Goal: Task Accomplishment & Management: Manage account settings

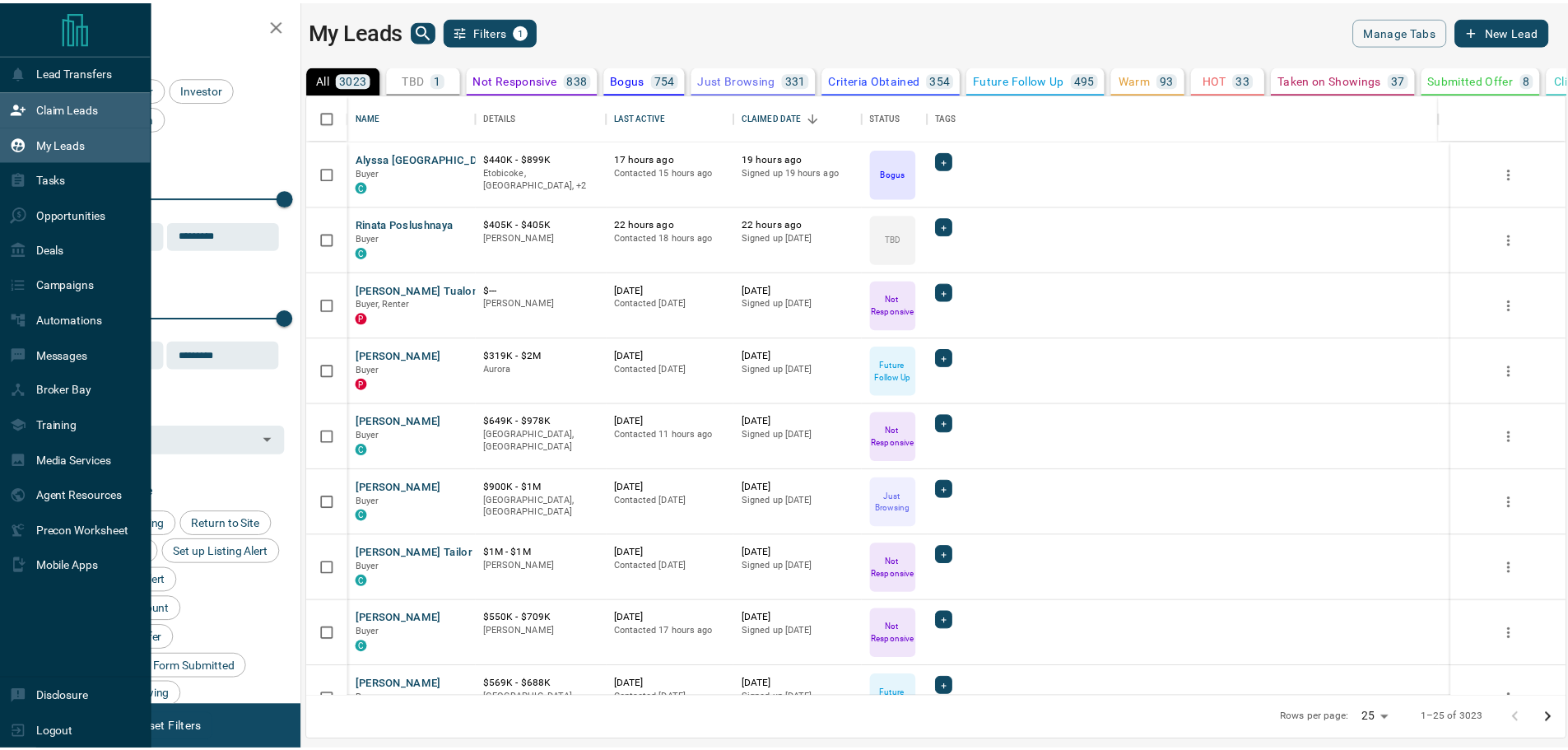
scroll to position [591, 1257]
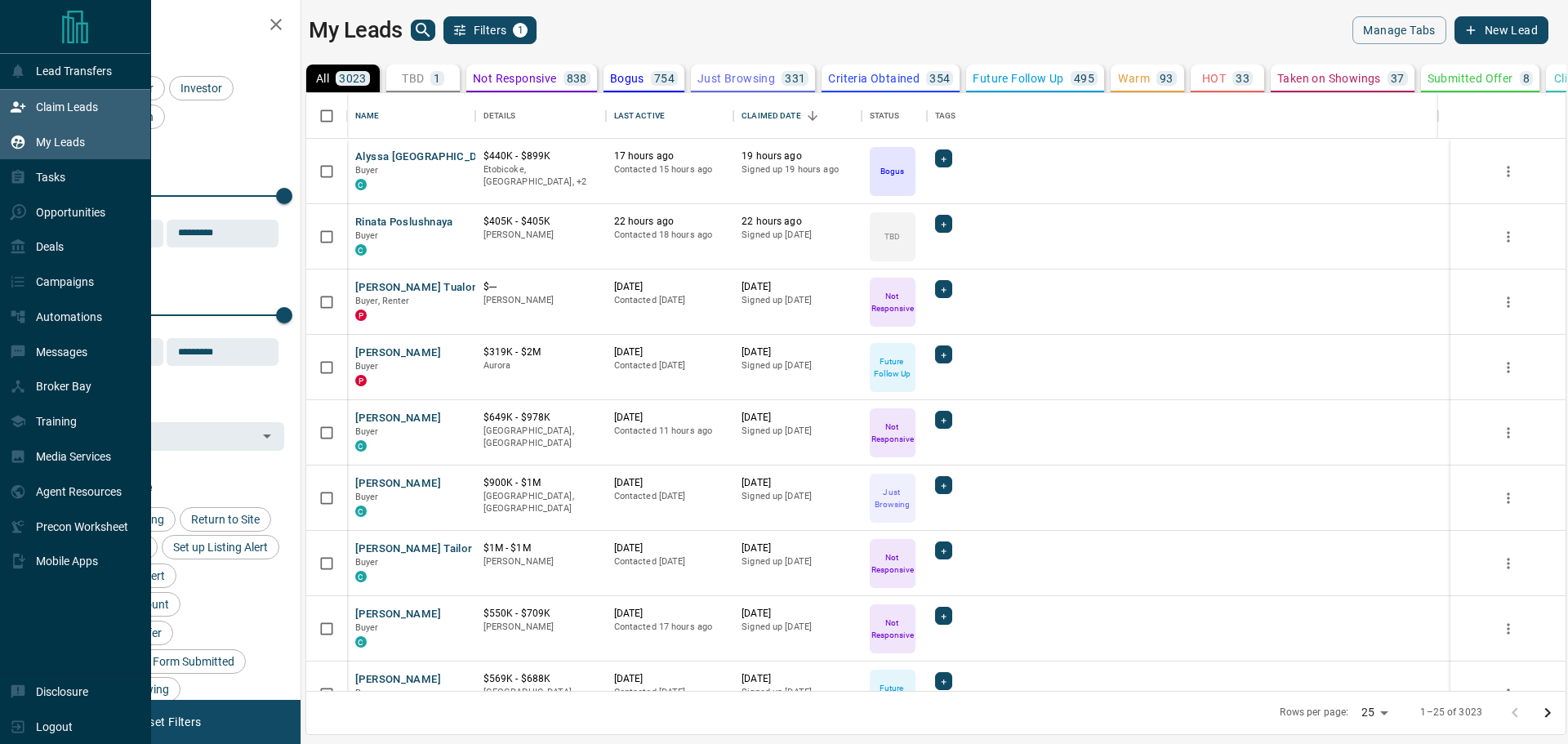
click at [4, 111] on div "Claim Leads" at bounding box center [75, 108] width 151 height 36
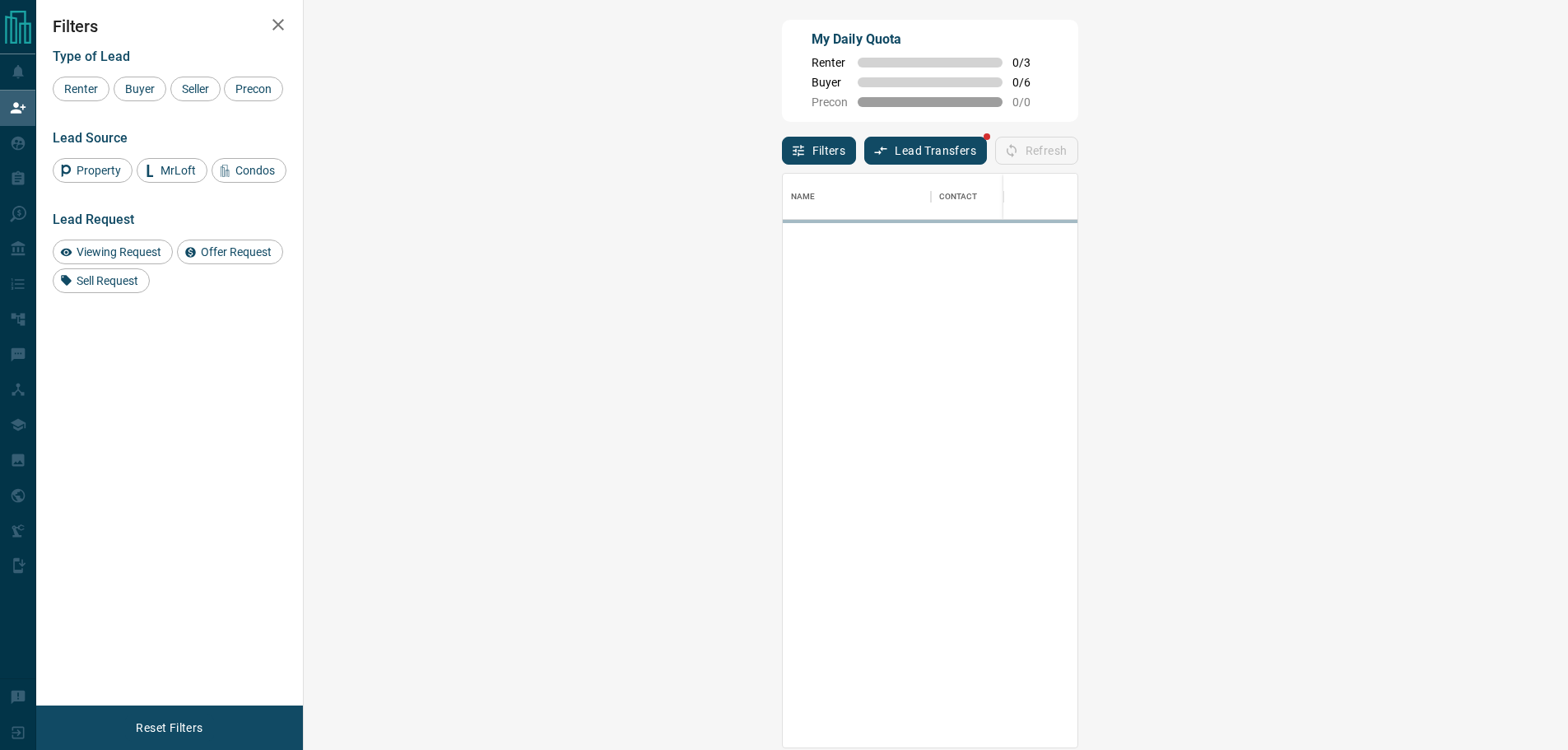
scroll to position [561, 1216]
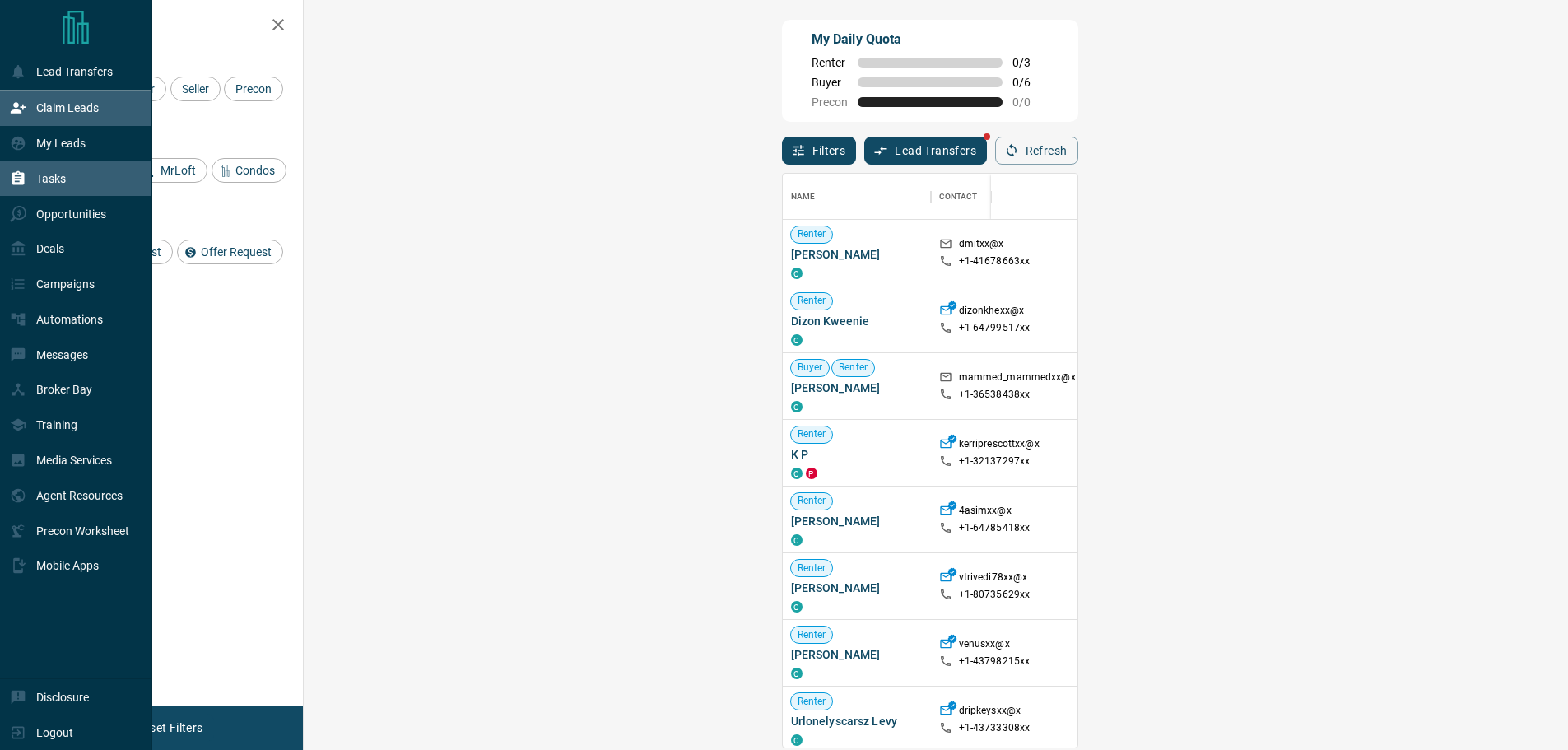
click at [45, 175] on p "Tasks" at bounding box center [50, 178] width 29 height 13
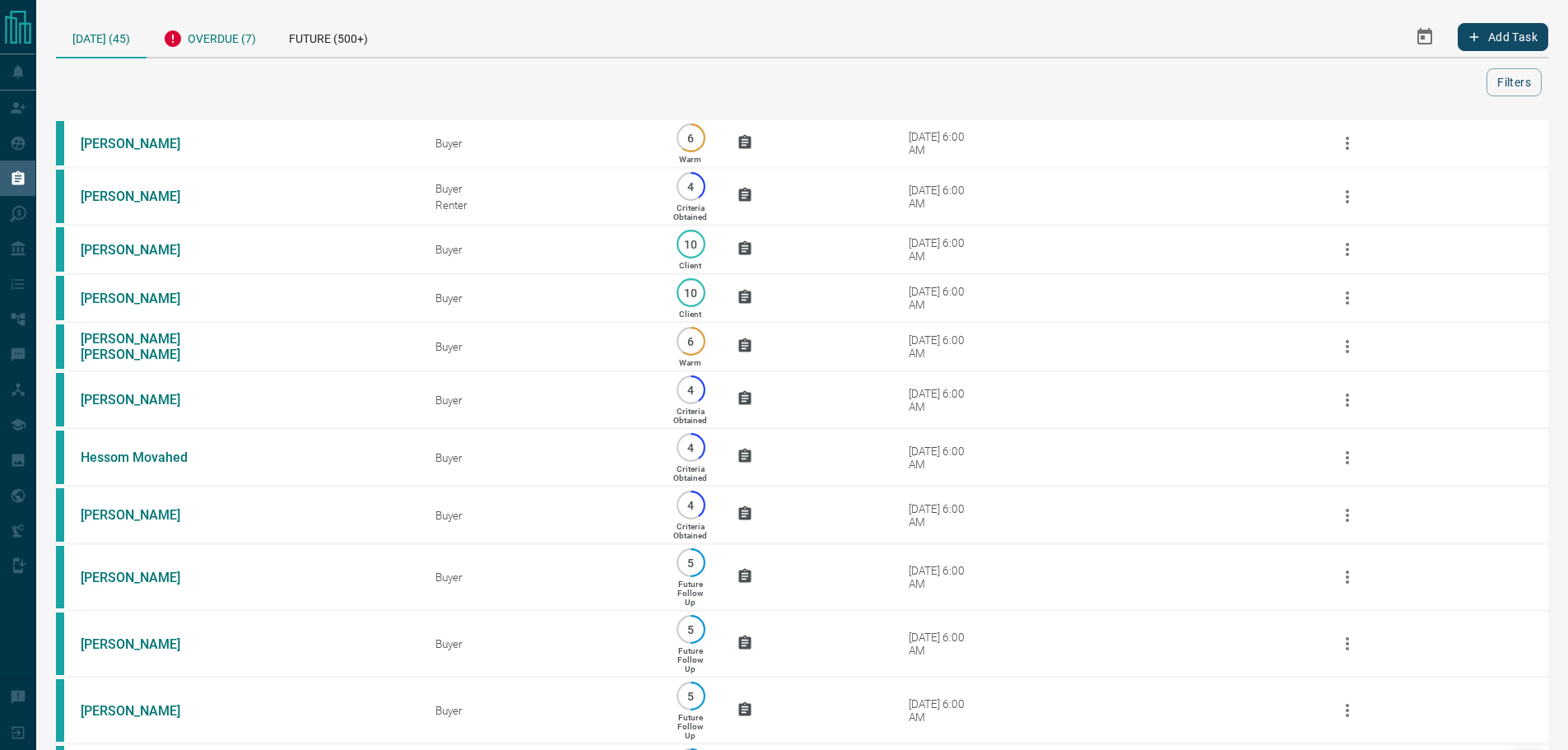
click at [223, 44] on div "Overdue (7)" at bounding box center [209, 36] width 126 height 41
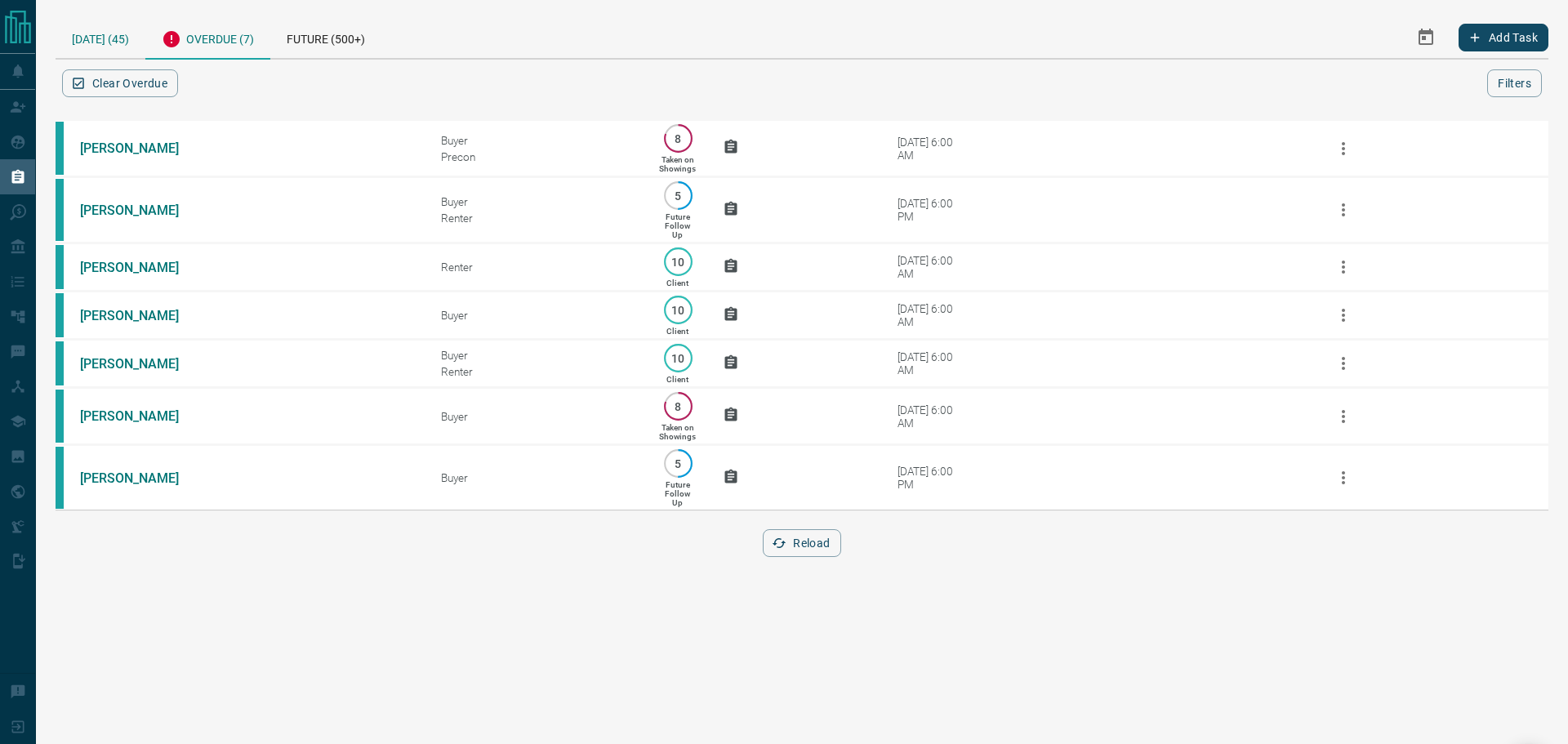
click at [131, 47] on div "[DATE] (45)" at bounding box center [100, 36] width 90 height 42
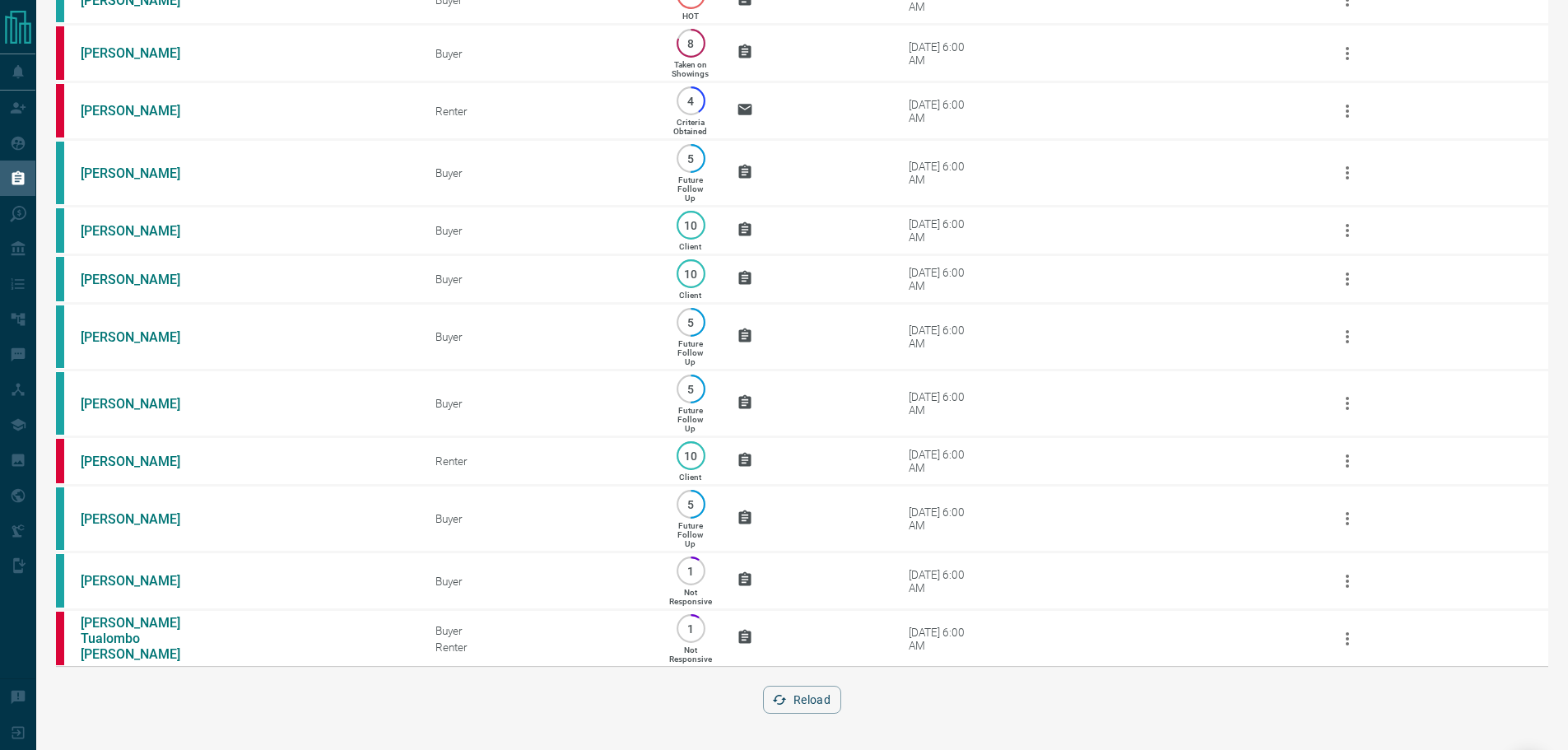
scroll to position [2215, 0]
click at [801, 699] on button "Reload" at bounding box center [801, 700] width 78 height 28
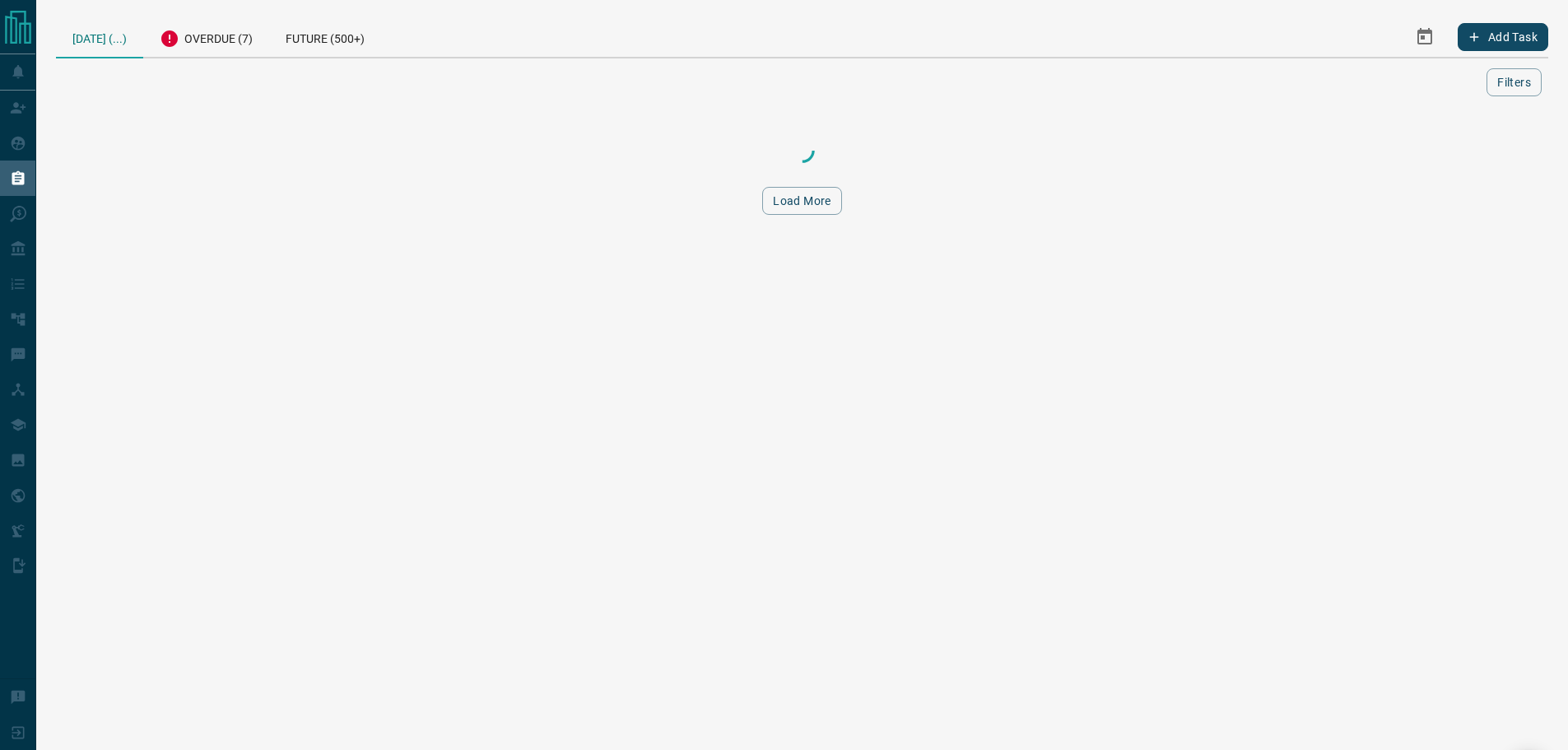
scroll to position [0, 0]
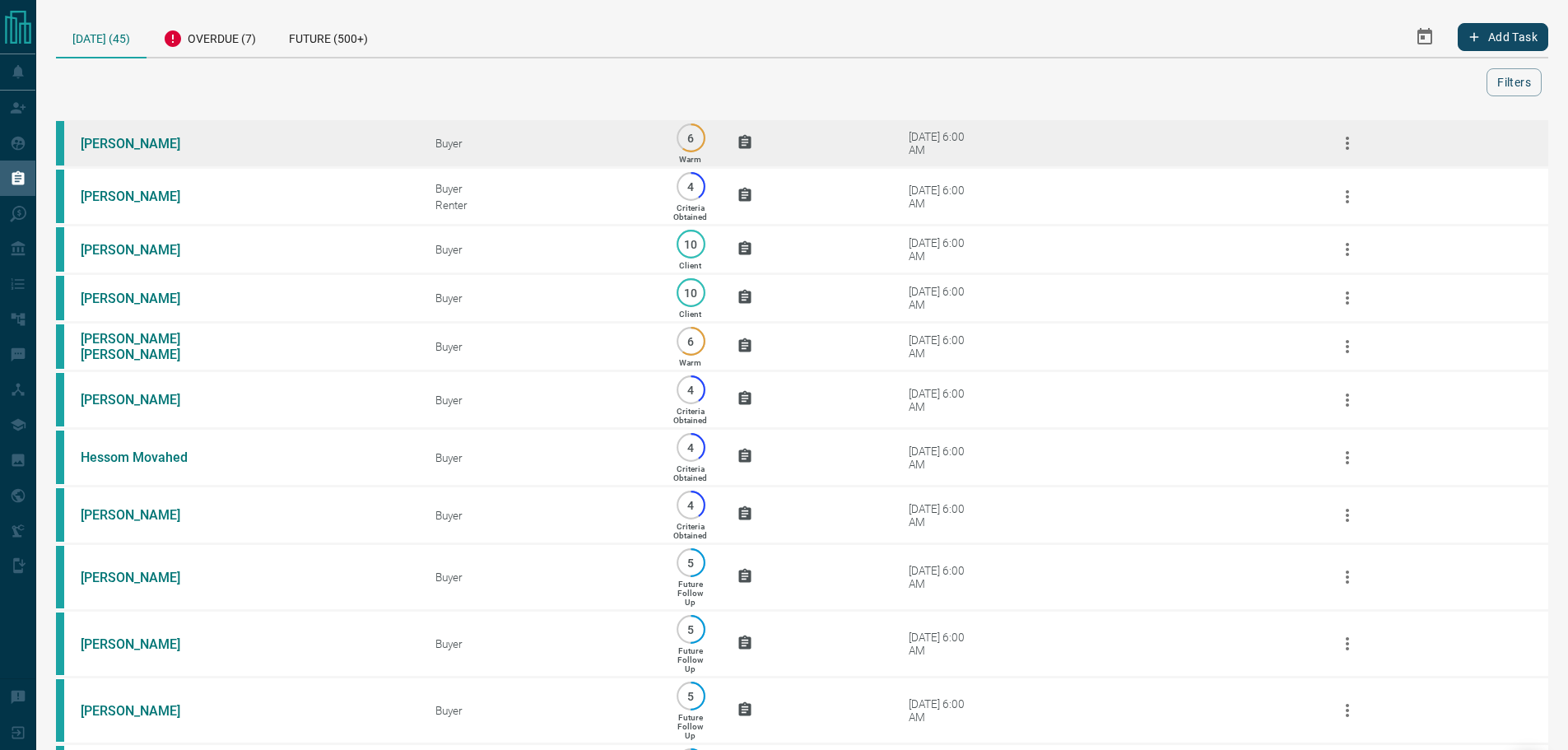
click at [966, 157] on div "[DATE] 6:00 AM" at bounding box center [944, 143] width 70 height 26
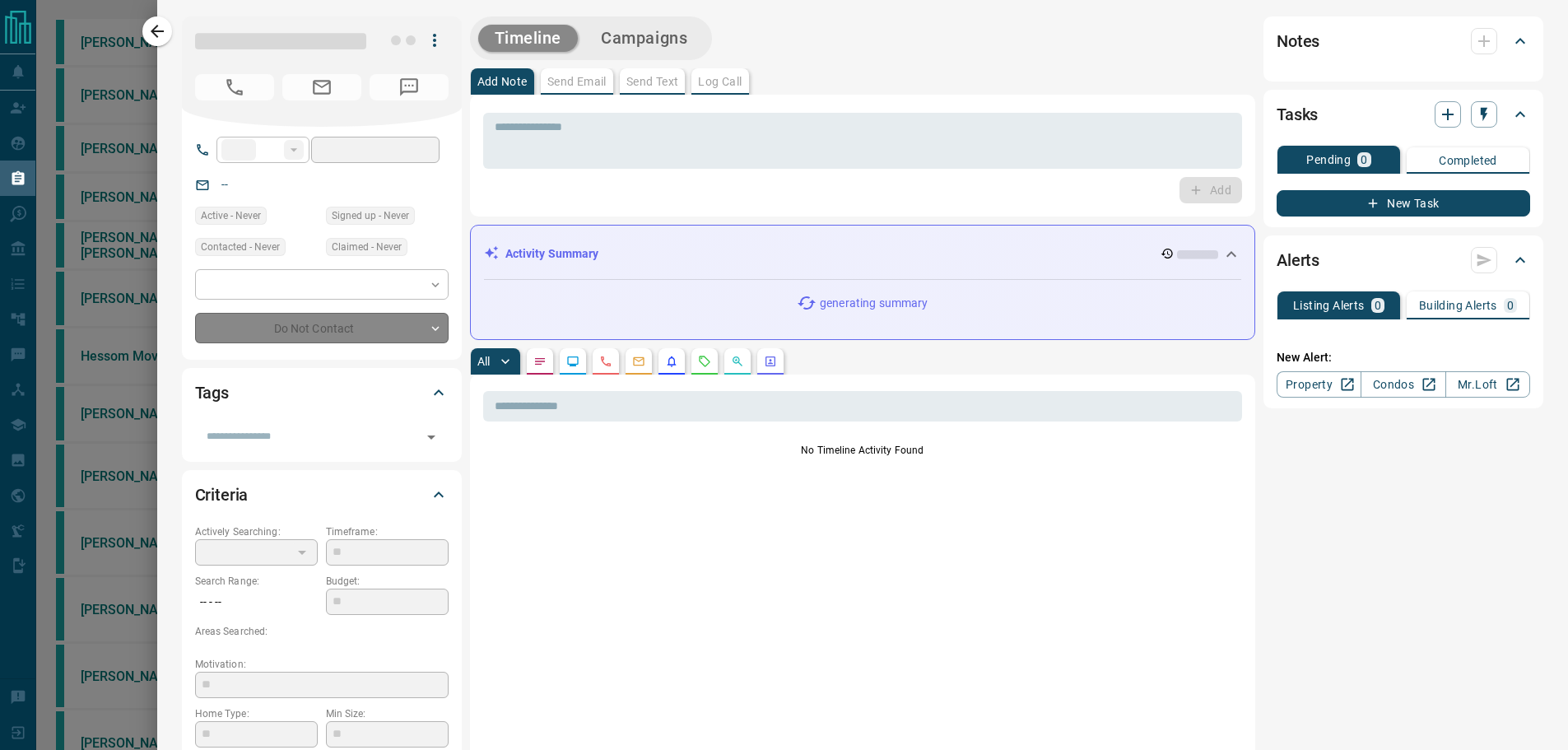
type input "**"
type input "**********"
type input "*"
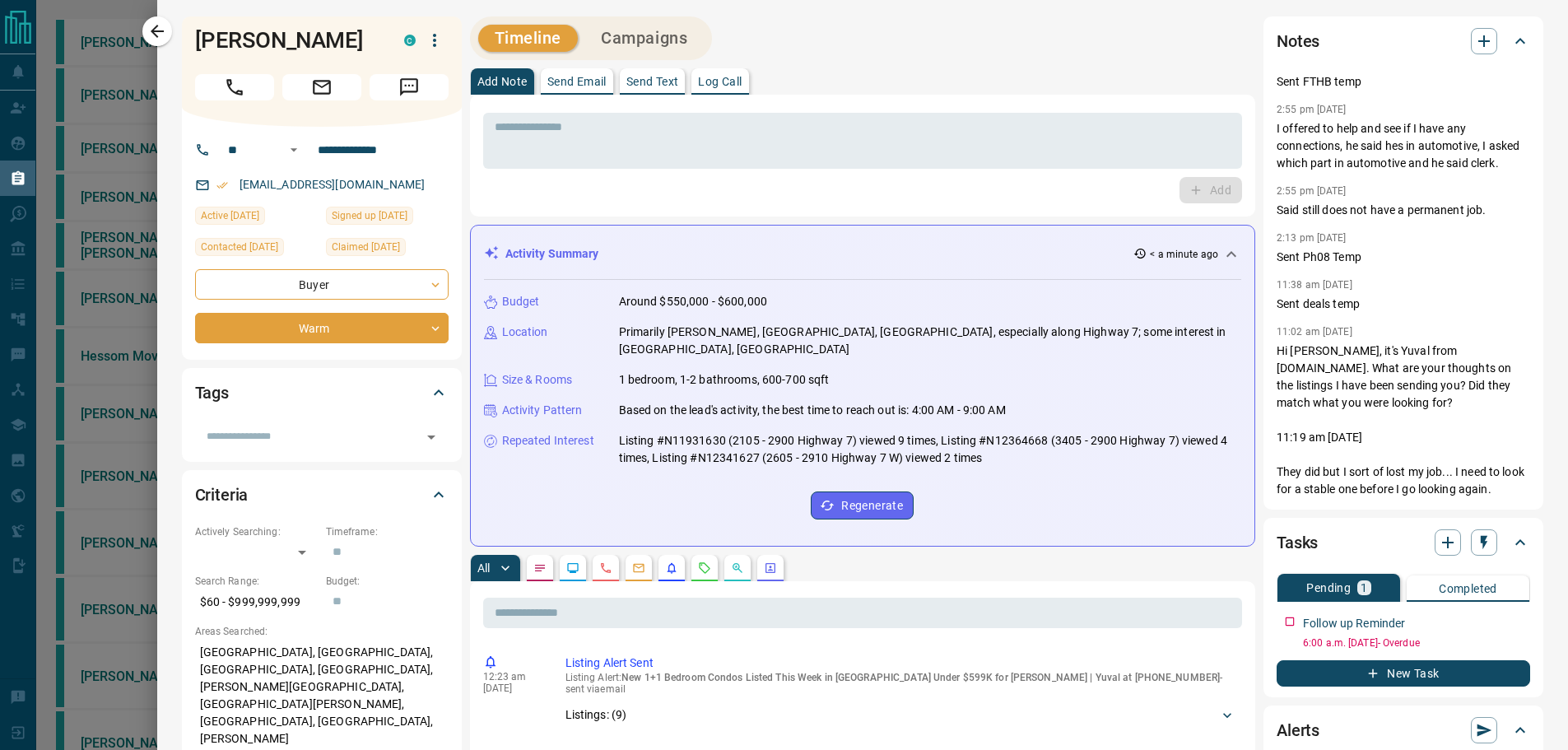
scroll to position [25, 0]
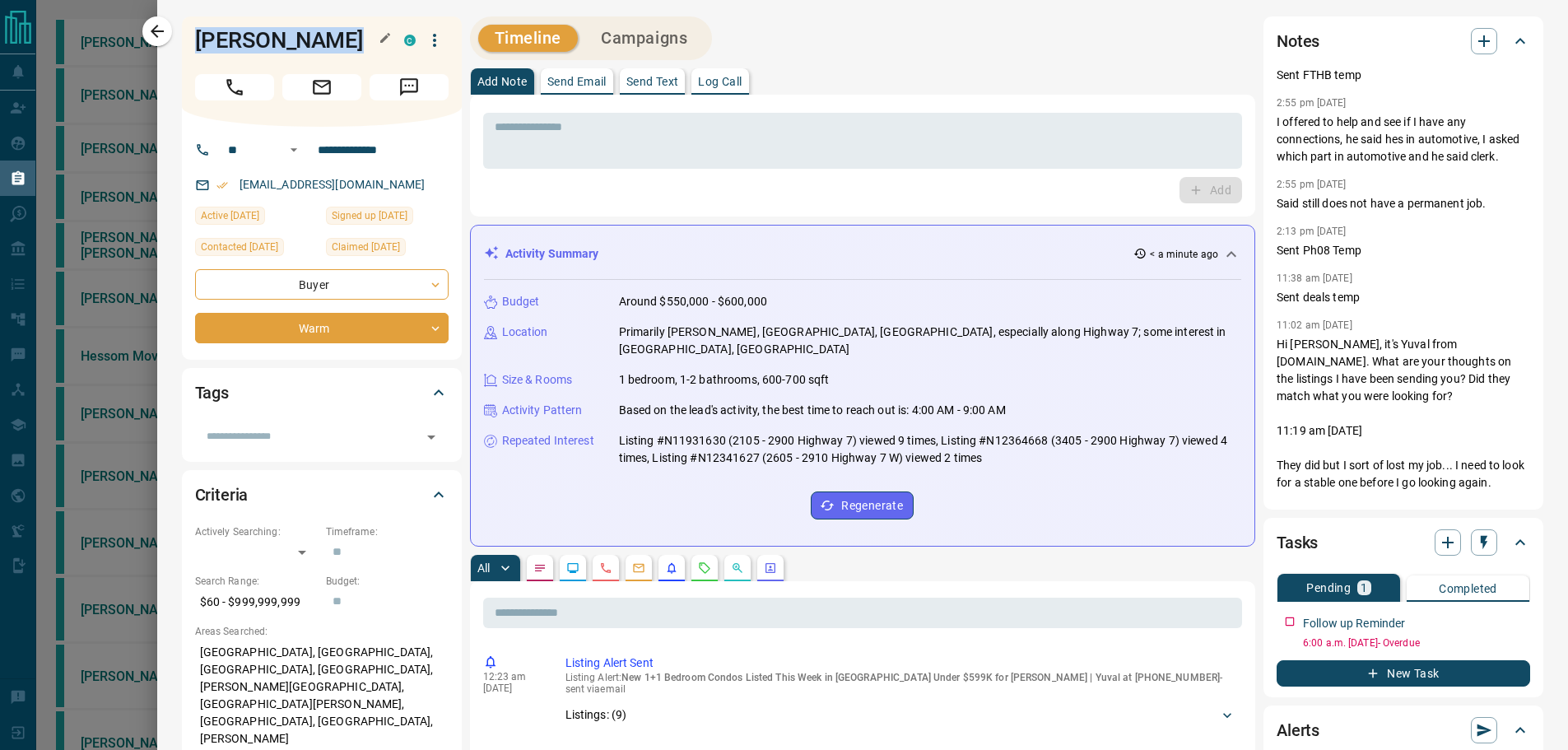
drag, startPoint x: 339, startPoint y: 43, endPoint x: 191, endPoint y: 44, distance: 148.0
click at [195, 48] on h1 "[PERSON_NAME]" at bounding box center [288, 41] width 185 height 26
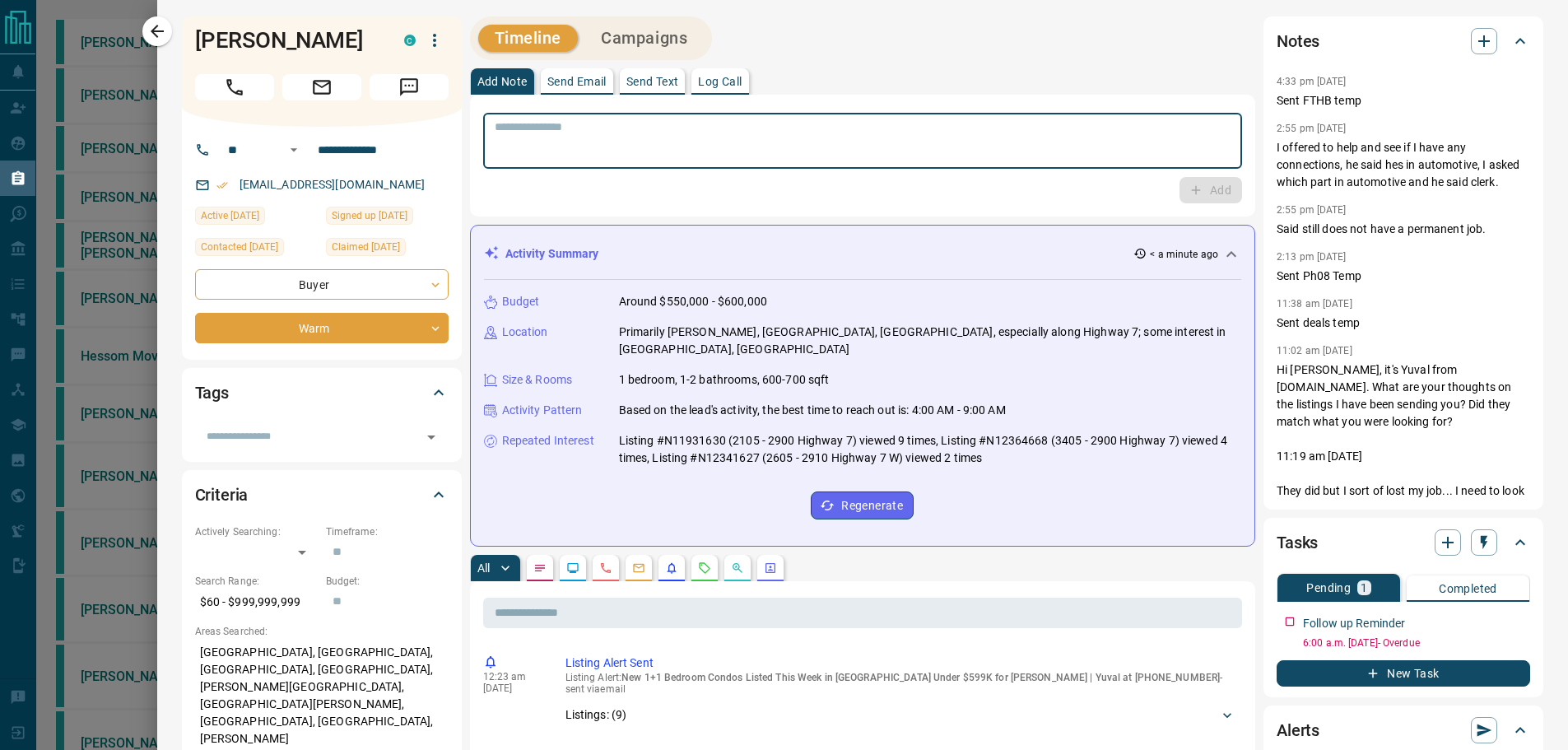
click at [1029, 147] on textarea at bounding box center [863, 141] width 736 height 42
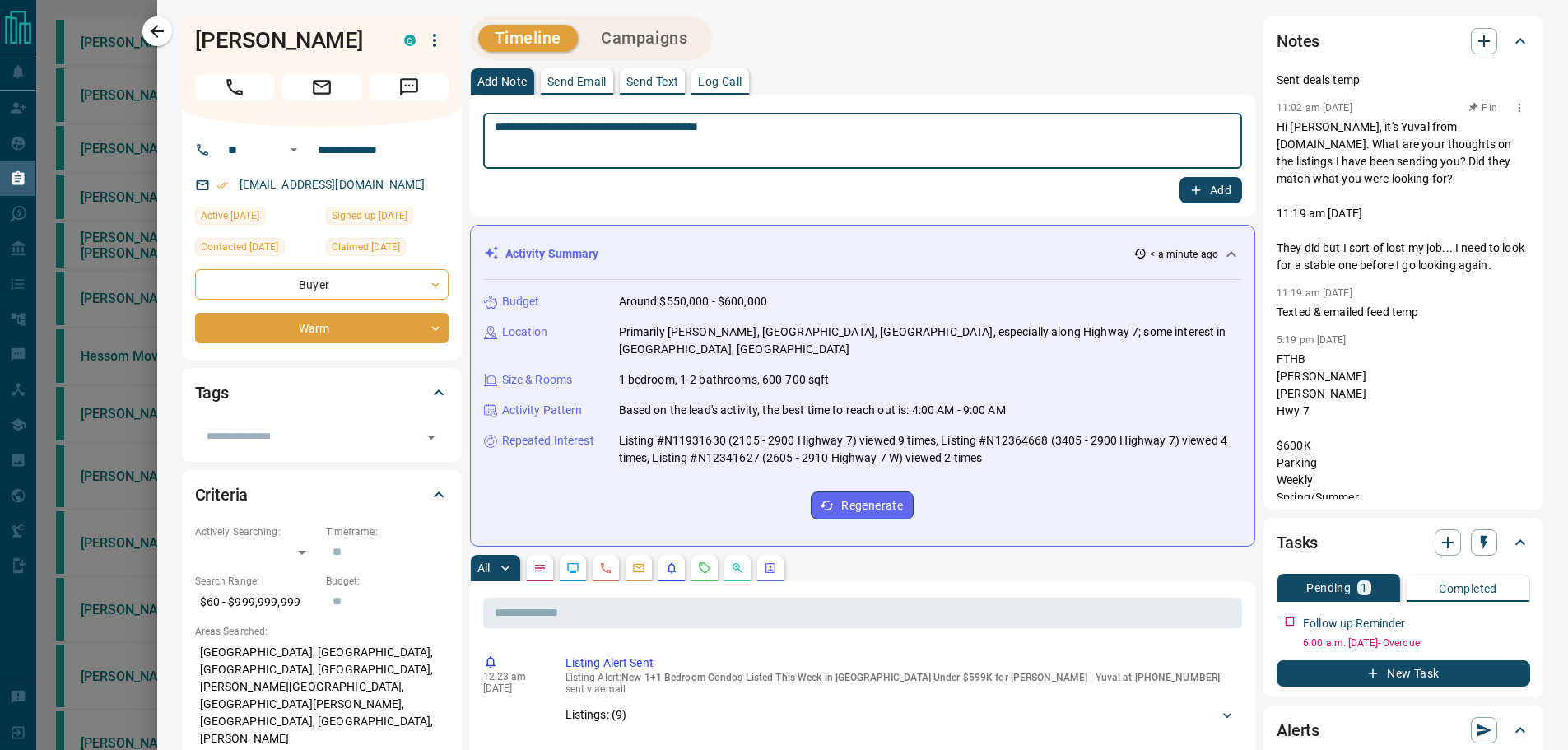
scroll to position [349, 0]
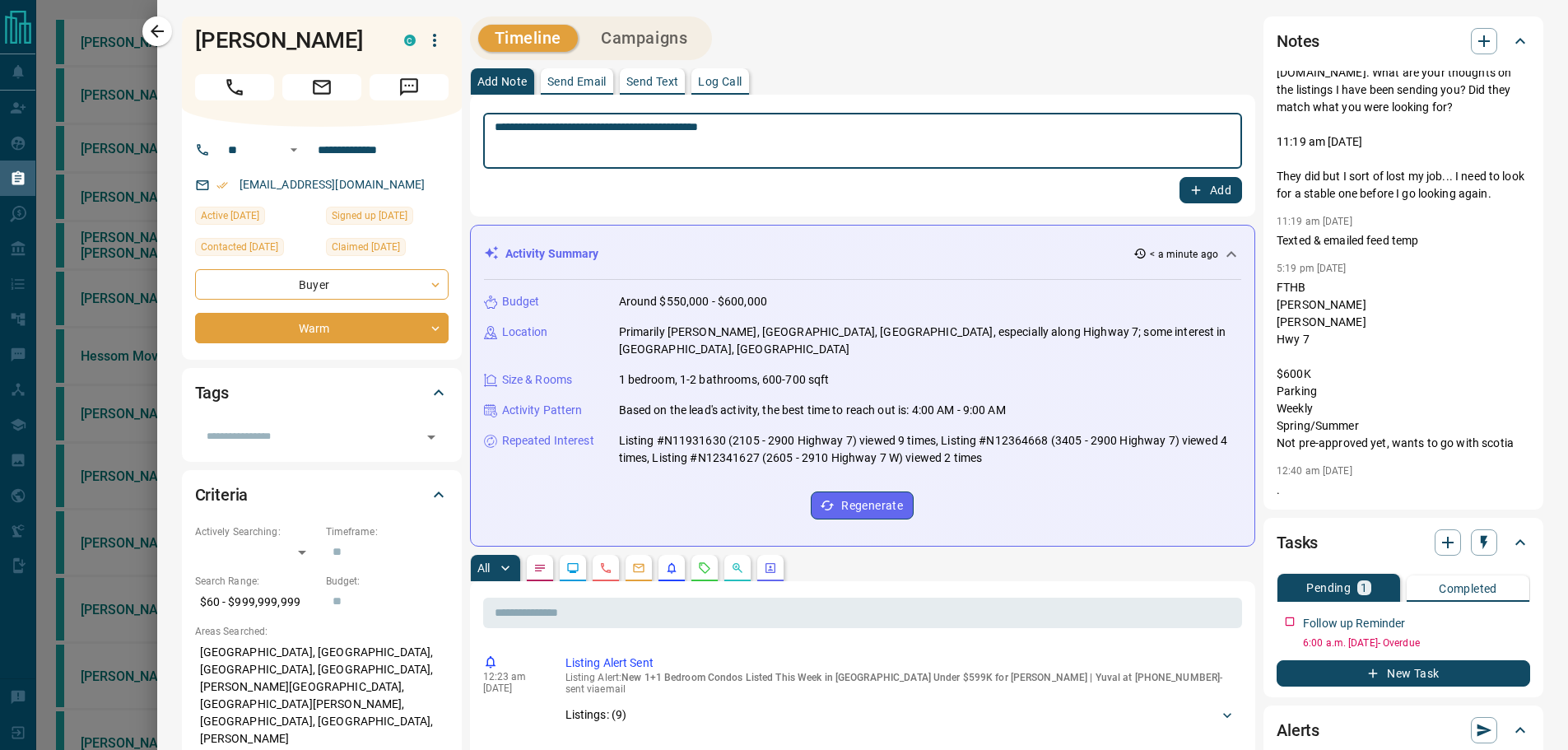
type textarea "**********"
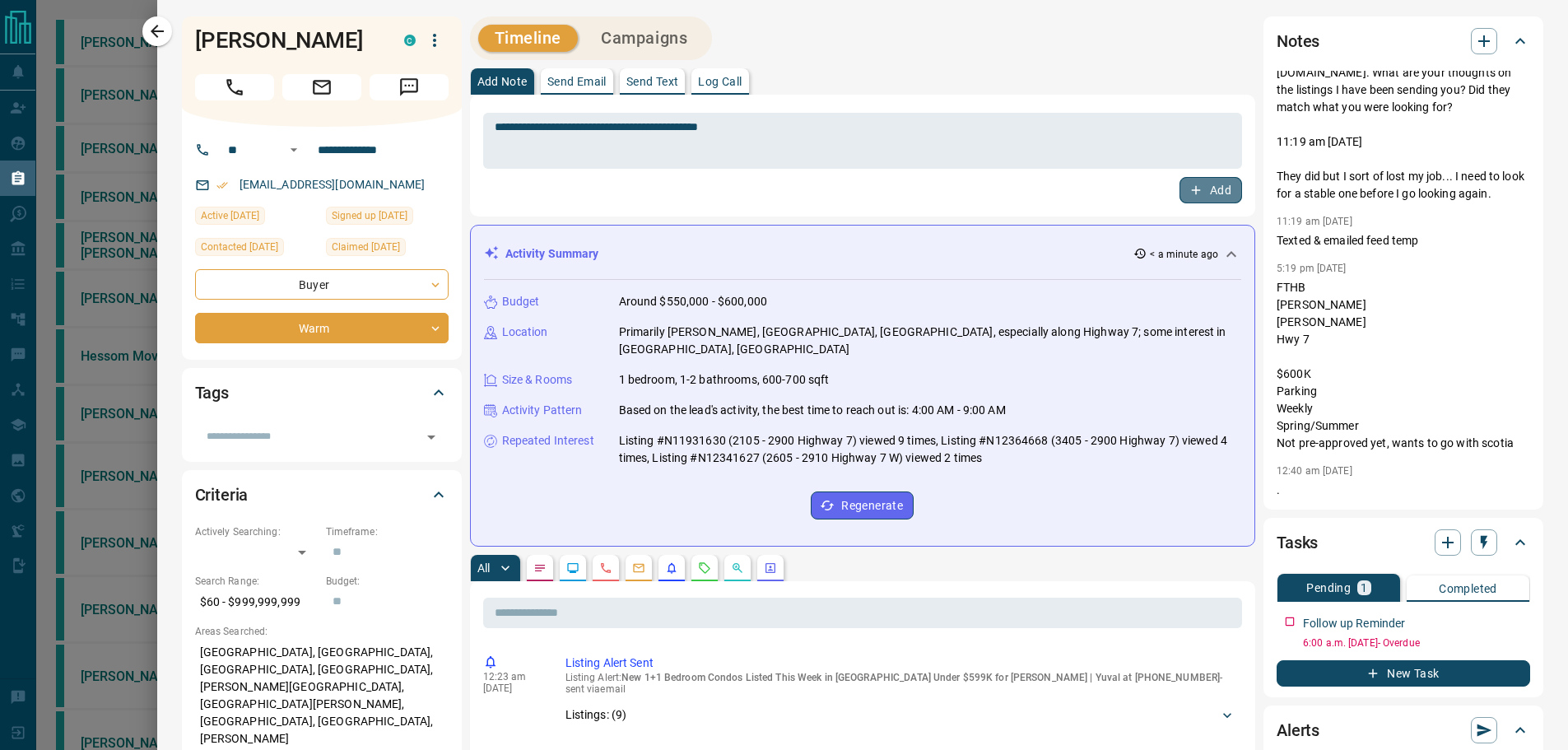
click at [1228, 197] on button "Add" at bounding box center [1211, 191] width 62 height 26
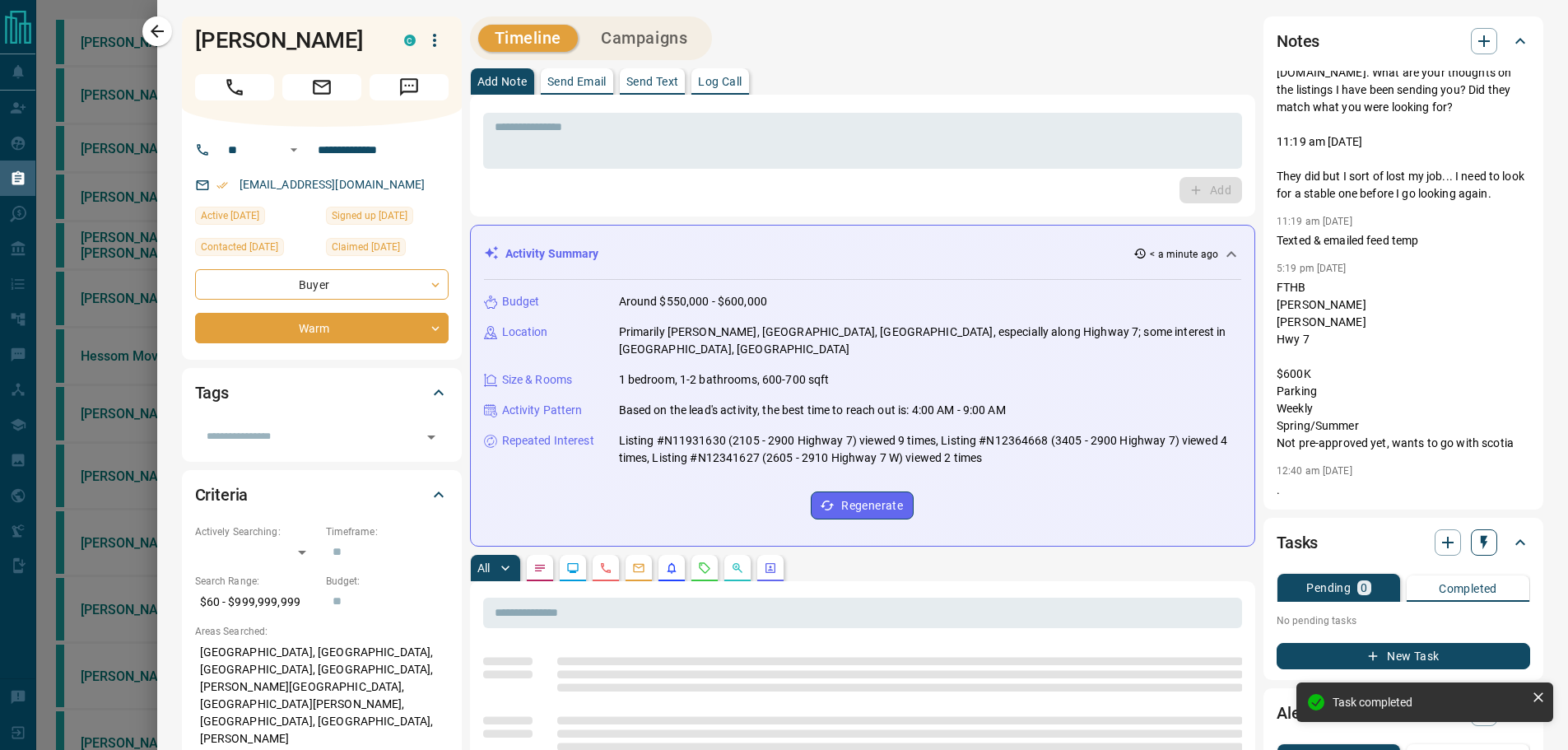
click at [1480, 548] on icon "button" at bounding box center [1483, 542] width 7 height 14
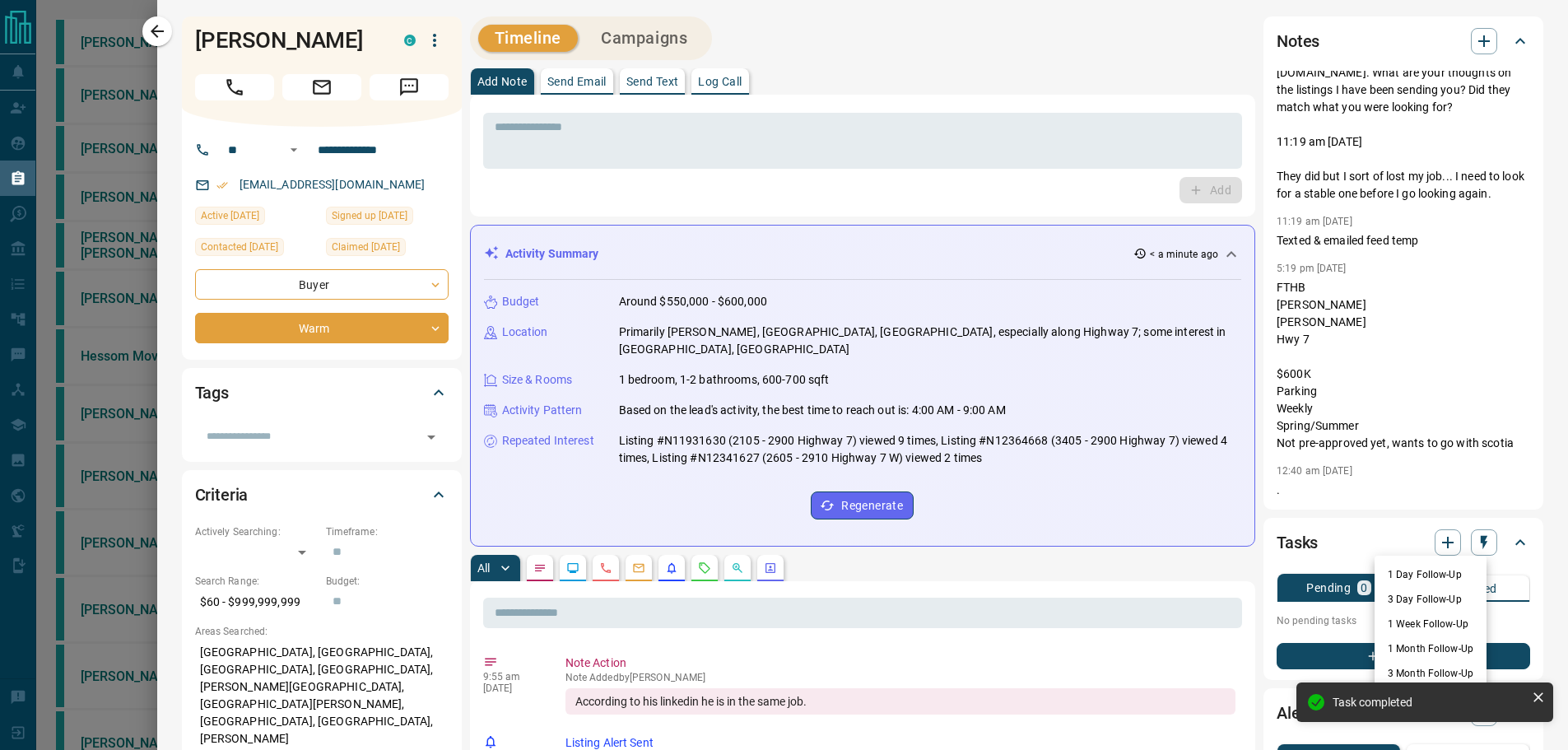
click at [1435, 651] on li "1 Month Follow-Up" at bounding box center [1430, 649] width 112 height 25
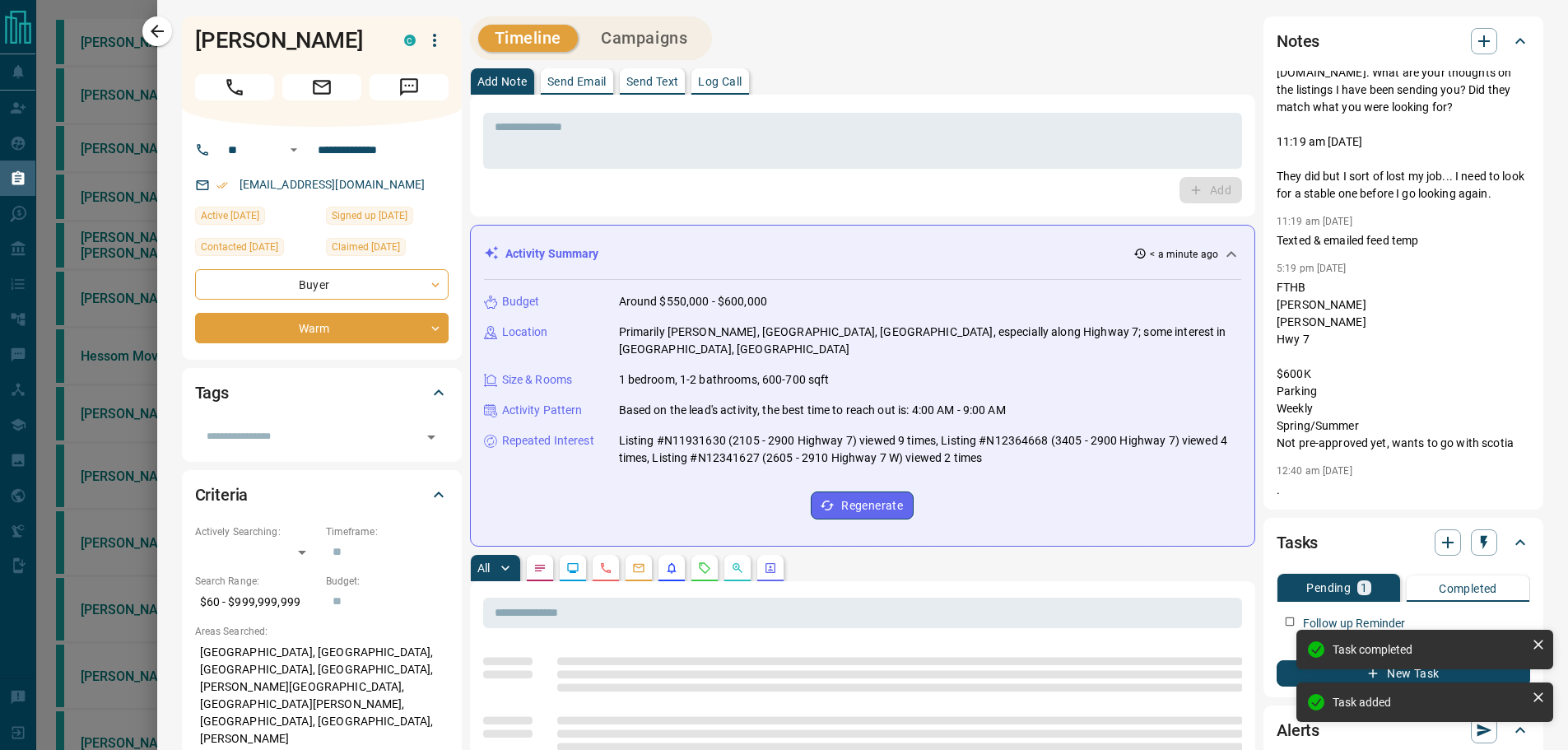
click at [160, 29] on icon "button" at bounding box center [157, 31] width 20 height 20
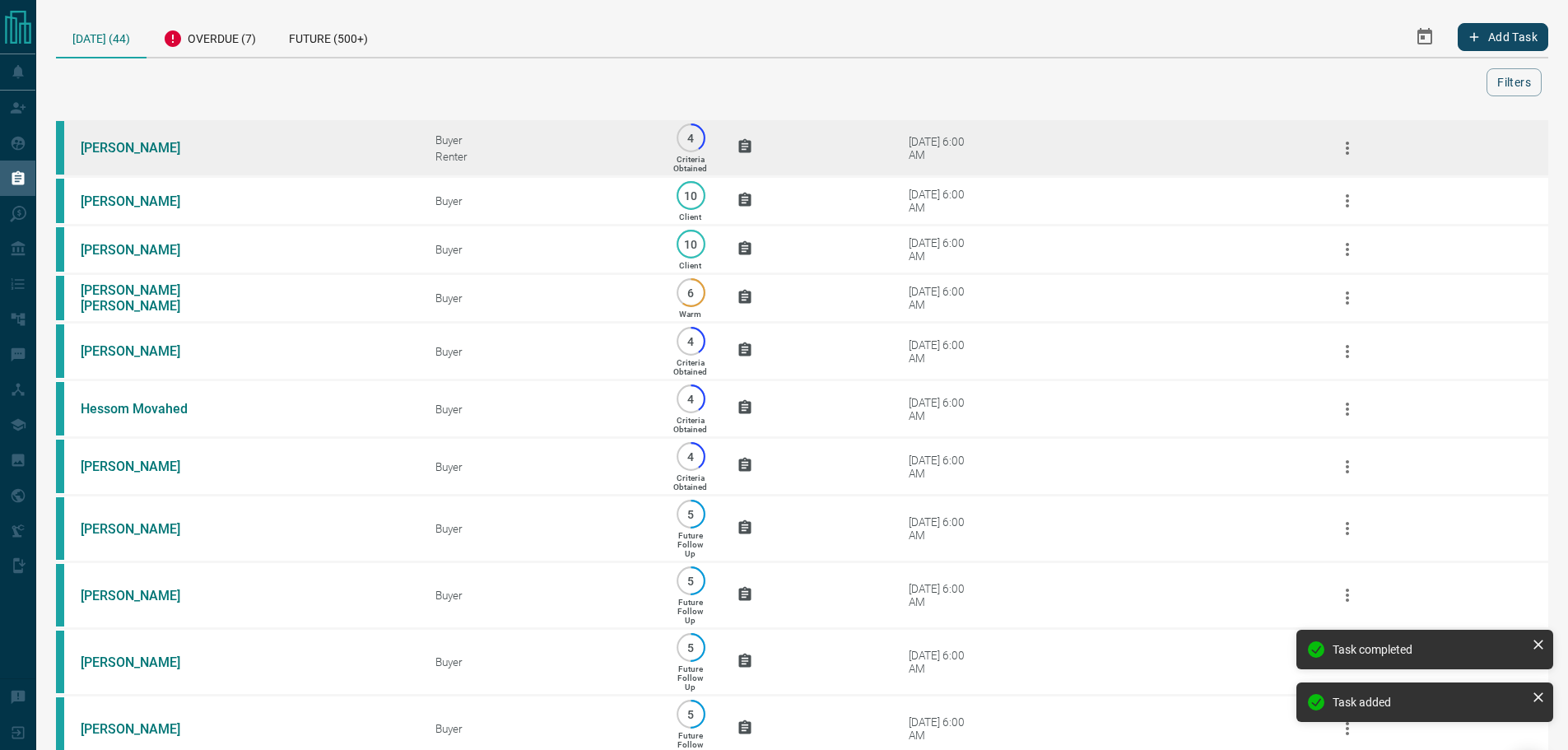
click at [251, 126] on td "[PERSON_NAME]" at bounding box center [233, 148] width 355 height 58
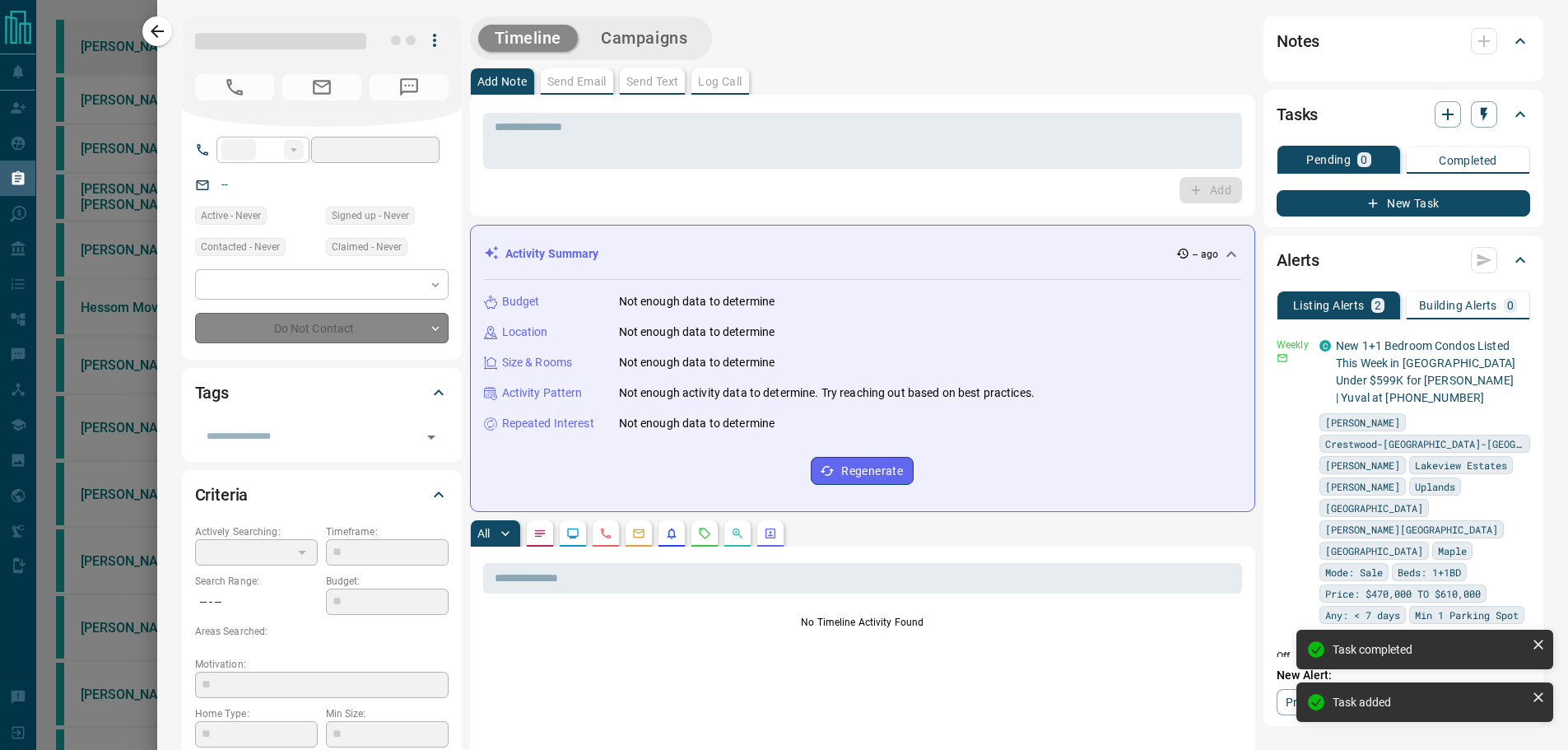
type input "**"
type input "**********"
type input "*"
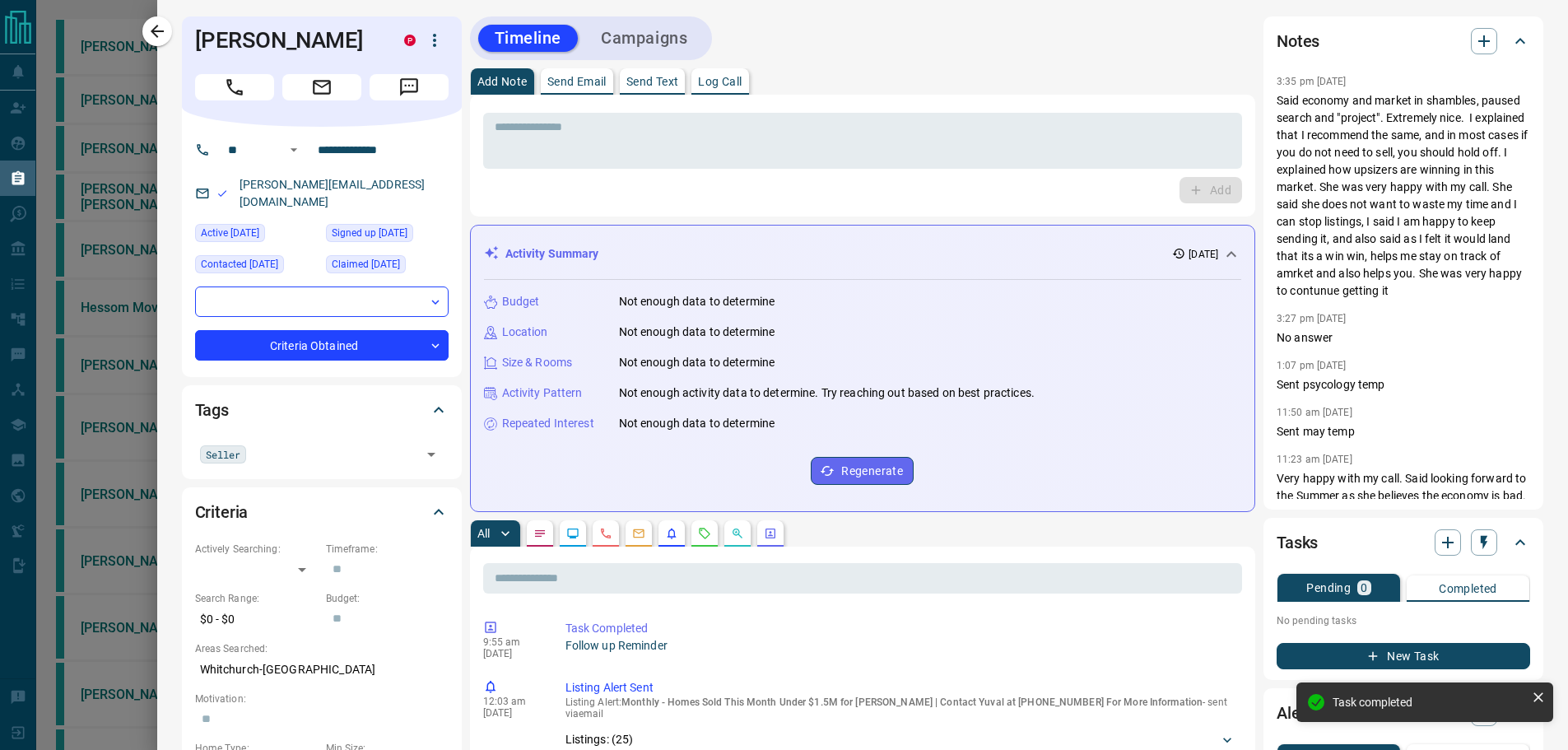
scroll to position [165, 0]
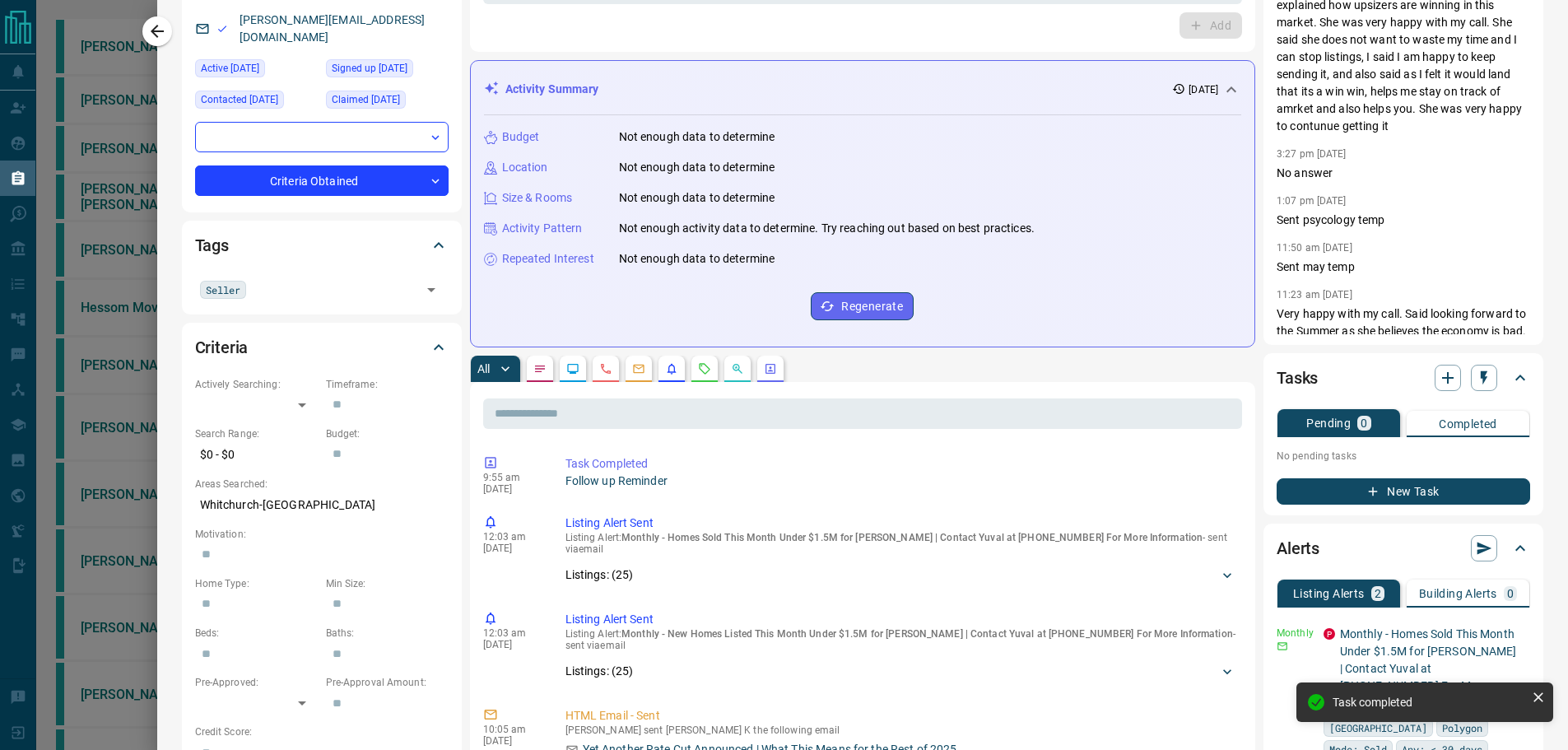
click at [1399, 486] on button "New Task" at bounding box center [1403, 492] width 254 height 26
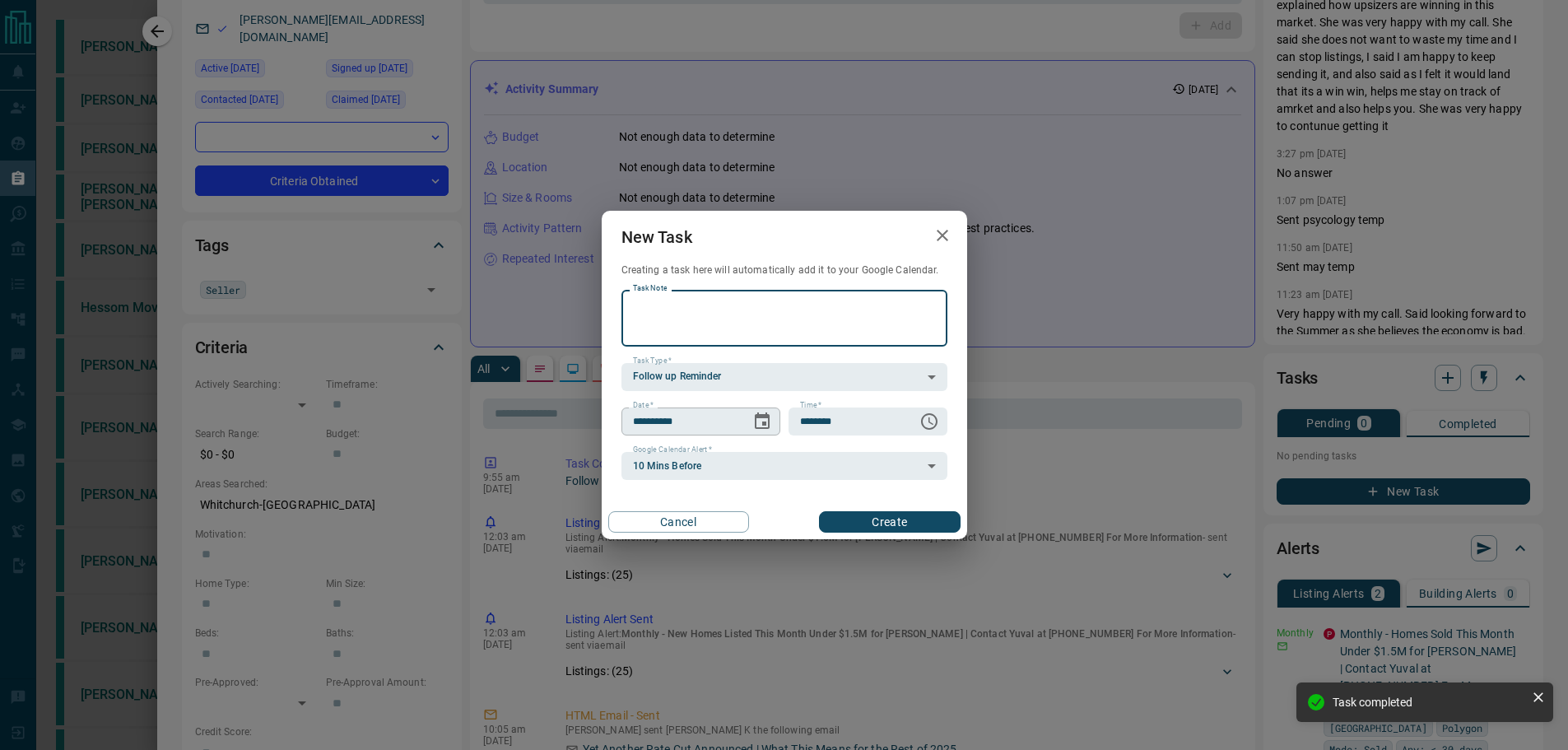
click at [754, 420] on icon "Choose date, selected date is Oct 16, 2025" at bounding box center [762, 421] width 20 height 20
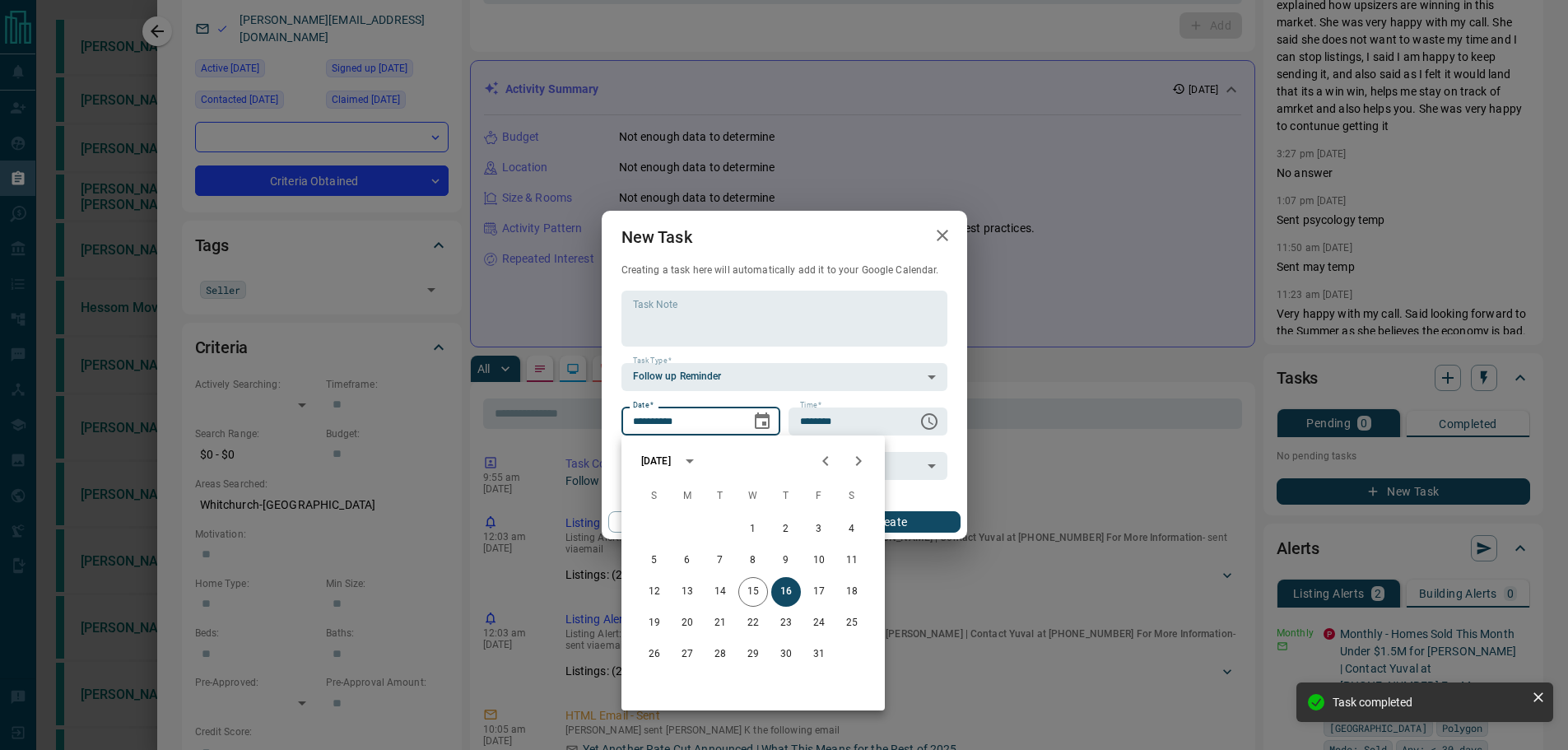
click at [862, 471] on button "Next month" at bounding box center [858, 460] width 33 height 33
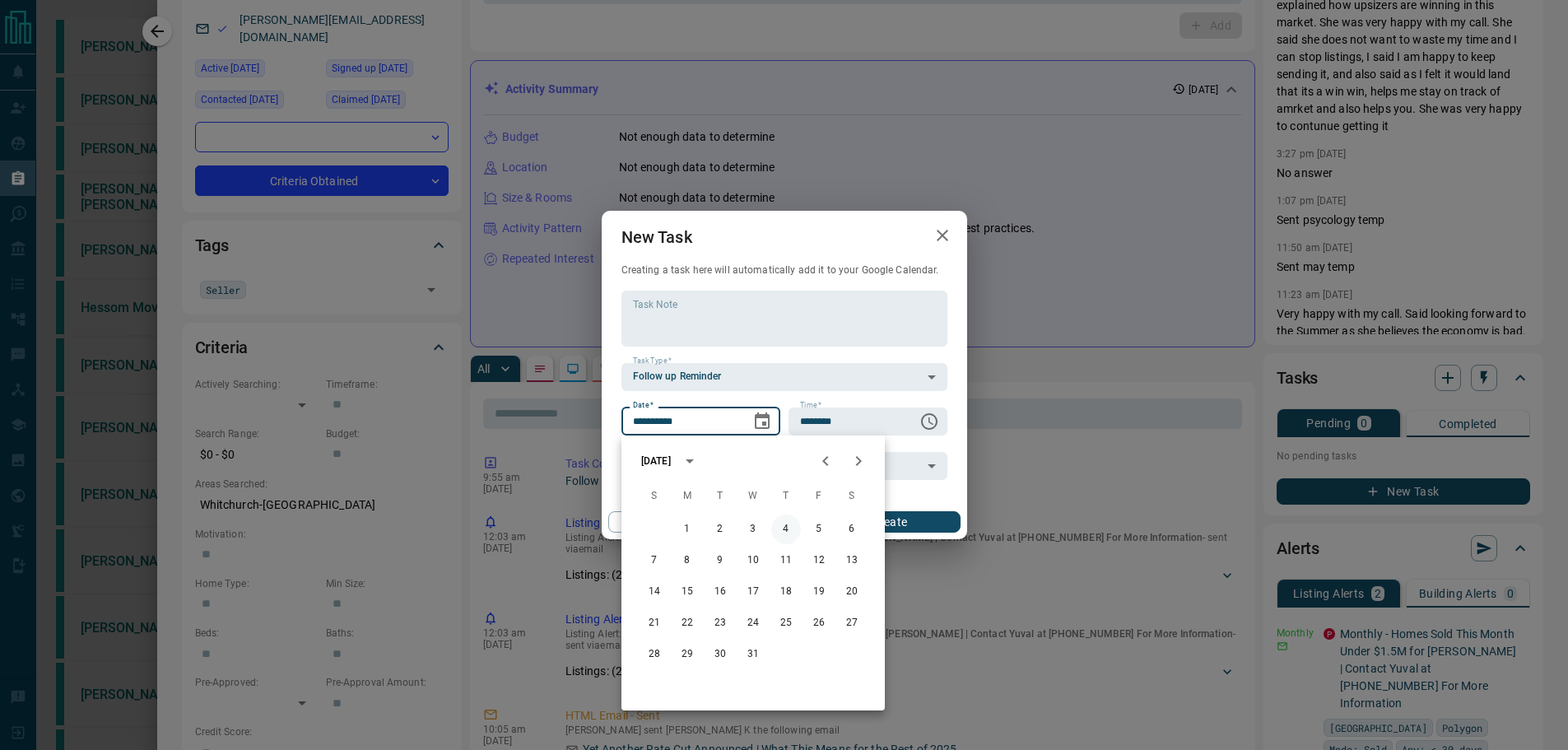
click at [784, 535] on button "4" at bounding box center [785, 529] width 29 height 29
type input "**********"
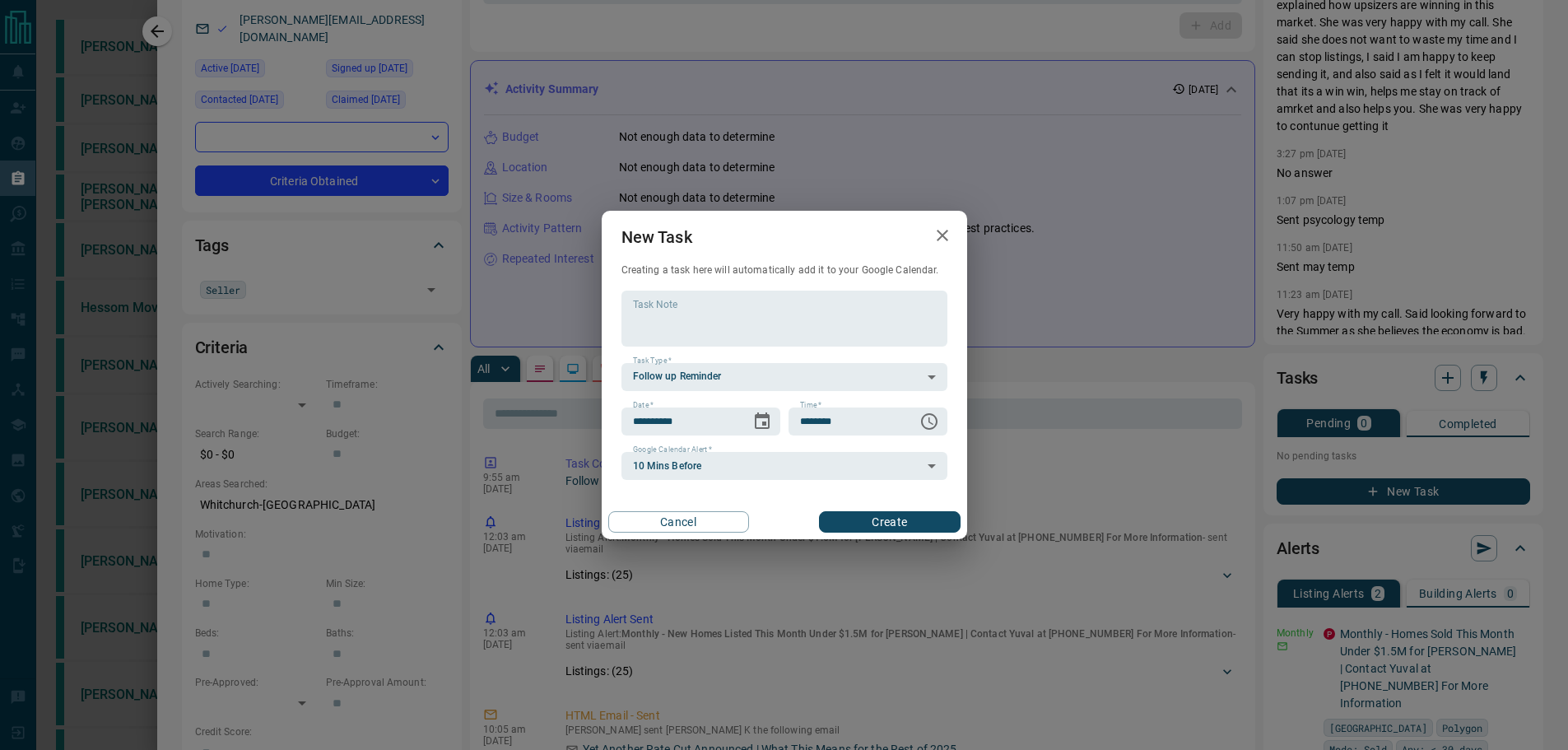
click at [896, 520] on button "Create" at bounding box center [889, 522] width 140 height 22
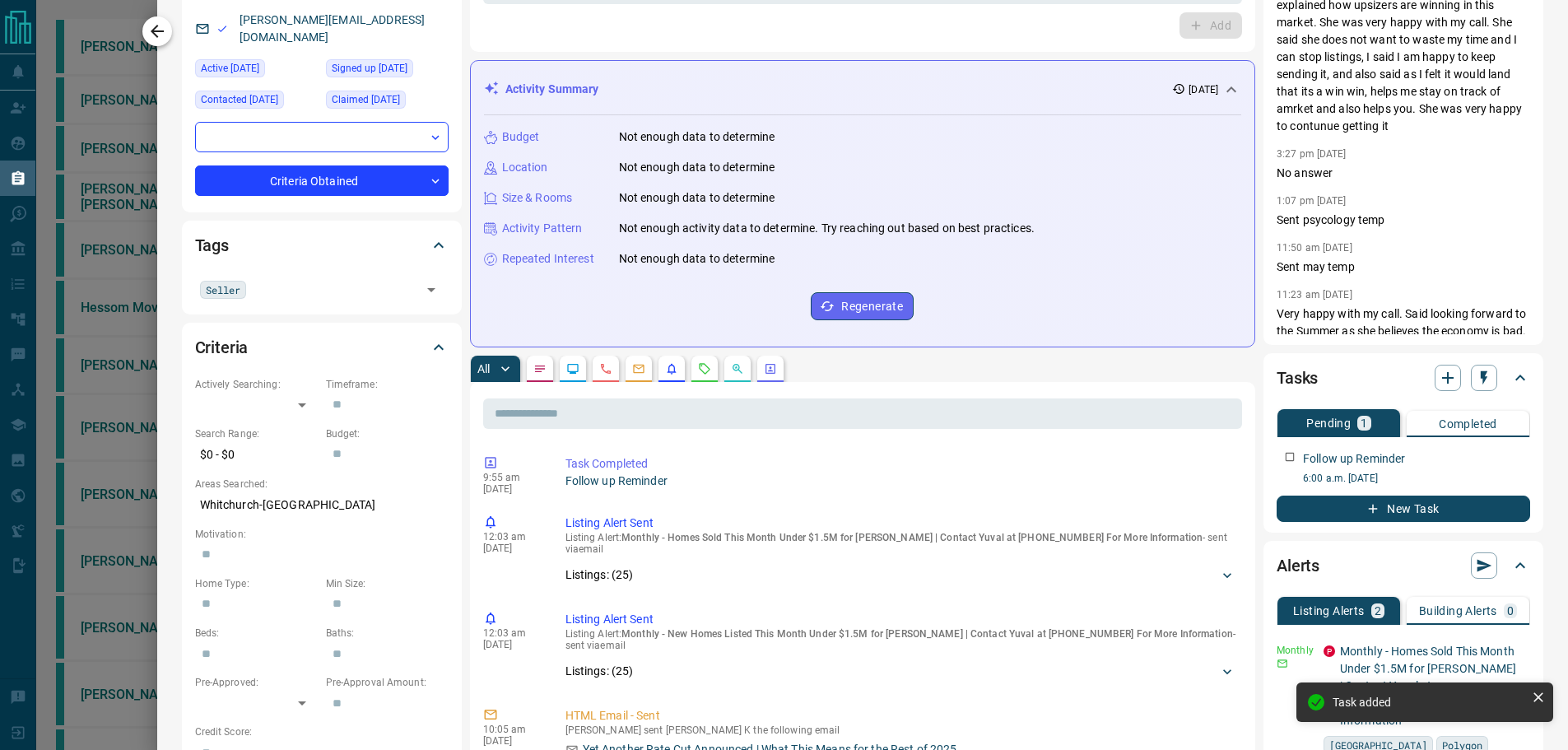
click at [153, 25] on icon "button" at bounding box center [157, 31] width 20 height 20
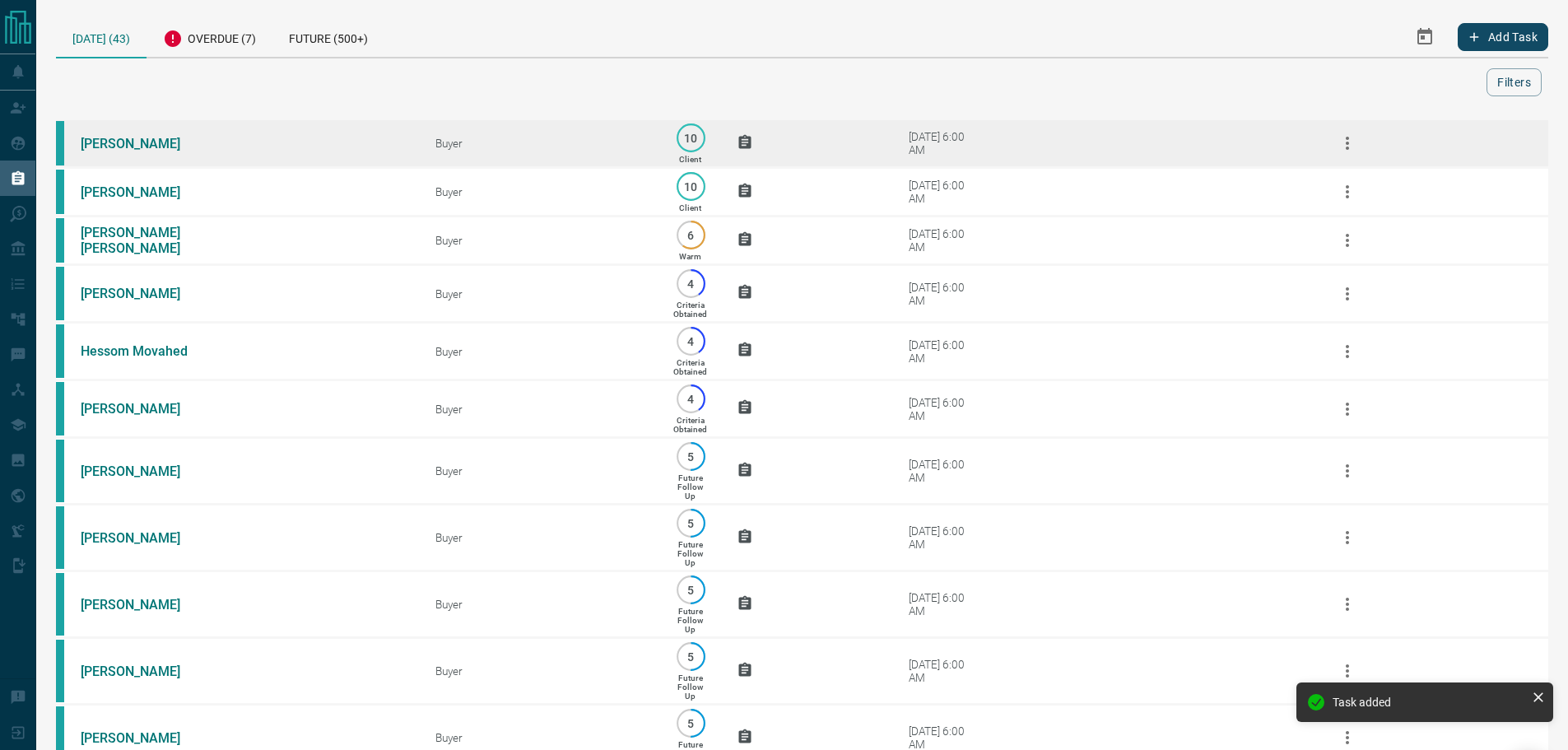
click at [282, 136] on td "[PERSON_NAME]" at bounding box center [233, 144] width 355 height 49
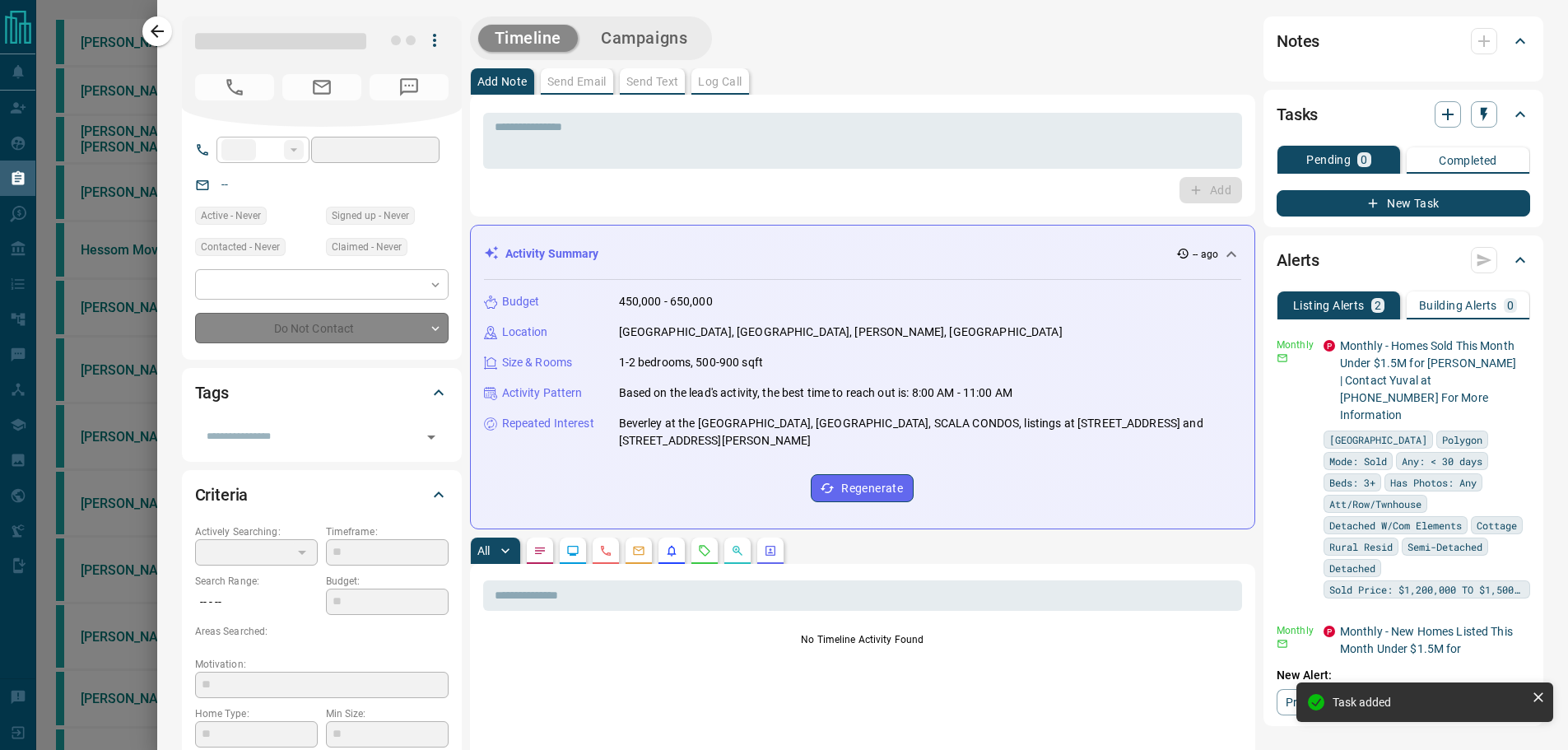
type input "**"
type input "**********"
type input "**"
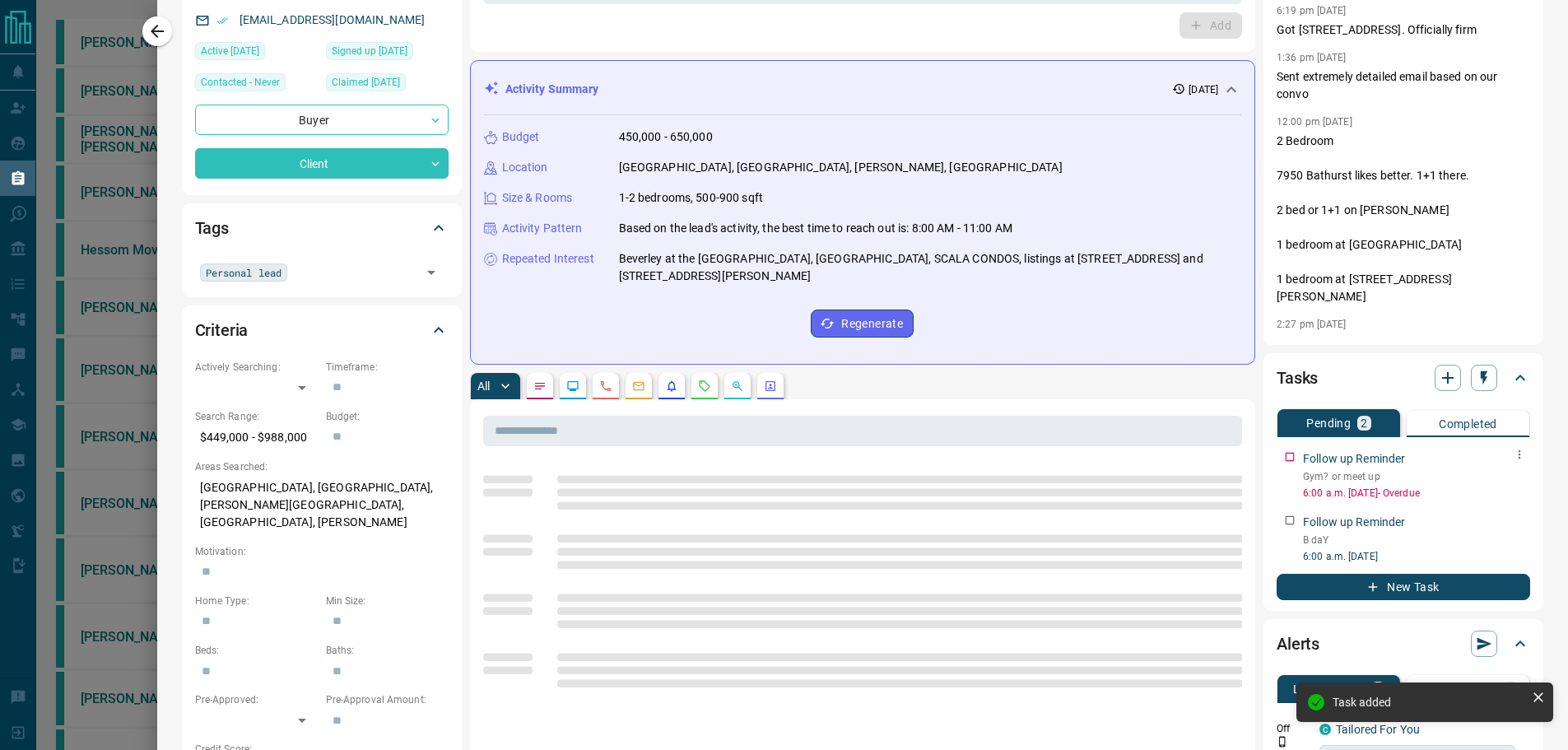
click at [1509, 457] on button "button" at bounding box center [1519, 455] width 22 height 22
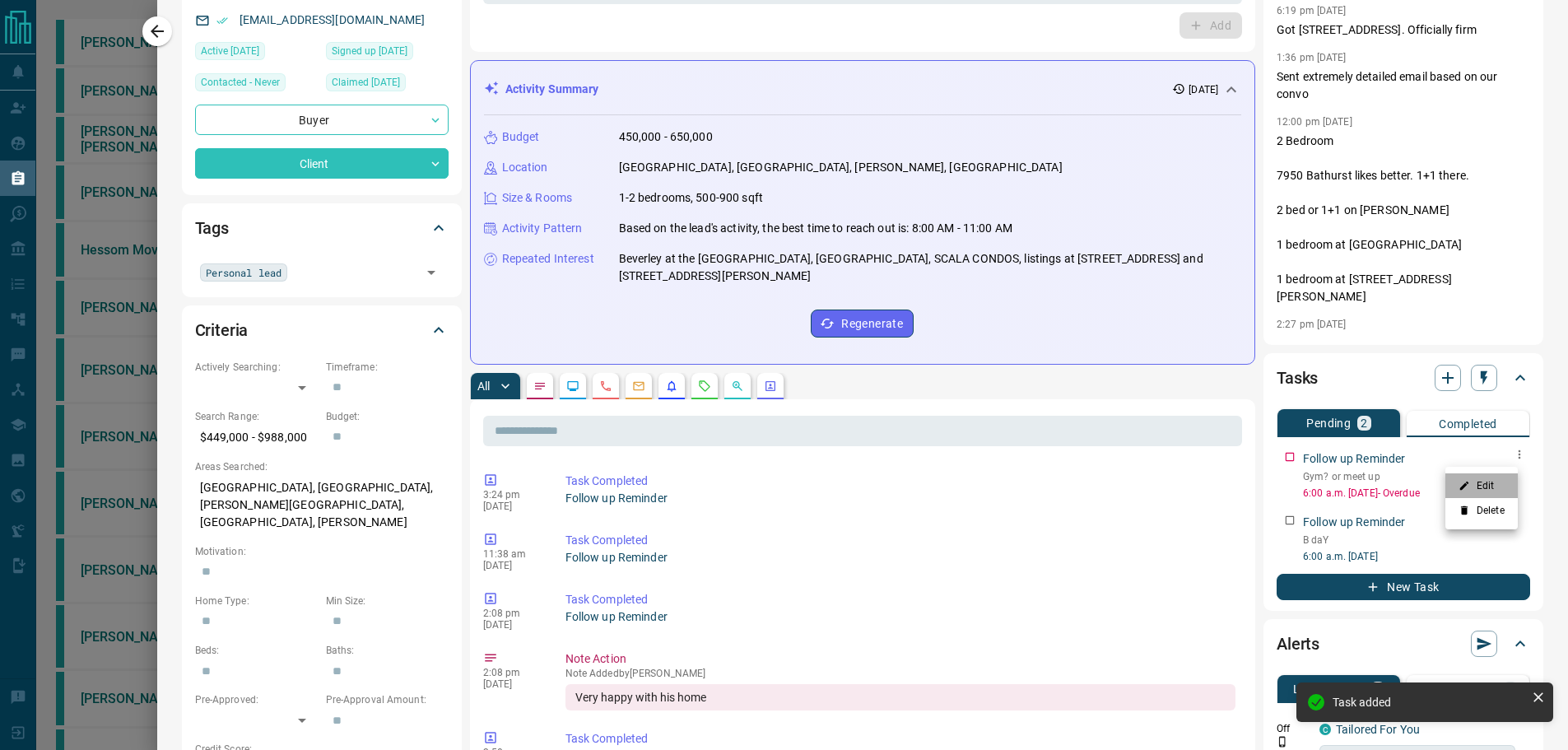
click at [1492, 488] on li "Edit" at bounding box center [1481, 486] width 73 height 25
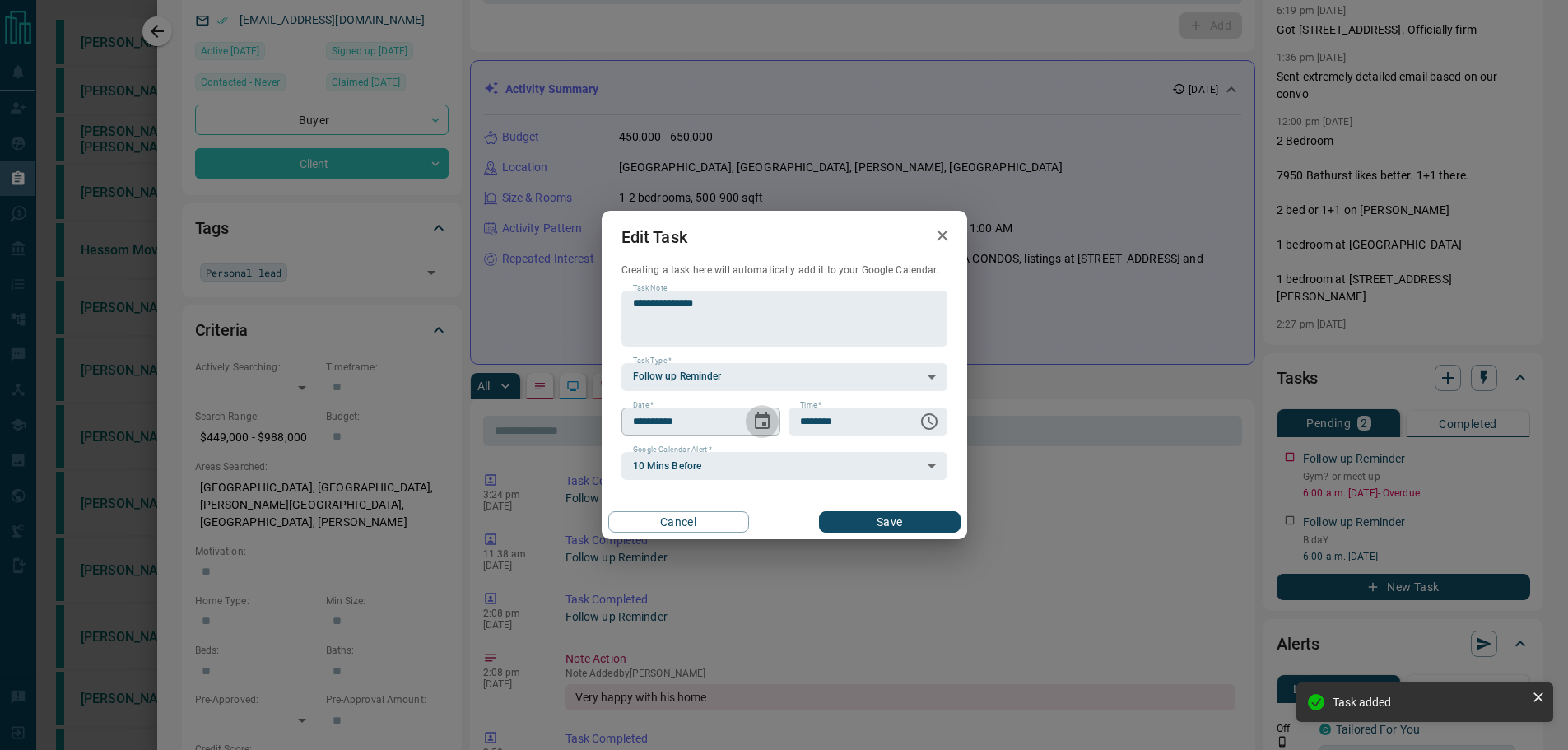
click at [754, 409] on button "Choose date, selected date is Oct 15, 2025" at bounding box center [762, 421] width 33 height 33
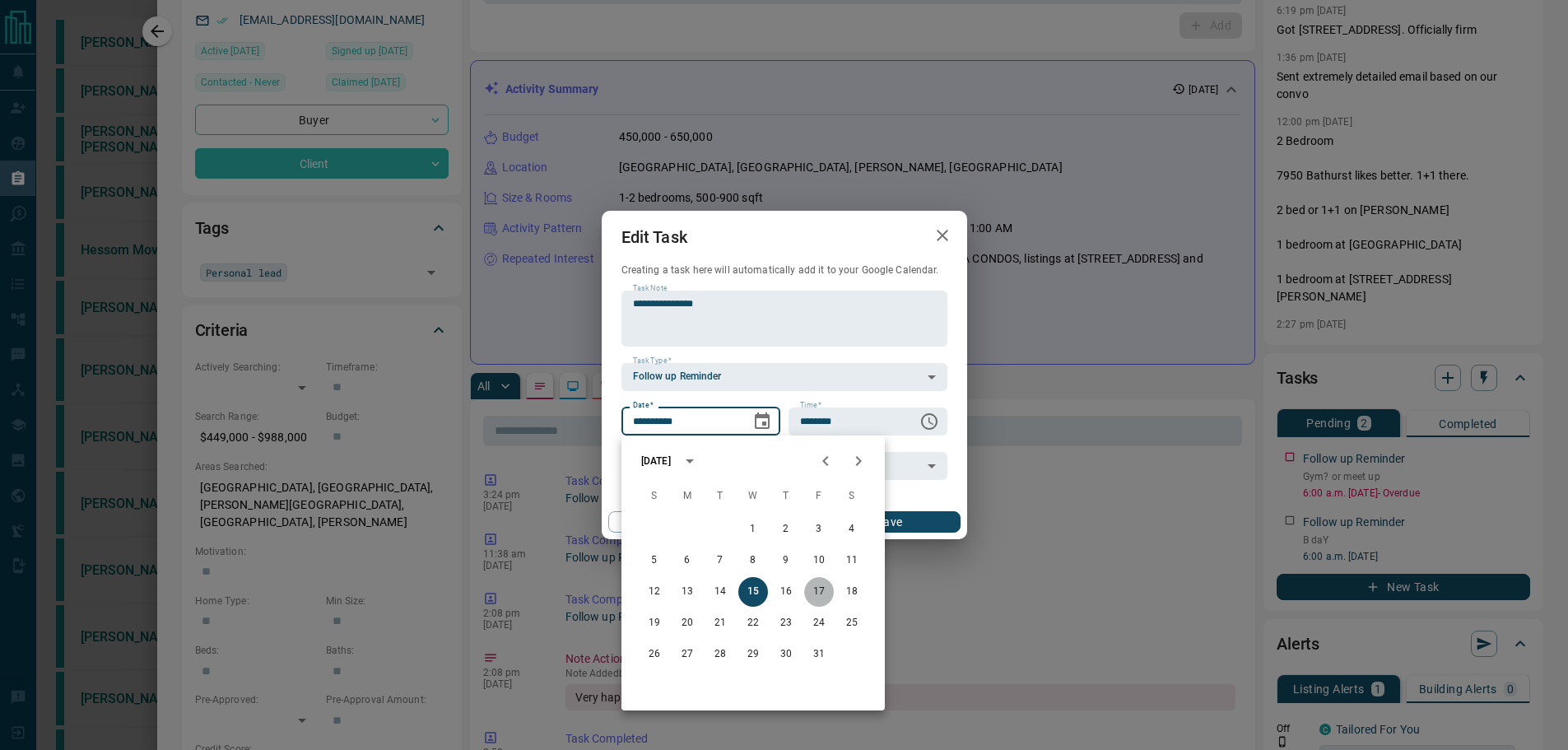
click at [808, 592] on button "17" at bounding box center [818, 592] width 29 height 29
type input "**********"
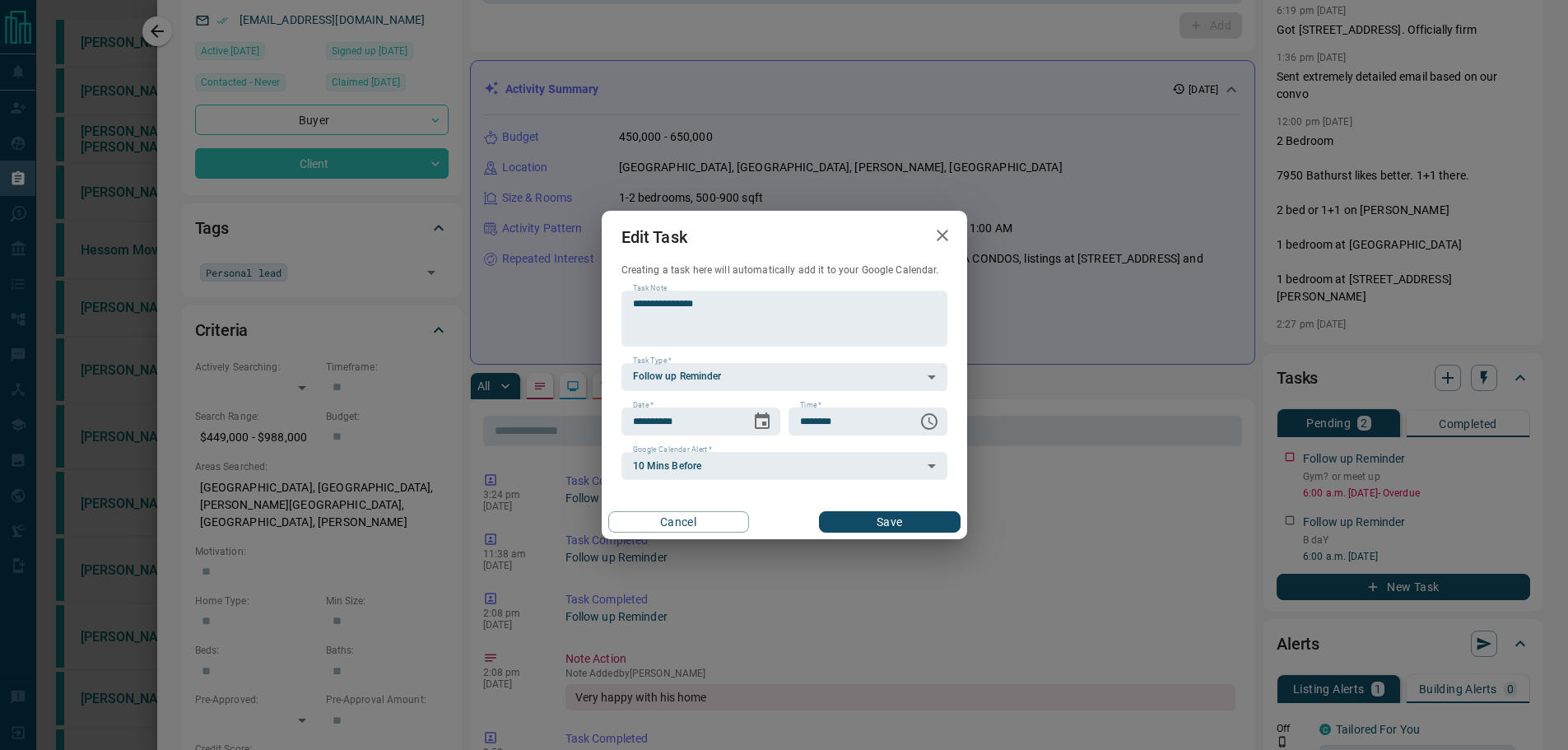
click at [903, 524] on button "Save" at bounding box center [889, 522] width 140 height 22
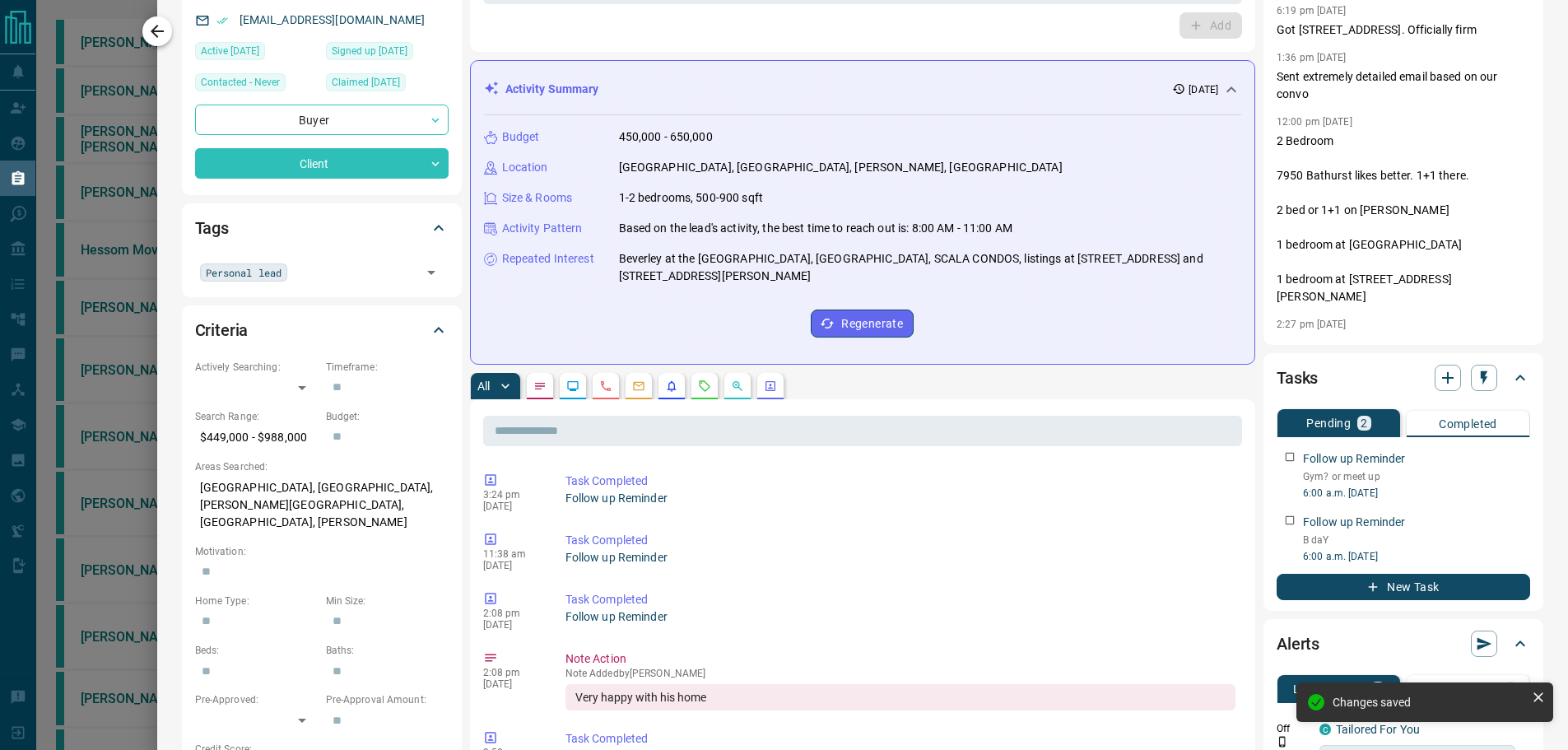
click at [159, 30] on icon "button" at bounding box center [157, 31] width 13 height 13
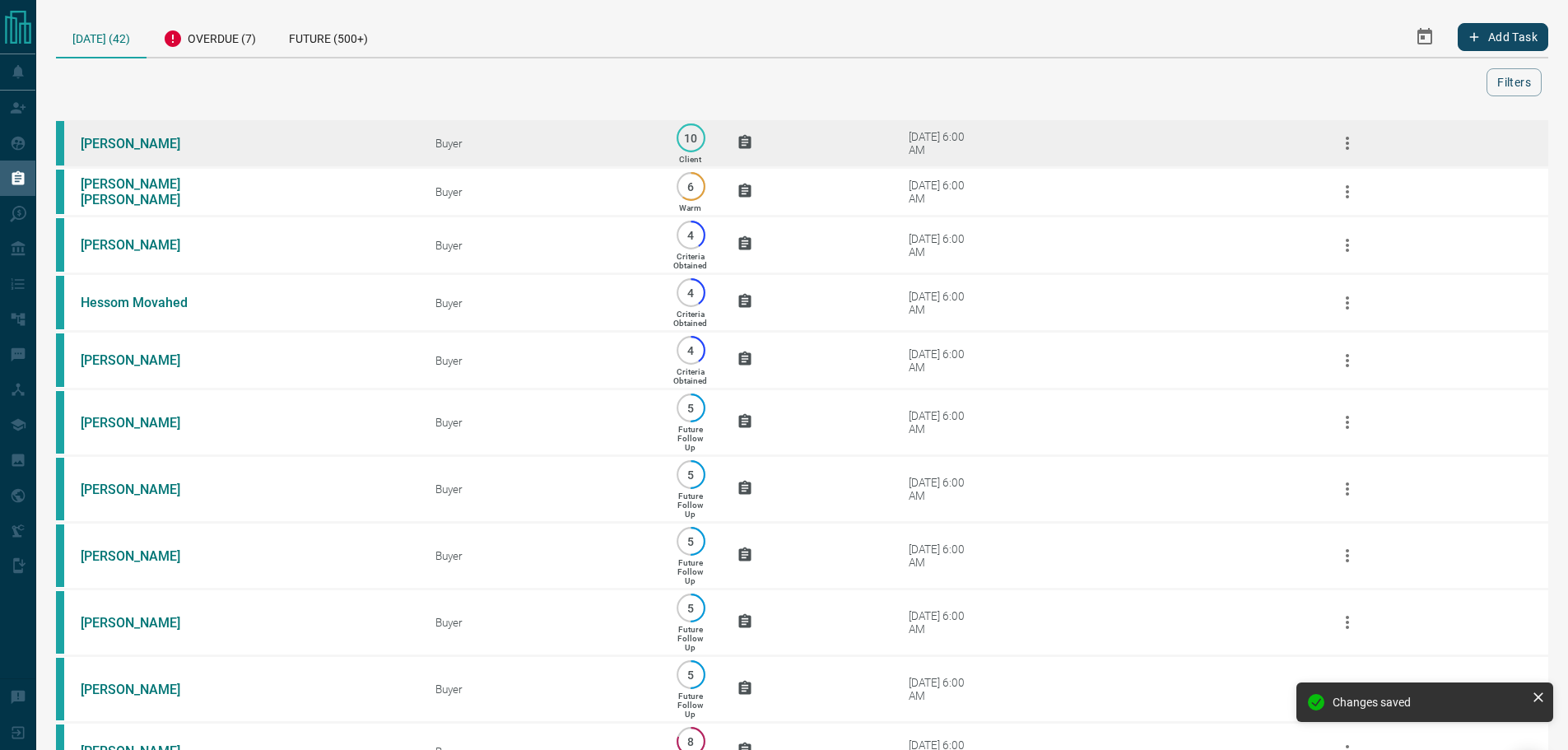
click at [287, 160] on td "[PERSON_NAME]" at bounding box center [233, 144] width 355 height 49
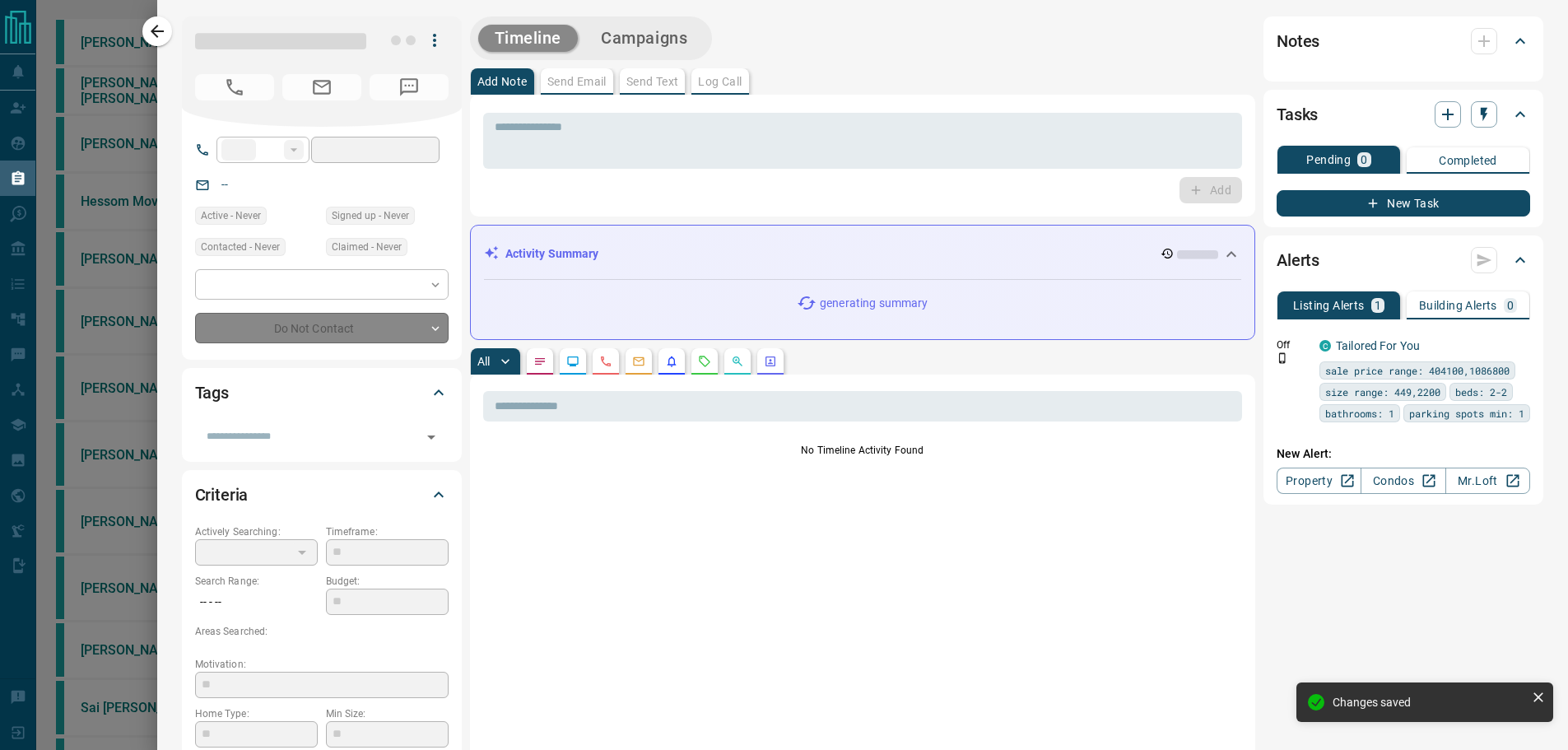
type input "**"
type input "**********"
type input "**"
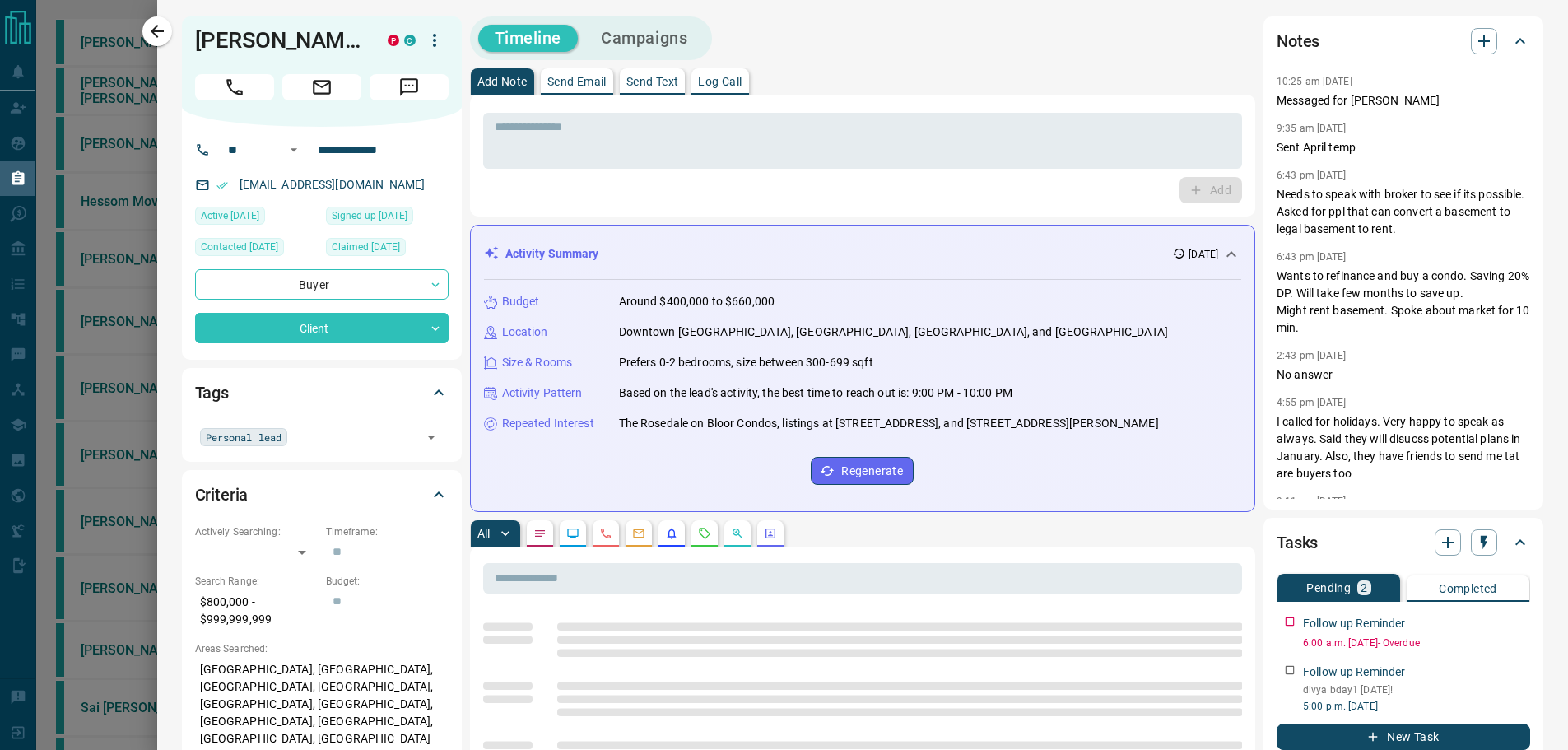
scroll to position [82, 0]
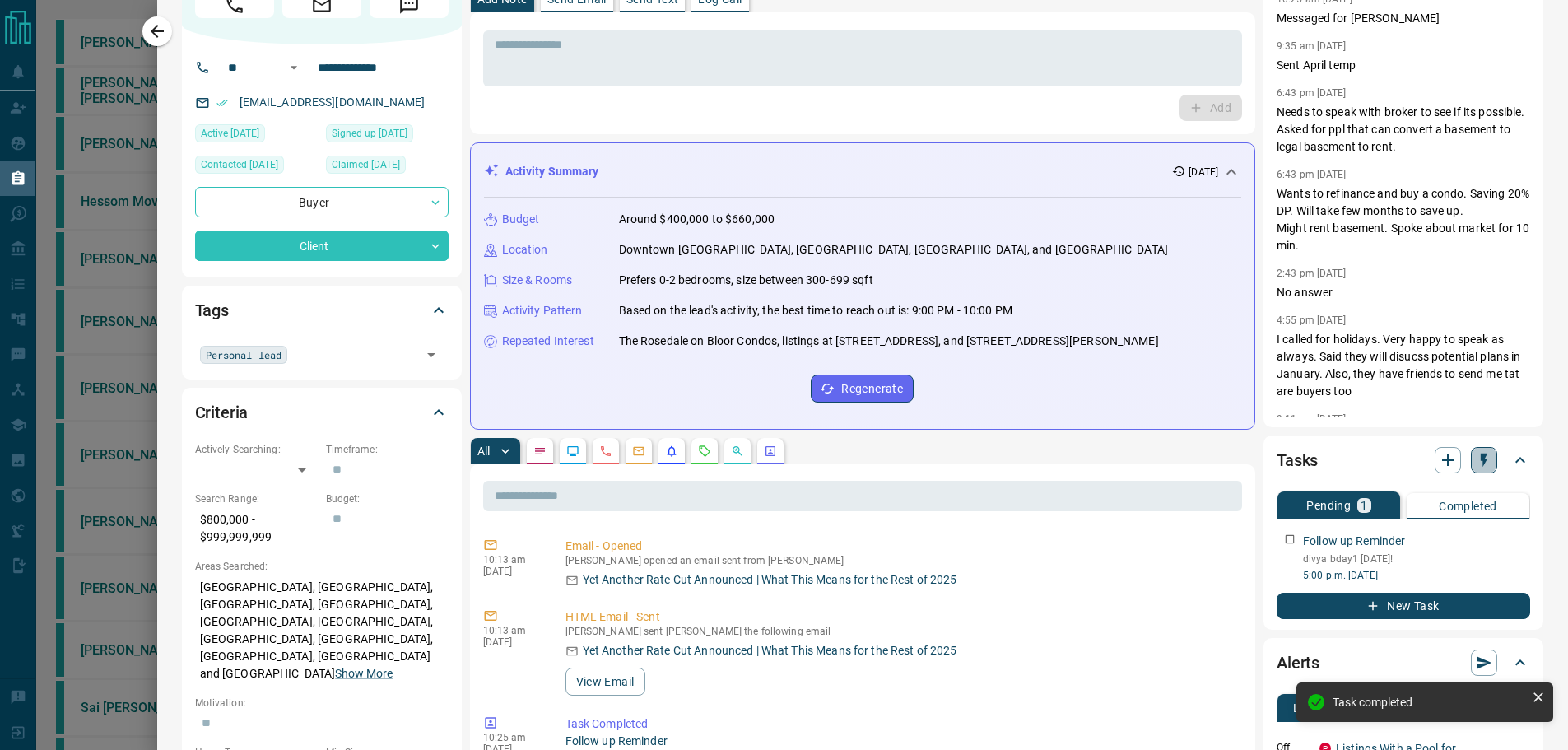
click at [1471, 463] on button "button" at bounding box center [1484, 460] width 26 height 26
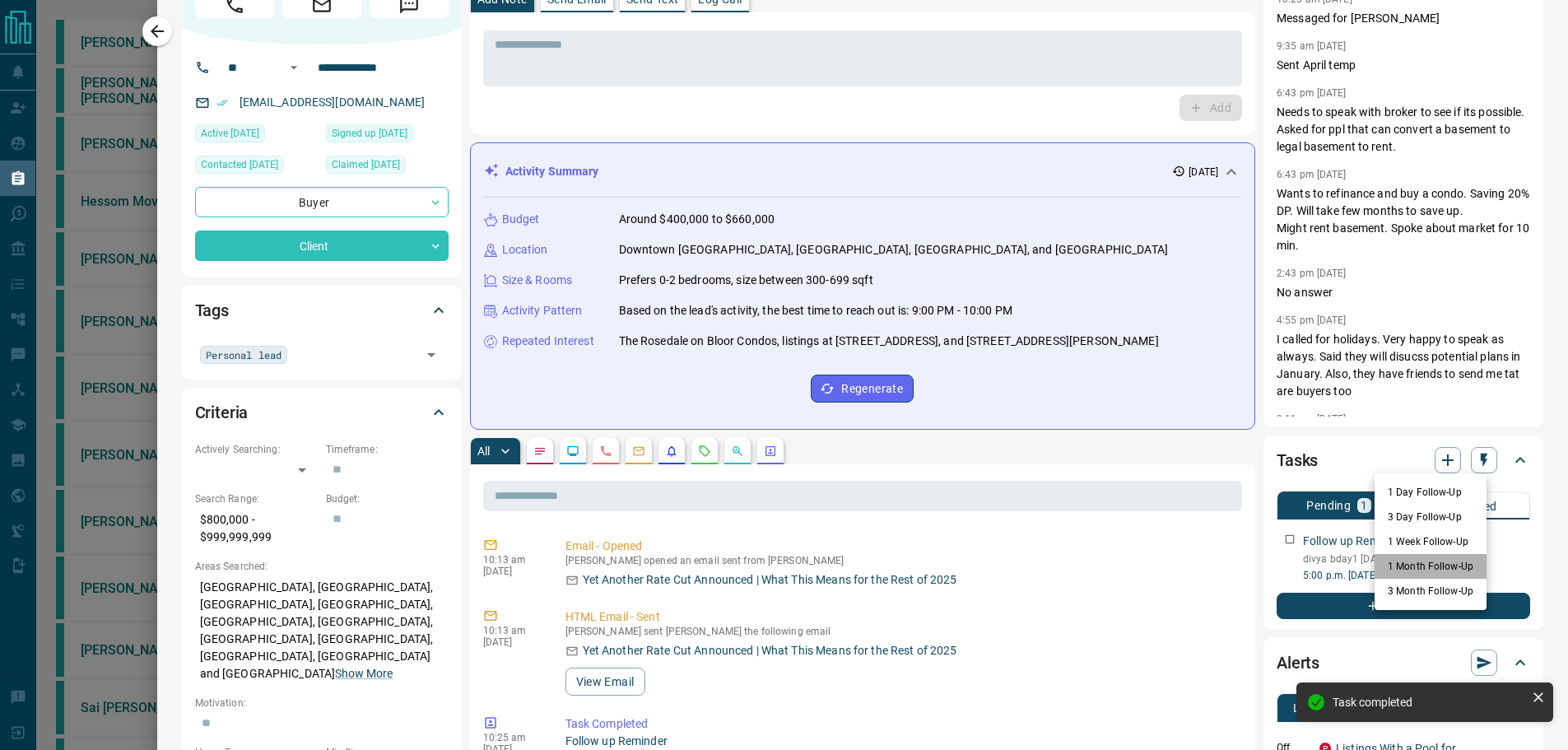
click at [1438, 570] on li "1 Month Follow-Up" at bounding box center [1430, 566] width 112 height 25
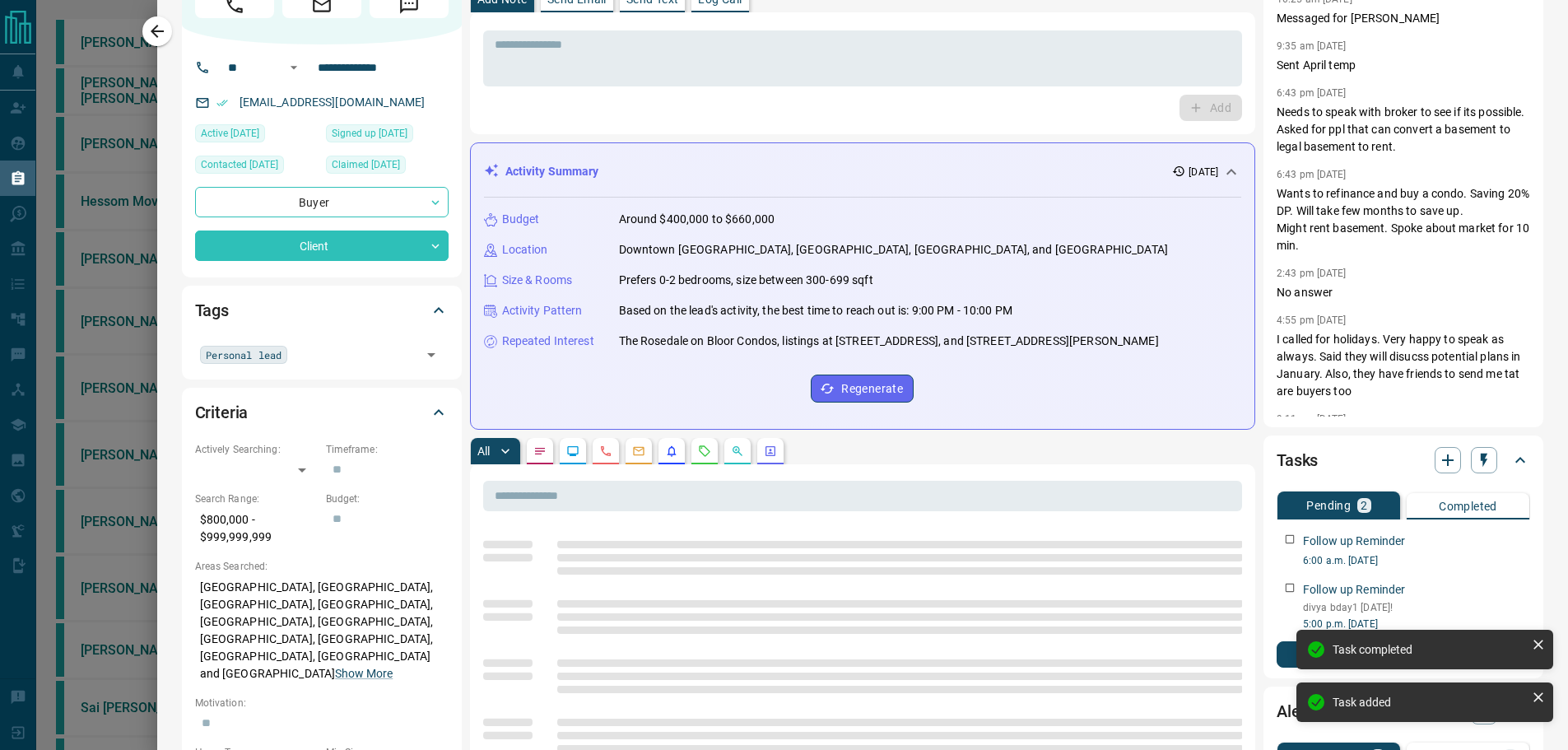
click at [164, 36] on icon "button" at bounding box center [157, 31] width 20 height 20
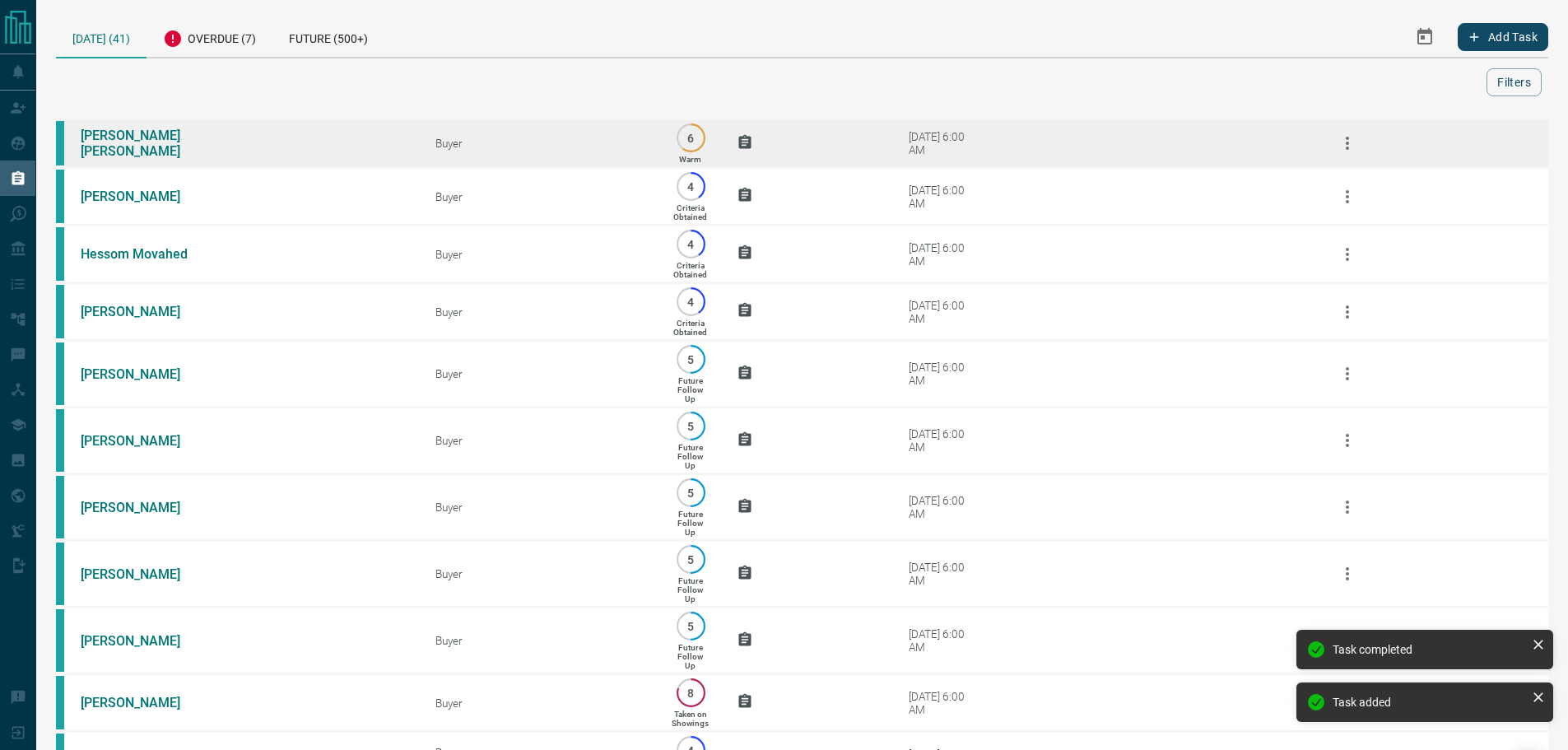
click at [271, 141] on td "[PERSON_NAME] [PERSON_NAME]" at bounding box center [233, 144] width 355 height 49
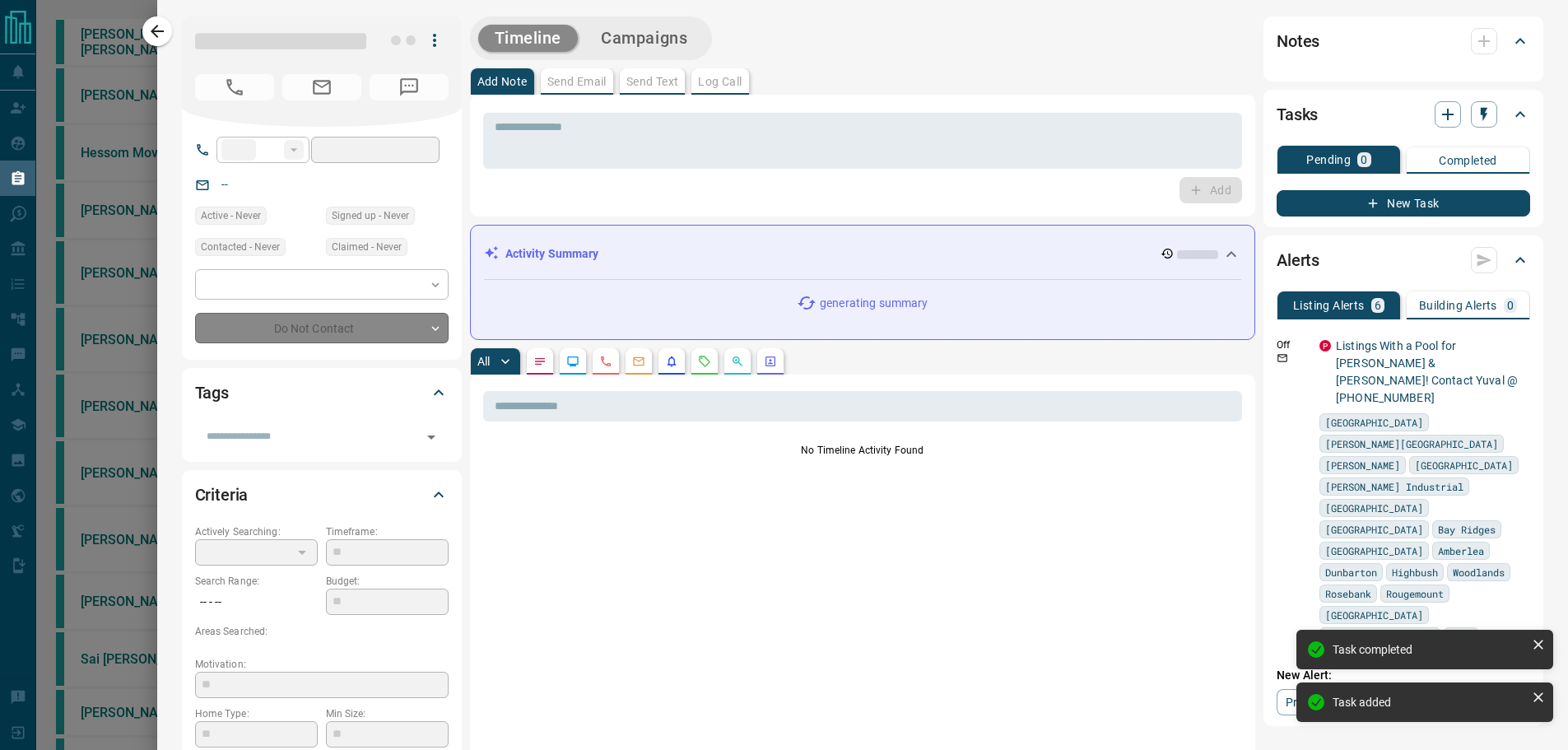
type input "**"
type input "**********"
type input "*"
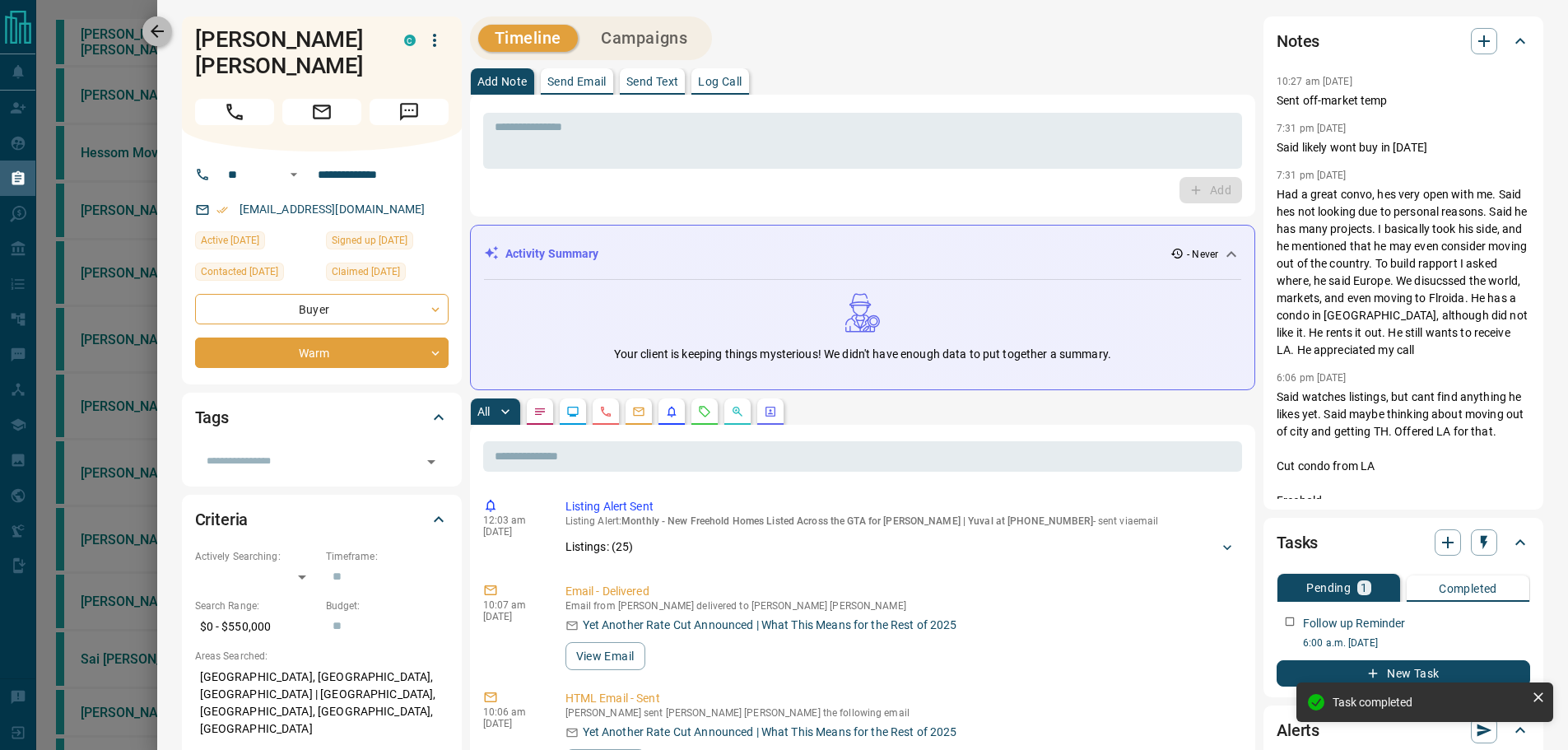
click at [159, 25] on icon "button" at bounding box center [157, 31] width 20 height 20
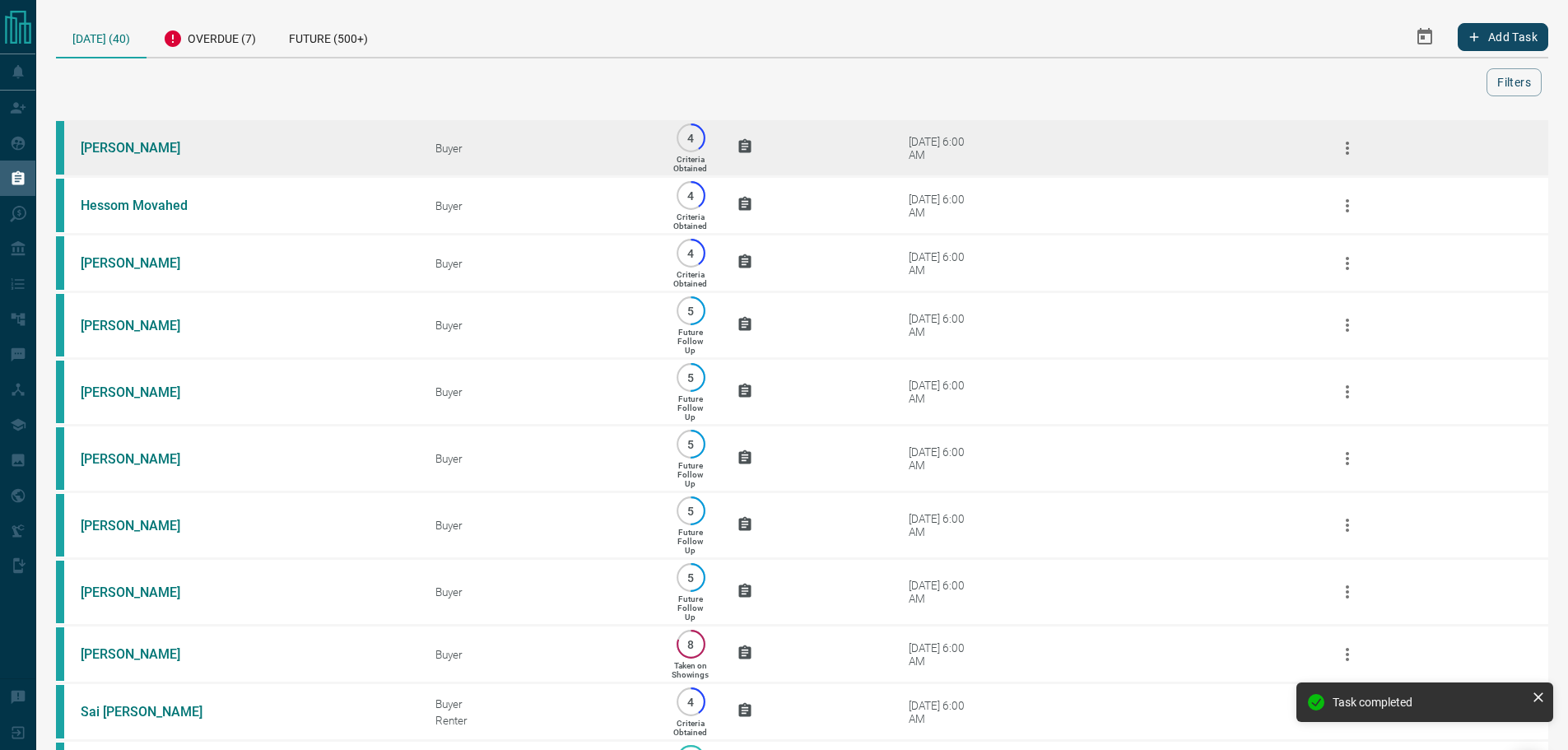
click at [388, 136] on td "[PERSON_NAME]" at bounding box center [233, 148] width 355 height 58
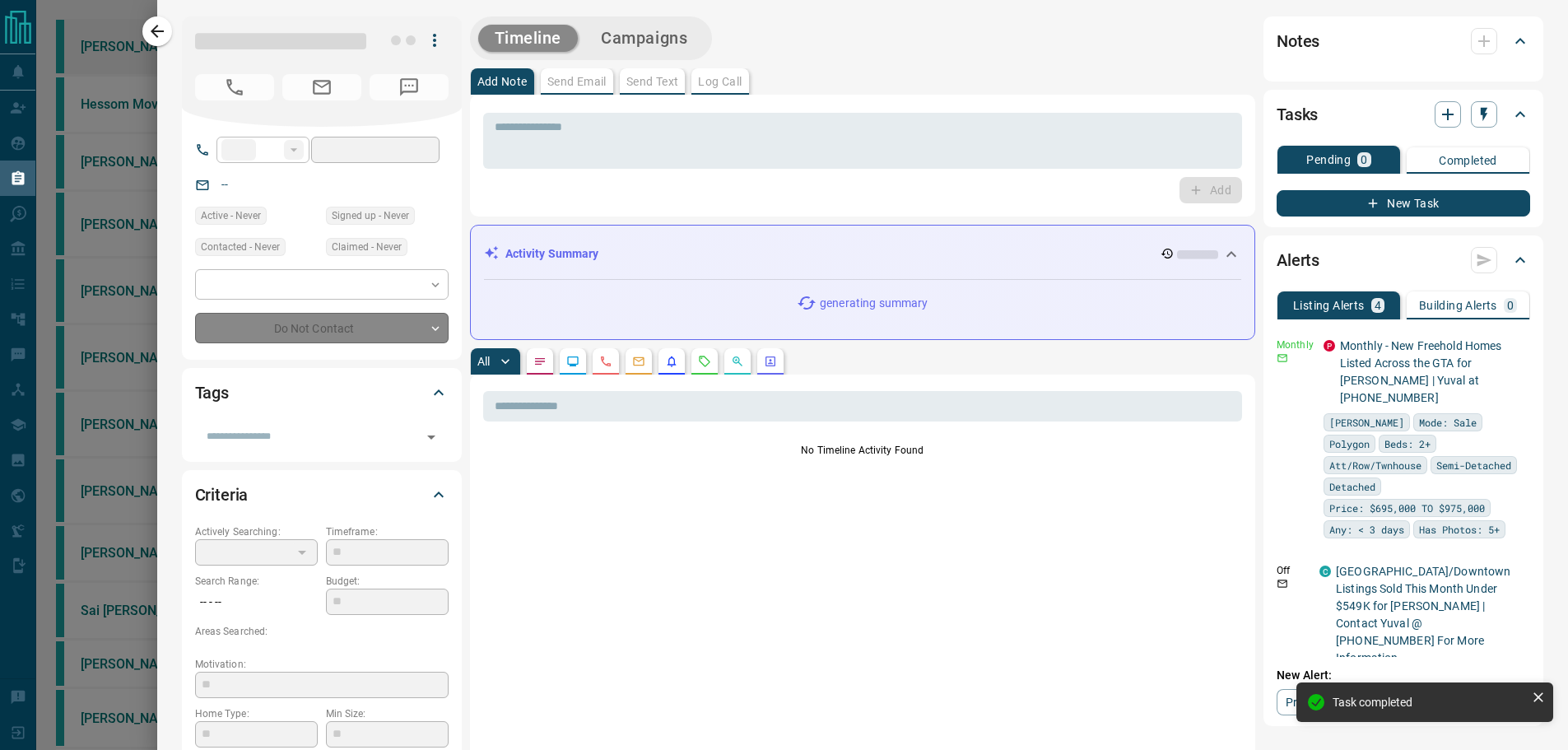
type input "**"
type input "**********"
type input "*"
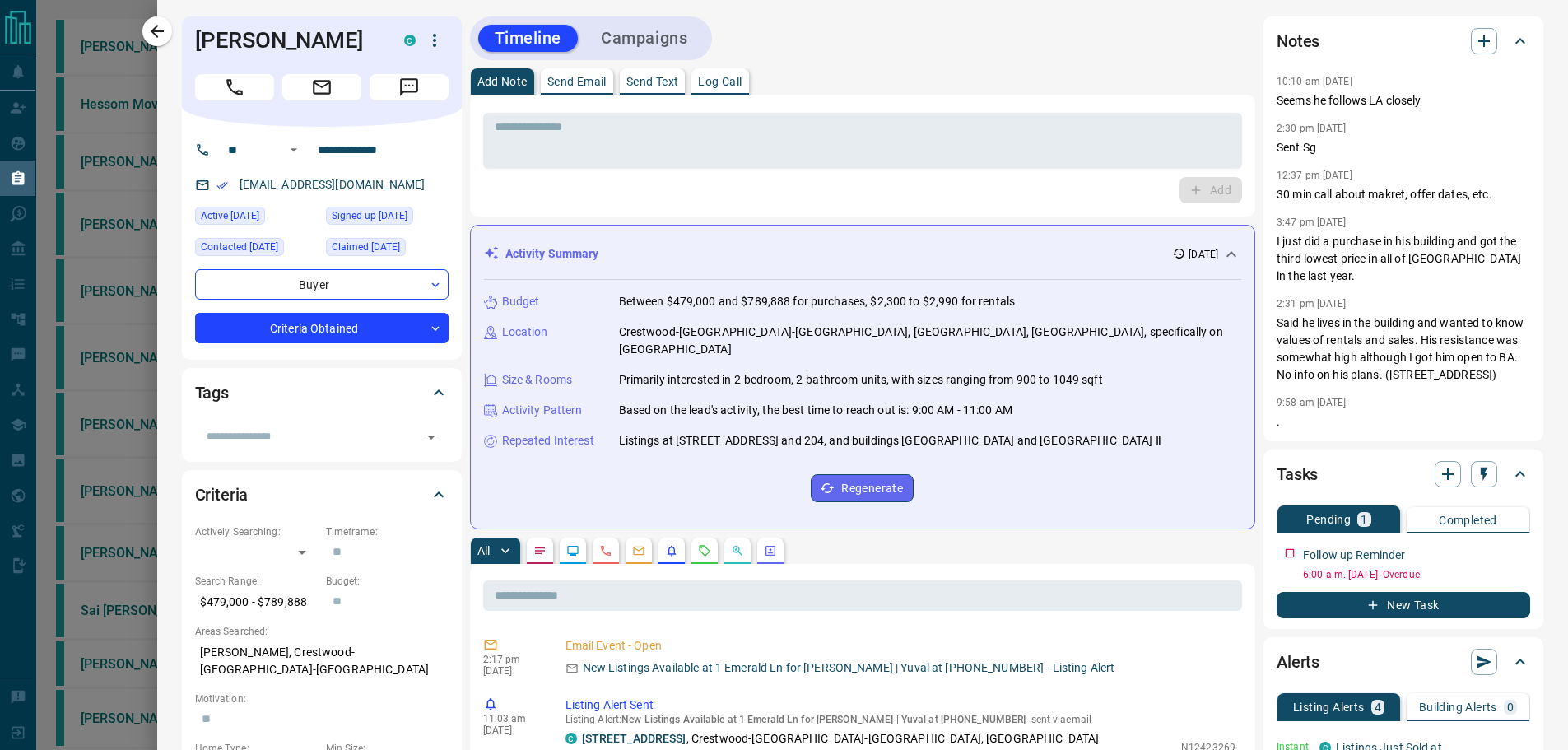
click at [1233, 237] on div "Activity Summary [DATE] Budget Between $479,000 and $789,888 for purchases, $2,…" at bounding box center [863, 376] width 786 height 305
click at [1202, 260] on p "[DATE]" at bounding box center [1203, 255] width 29 height 15
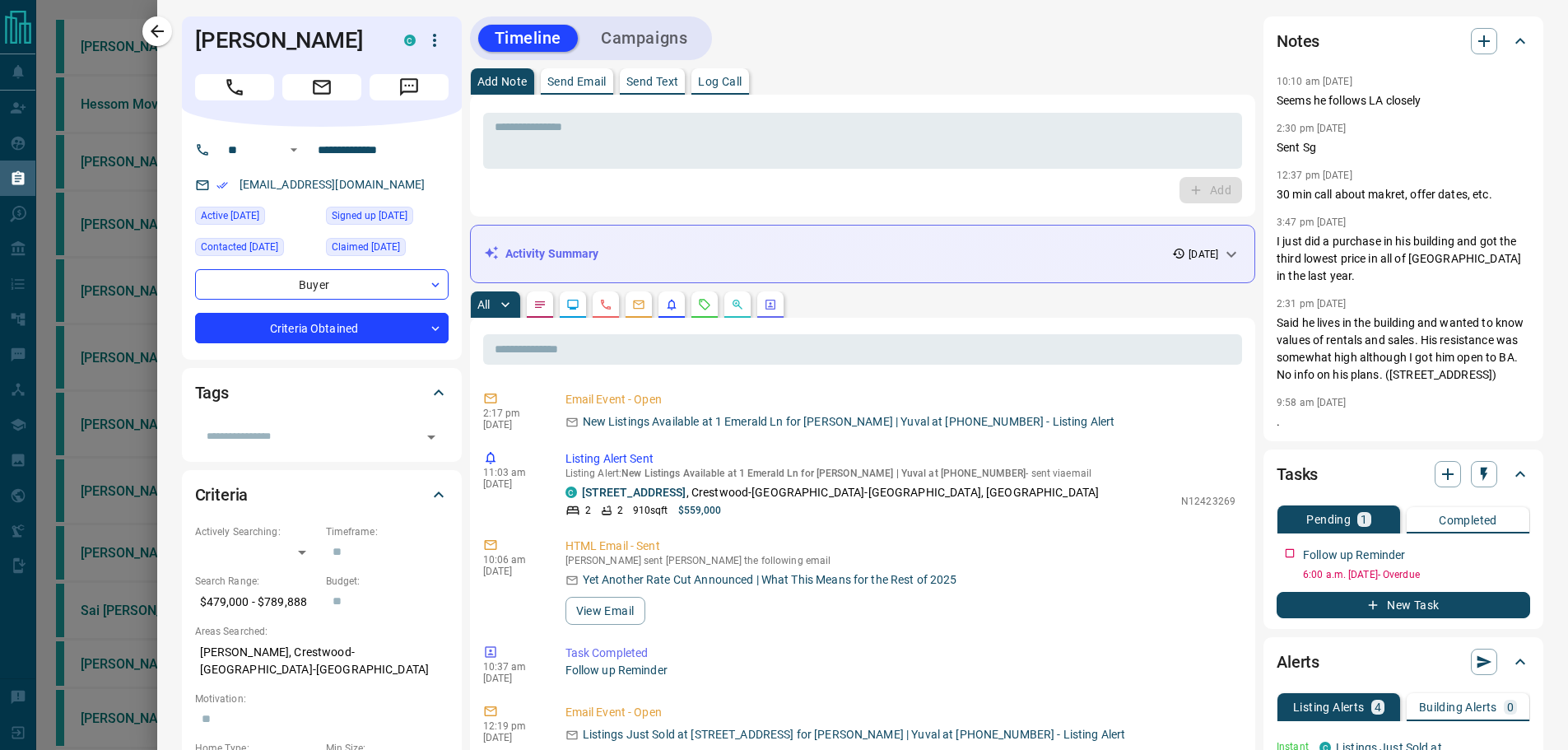
click at [1200, 262] on div "Activity Summary [DATE]" at bounding box center [852, 254] width 738 height 17
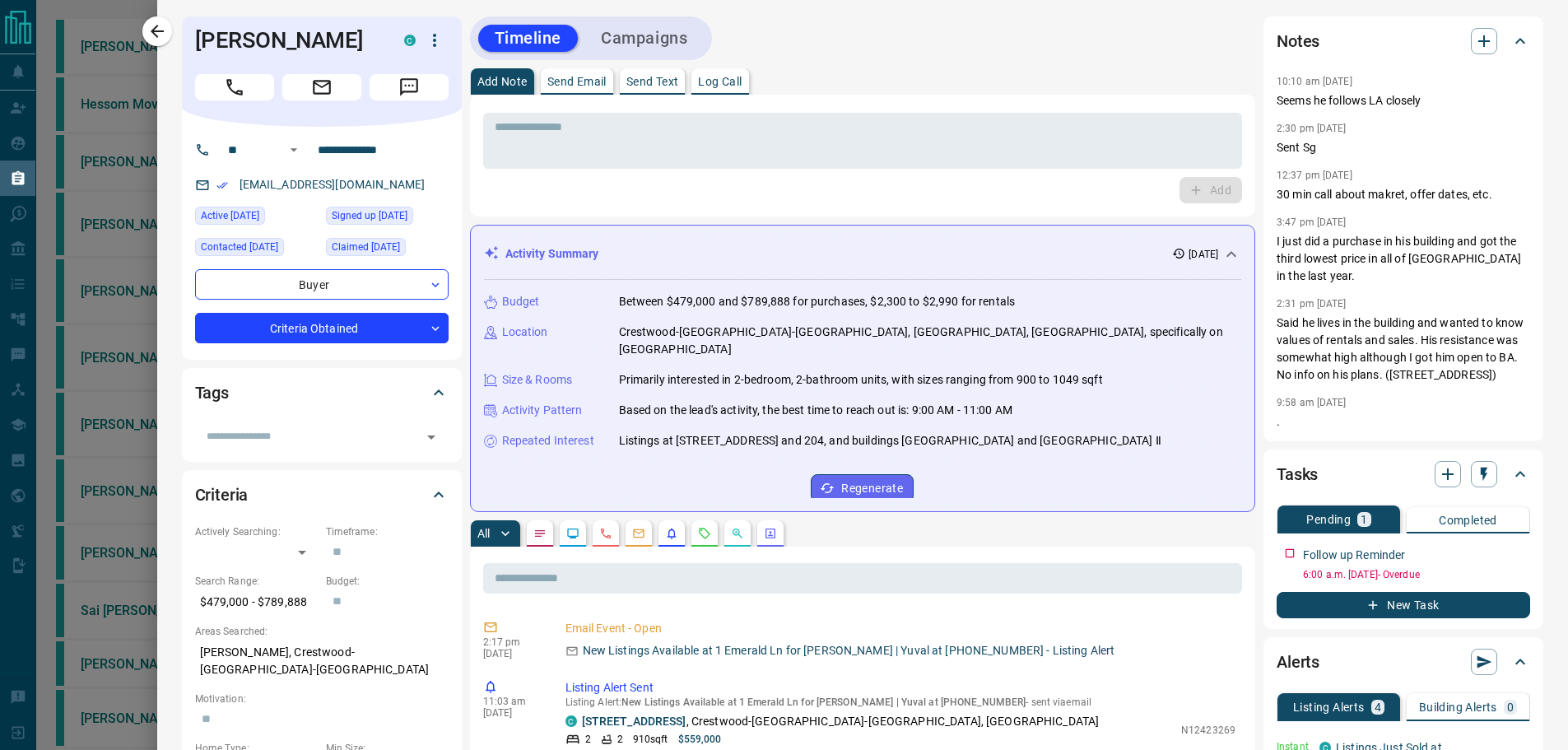
click at [1200, 260] on p "[DATE]" at bounding box center [1203, 255] width 29 height 15
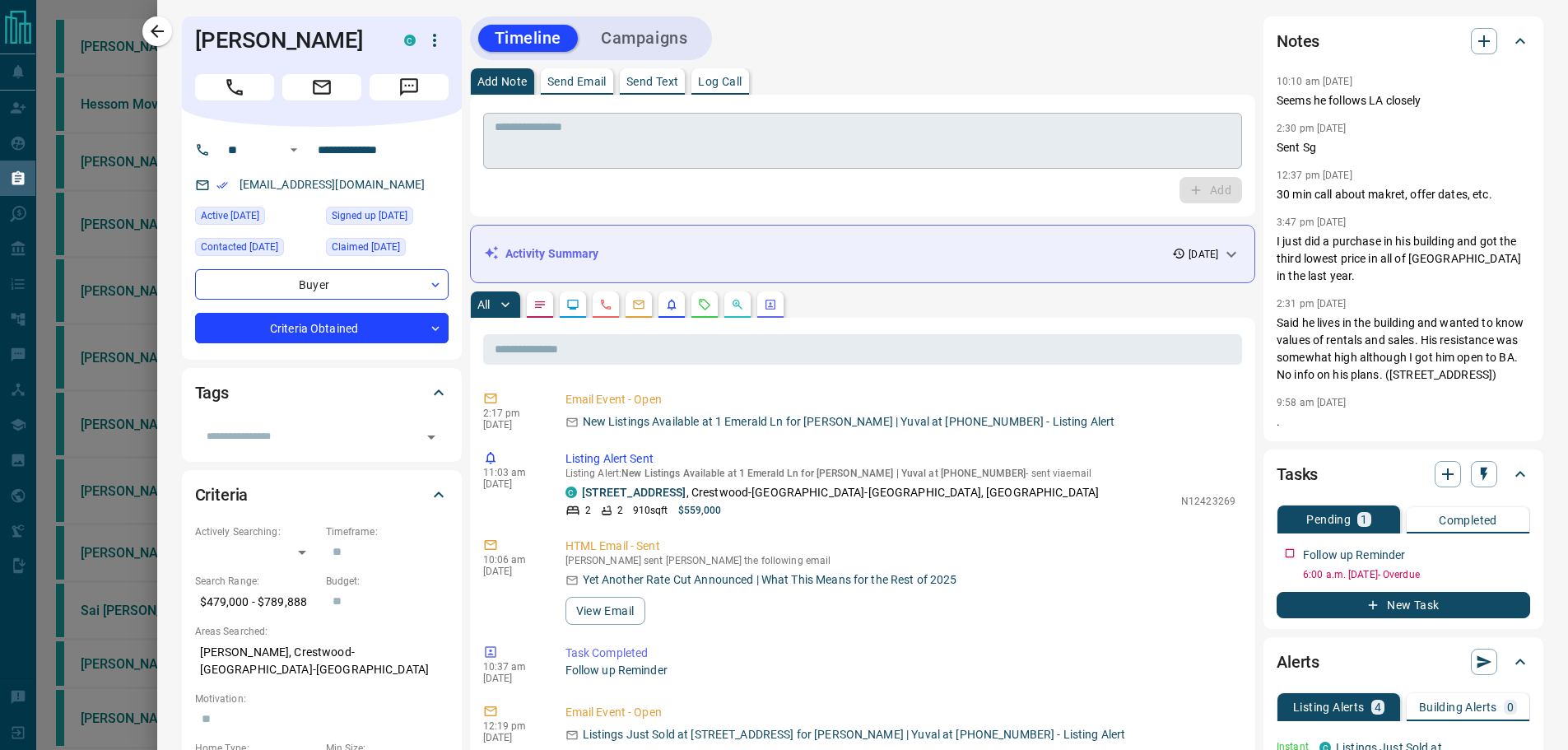
click at [1131, 118] on div "* ​" at bounding box center [863, 141] width 760 height 56
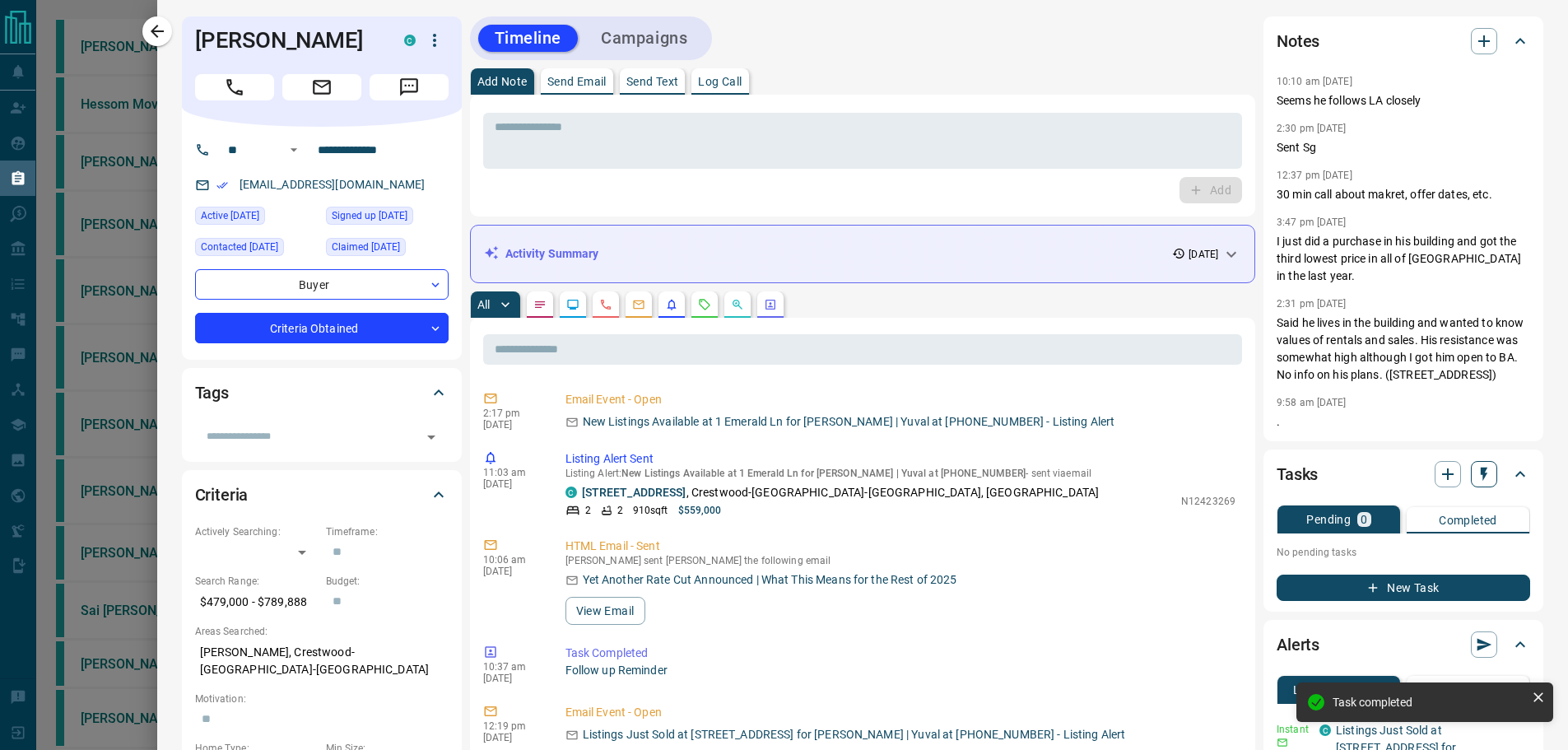
click at [1476, 476] on icon "button" at bounding box center [1483, 474] width 16 height 16
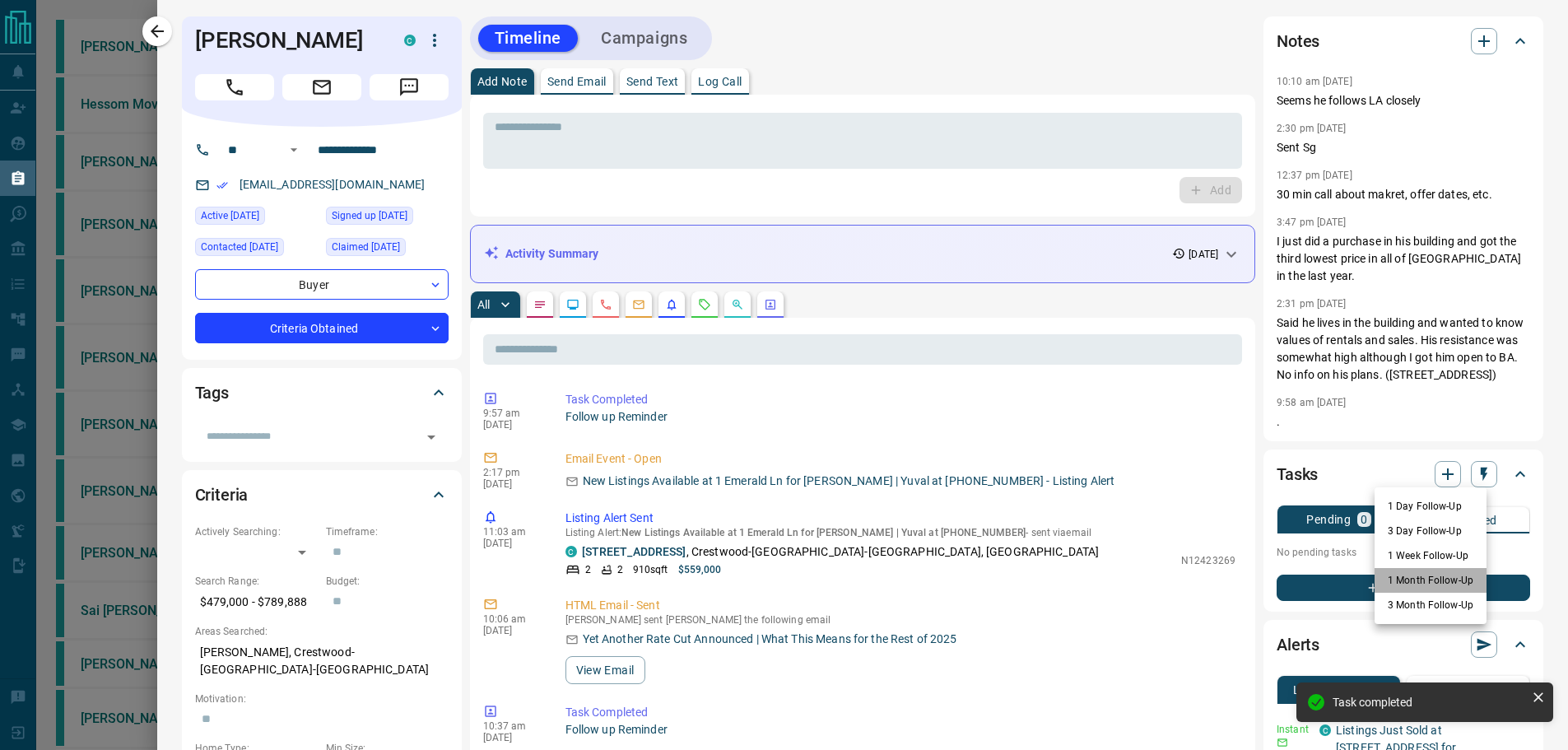
click at [1446, 575] on li "1 Month Follow-Up" at bounding box center [1430, 580] width 112 height 25
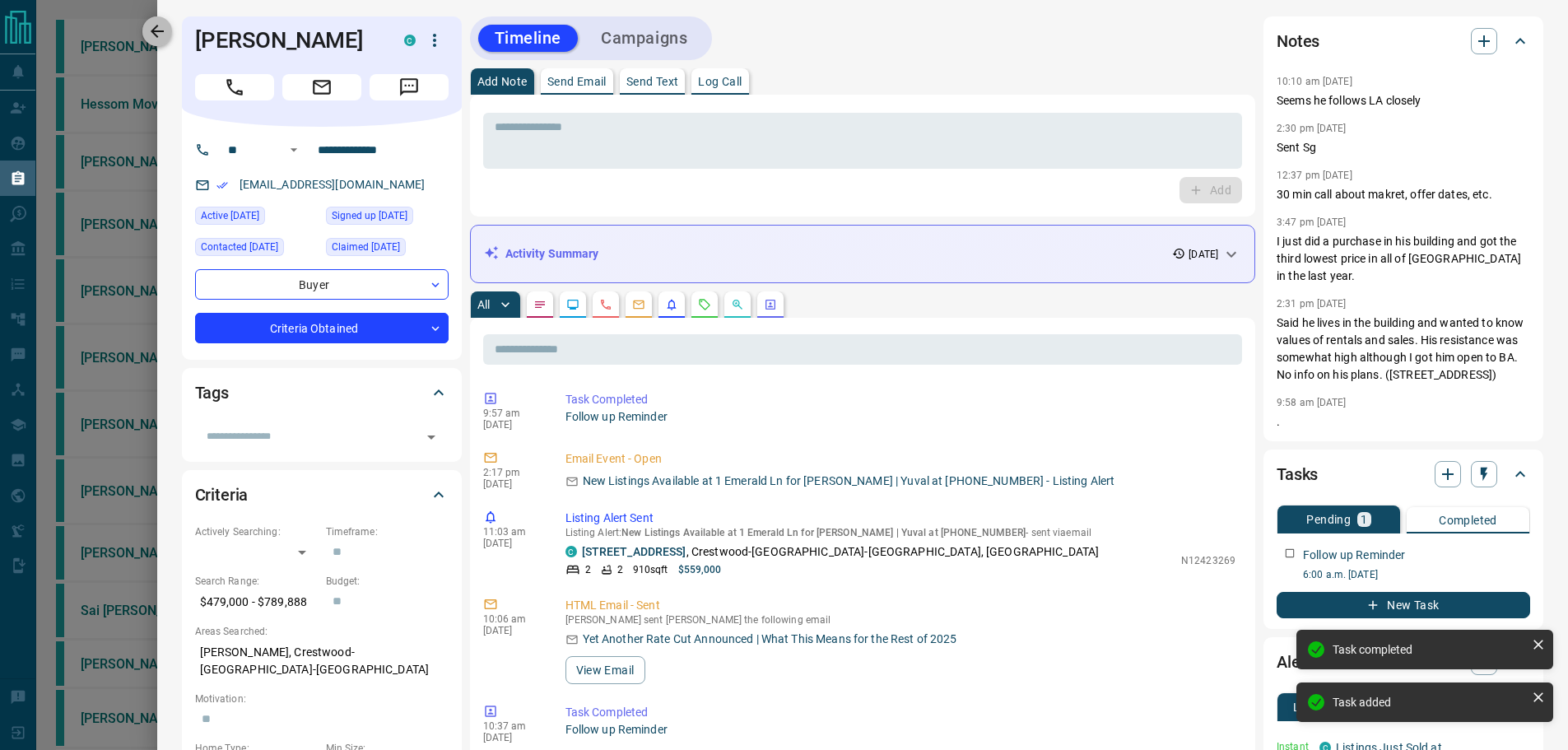
click at [154, 42] on button "button" at bounding box center [157, 30] width 29 height 29
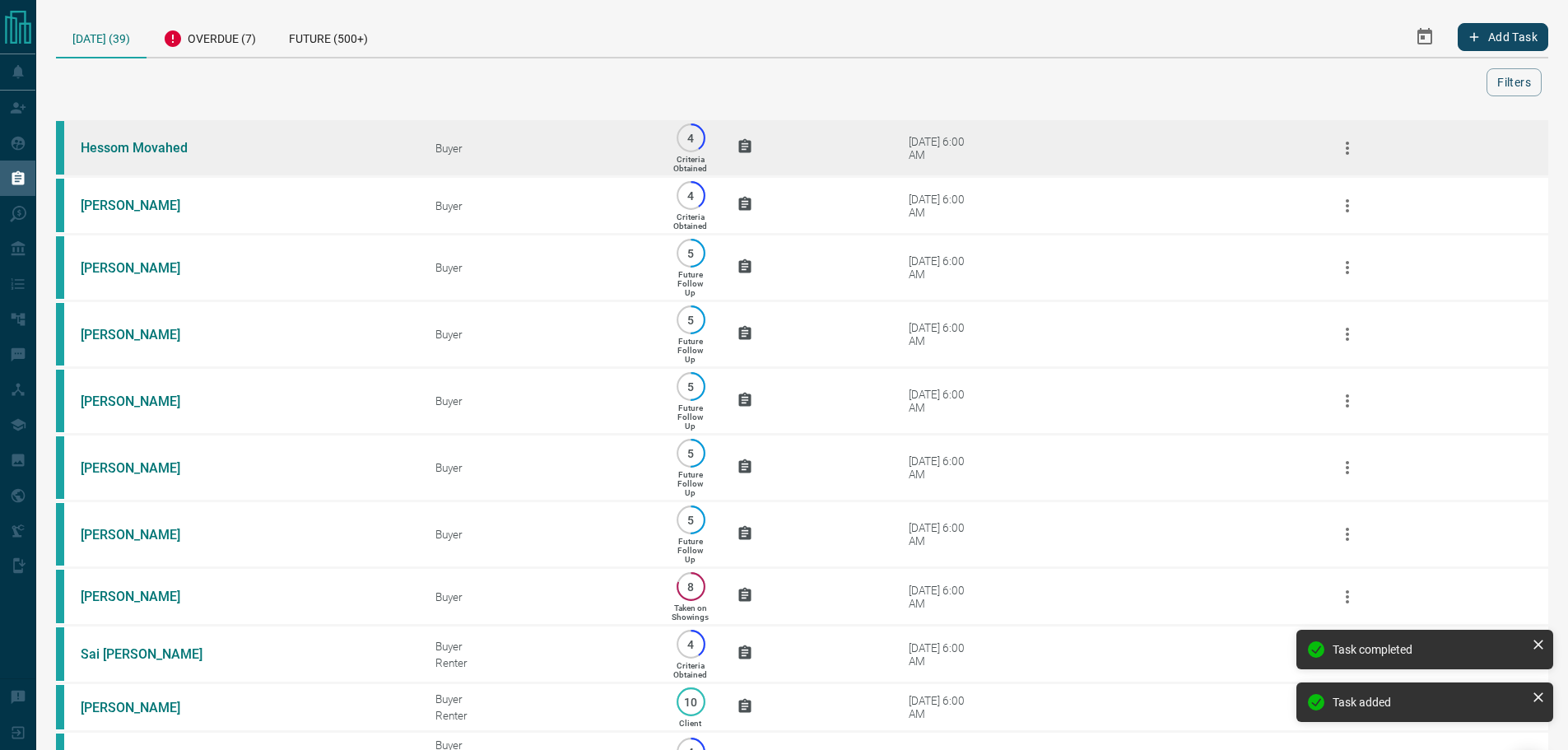
click at [334, 146] on td "Hessom Movahed" at bounding box center [233, 148] width 355 height 58
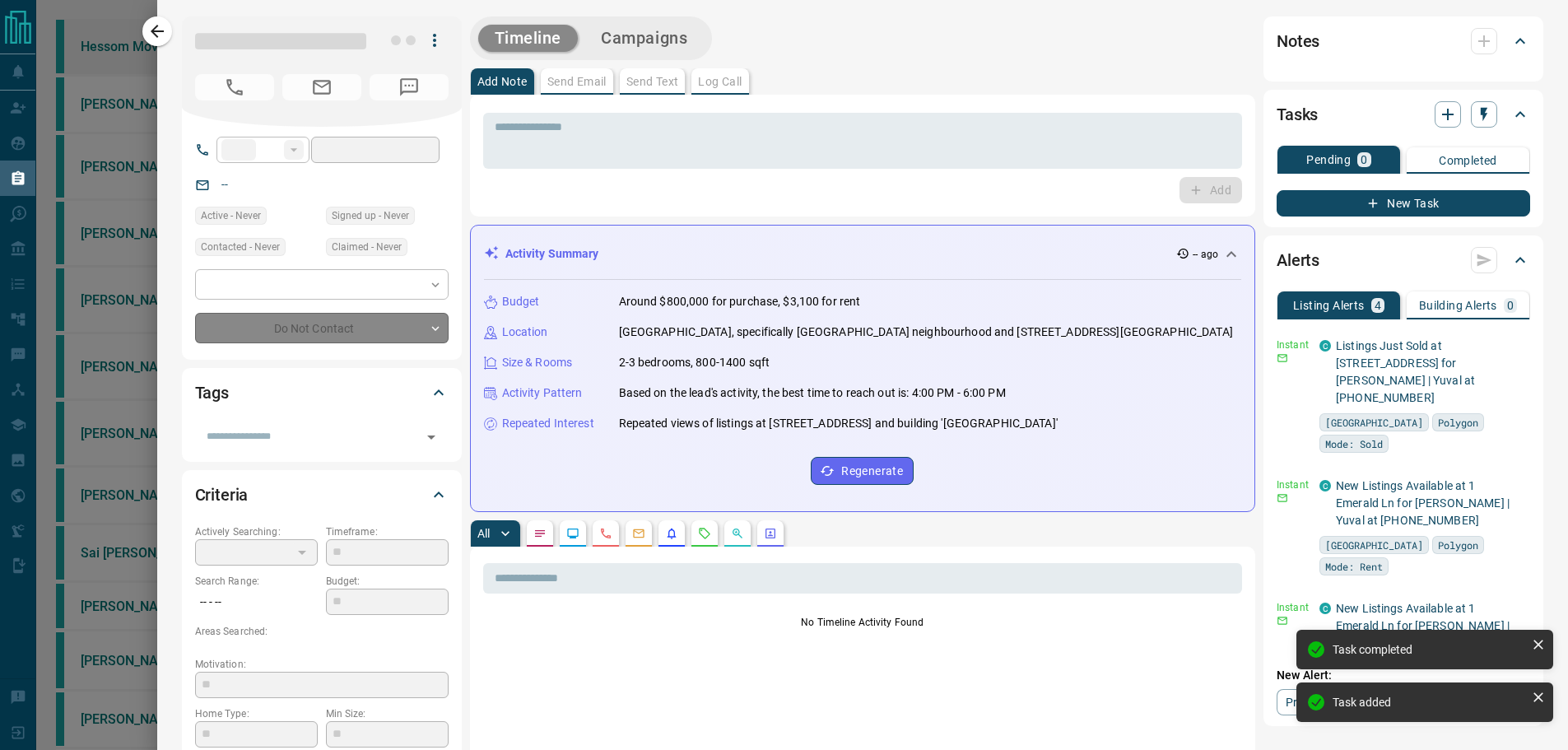
type input "**"
type input "**********"
type input "*"
type input "*********"
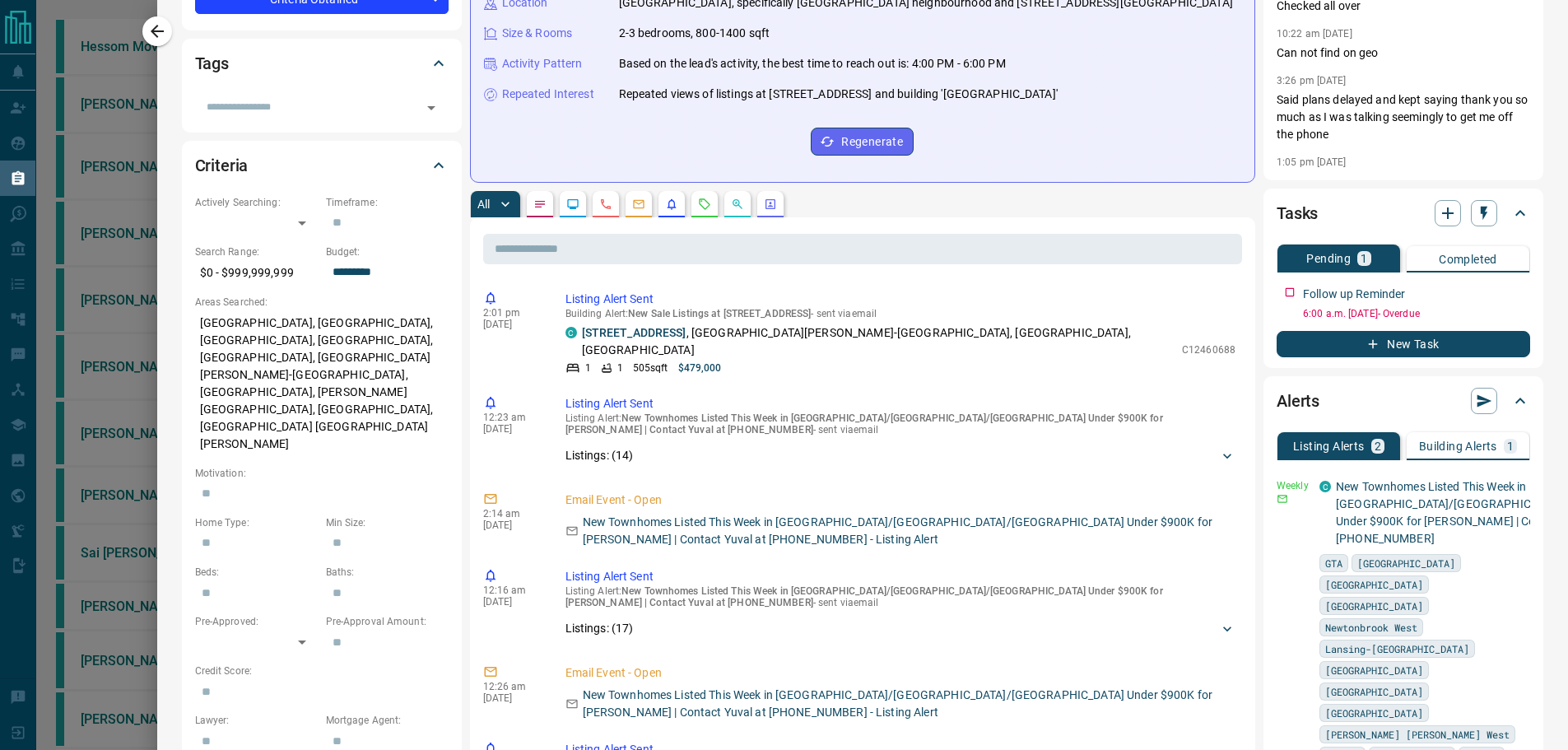
scroll to position [576, 0]
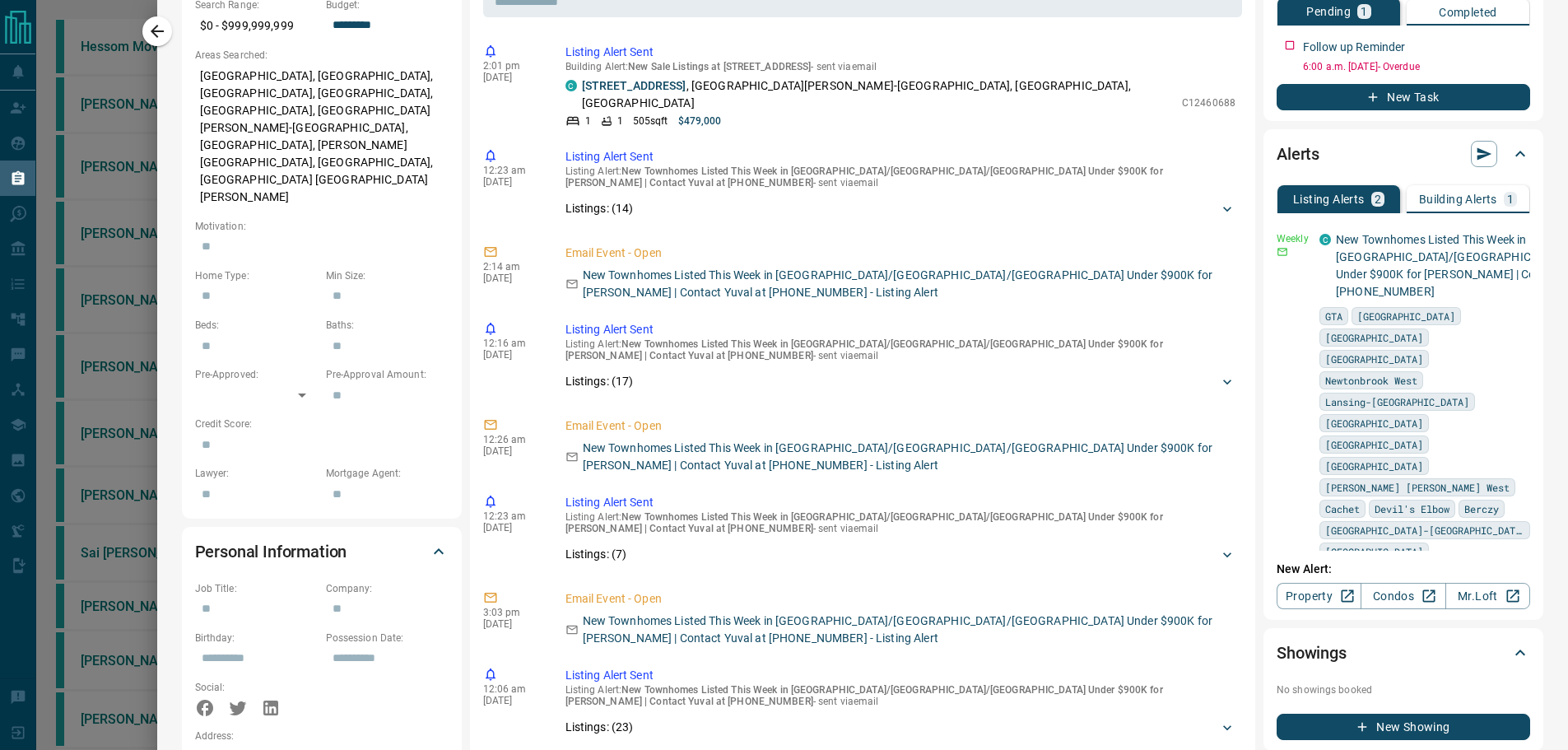
click at [1451, 190] on button "Building Alerts 1" at bounding box center [1468, 199] width 123 height 28
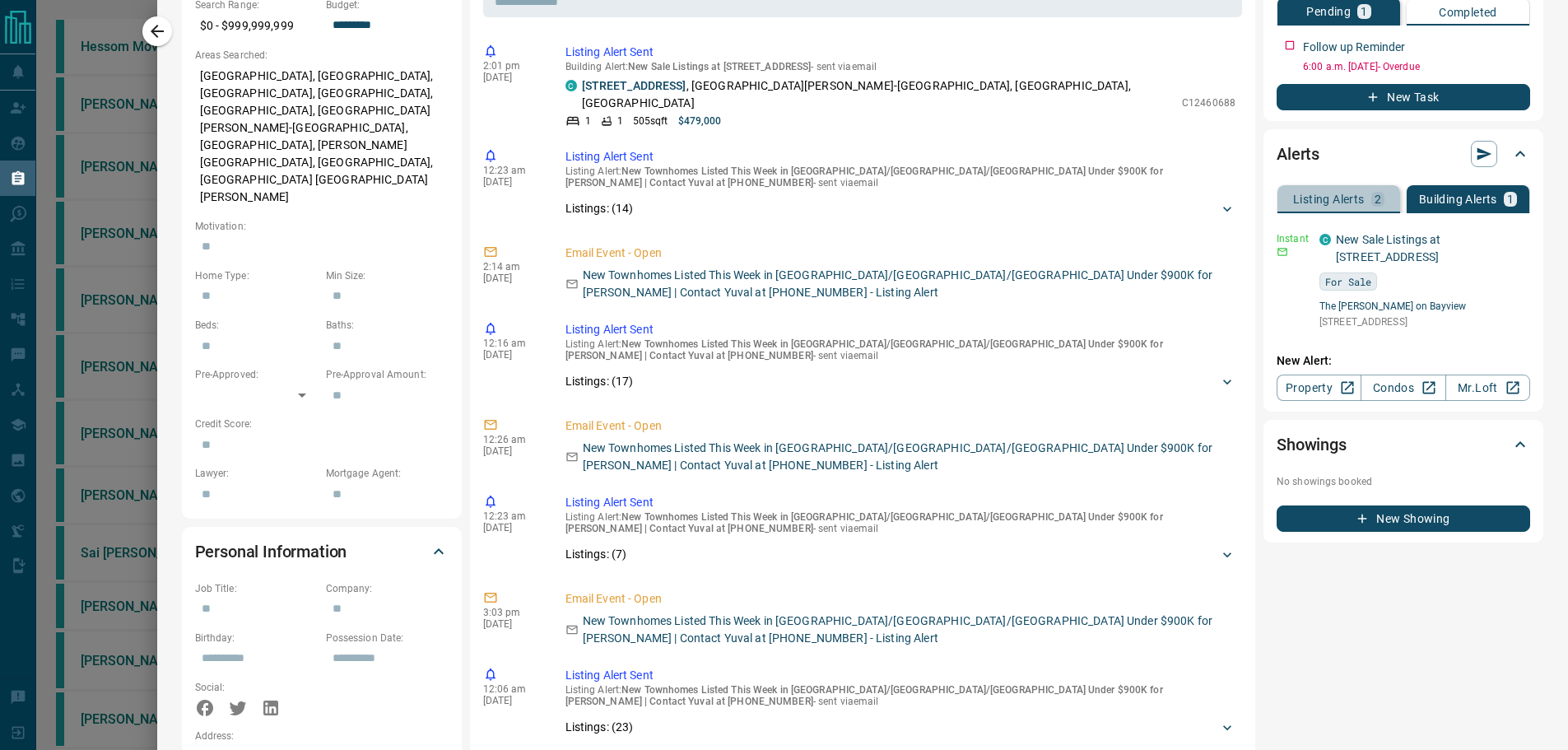
click at [1379, 198] on button "Listing Alerts 2" at bounding box center [1339, 199] width 123 height 28
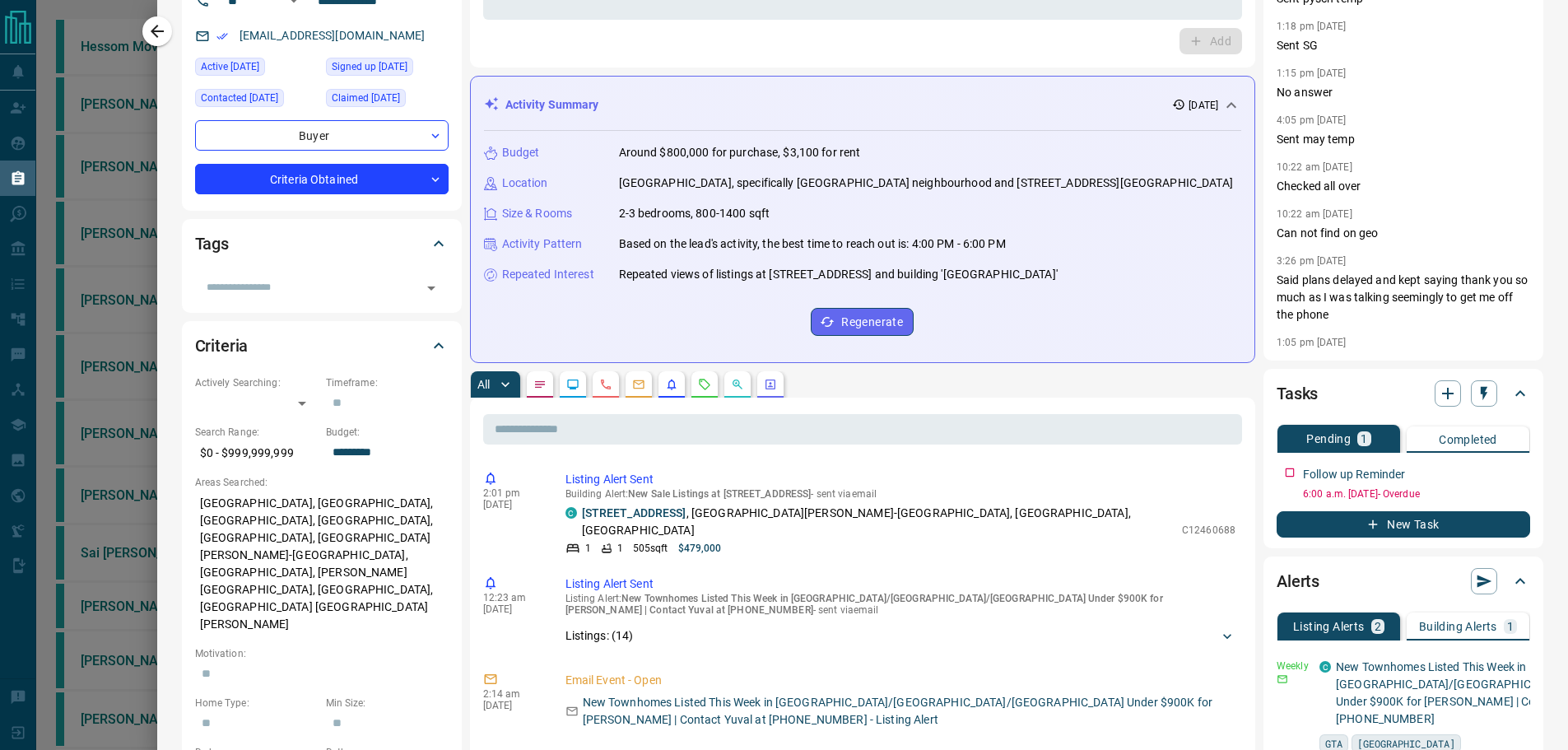
scroll to position [0, 0]
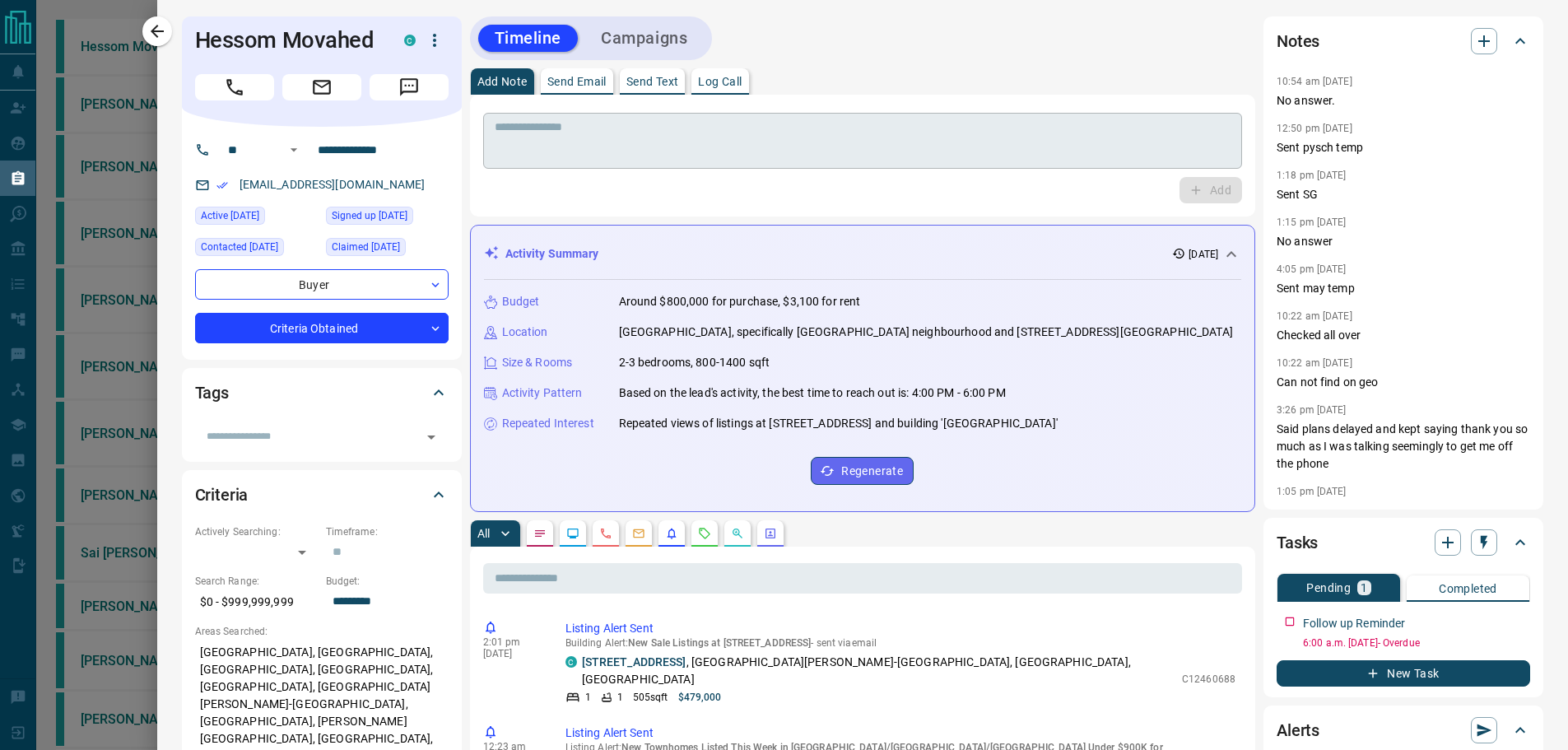
click at [802, 160] on textarea at bounding box center [863, 141] width 736 height 42
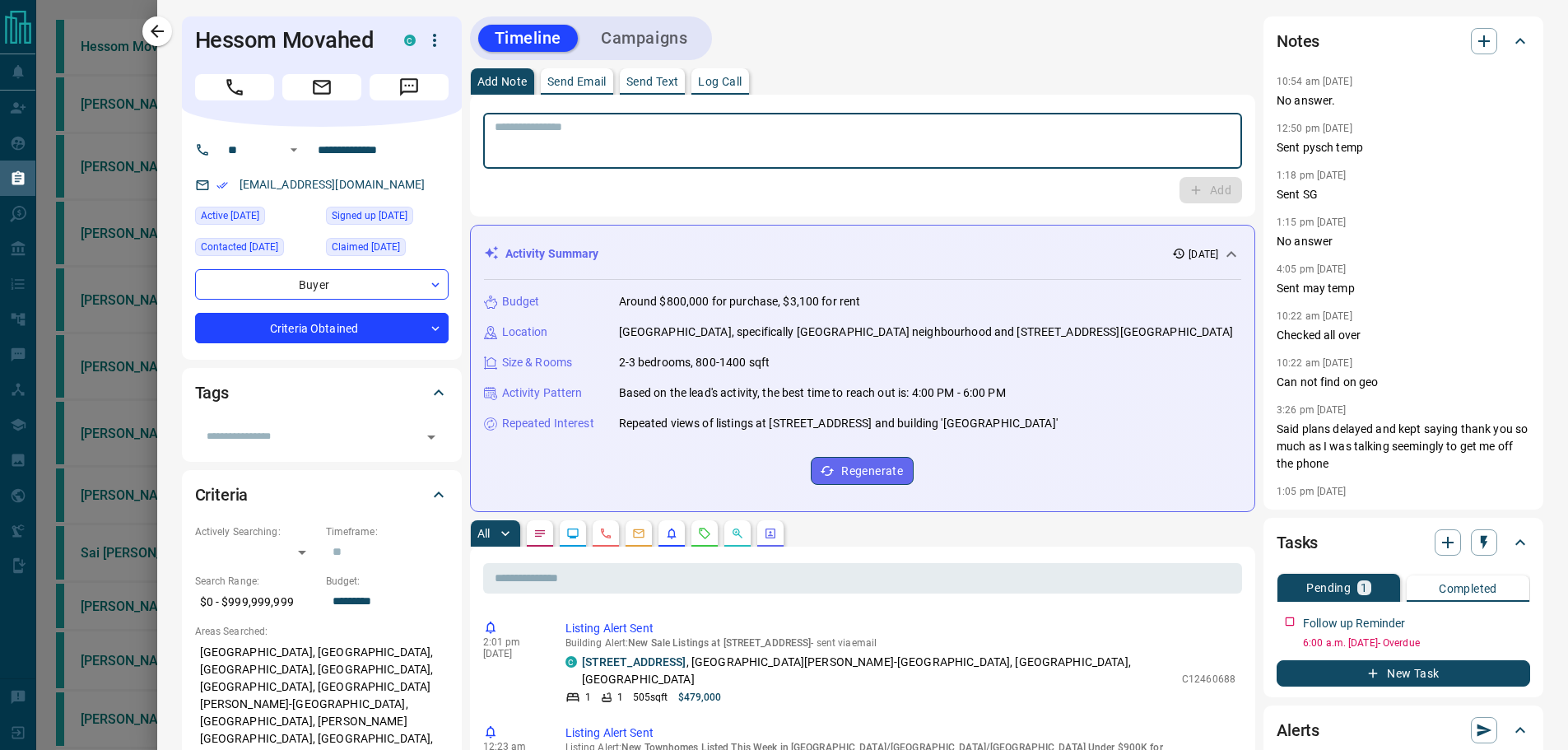
click at [935, 443] on div "Budget Around $800,000 for purchase, $3,100 for rent Location [GEOGRAPHIC_DATA]…" at bounding box center [863, 389] width 758 height 218
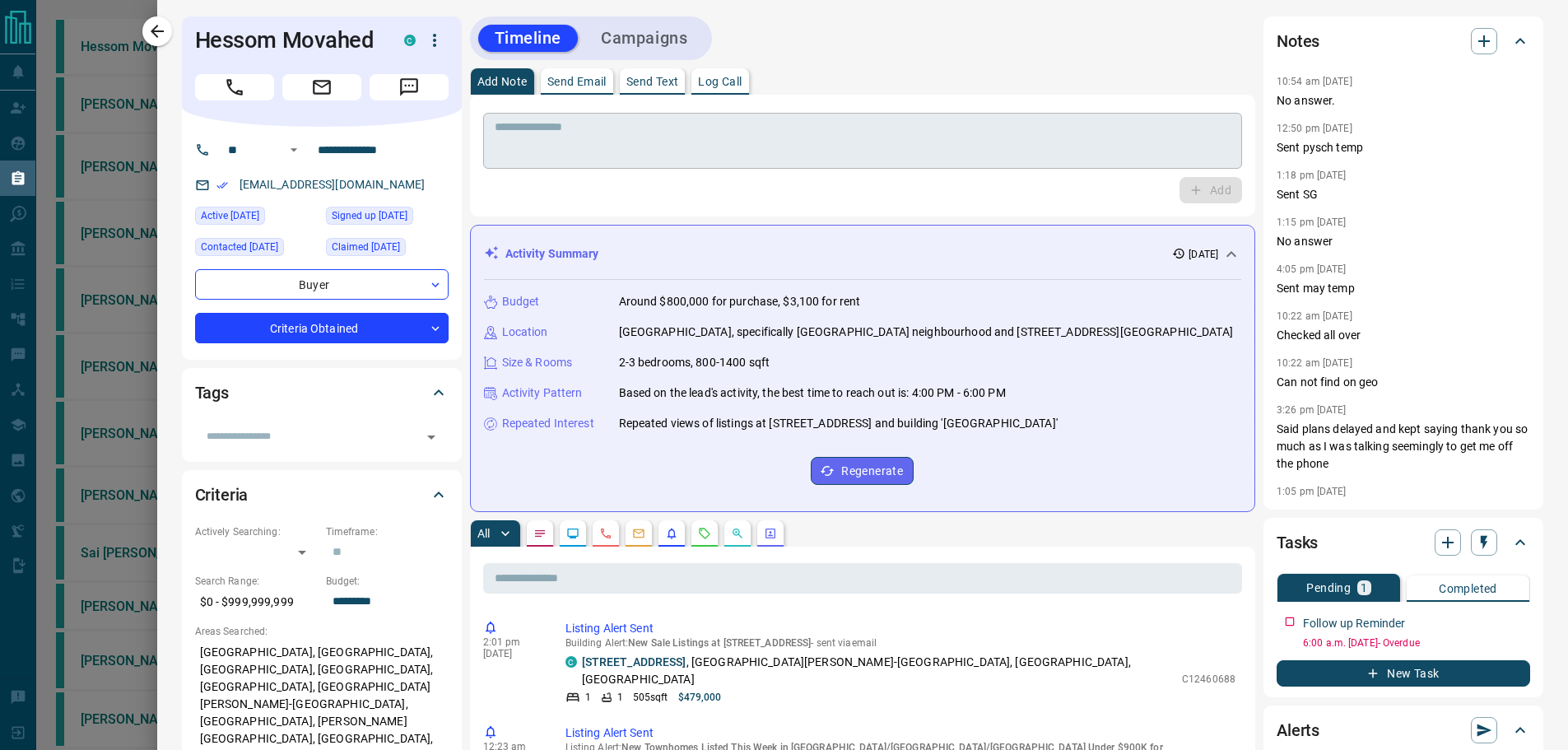
click at [788, 133] on textarea at bounding box center [863, 141] width 736 height 42
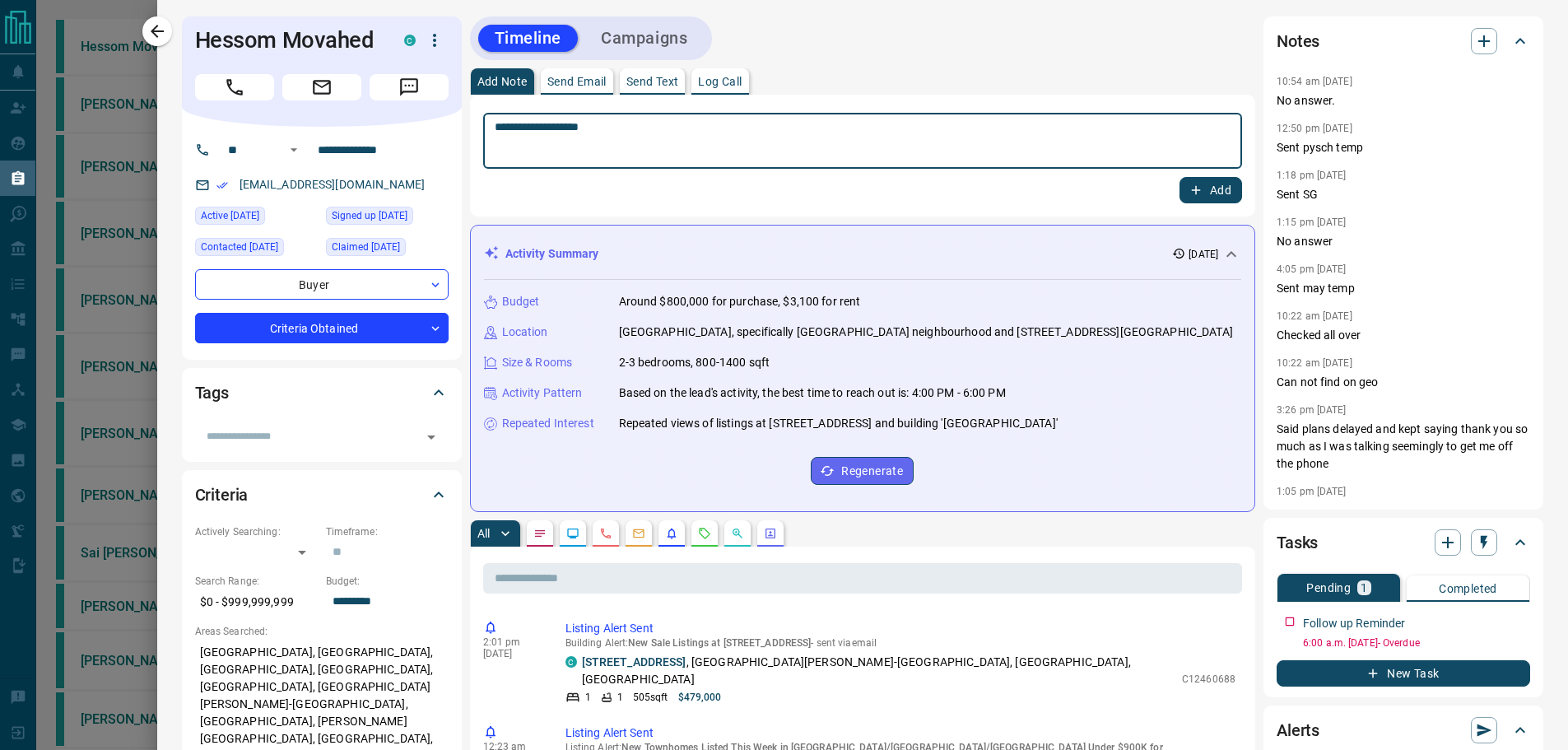
type textarea "**********"
click at [1211, 192] on button "Add" at bounding box center [1211, 191] width 62 height 26
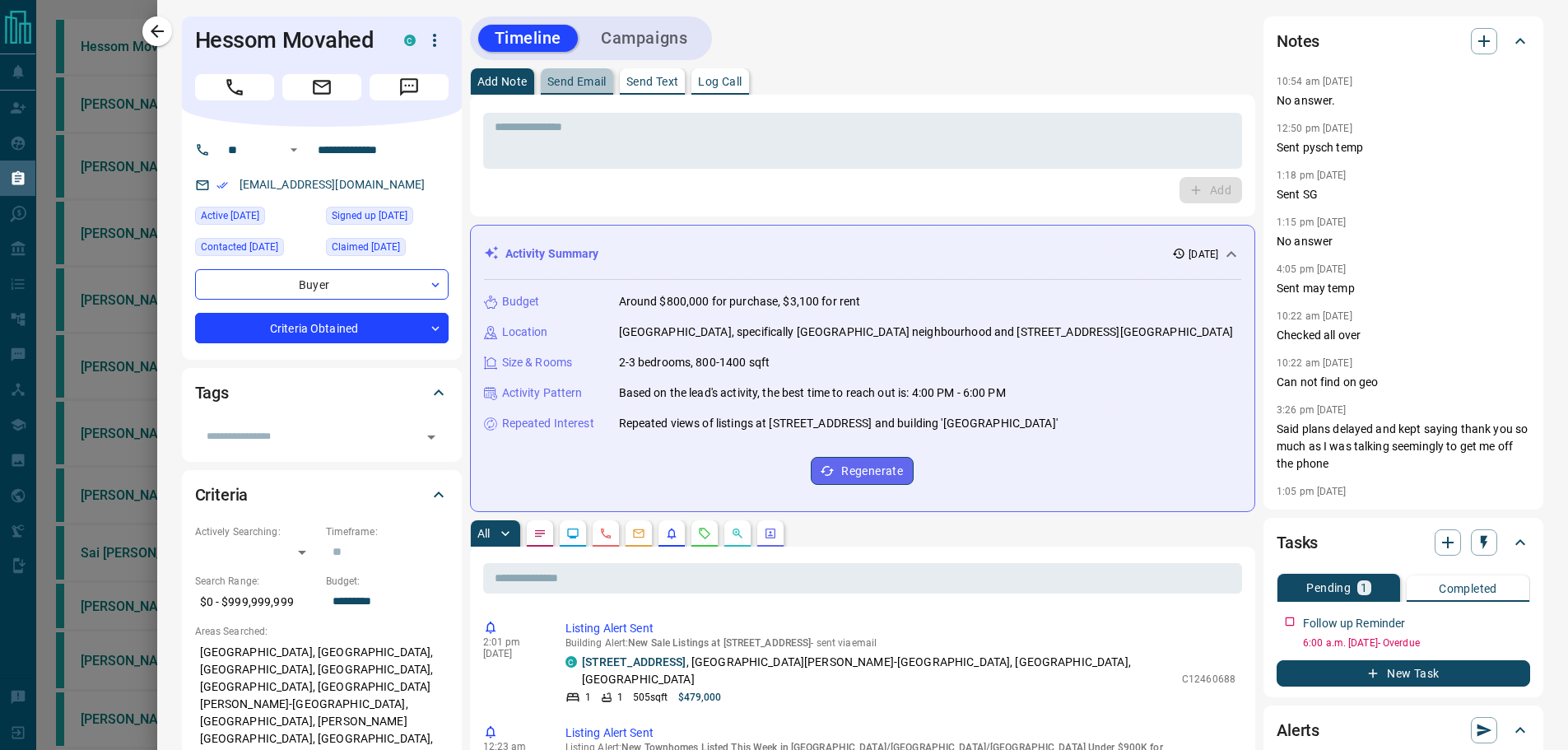
click at [548, 74] on button "Send Email" at bounding box center [577, 81] width 73 height 26
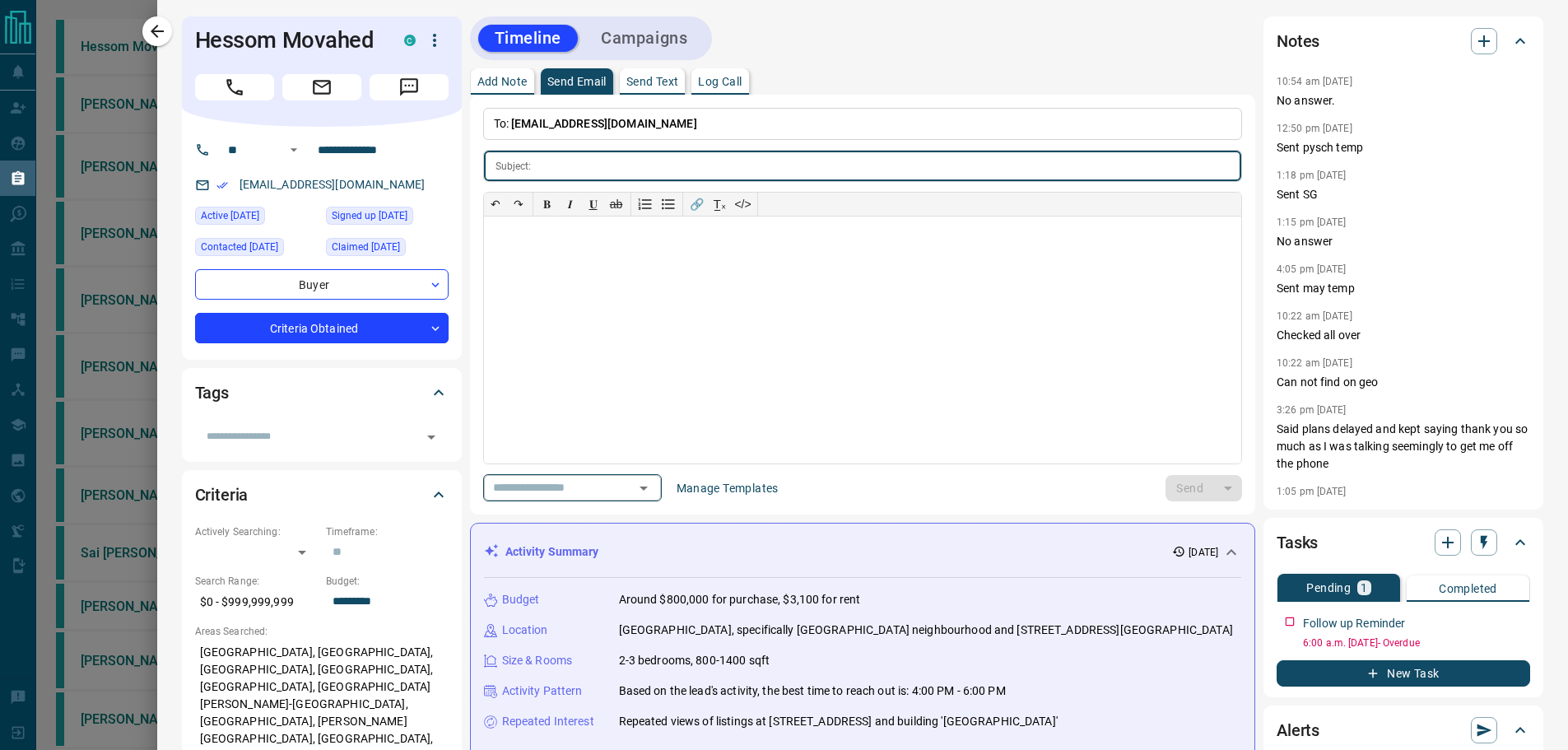
click at [534, 479] on input "text" at bounding box center [549, 488] width 125 height 21
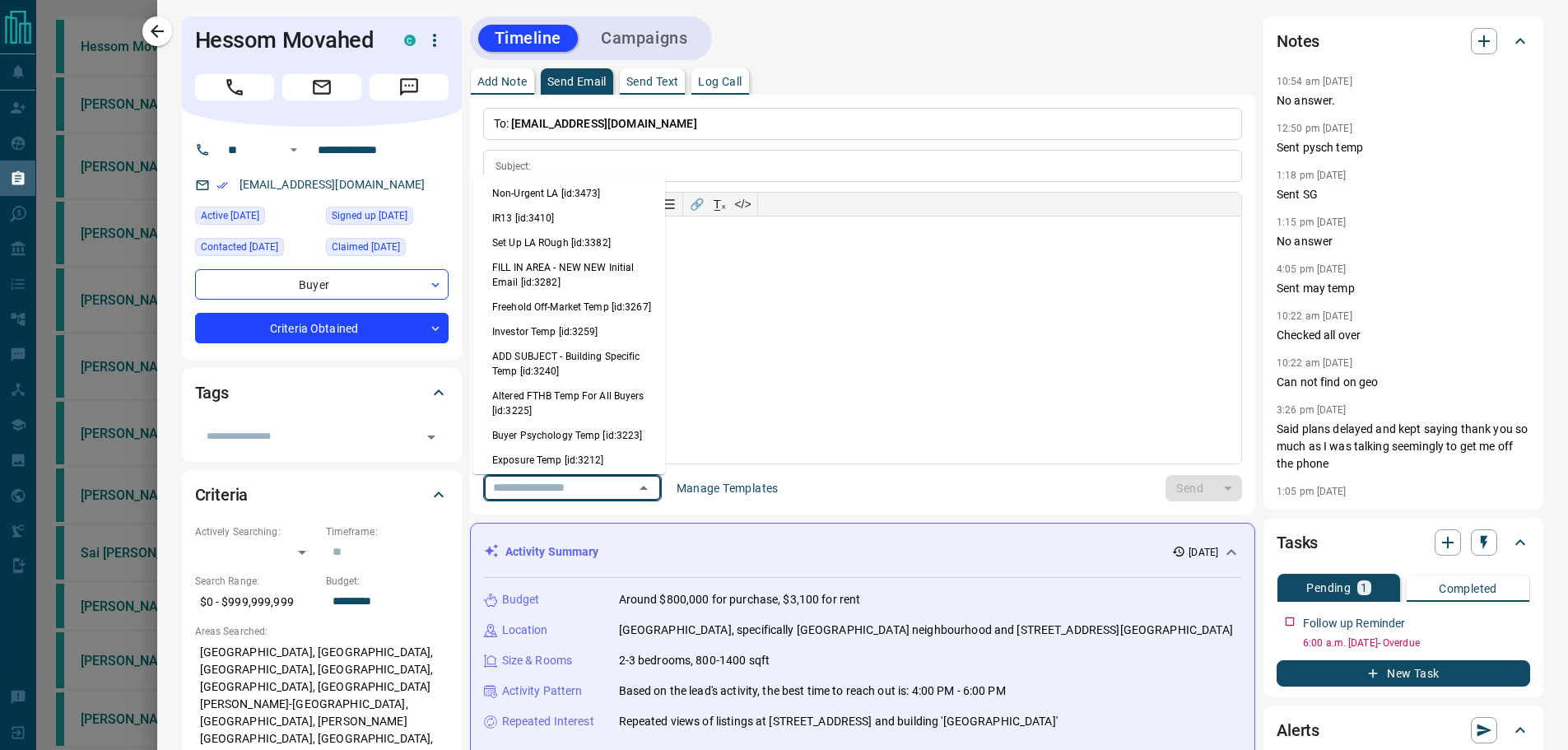
click at [554, 200] on li "Non-Urgent LA [id:3473]" at bounding box center [569, 193] width 192 height 25
type input "*********"
type input "**********"
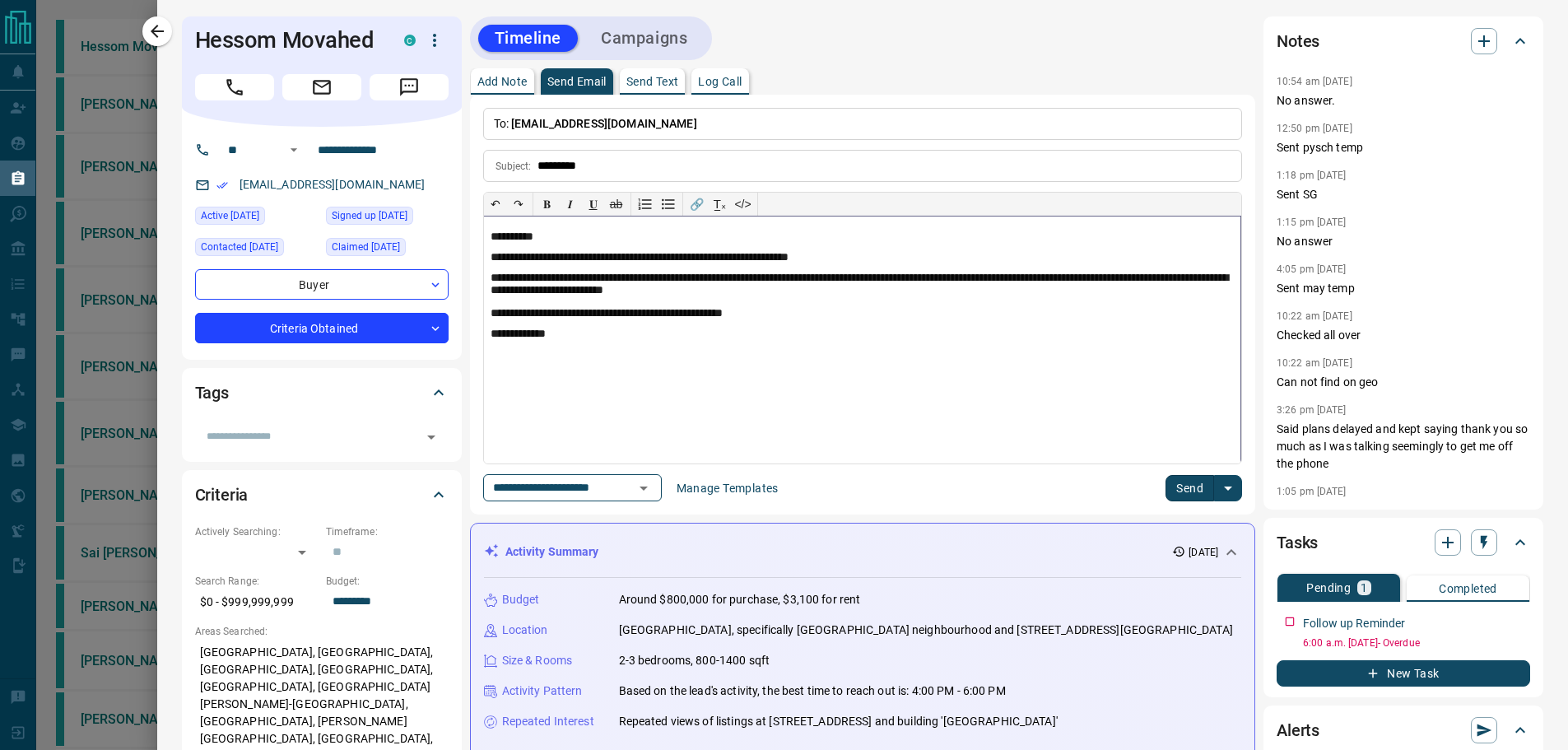
click at [783, 313] on p "**********" at bounding box center [862, 314] width 743 height 14
click at [1176, 491] on button "Send" at bounding box center [1190, 489] width 49 height 26
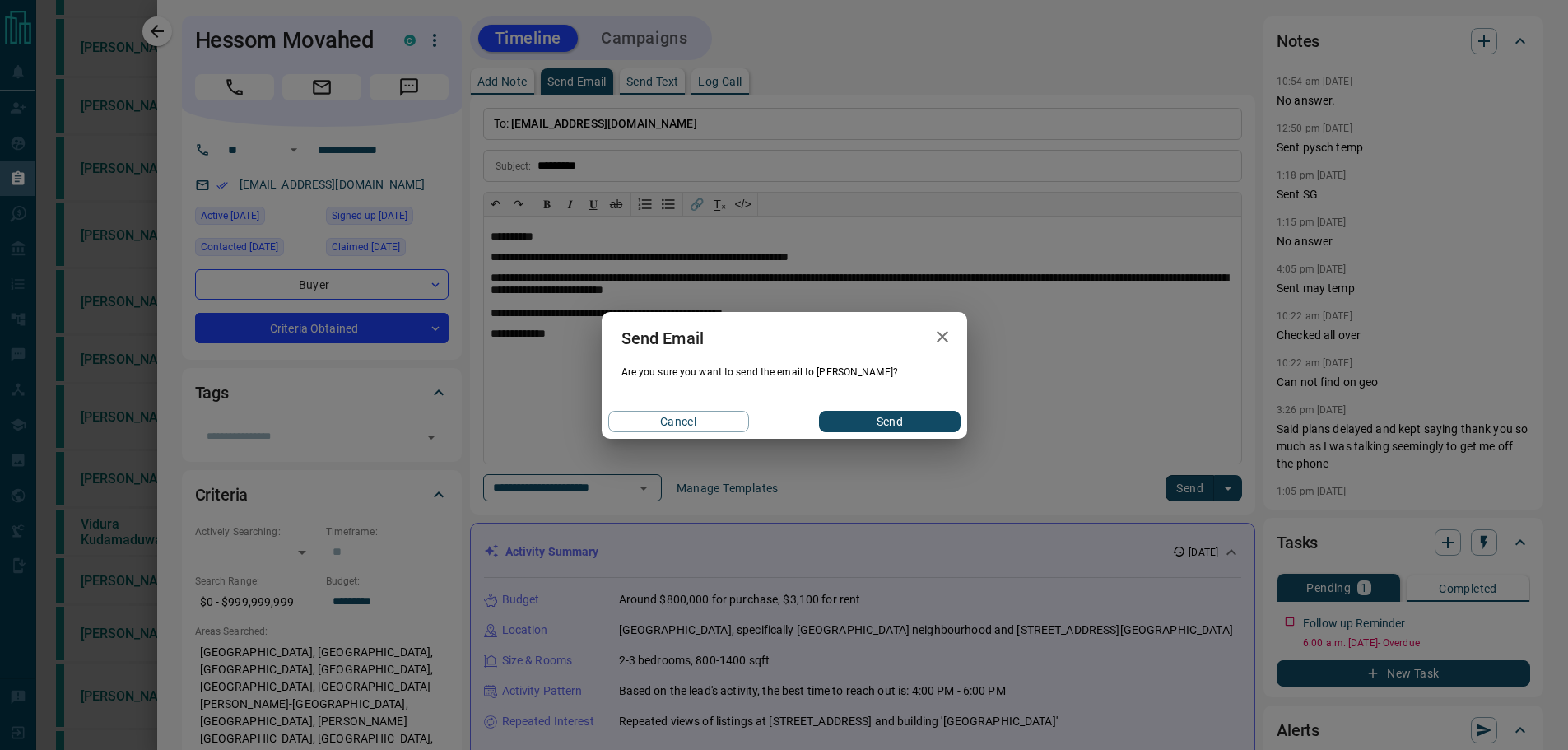
scroll to position [657, 0]
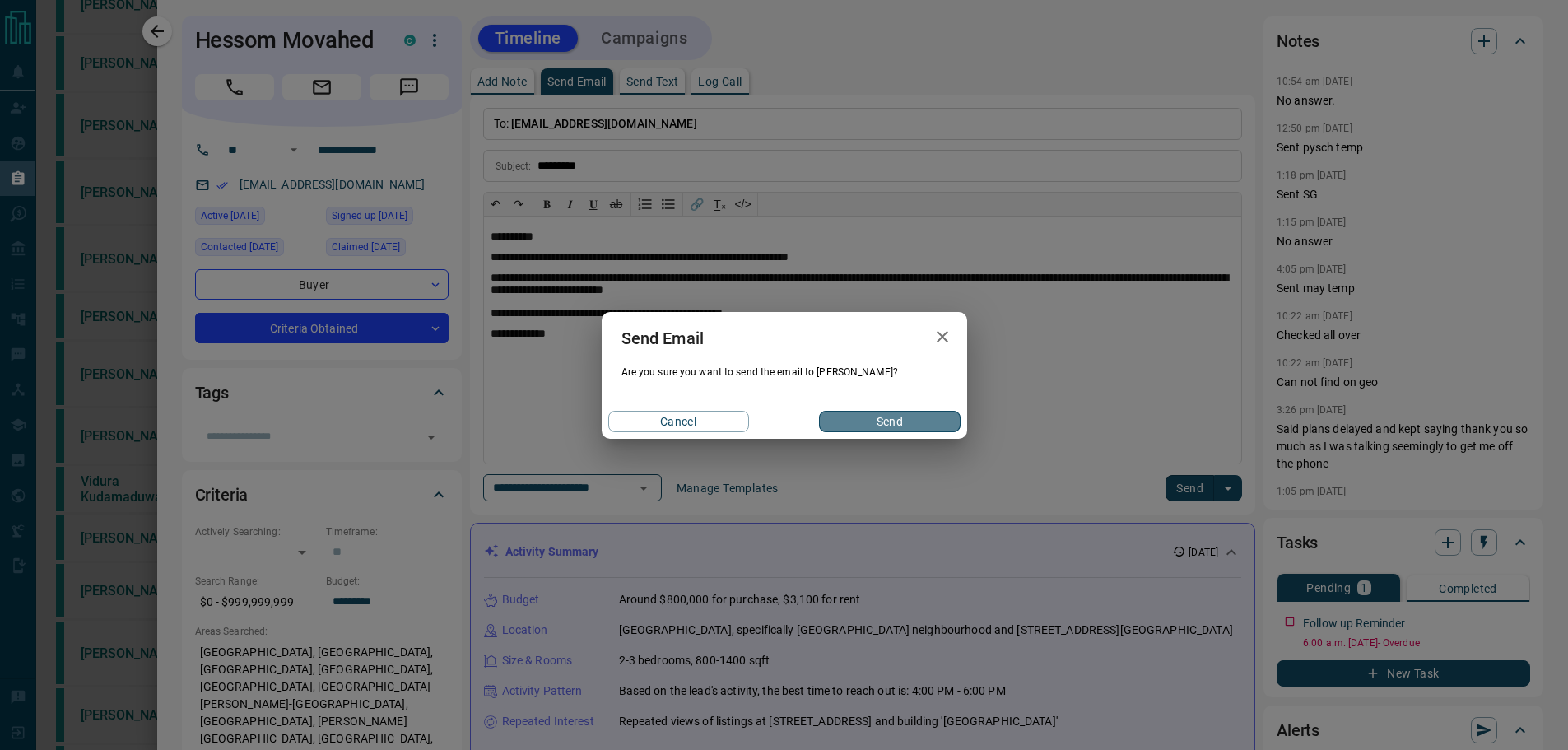
click at [887, 425] on button "Send" at bounding box center [889, 422] width 140 height 22
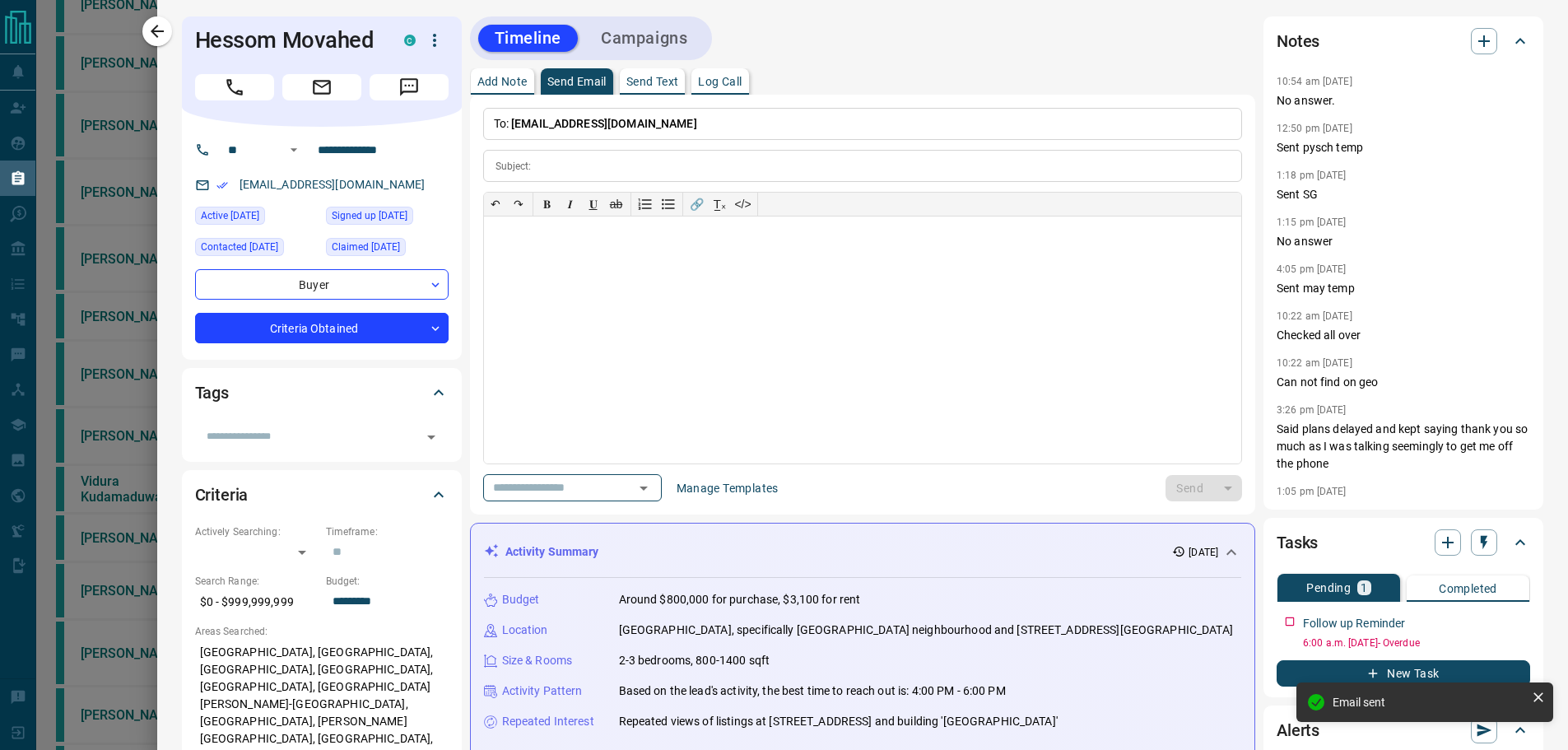
click at [656, 84] on p "Send Text" at bounding box center [652, 81] width 53 height 11
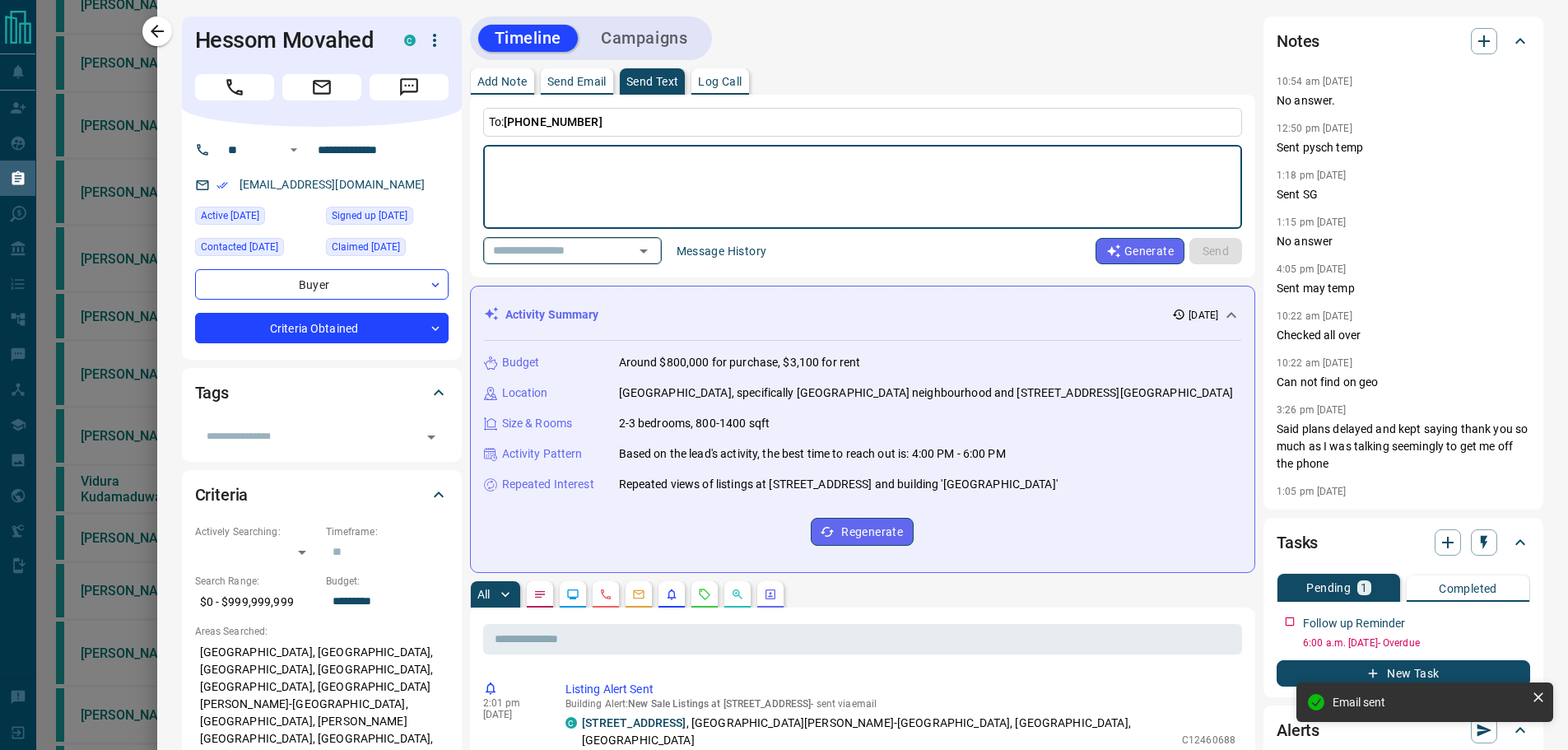
click at [548, 245] on input "text" at bounding box center [549, 251] width 125 height 21
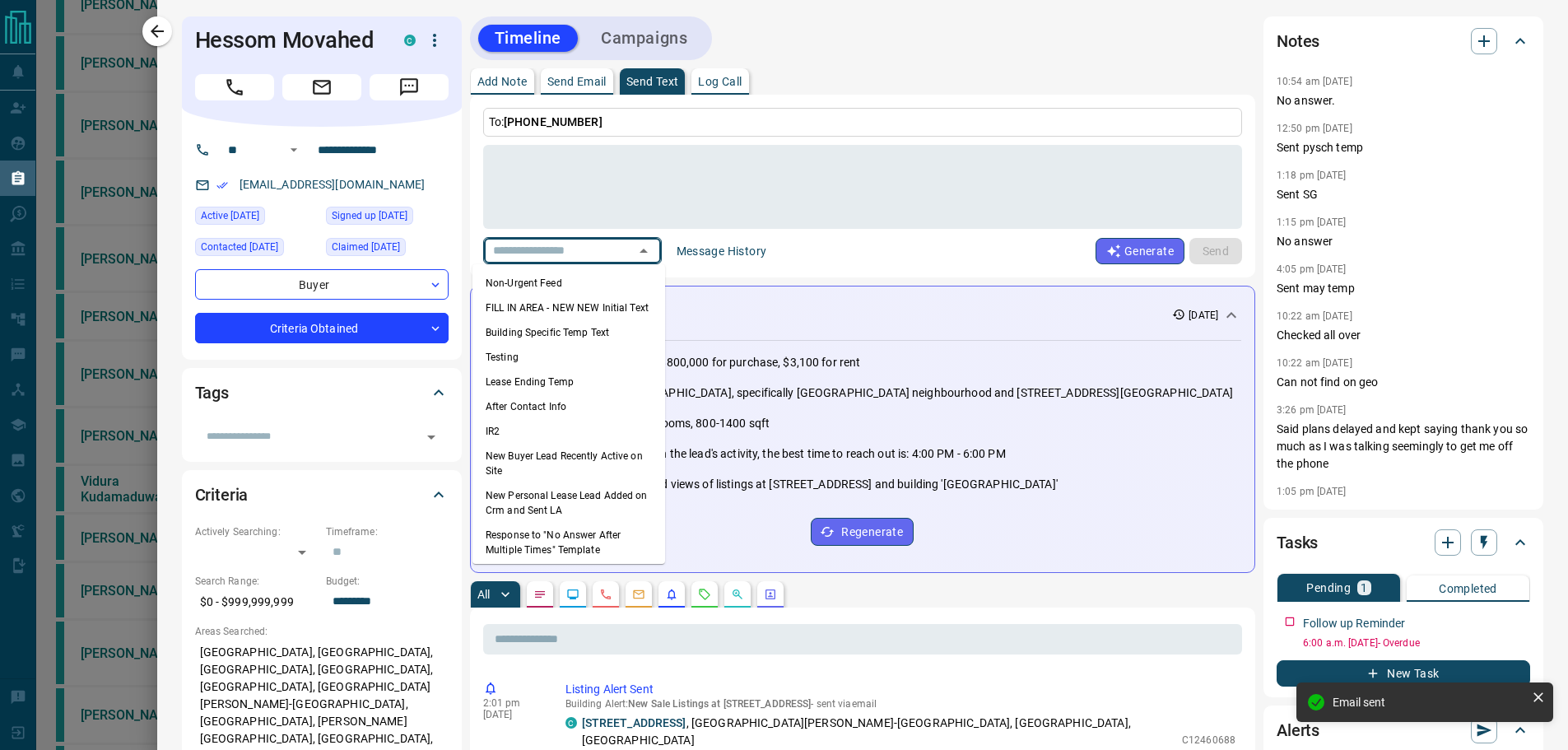
click at [553, 281] on li "Non-Urgent Feed" at bounding box center [569, 283] width 192 height 25
type textarea "**********"
type input "**********"
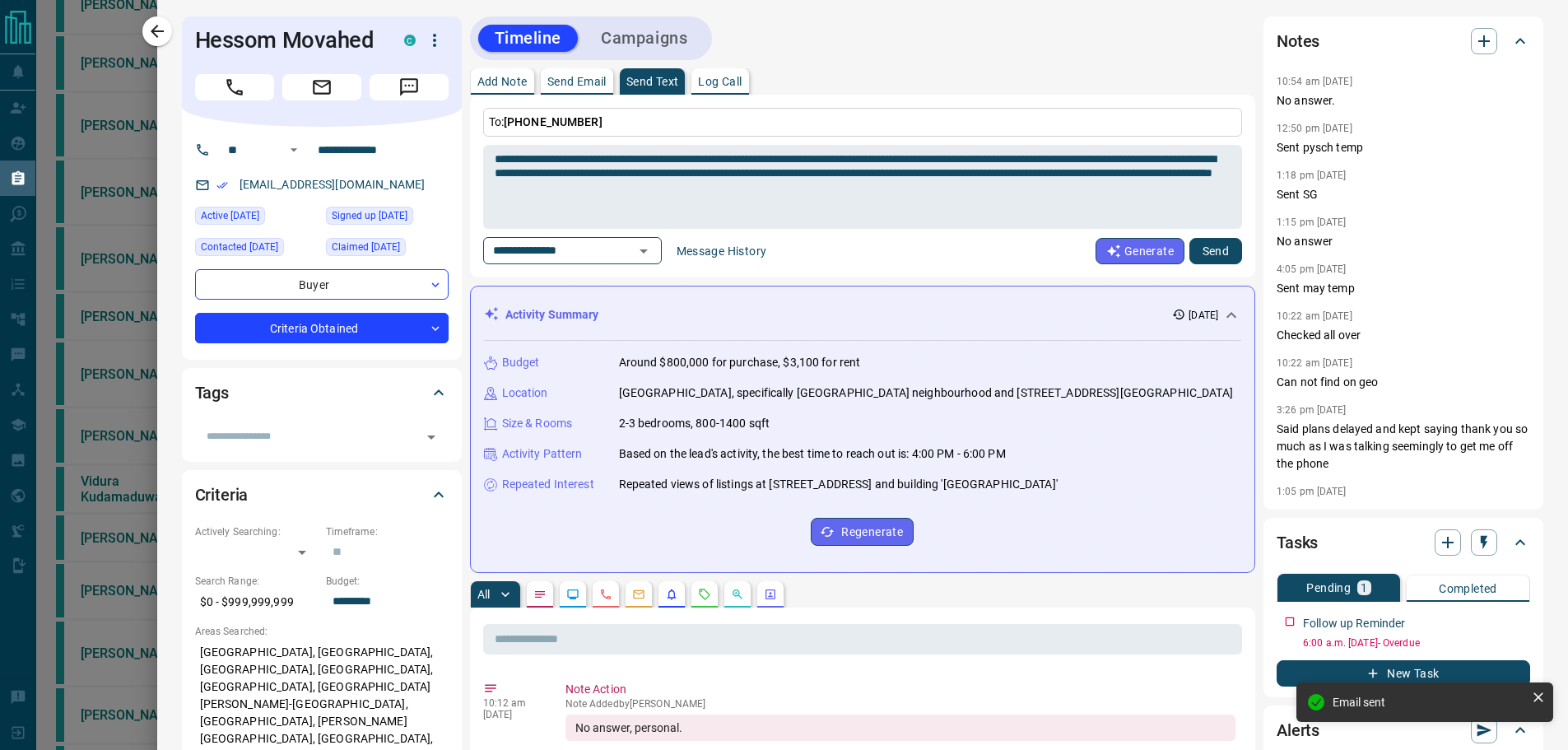
click at [1212, 250] on button "Send" at bounding box center [1215, 251] width 53 height 26
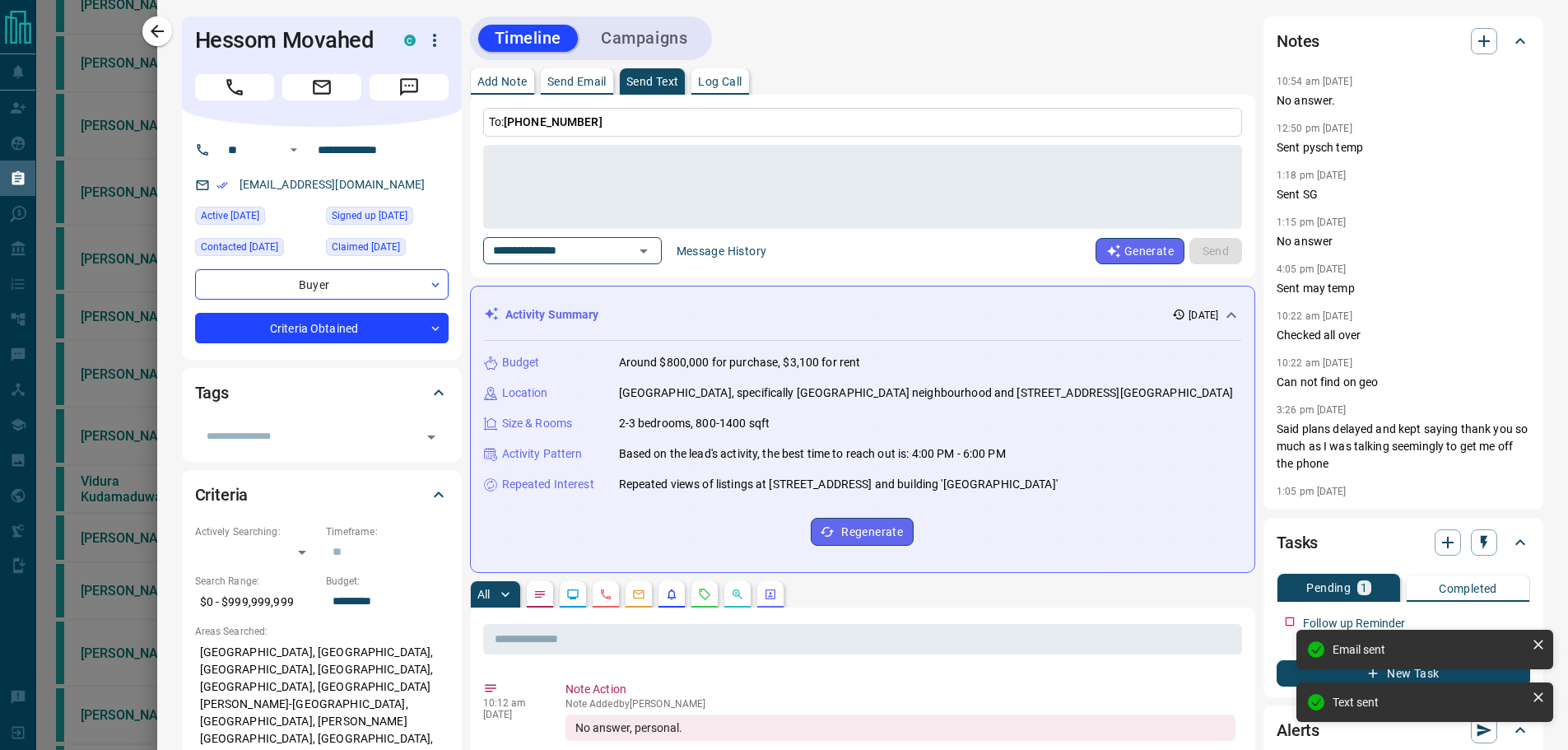
click at [512, 90] on button "Add Note" at bounding box center [502, 81] width 63 height 26
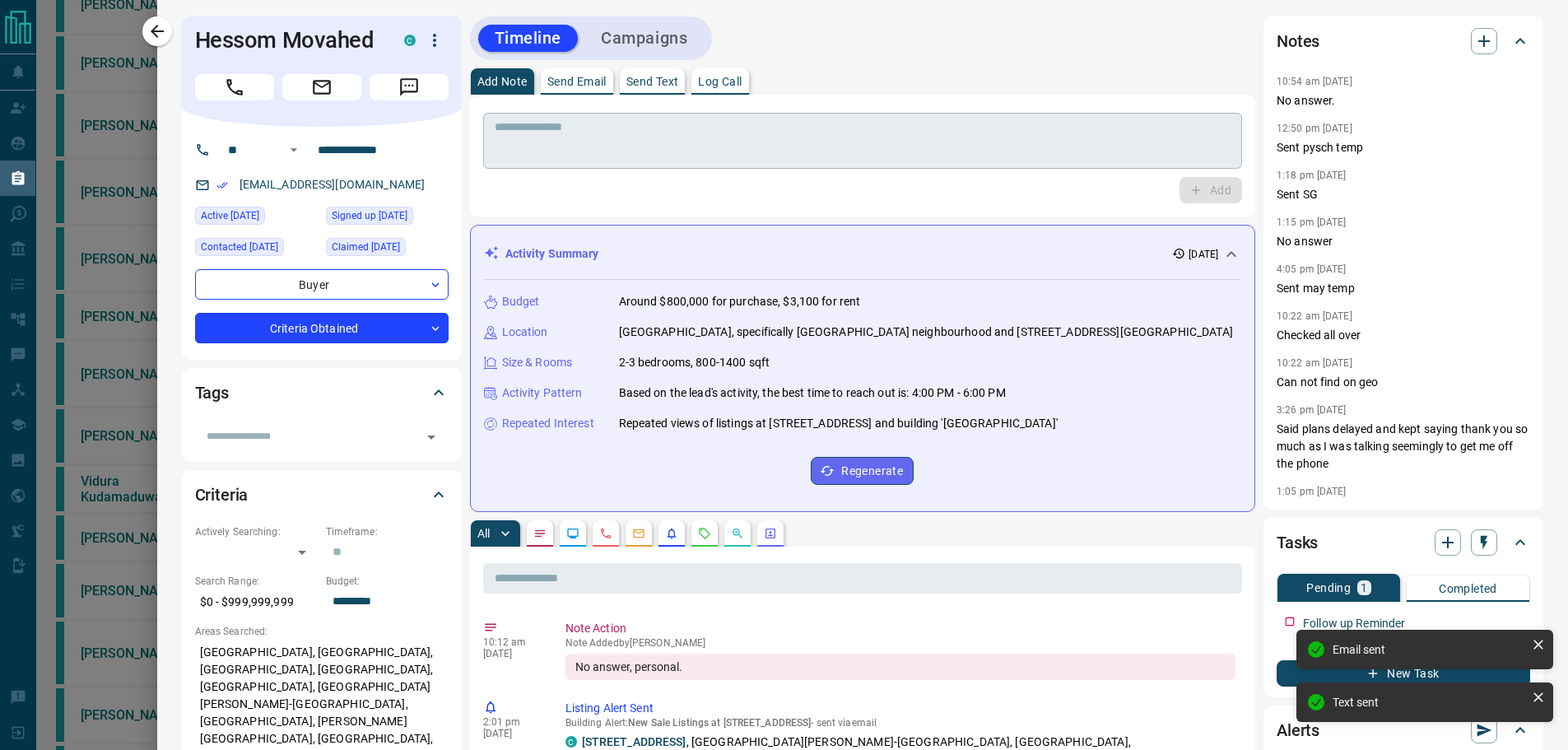
click at [539, 129] on textarea at bounding box center [863, 141] width 736 height 42
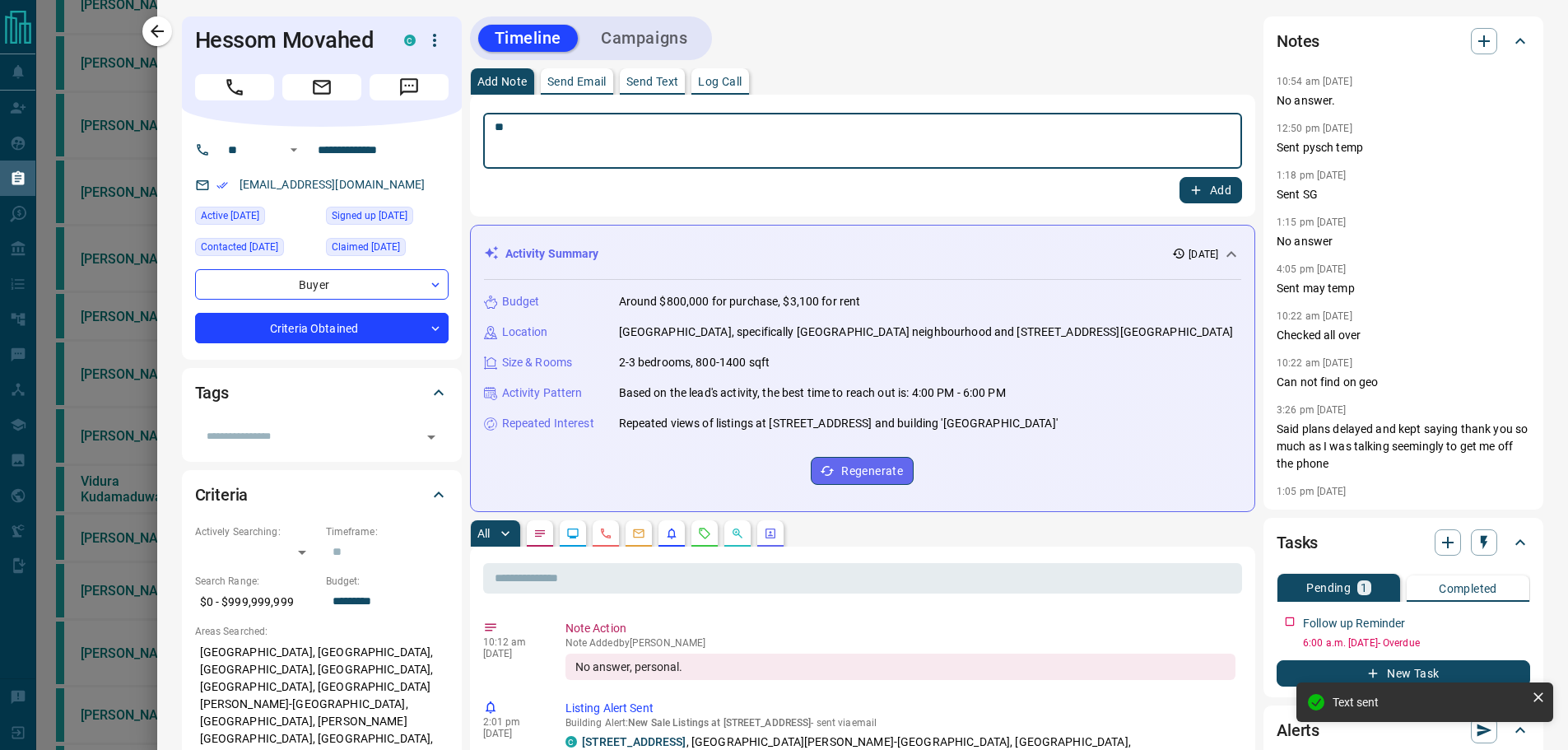
type textarea "*"
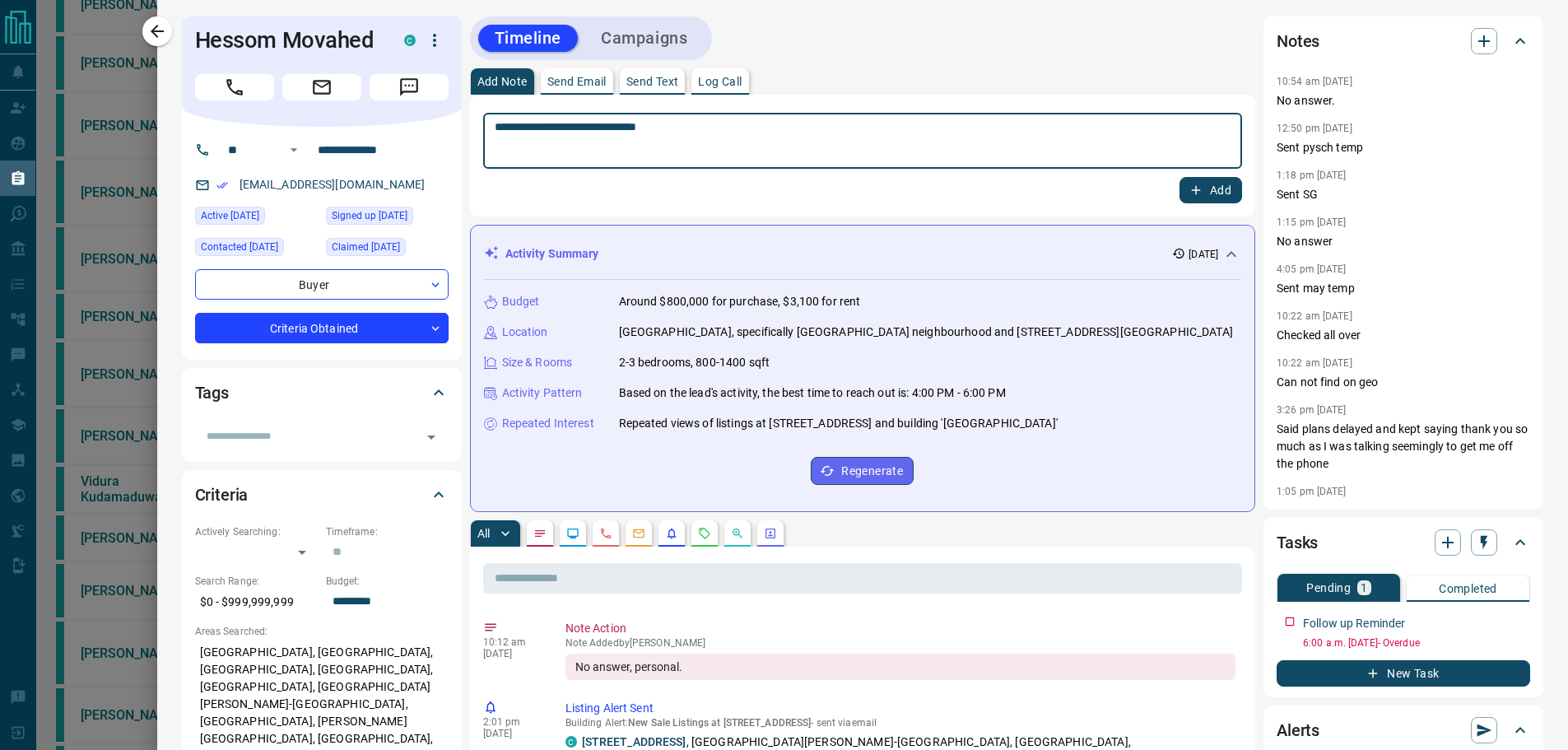
type textarea "**********"
click at [1197, 196] on button "Add" at bounding box center [1211, 191] width 62 height 26
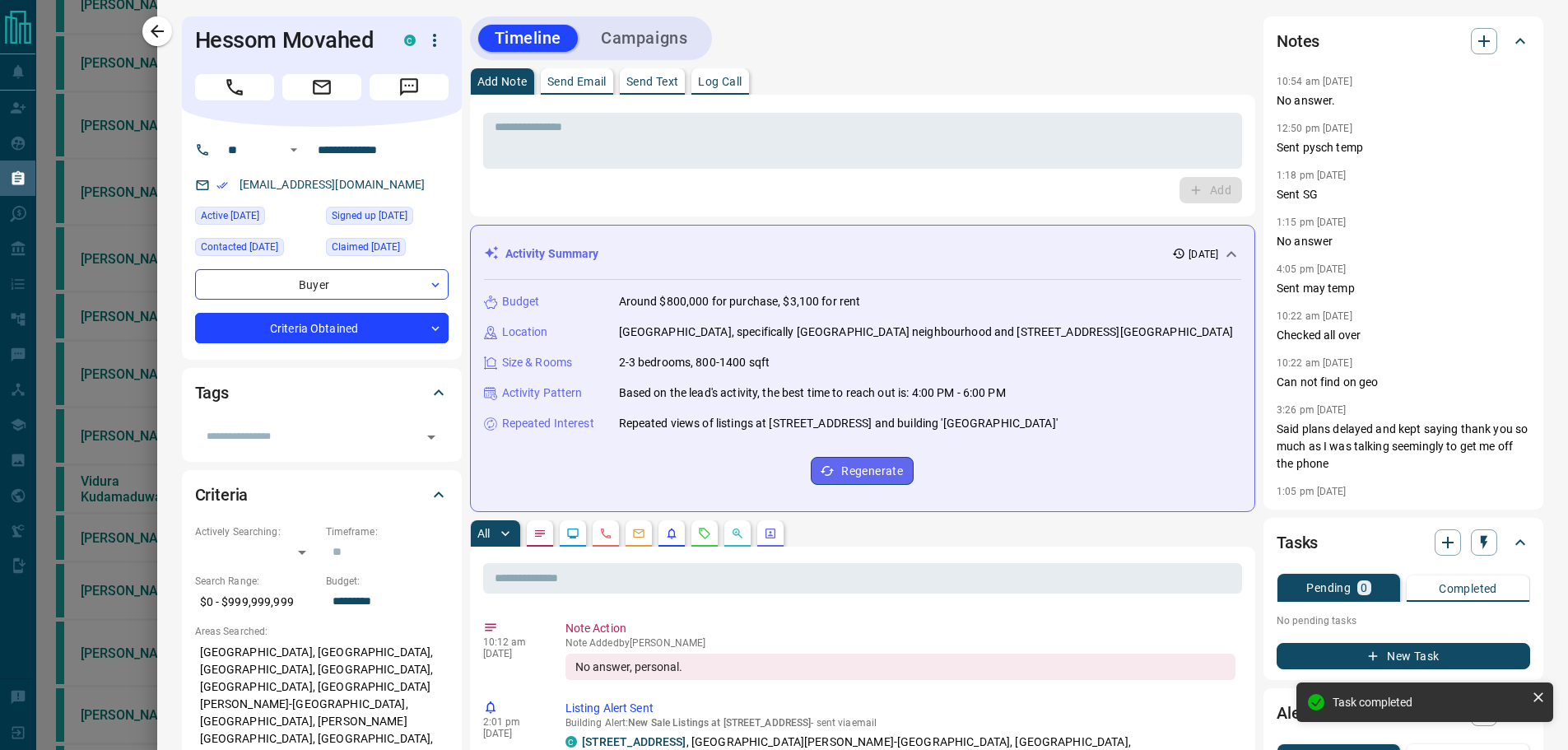
click at [1302, 662] on button "New Task" at bounding box center [1403, 657] width 254 height 26
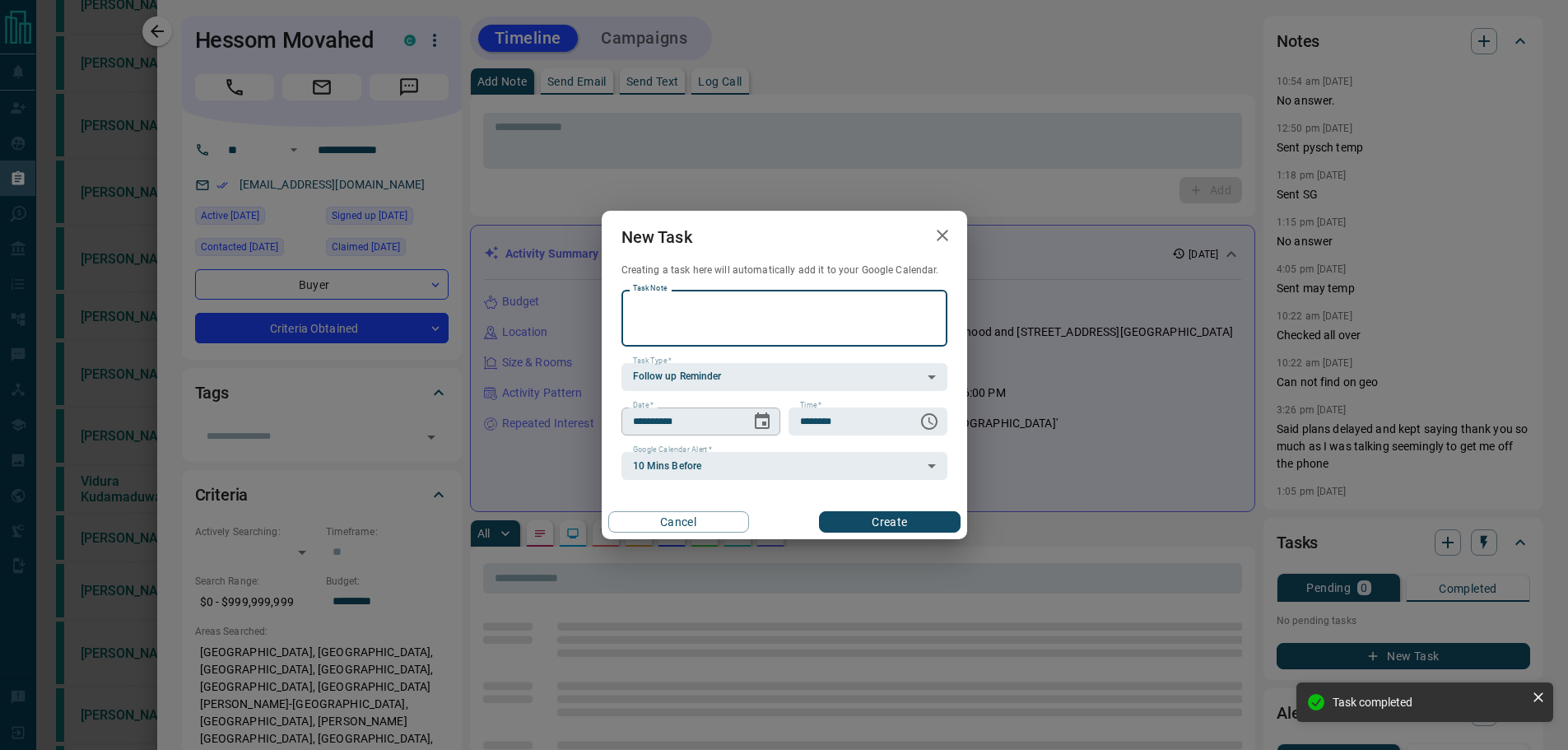
click at [772, 411] on button "Choose date, selected date is Oct 16, 2025" at bounding box center [762, 421] width 33 height 33
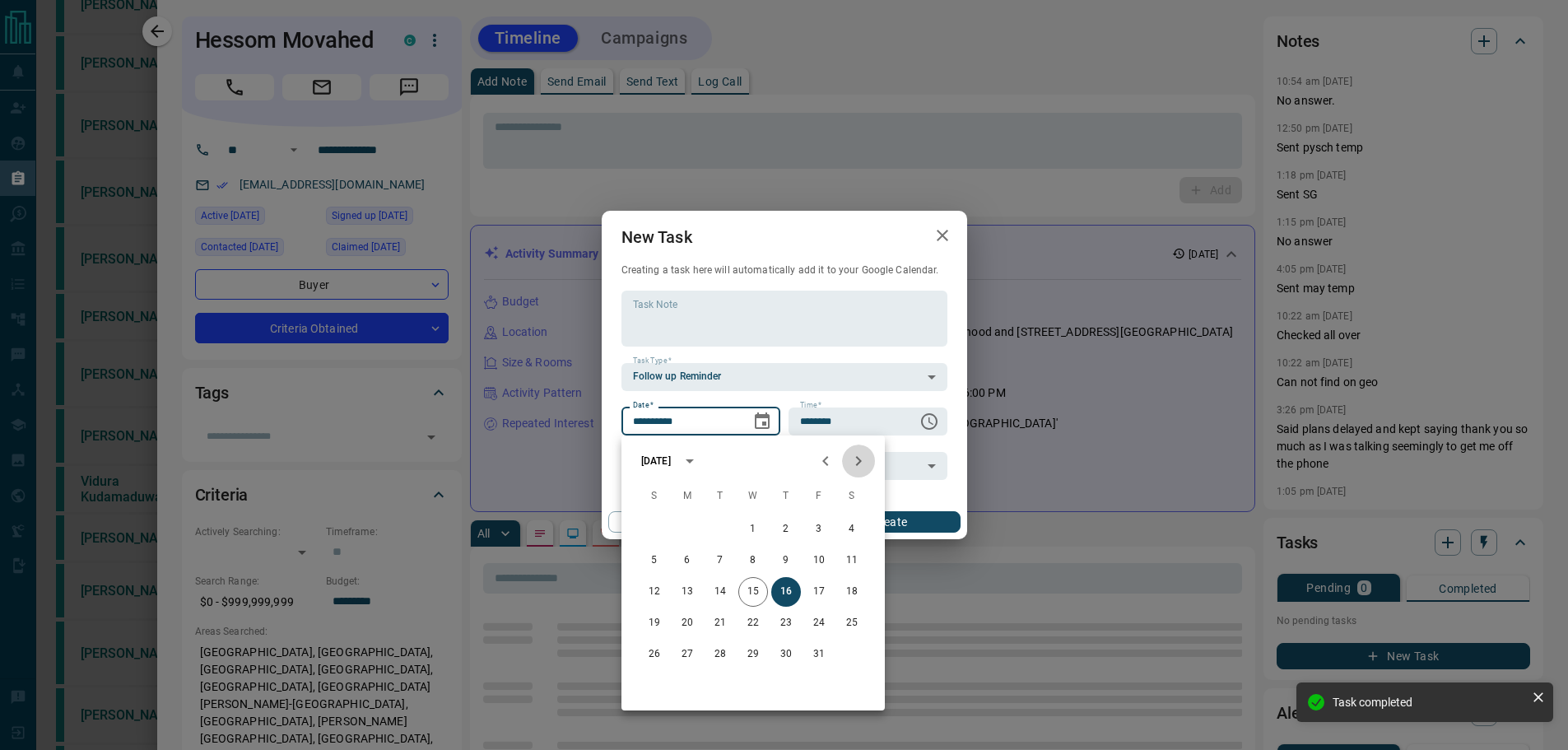
click at [856, 460] on icon "Next month" at bounding box center [858, 460] width 20 height 20
click at [817, 538] on button "5" at bounding box center [818, 529] width 29 height 29
type input "**********"
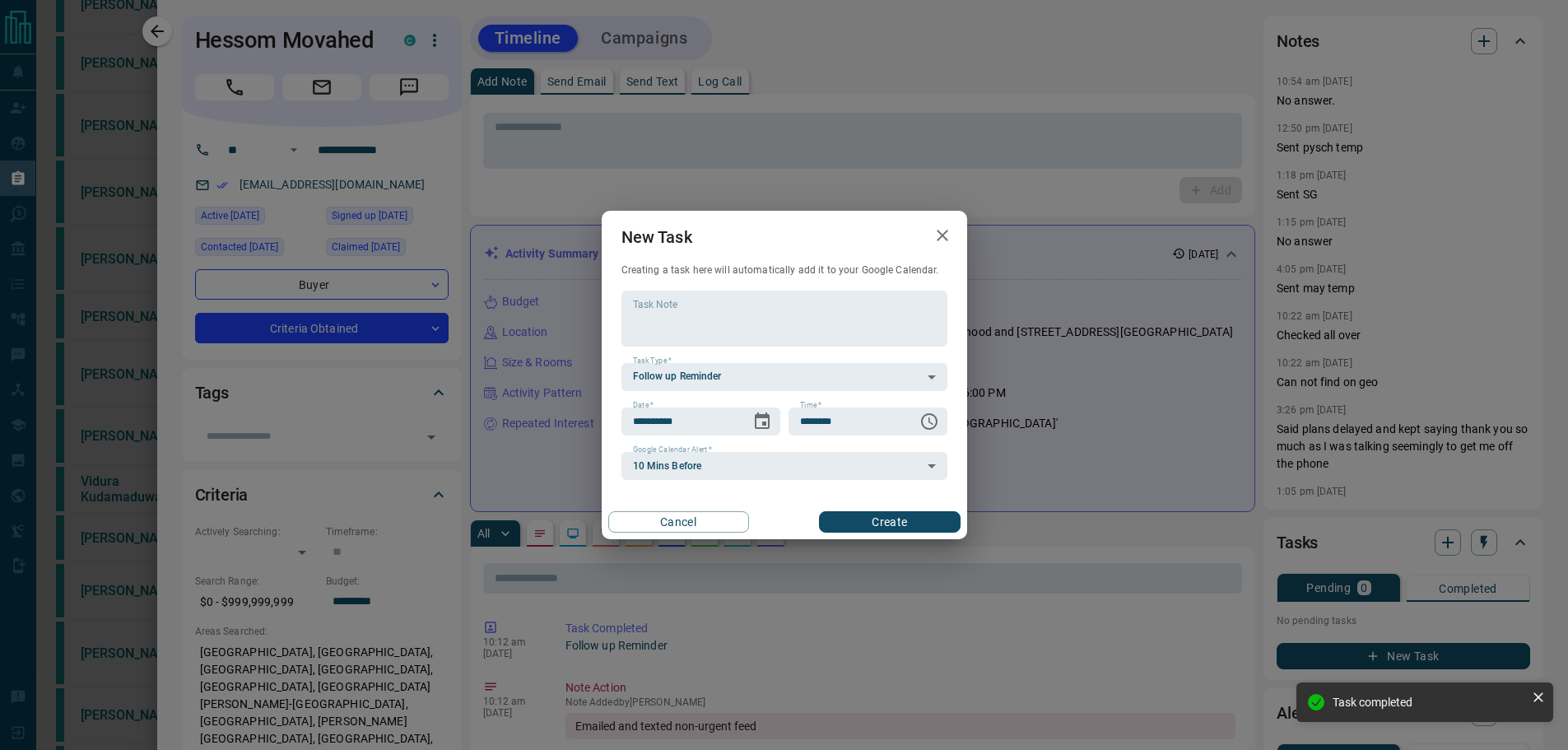
click at [903, 525] on button "Create" at bounding box center [889, 522] width 140 height 22
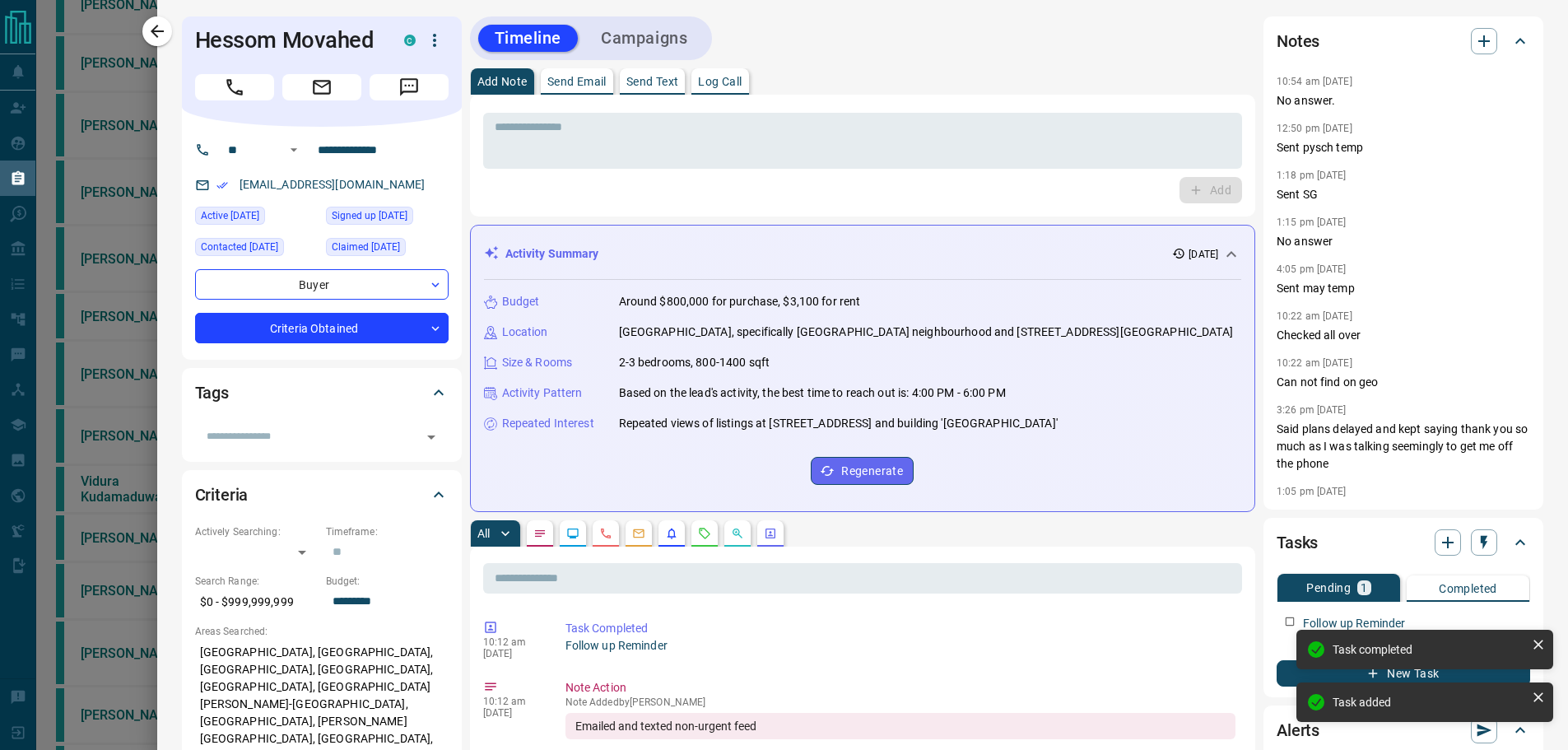
click at [151, 39] on icon "button" at bounding box center [157, 31] width 20 height 20
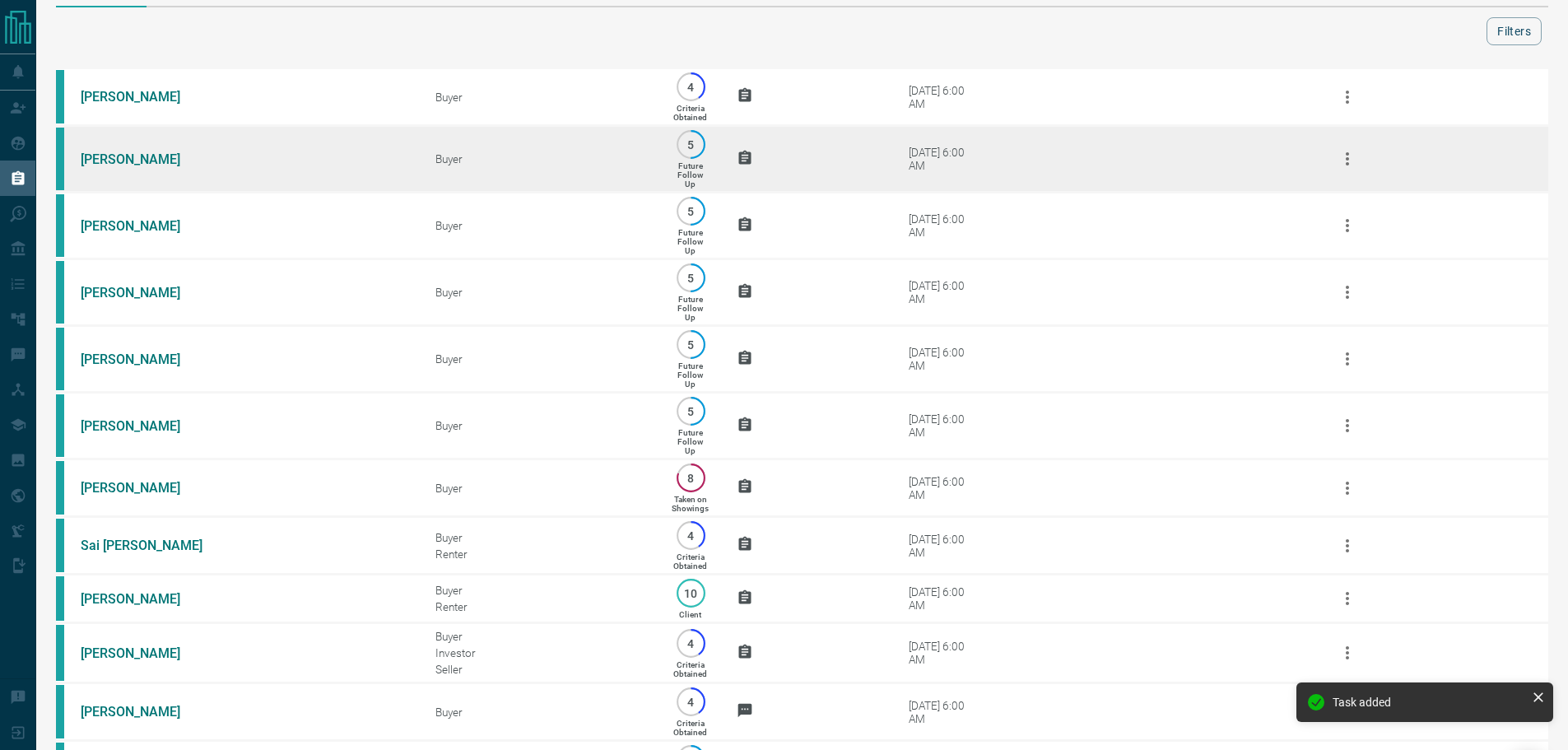
scroll to position [0, 0]
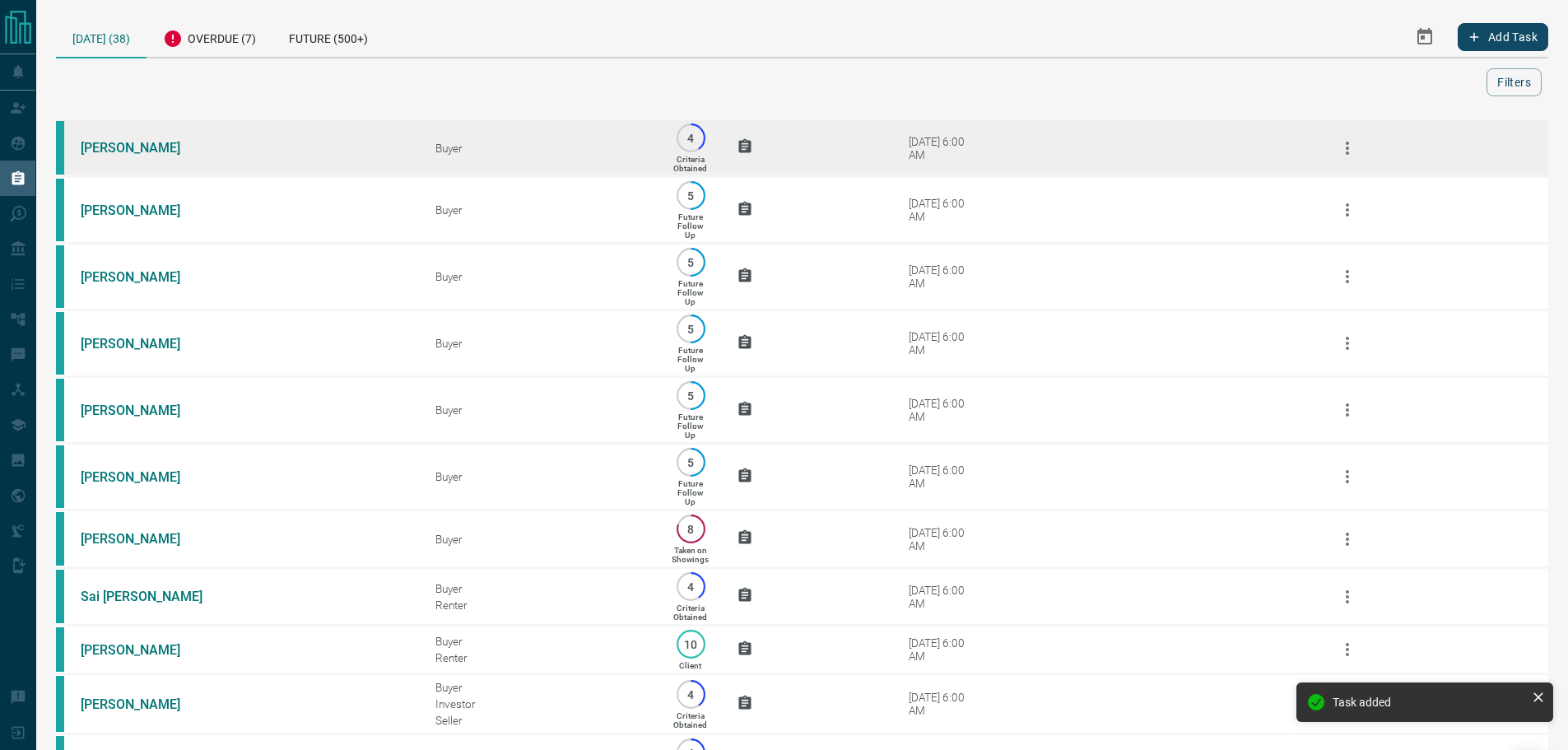
click at [347, 137] on td "[PERSON_NAME]" at bounding box center [233, 148] width 355 height 58
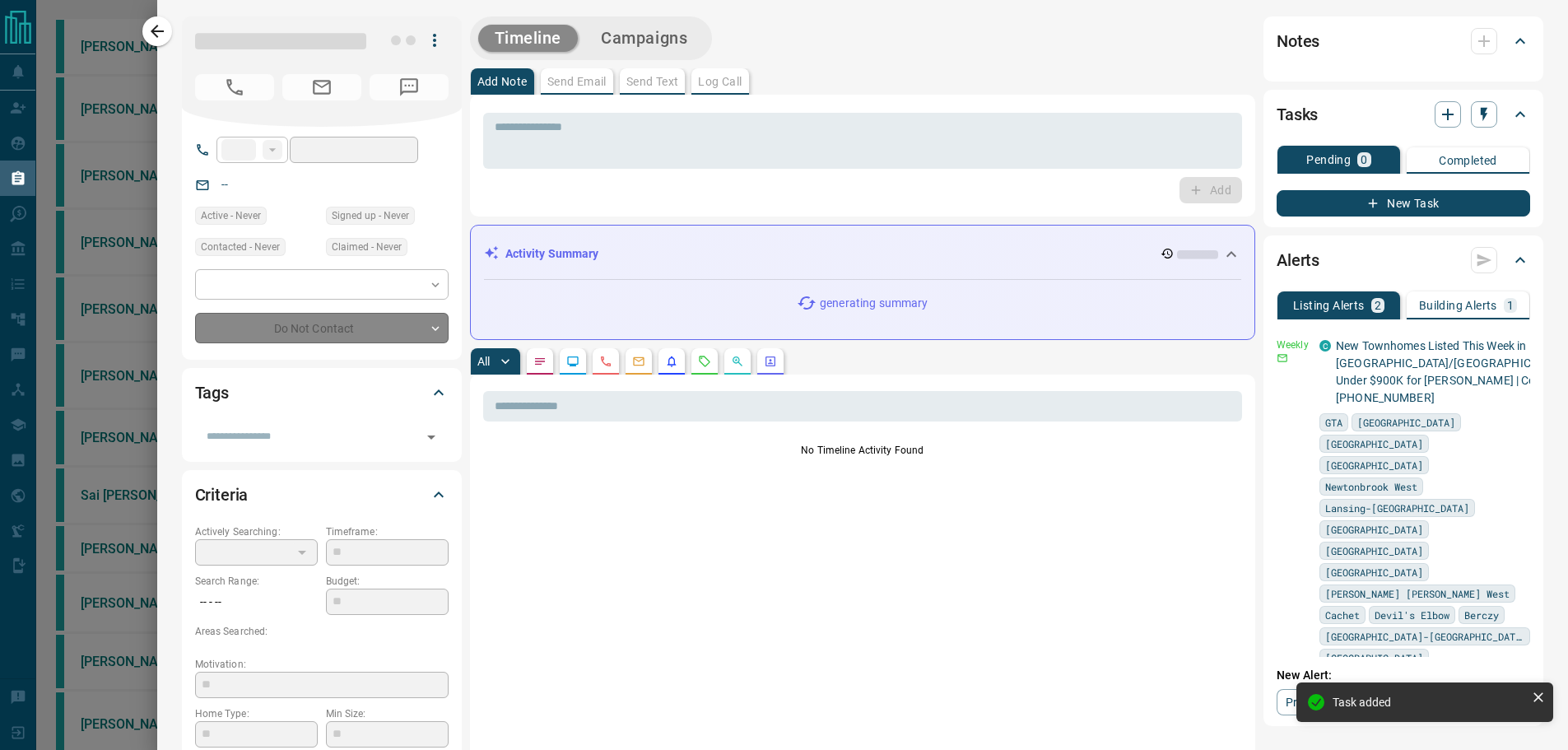
type input "**"
type input "**********"
type input "*"
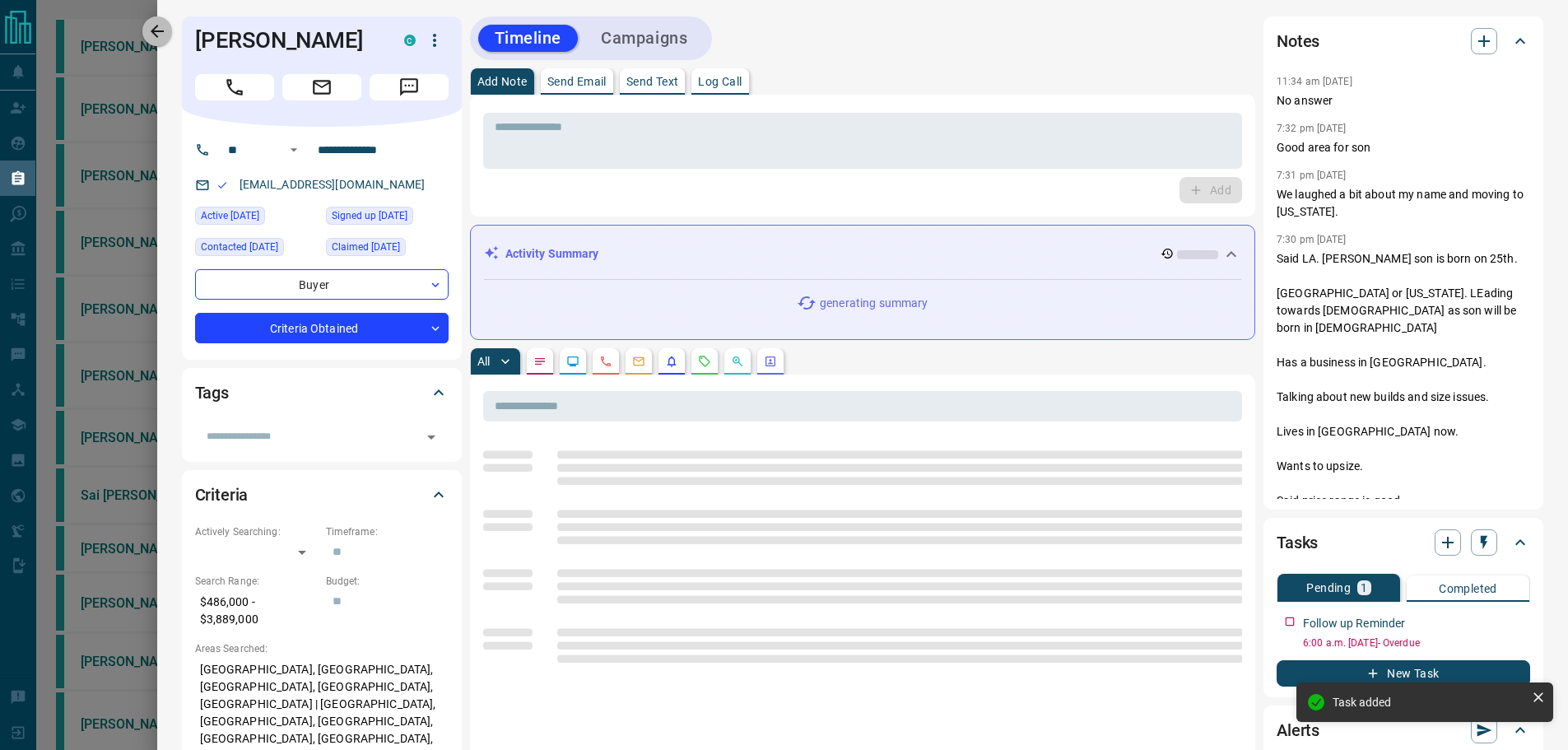
drag, startPoint x: 150, startPoint y: 25, endPoint x: 203, endPoint y: 65, distance: 66.4
click at [149, 26] on icon "button" at bounding box center [157, 31] width 20 height 20
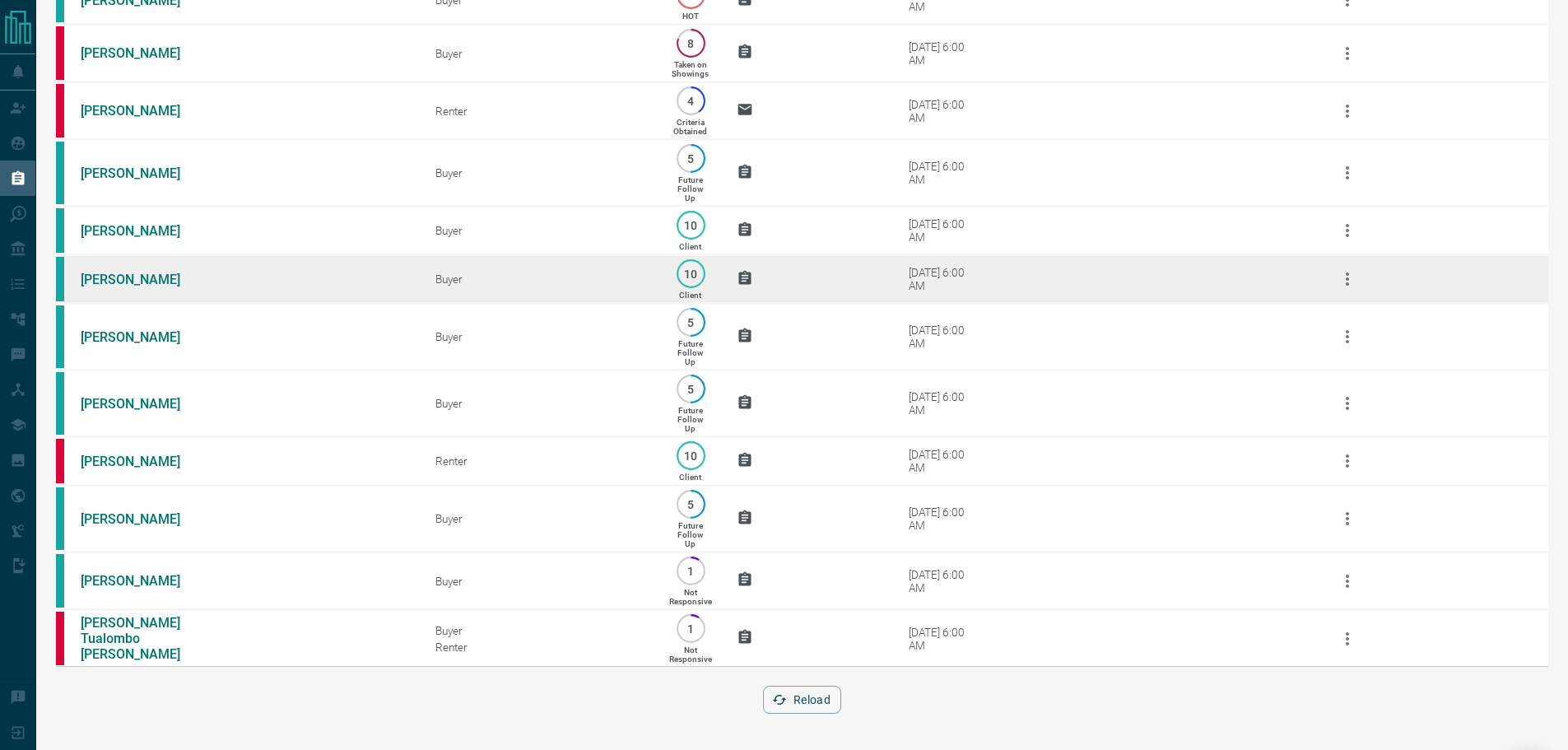
scroll to position [1831, 0]
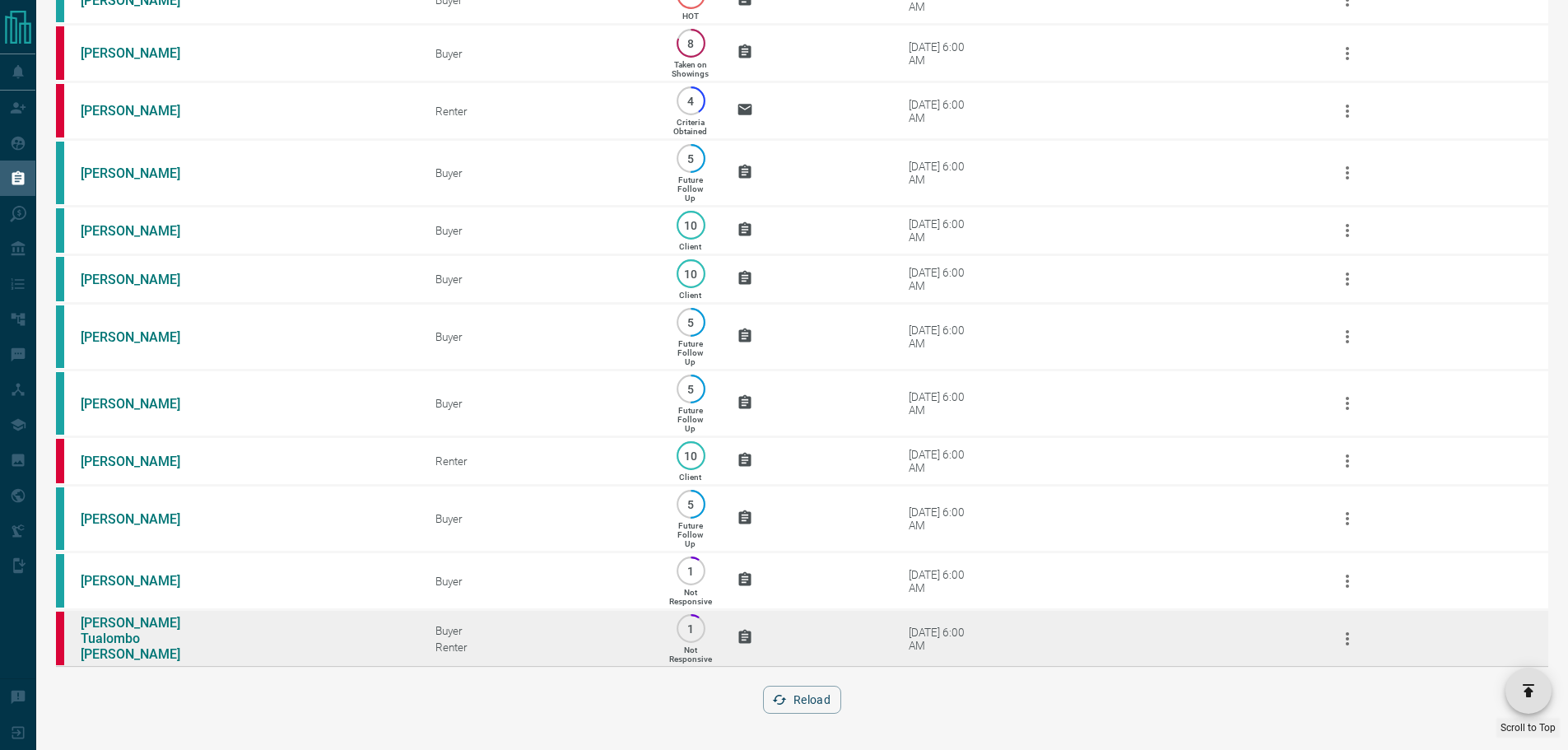
click at [920, 652] on td "[DATE] 6:00 AM" at bounding box center [933, 639] width 99 height 38
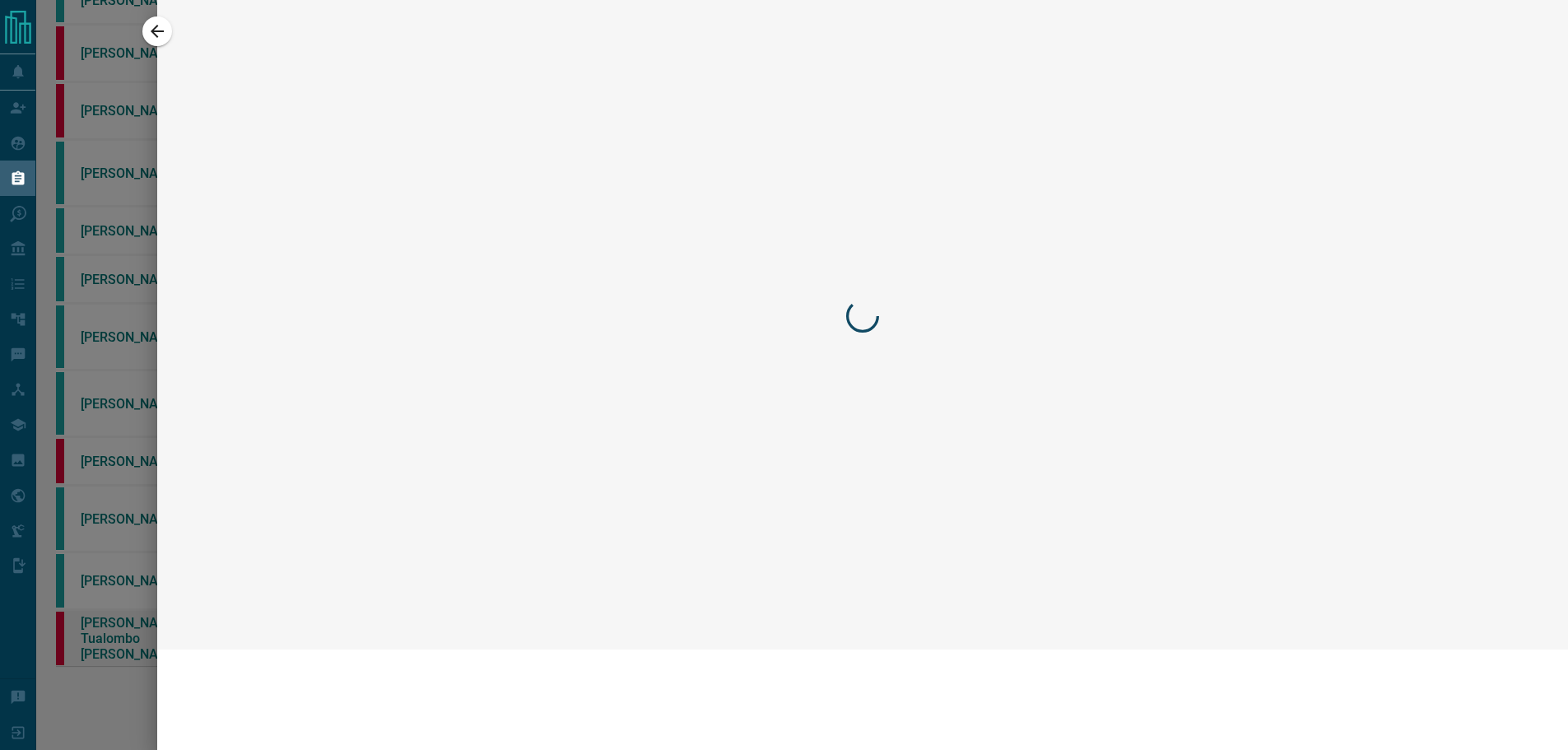
scroll to position [1730, 0]
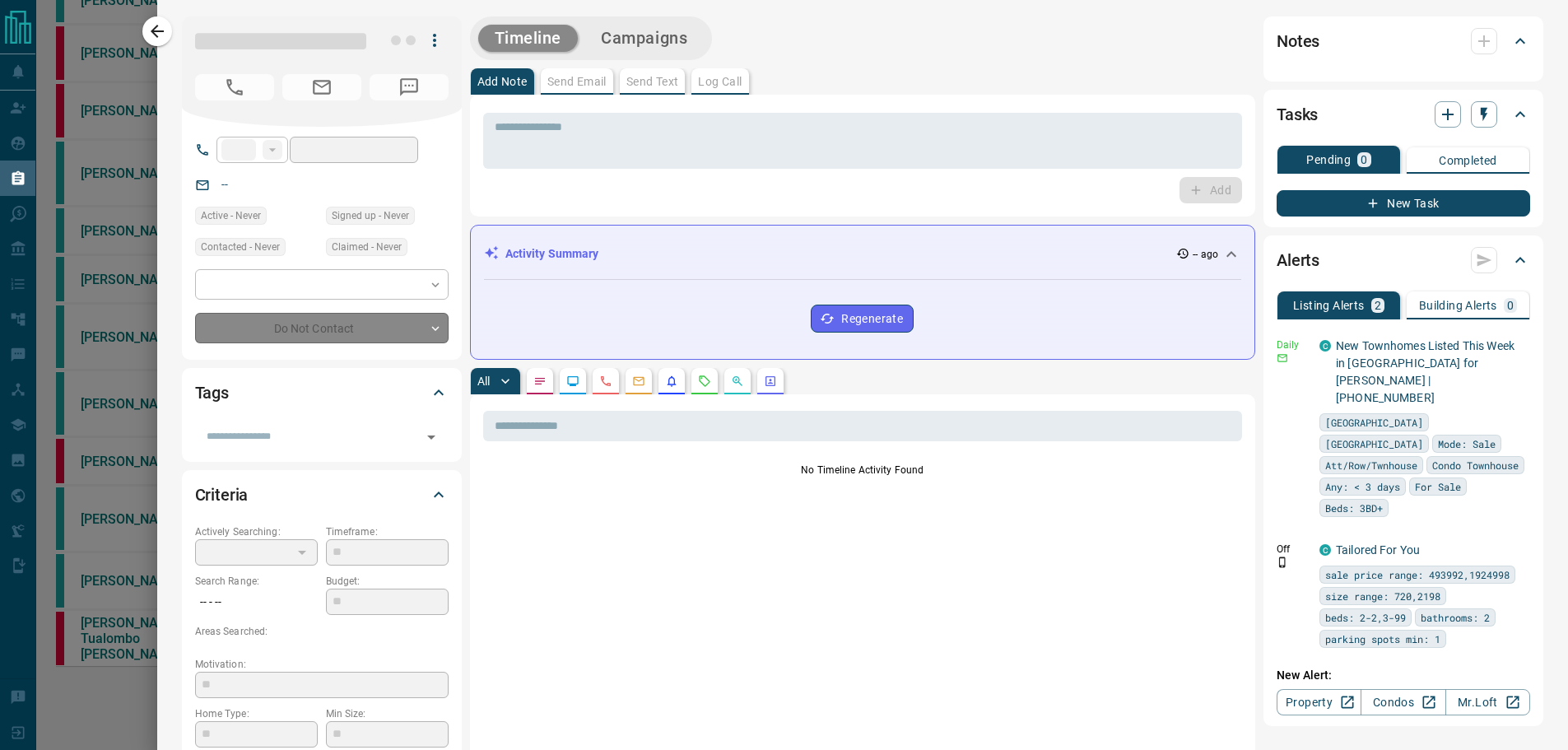
type input "**"
type input "**********"
type input "*"
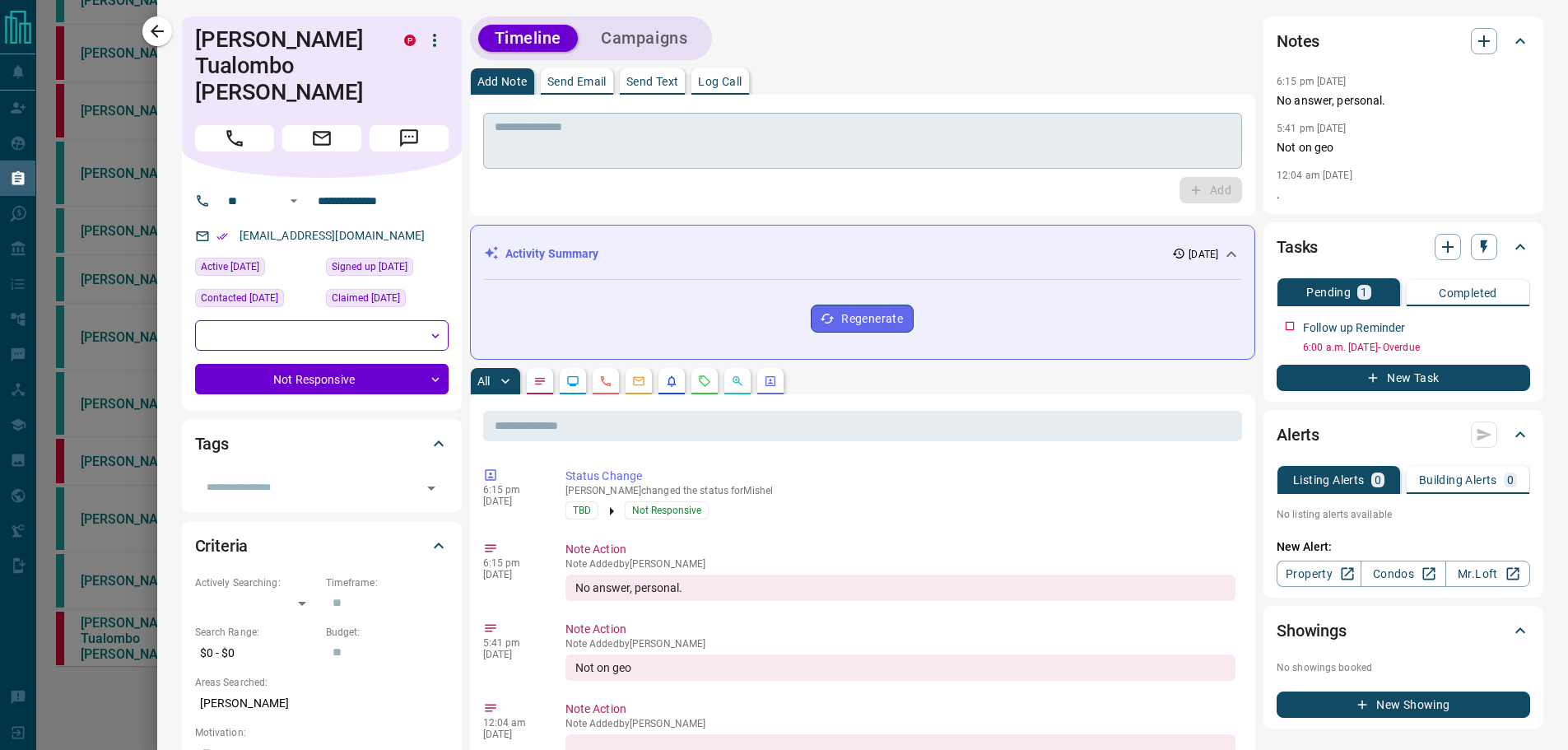
click at [775, 161] on textarea at bounding box center [863, 141] width 736 height 42
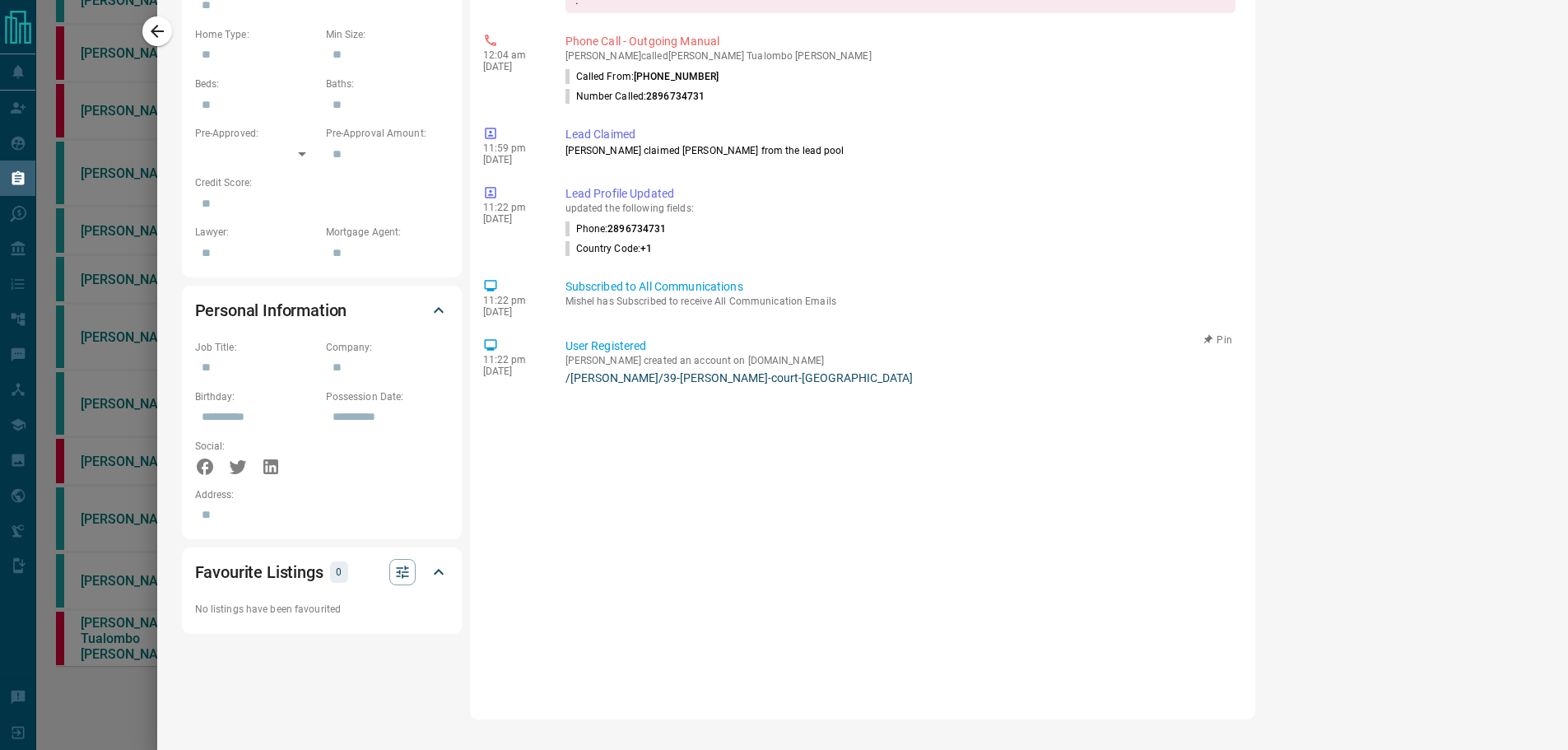
scroll to position [750, 0]
click at [717, 382] on link "/[PERSON_NAME]/39-[PERSON_NAME]-court-[GEOGRAPHIC_DATA]" at bounding box center [900, 375] width 670 height 13
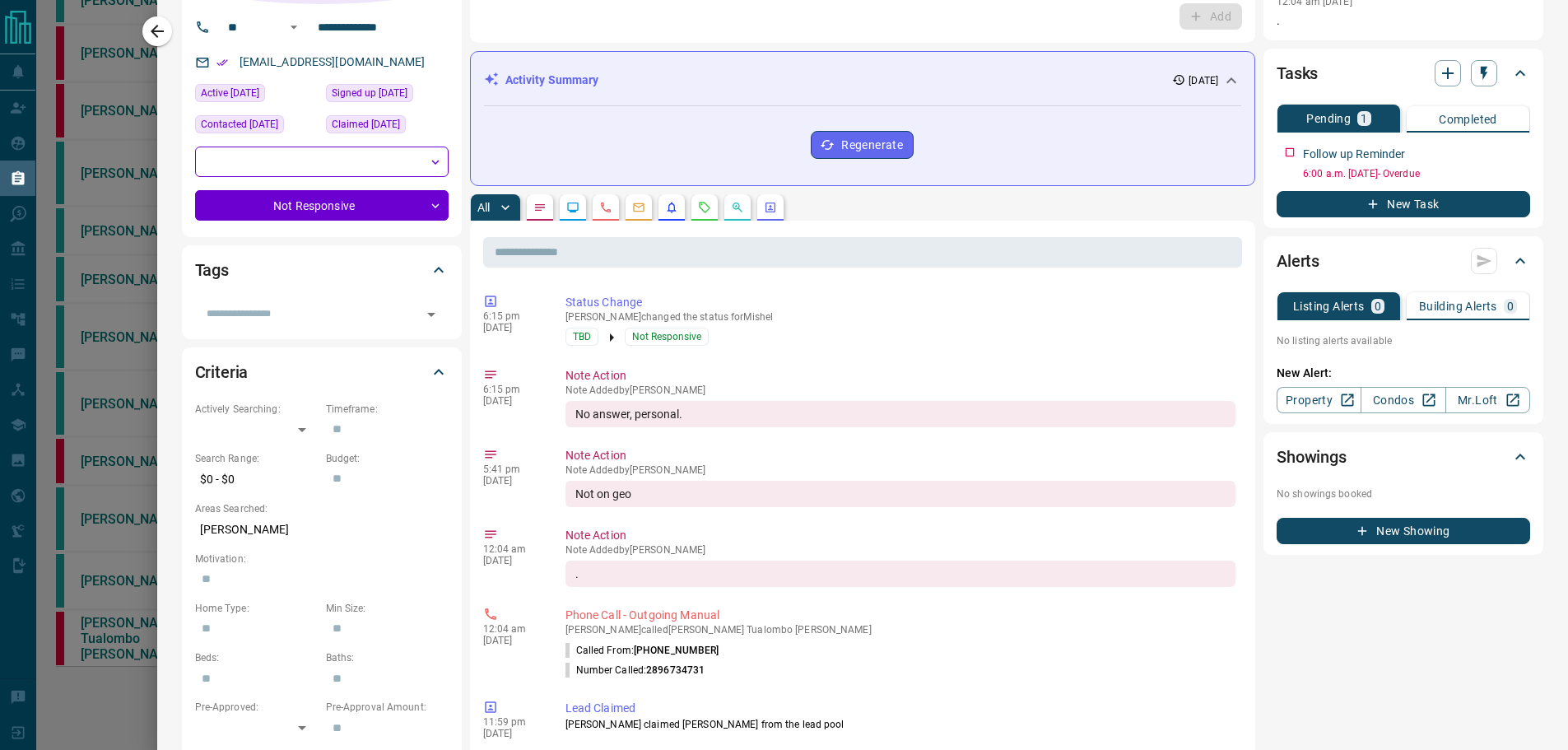
scroll to position [0, 0]
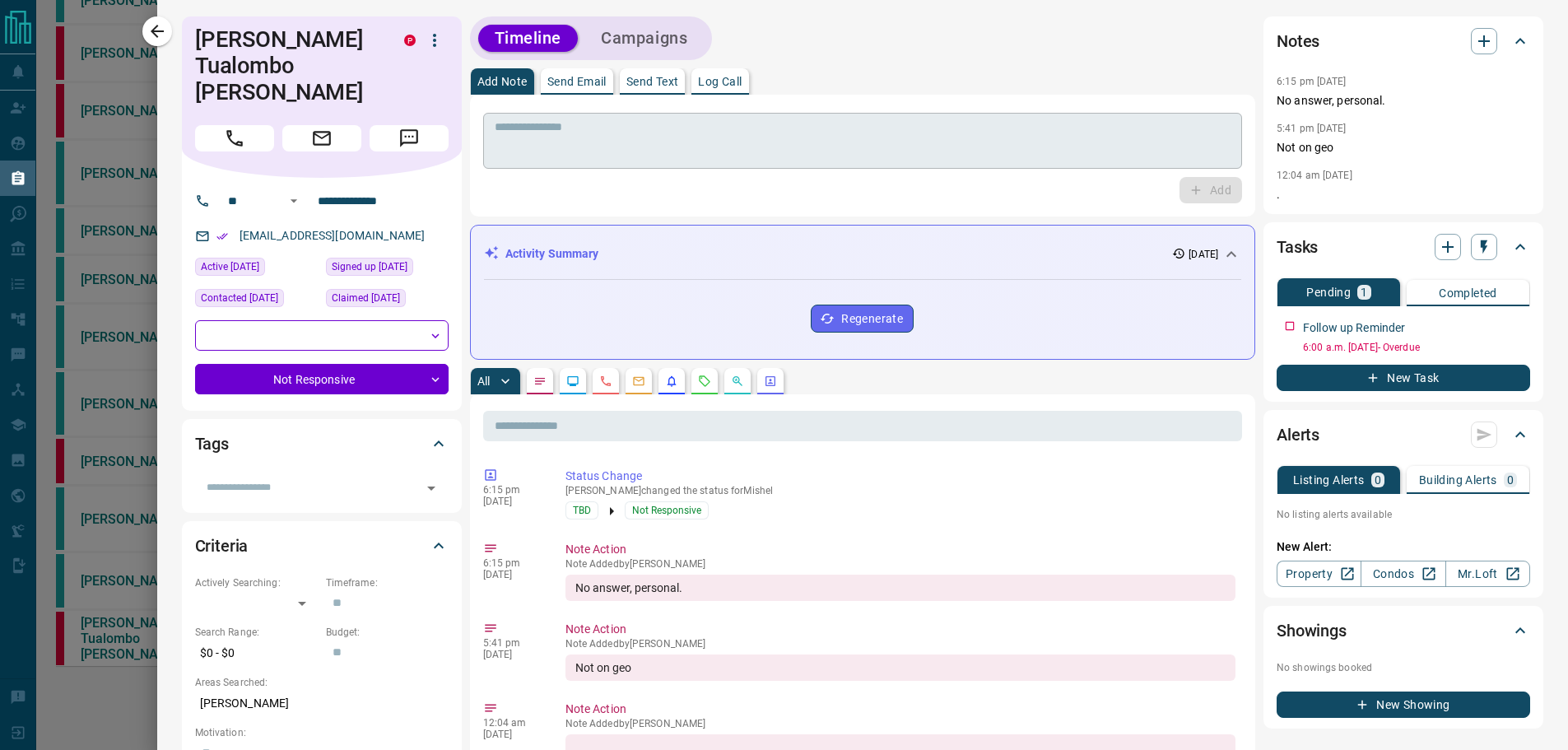
click at [605, 150] on textarea at bounding box center [863, 141] width 736 height 42
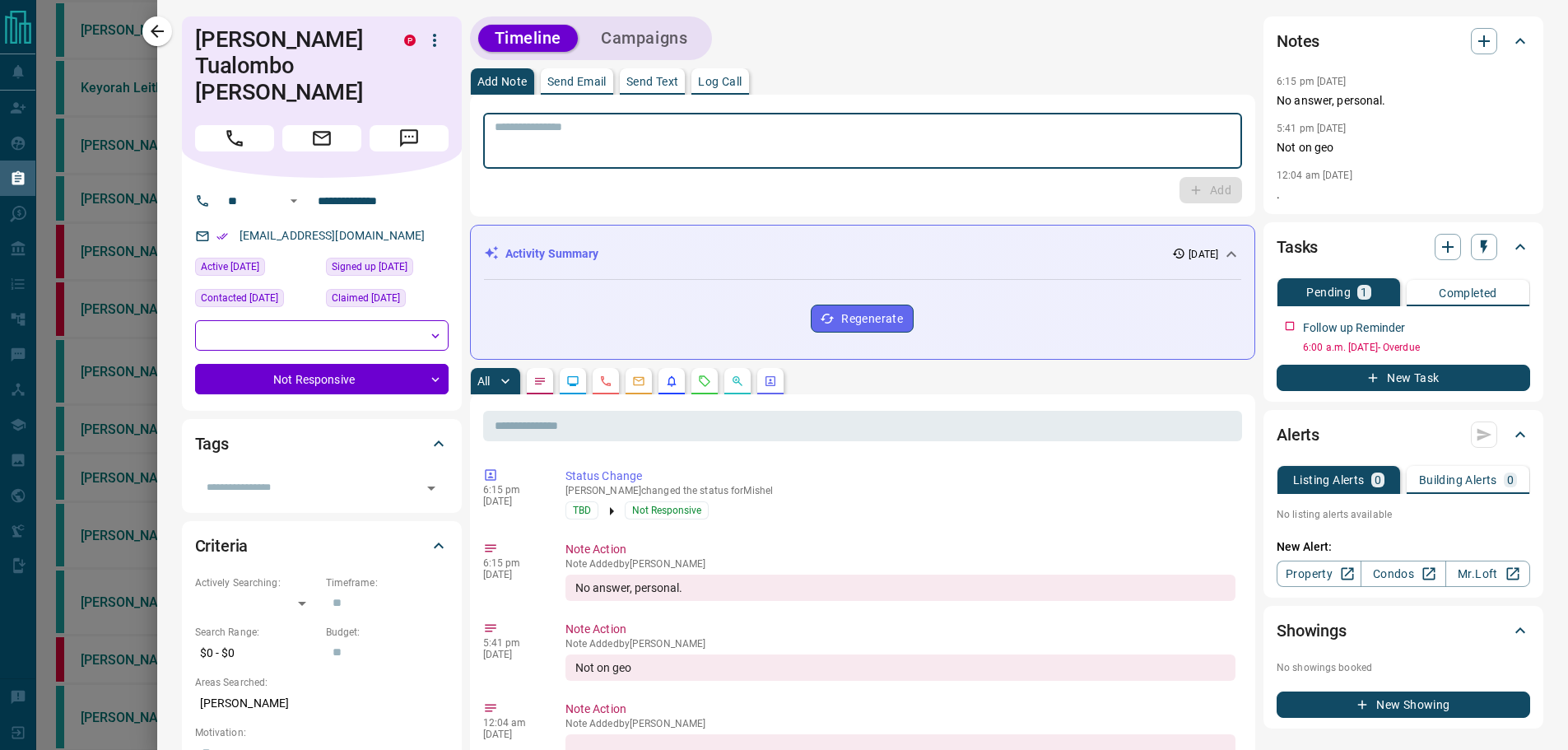
scroll to position [1319, 0]
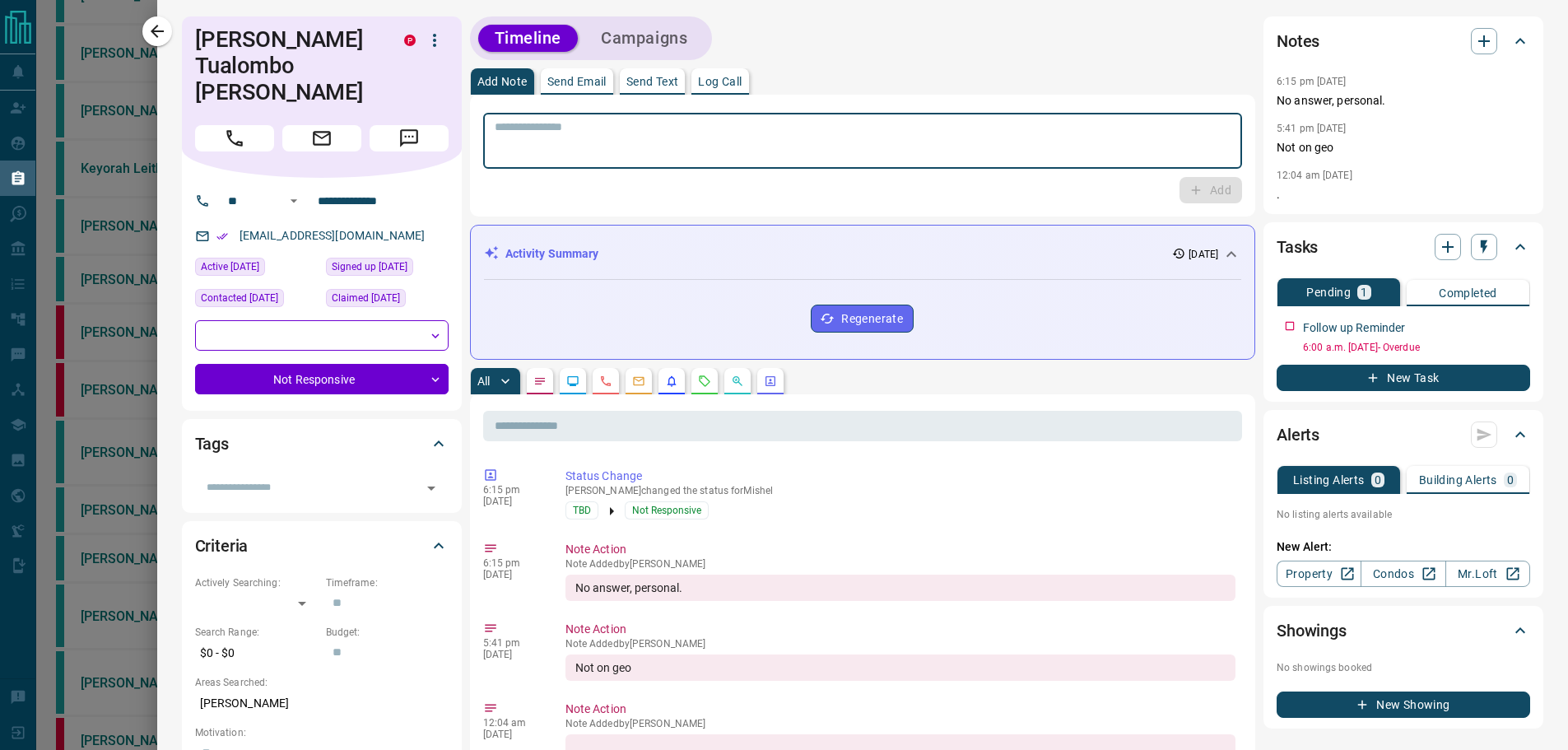
click at [601, 148] on textarea at bounding box center [863, 141] width 736 height 42
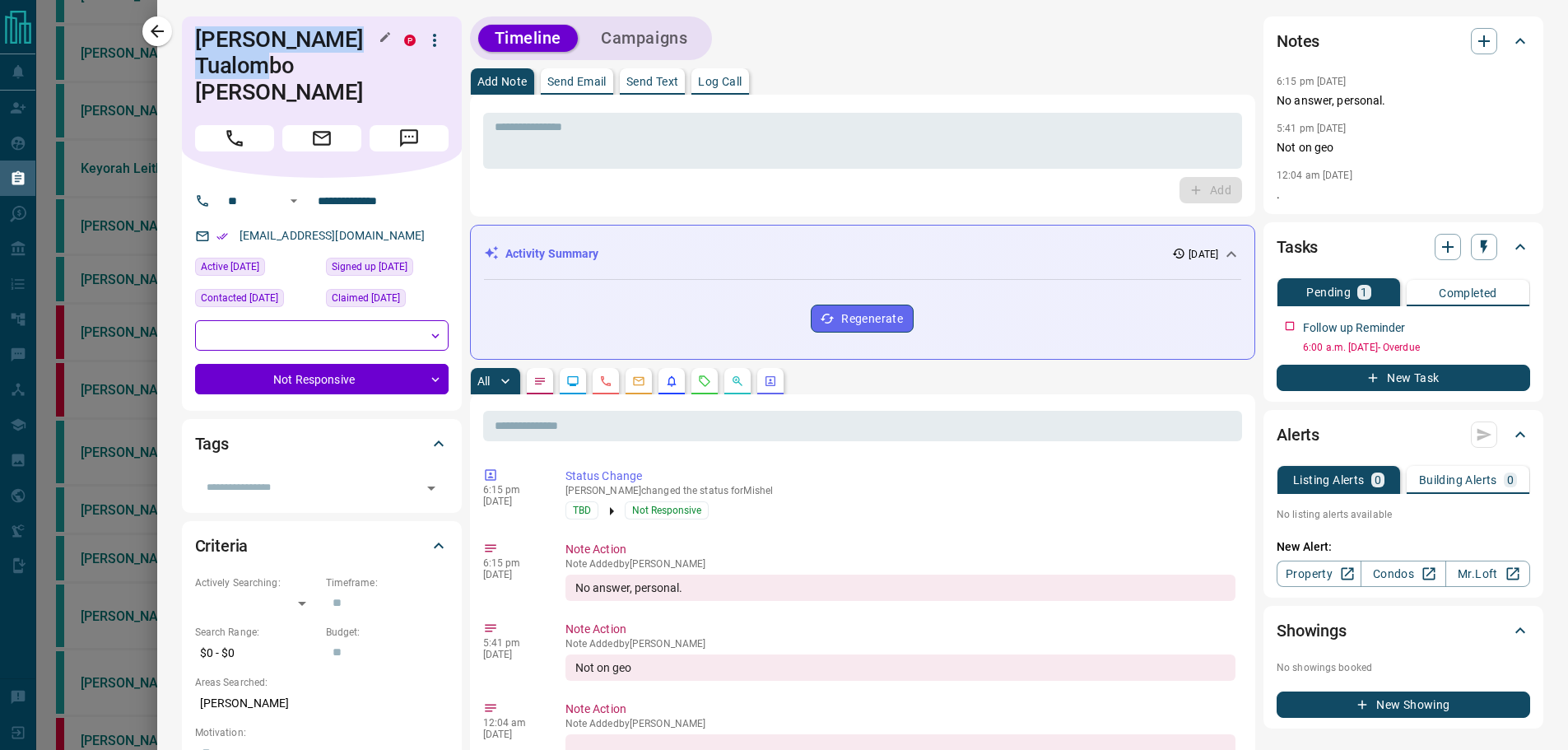
drag, startPoint x: 243, startPoint y: 72, endPoint x: 186, endPoint y: 37, distance: 66.9
click at [195, 37] on h1 "[PERSON_NAME] Tualombo [PERSON_NAME]" at bounding box center [288, 66] width 185 height 79
drag, startPoint x: 225, startPoint y: 64, endPoint x: 187, endPoint y: 40, distance: 44.9
click at [195, 40] on h1 "[PERSON_NAME] Tualombo [PERSON_NAME]" at bounding box center [288, 66] width 185 height 79
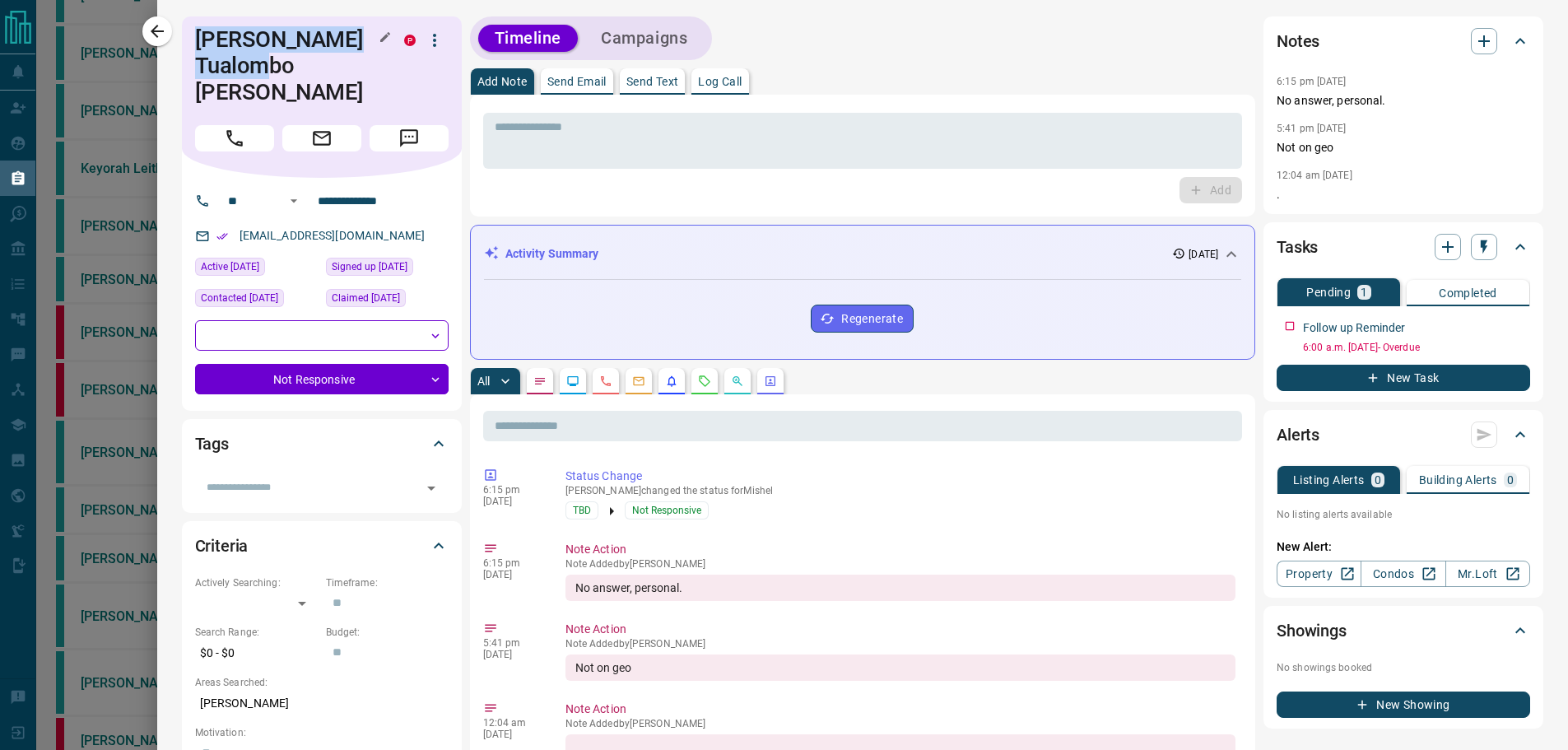
click at [195, 40] on h1 "[PERSON_NAME] Tualombo [PERSON_NAME]" at bounding box center [288, 66] width 185 height 79
drag, startPoint x: 188, startPoint y: 33, endPoint x: 230, endPoint y: 67, distance: 54.0
click at [230, 67] on h1 "[PERSON_NAME] Tualombo [PERSON_NAME]" at bounding box center [288, 66] width 185 height 79
drag, startPoint x: 230, startPoint y: 67, endPoint x: 191, endPoint y: 42, distance: 46.3
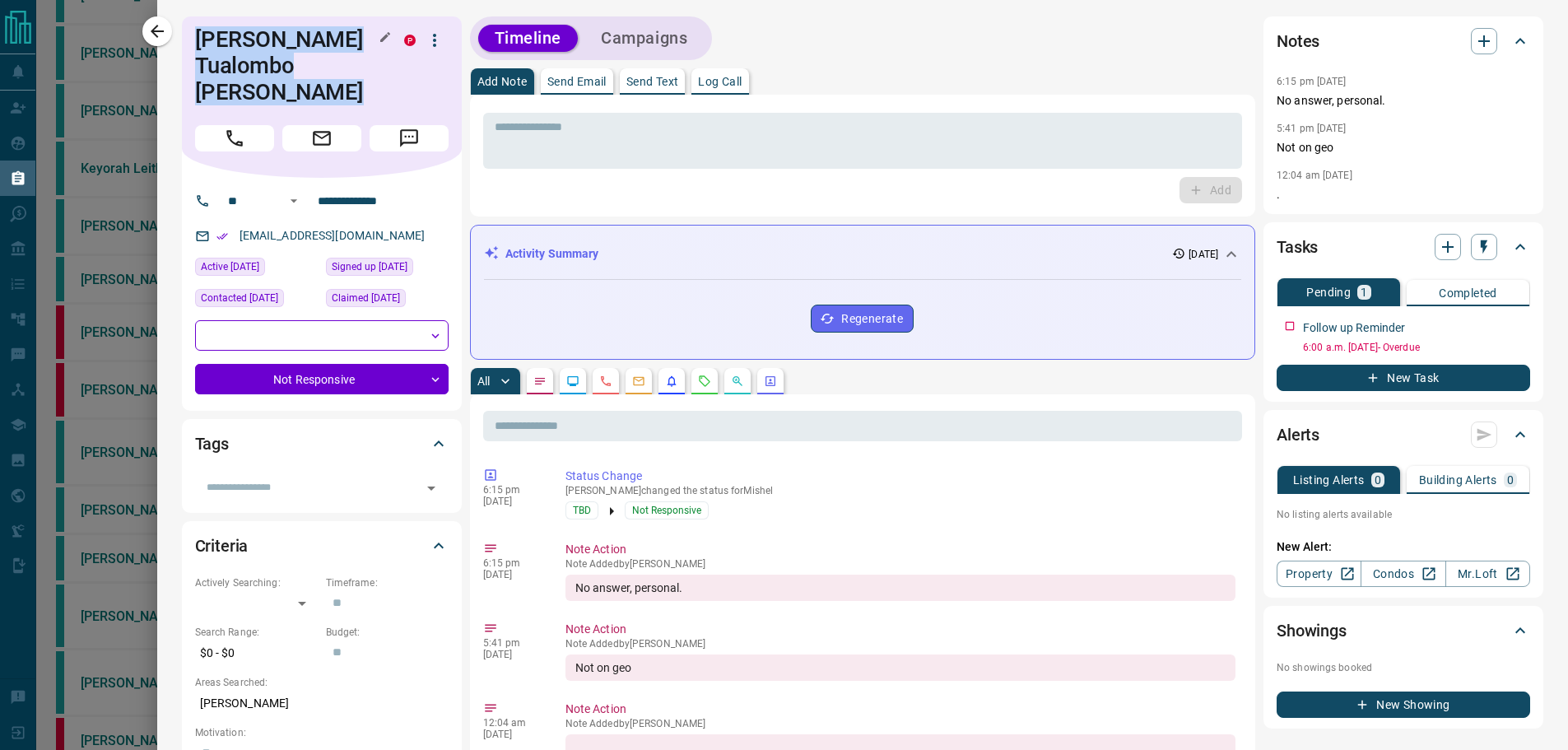
click at [195, 42] on h1 "[PERSON_NAME] Tualombo [PERSON_NAME]" at bounding box center [288, 66] width 185 height 79
drag, startPoint x: 187, startPoint y: 37, endPoint x: 234, endPoint y: 78, distance: 62.4
click at [234, 78] on h1 "[PERSON_NAME] Tualombo [PERSON_NAME]" at bounding box center [288, 66] width 185 height 79
click at [238, 79] on div "[PERSON_NAME] Tualombo [PERSON_NAME] P" at bounding box center [322, 96] width 280 height 161
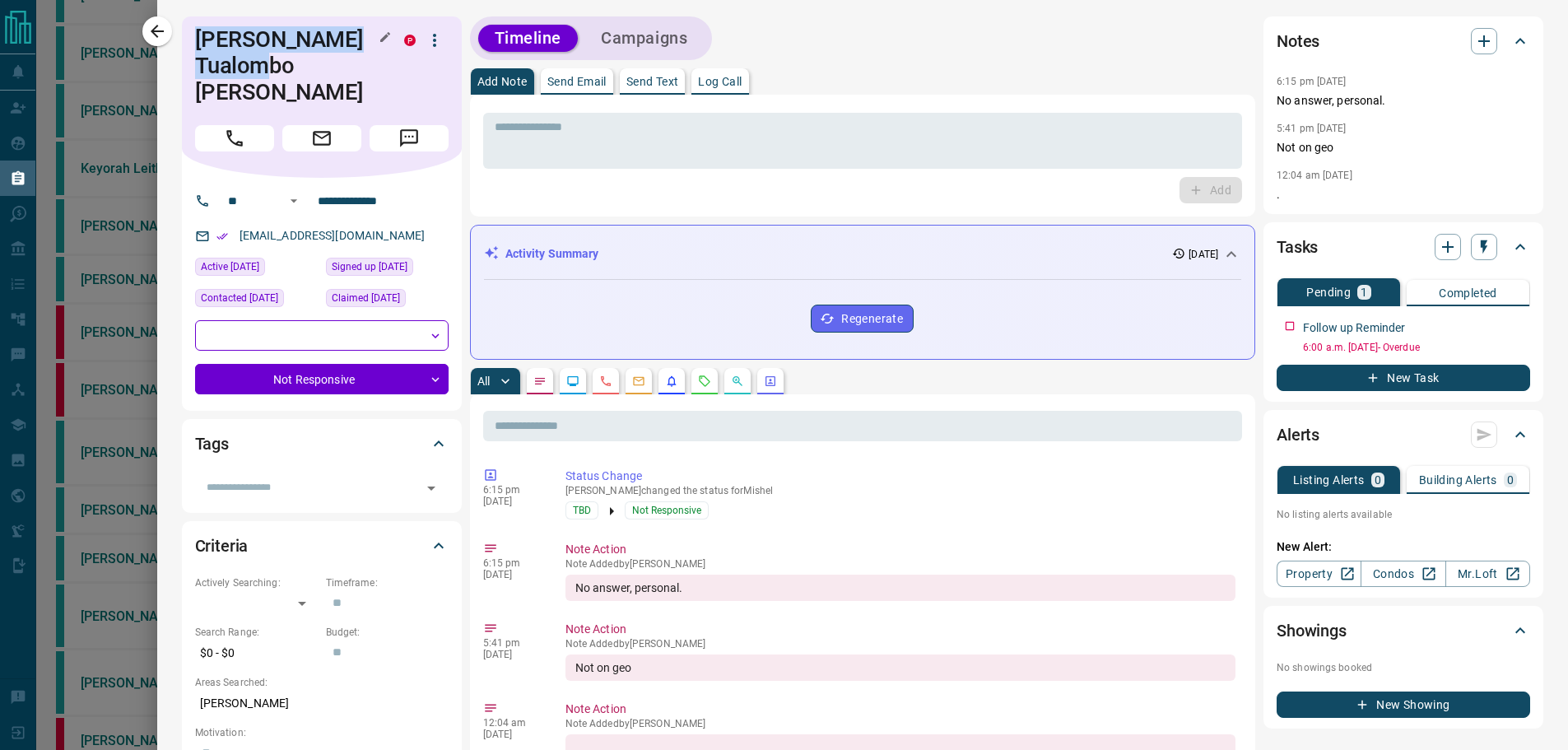
drag, startPoint x: 239, startPoint y: 68, endPoint x: 262, endPoint y: 63, distance: 23.5
click at [182, 28] on div "[PERSON_NAME] Tualombo [PERSON_NAME] P" at bounding box center [322, 96] width 280 height 161
click at [585, 132] on textarea at bounding box center [863, 141] width 736 height 42
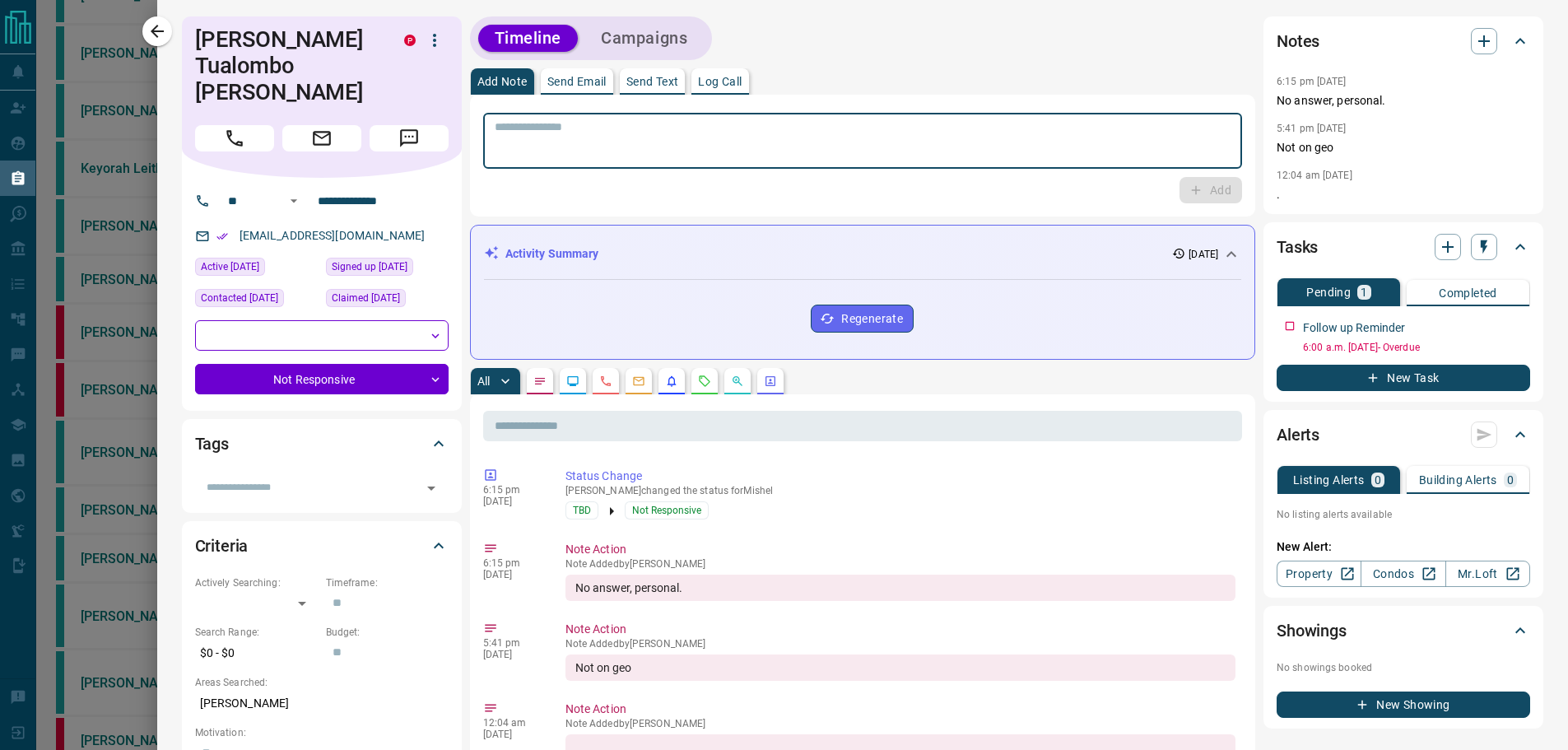
type textarea "*"
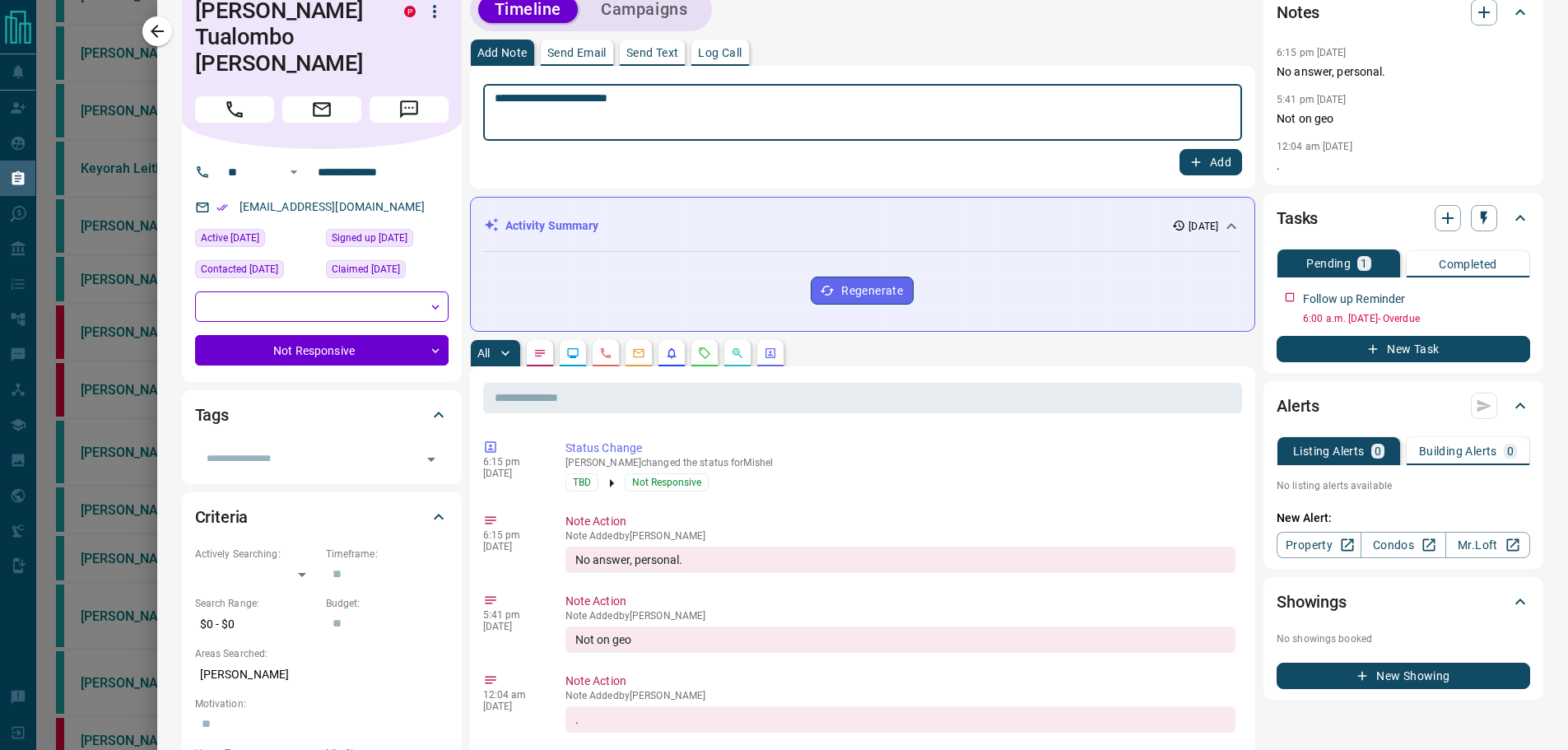
scroll to position [0, 0]
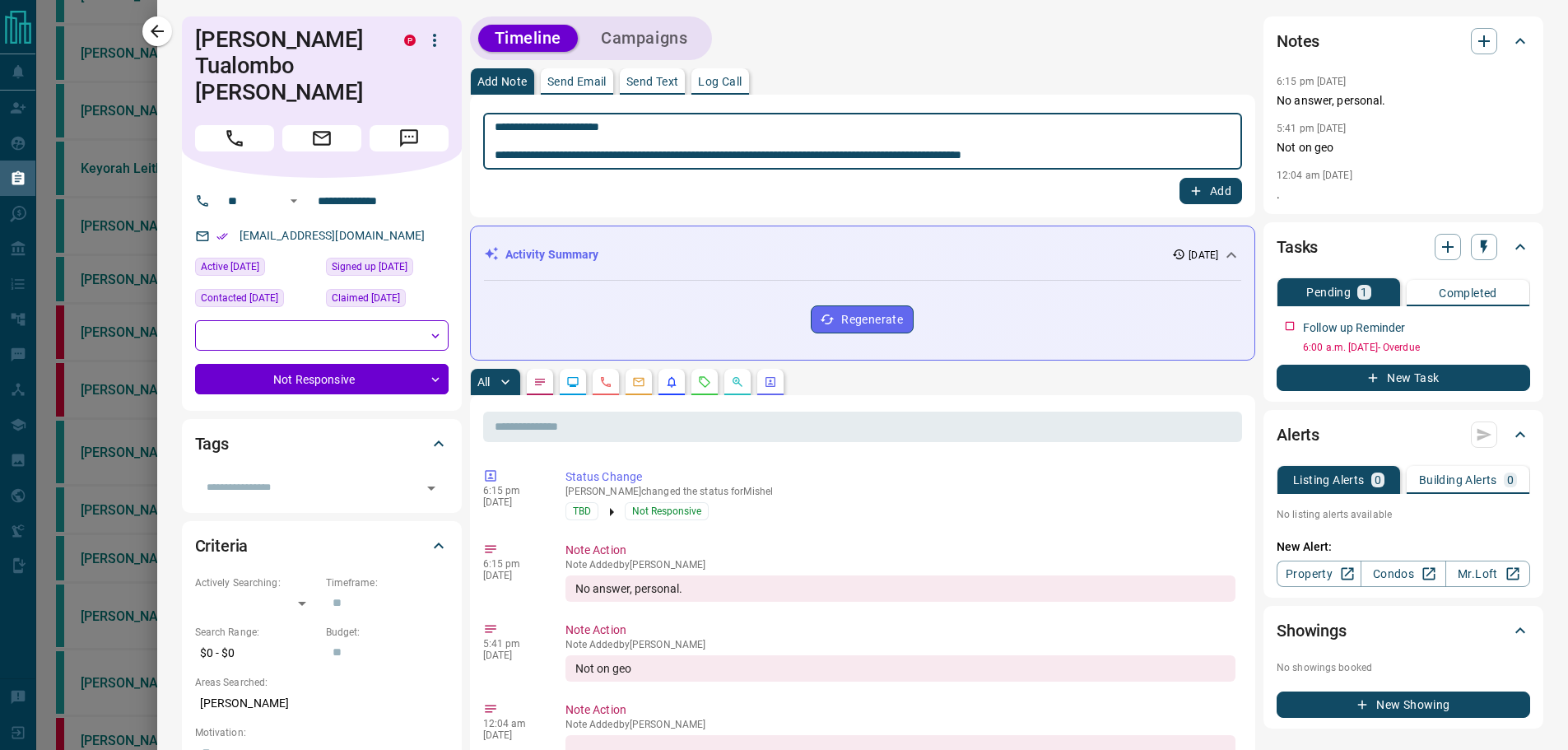
click at [1008, 157] on textarea "**********" at bounding box center [863, 141] width 735 height 42
click at [1072, 160] on textarea "**********" at bounding box center [863, 141] width 735 height 42
type textarea "**********"
click at [1195, 186] on button "Add" at bounding box center [1211, 192] width 62 height 26
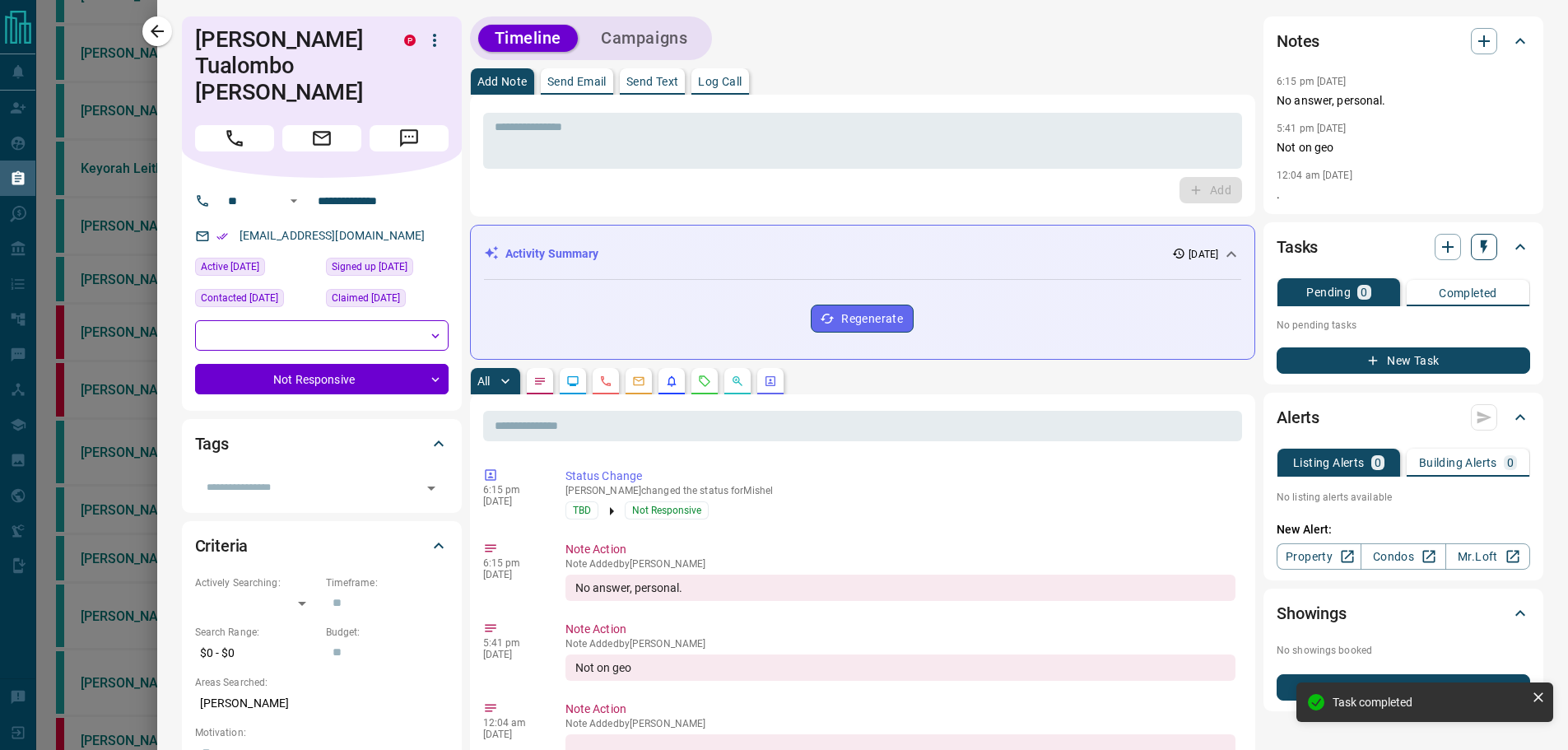
click at [1476, 241] on icon "button" at bounding box center [1483, 246] width 16 height 16
click at [1547, 320] on div at bounding box center [784, 375] width 1568 height 750
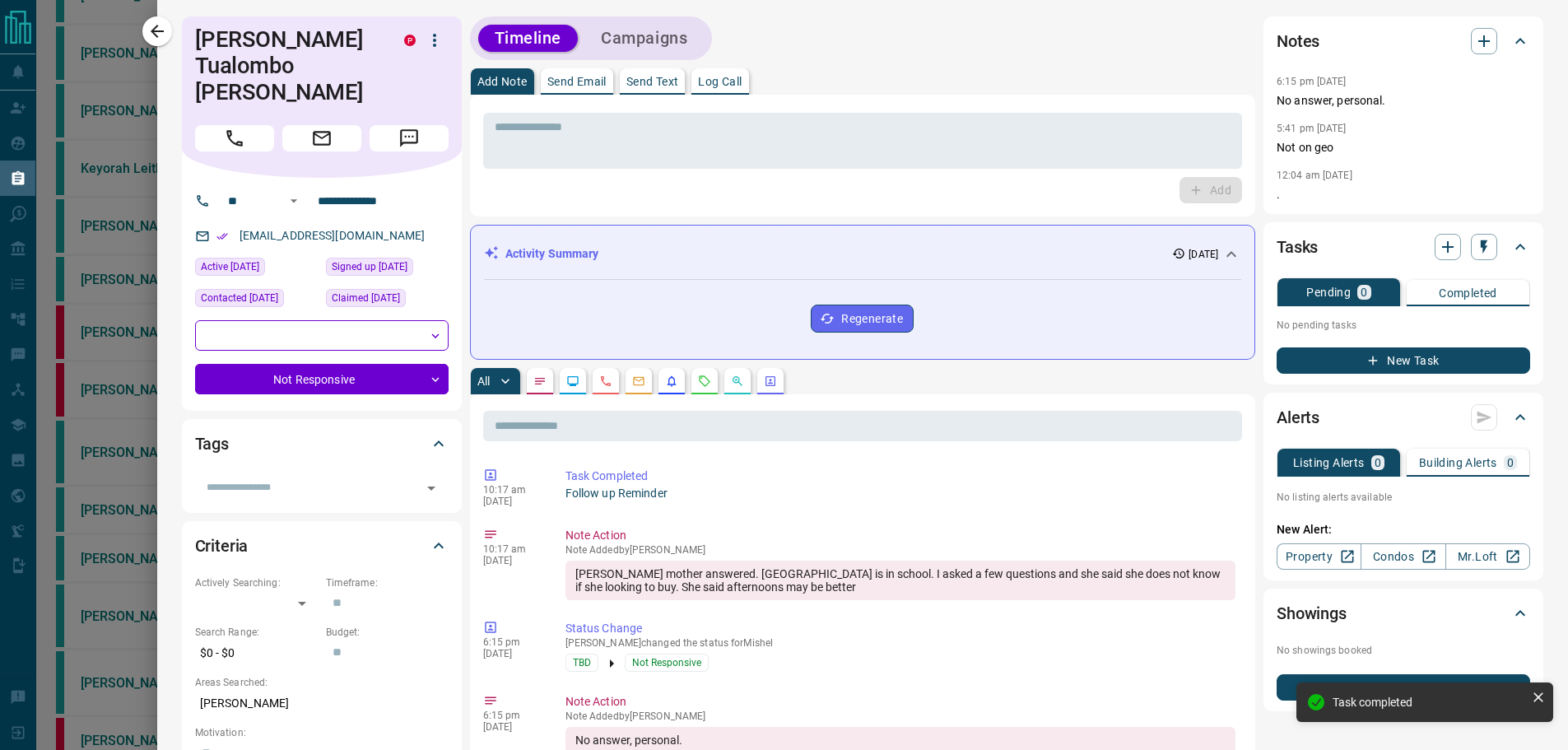
click at [1436, 359] on button "New Task" at bounding box center [1403, 360] width 254 height 26
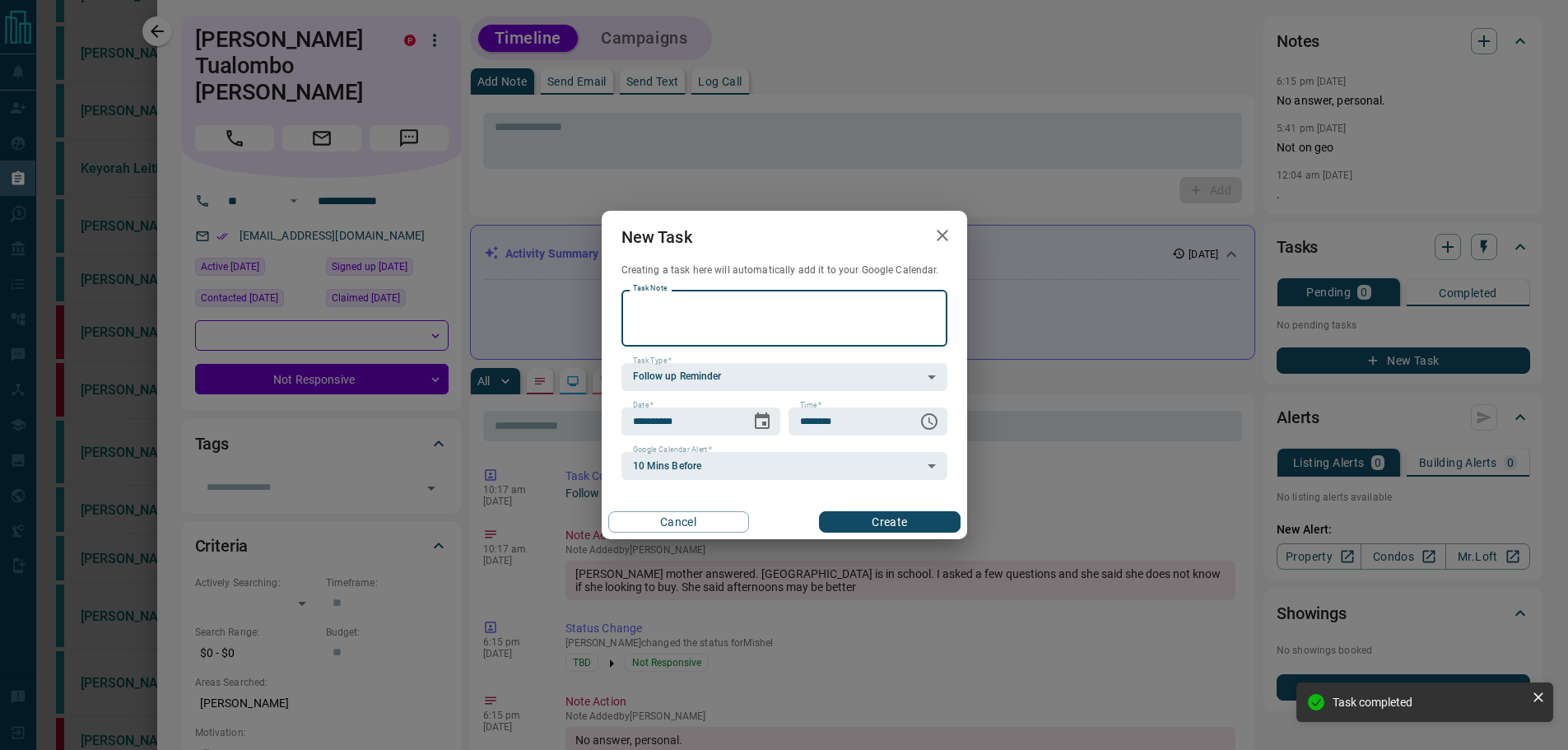
click at [775, 438] on div "**********" at bounding box center [784, 386] width 326 height 191
click at [767, 430] on icon "Choose date, selected date is Oct 16, 2025" at bounding box center [762, 421] width 20 height 20
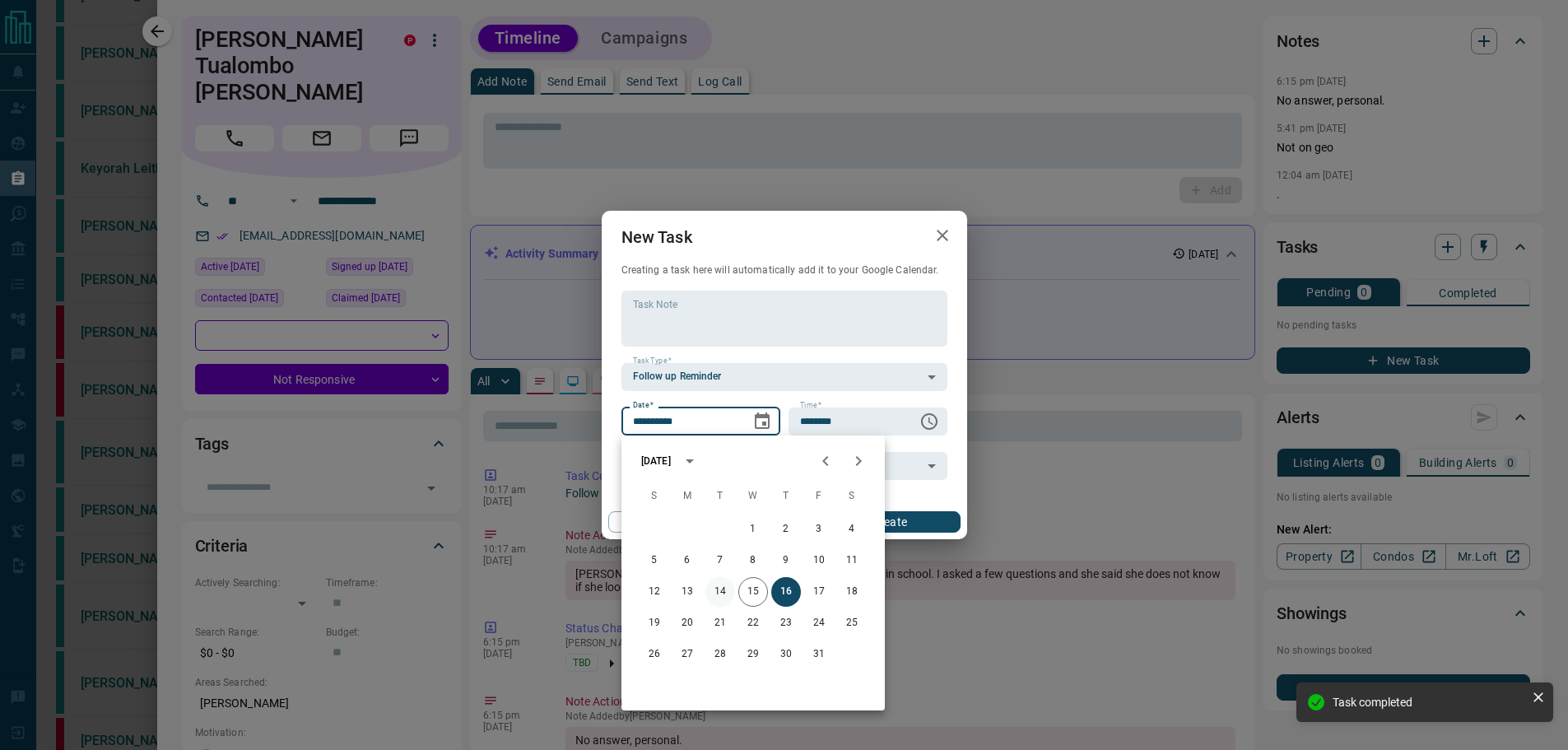
click at [721, 594] on button "14" at bounding box center [719, 592] width 29 height 29
type input "**********"
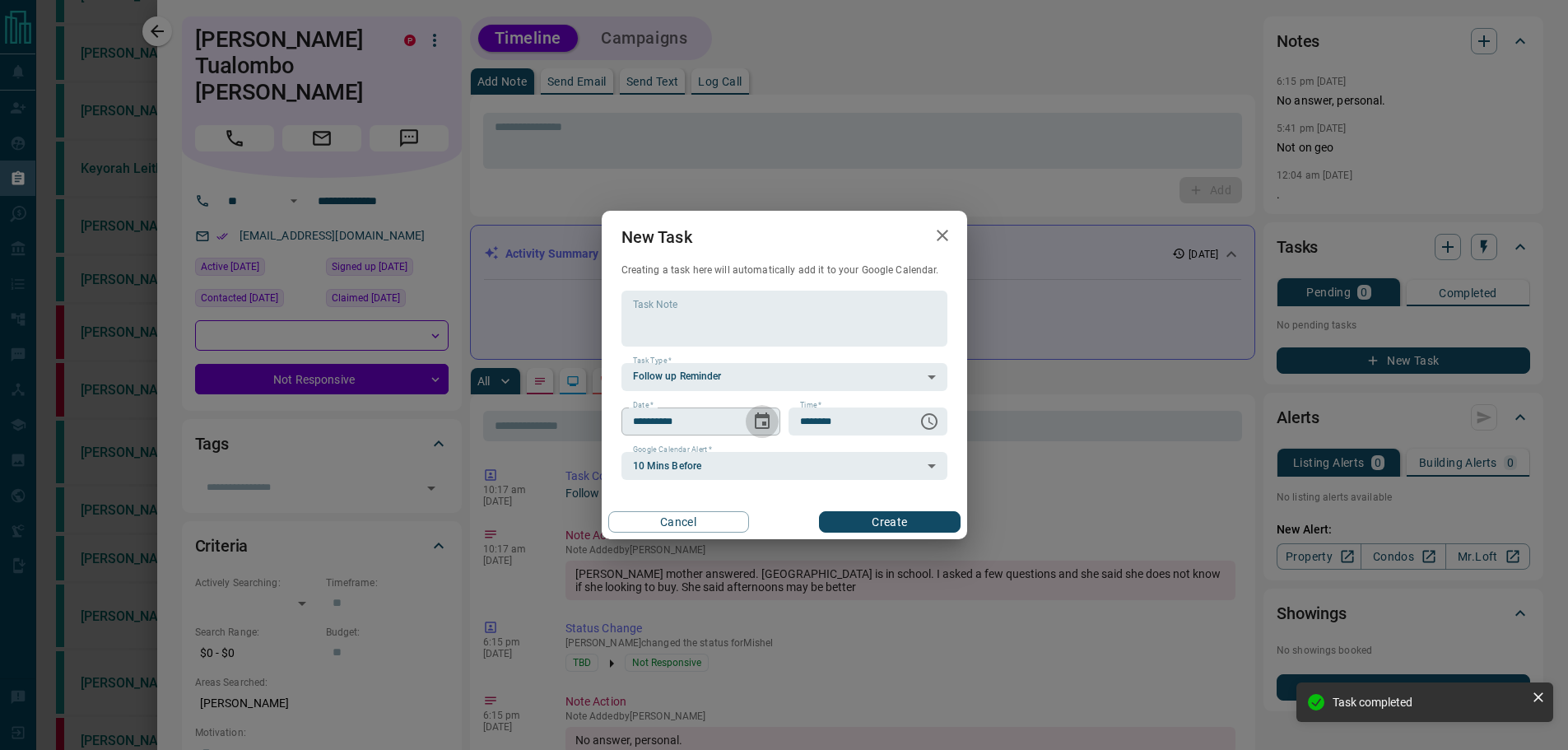
click at [761, 425] on icon "Choose date, selected date is Oct 14, 2025" at bounding box center [762, 421] width 20 height 20
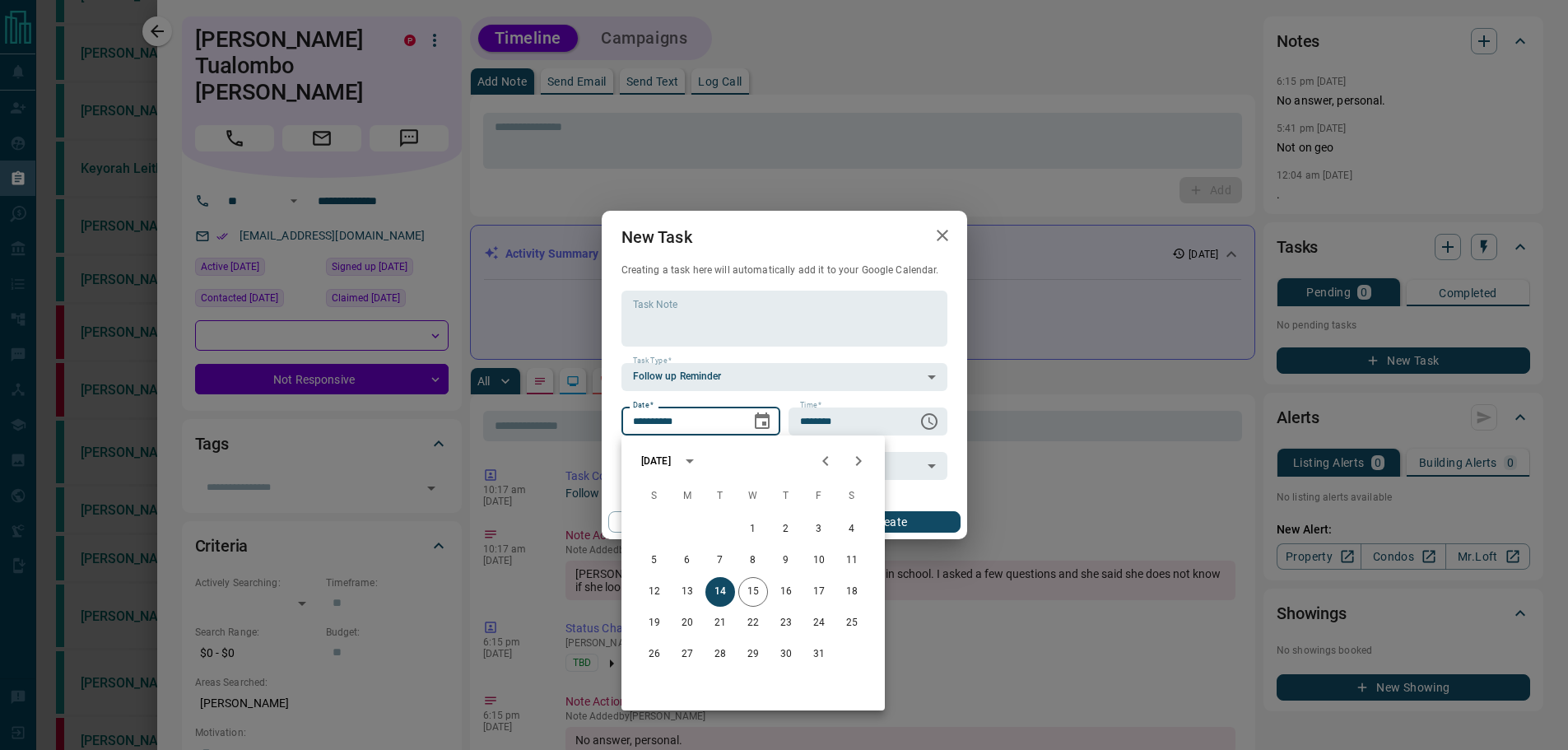
click at [935, 520] on button "Create" at bounding box center [889, 522] width 140 height 22
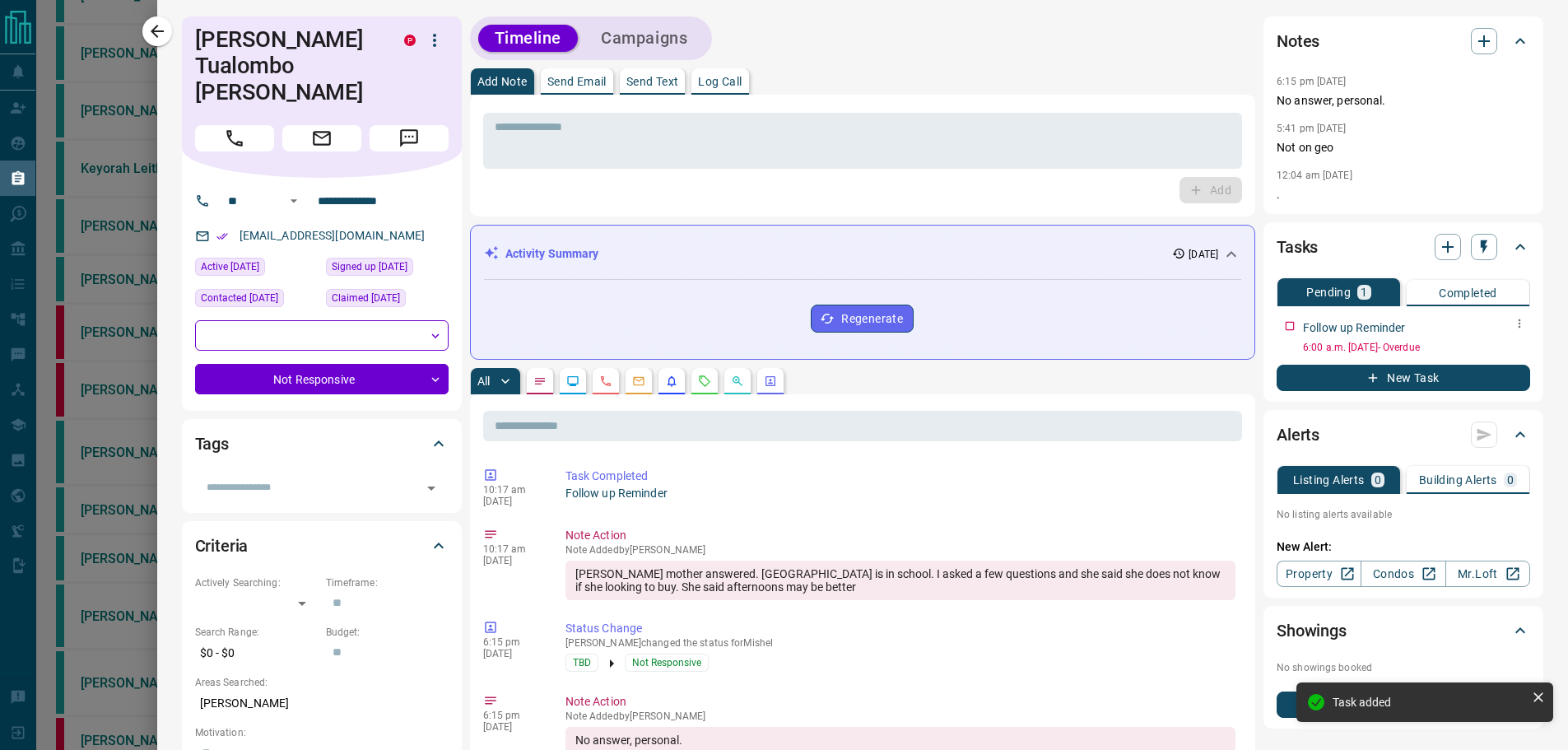
click at [1494, 329] on div "Follow up Reminder" at bounding box center [1416, 328] width 227 height 17
drag, startPoint x: 1497, startPoint y: 329, endPoint x: 1518, endPoint y: 331, distance: 21.1
click at [1509, 329] on div at bounding box center [1519, 325] width 22 height 23
click at [1517, 331] on div "Tasks Pending 1 Completed Follow up Reminder 6:00 a.m. [DATE] - Overdue New Task" at bounding box center [1403, 312] width 280 height 179
click at [1509, 332] on button "button" at bounding box center [1519, 324] width 22 height 22
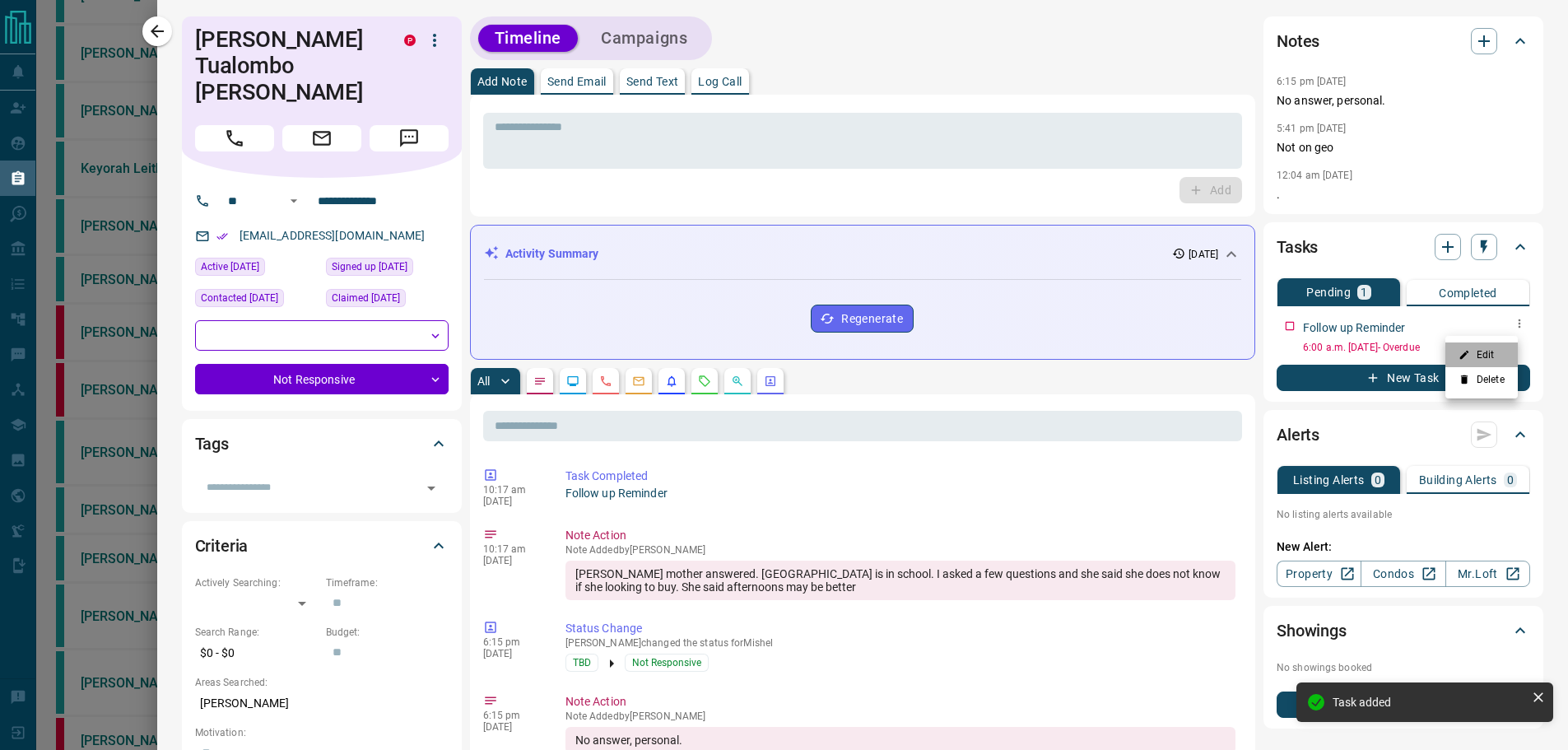
click at [1493, 347] on li "Edit" at bounding box center [1481, 355] width 73 height 25
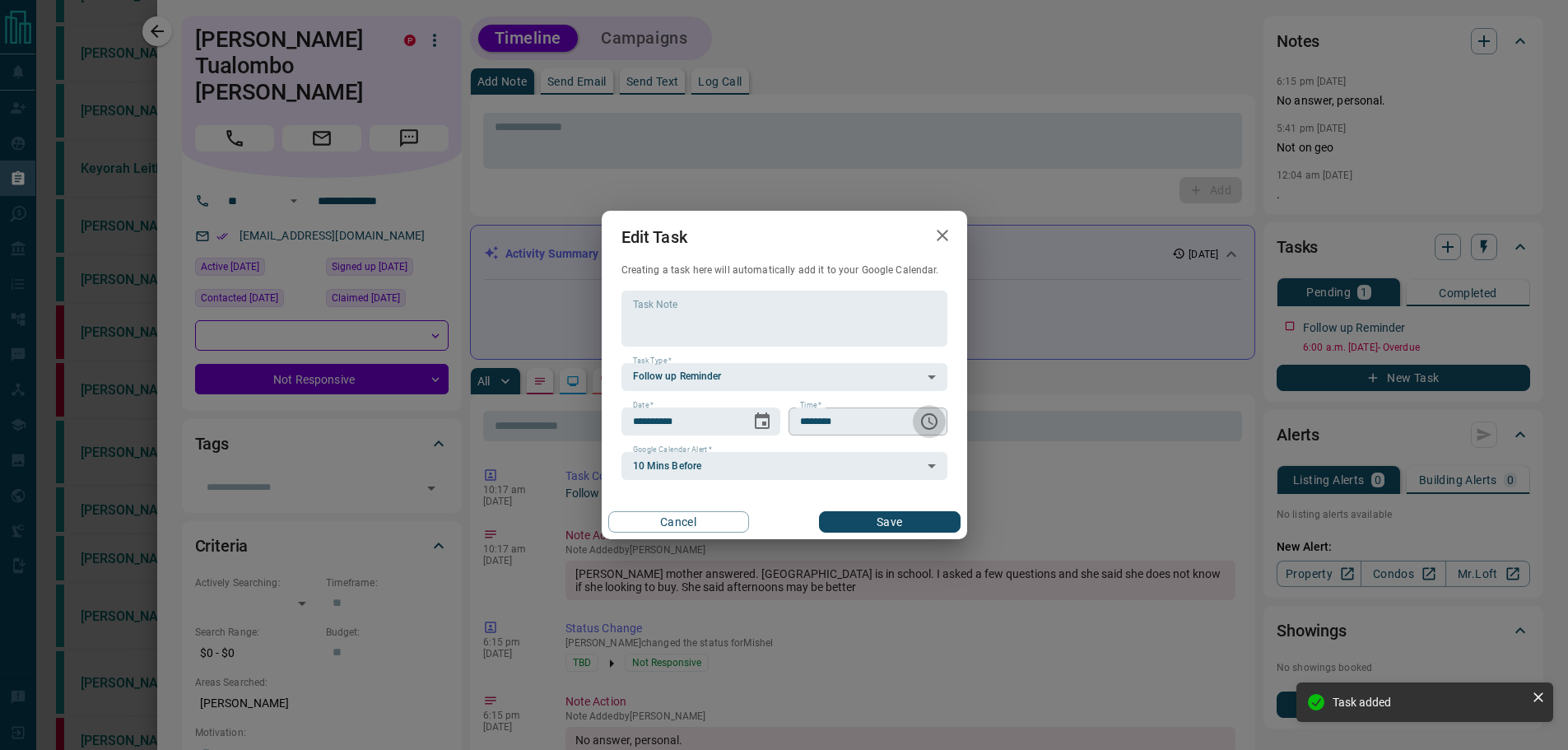
click at [930, 416] on icon "Choose time, selected time is 6:00 AM" at bounding box center [929, 421] width 20 height 20
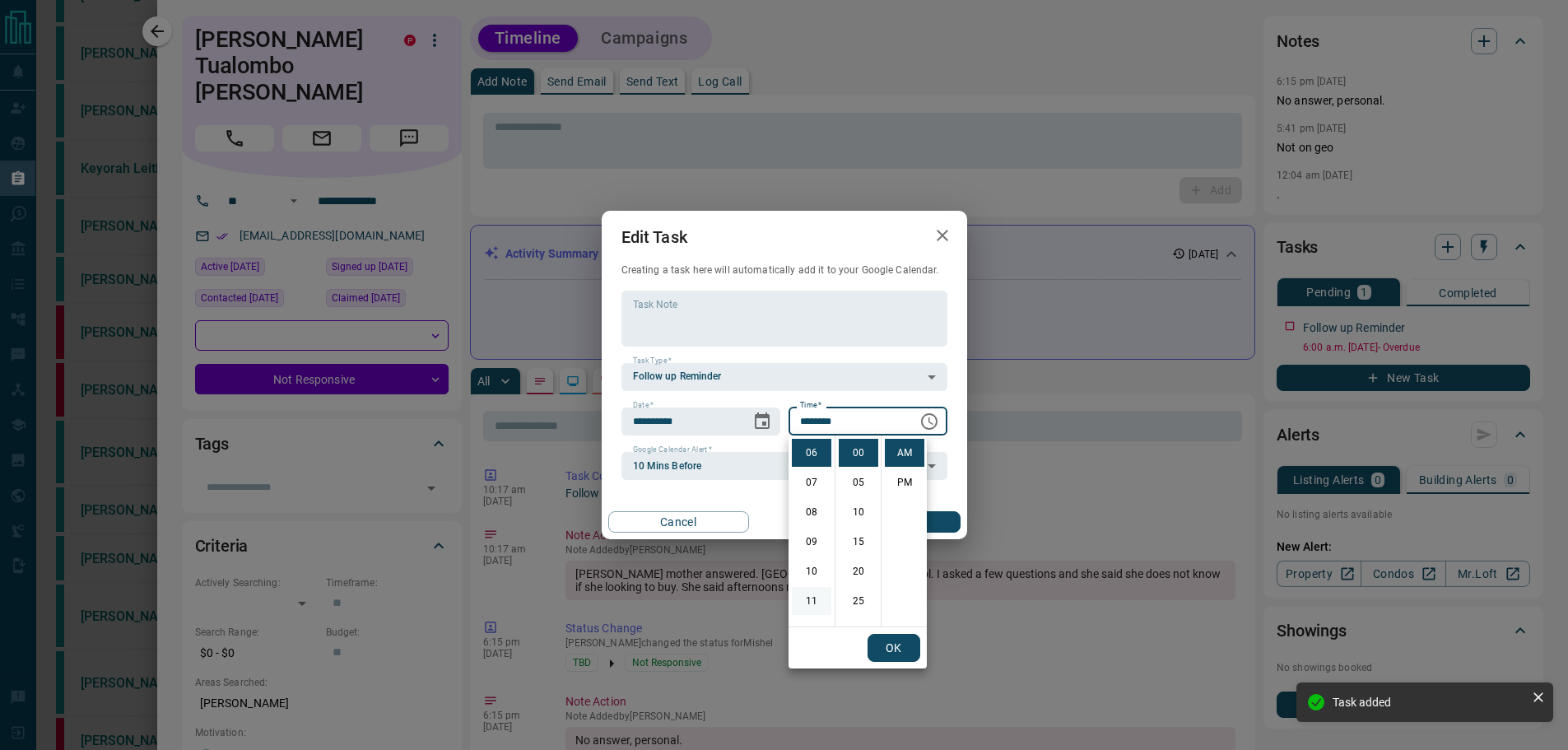
click at [809, 600] on li "11" at bounding box center [812, 601] width 40 height 28
type input "********"
click at [904, 661] on button "OK" at bounding box center [894, 648] width 53 height 28
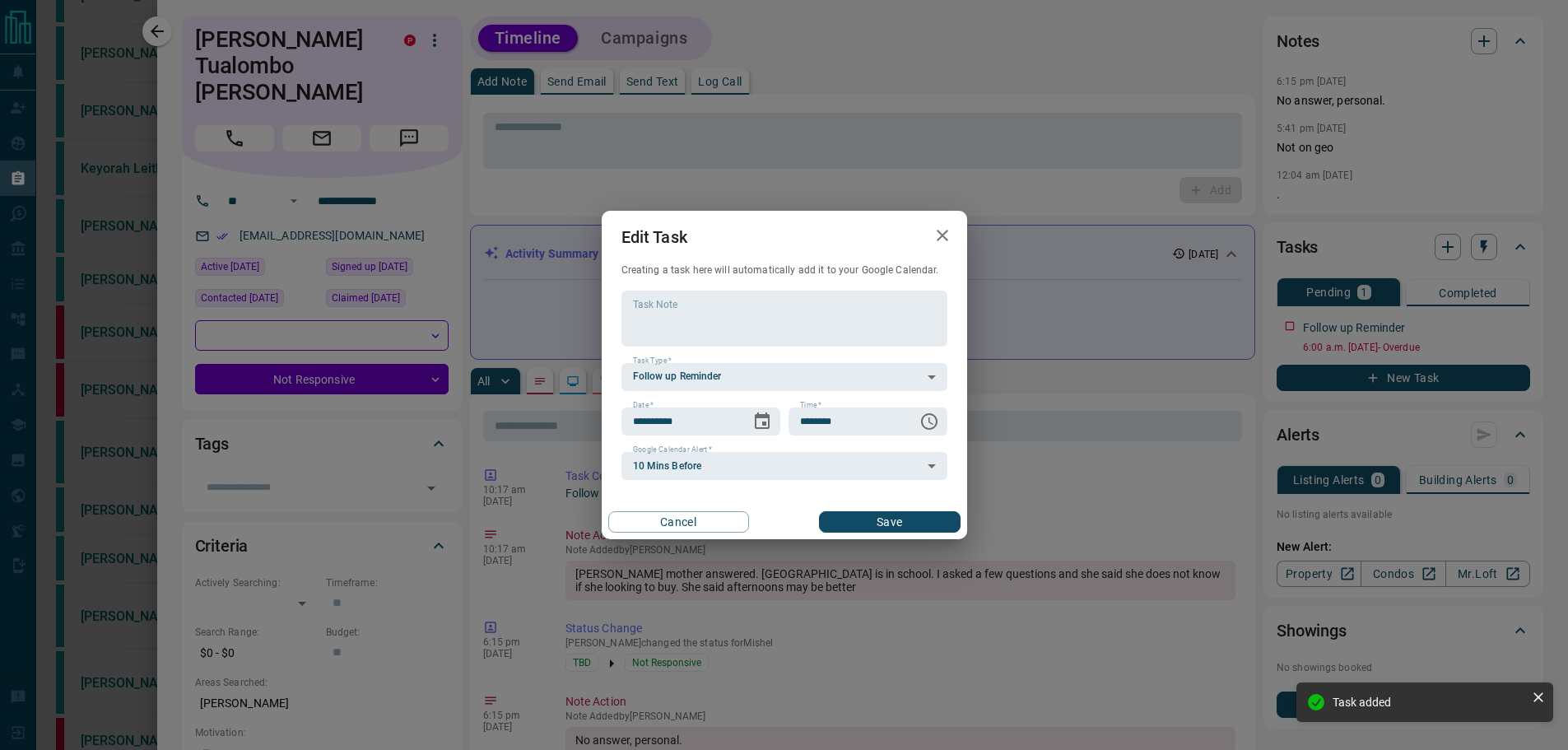
click at [934, 541] on div "**********" at bounding box center [784, 375] width 1568 height 750
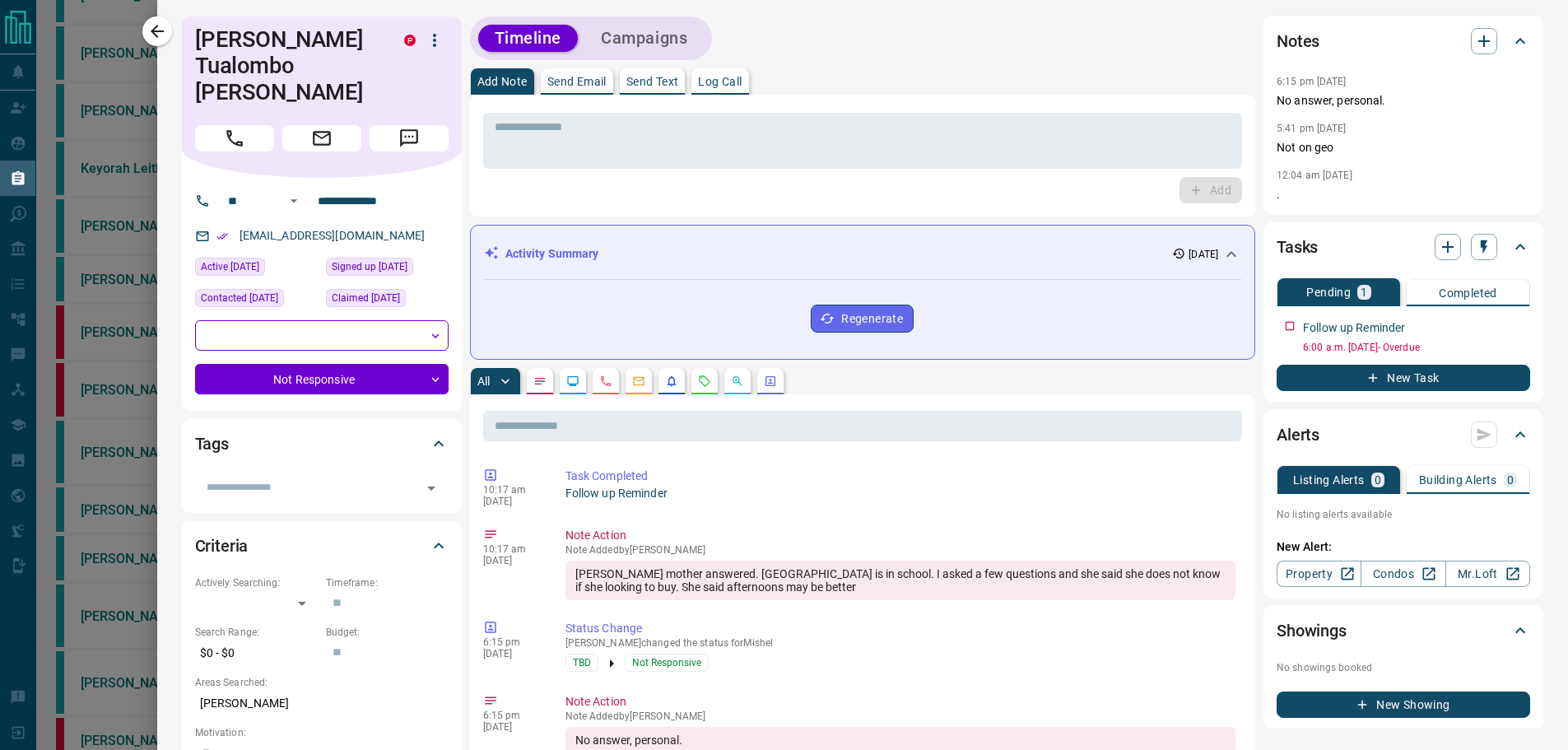
click at [1519, 305] on div "Tasks Pending 1 Completed Follow up Reminder 6:00 a.m. [DATE] - Overdue New Task" at bounding box center [1403, 312] width 280 height 179
click at [1509, 332] on button "button" at bounding box center [1519, 324] width 22 height 22
click at [1487, 353] on li "Edit" at bounding box center [1481, 355] width 73 height 25
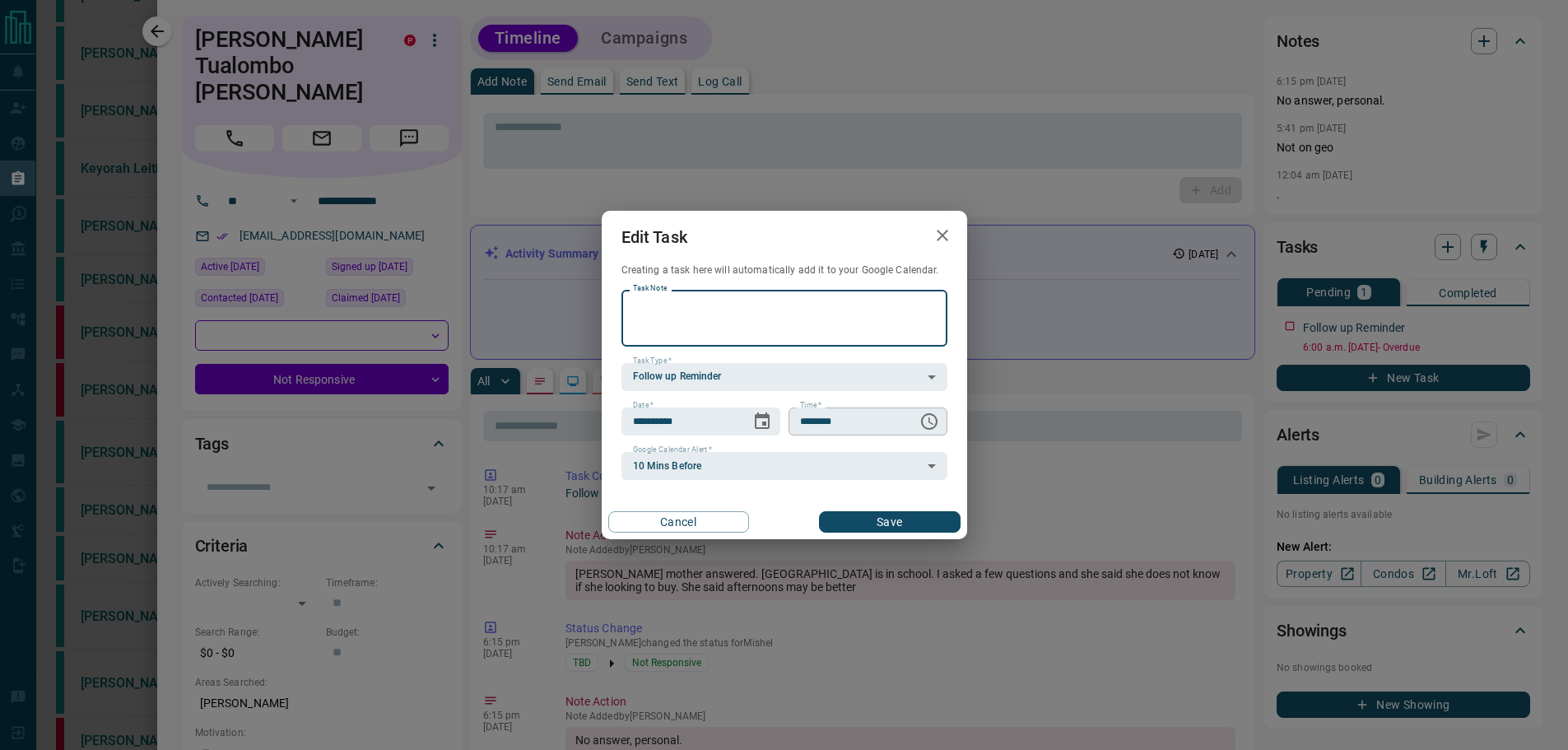
click at [921, 418] on icon "Choose time, selected time is 6:00 AM" at bounding box center [929, 421] width 20 height 20
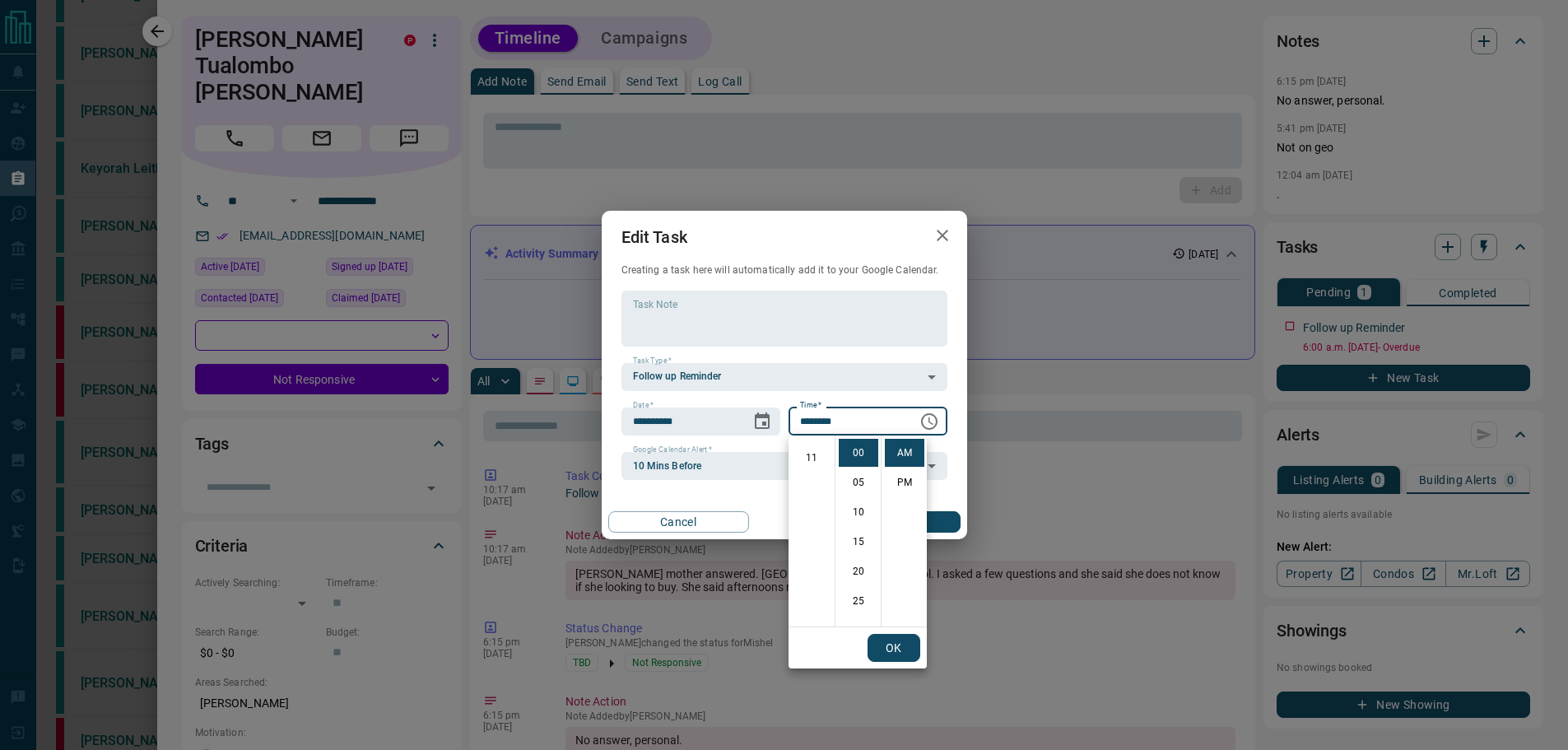
scroll to position [0, 0]
click at [809, 482] on li "01" at bounding box center [812, 483] width 40 height 28
click at [912, 490] on li "PM" at bounding box center [904, 483] width 40 height 28
type input "********"
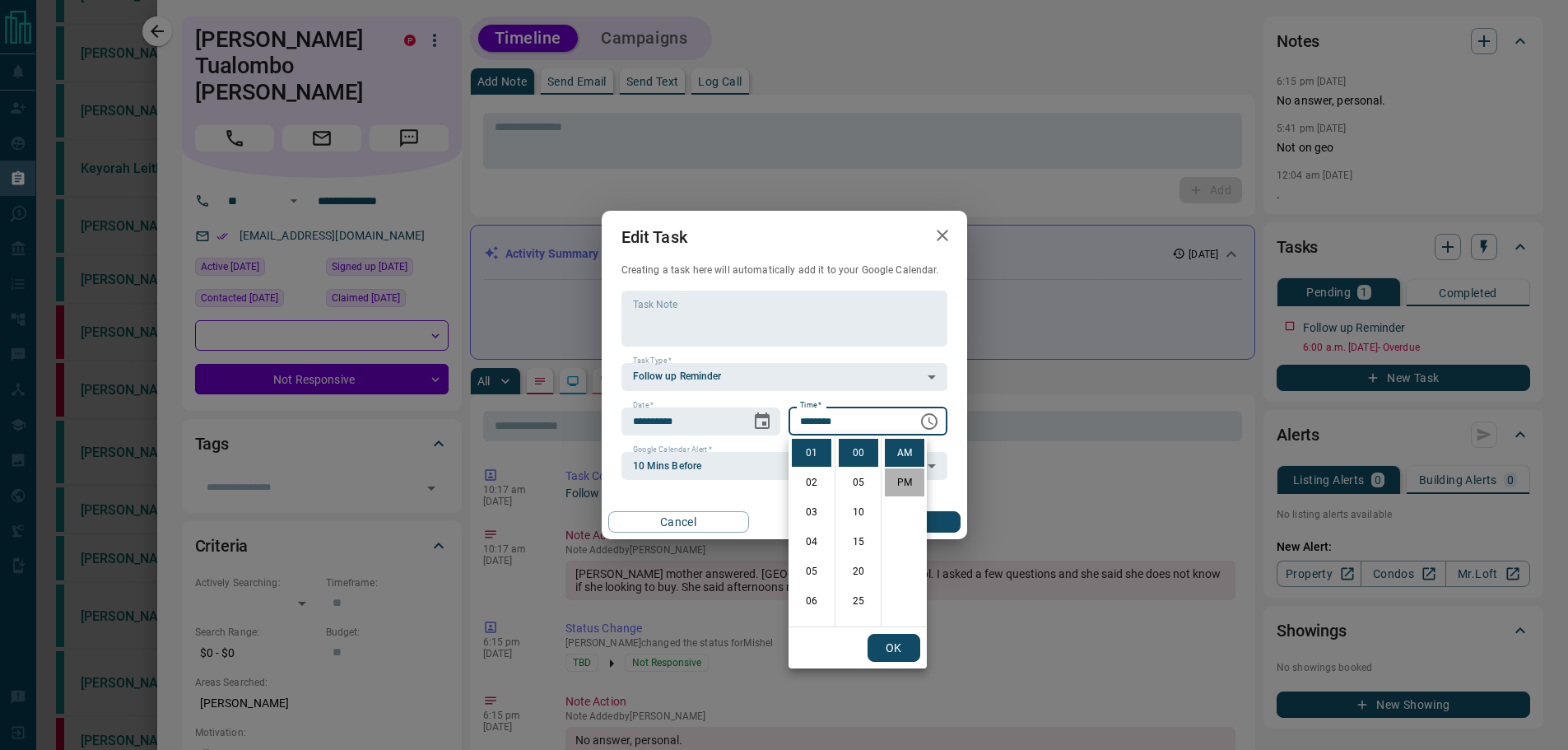
scroll to position [25, 0]
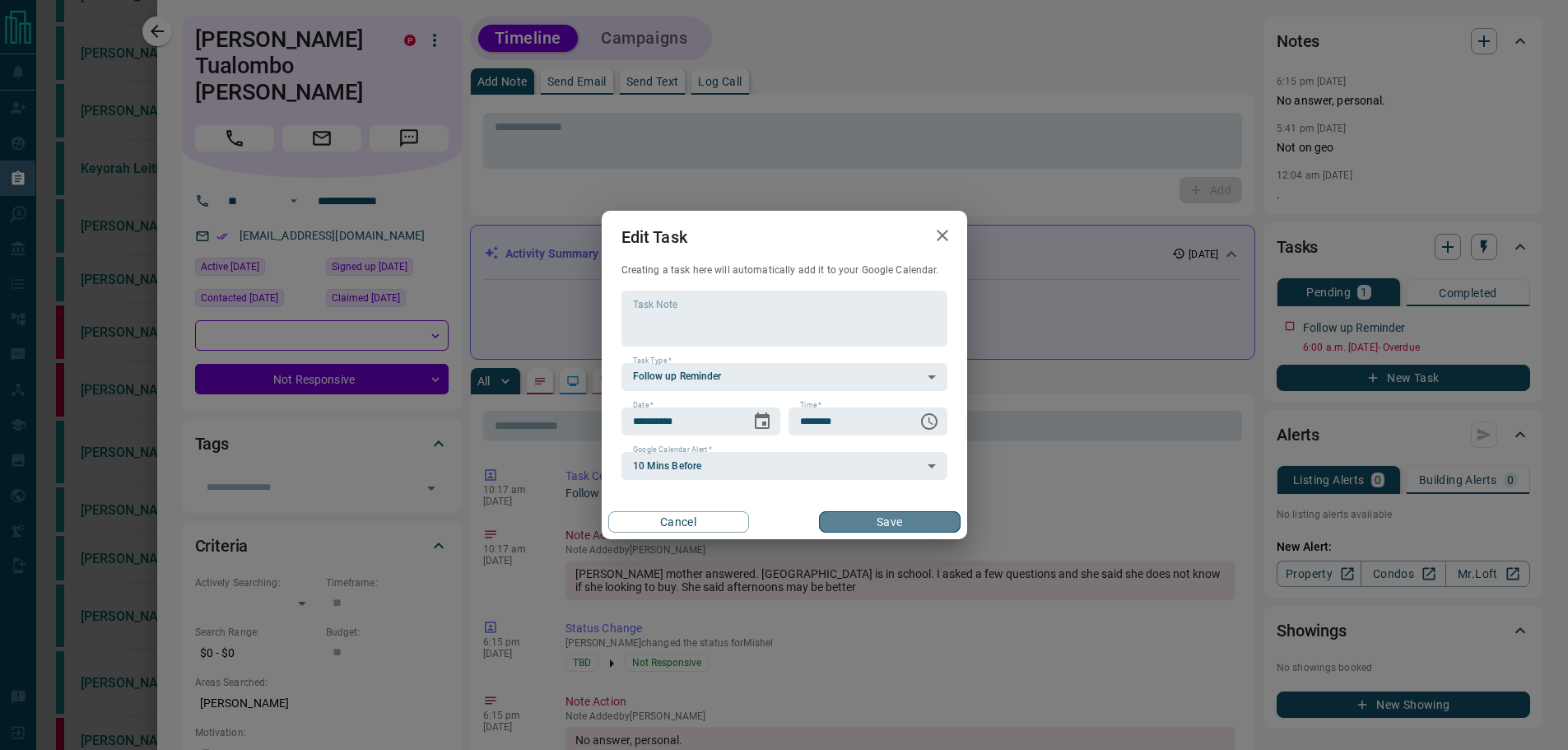
click at [932, 520] on button "Save" at bounding box center [889, 522] width 140 height 22
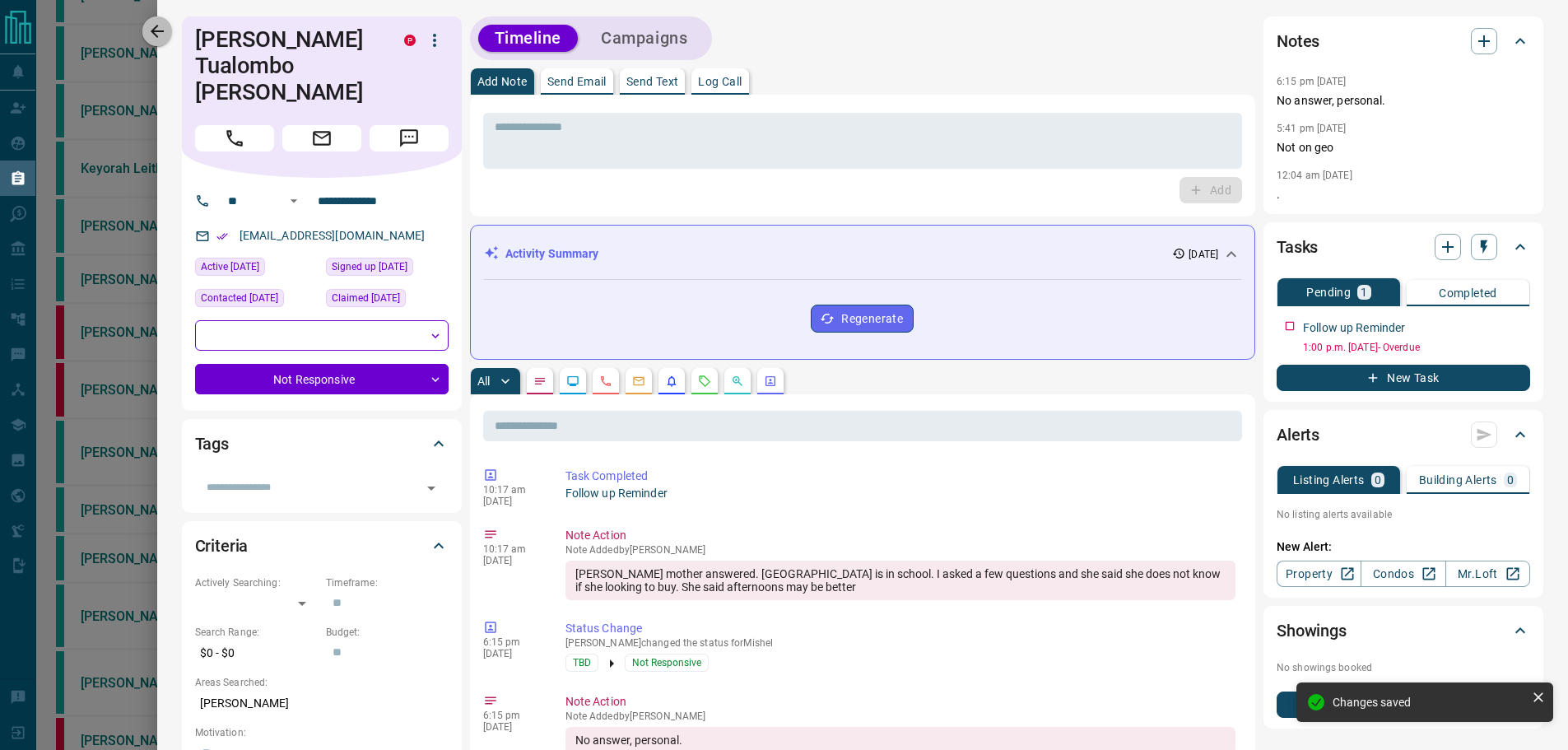
click at [156, 29] on icon "button" at bounding box center [157, 31] width 13 height 13
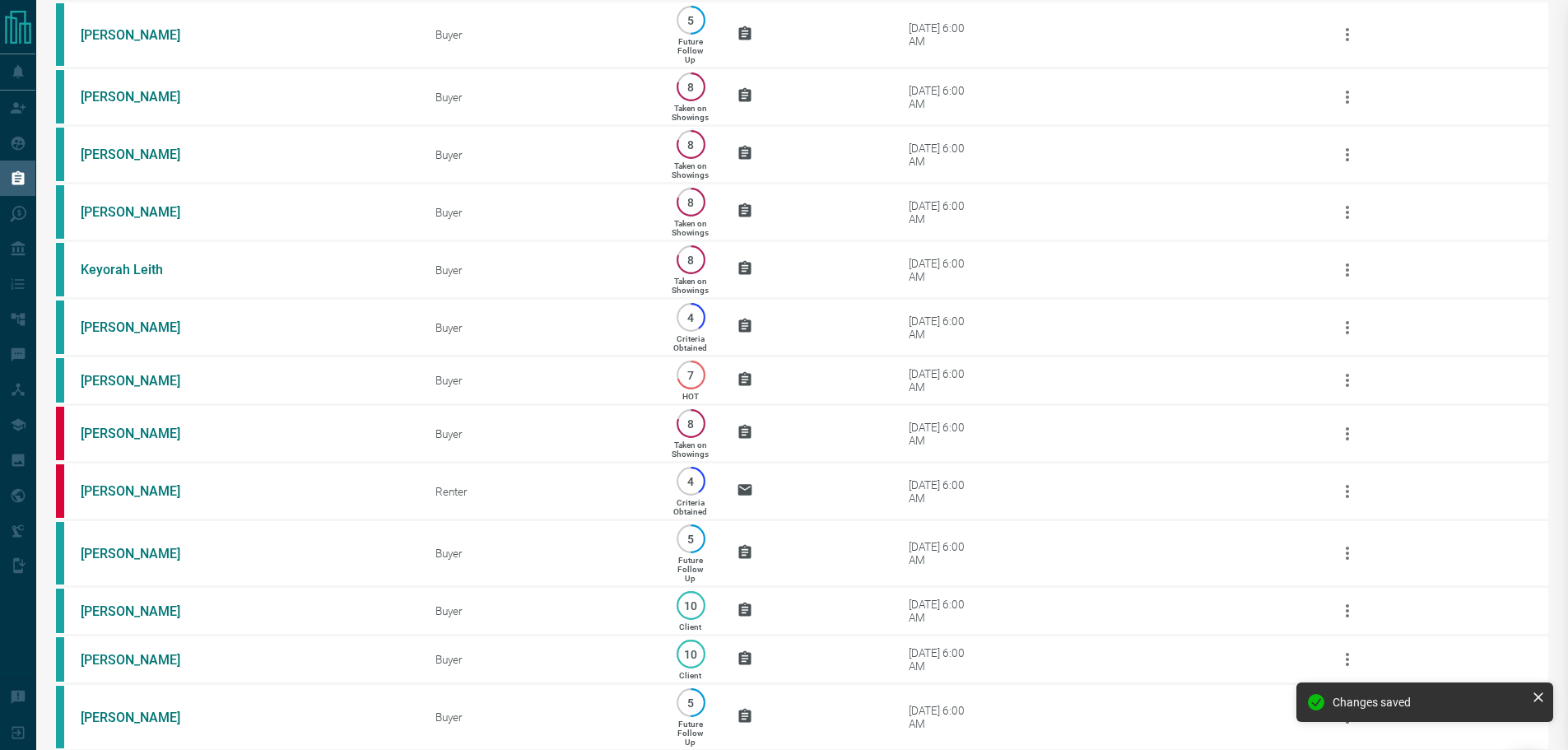
scroll to position [0, 0]
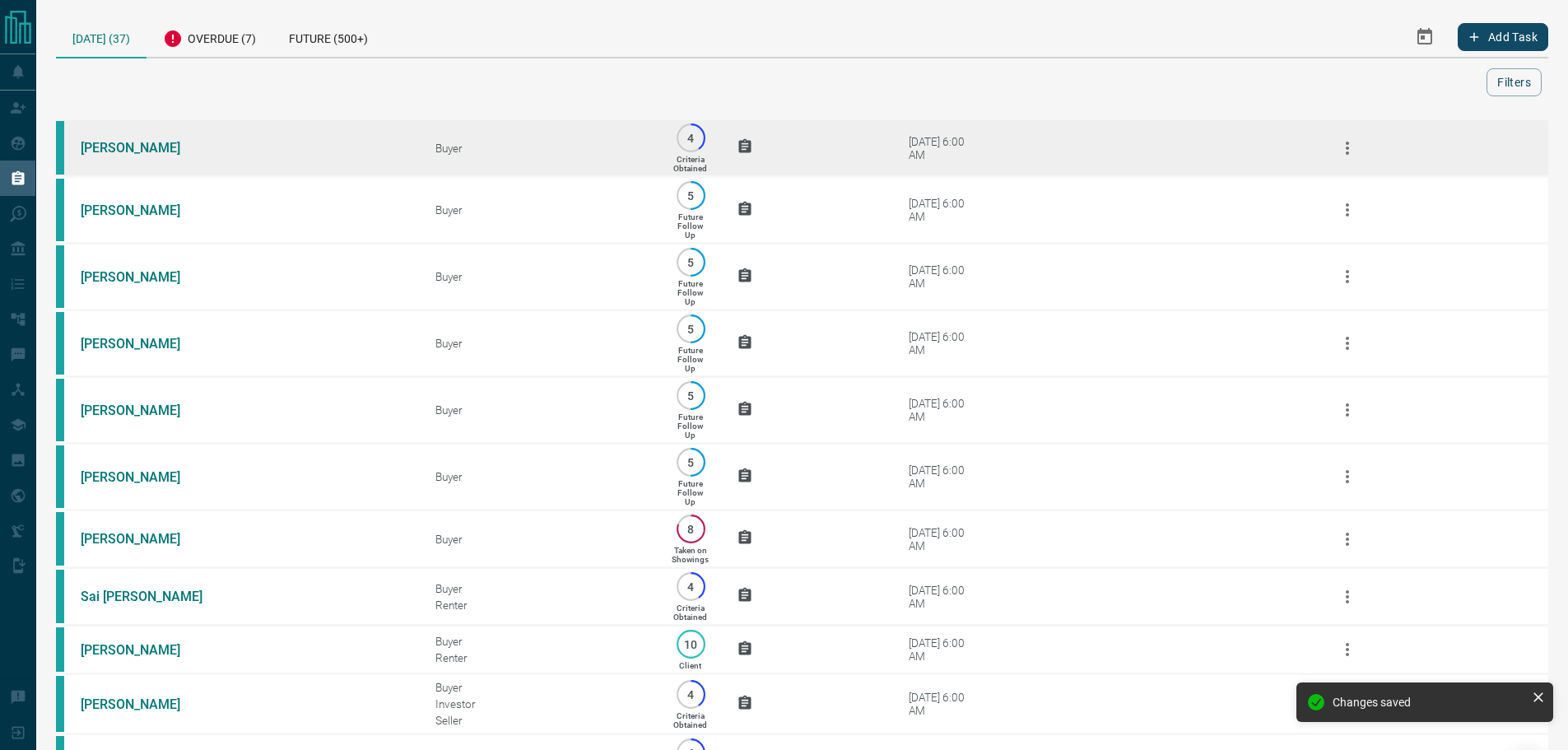
click at [473, 158] on td "Buyer" at bounding box center [528, 148] width 234 height 58
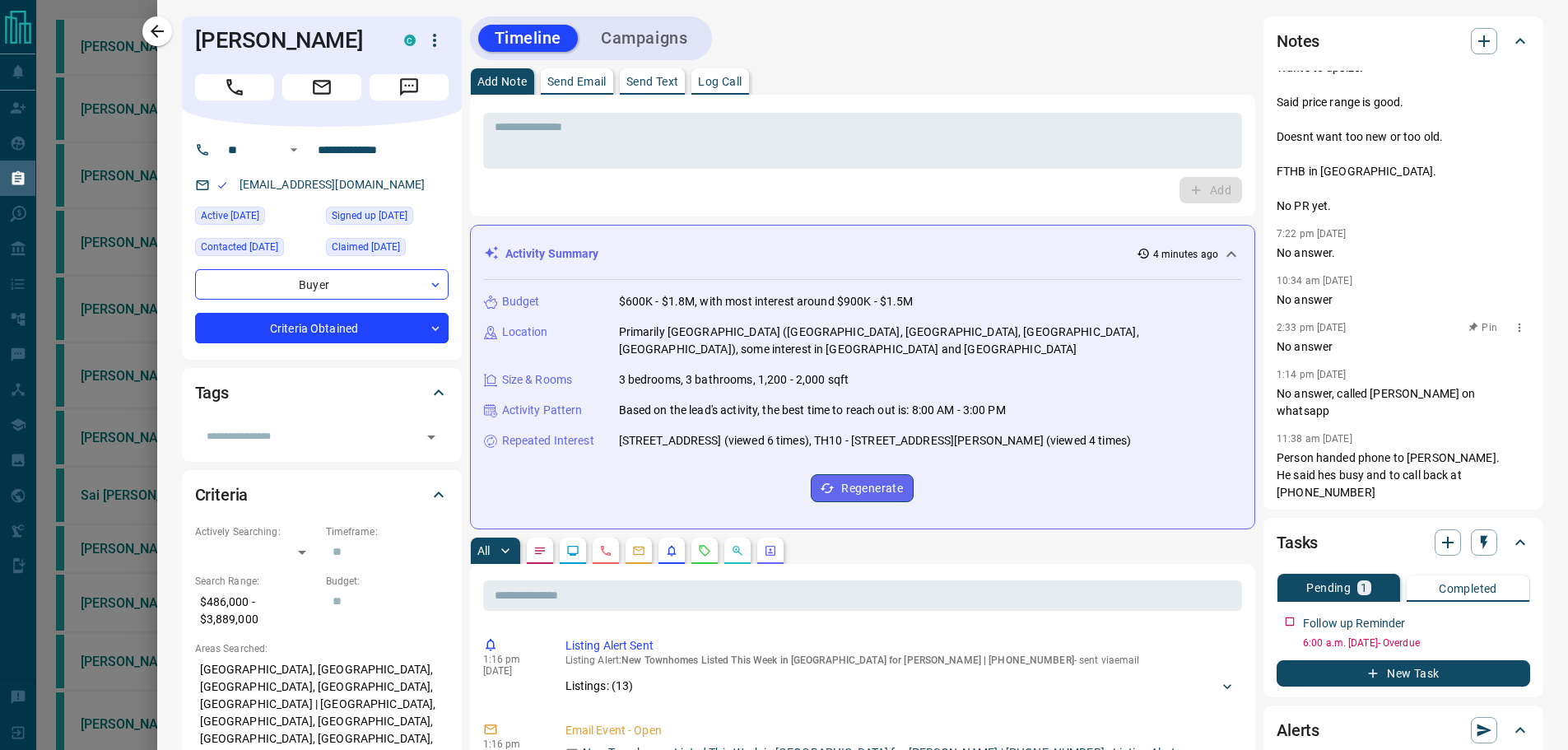
scroll to position [460, 0]
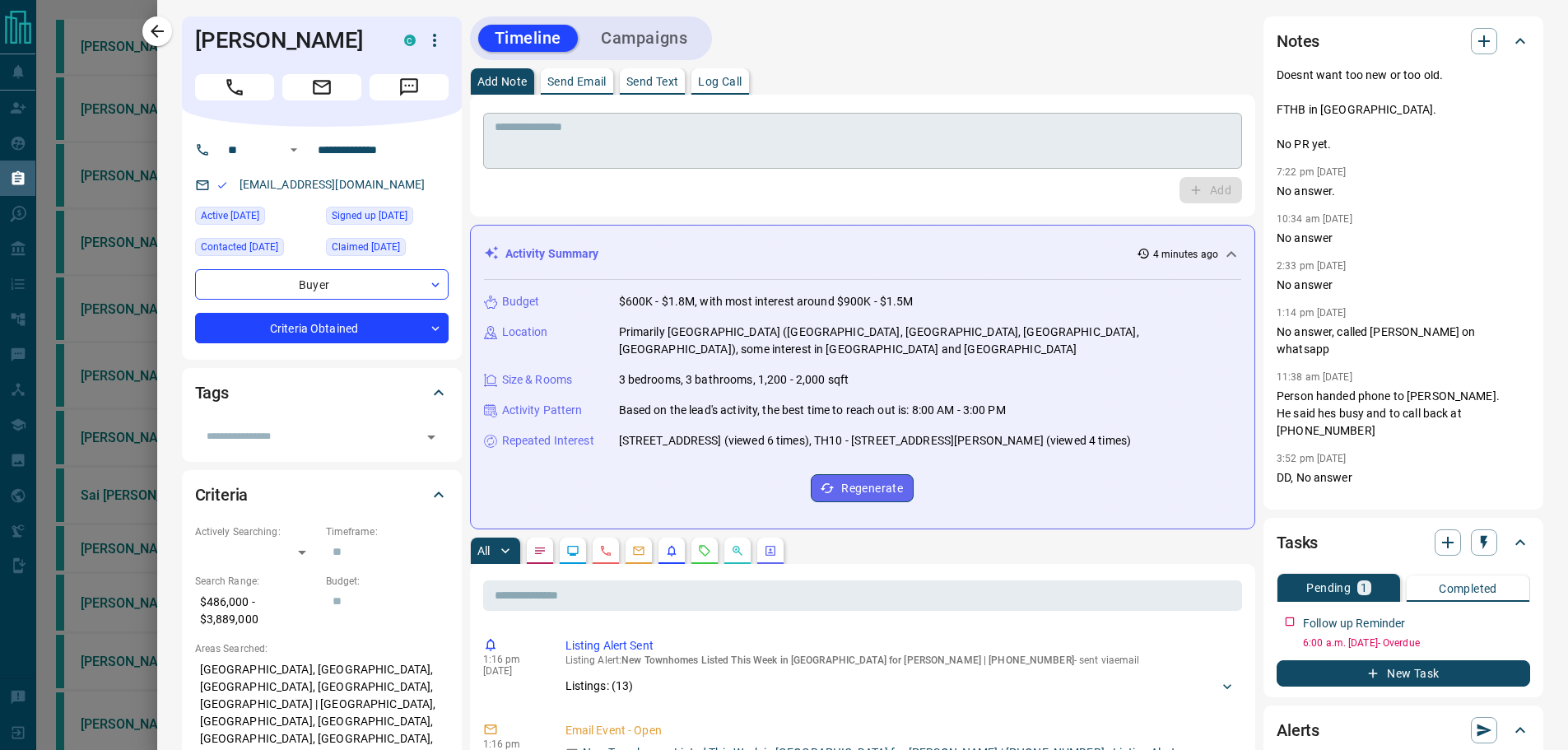
click at [970, 153] on textarea at bounding box center [863, 141] width 736 height 42
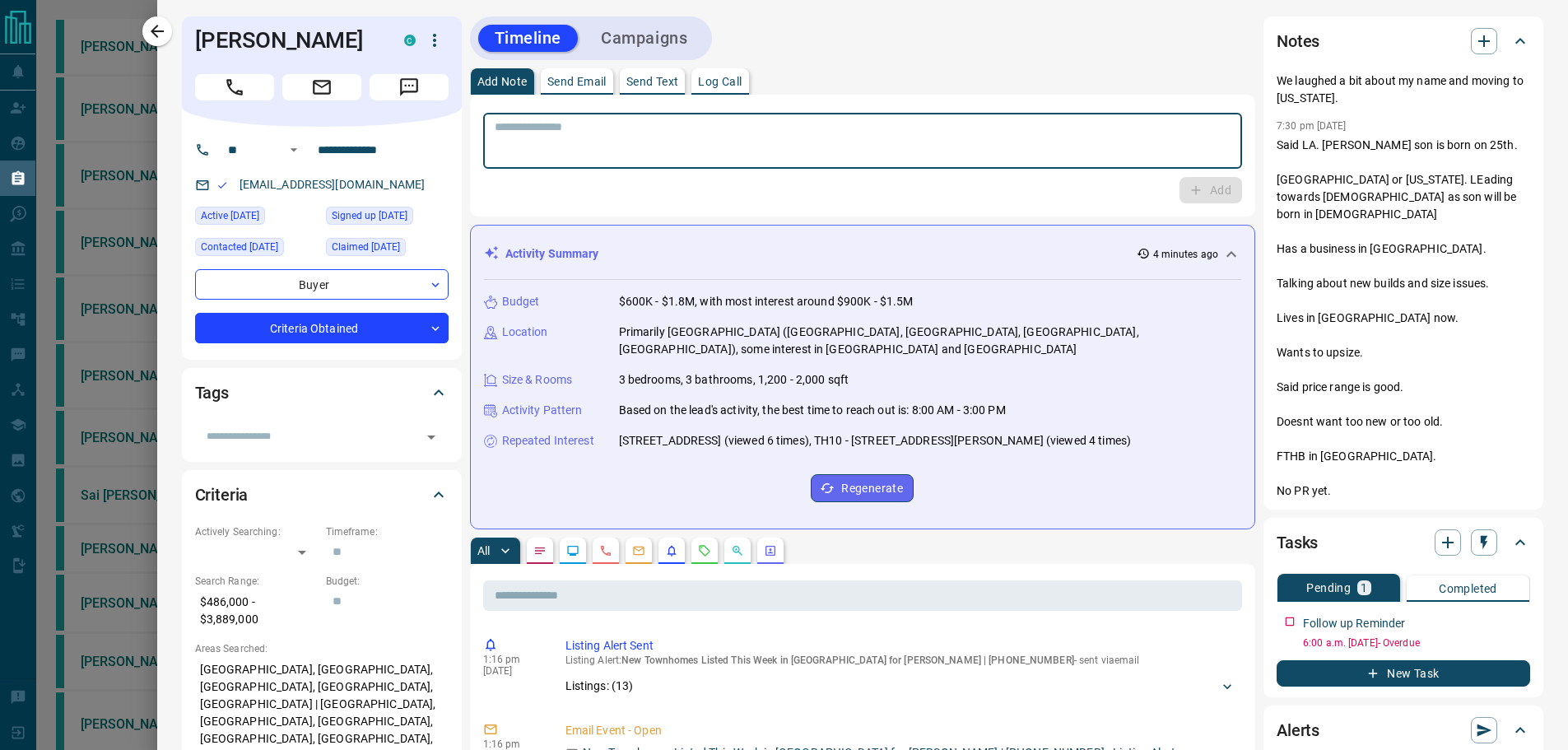
scroll to position [0, 0]
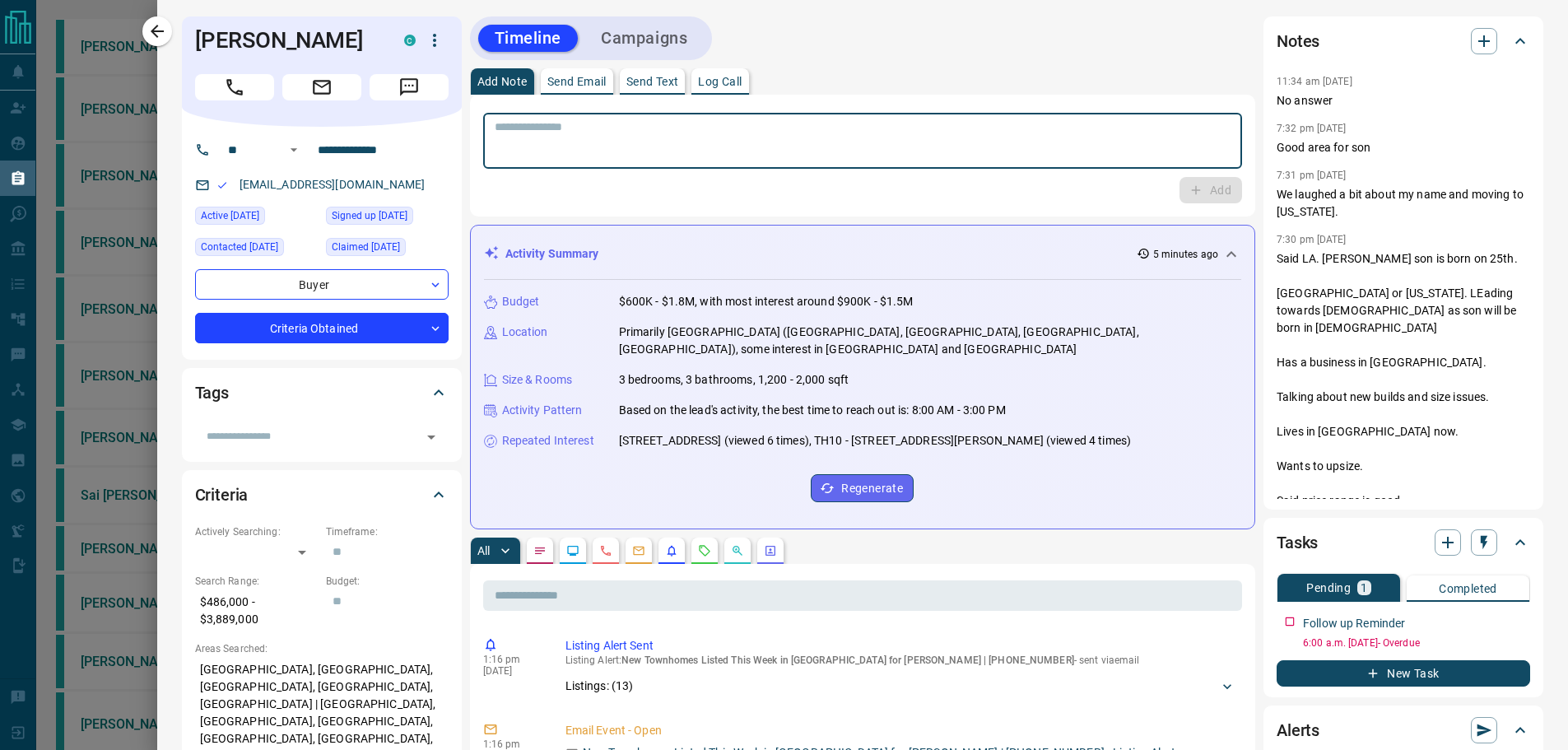
click at [1008, 128] on textarea at bounding box center [863, 141] width 736 height 42
type textarea "*"
drag, startPoint x: 1003, startPoint y: 129, endPoint x: 960, endPoint y: 120, distance: 43.9
click at [960, 120] on textarea "**********" at bounding box center [863, 141] width 735 height 42
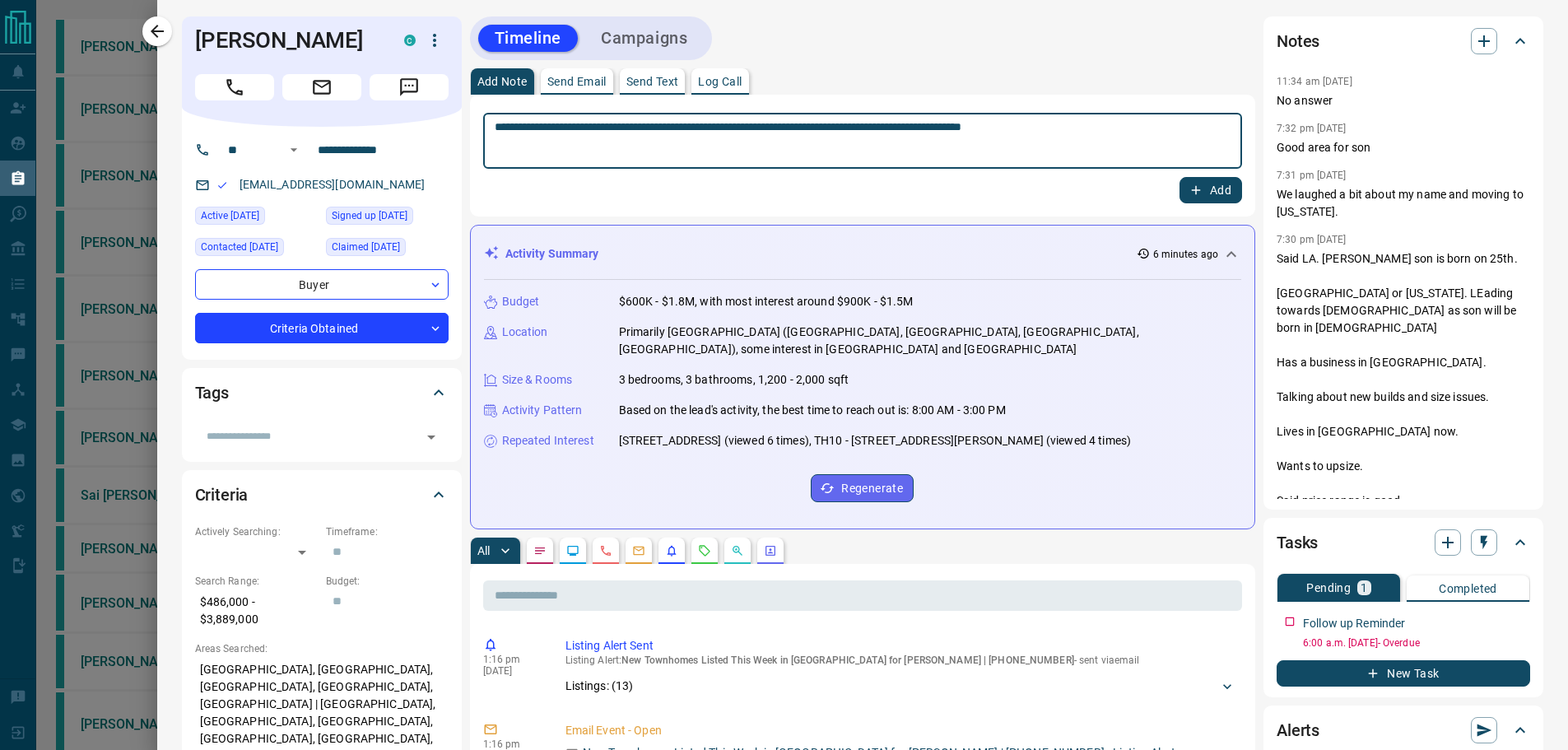
type textarea "**********"
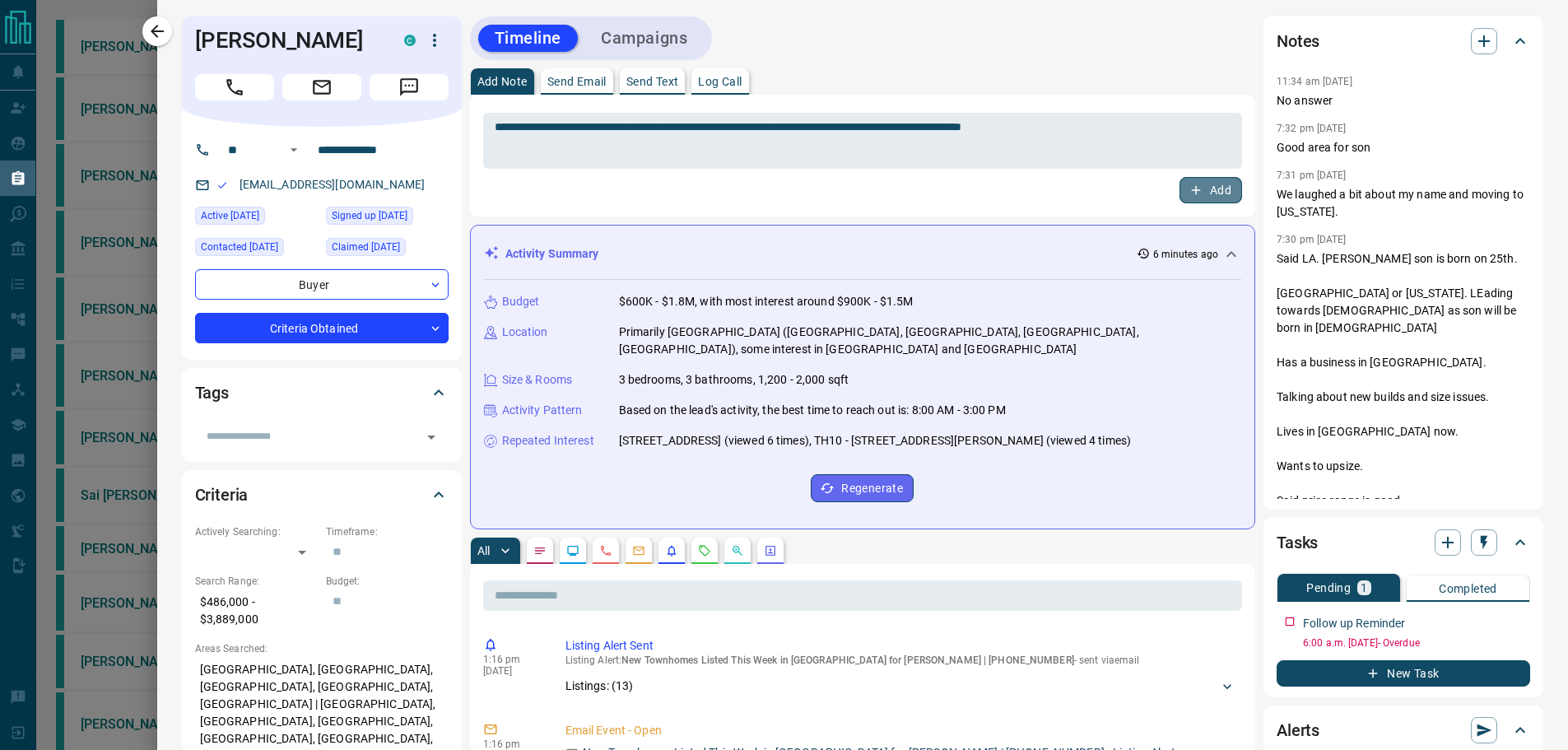
click at [1213, 189] on button "Add" at bounding box center [1211, 191] width 62 height 26
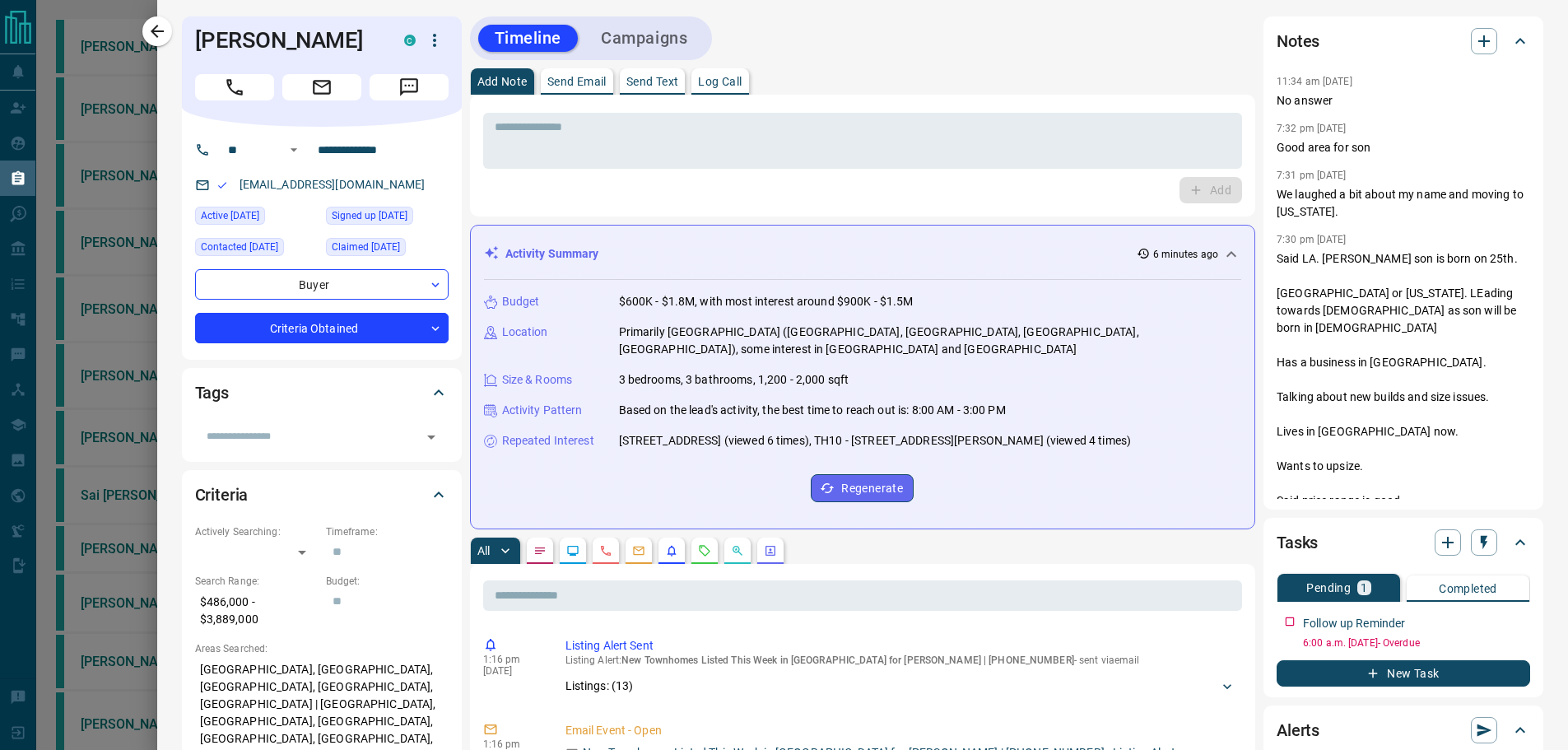
click at [576, 76] on p "Send Email" at bounding box center [577, 81] width 59 height 11
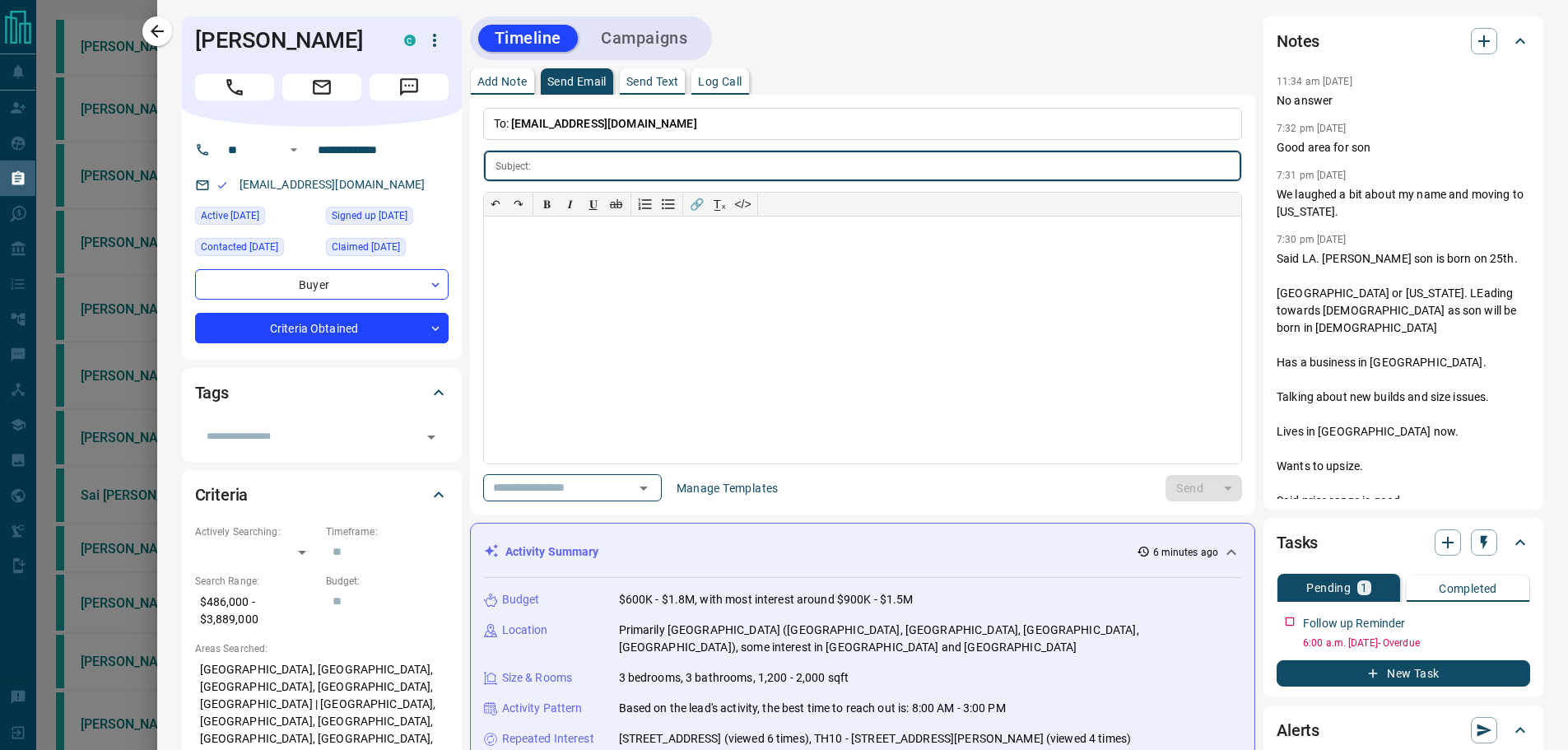
click at [626, 82] on p "Send Text" at bounding box center [652, 81] width 53 height 11
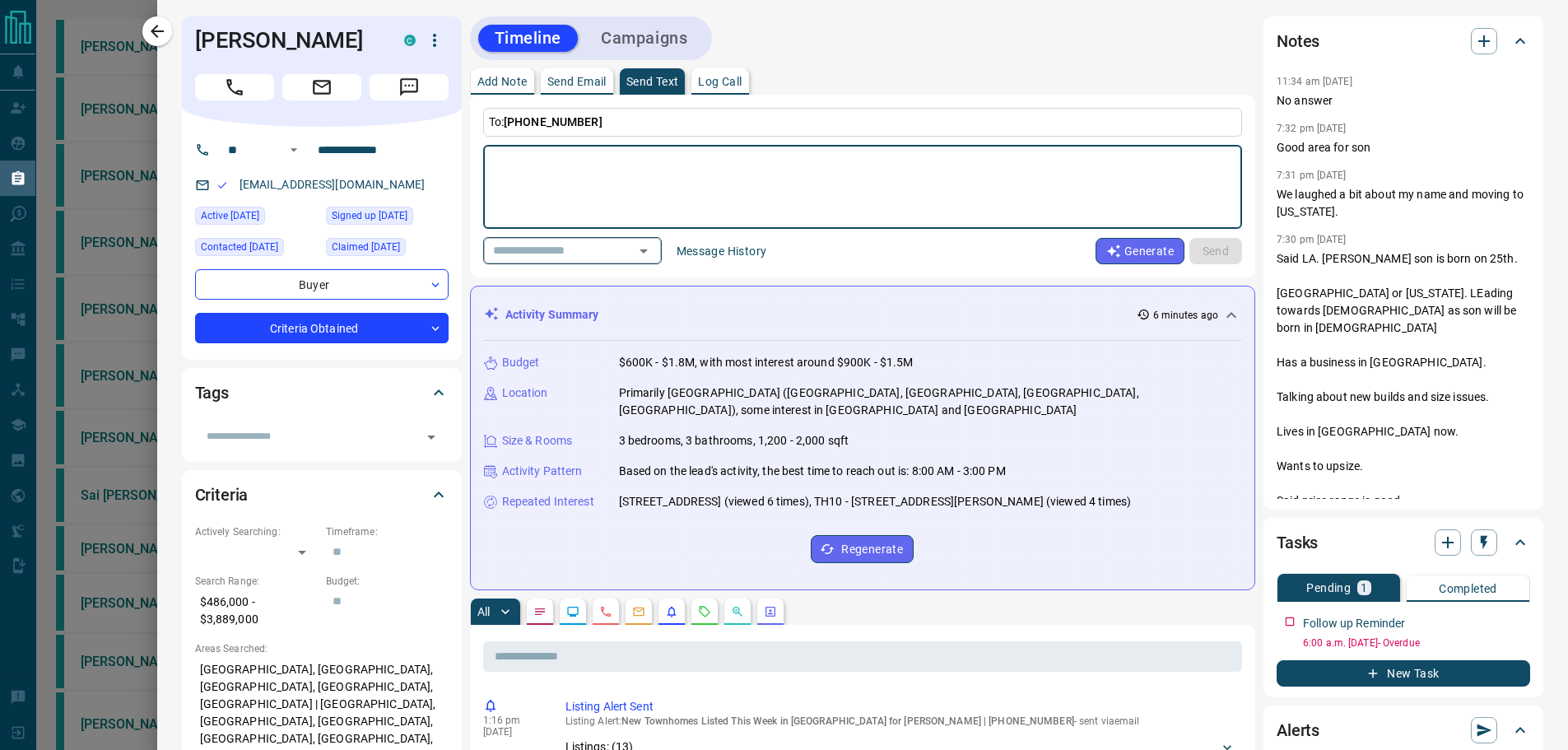
click at [555, 244] on input "text" at bounding box center [549, 251] width 125 height 21
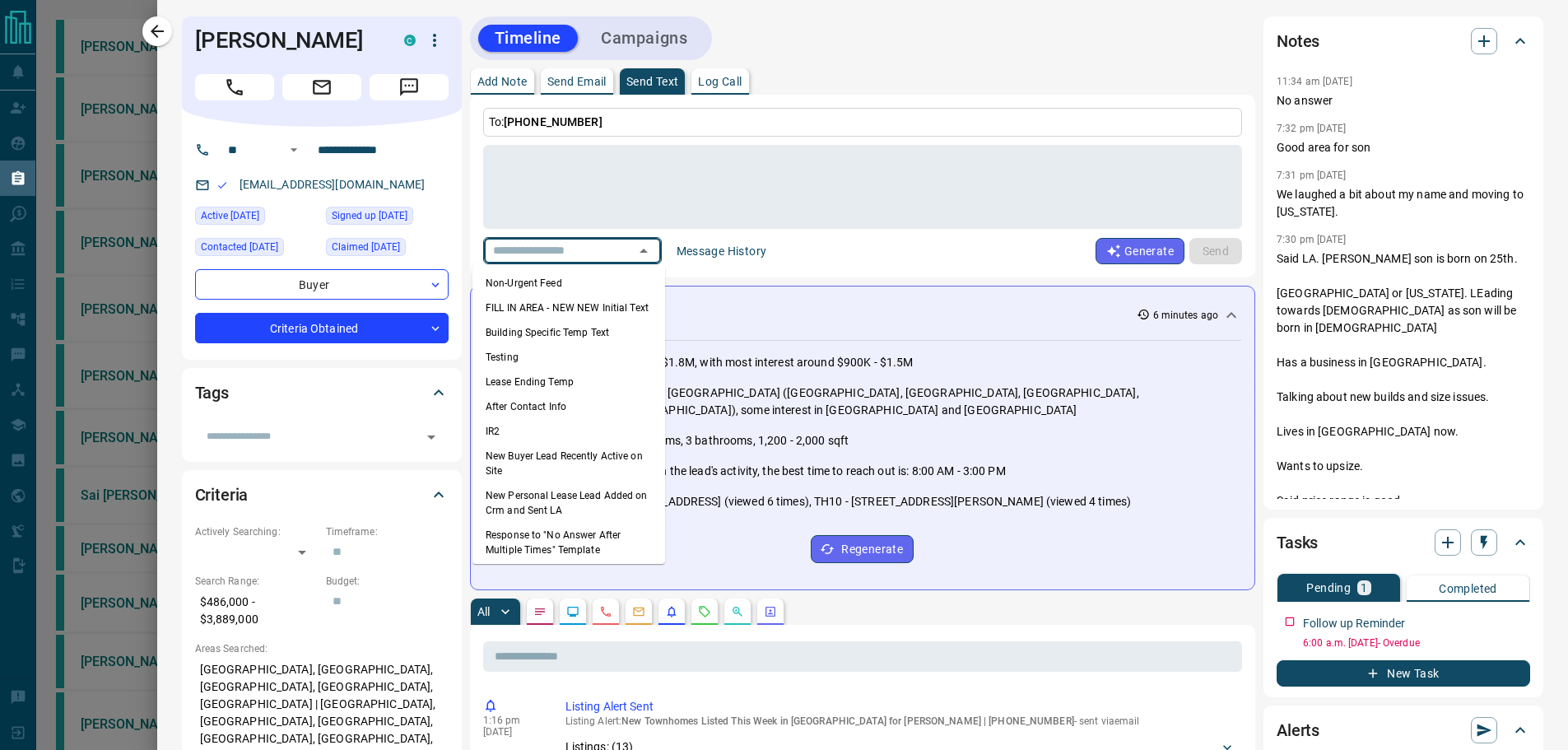
click at [548, 275] on li "Non-Urgent Feed" at bounding box center [569, 283] width 192 height 25
type textarea "**********"
type input "**********"
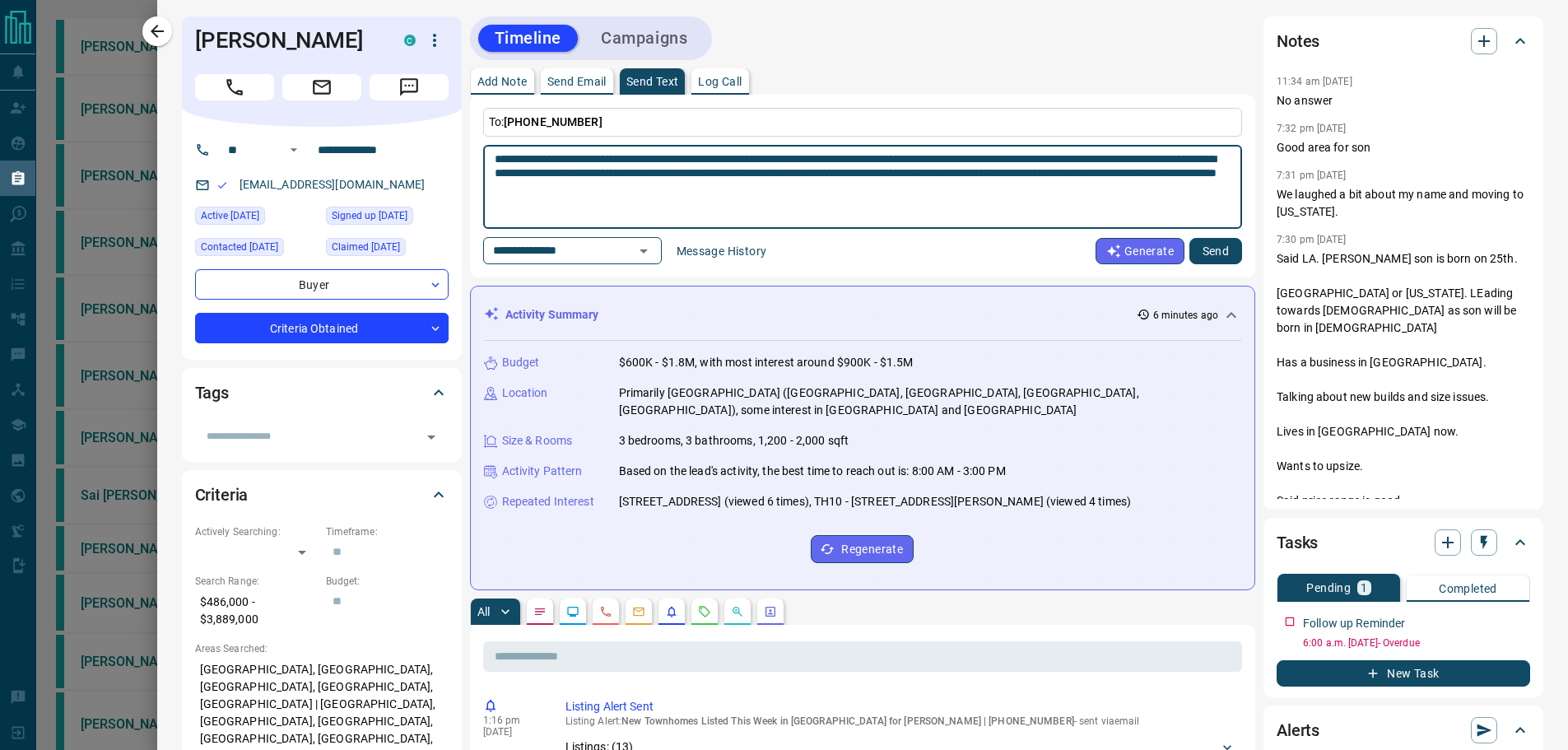
drag, startPoint x: 852, startPoint y: 185, endPoint x: 437, endPoint y: 145, distance: 416.9
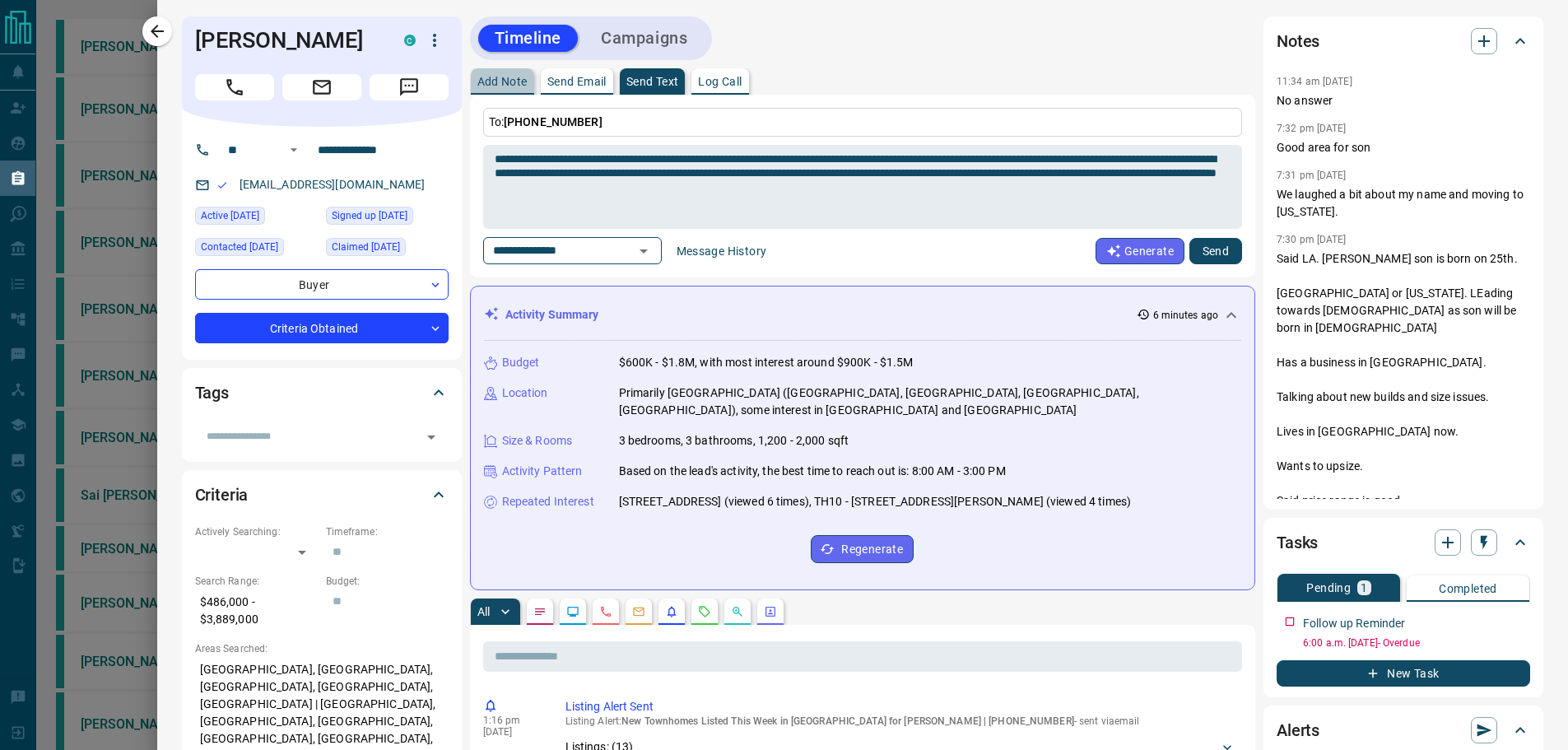
click at [501, 73] on button "Add Note" at bounding box center [502, 81] width 63 height 26
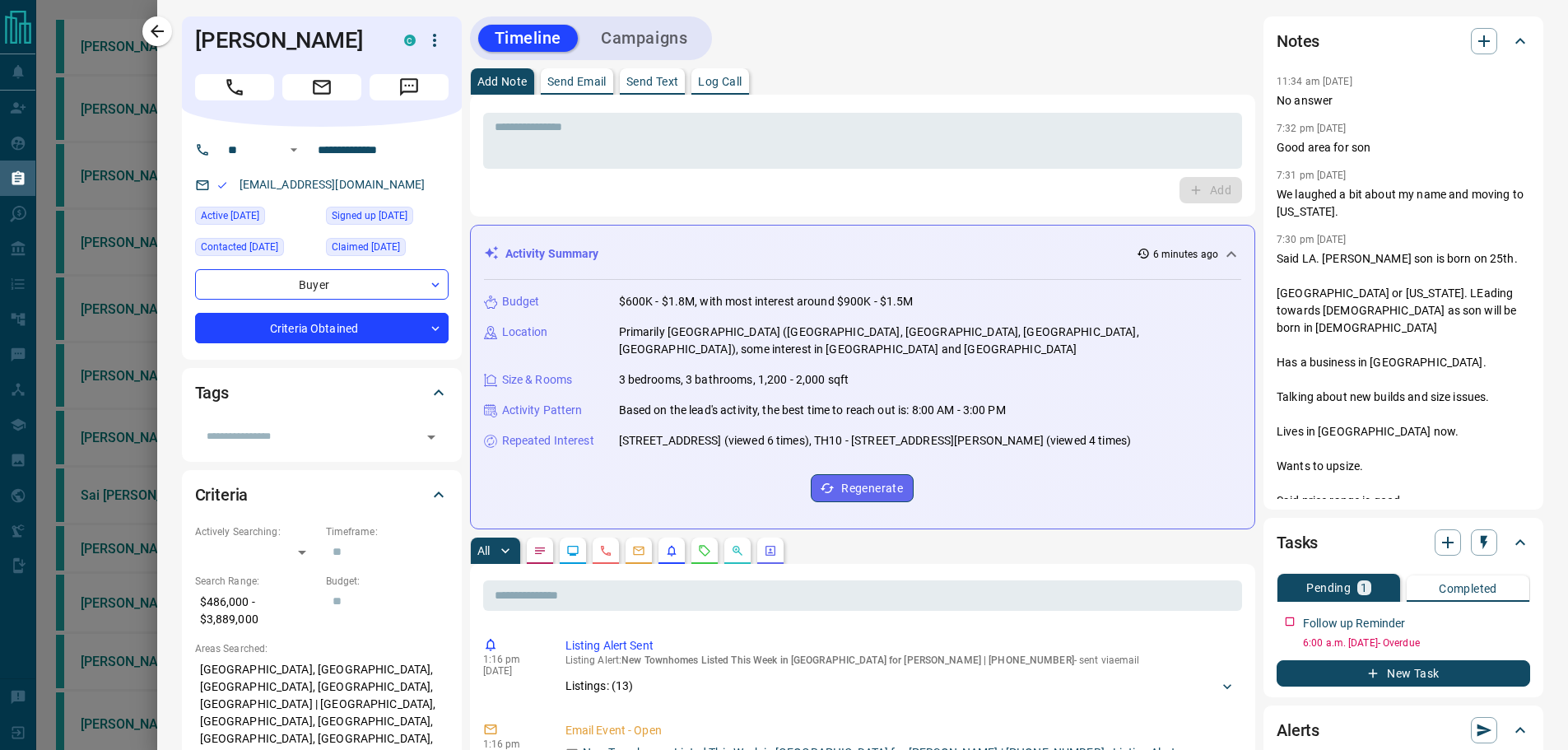
drag, startPoint x: 586, startPoint y: 94, endPoint x: 584, endPoint y: 106, distance: 12.2
click at [584, 93] on button "Send Email" at bounding box center [577, 81] width 73 height 26
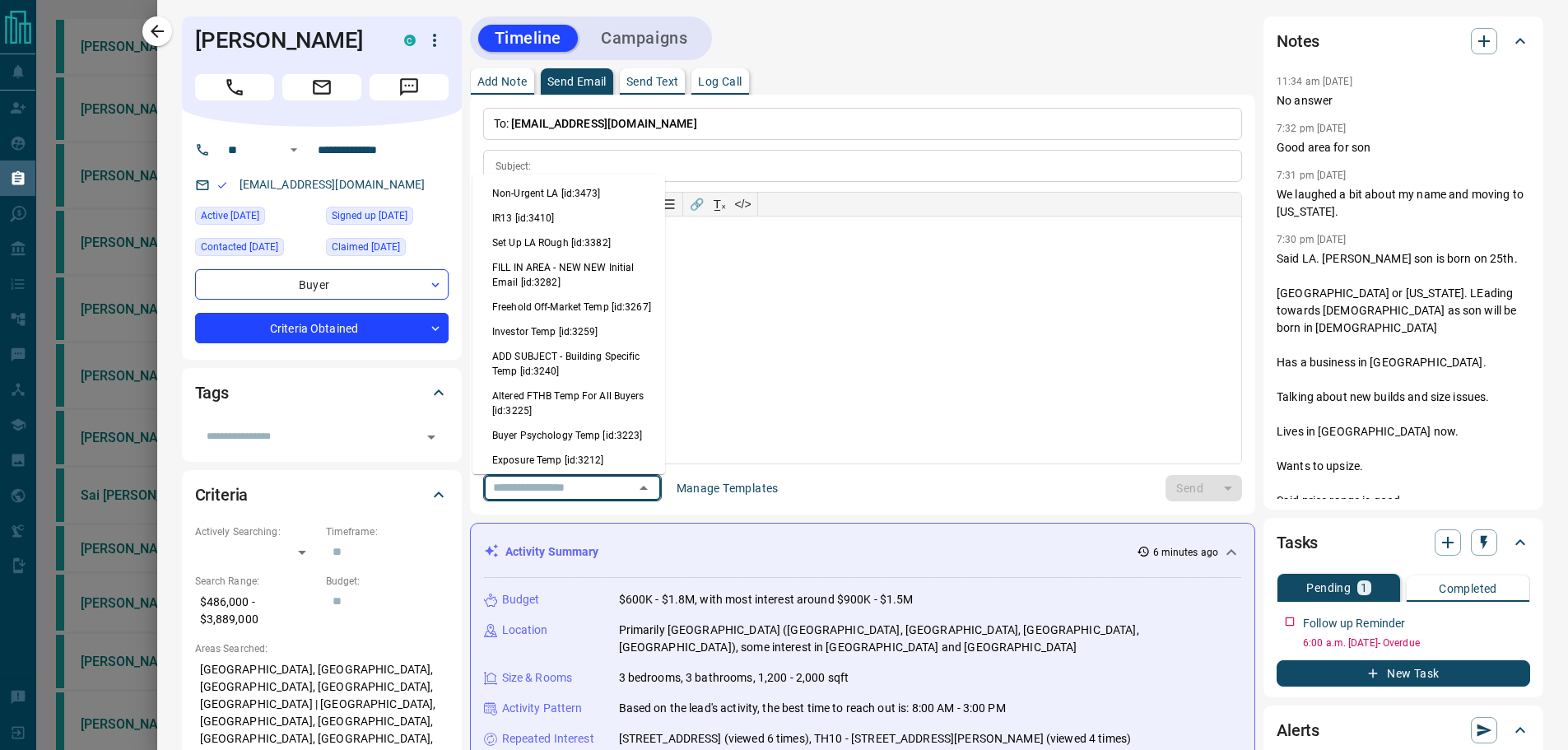
click at [530, 489] on input "text" at bounding box center [549, 488] width 125 height 21
drag, startPoint x: 560, startPoint y: 210, endPoint x: 563, endPoint y: 203, distance: 7.6
click at [563, 203] on li "Non-Urgent LA [id:3473]" at bounding box center [569, 193] width 192 height 25
type input "*********"
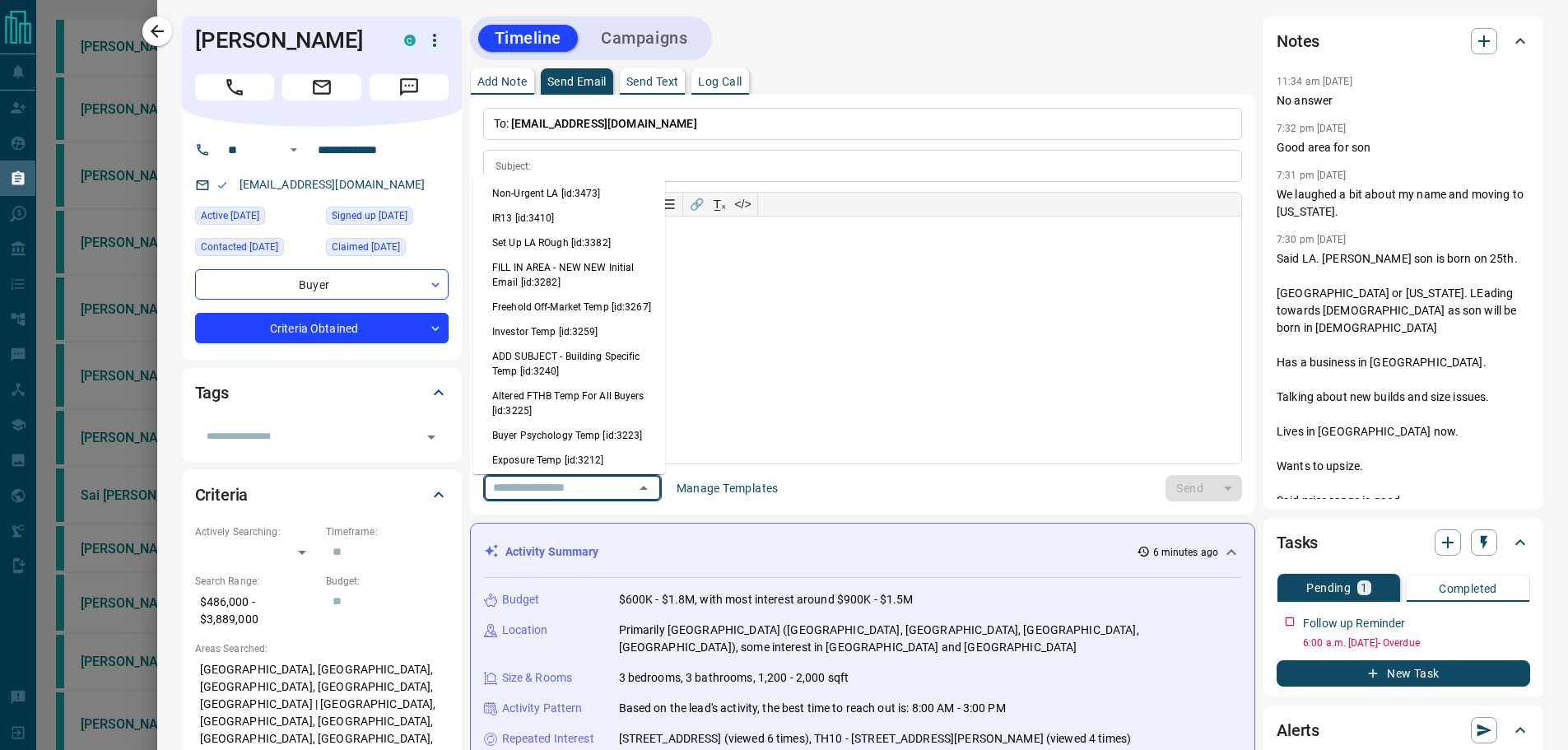
type input "**********"
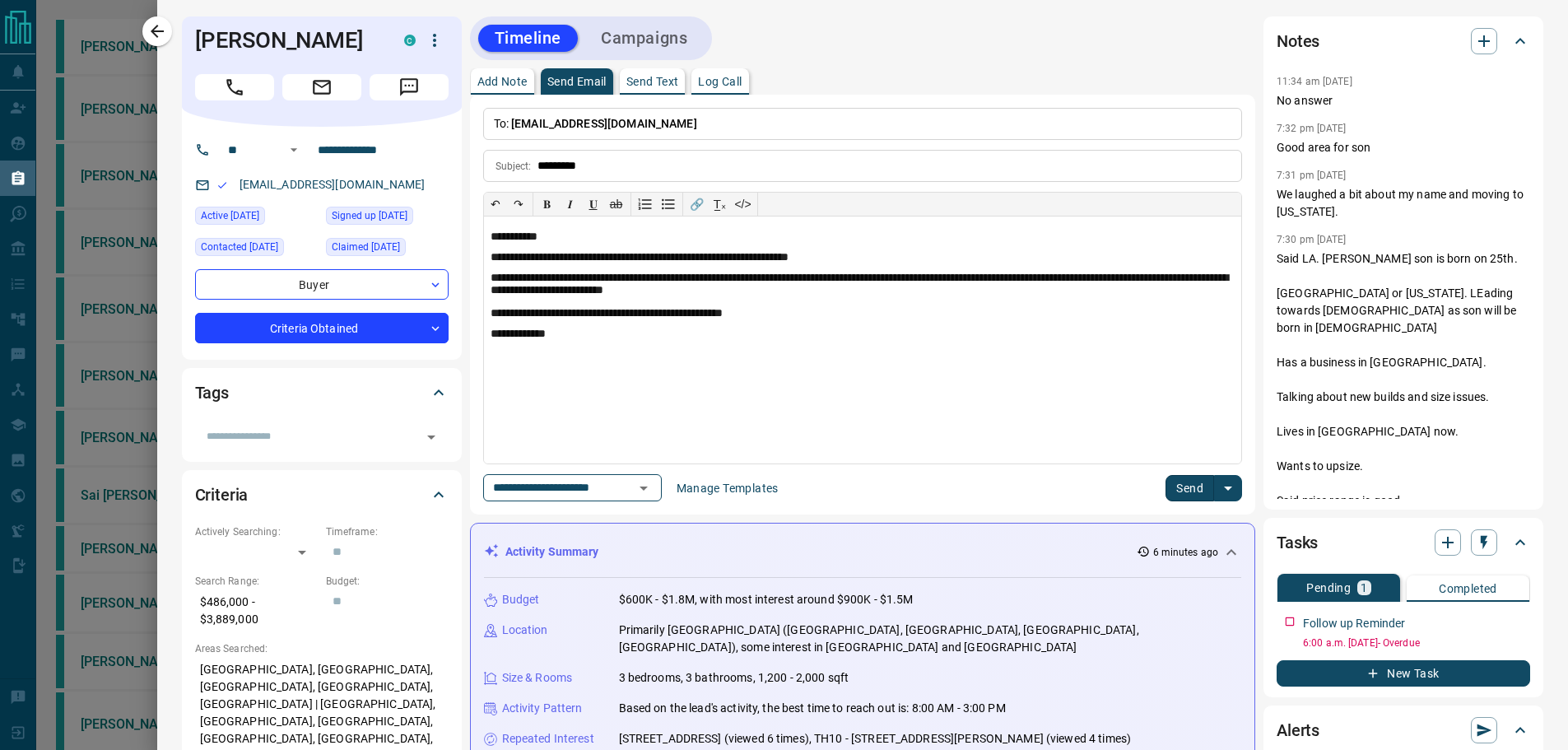
click at [1176, 483] on button "Send" at bounding box center [1190, 489] width 49 height 26
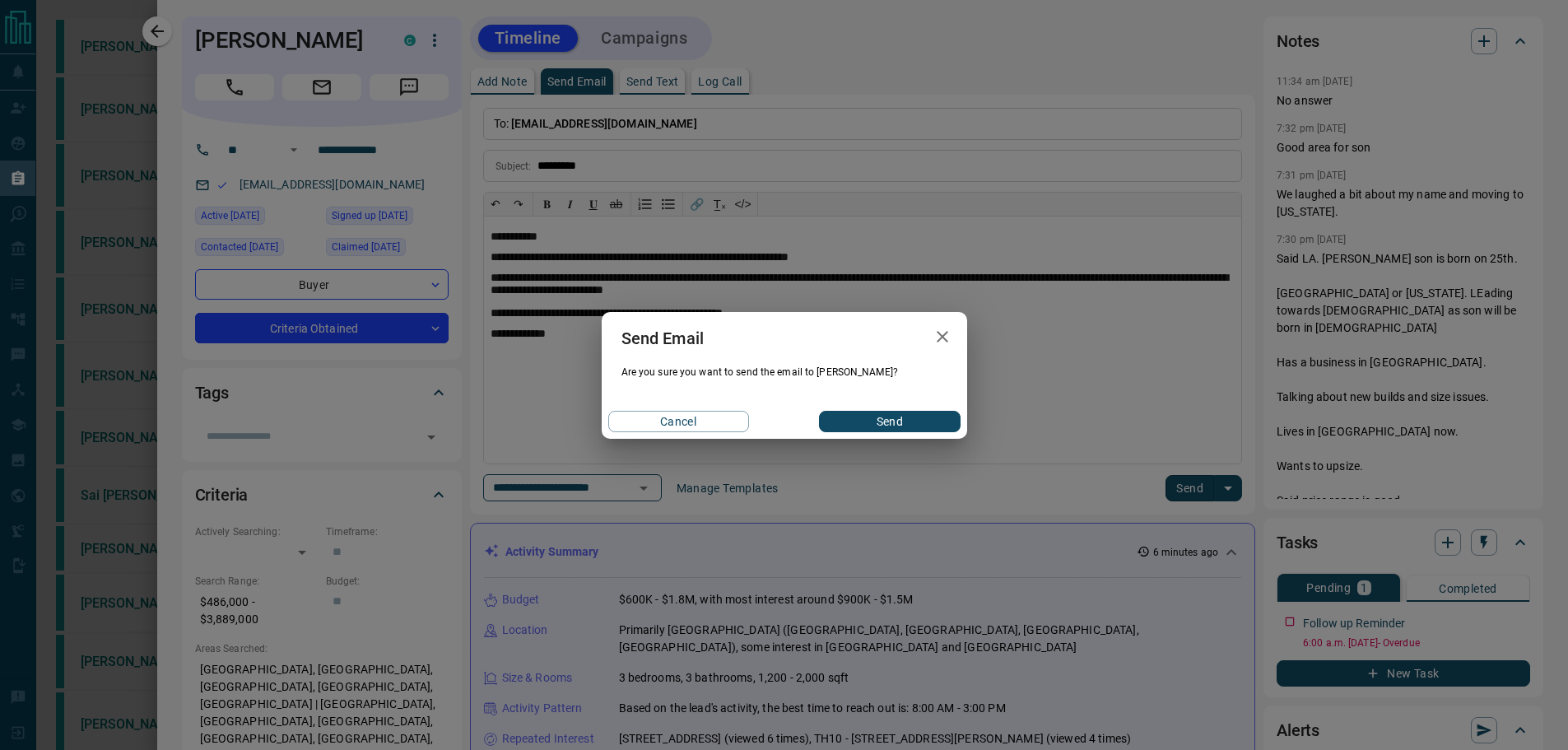
click at [908, 414] on button "Send" at bounding box center [889, 422] width 140 height 22
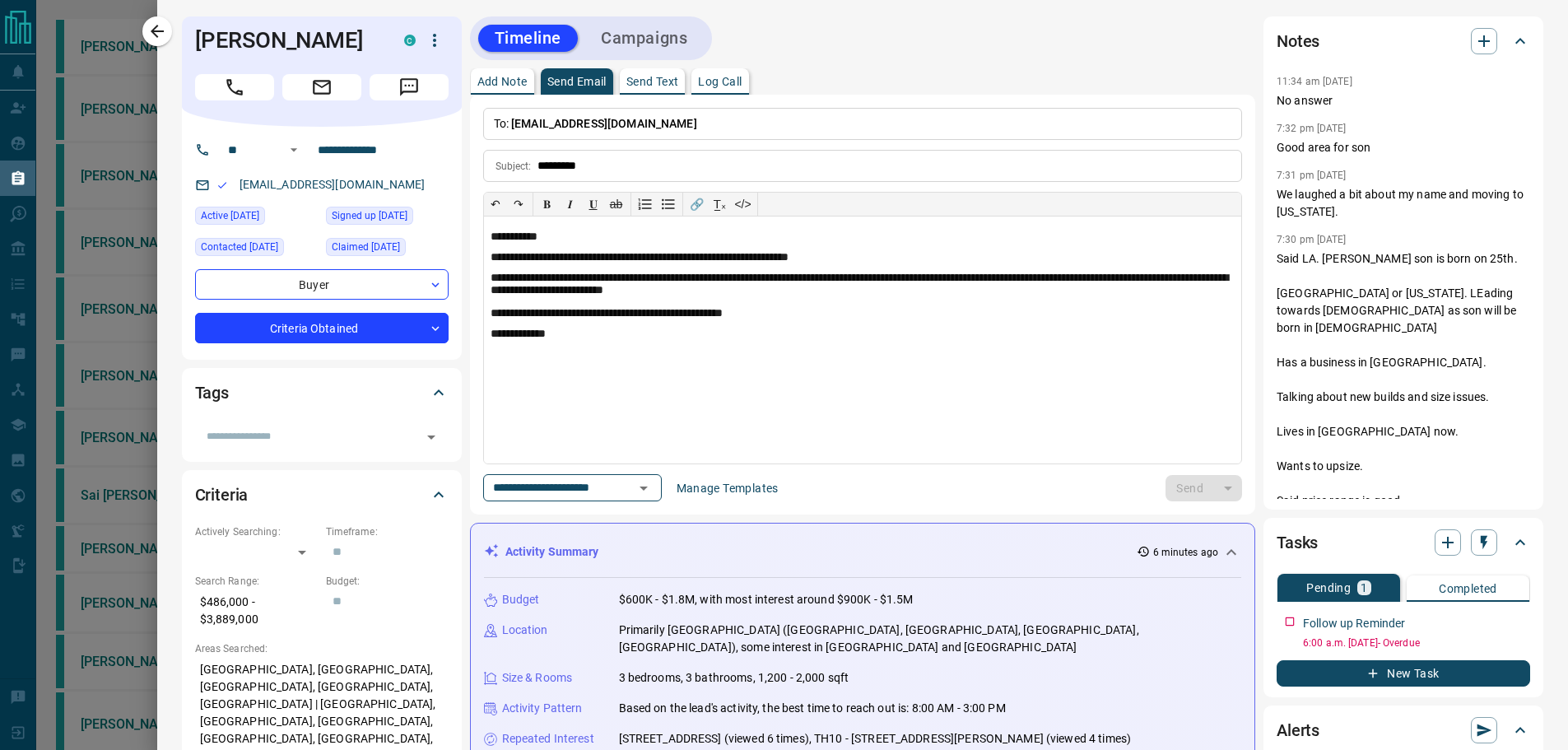
click at [505, 94] on button "Add Note" at bounding box center [502, 81] width 63 height 26
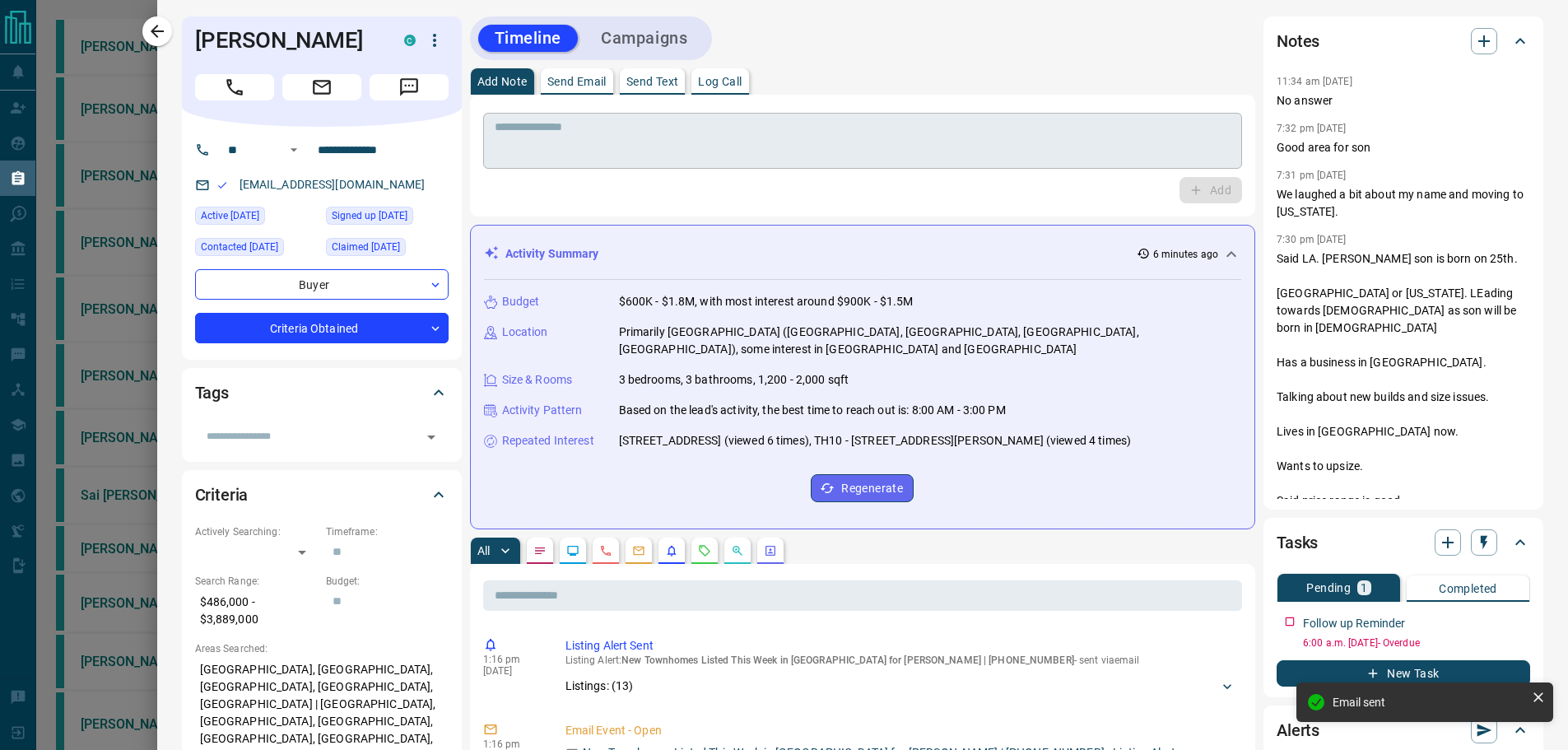
drag, startPoint x: 557, startPoint y: 126, endPoint x: 568, endPoint y: 119, distance: 13.0
click at [558, 126] on textarea at bounding box center [863, 141] width 736 height 42
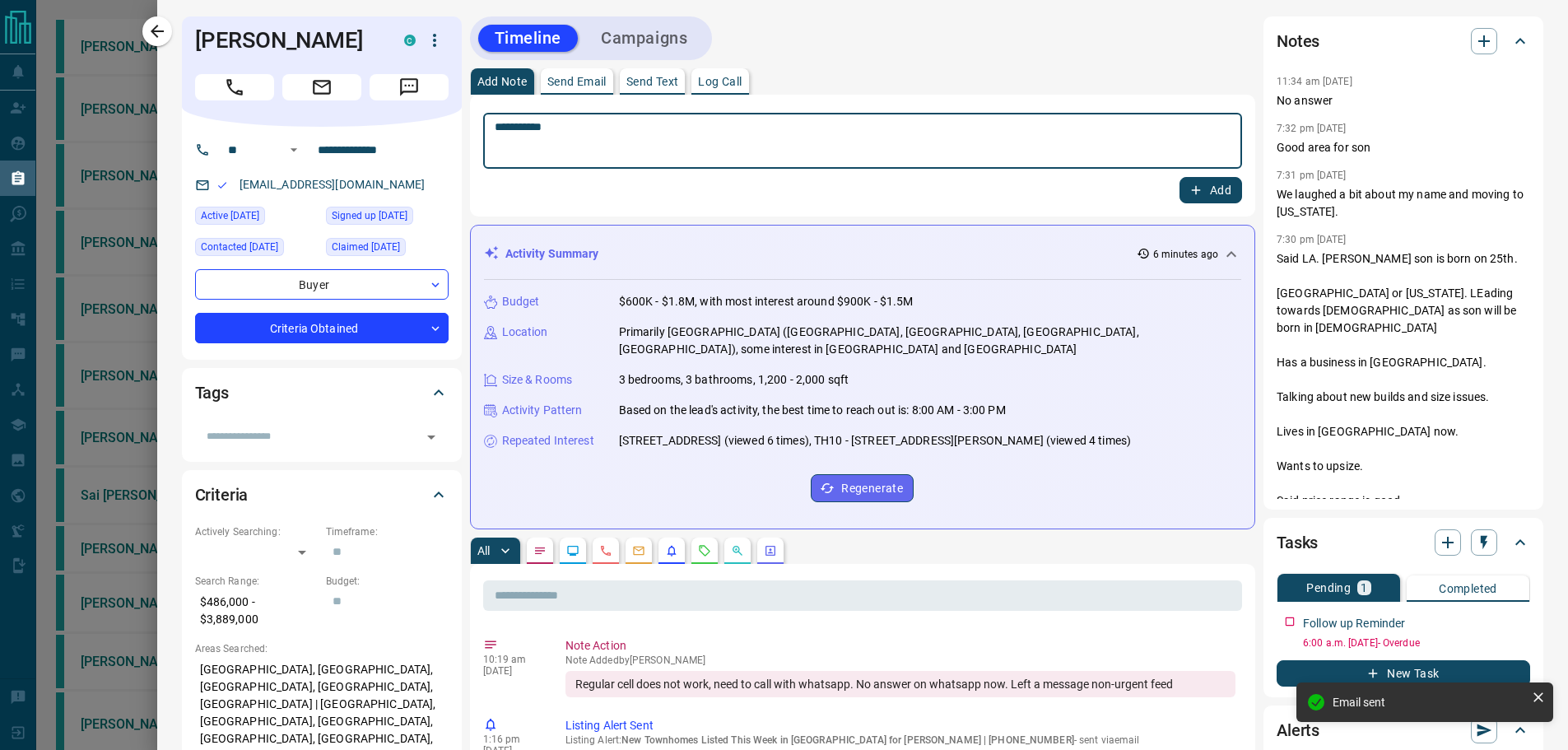
type textarea "**********"
click at [1213, 192] on button "Add" at bounding box center [1211, 191] width 62 height 26
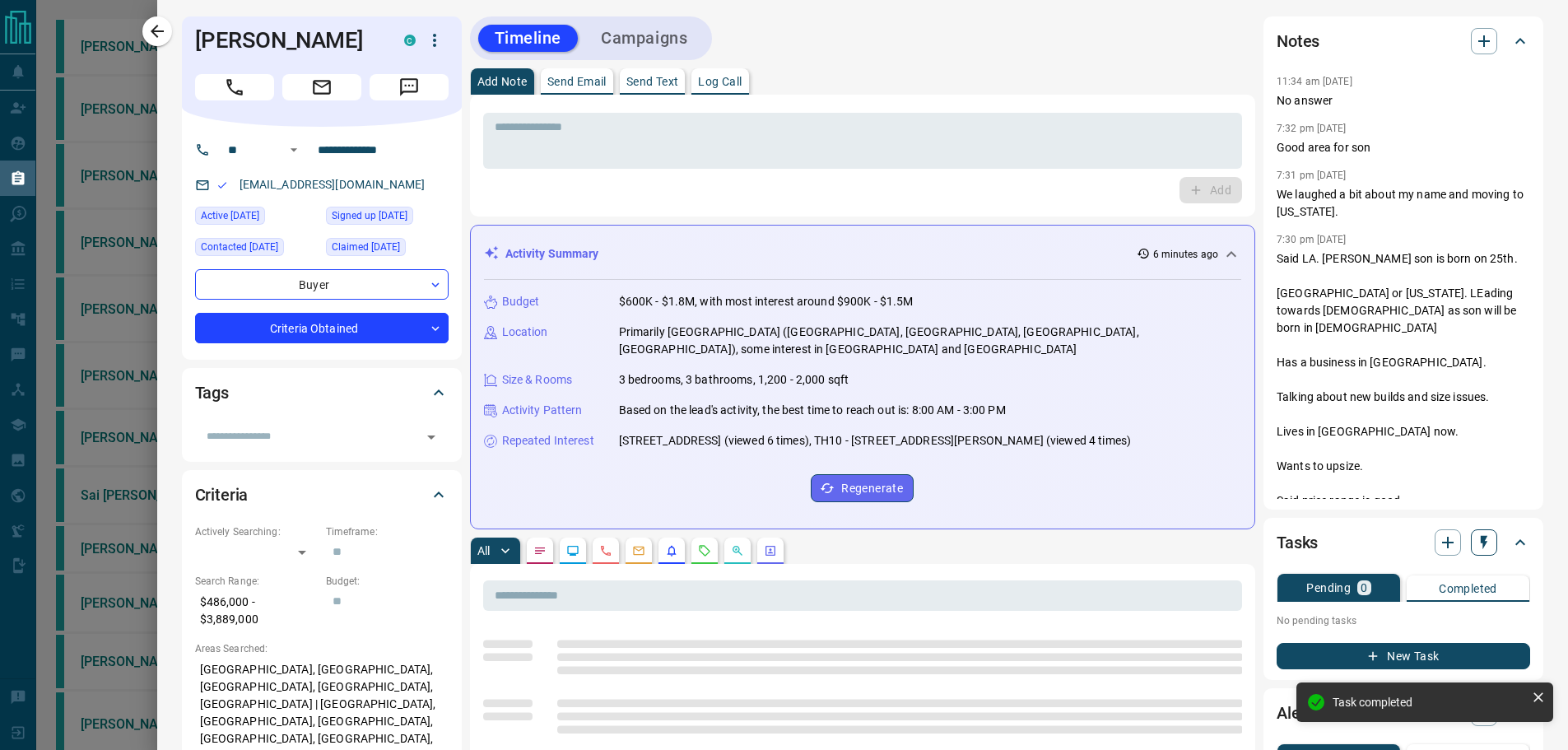
click at [1477, 542] on icon "button" at bounding box center [1483, 542] width 16 height 16
click at [1435, 601] on li "3 Day Follow-Up" at bounding box center [1430, 599] width 112 height 25
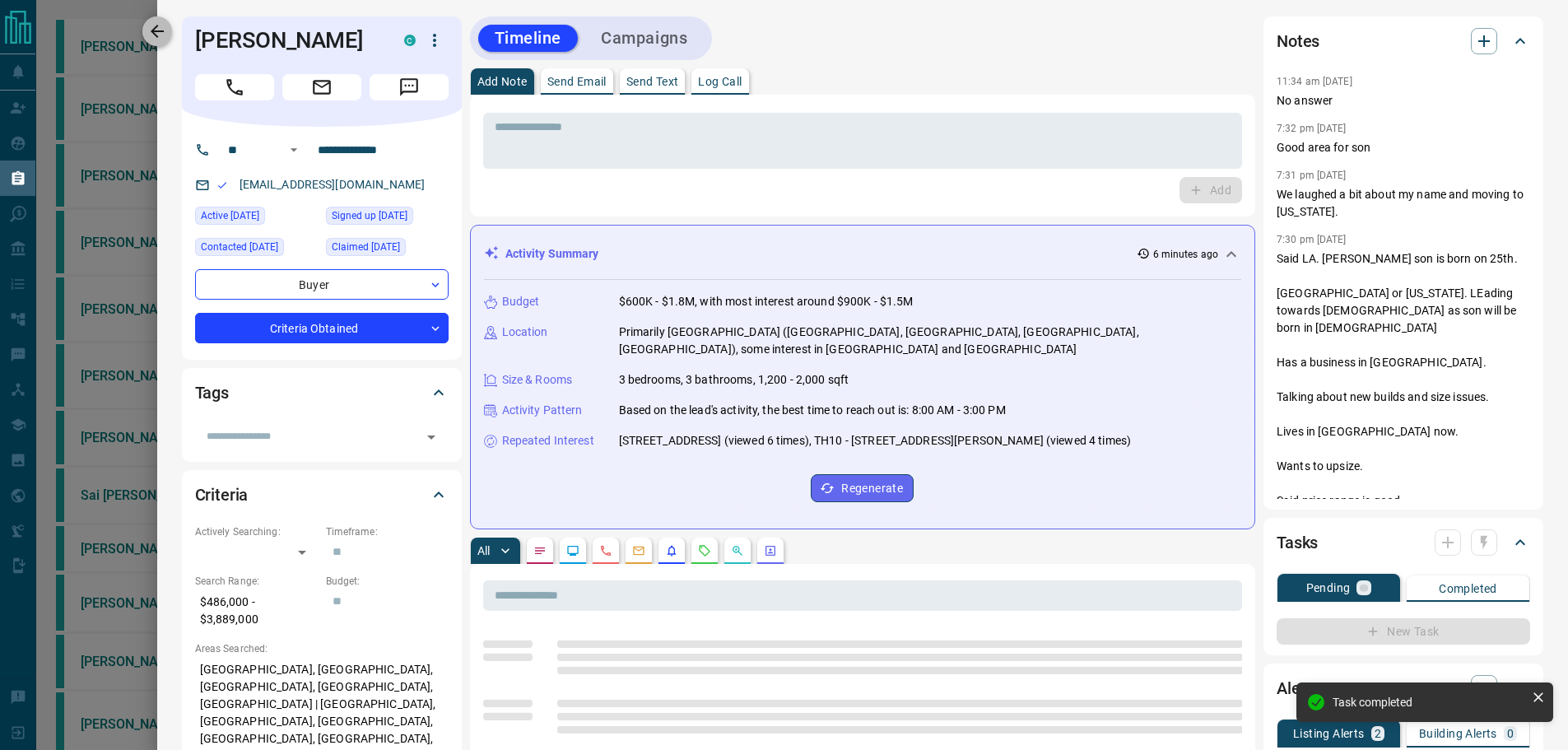
click at [166, 32] on icon "button" at bounding box center [157, 31] width 20 height 20
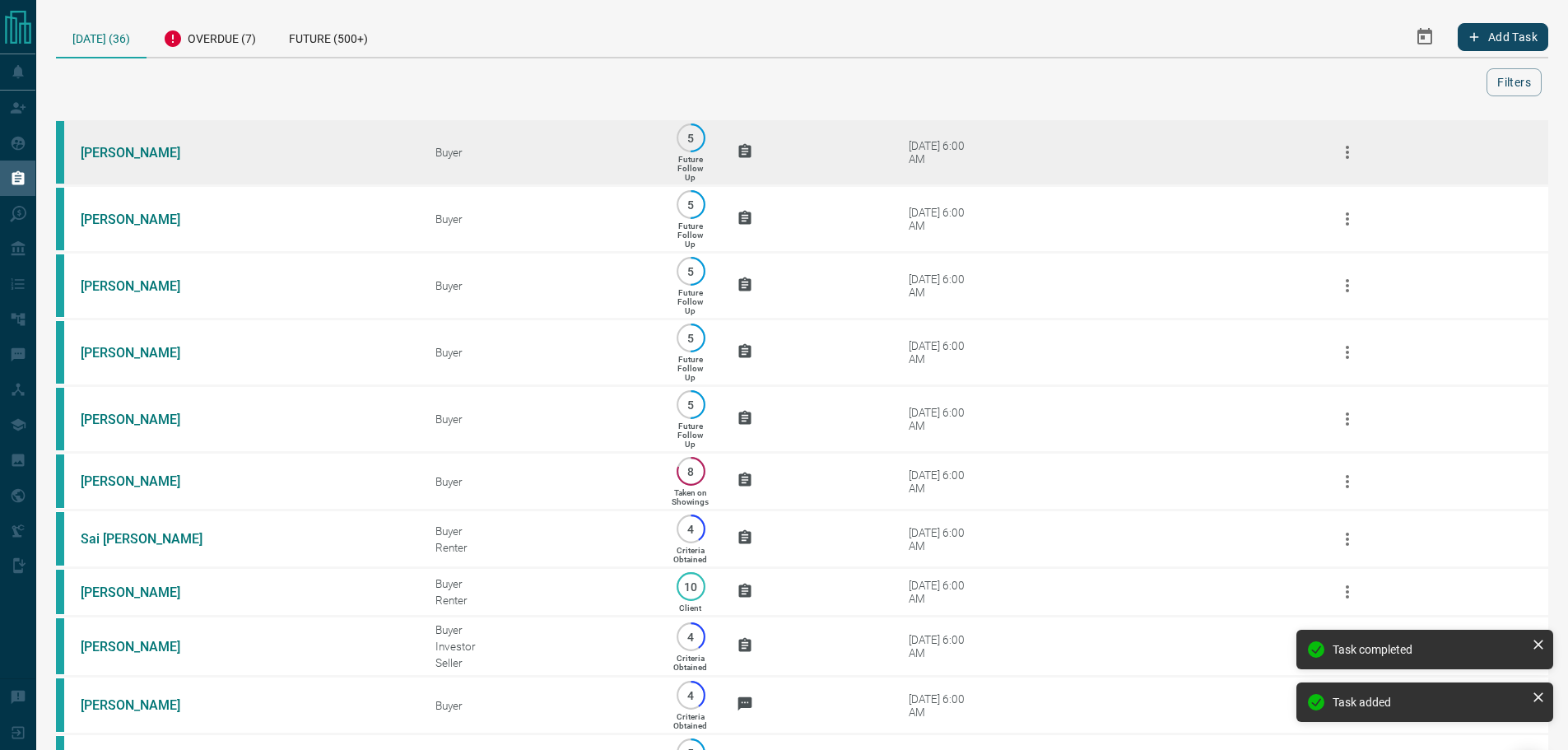
click at [437, 139] on td "Buyer" at bounding box center [528, 153] width 234 height 67
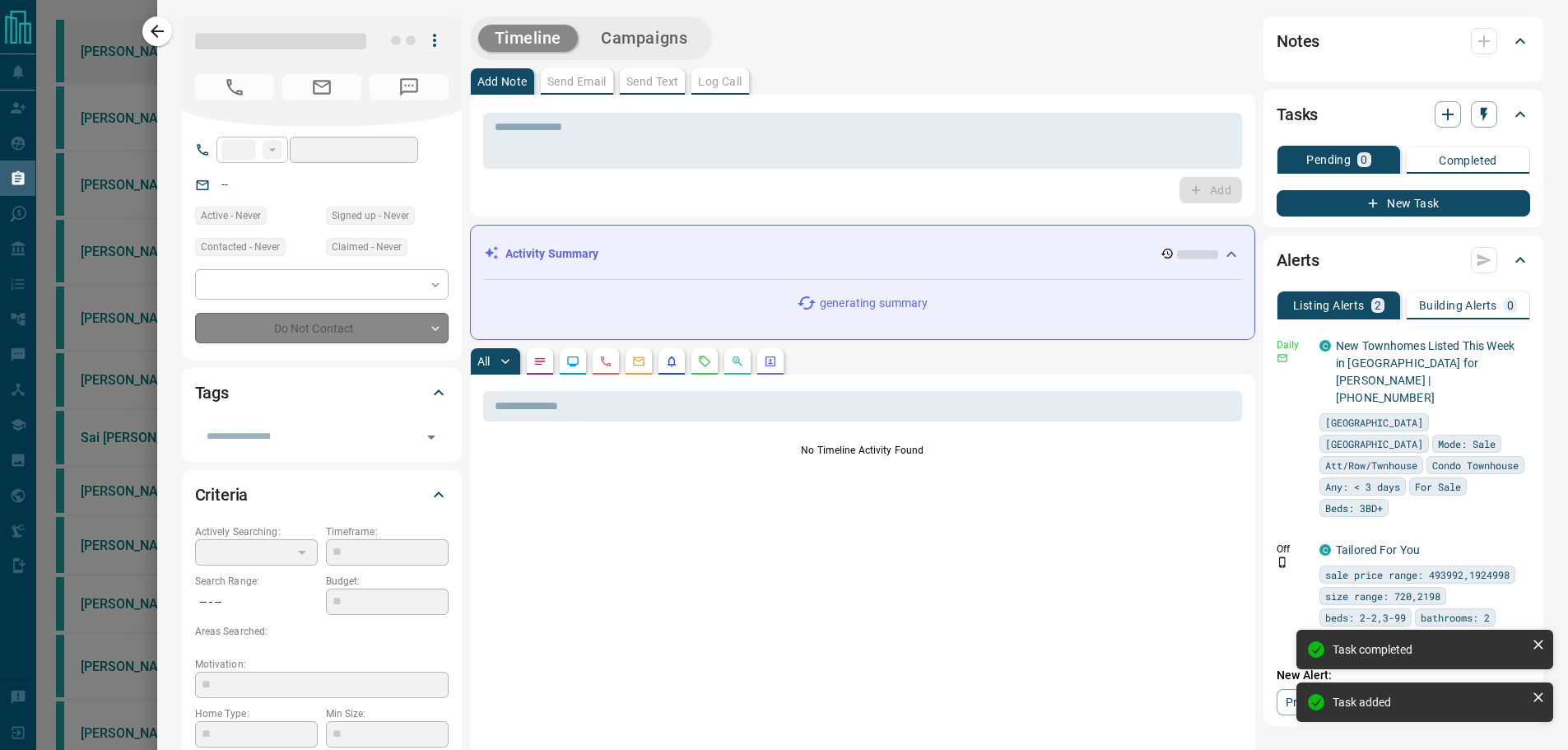
type input "**"
type input "**********"
type input "*"
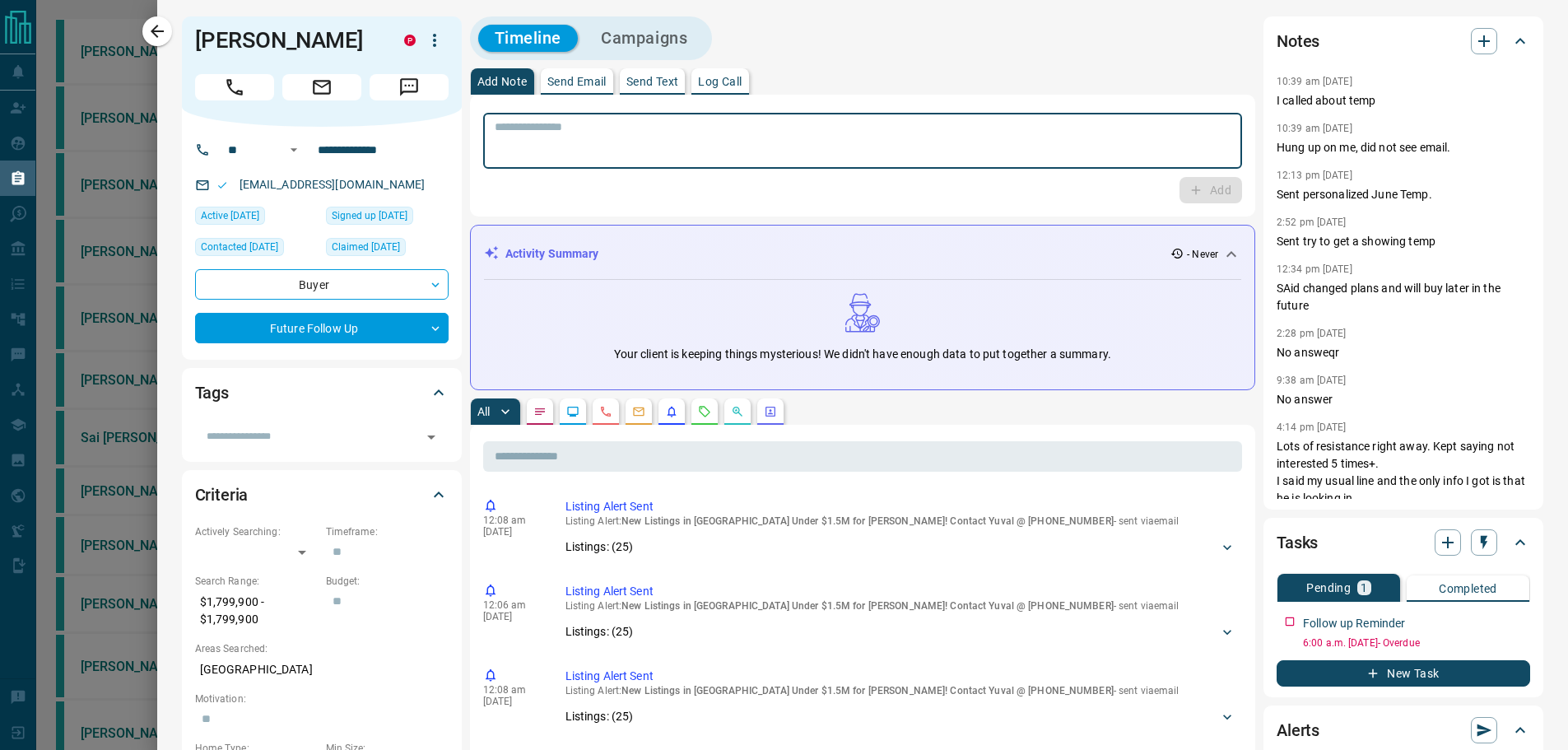
click at [856, 128] on textarea at bounding box center [863, 141] width 736 height 42
type textarea "*"
click at [1169, 124] on textarea at bounding box center [863, 141] width 735 height 42
click at [982, 161] on textarea at bounding box center [863, 141] width 735 height 42
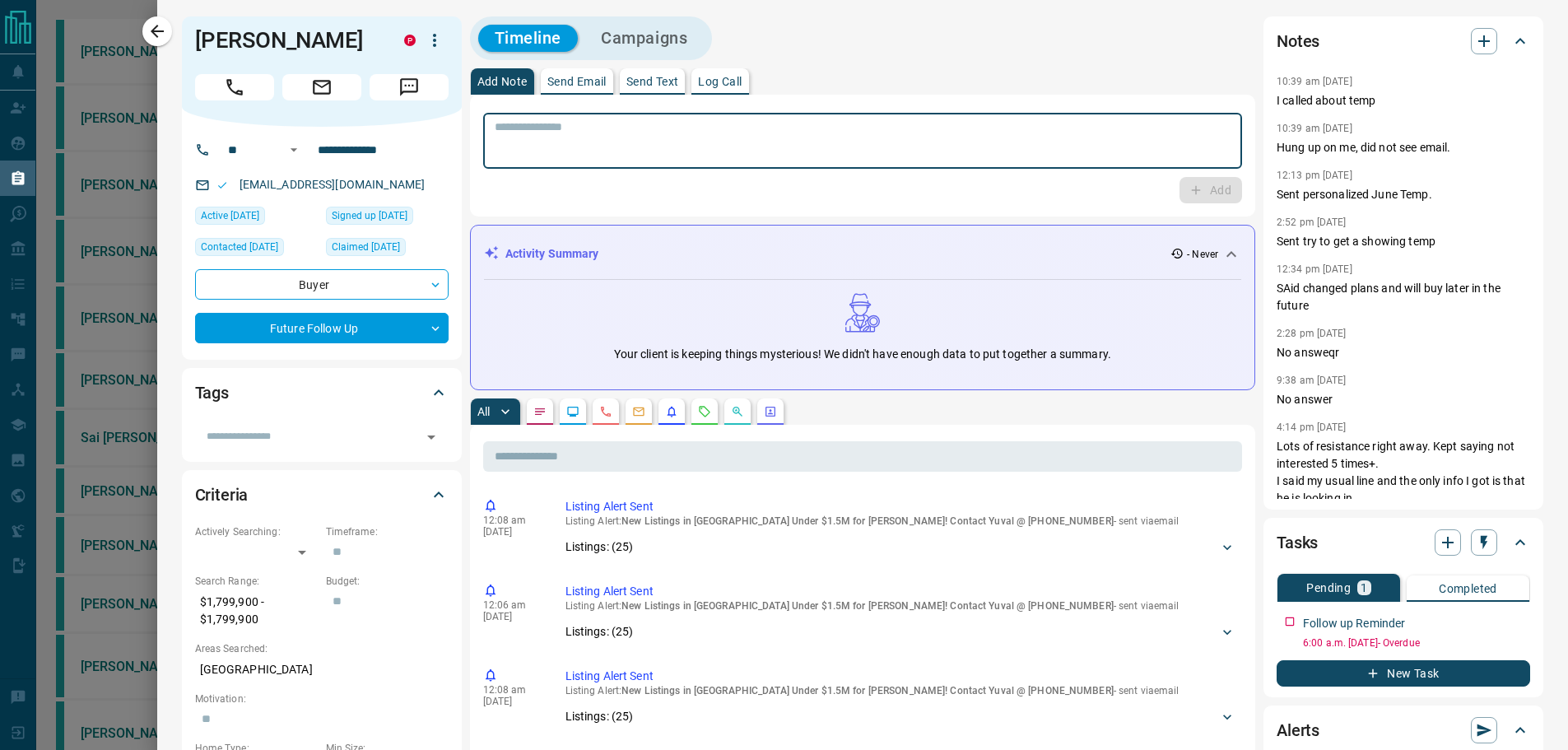
click at [767, 139] on textarea at bounding box center [863, 141] width 735 height 42
click at [605, 560] on div "Listings: ( 25 )" at bounding box center [900, 547] width 670 height 30
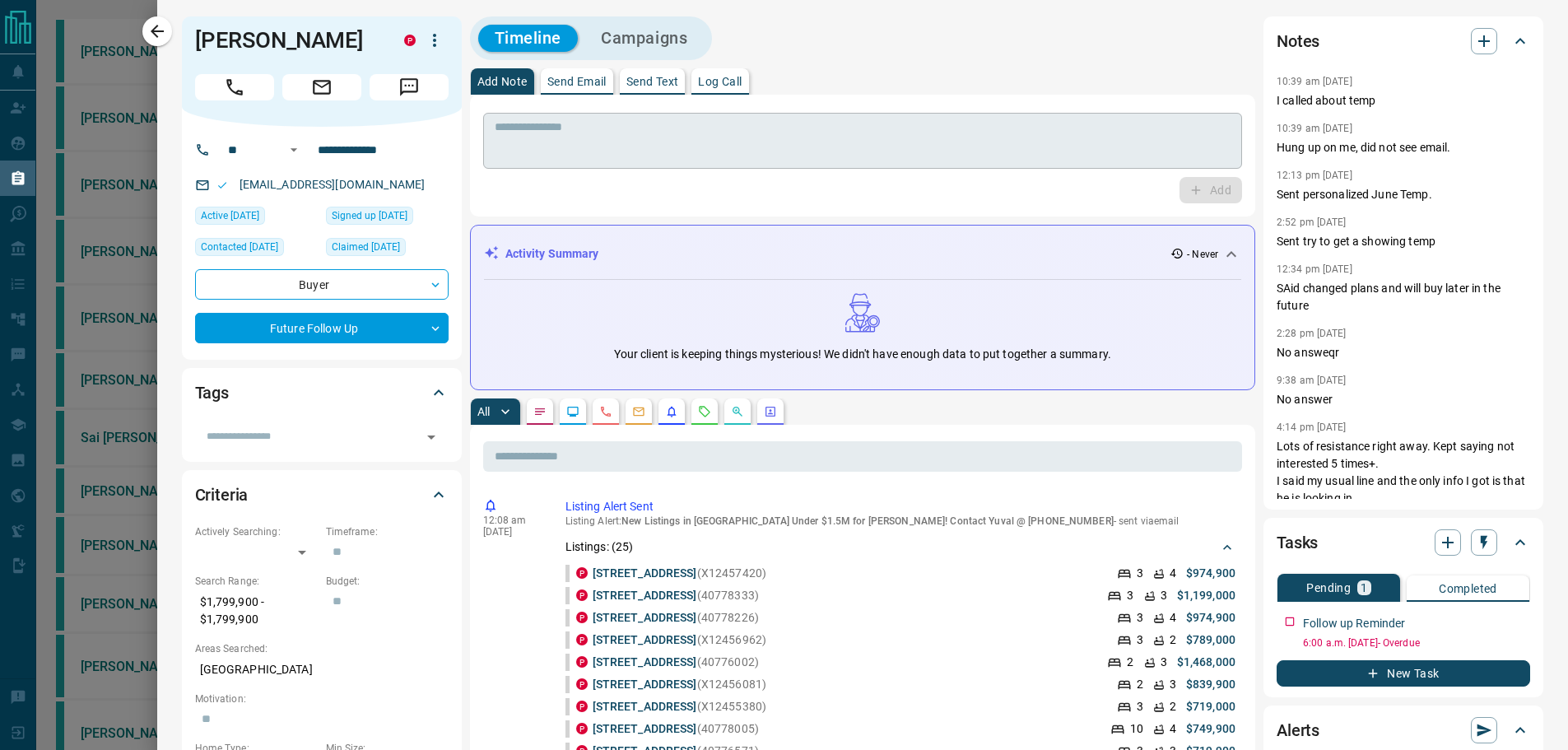
click at [838, 133] on textarea at bounding box center [863, 141] width 735 height 42
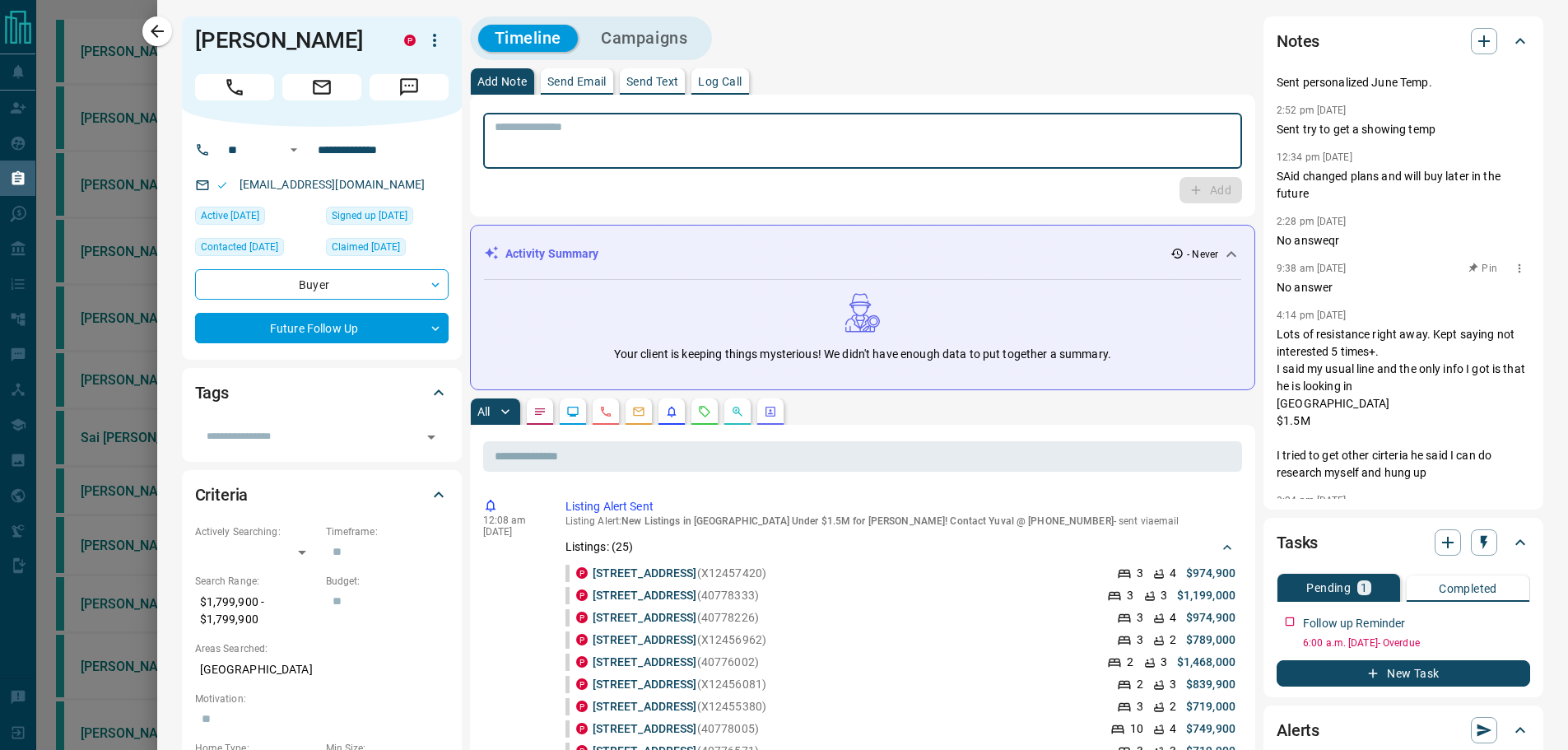
scroll to position [206, 0]
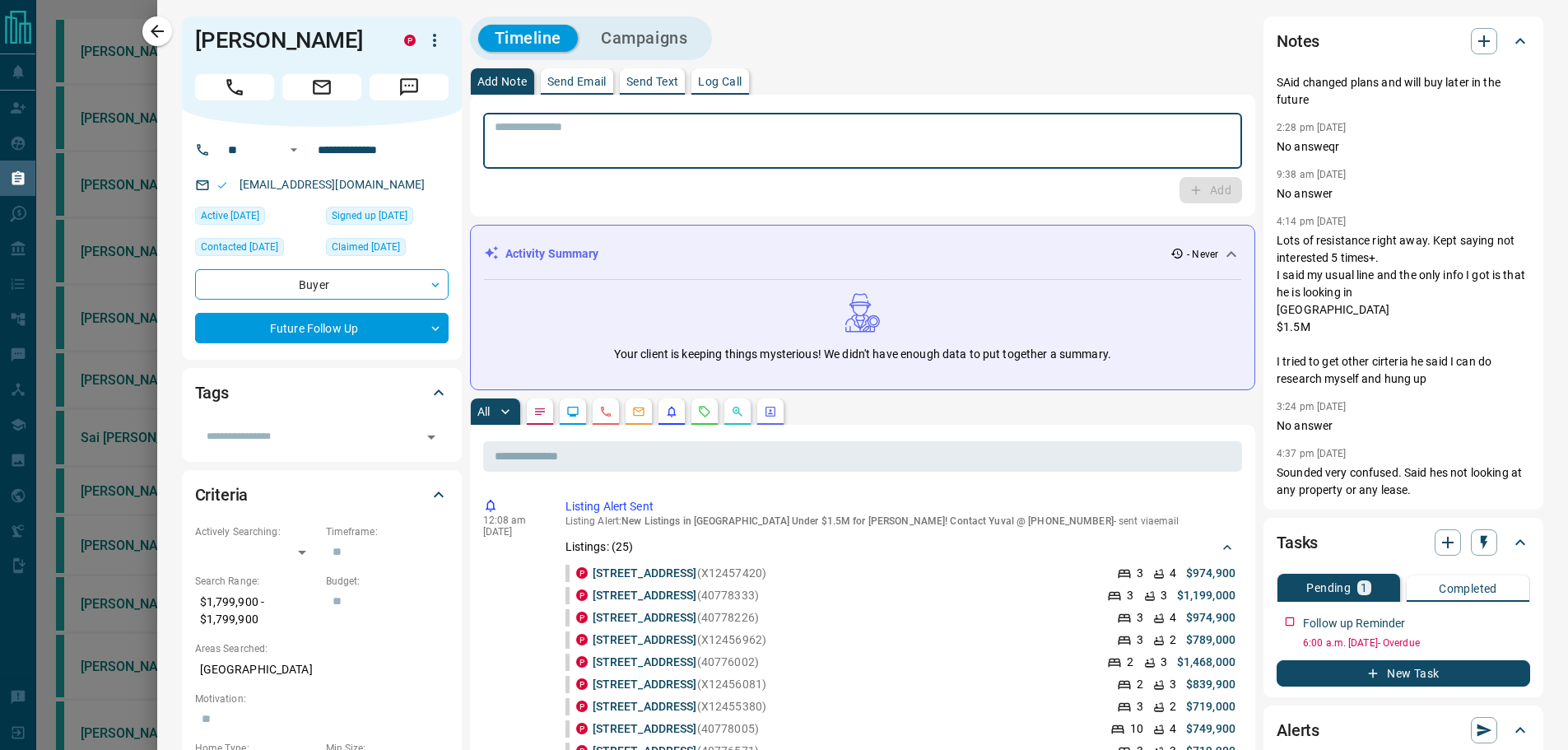
click at [871, 146] on textarea at bounding box center [863, 141] width 735 height 42
type textarea "*"
click at [651, 150] on textarea "**********" at bounding box center [863, 141] width 735 height 42
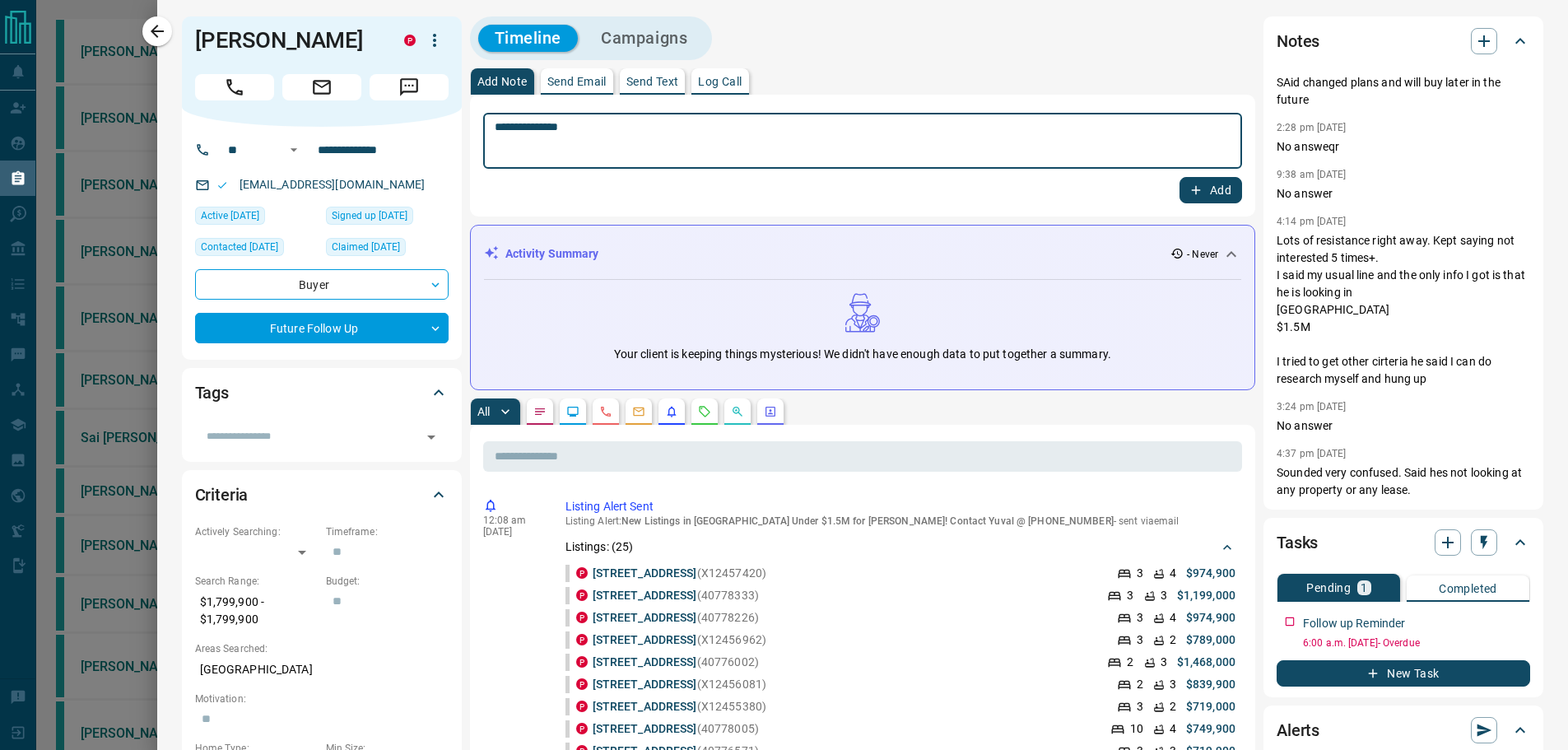
drag, startPoint x: 648, startPoint y: 146, endPoint x: 447, endPoint y: 123, distance: 202.3
drag, startPoint x: 635, startPoint y: 142, endPoint x: 509, endPoint y: 139, distance: 126.0
click at [509, 139] on textarea "**********" at bounding box center [863, 141] width 735 height 42
type textarea "*"
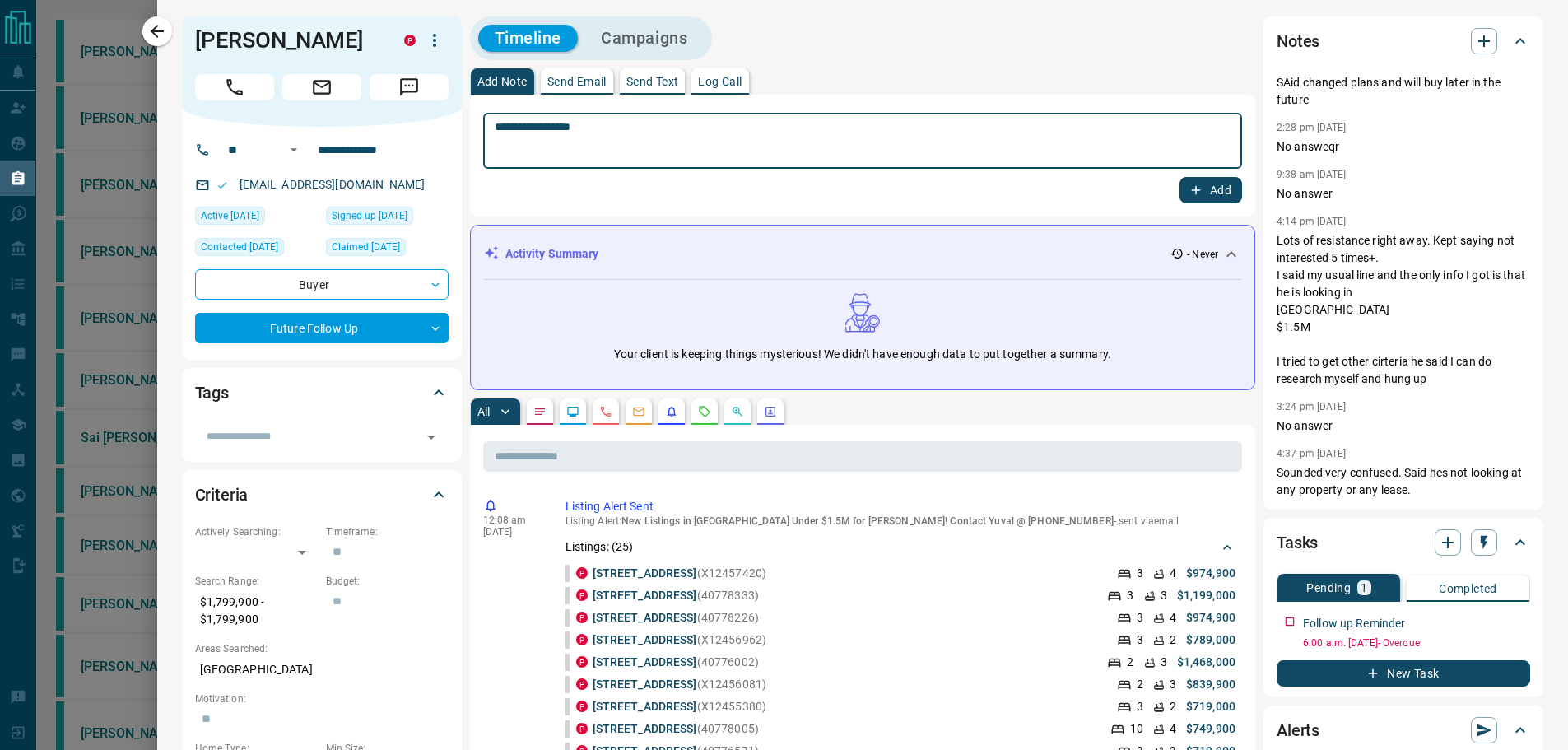
click at [619, 127] on textarea "**********" at bounding box center [863, 141] width 735 height 42
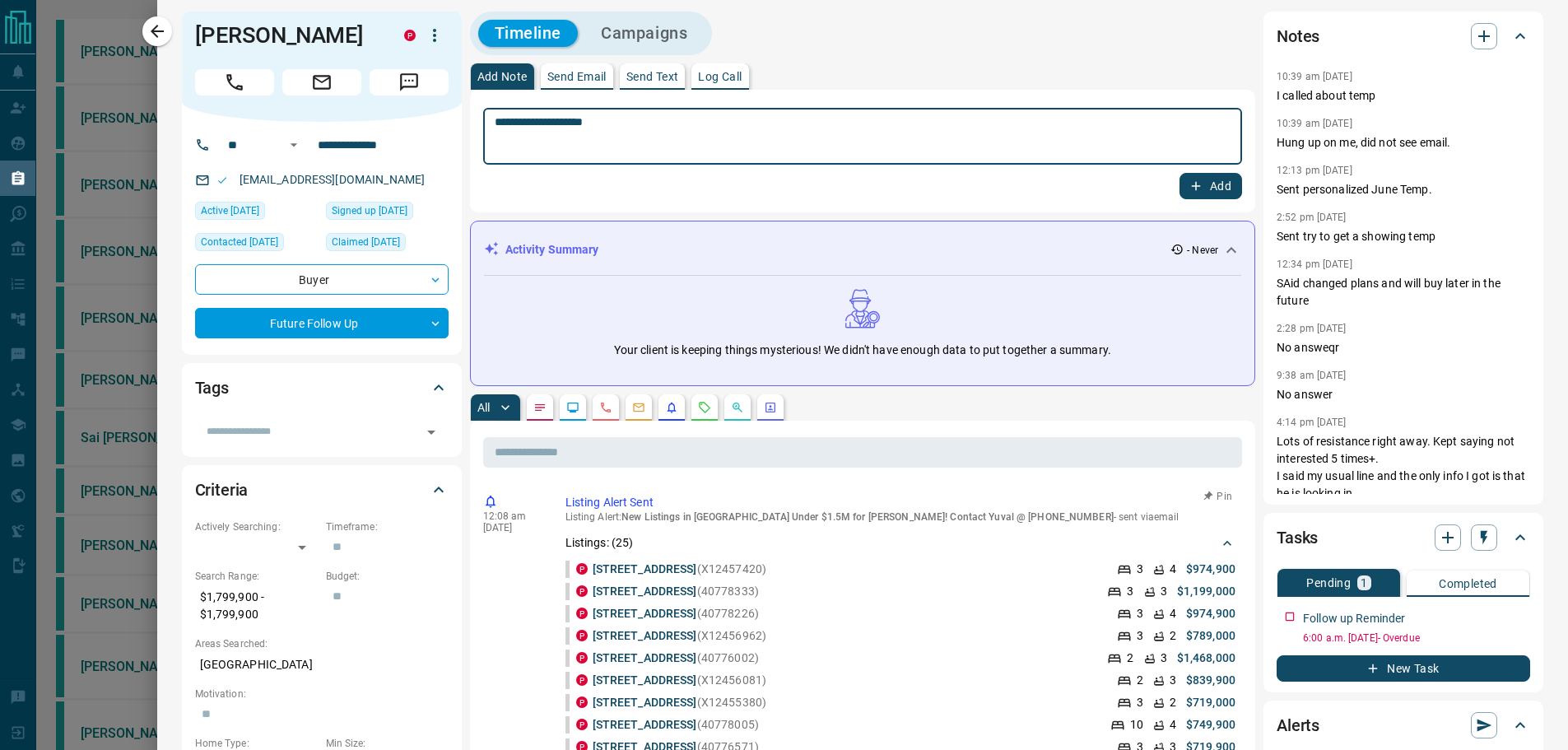
scroll to position [0, 0]
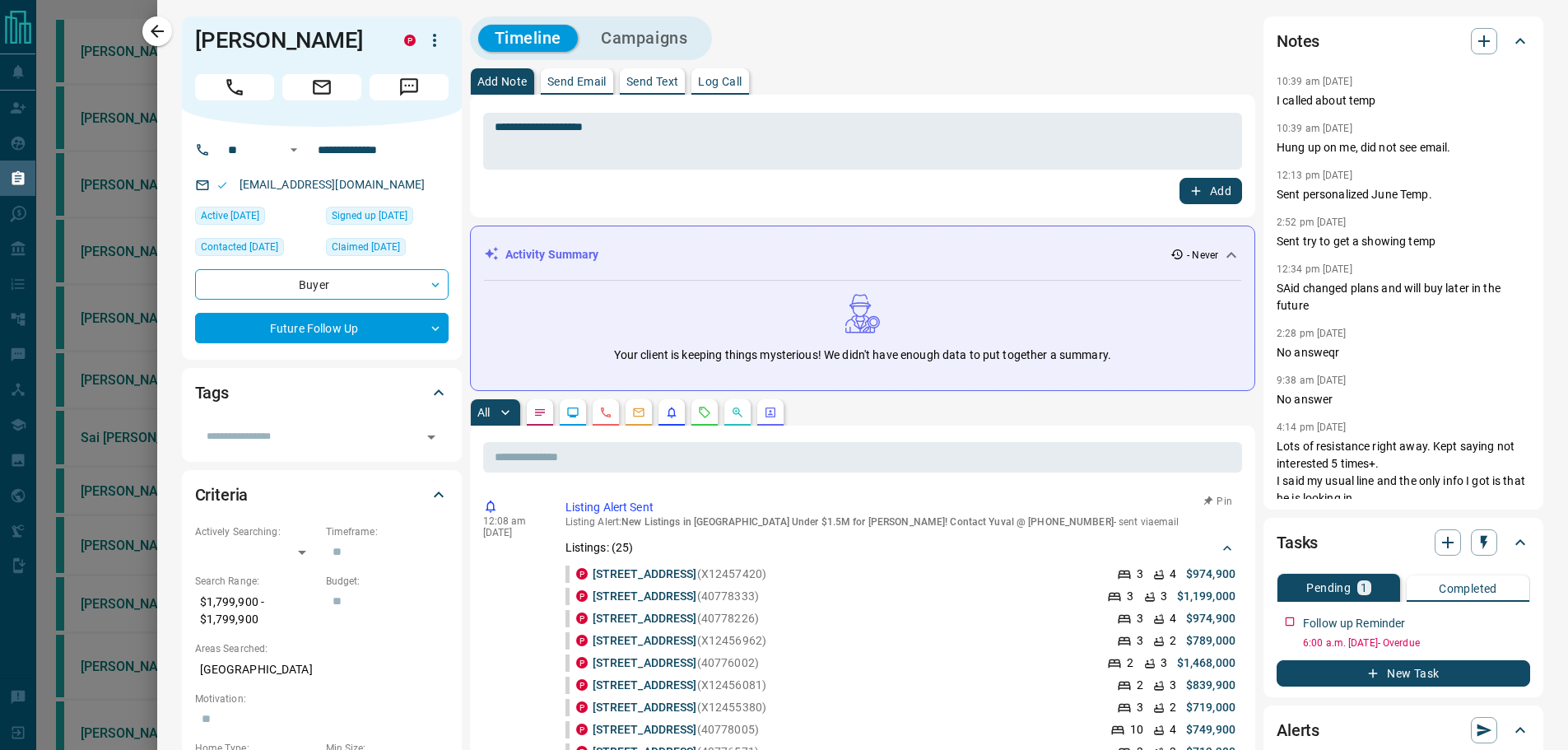
click at [605, 551] on p "Listings: ( 25 )" at bounding box center [600, 548] width 68 height 17
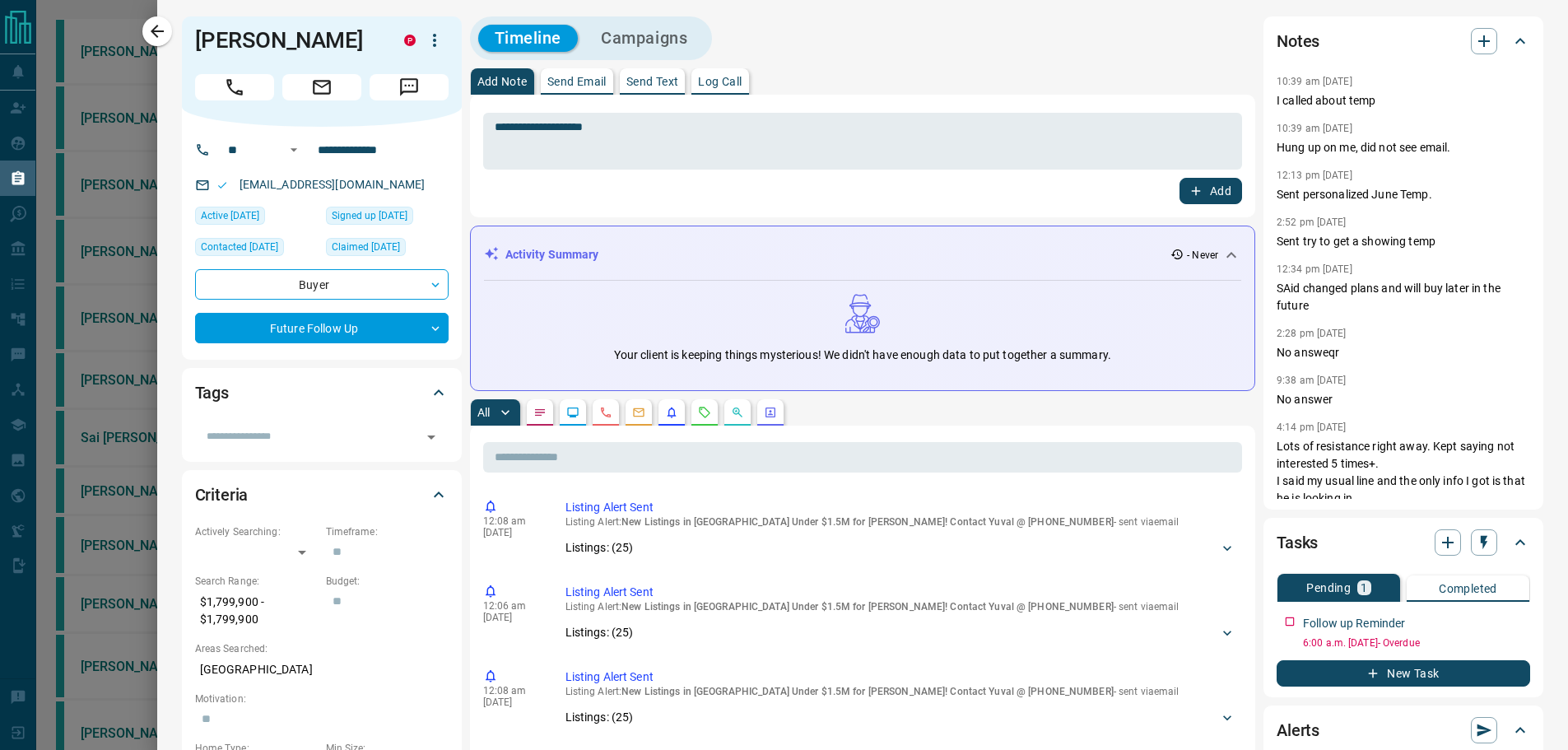
click at [1216, 269] on div "Activity Summary - Never" at bounding box center [863, 255] width 758 height 30
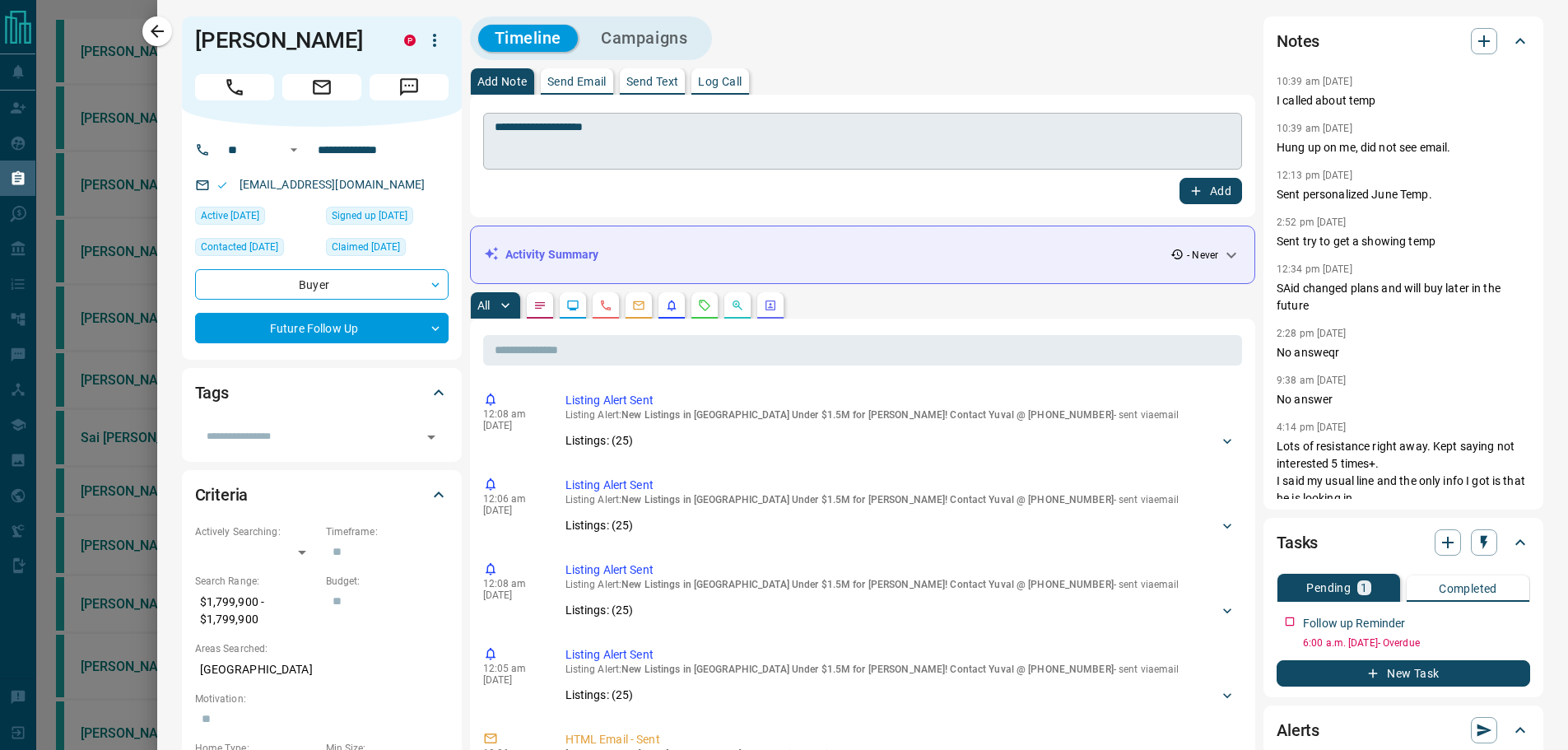
click at [687, 126] on textarea "**********" at bounding box center [863, 141] width 735 height 42
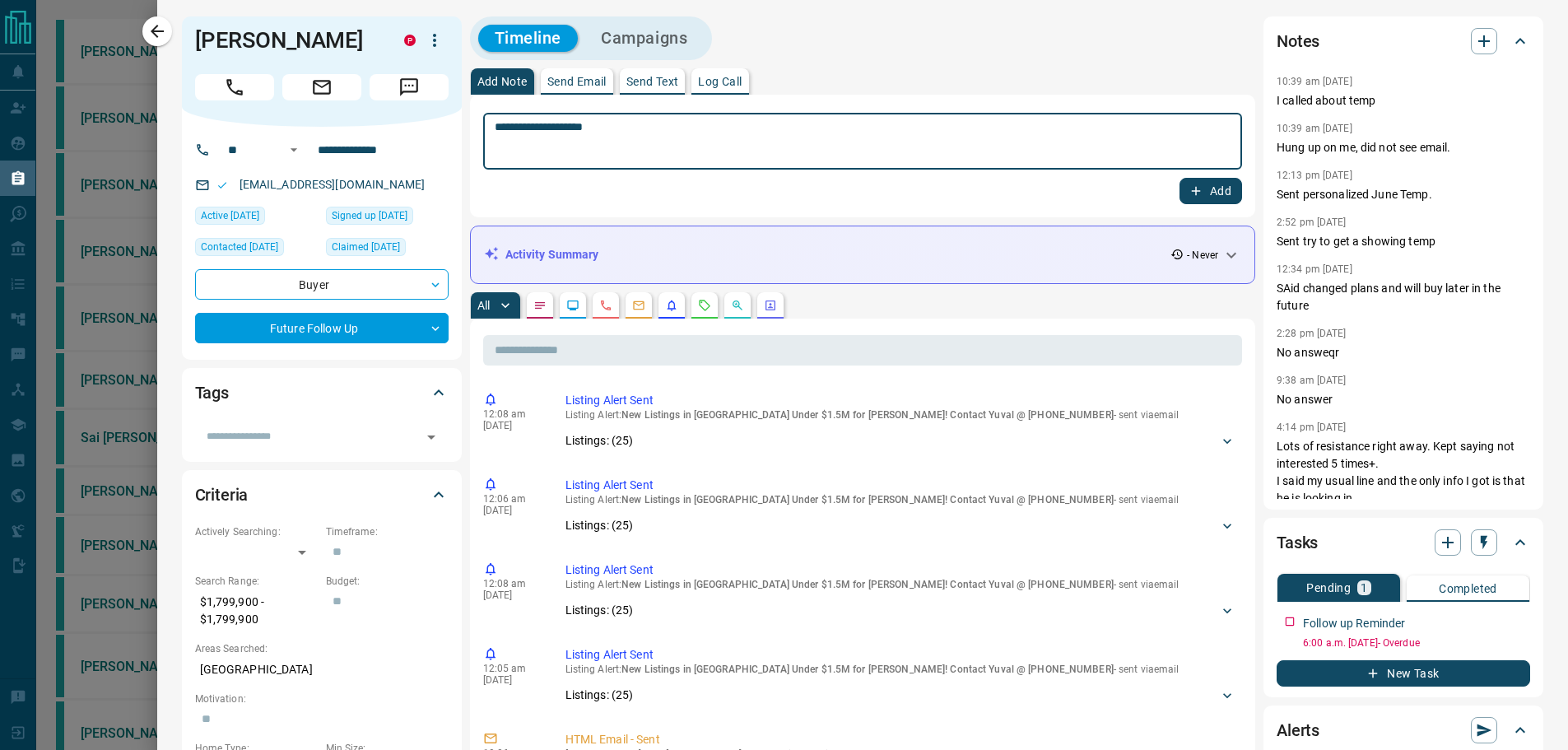
drag, startPoint x: 570, startPoint y: 126, endPoint x: 436, endPoint y: 116, distance: 134.4
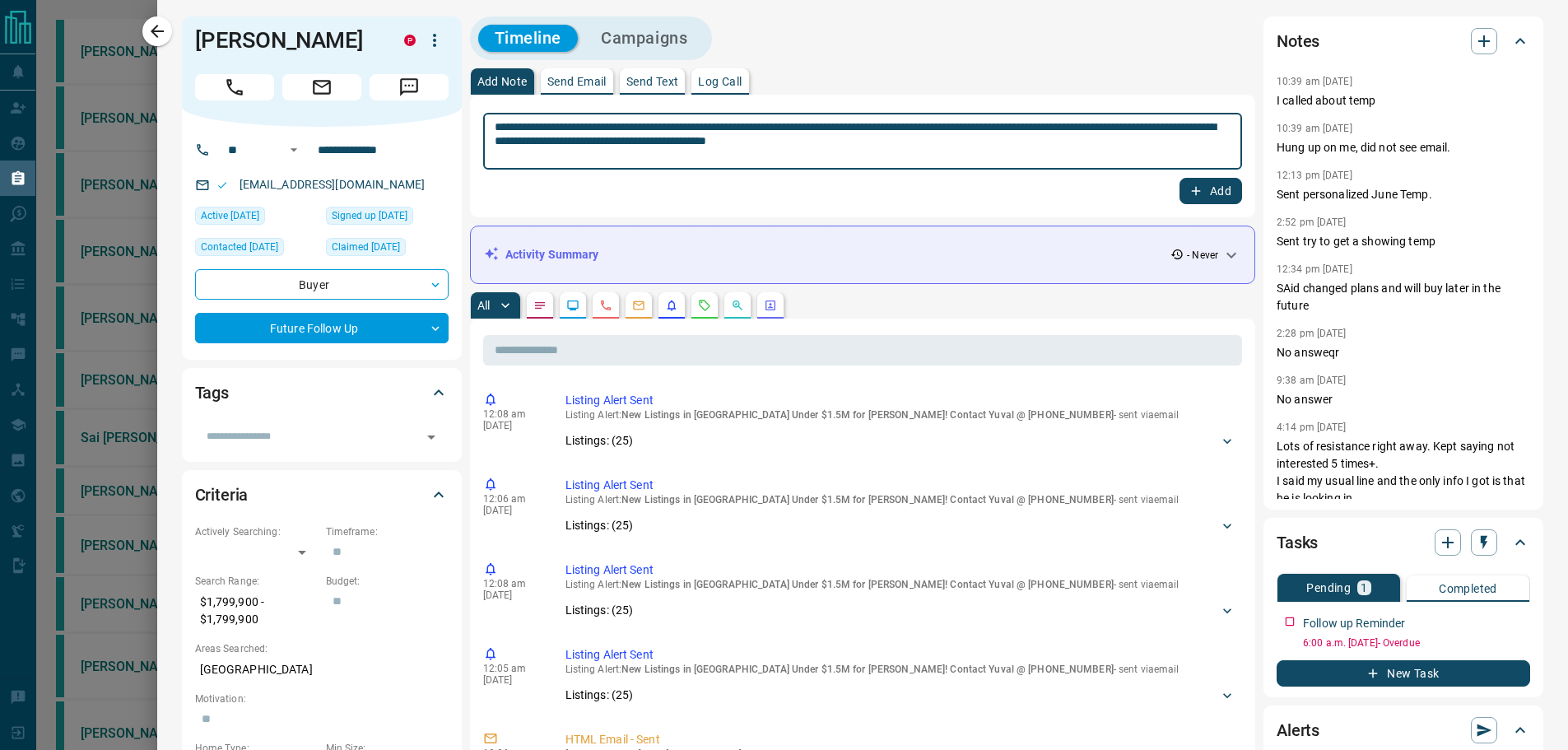
drag, startPoint x: 631, startPoint y: 146, endPoint x: 968, endPoint y: 146, distance: 337.0
click at [968, 146] on textarea "**********" at bounding box center [863, 141] width 735 height 42
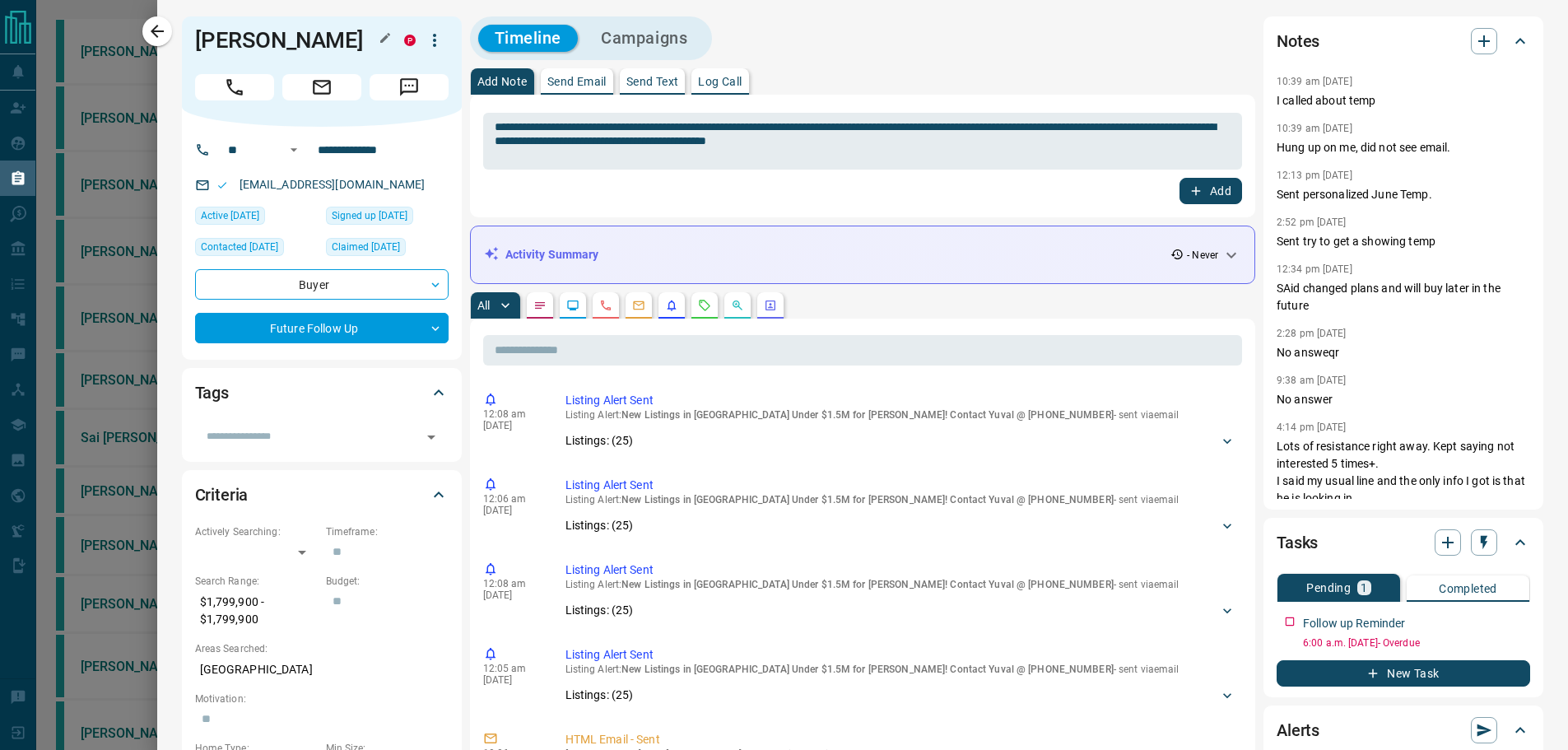
drag, startPoint x: 268, startPoint y: 62, endPoint x: 194, endPoint y: 31, distance: 80.2
click at [182, 31] on div "[PERSON_NAME] P" at bounding box center [322, 71] width 280 height 110
copy h1 "[PERSON_NAME]"
click at [982, 136] on textarea "**********" at bounding box center [863, 141] width 735 height 42
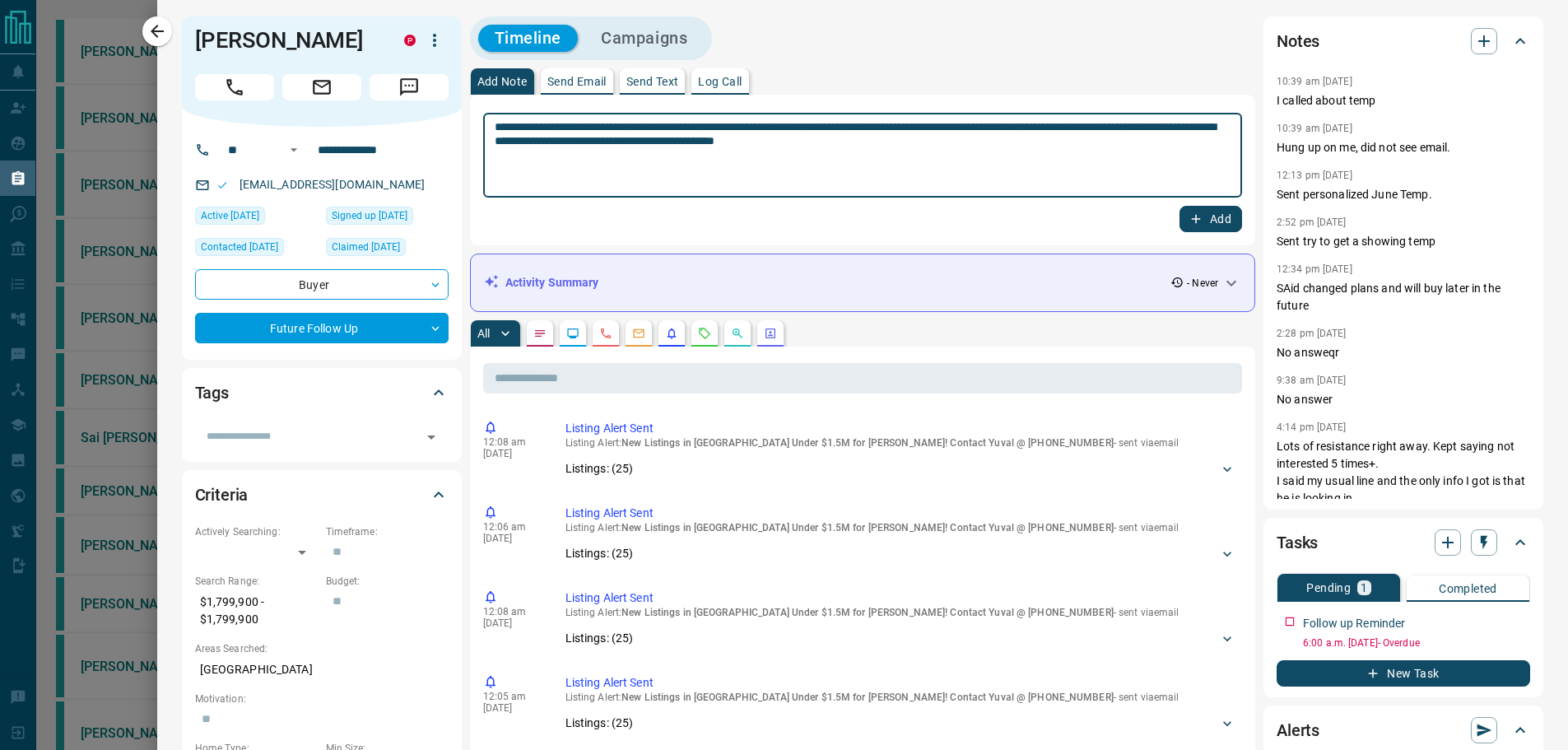
paste textarea "**********"
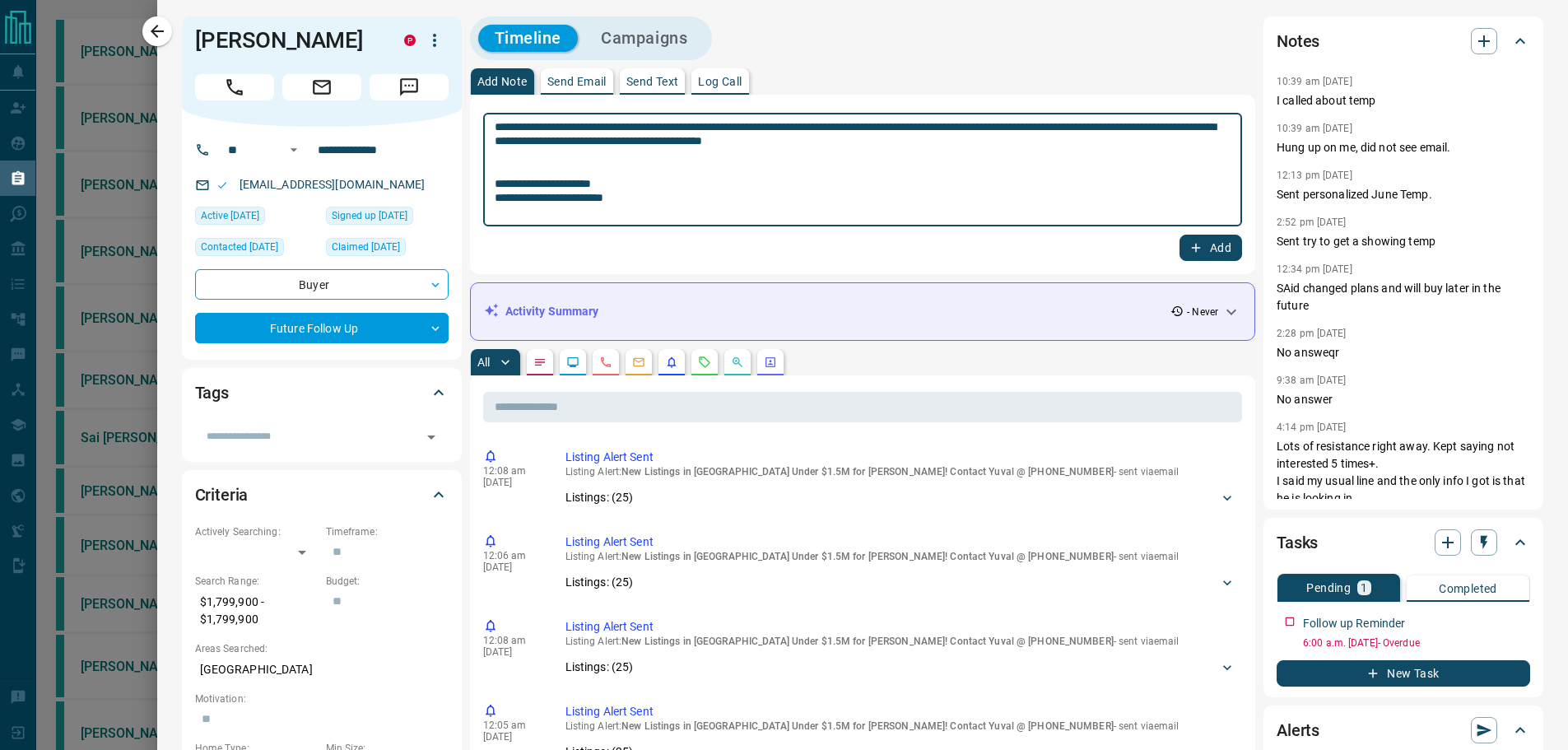
type textarea "**********"
click at [1195, 245] on button "Add" at bounding box center [1211, 248] width 62 height 26
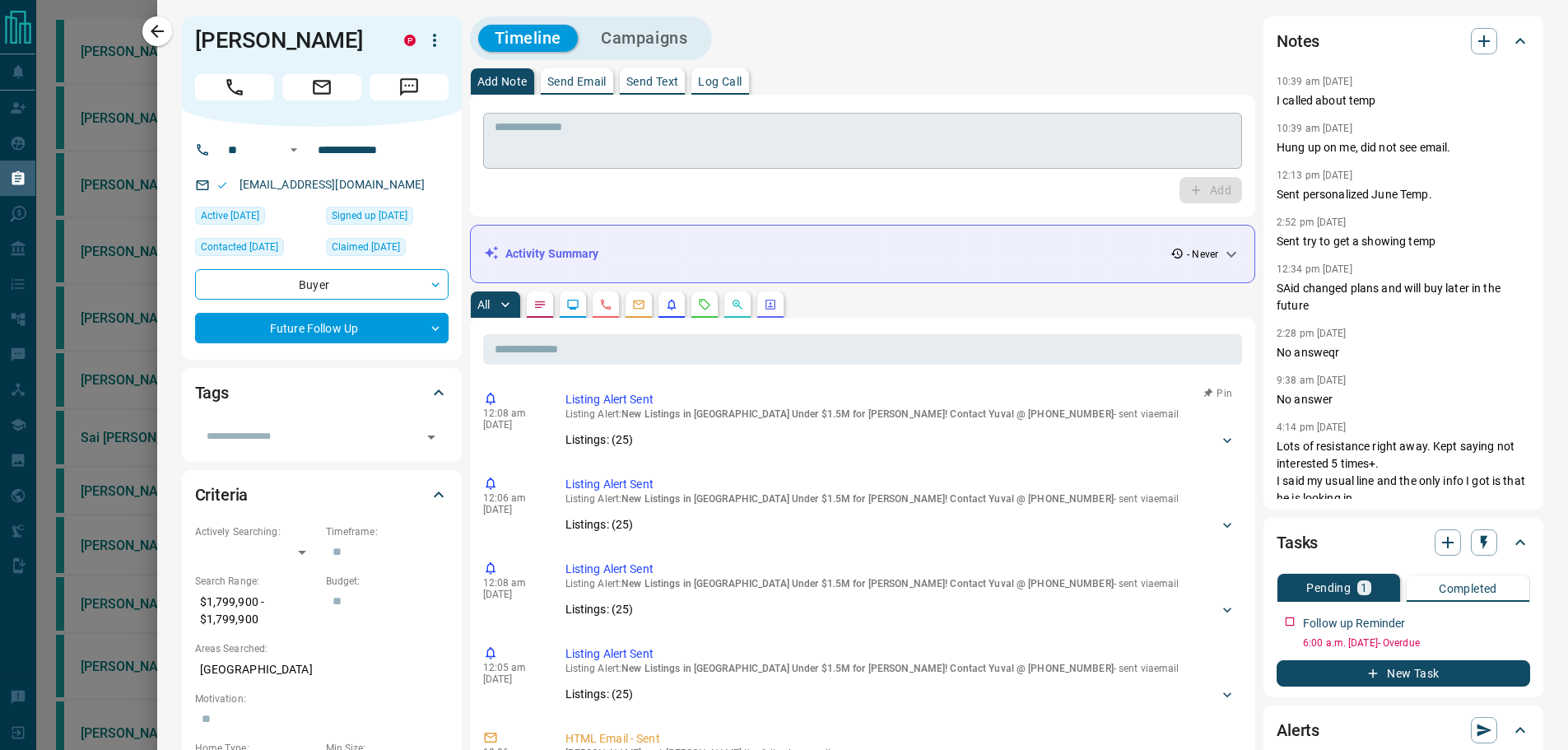
click at [687, 144] on textarea at bounding box center [863, 141] width 735 height 42
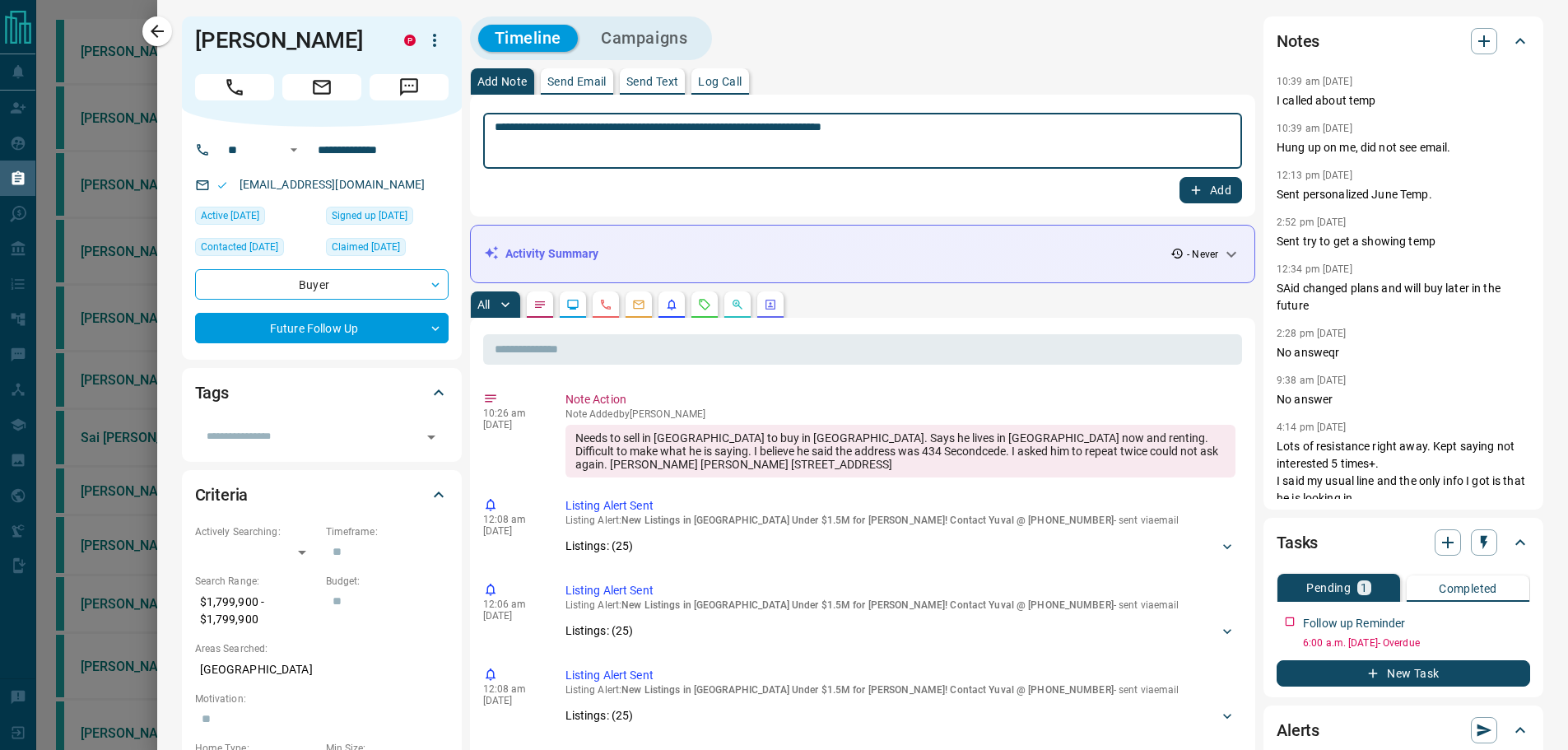
type textarea "**********"
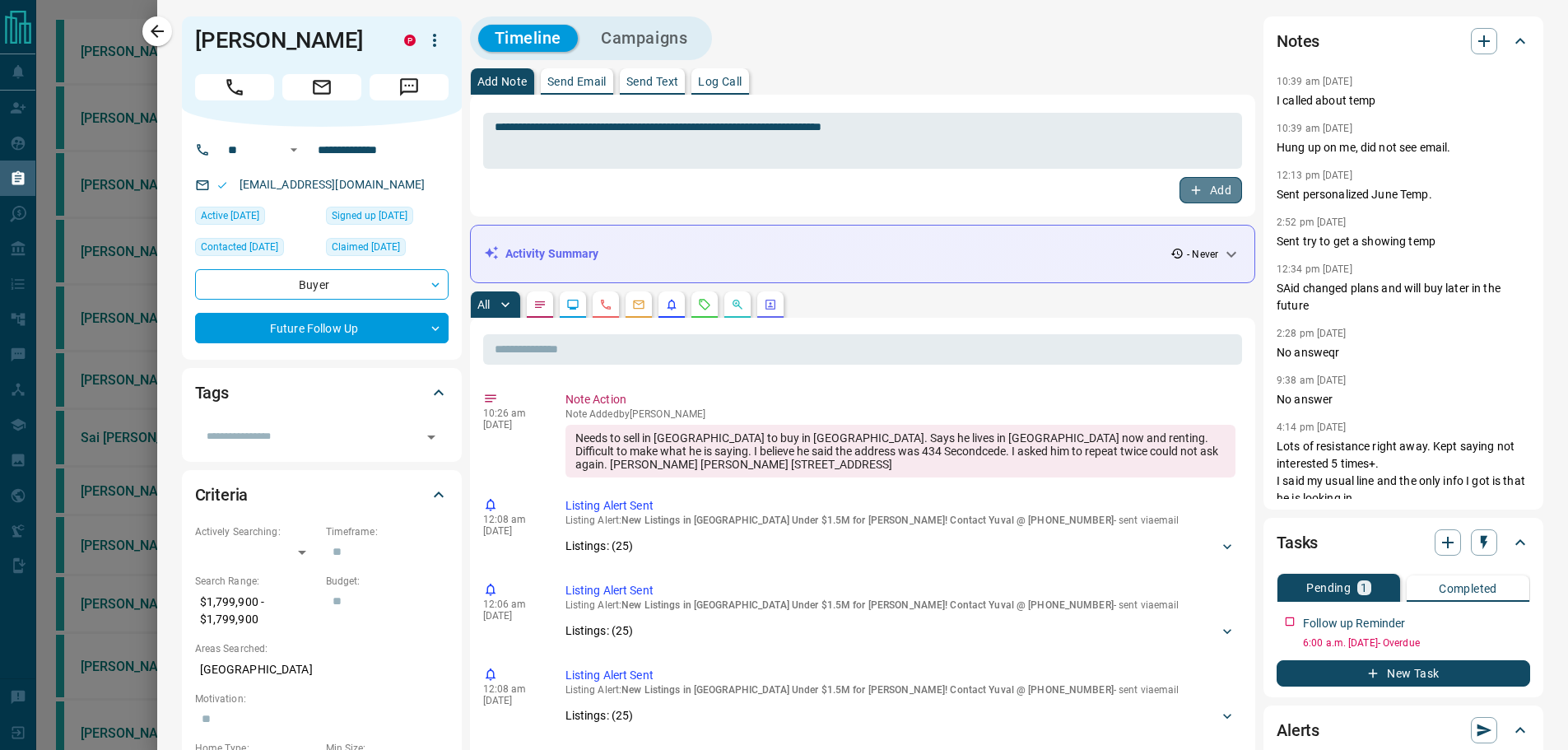
click at [1214, 195] on button "Add" at bounding box center [1211, 191] width 62 height 26
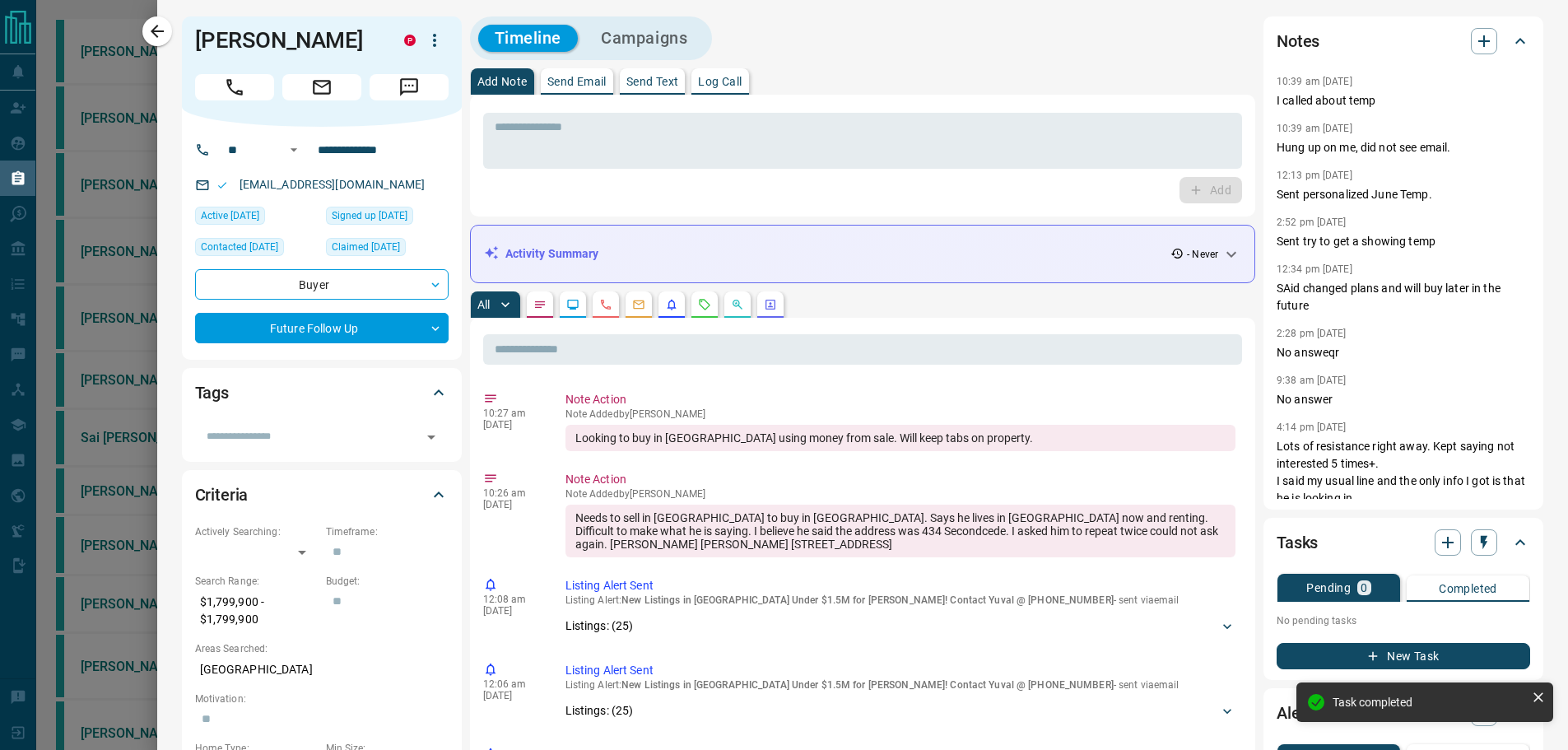
click at [1325, 658] on button "New Task" at bounding box center [1403, 657] width 254 height 26
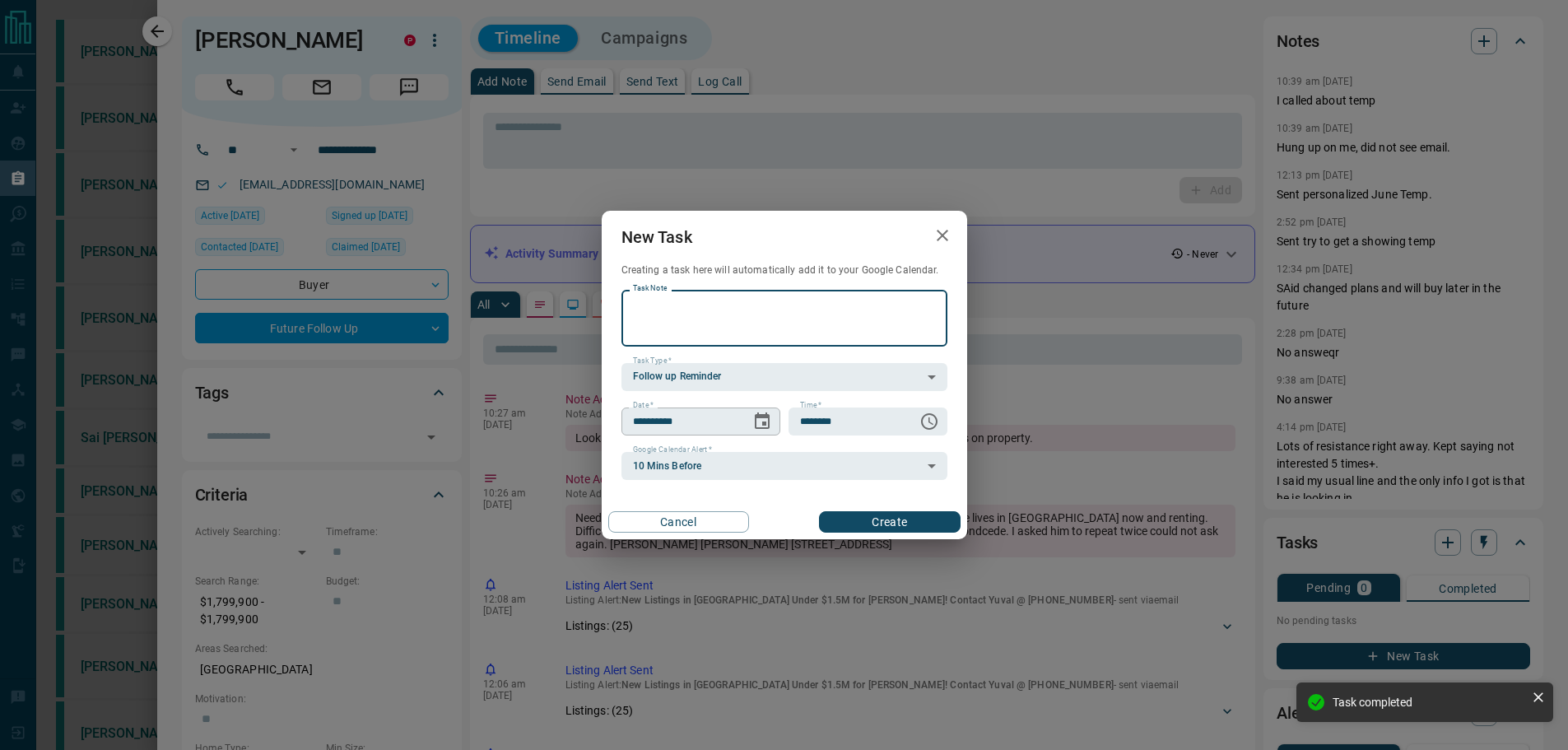
click at [755, 431] on icon "Choose date, selected date is Oct 16, 2025" at bounding box center [762, 421] width 20 height 20
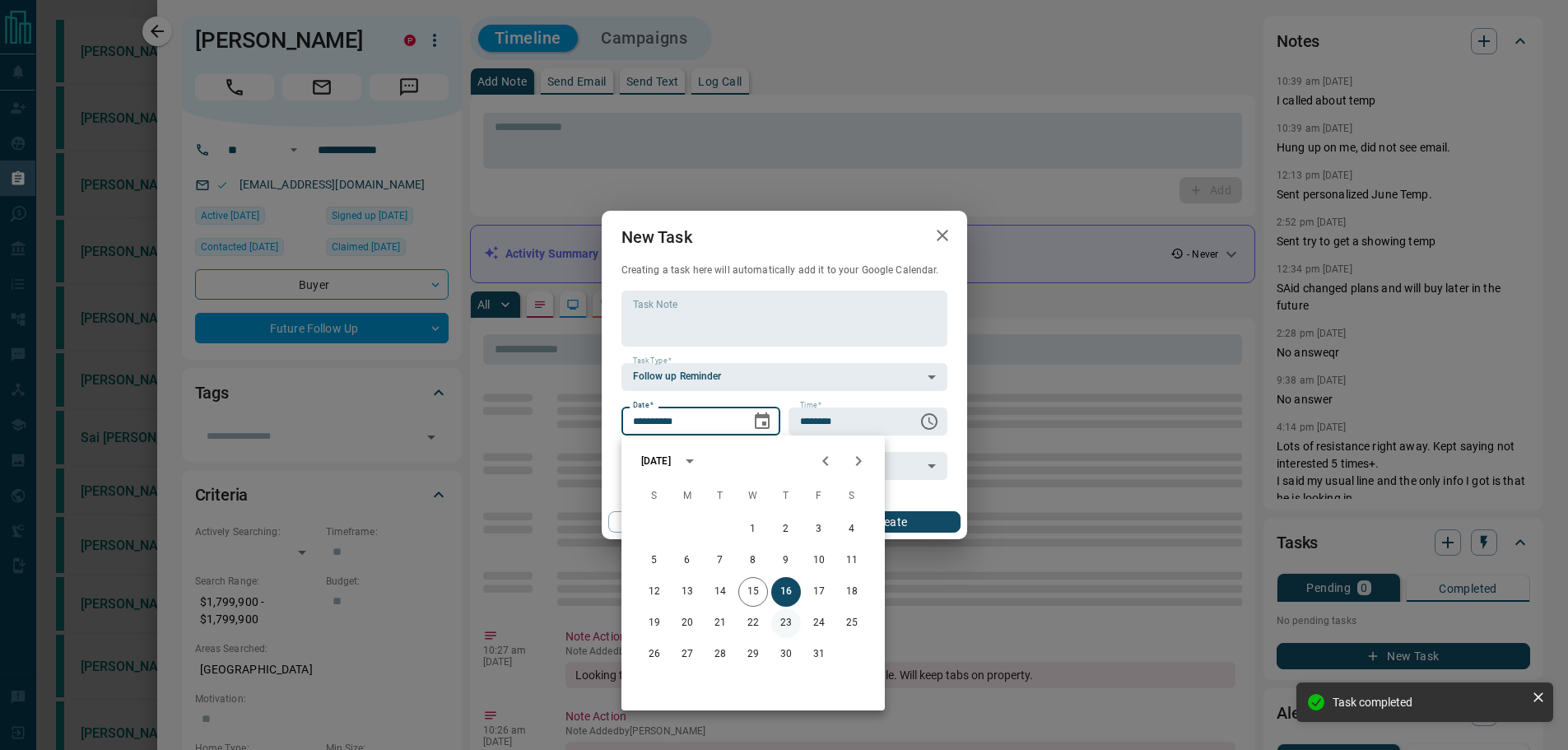
click at [787, 629] on button "23" at bounding box center [785, 623] width 29 height 29
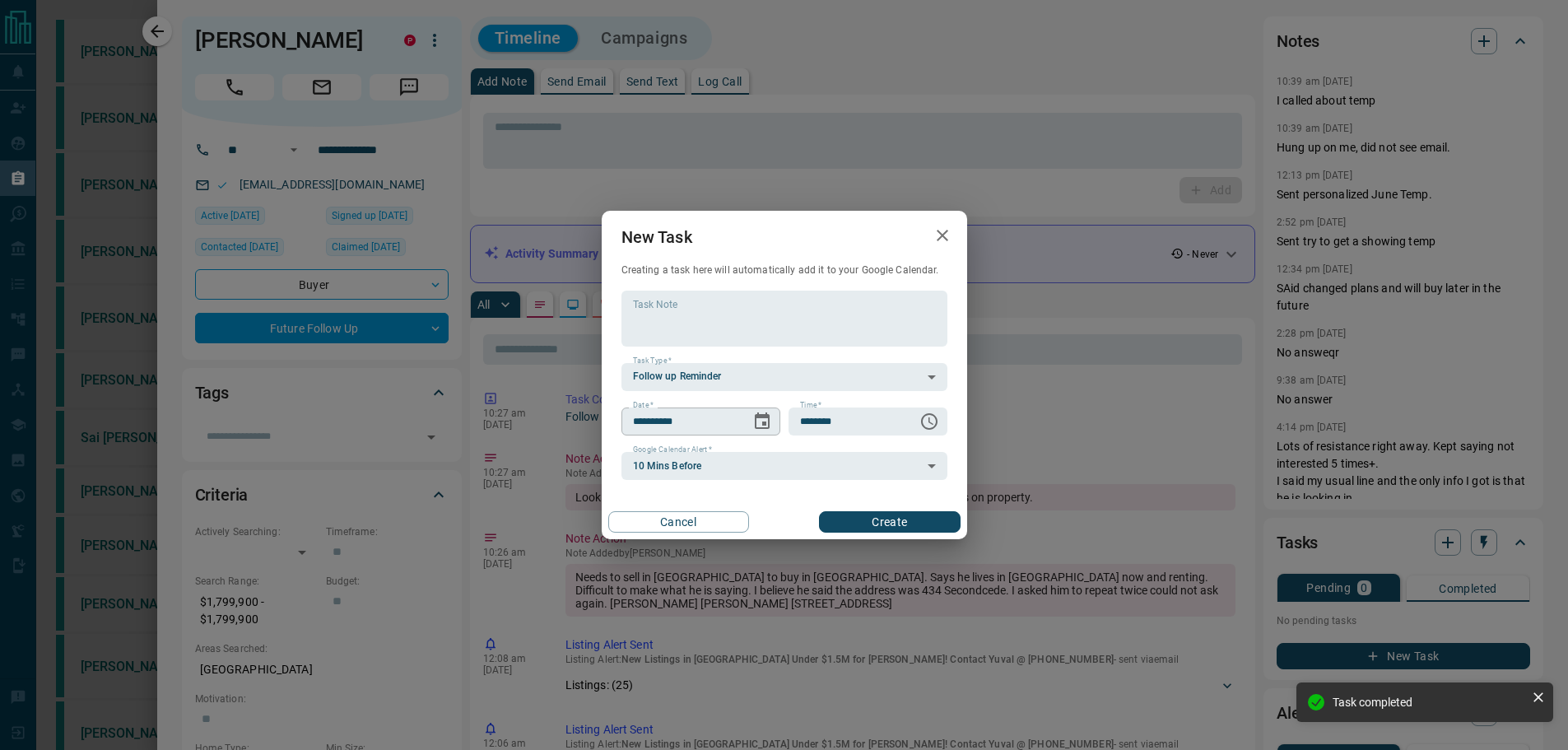
click at [767, 416] on icon "Choose date, selected date is Oct 23, 2025" at bounding box center [762, 420] width 15 height 16
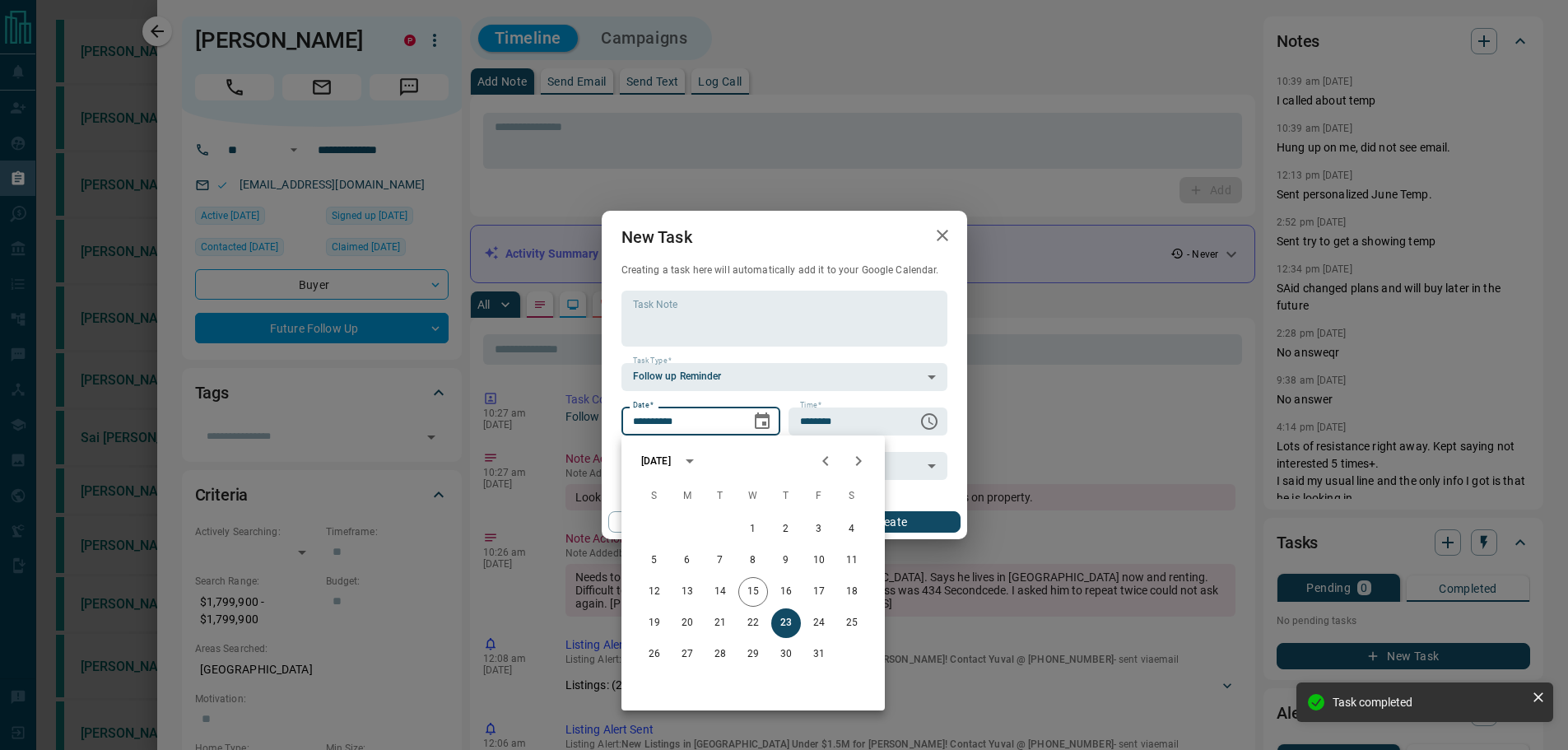
click at [692, 639] on div "1 2 3 4 5 6 7 8 9 10 11 12 13 14 15 16 17 18 19 20 21 22 23 24 25 26 27 28 29 3…" at bounding box center [752, 592] width 263 height 158
click at [692, 643] on button "27" at bounding box center [686, 654] width 29 height 29
type input "**********"
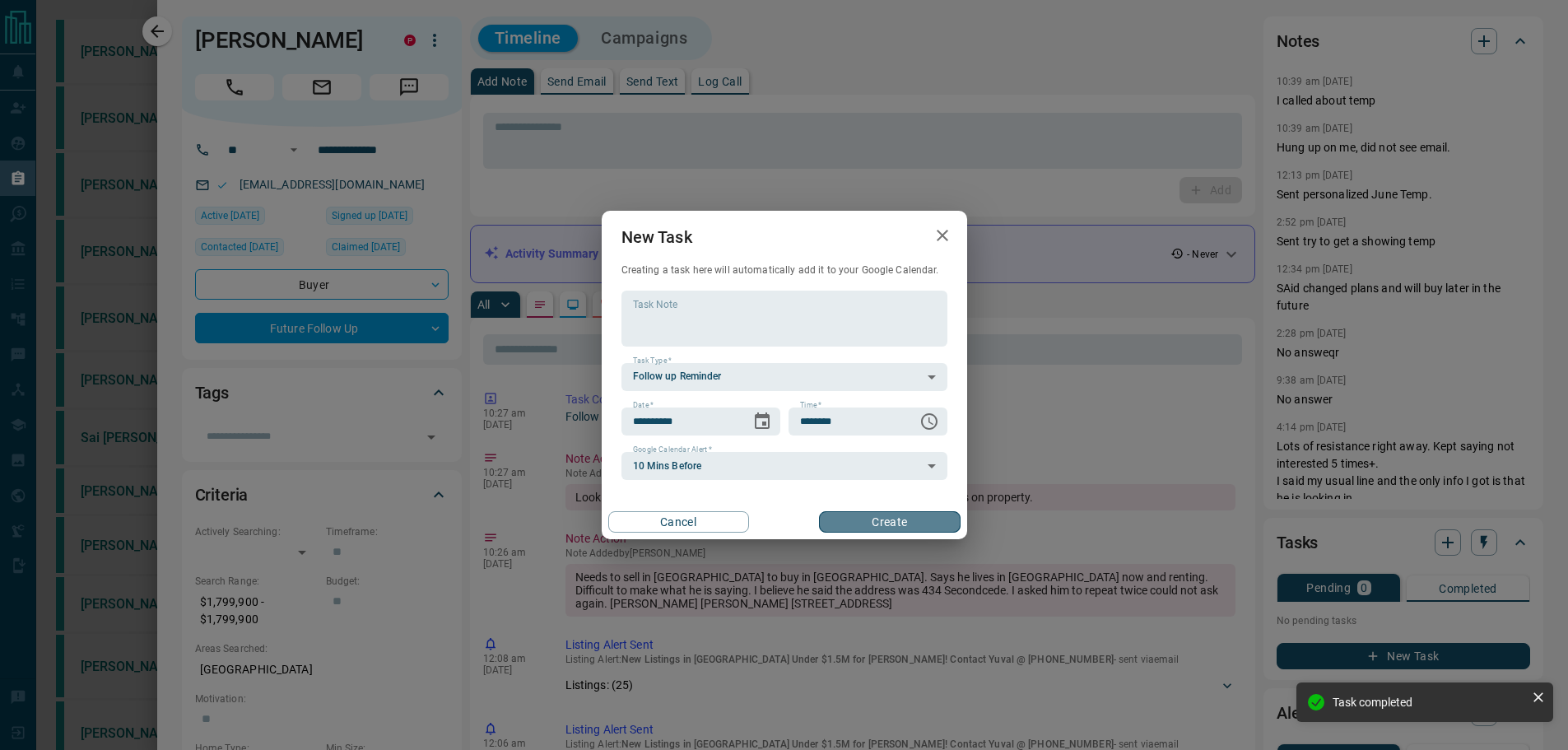
click at [909, 524] on button "Create" at bounding box center [889, 522] width 140 height 22
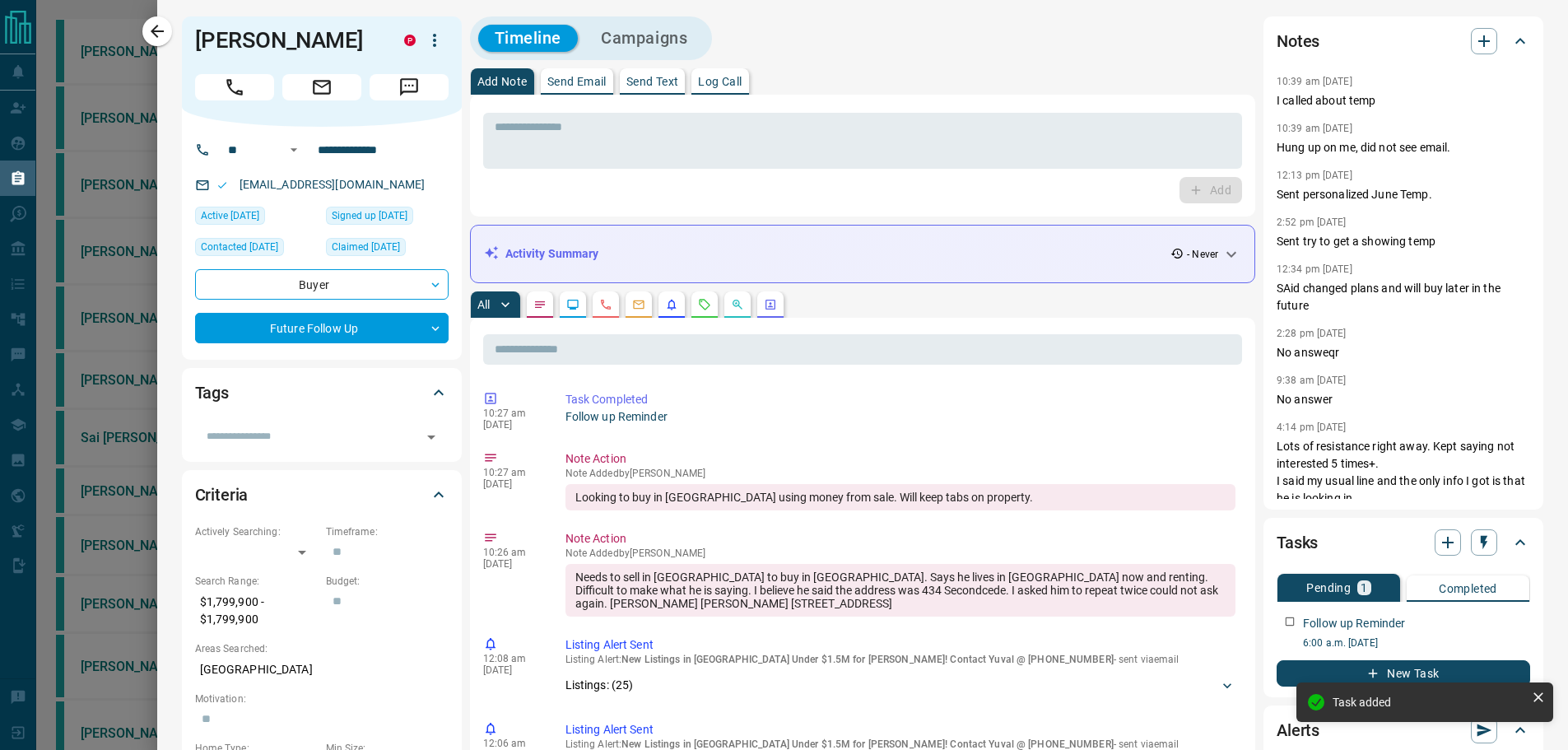
click at [652, 87] on p "Send Text" at bounding box center [652, 81] width 53 height 11
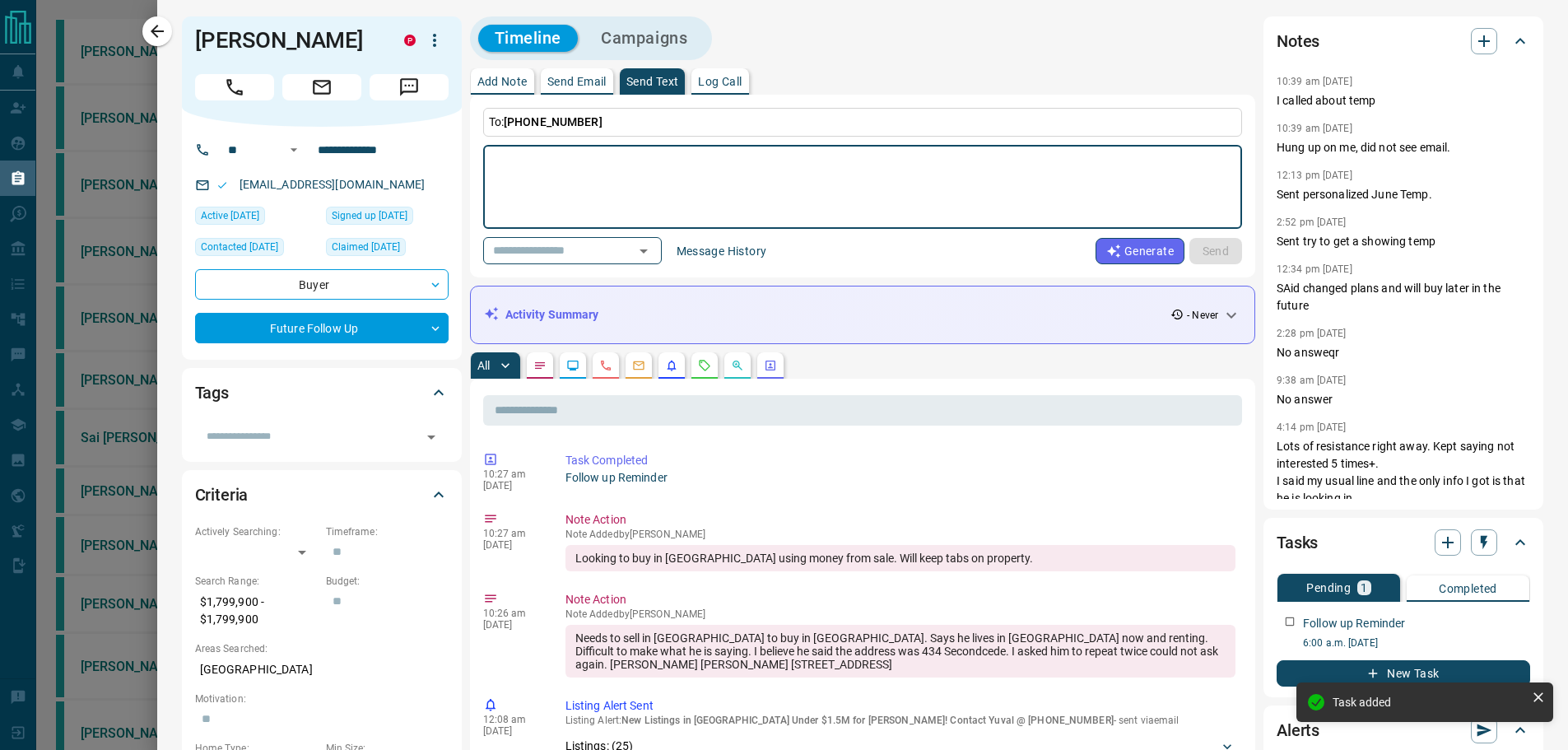
click at [722, 248] on button "Message History" at bounding box center [721, 251] width 110 height 26
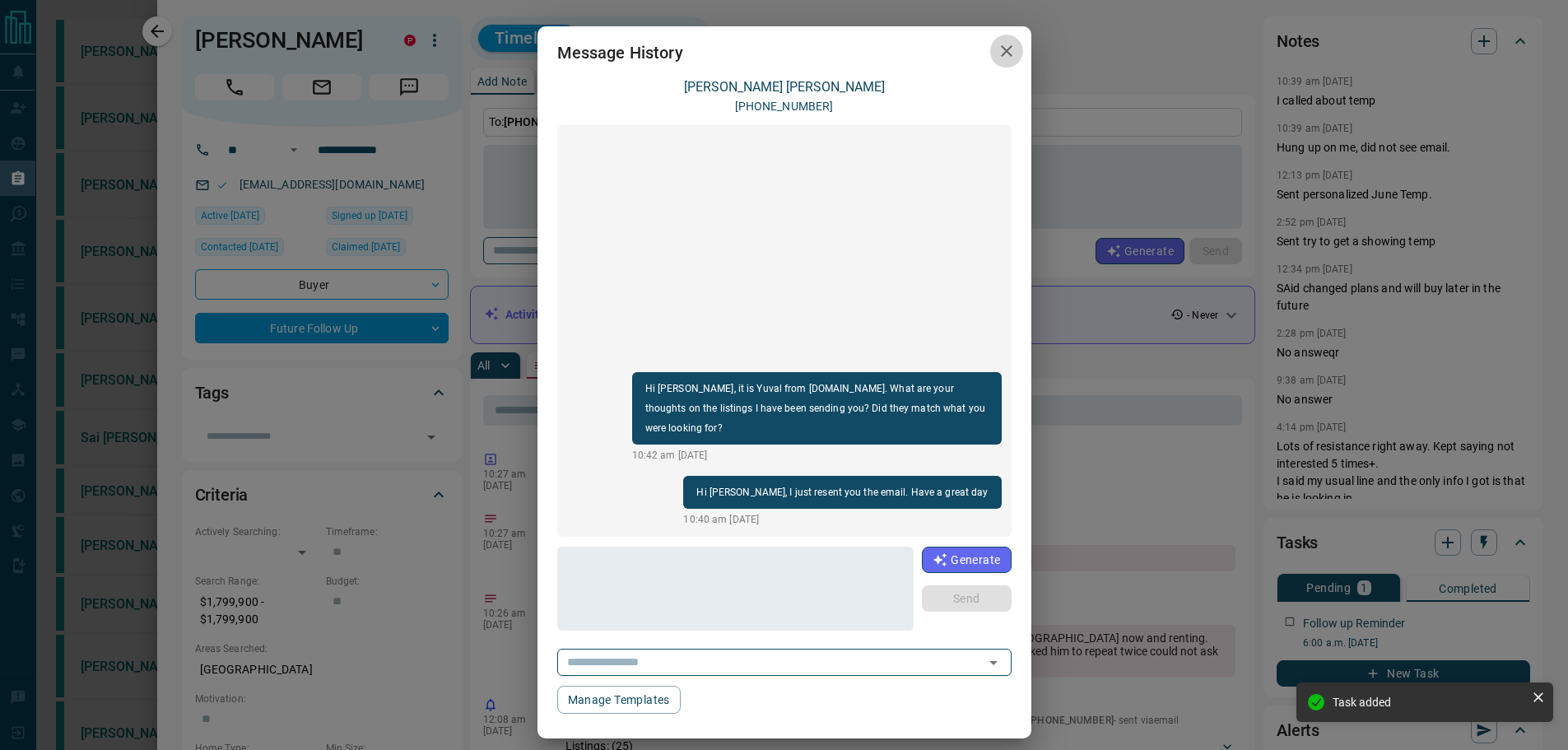
click at [1006, 45] on icon "button" at bounding box center [1006, 51] width 20 height 20
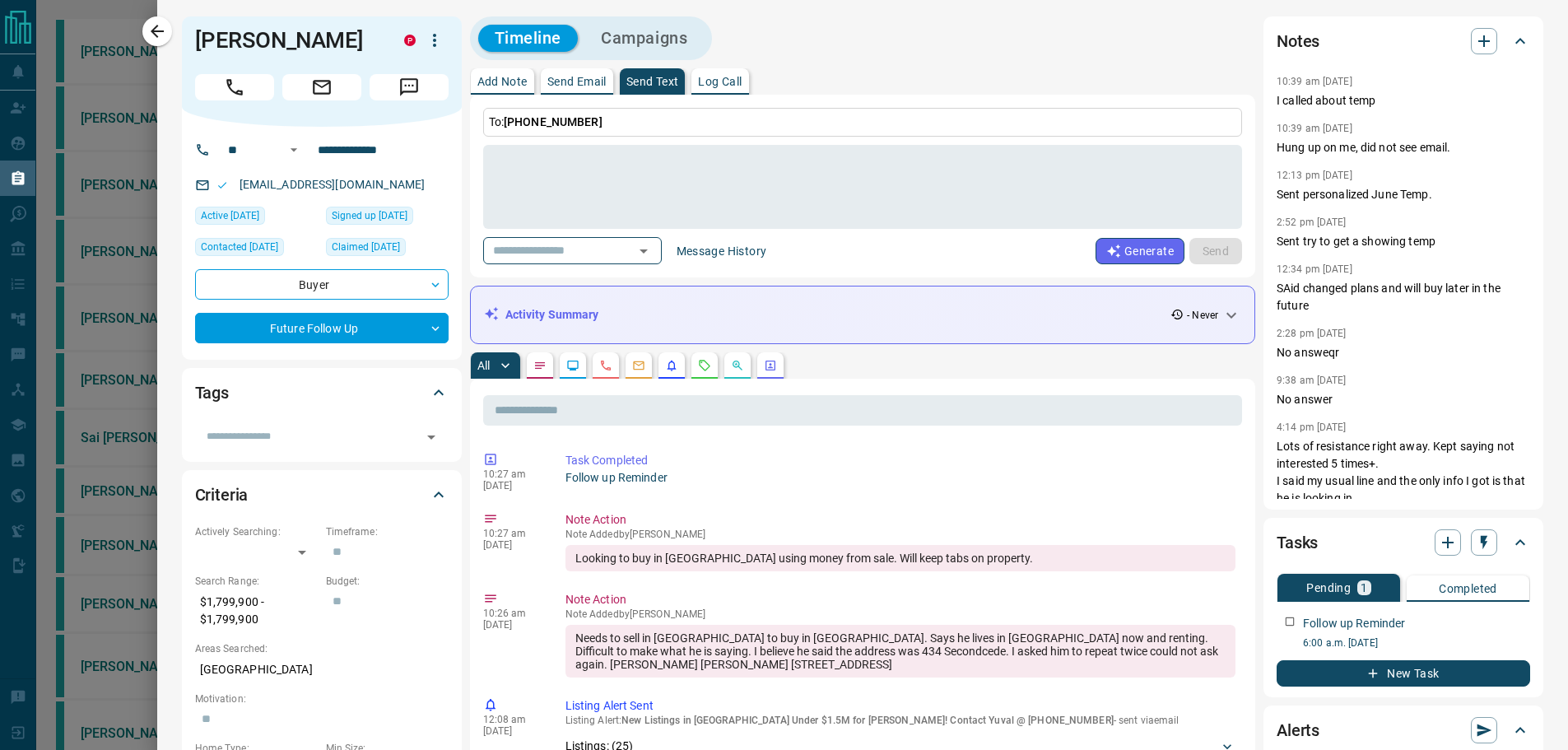
click at [541, 85] on button "Send Email" at bounding box center [577, 81] width 73 height 26
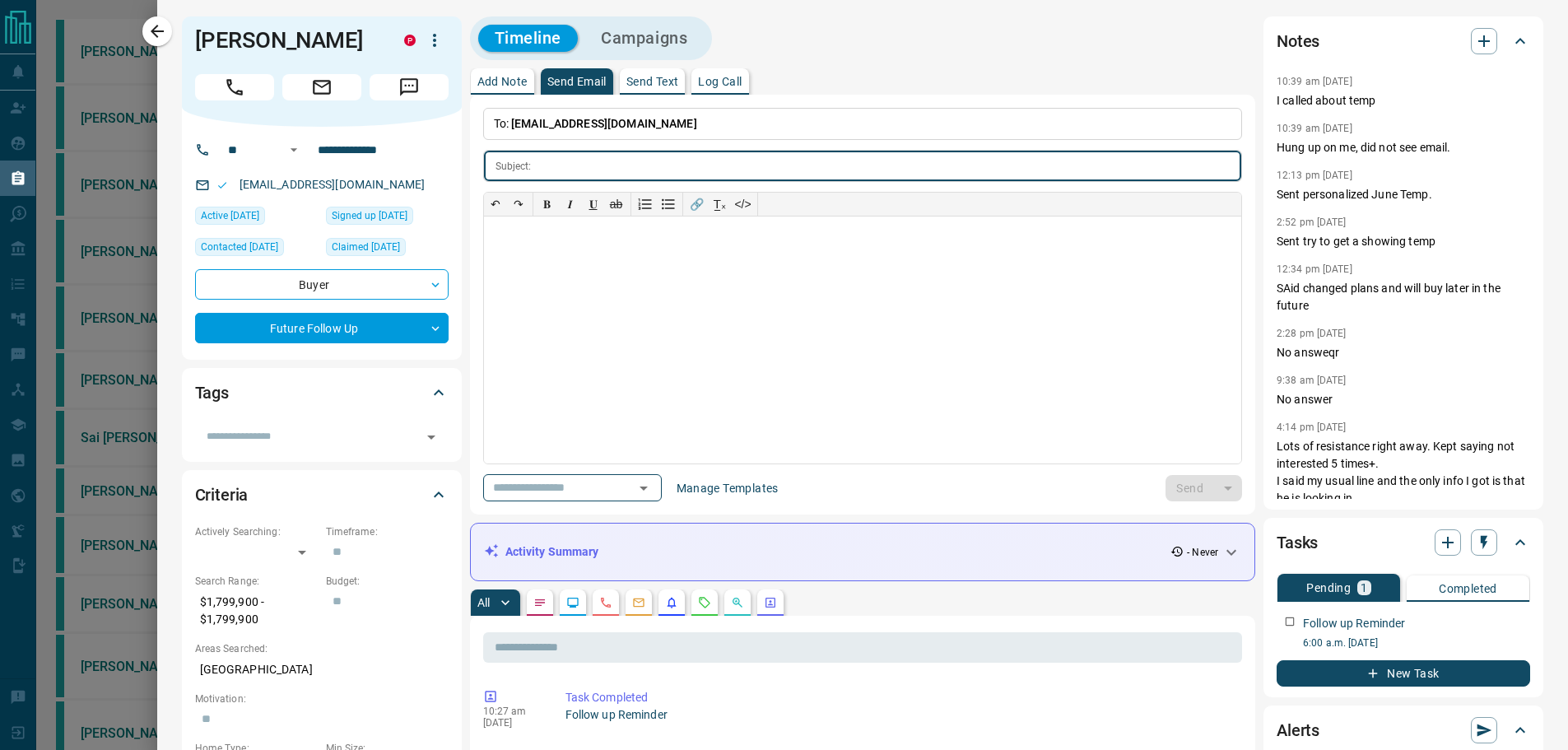
click at [504, 90] on button "Add Note" at bounding box center [502, 81] width 63 height 26
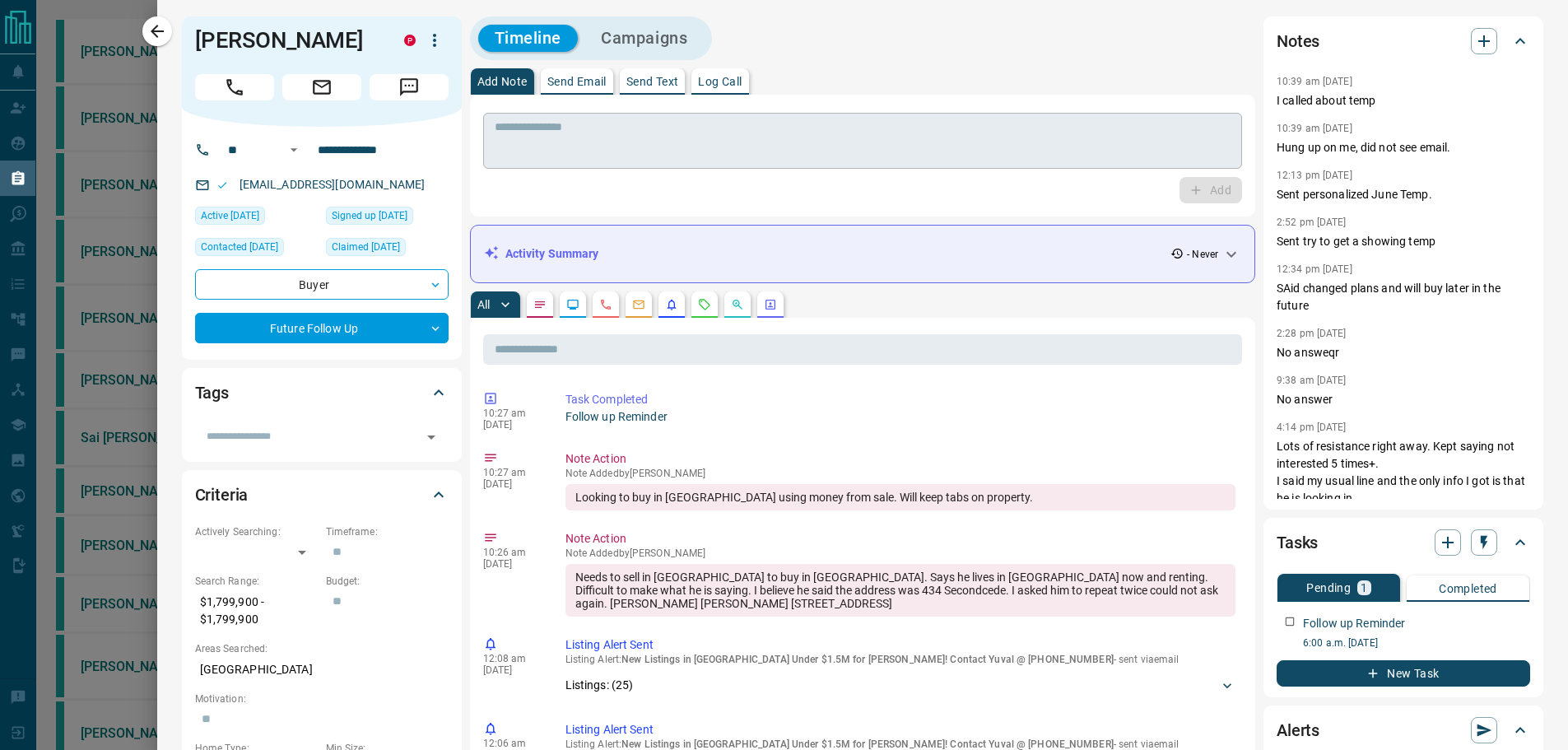
click at [159, 28] on icon "button" at bounding box center [157, 31] width 20 height 20
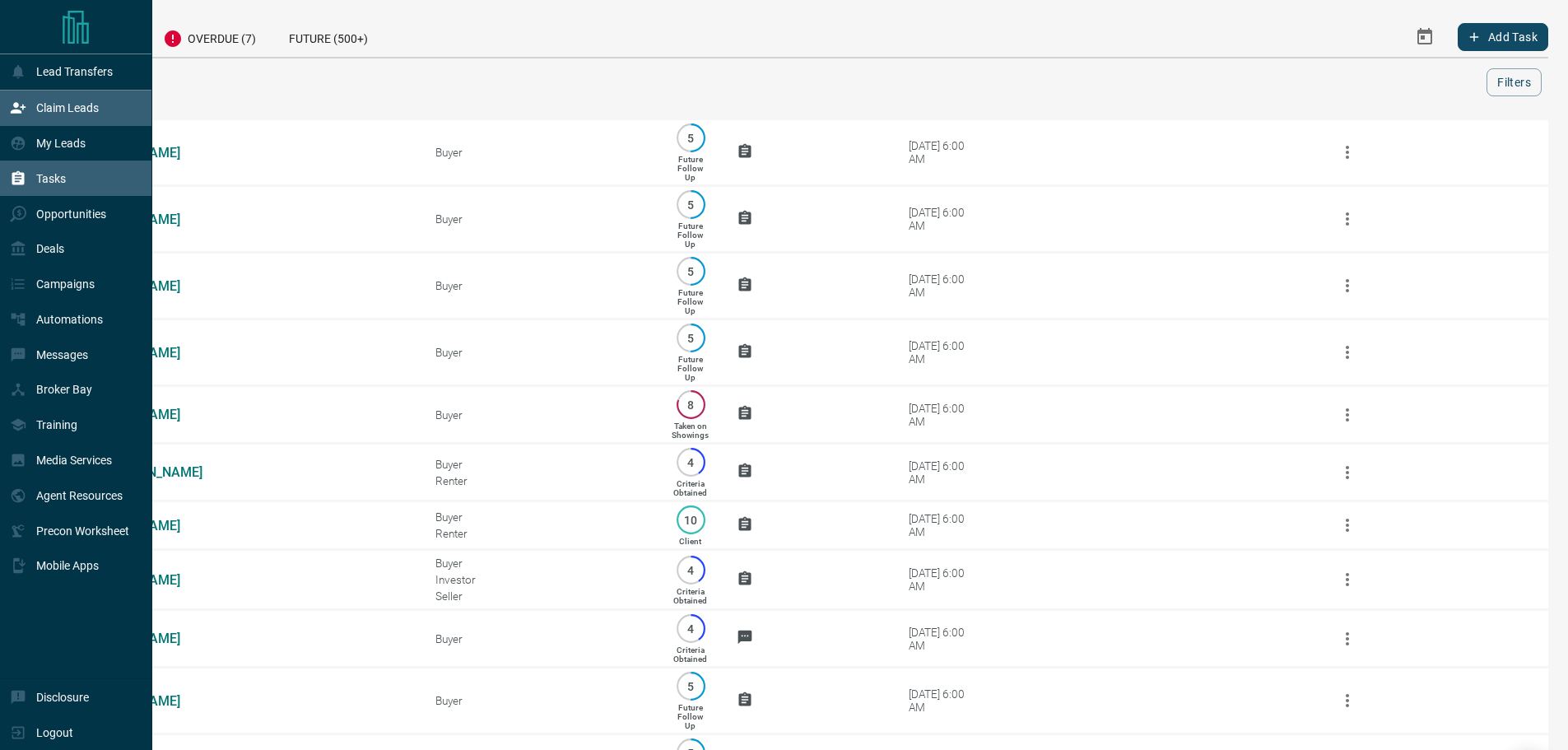
click at [18, 110] on icon at bounding box center [17, 108] width 16 height 16
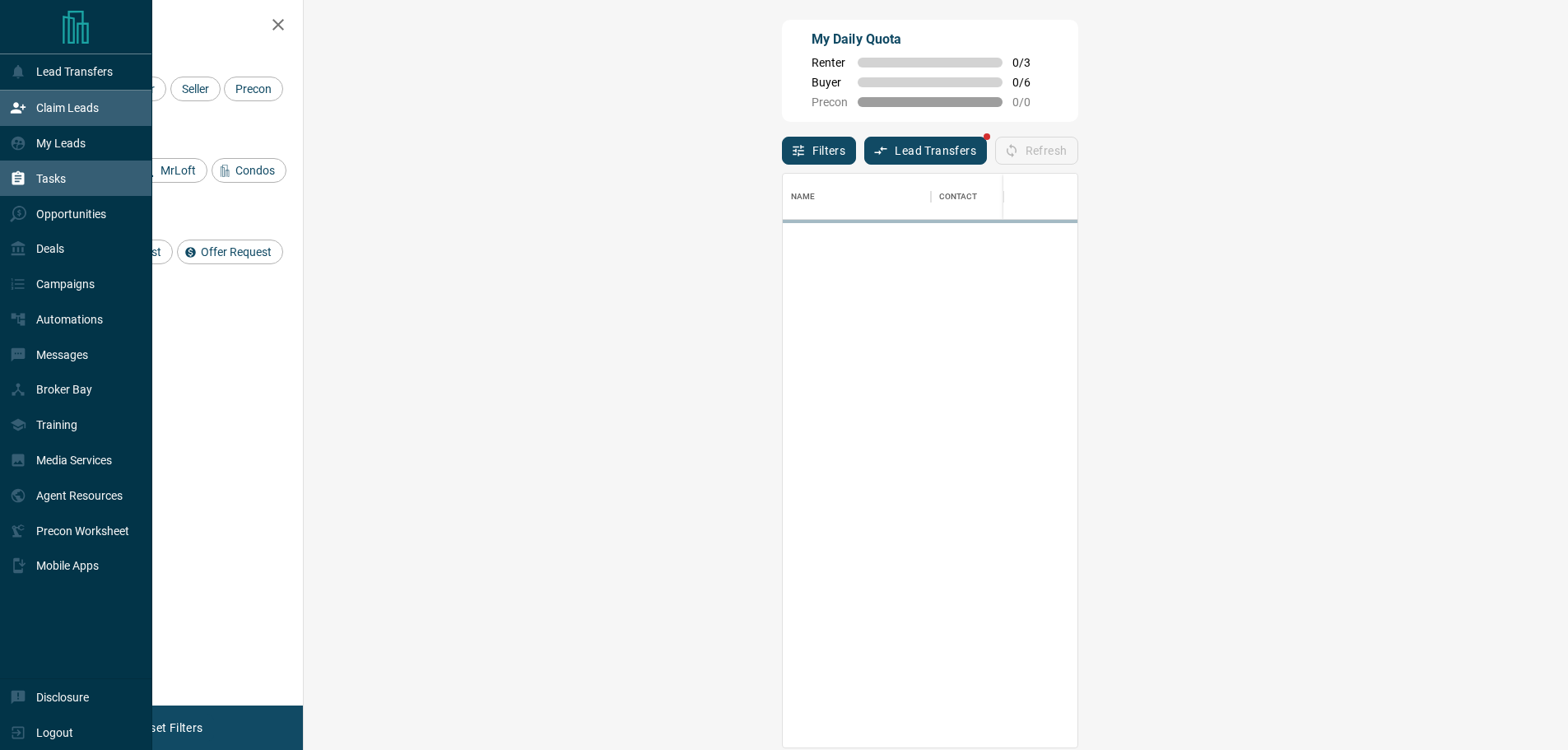
scroll to position [561, 1216]
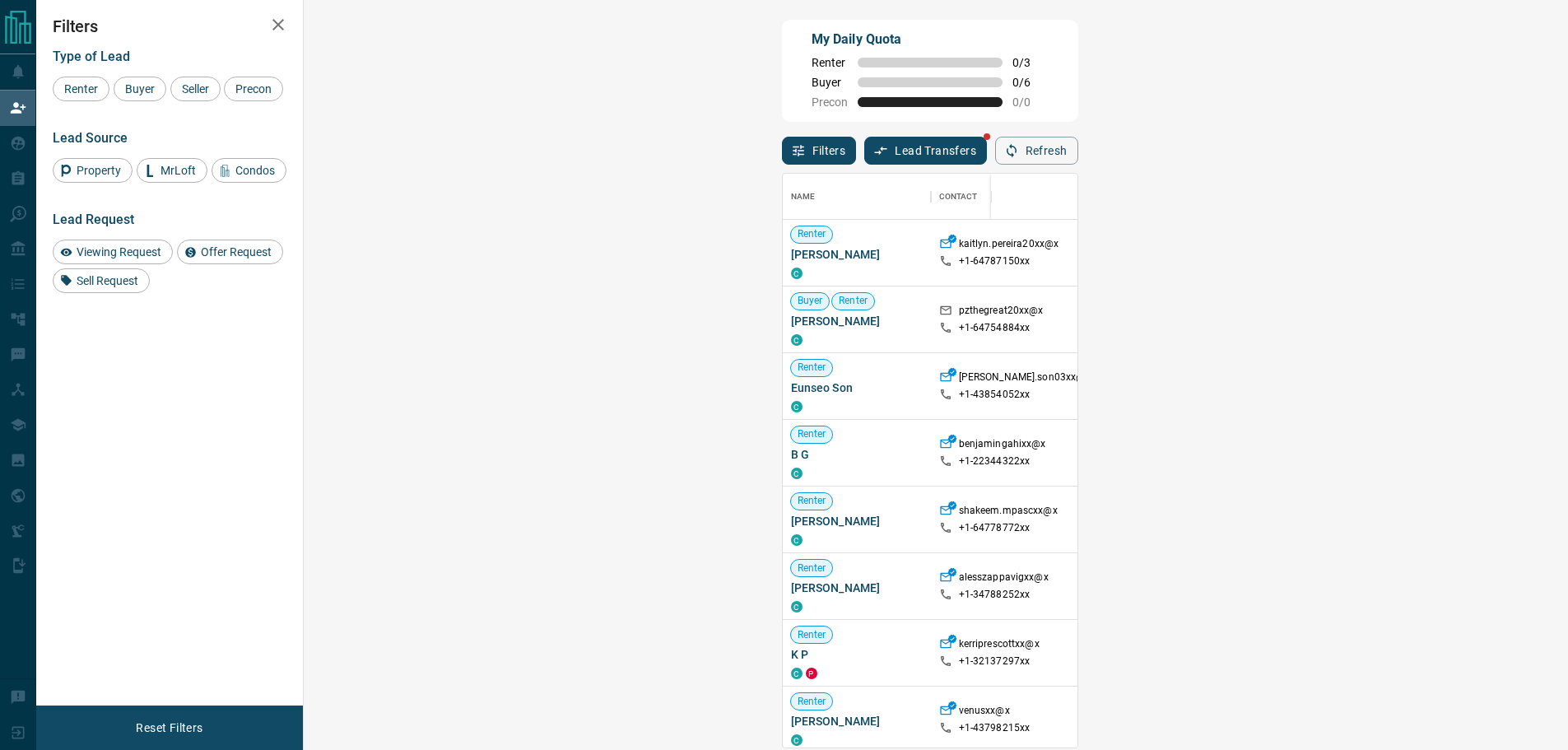
click at [1418, 319] on span "Viewing Request ( 2 )" at bounding box center [1463, 320] width 91 height 11
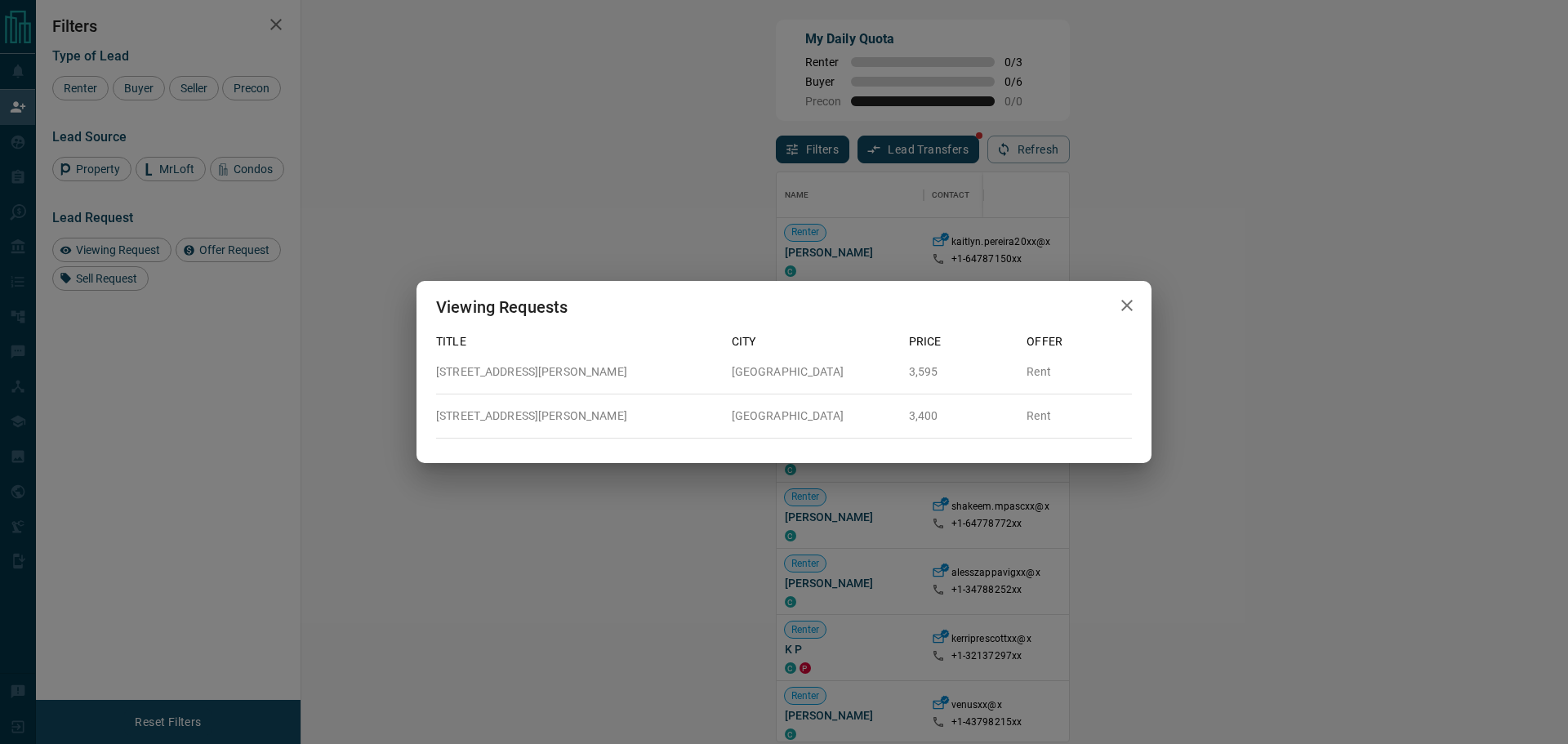
click at [1135, 317] on button "button" at bounding box center [1126, 306] width 33 height 34
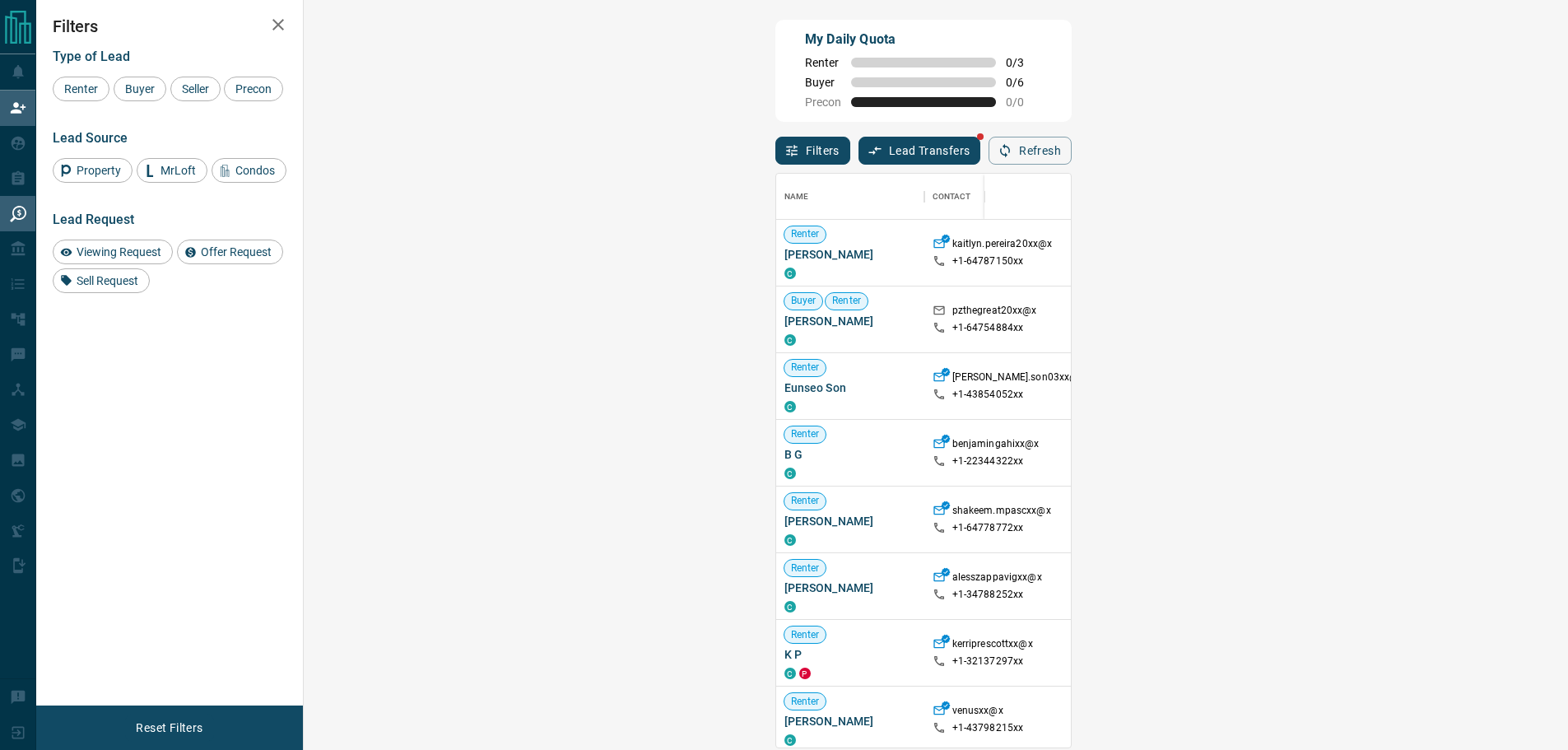
scroll to position [13, 13]
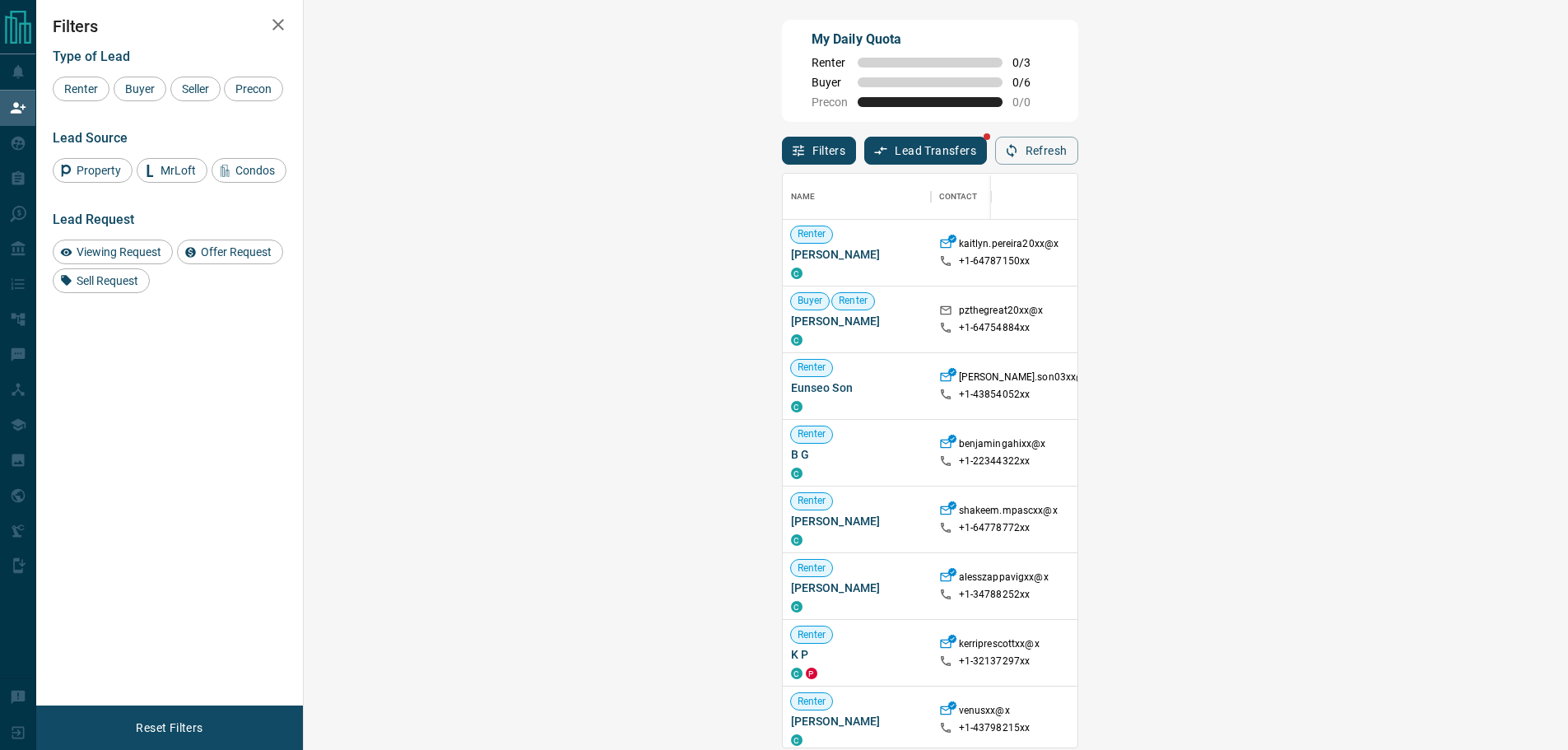
click at [1495, 318] on strong "( 2 )" at bounding box center [1501, 320] width 12 height 11
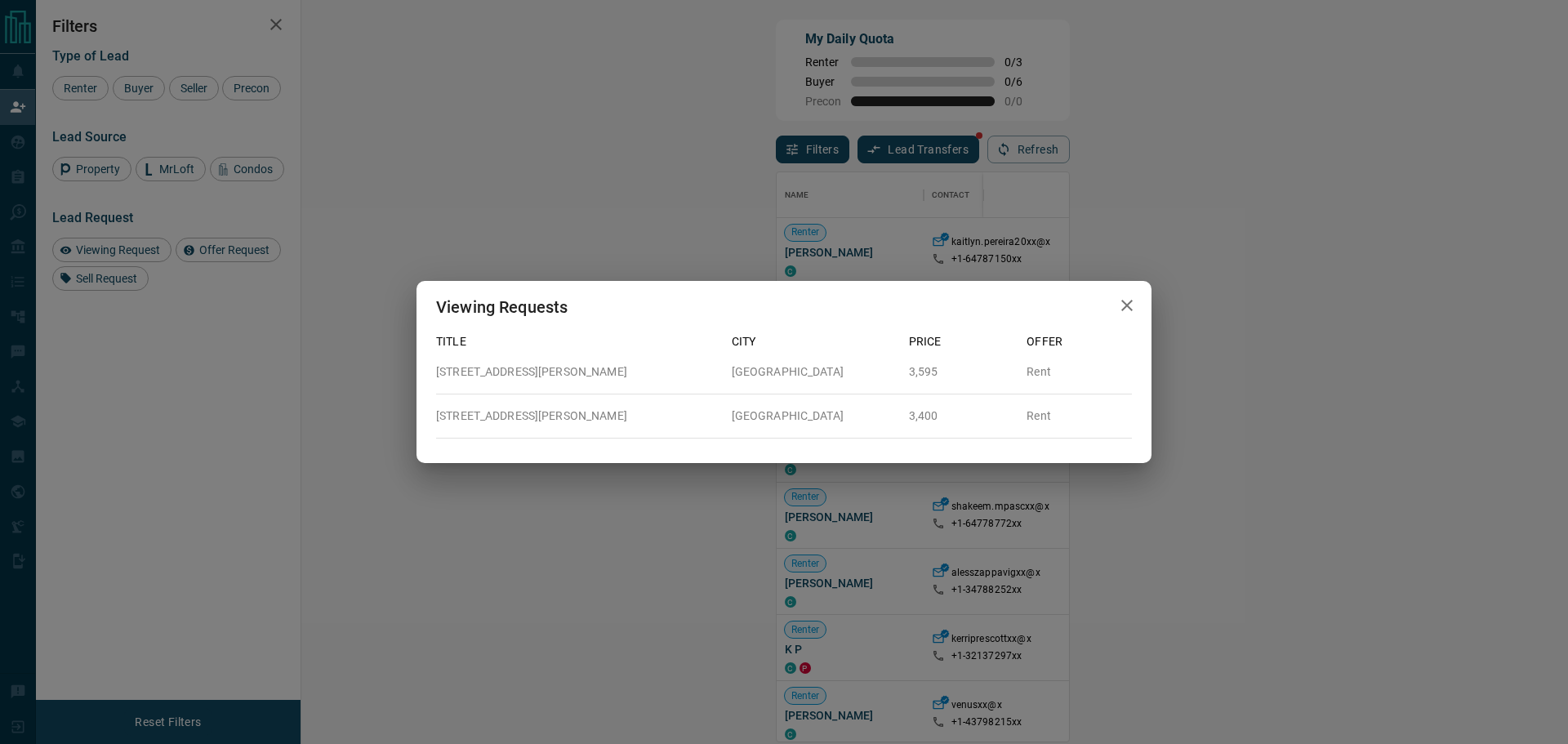
click at [1114, 316] on button "button" at bounding box center [1126, 306] width 33 height 34
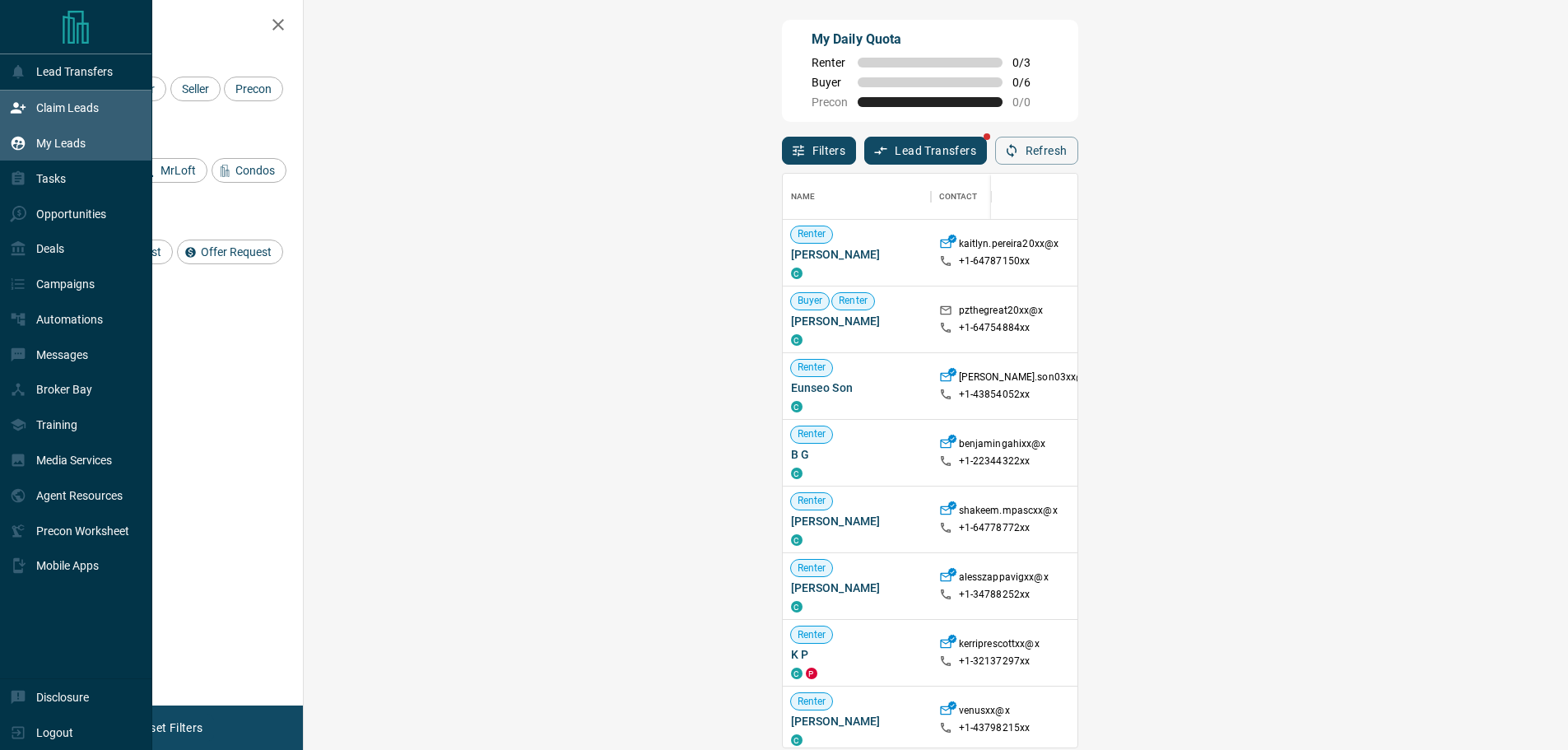
click at [58, 139] on p "My Leads" at bounding box center [60, 143] width 49 height 13
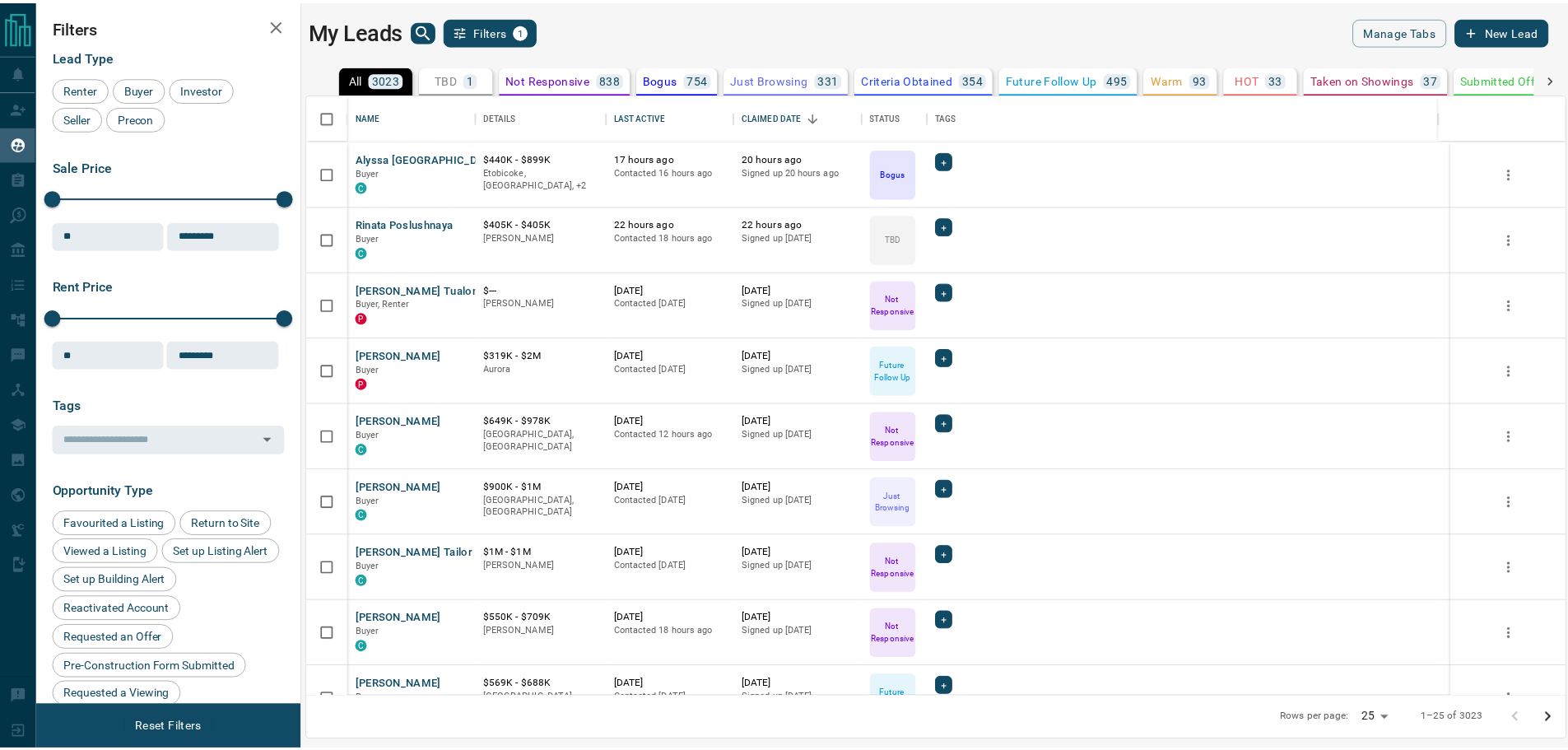
scroll to position [591, 1257]
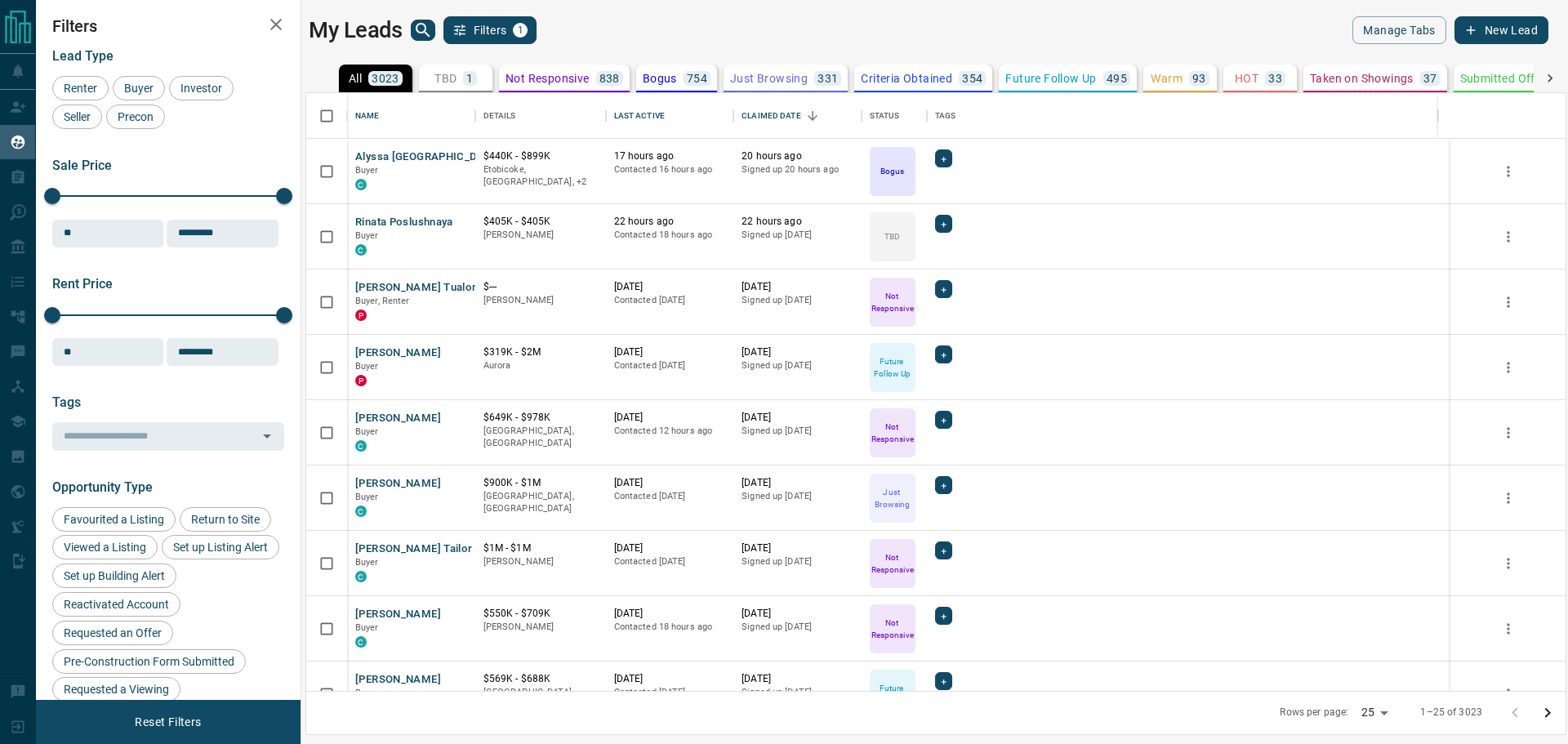
click at [421, 22] on icon "search button" at bounding box center [423, 30] width 20 height 20
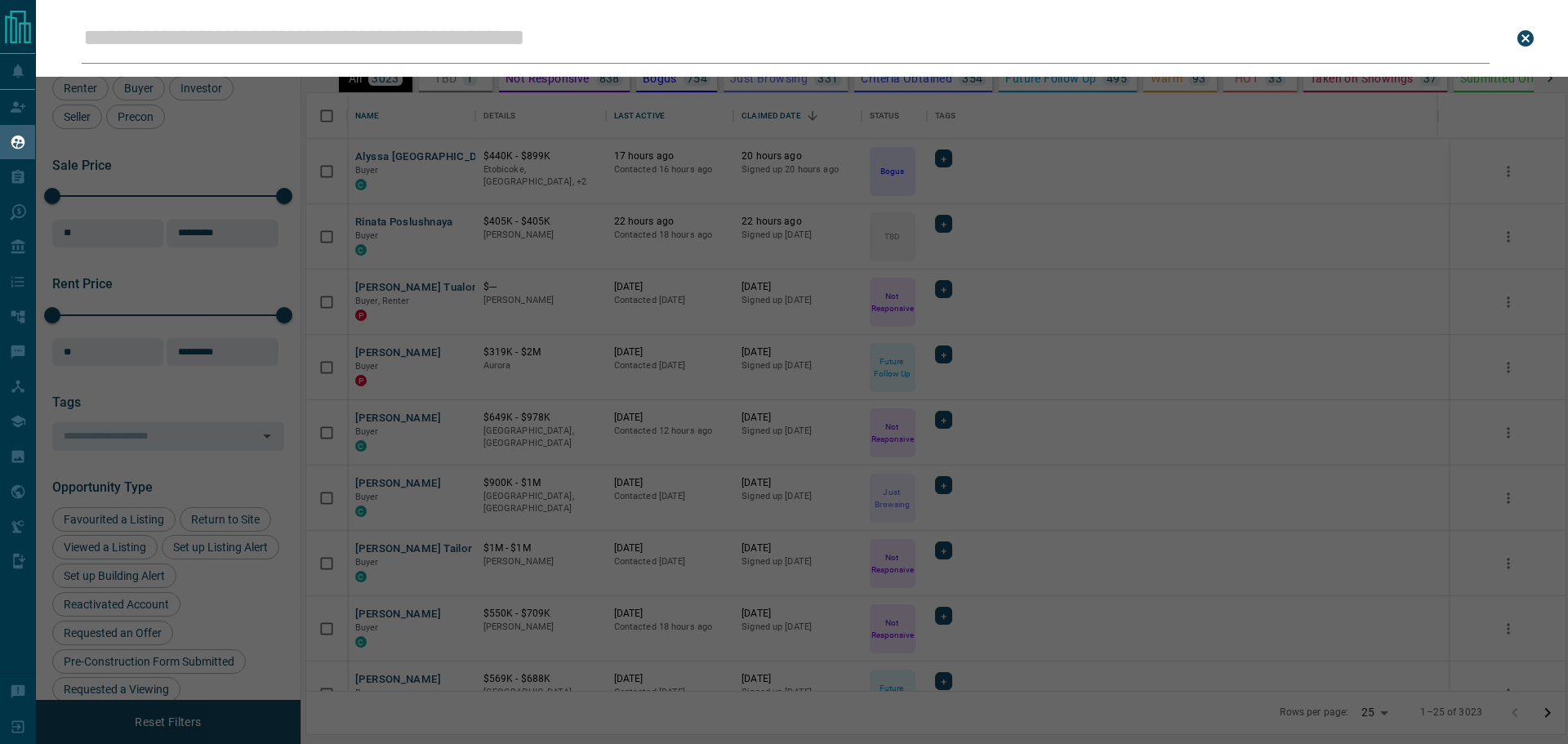
type input "*"
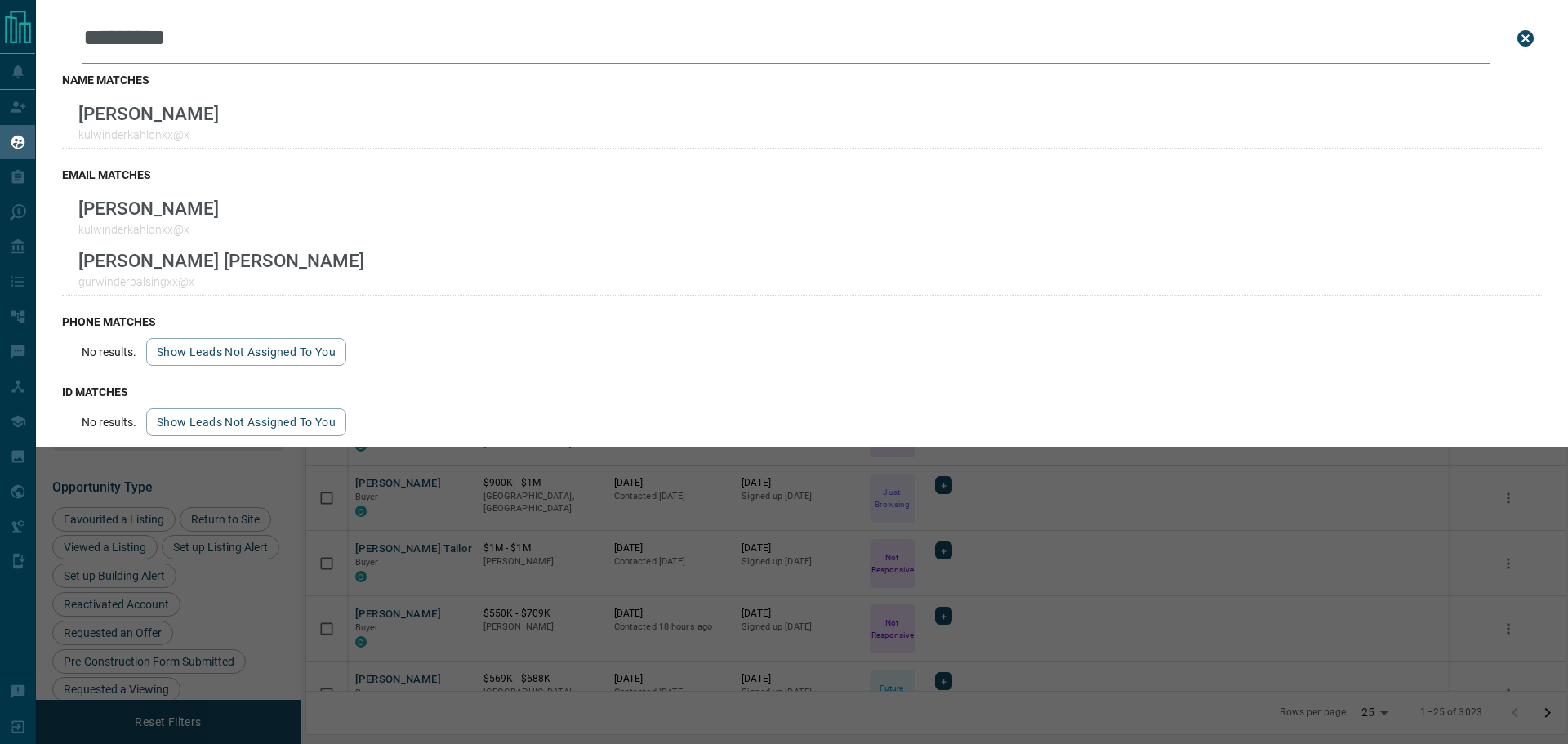
type input "*********"
click at [385, 94] on div "name matches [PERSON_NAME] kulwinderkahlonxx@x" at bounding box center [802, 110] width 1480 height 95
drag, startPoint x: 223, startPoint y: 31, endPoint x: 38, endPoint y: 5, distance: 186.8
click at [37, 3] on div "Leads Search Bar ********* Search for a lead by name, email, phone, or id name …" at bounding box center [802, 224] width 1532 height 447
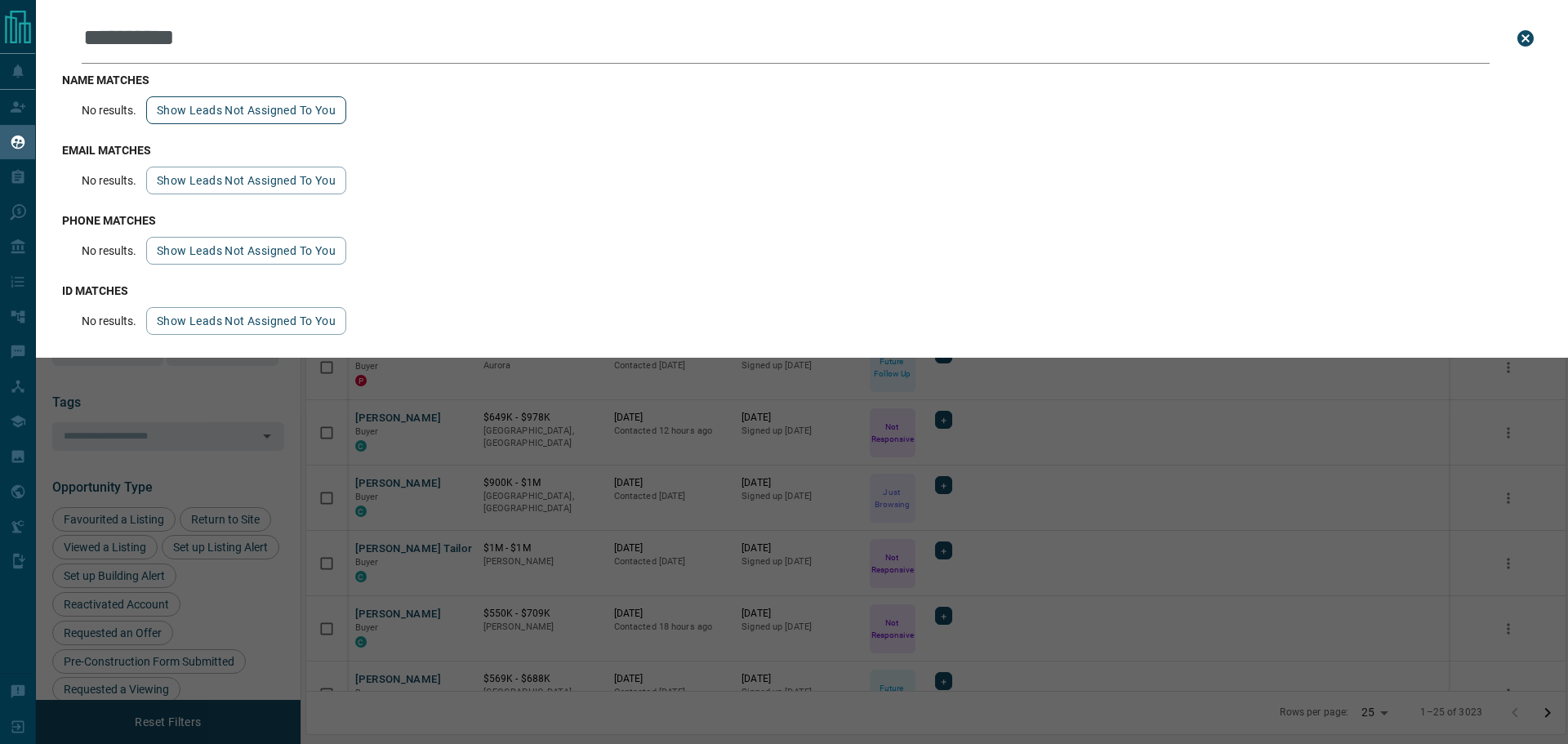
type input "**********"
click at [269, 109] on button "Show leads not assigned to you" at bounding box center [246, 110] width 200 height 28
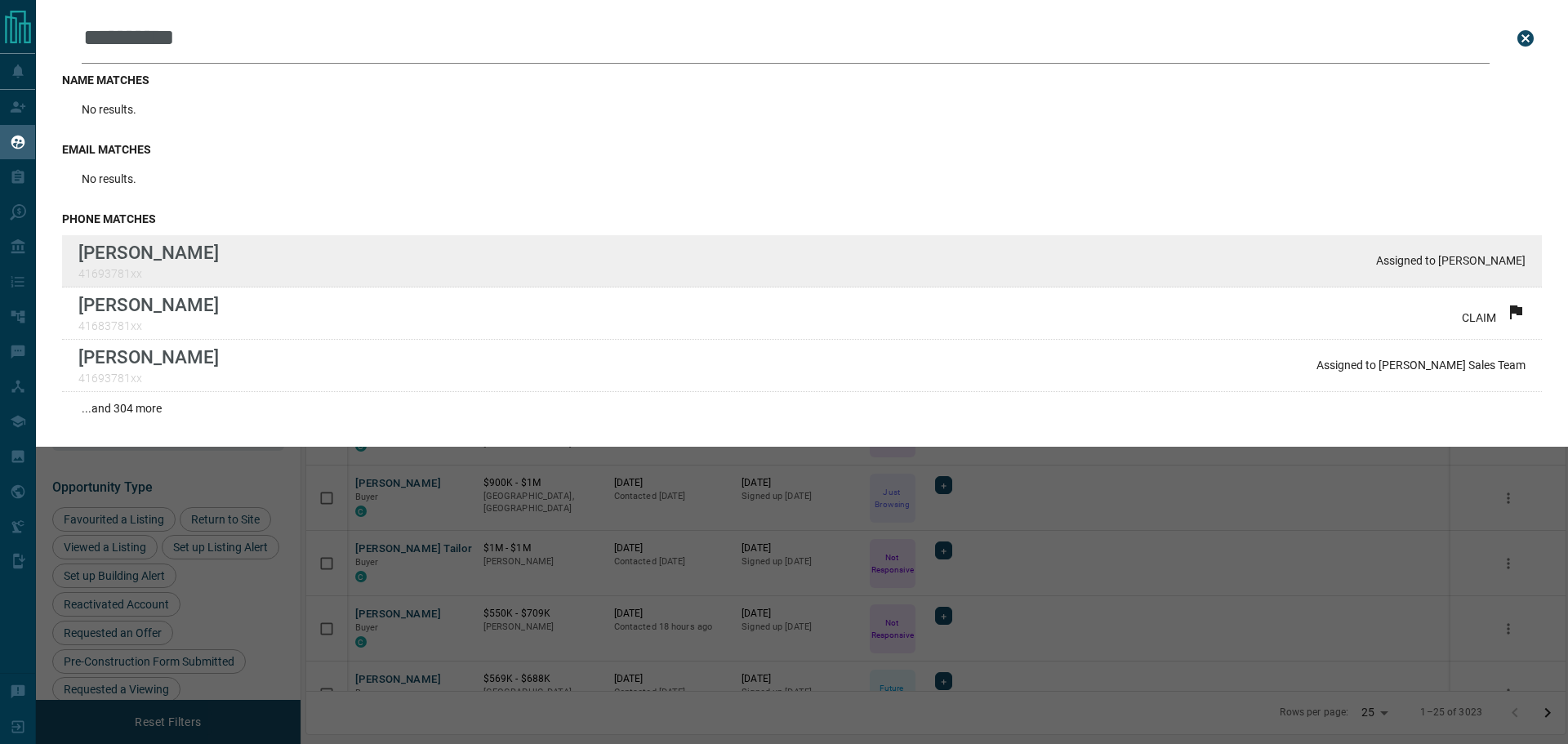
click at [273, 244] on div "[PERSON_NAME] 41693781xx Assigned to [PERSON_NAME]" at bounding box center [802, 261] width 1480 height 52
drag, startPoint x: 240, startPoint y: 256, endPoint x: 80, endPoint y: 258, distance: 160.0
click at [80, 258] on p "[PERSON_NAME]" at bounding box center [149, 252] width 140 height 22
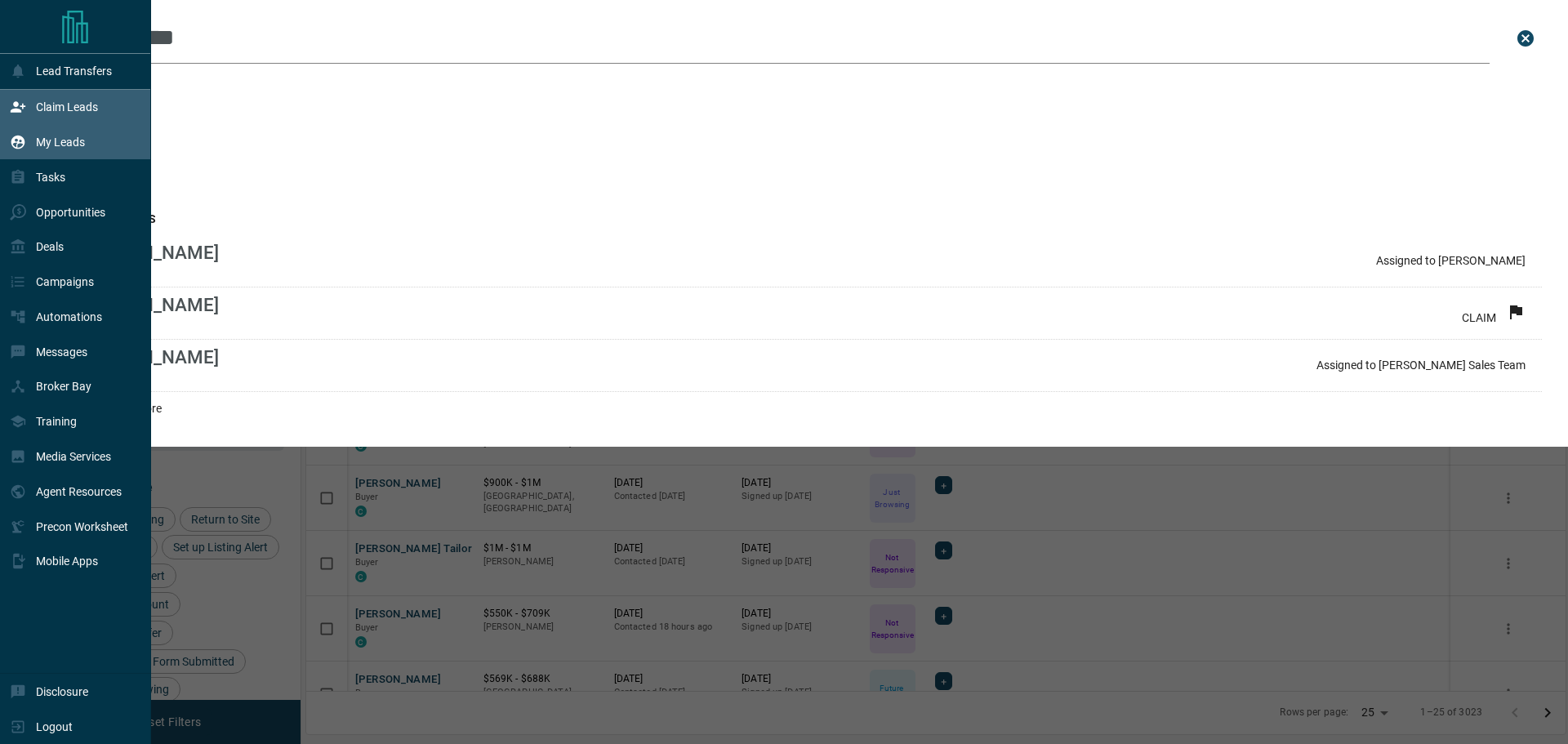
click at [28, 100] on div "Claim Leads" at bounding box center [53, 107] width 88 height 27
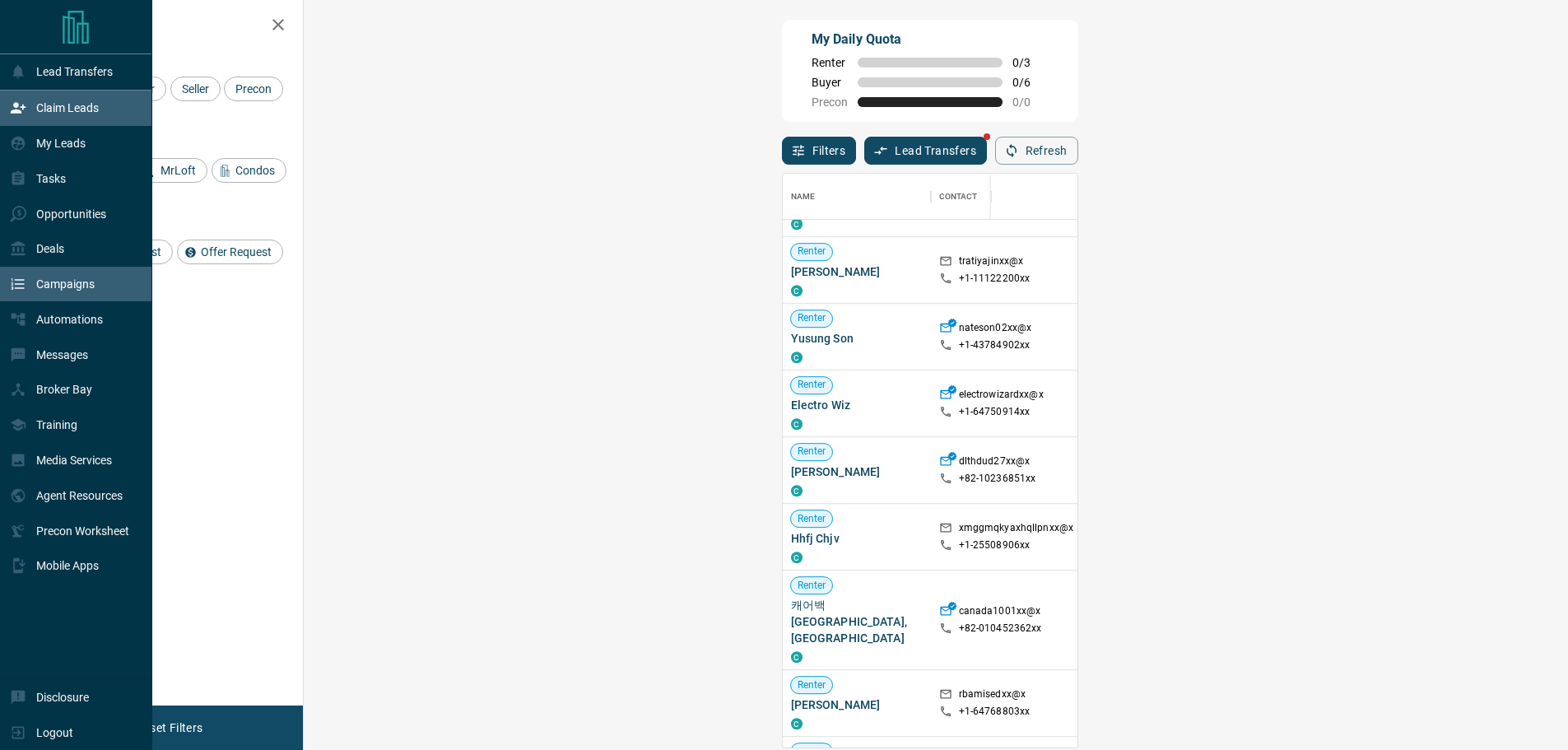
scroll to position [1073, 0]
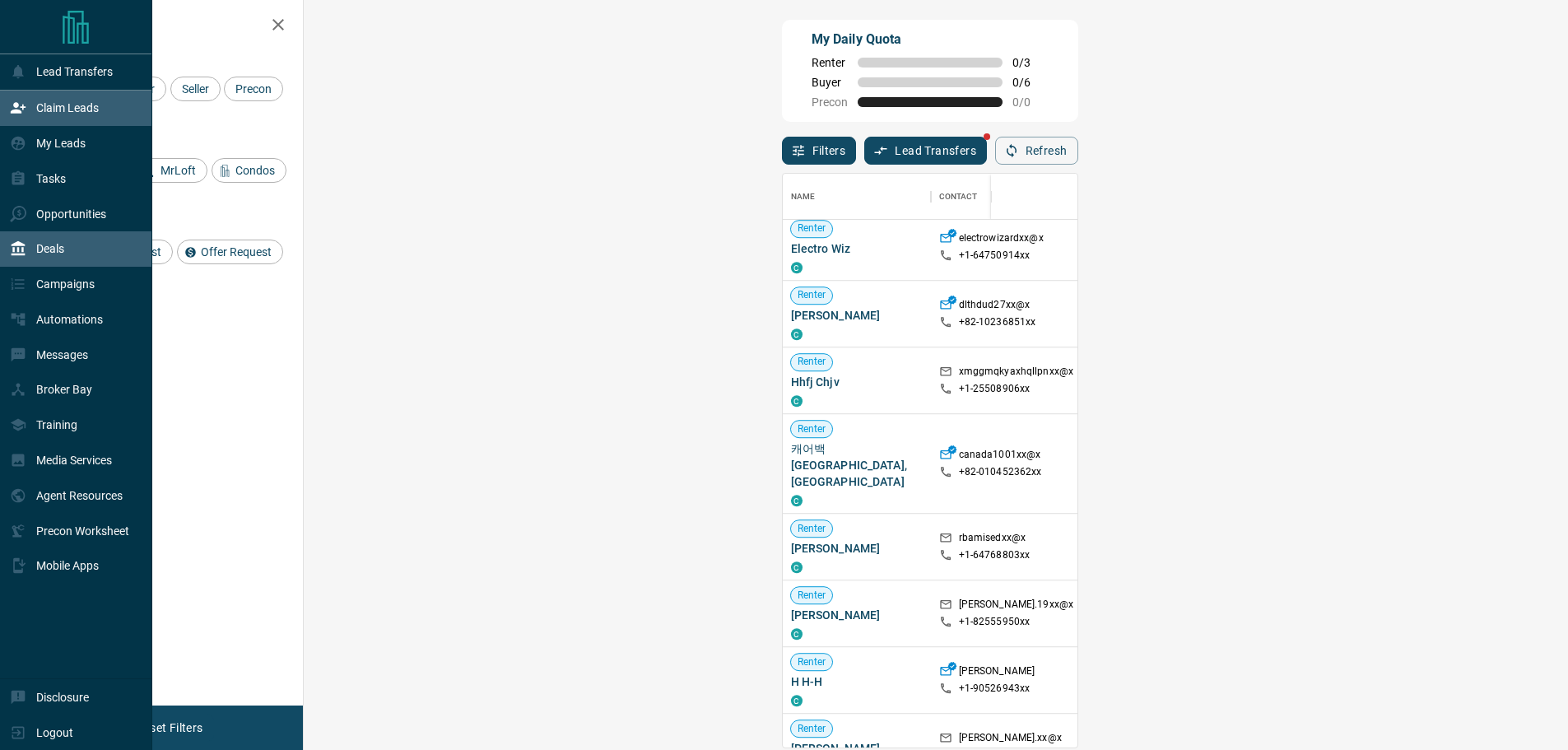
click at [19, 256] on icon at bounding box center [18, 249] width 14 height 15
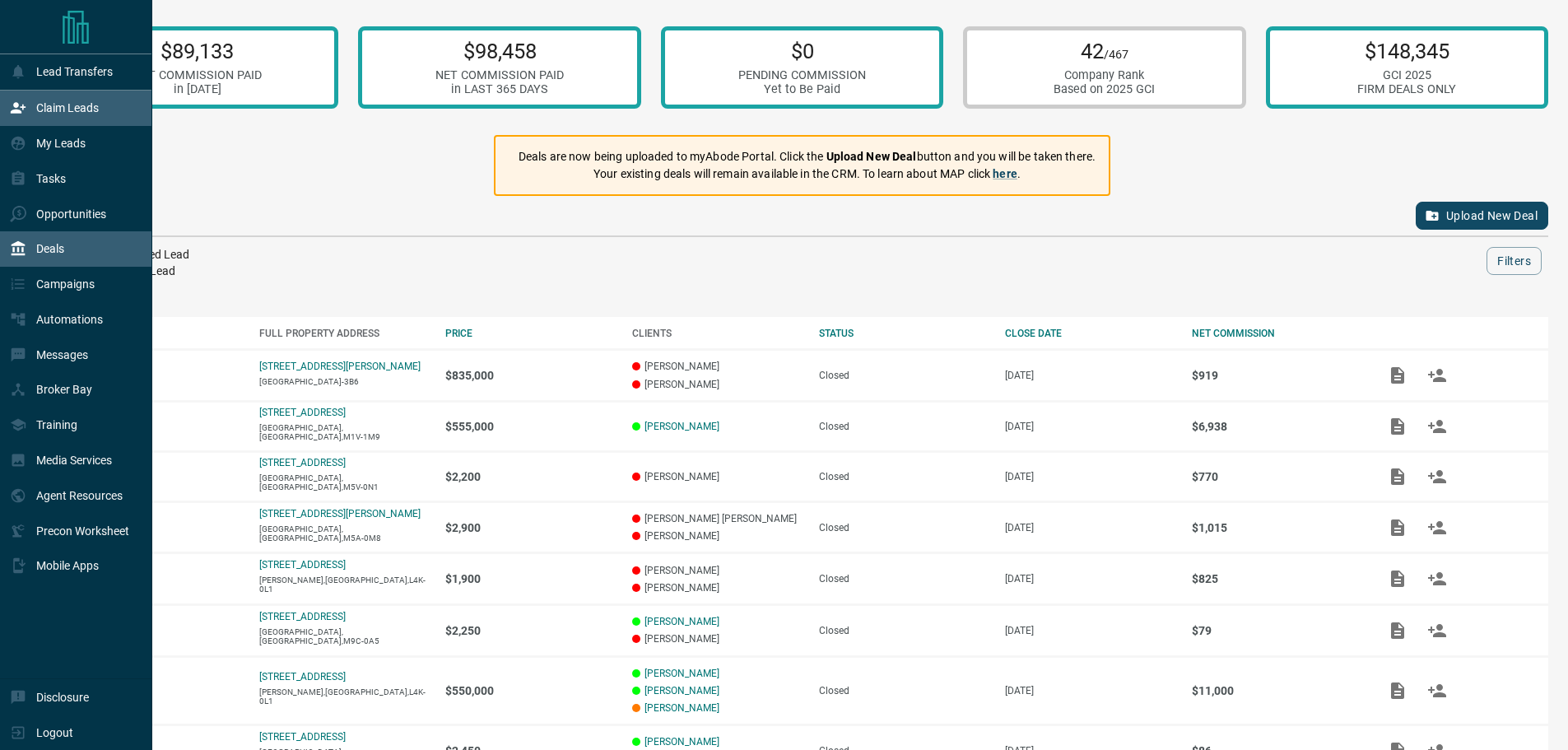
click at [0, 108] on div "Claim Leads" at bounding box center [75, 108] width 152 height 36
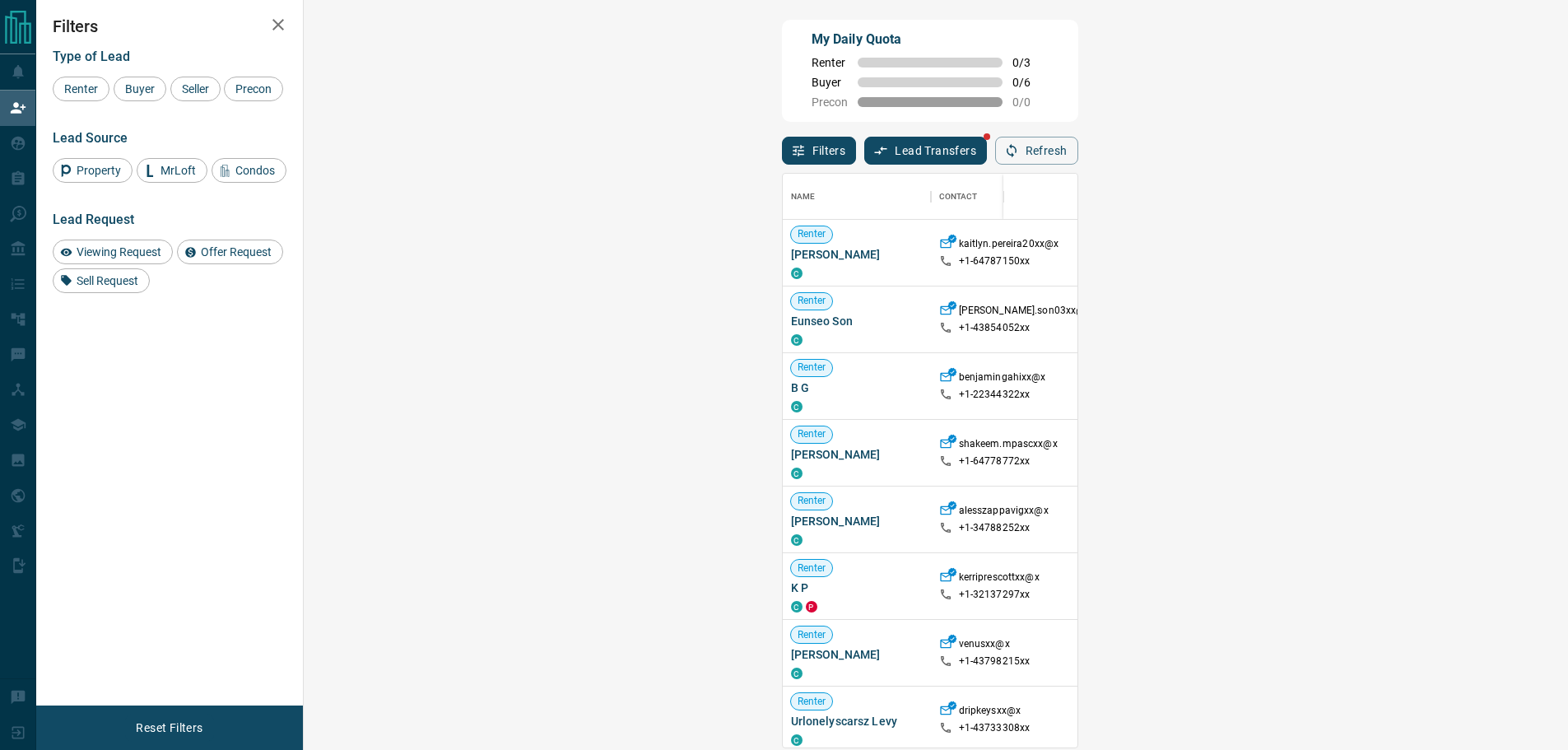
scroll to position [561, 1216]
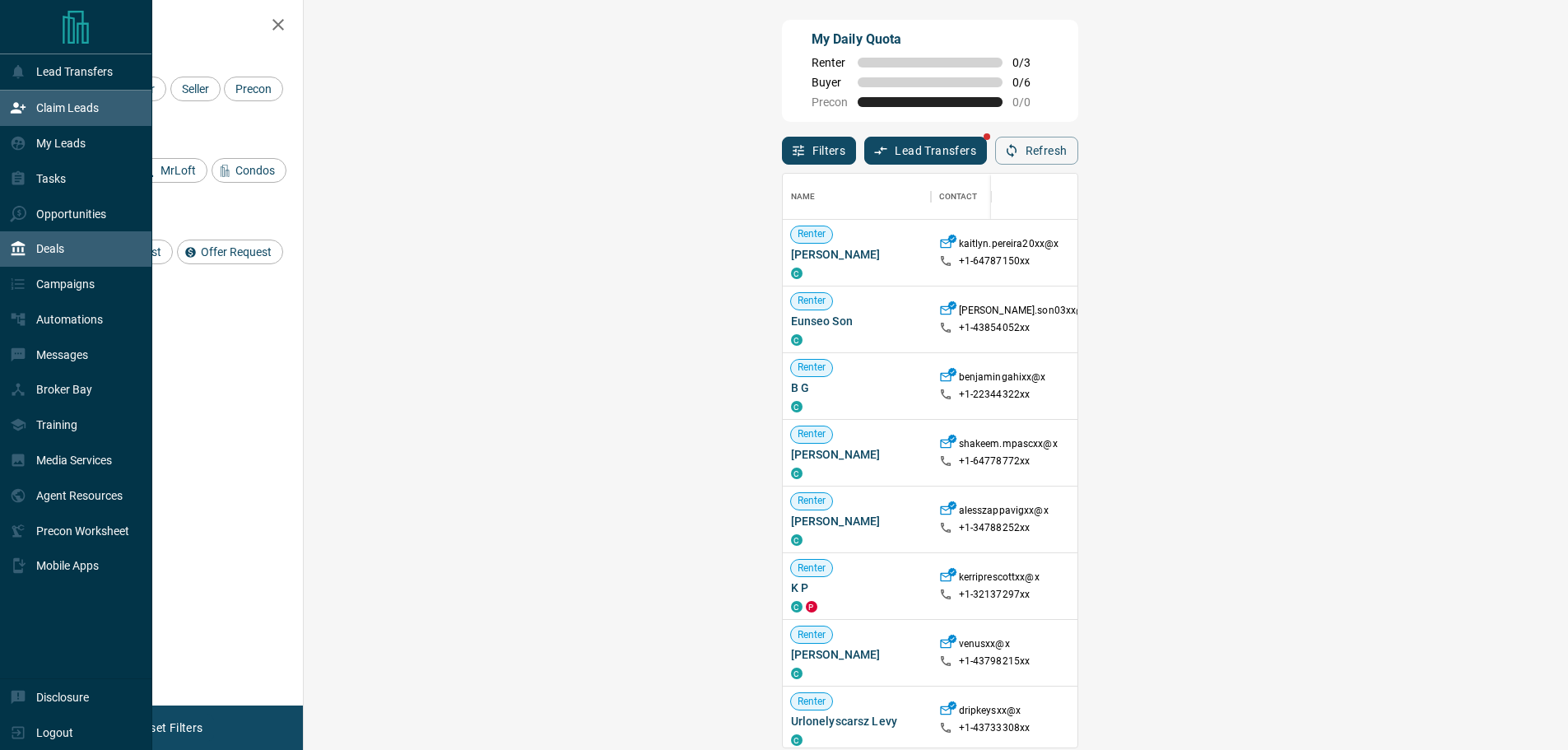
click at [33, 252] on div "Deals" at bounding box center [37, 249] width 55 height 27
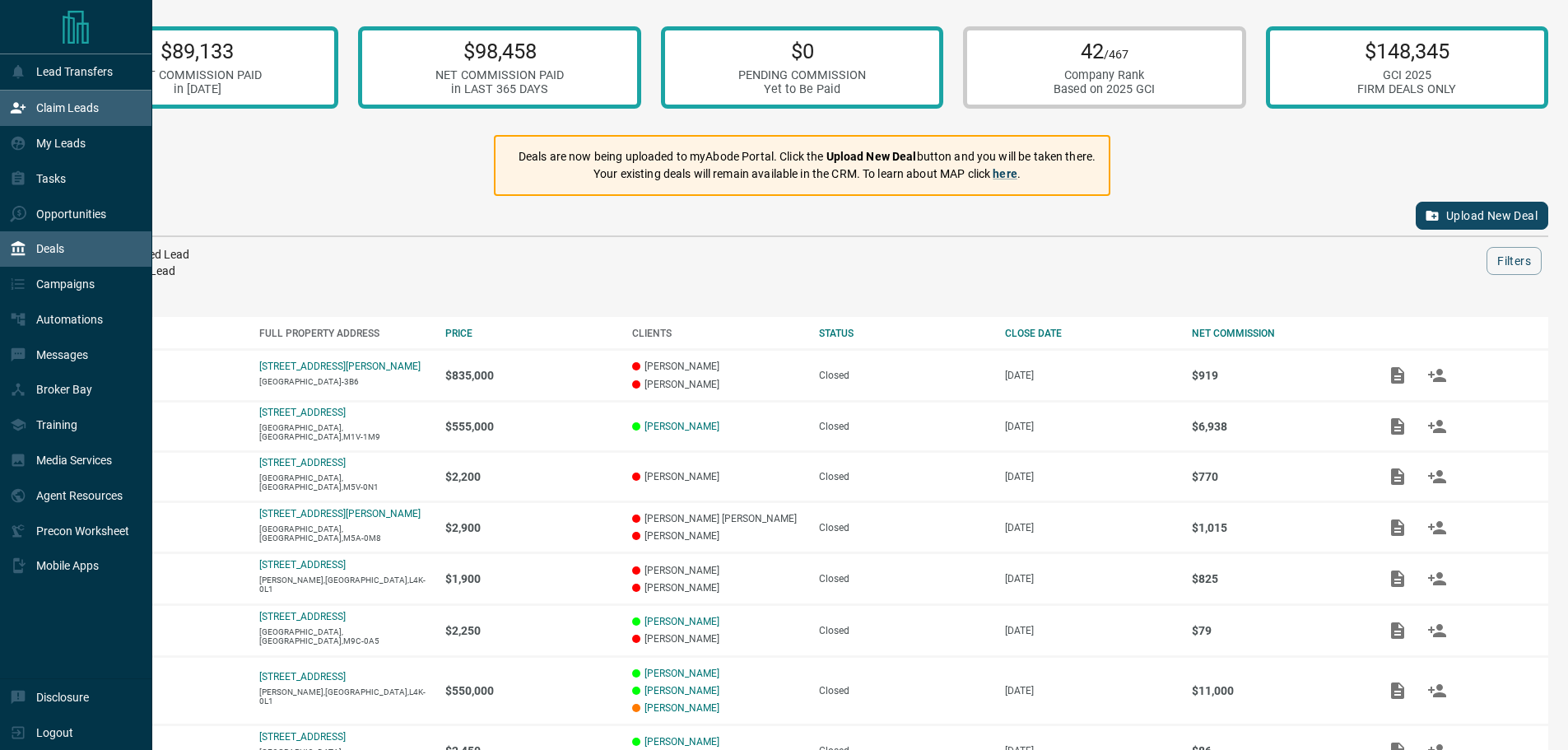
click at [0, 105] on div "Claim Leads" at bounding box center [75, 108] width 152 height 36
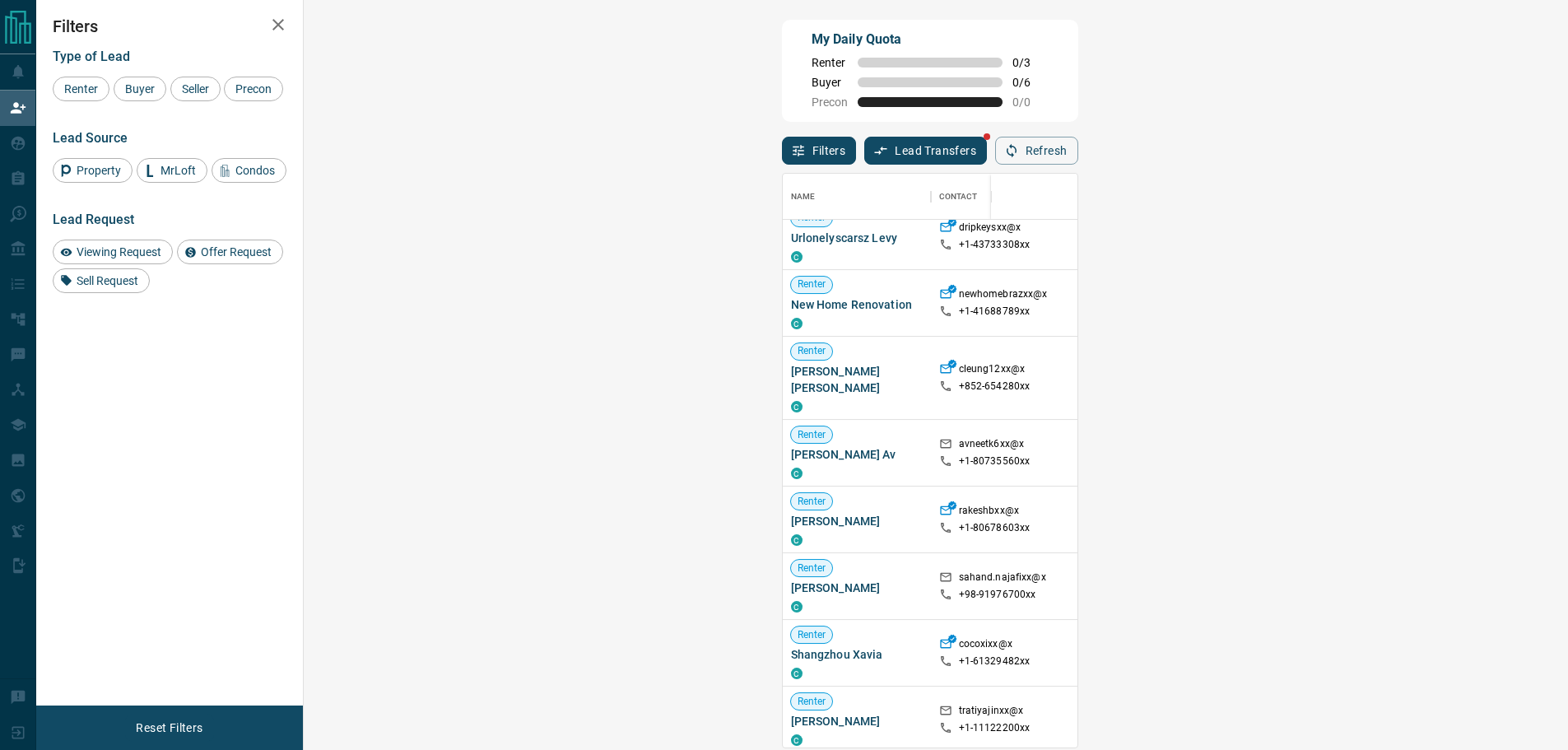
scroll to position [1071, 0]
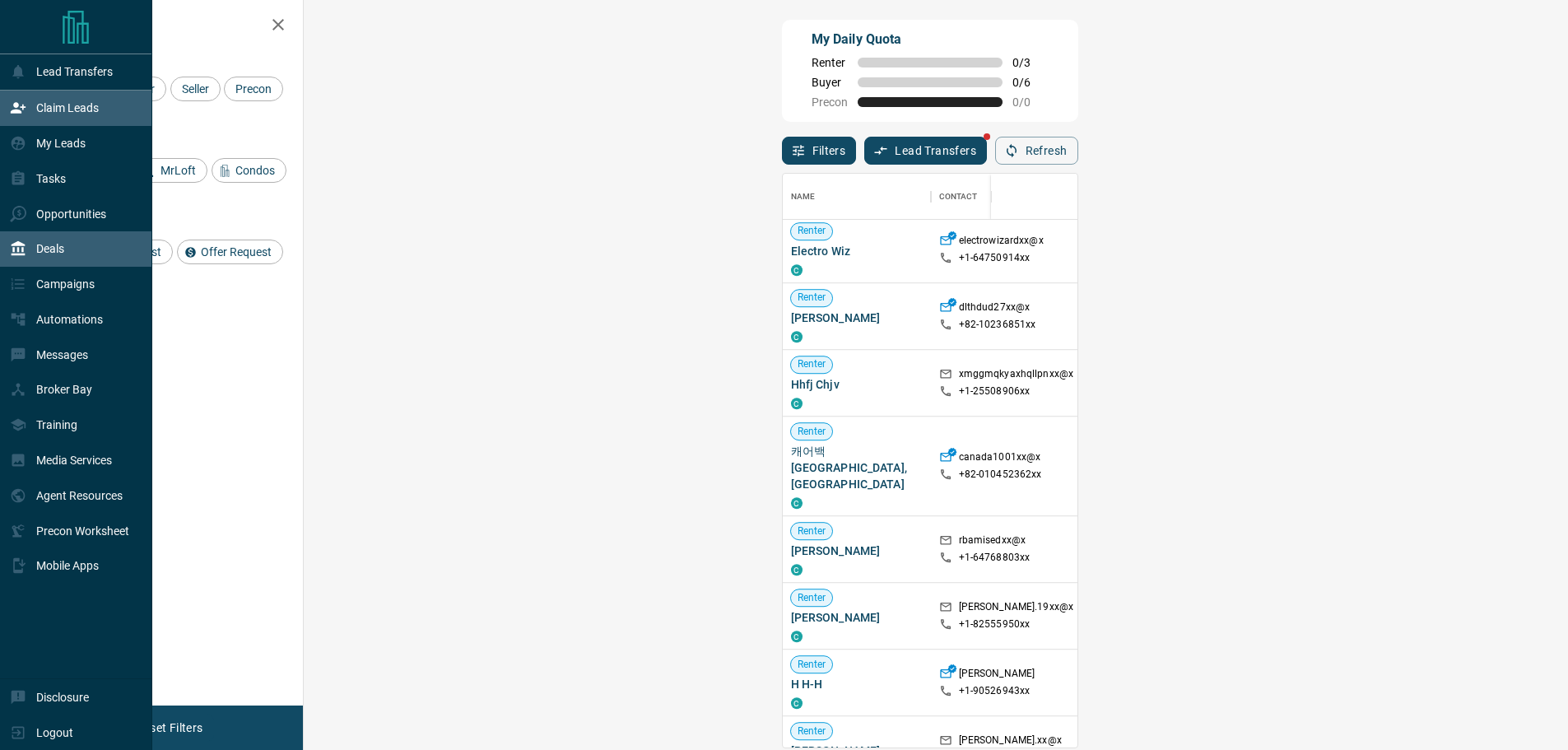
click at [77, 262] on div "Deals" at bounding box center [75, 249] width 152 height 36
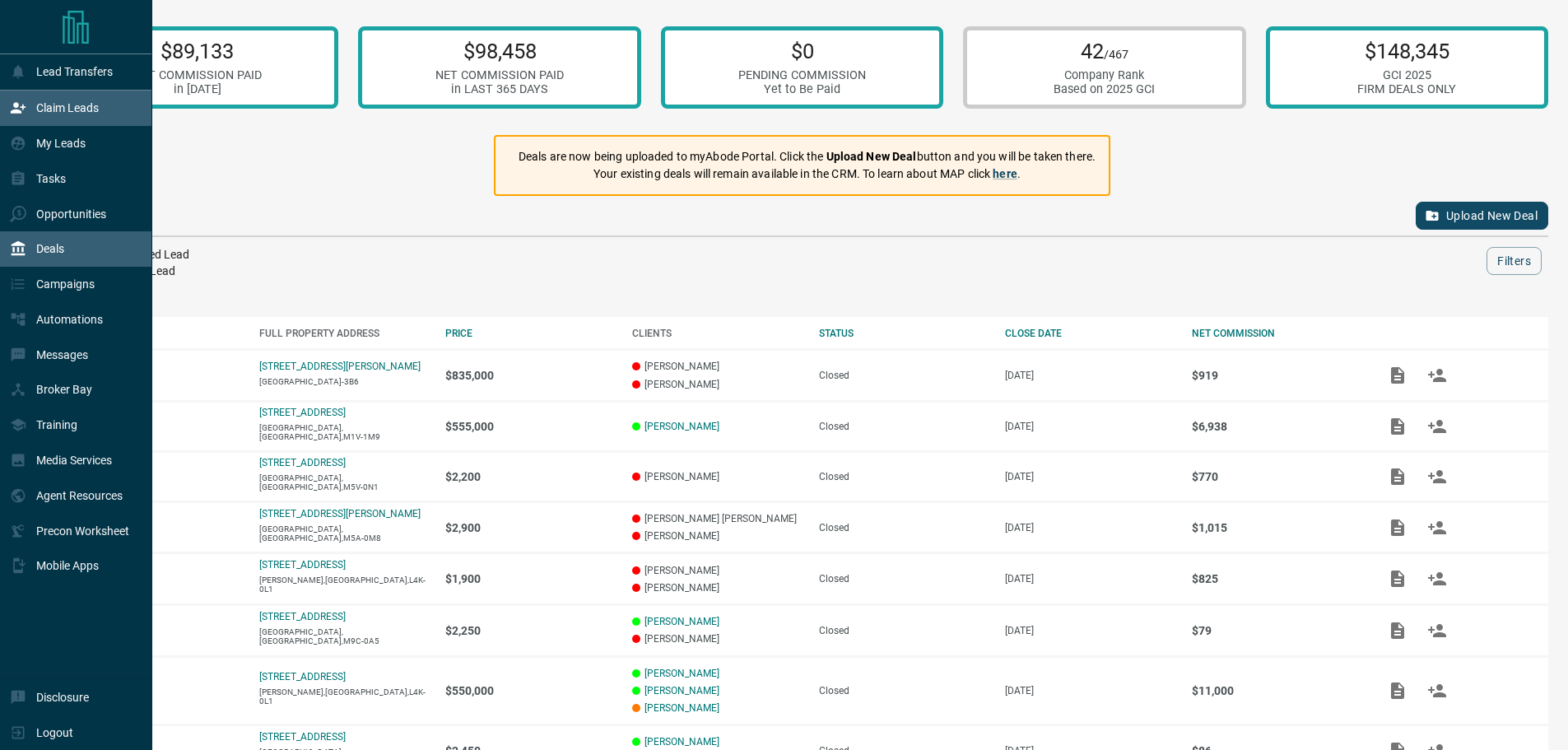
click at [28, 111] on div "Claim Leads" at bounding box center [54, 108] width 89 height 27
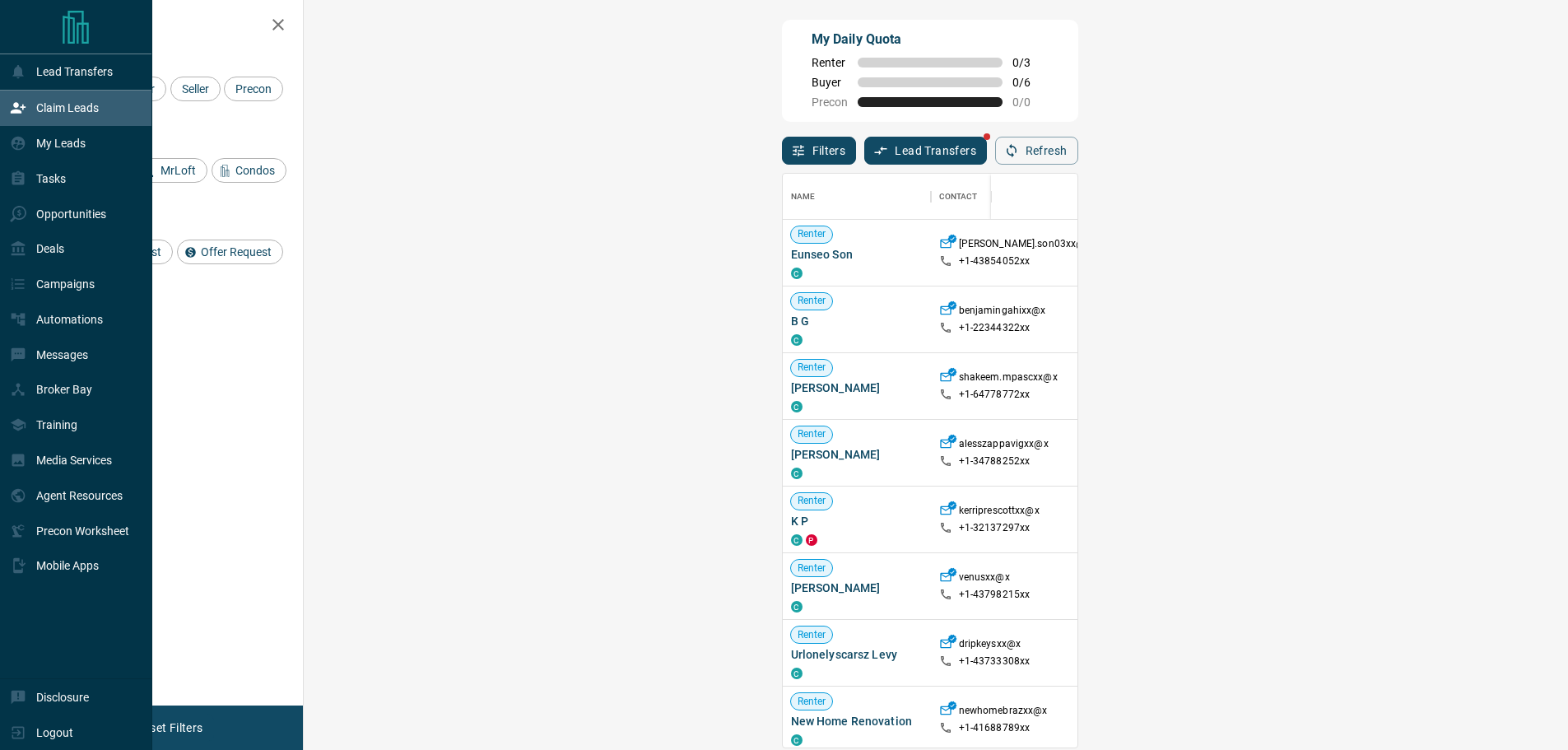
scroll to position [561, 1216]
click at [27, 252] on div "Deals" at bounding box center [37, 249] width 55 height 27
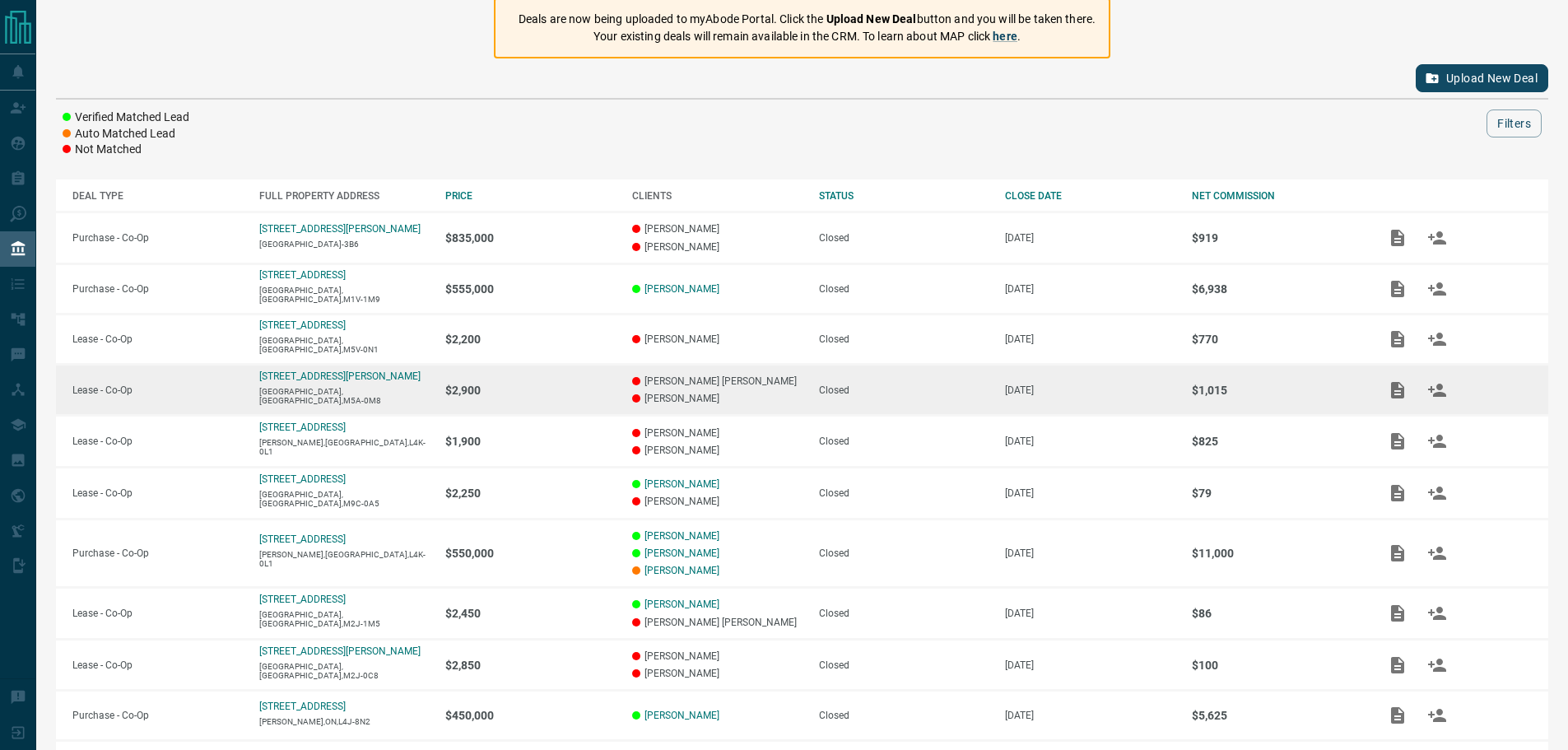
scroll to position [226, 0]
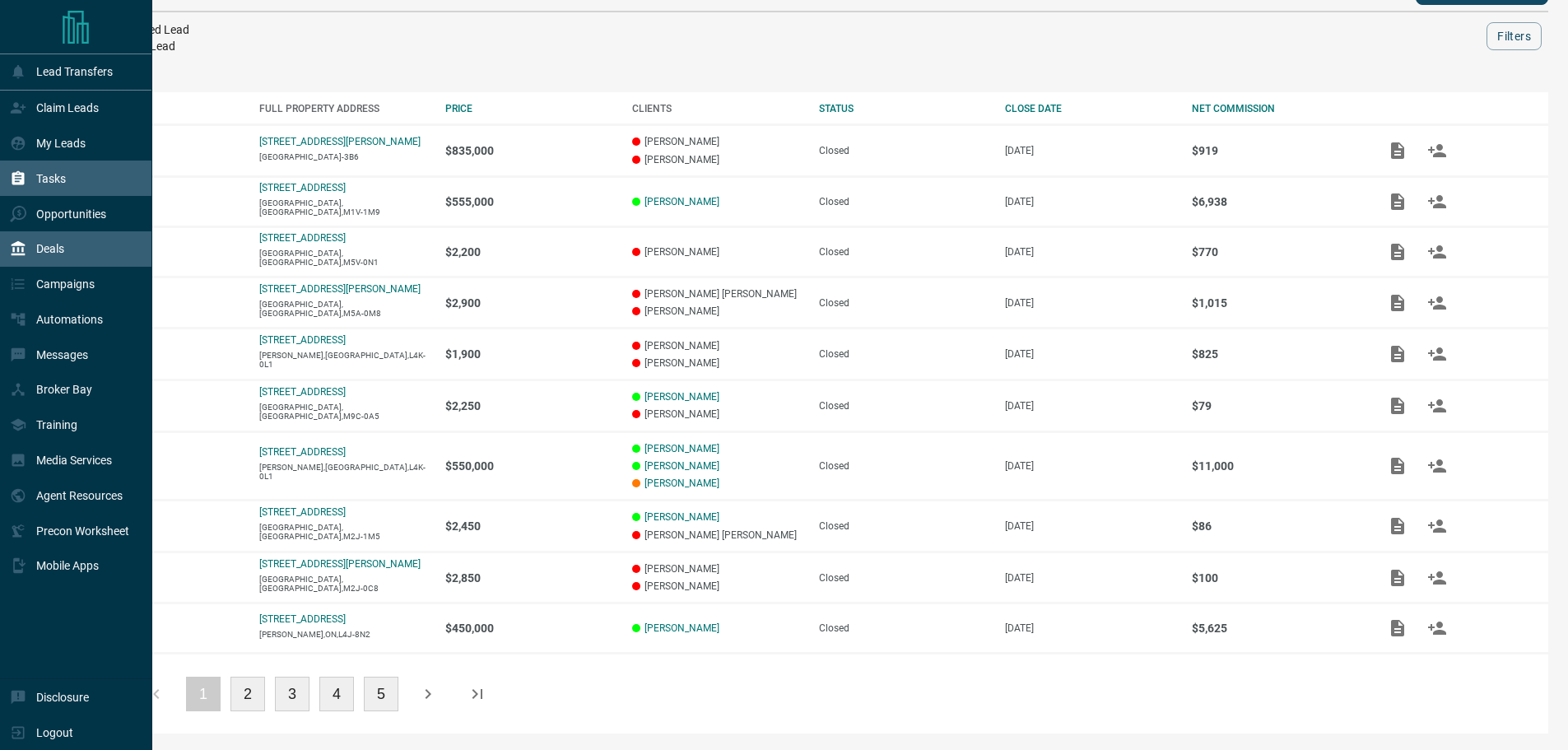
click at [46, 192] on div "Tasks" at bounding box center [37, 178] width 56 height 27
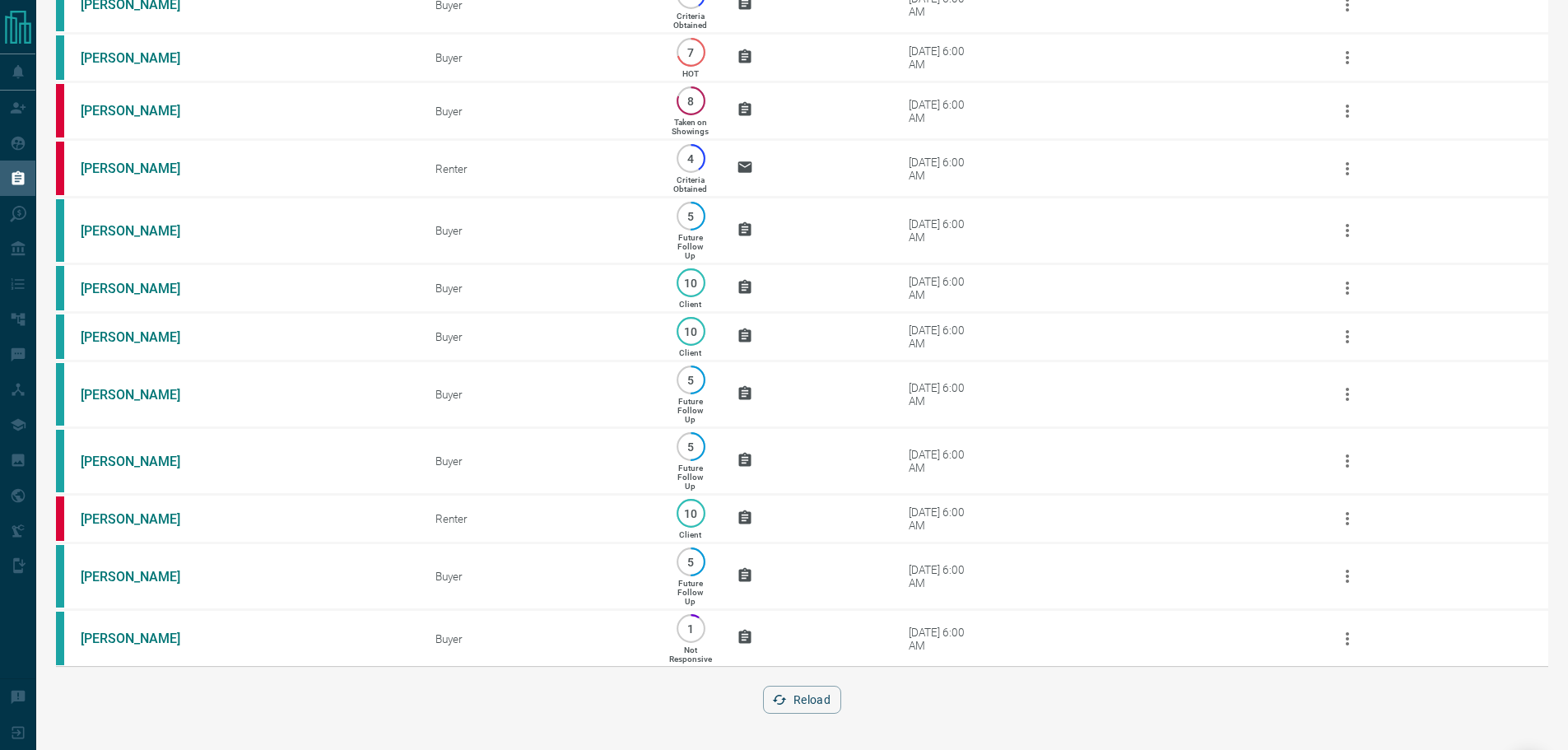
scroll to position [1638, 0]
click at [826, 709] on button "Reload" at bounding box center [801, 700] width 78 height 28
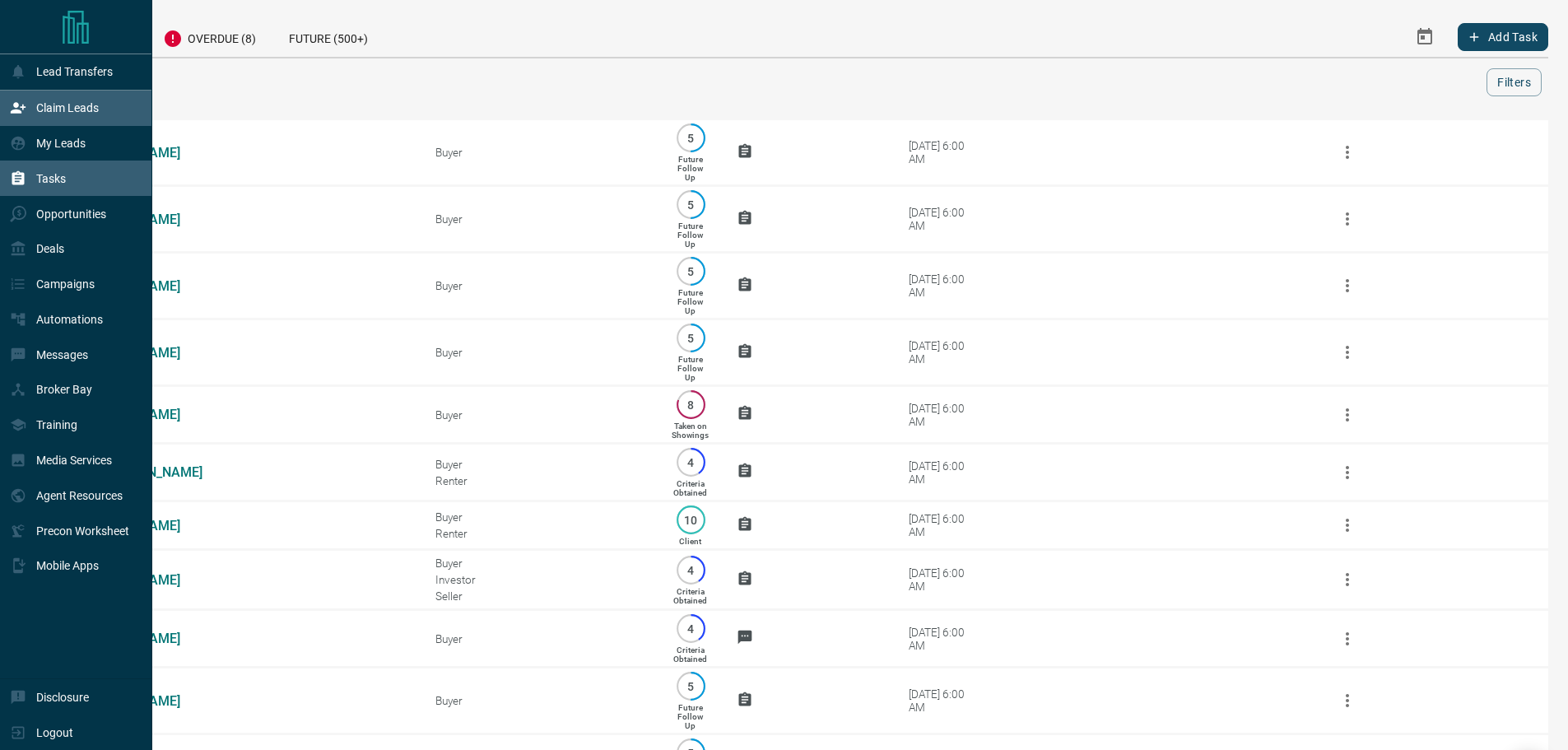
click at [100, 103] on div "Claim Leads" at bounding box center [75, 108] width 152 height 36
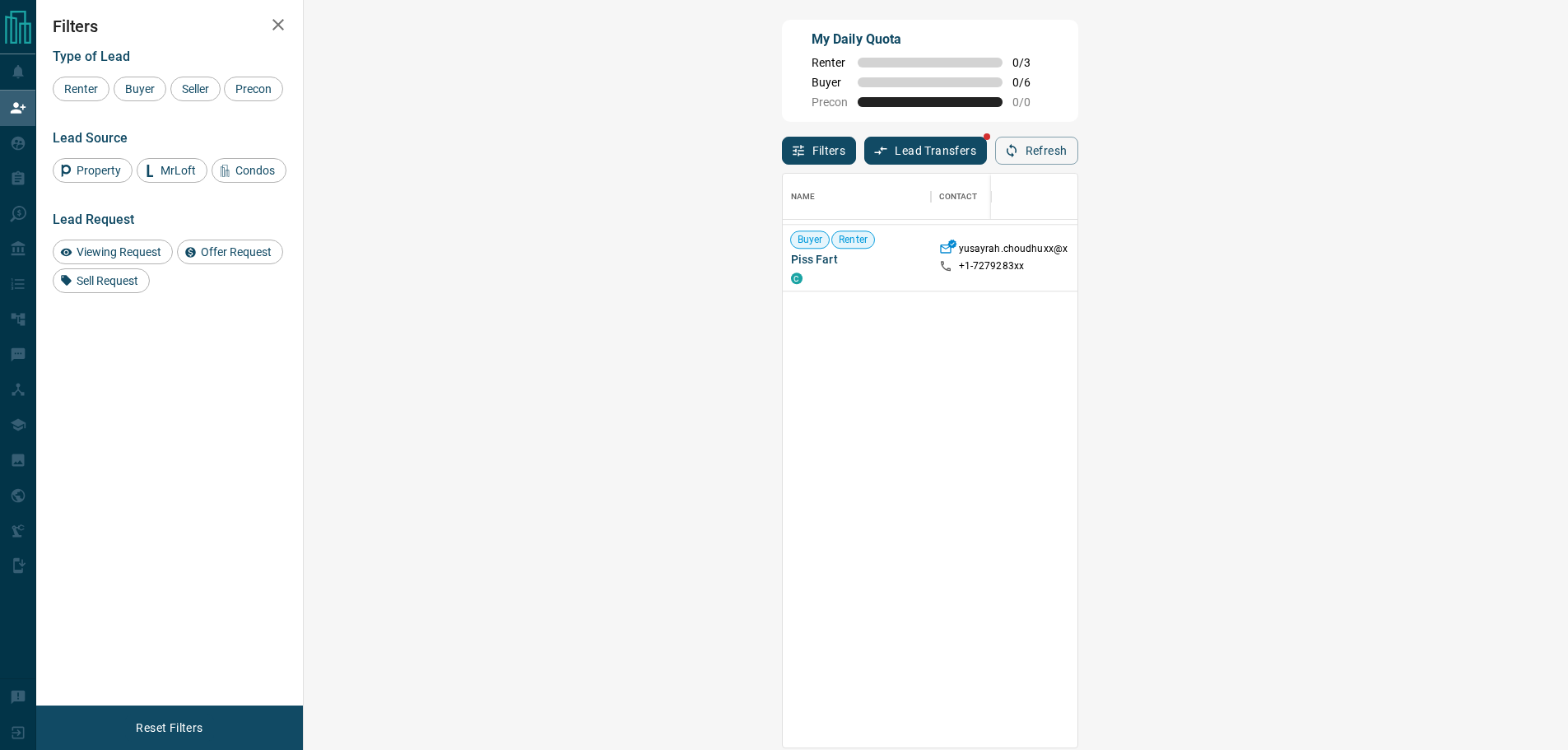
scroll to position [2224, 0]
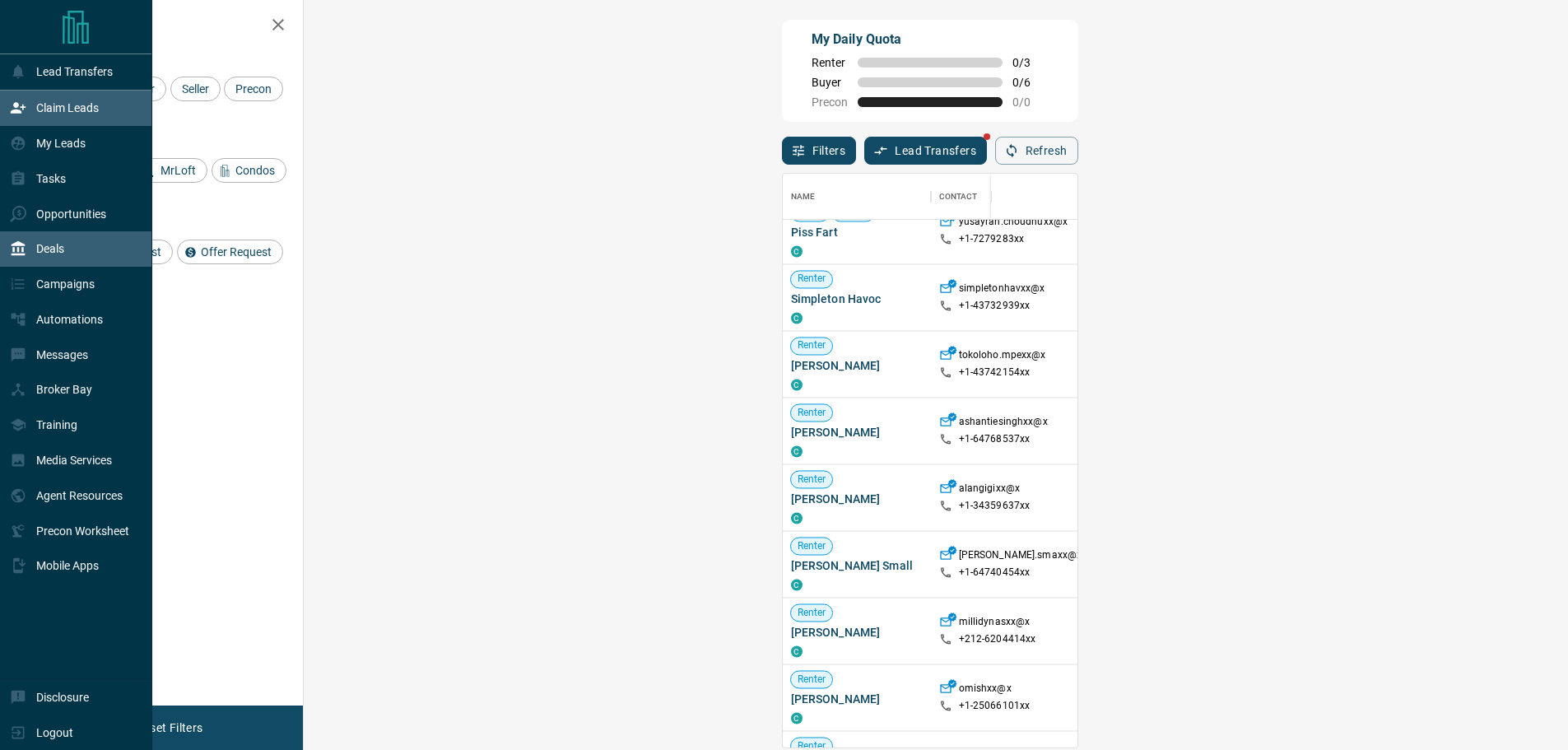
click at [14, 256] on icon at bounding box center [18, 249] width 14 height 15
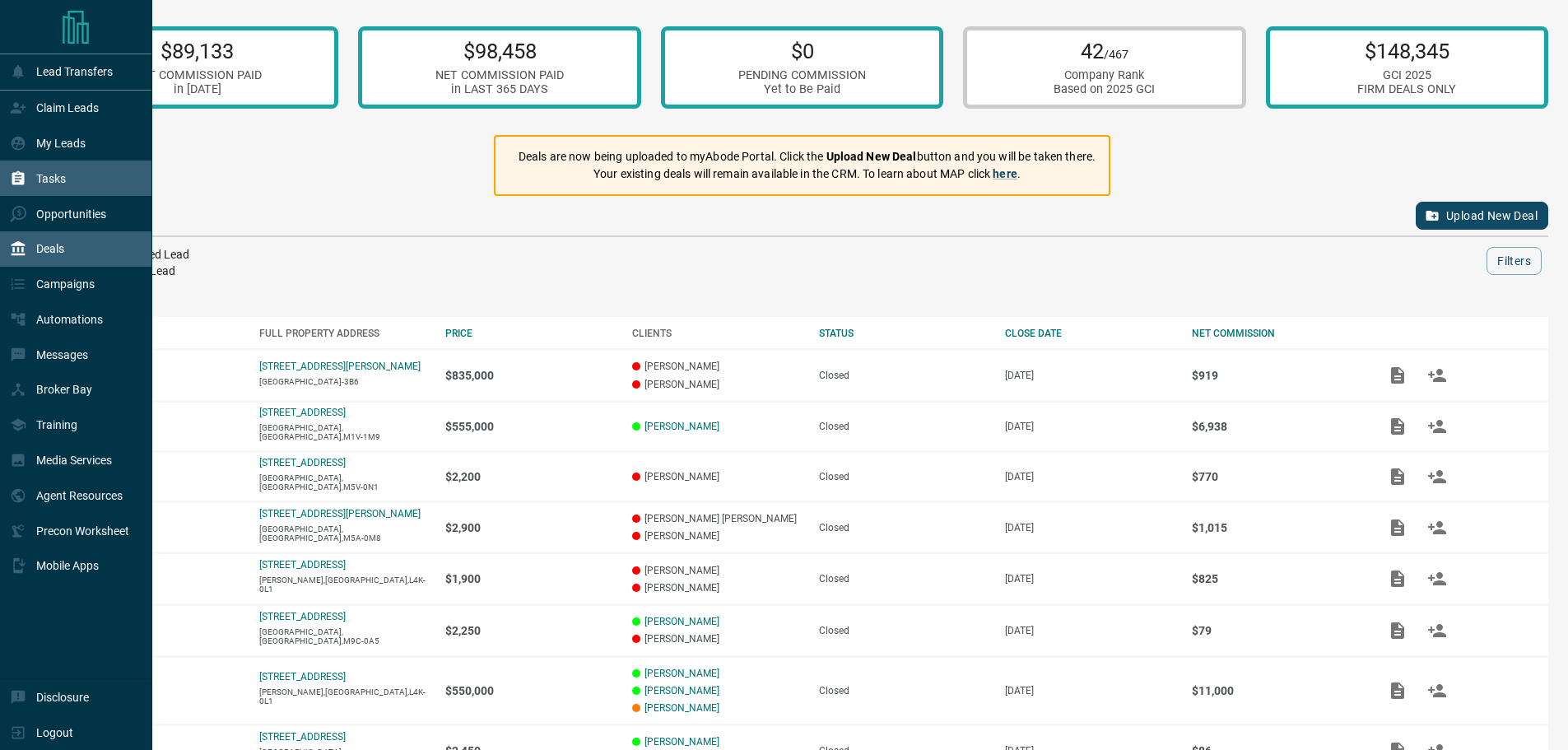
click at [75, 172] on div "Tasks" at bounding box center [75, 178] width 152 height 36
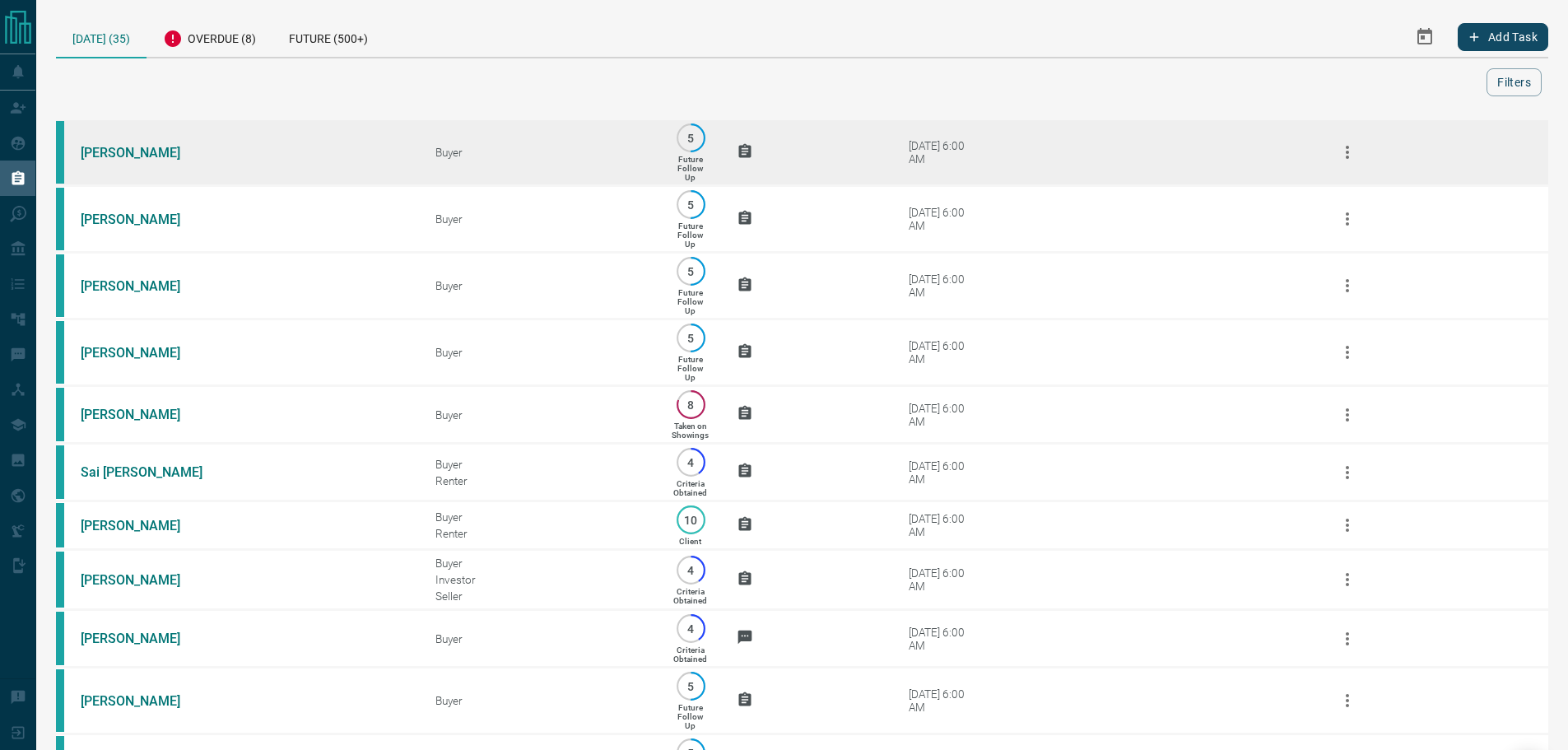
click at [912, 122] on td "[DATE] 6:00 AM" at bounding box center [1081, 153] width 444 height 67
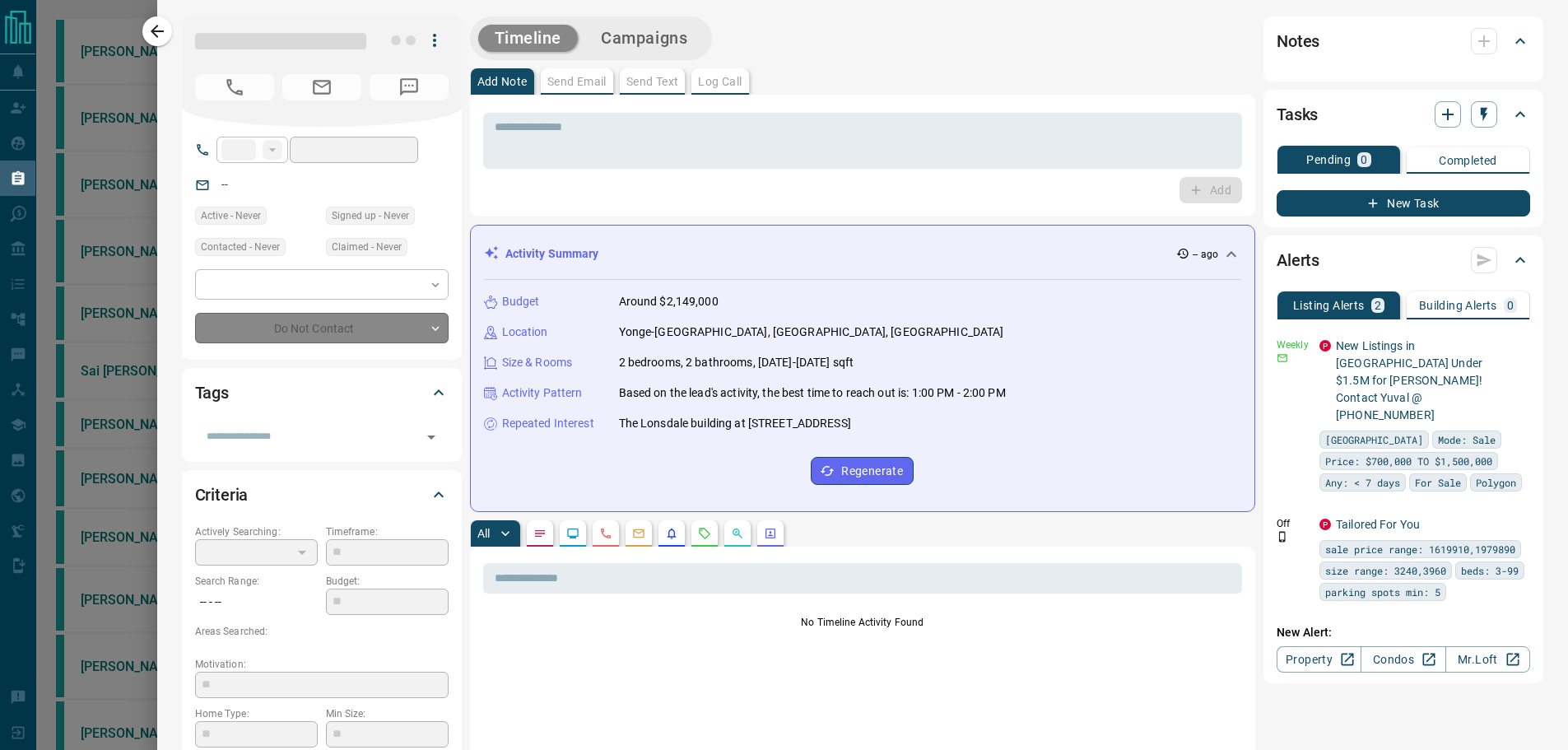
type input "**"
type input "**********"
type input "*"
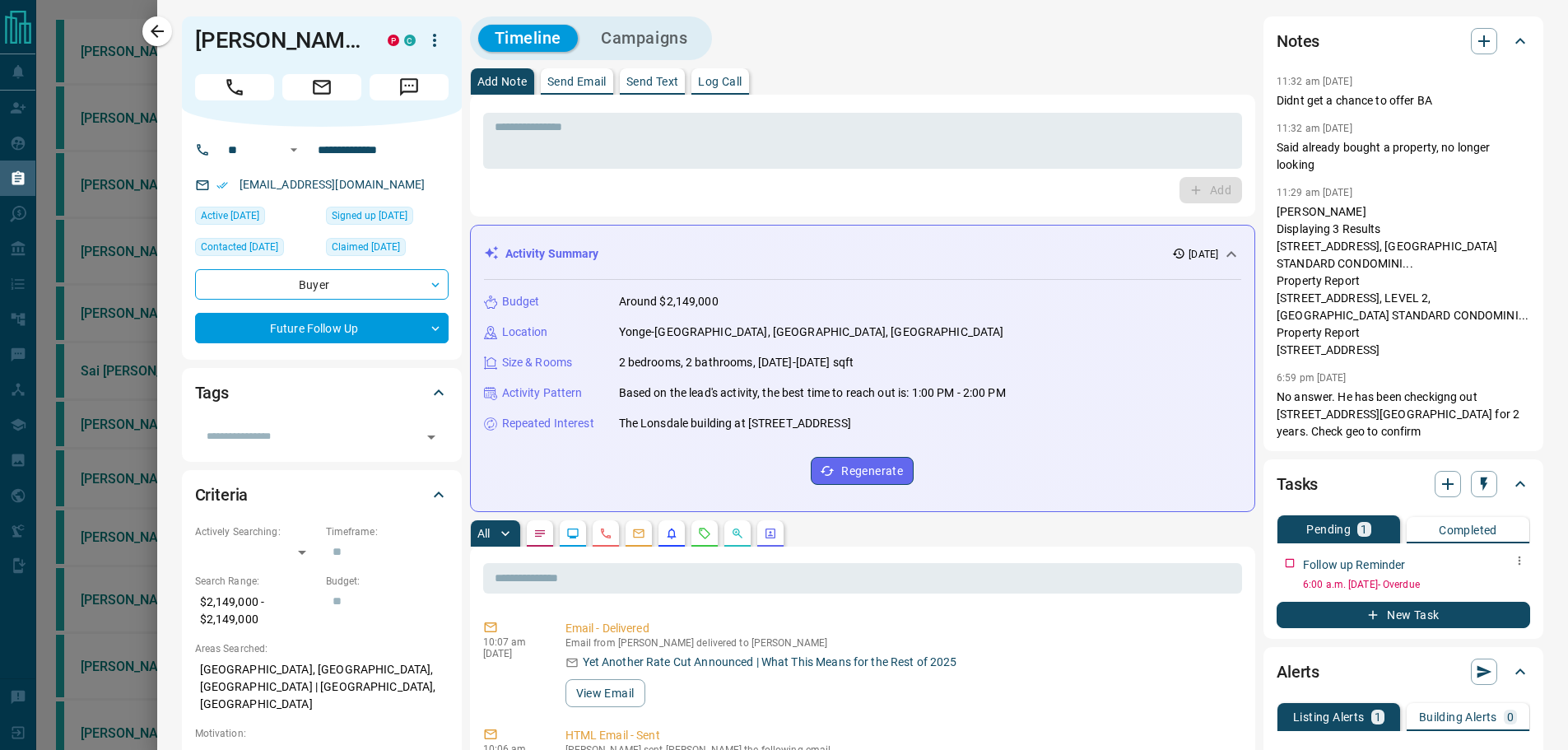
click at [1277, 560] on div "Follow up Reminder 6:00 a.m. [DATE] - Overdue" at bounding box center [1403, 568] width 254 height 49
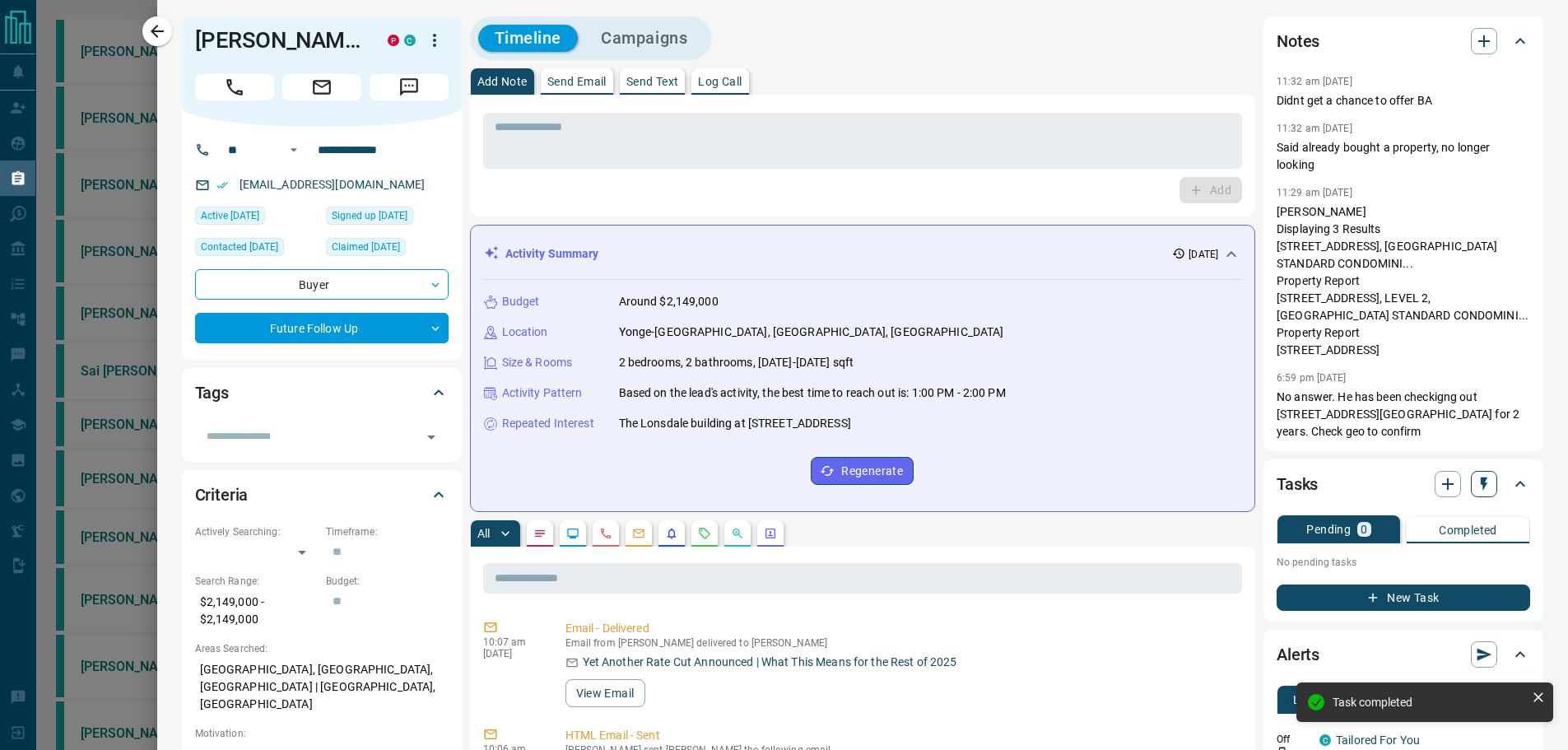
click at [1478, 492] on icon "button" at bounding box center [1483, 484] width 16 height 16
click at [1445, 606] on li "1 Month Follow-Up" at bounding box center [1430, 608] width 112 height 25
click at [182, 19] on div "[PERSON_NAME] P C" at bounding box center [322, 71] width 280 height 110
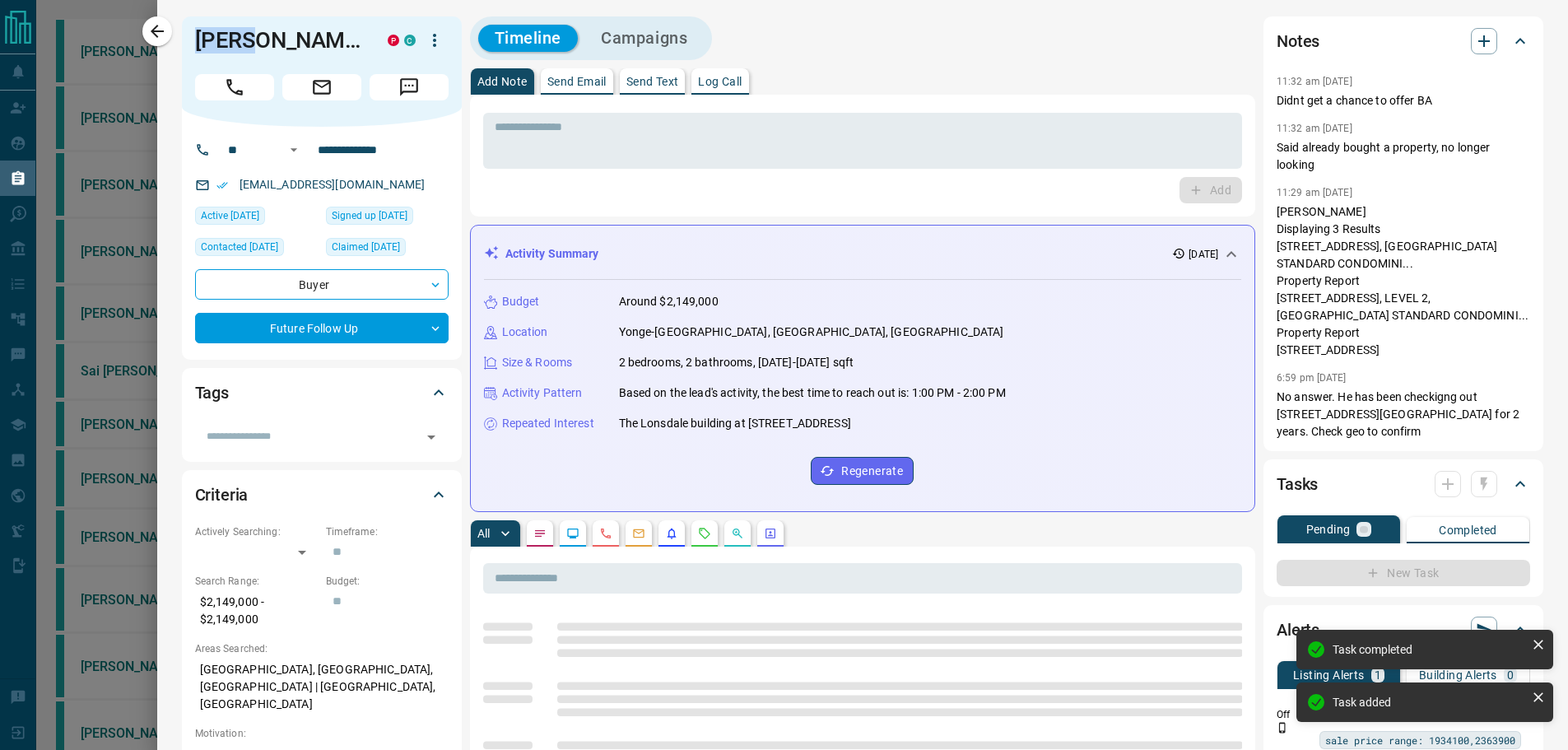
click at [166, 29] on icon "button" at bounding box center [157, 31] width 20 height 20
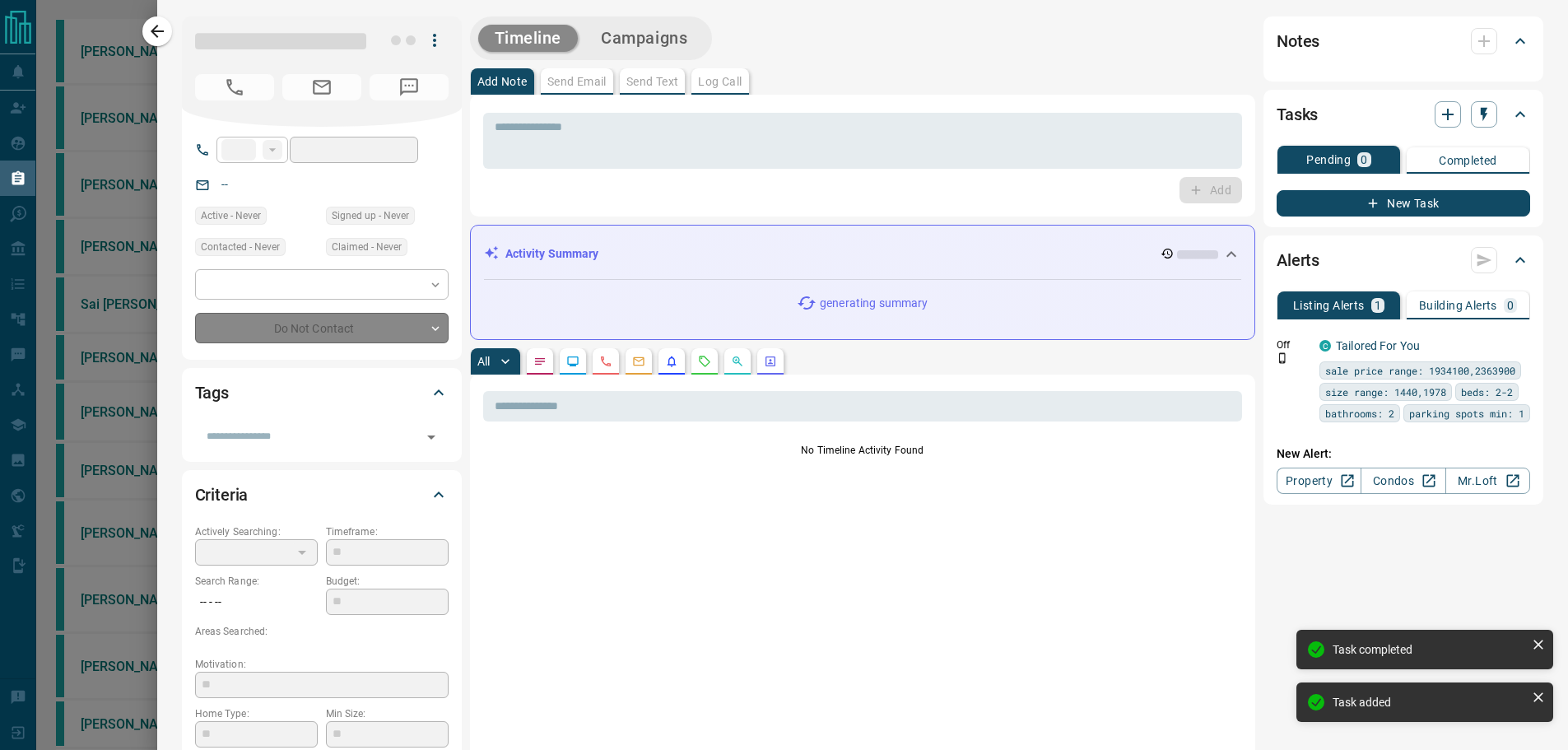
type input "**"
type input "**********"
type input "*"
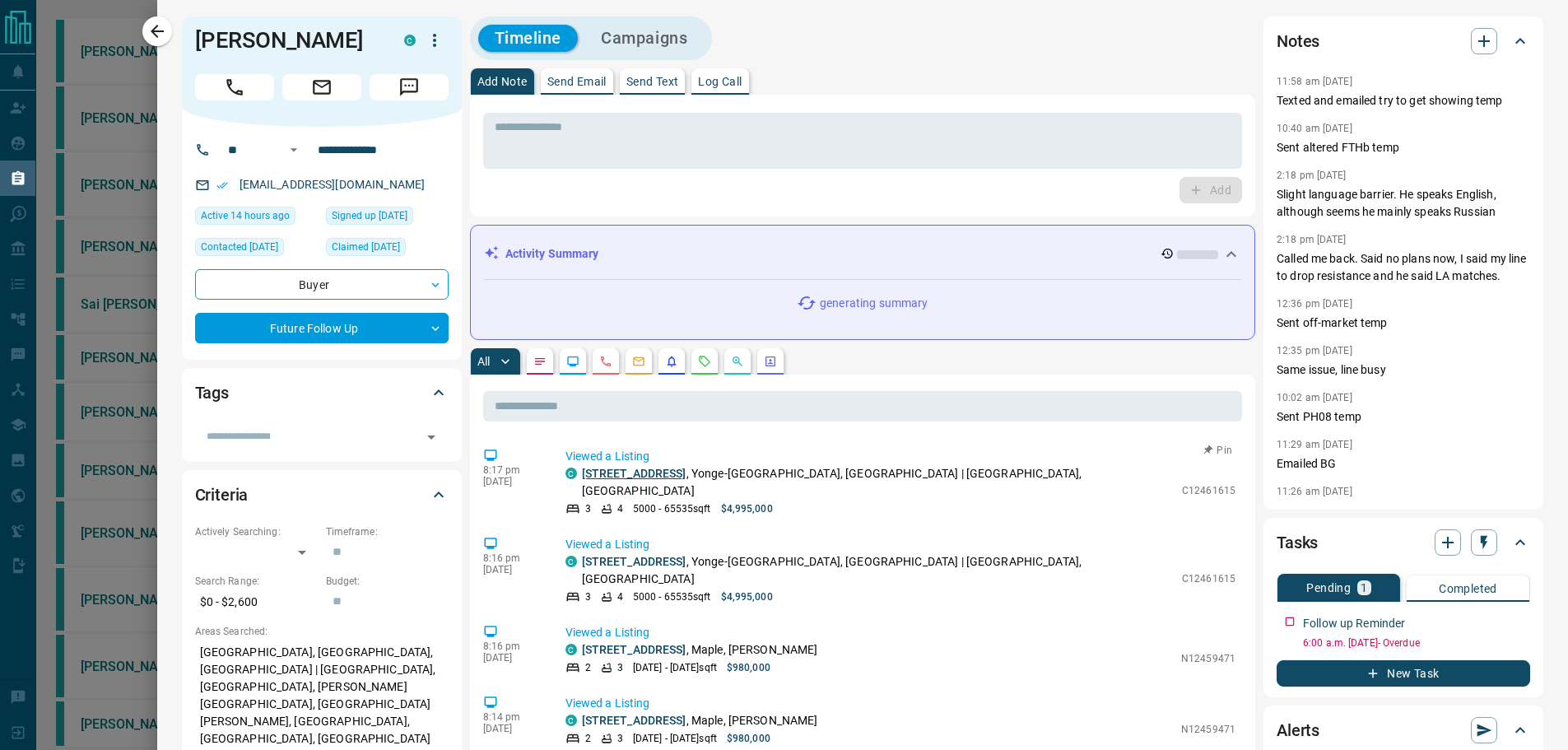
click at [612, 474] on link "[STREET_ADDRESS]" at bounding box center [634, 474] width 105 height 13
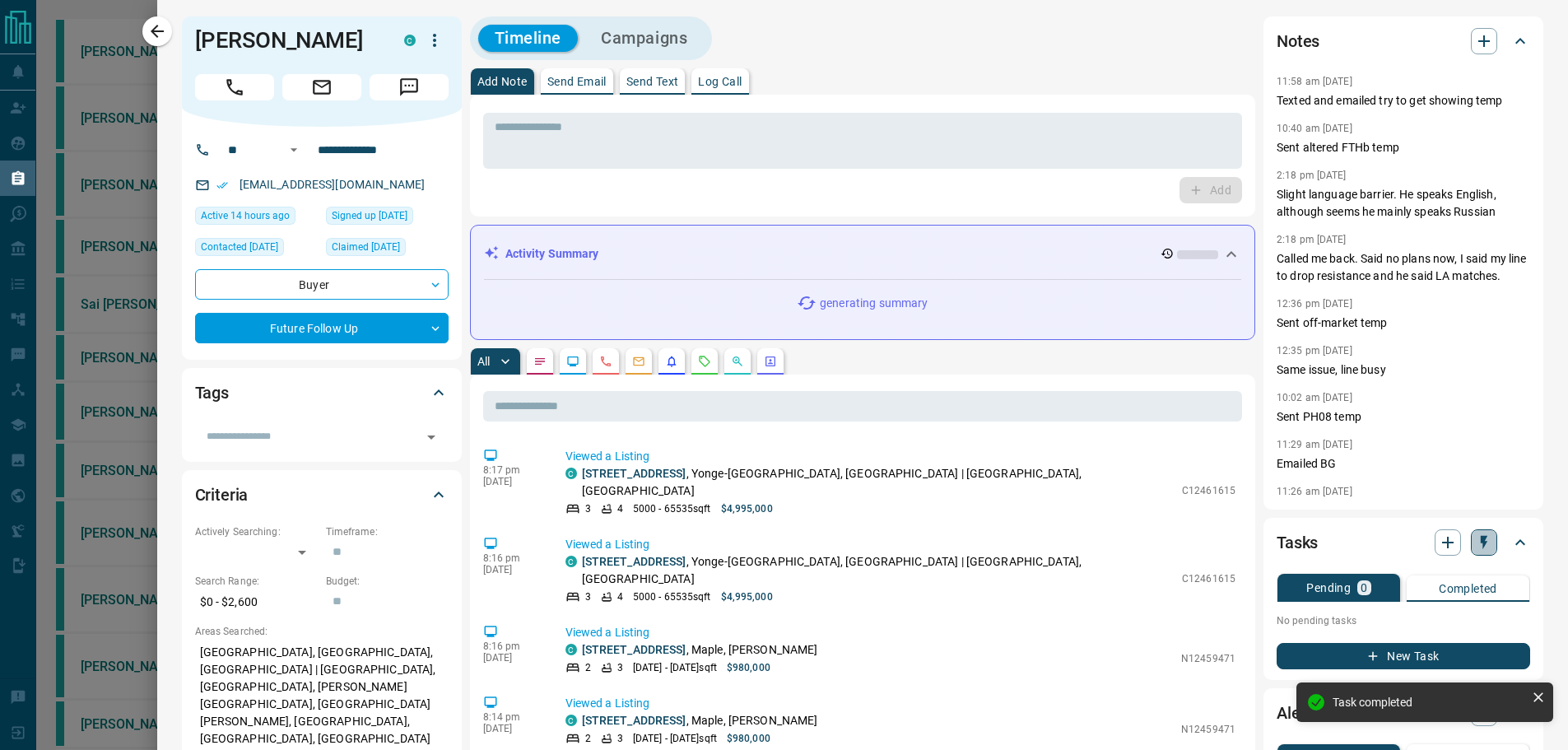
click at [1477, 537] on icon "button" at bounding box center [1483, 542] width 16 height 16
click at [1448, 579] on li "1 Day Follow-Up" at bounding box center [1430, 575] width 112 height 25
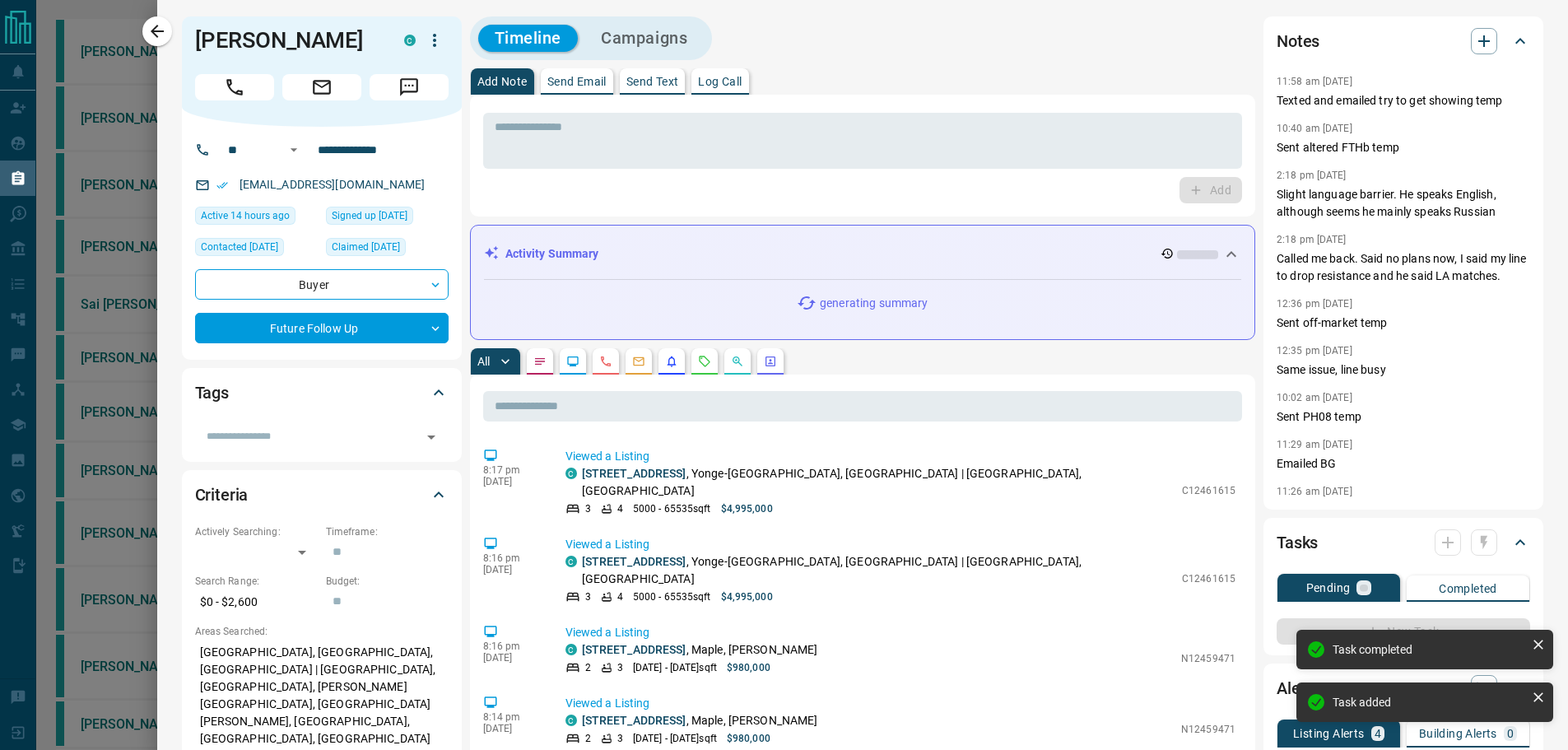
click at [182, 41] on div "[PERSON_NAME] C" at bounding box center [322, 71] width 280 height 110
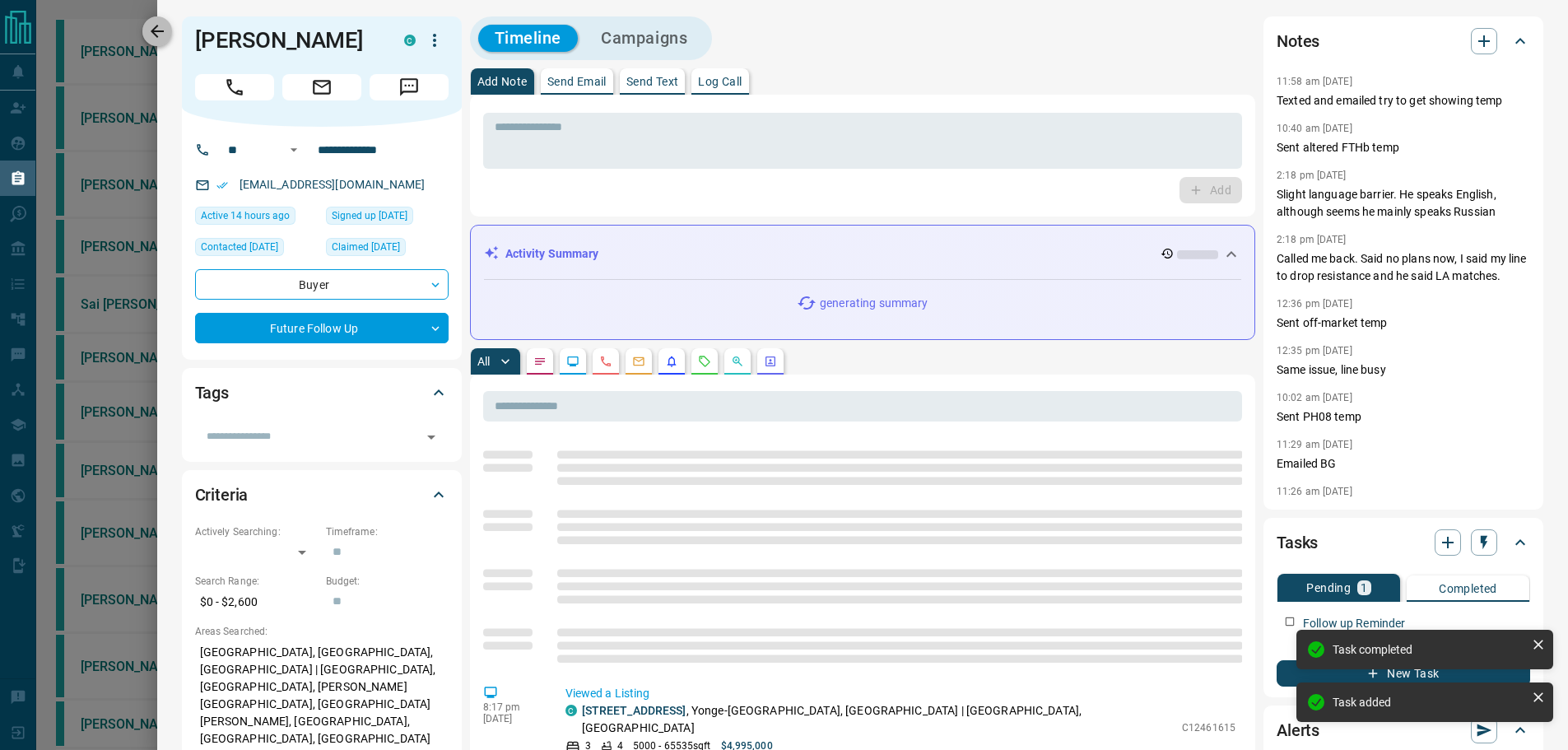
click at [164, 34] on icon "button" at bounding box center [157, 31] width 20 height 20
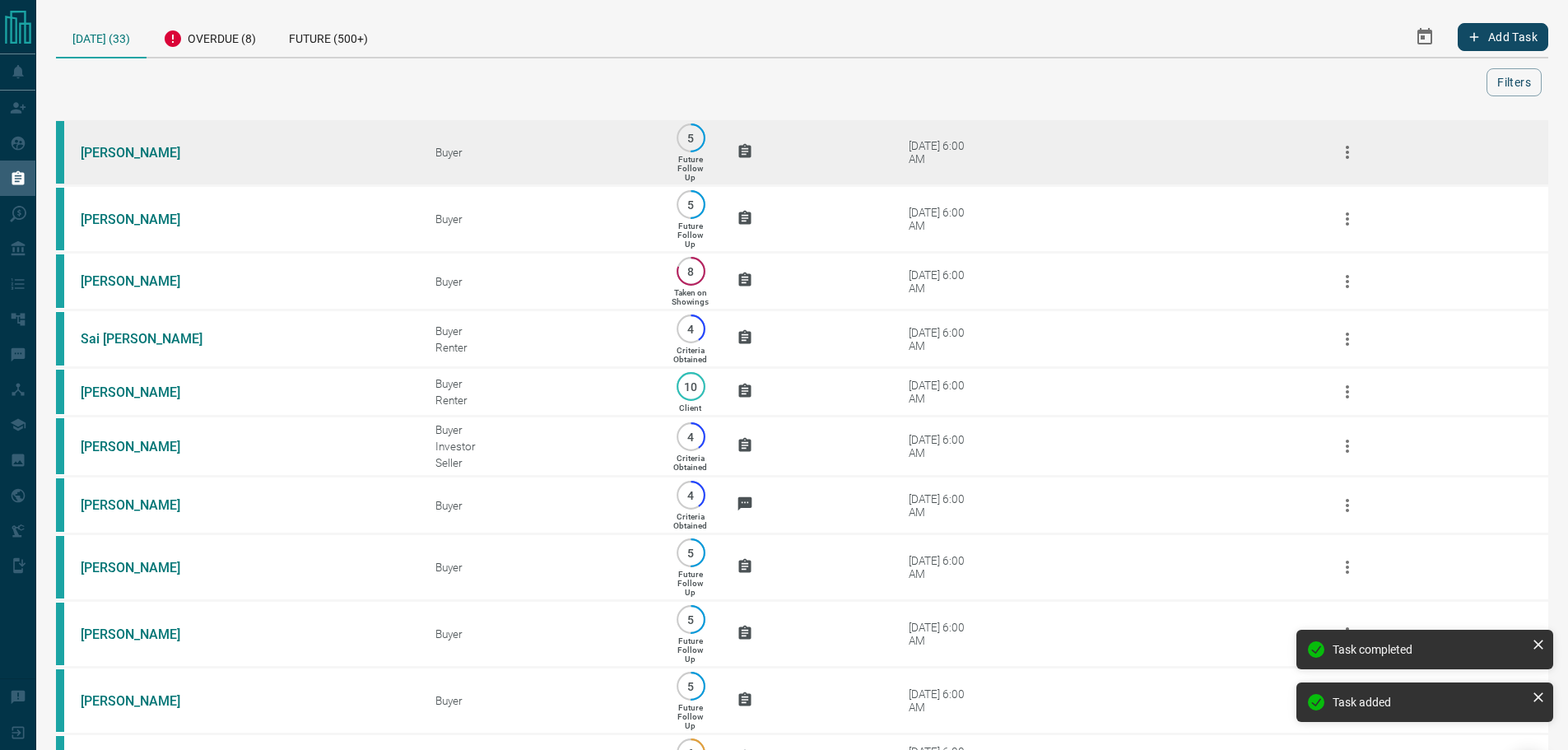
click at [311, 161] on td "[PERSON_NAME]" at bounding box center [233, 153] width 355 height 67
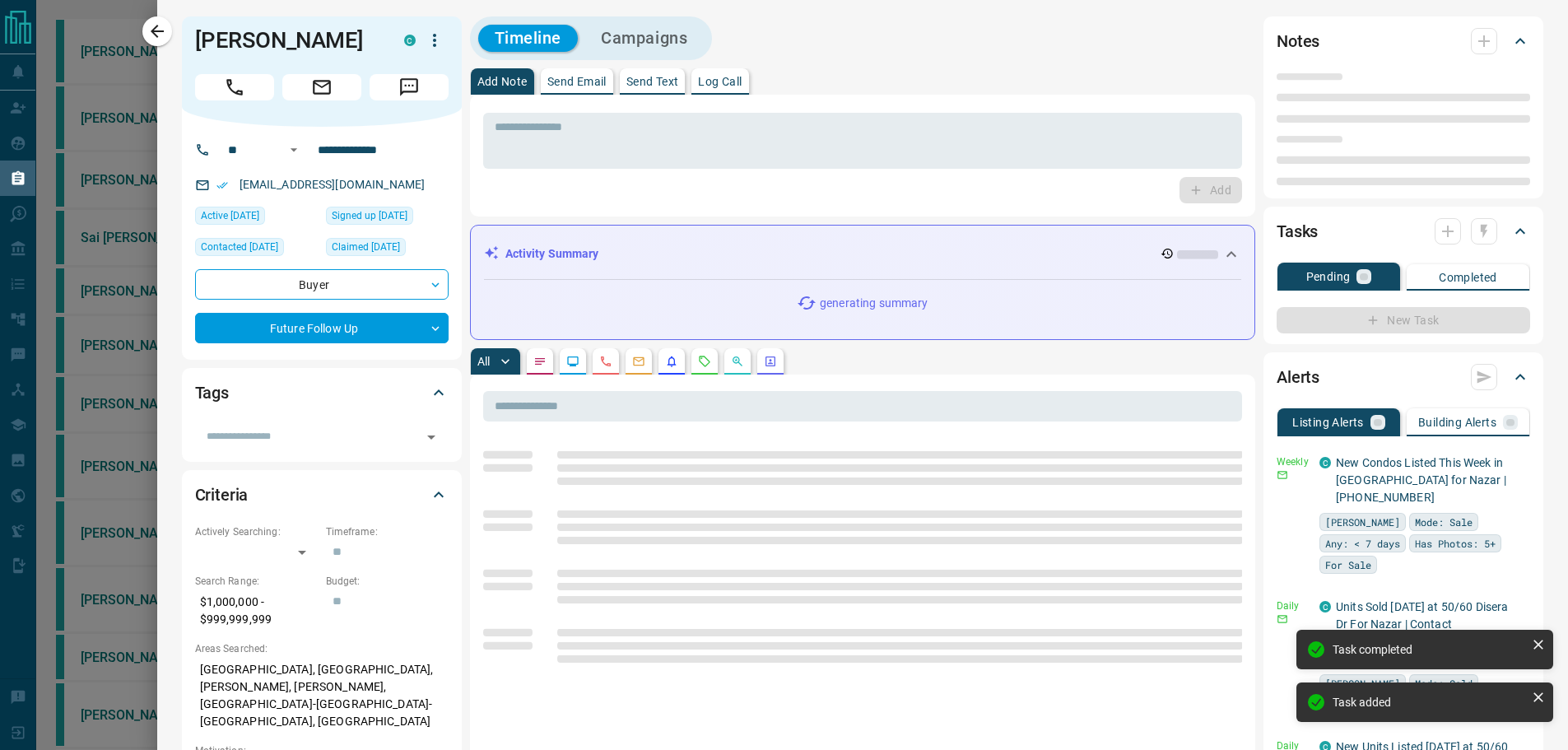
type input "**"
type input "**********"
type input "*"
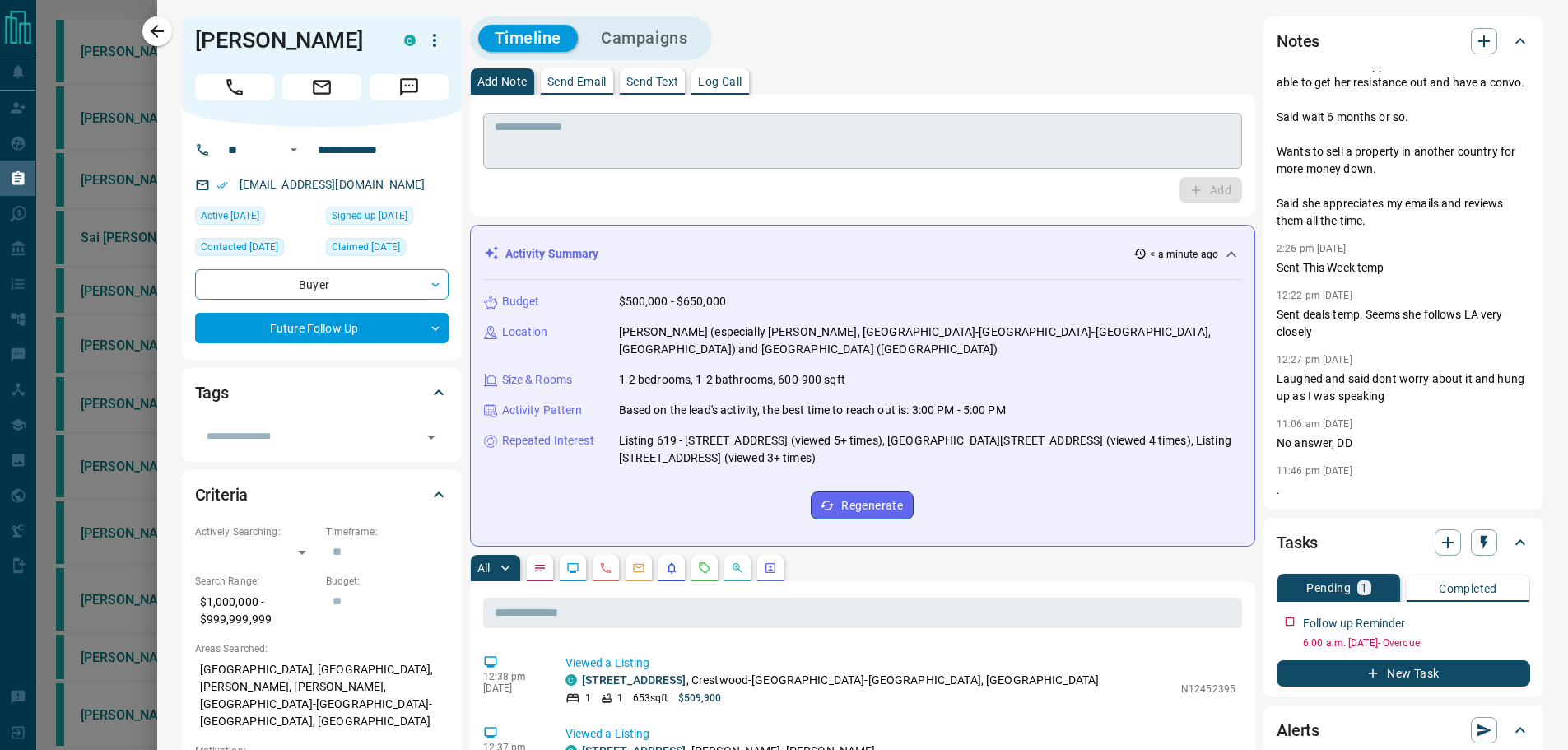
click at [933, 134] on textarea at bounding box center [863, 141] width 736 height 42
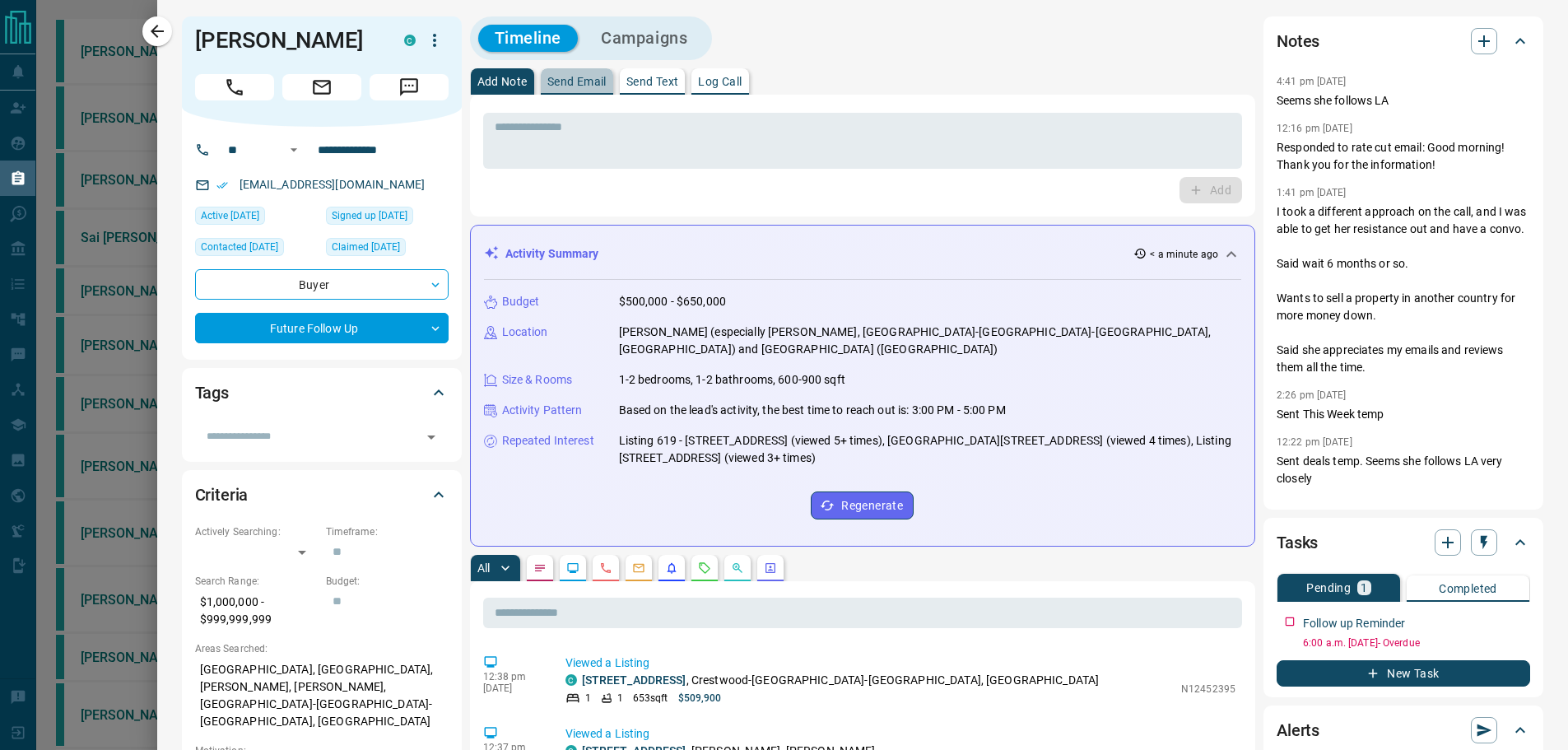
click at [579, 92] on button "Send Email" at bounding box center [577, 81] width 73 height 26
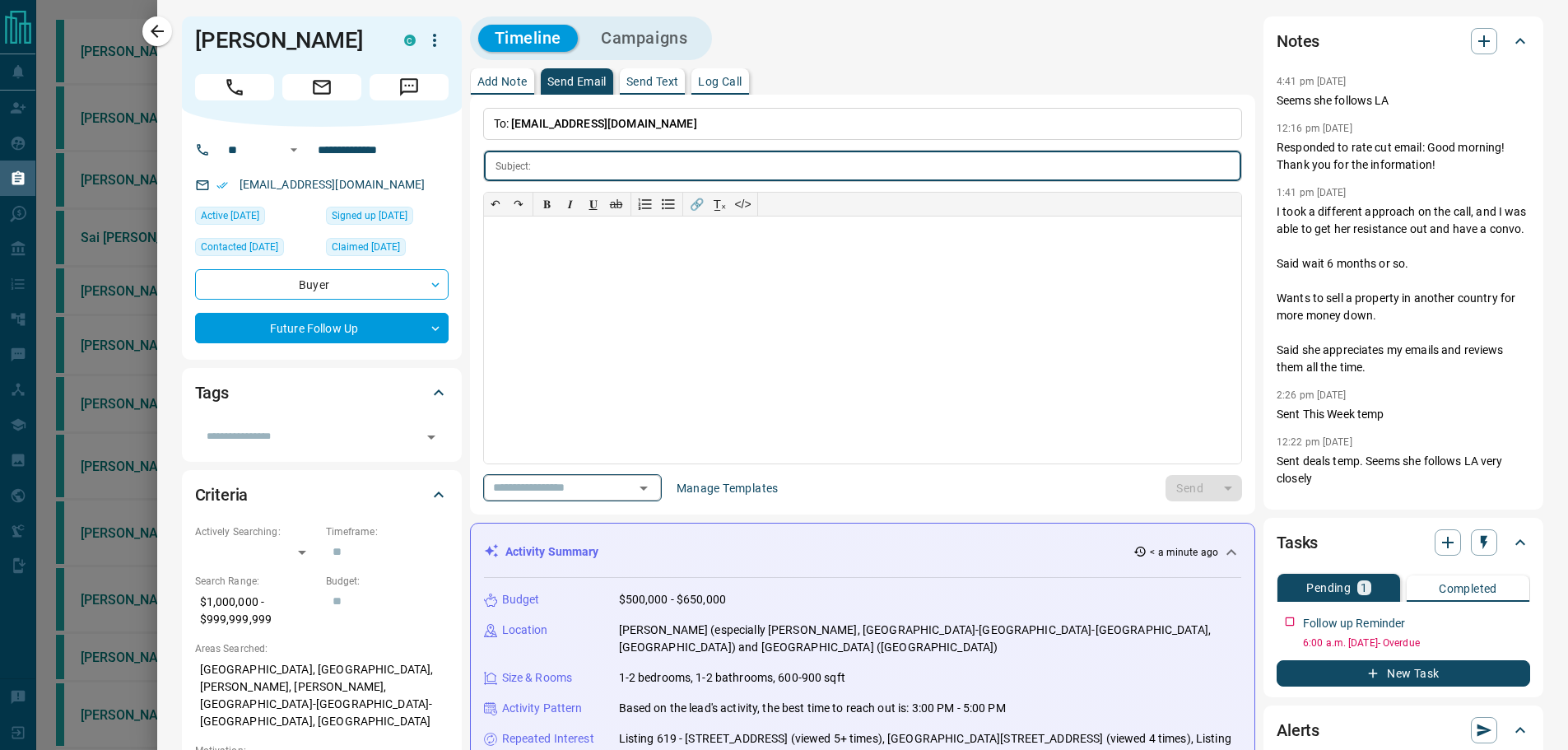
click at [536, 483] on input "text" at bounding box center [549, 488] width 125 height 21
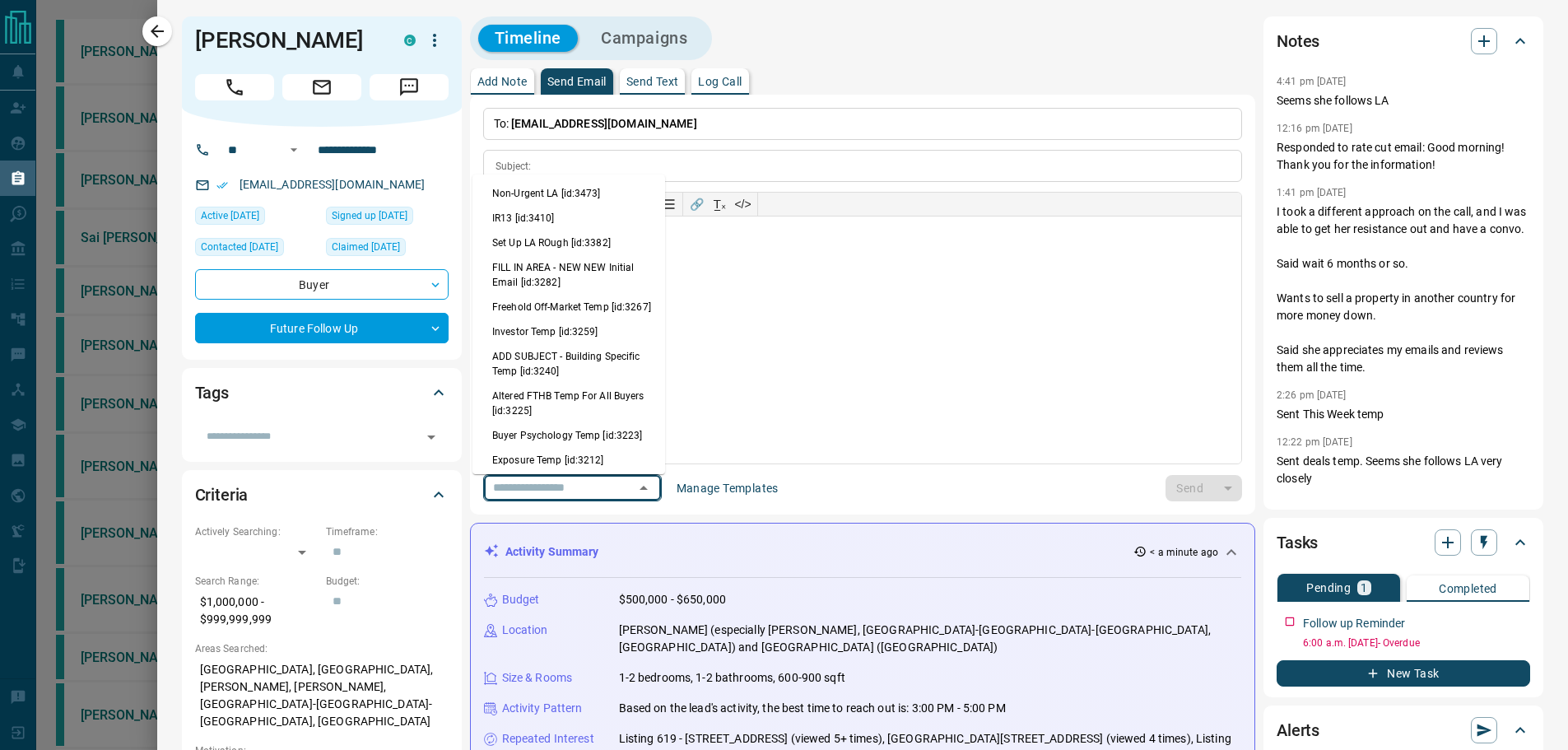
click at [1098, 55] on div "Timeline Campaigns" at bounding box center [863, 38] width 786 height 43
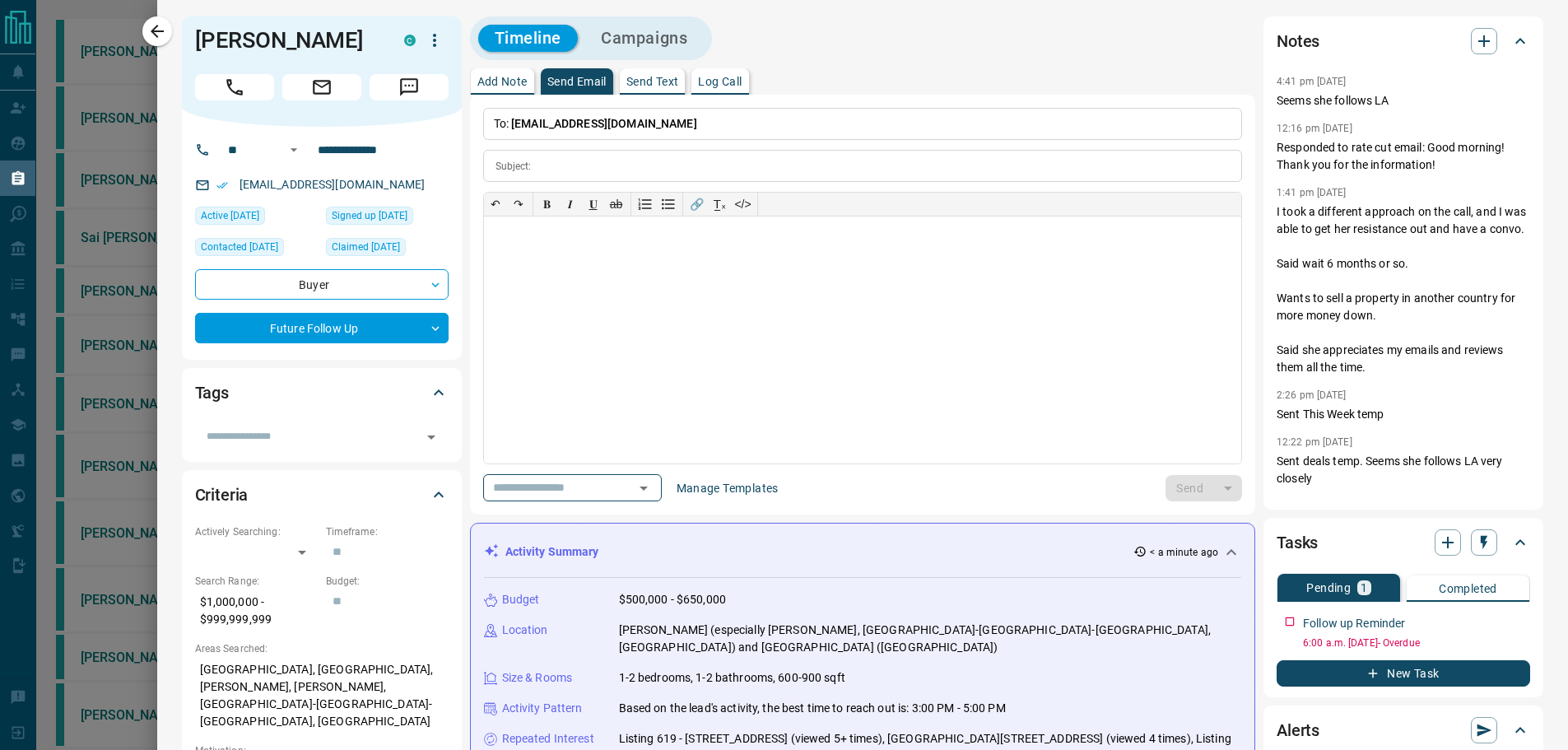
click at [487, 81] on p "Add Note" at bounding box center [502, 81] width 50 height 11
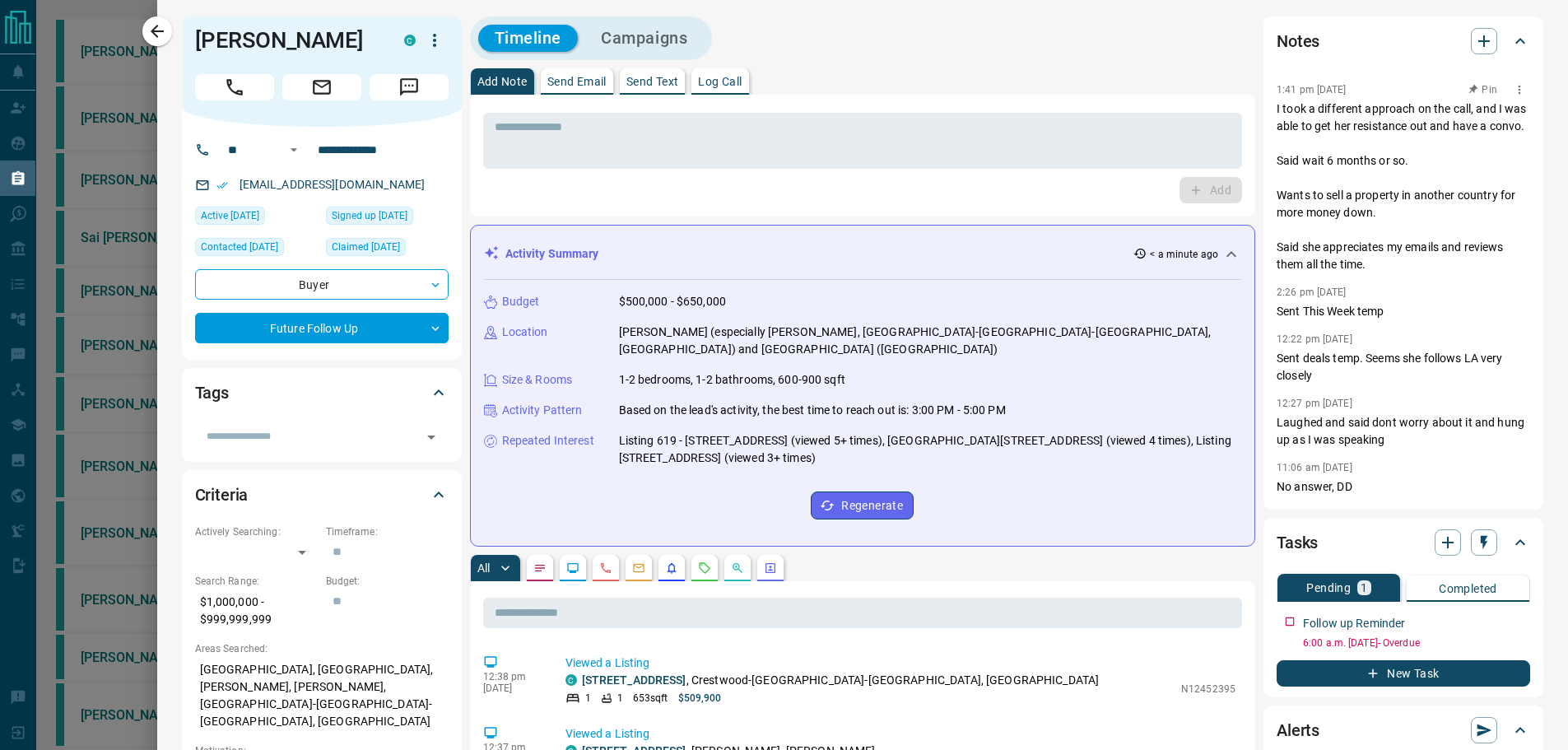
scroll to position [164, 0]
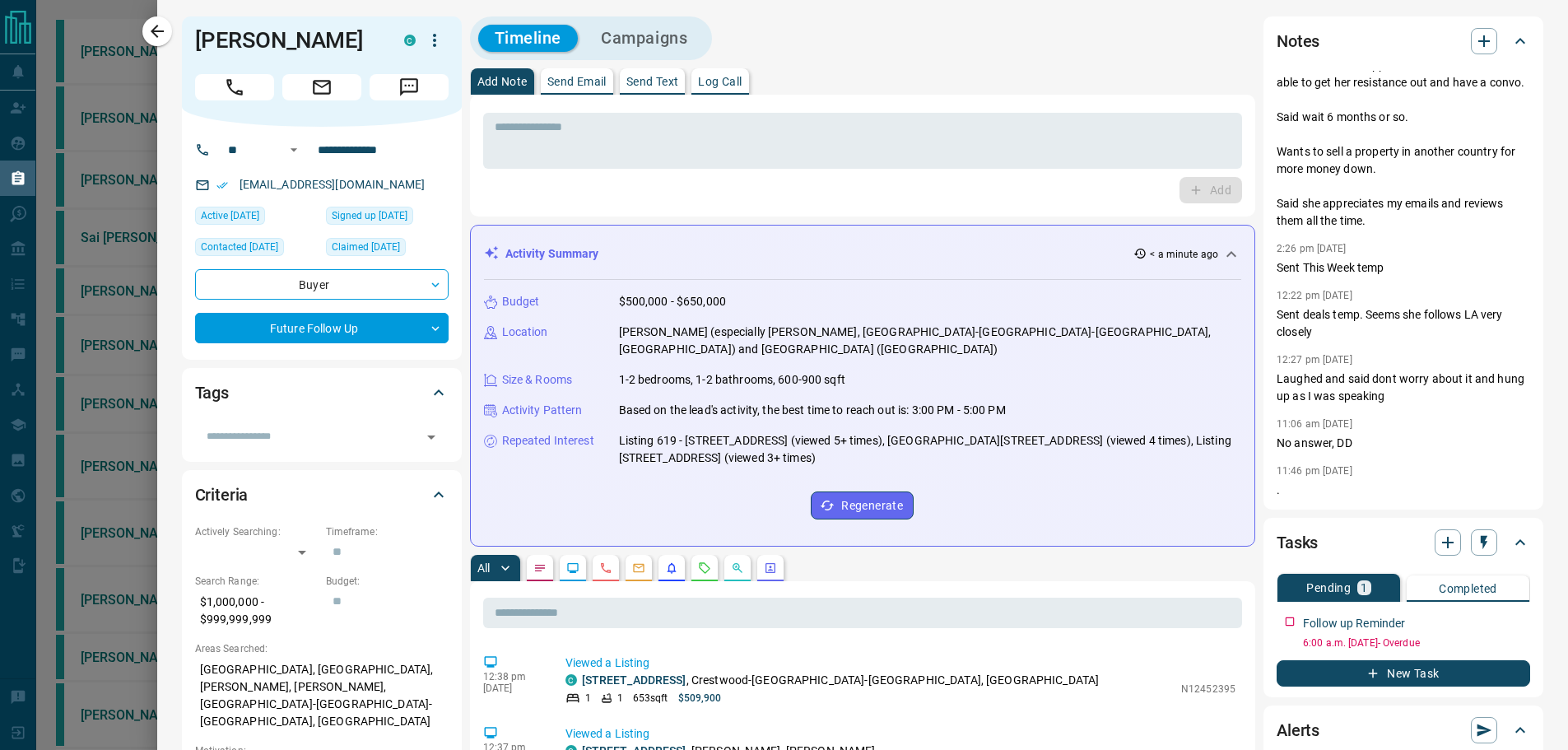
click at [883, 172] on div "* ​ Add" at bounding box center [863, 155] width 760 height 95
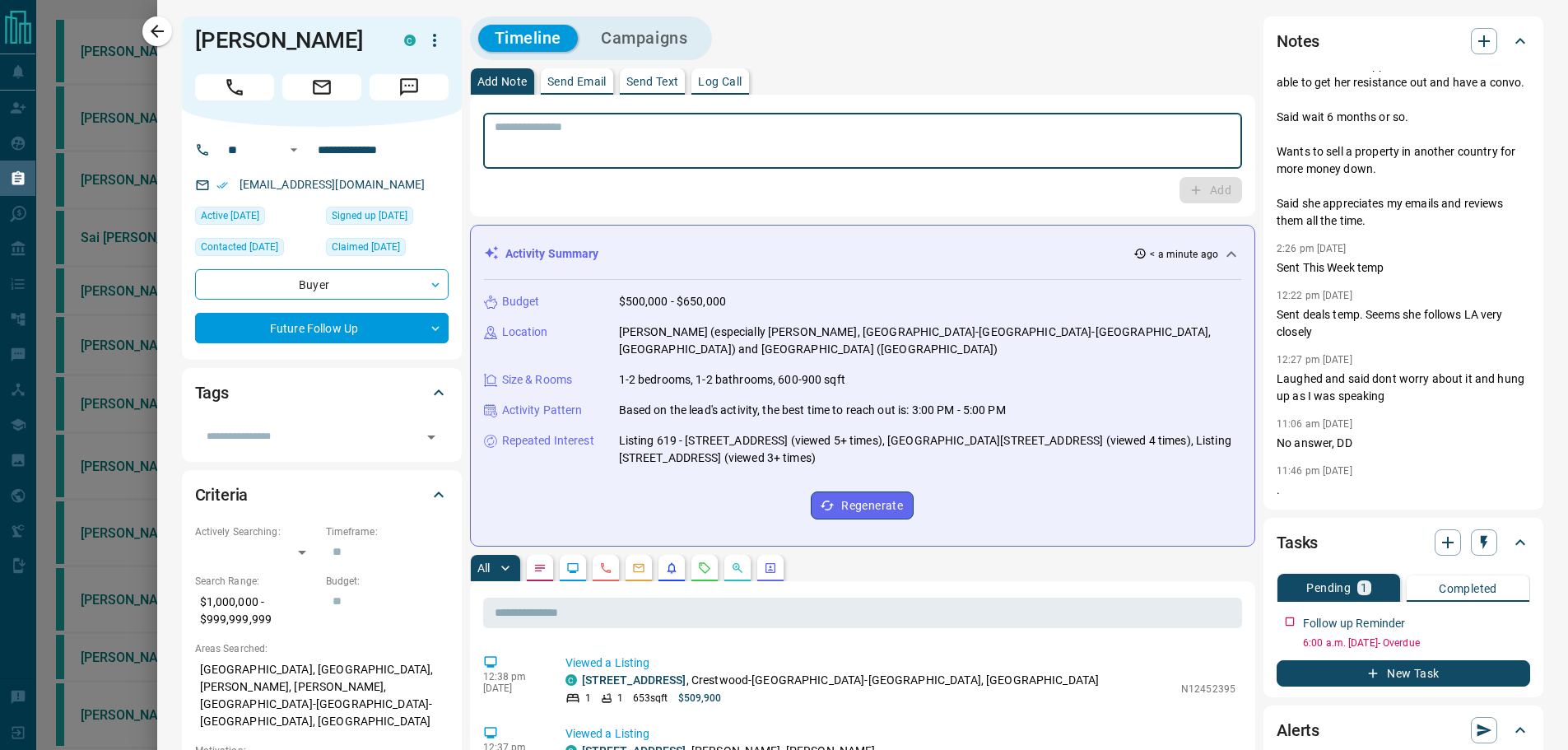
click at [891, 147] on textarea at bounding box center [863, 141] width 736 height 42
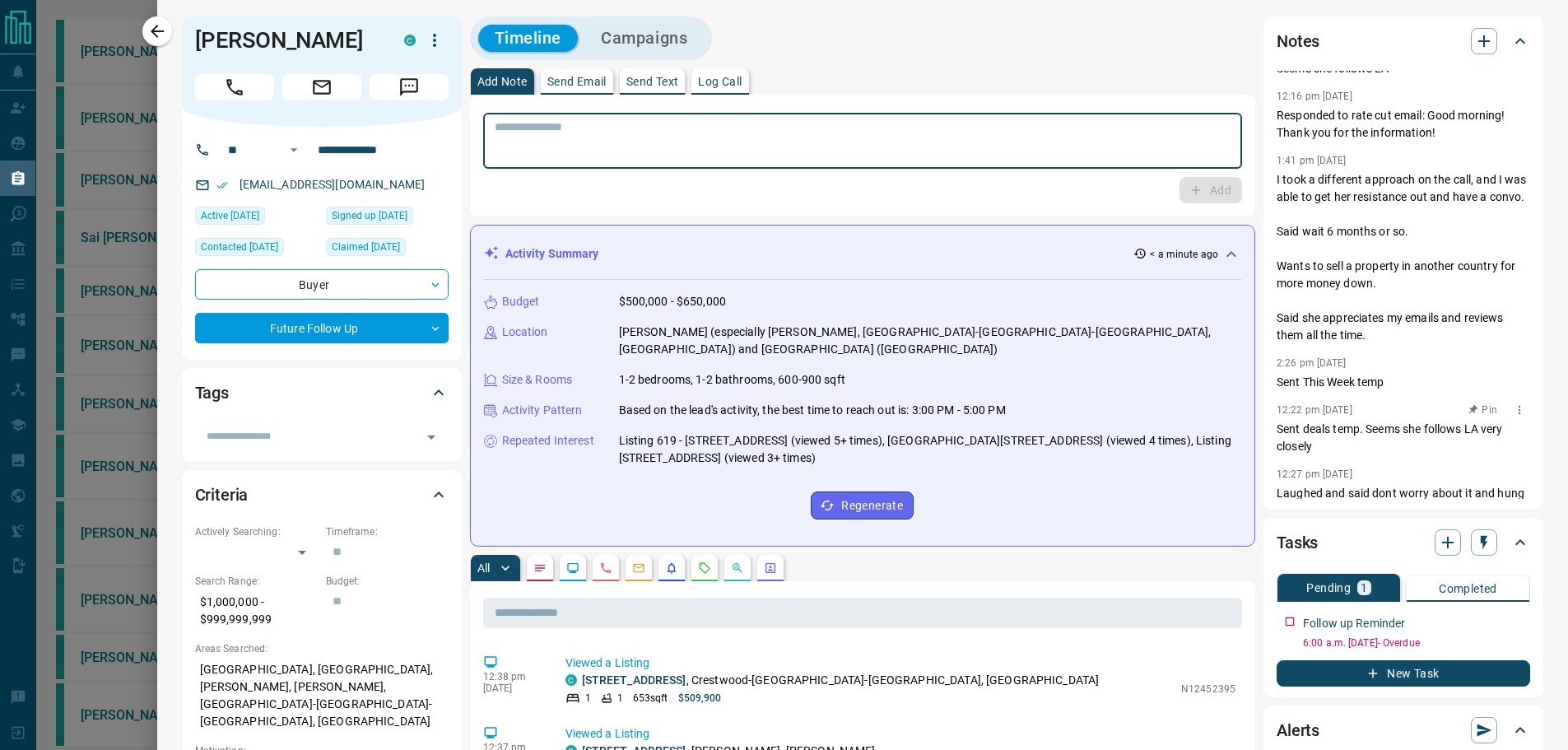
scroll to position [0, 0]
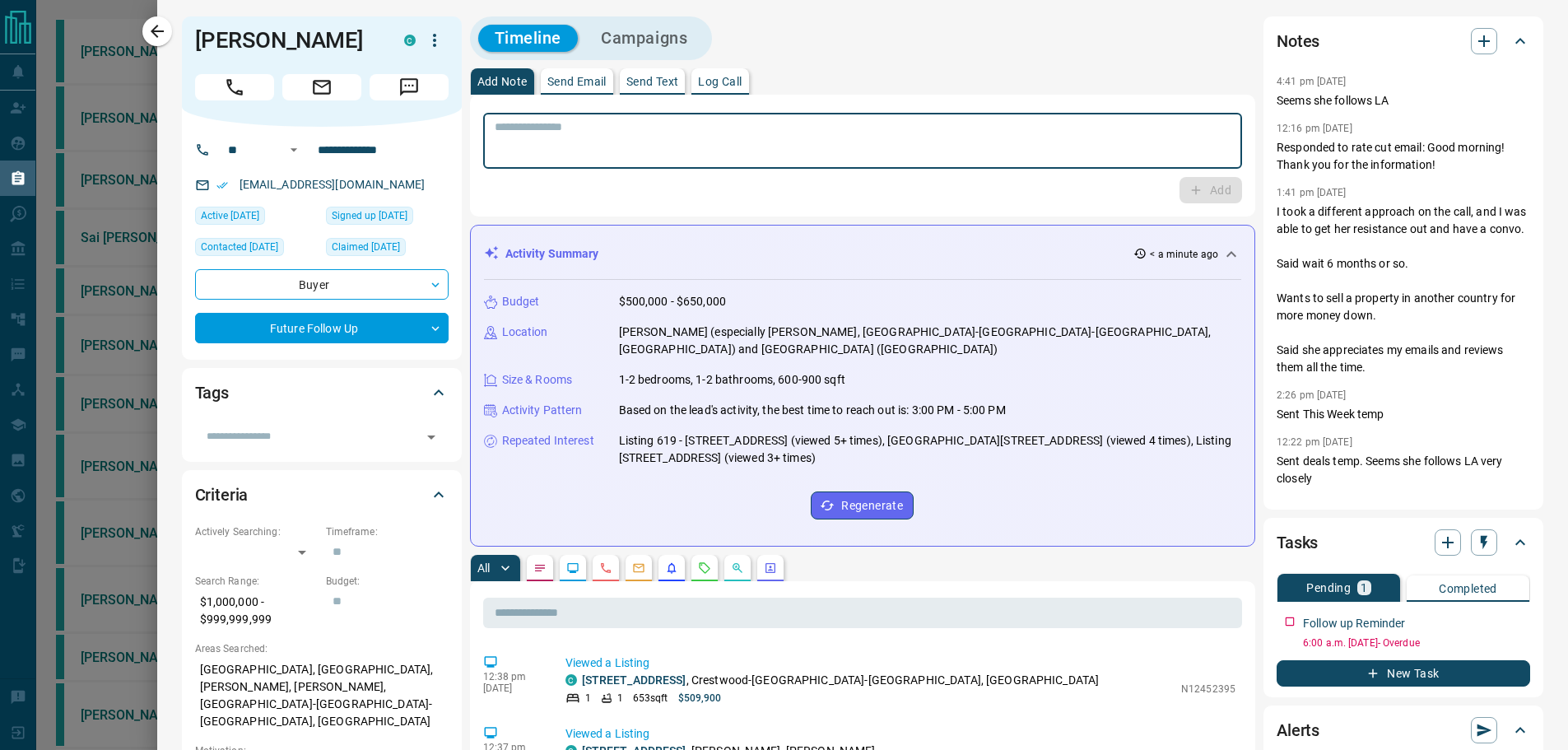
click at [923, 124] on textarea at bounding box center [863, 141] width 736 height 42
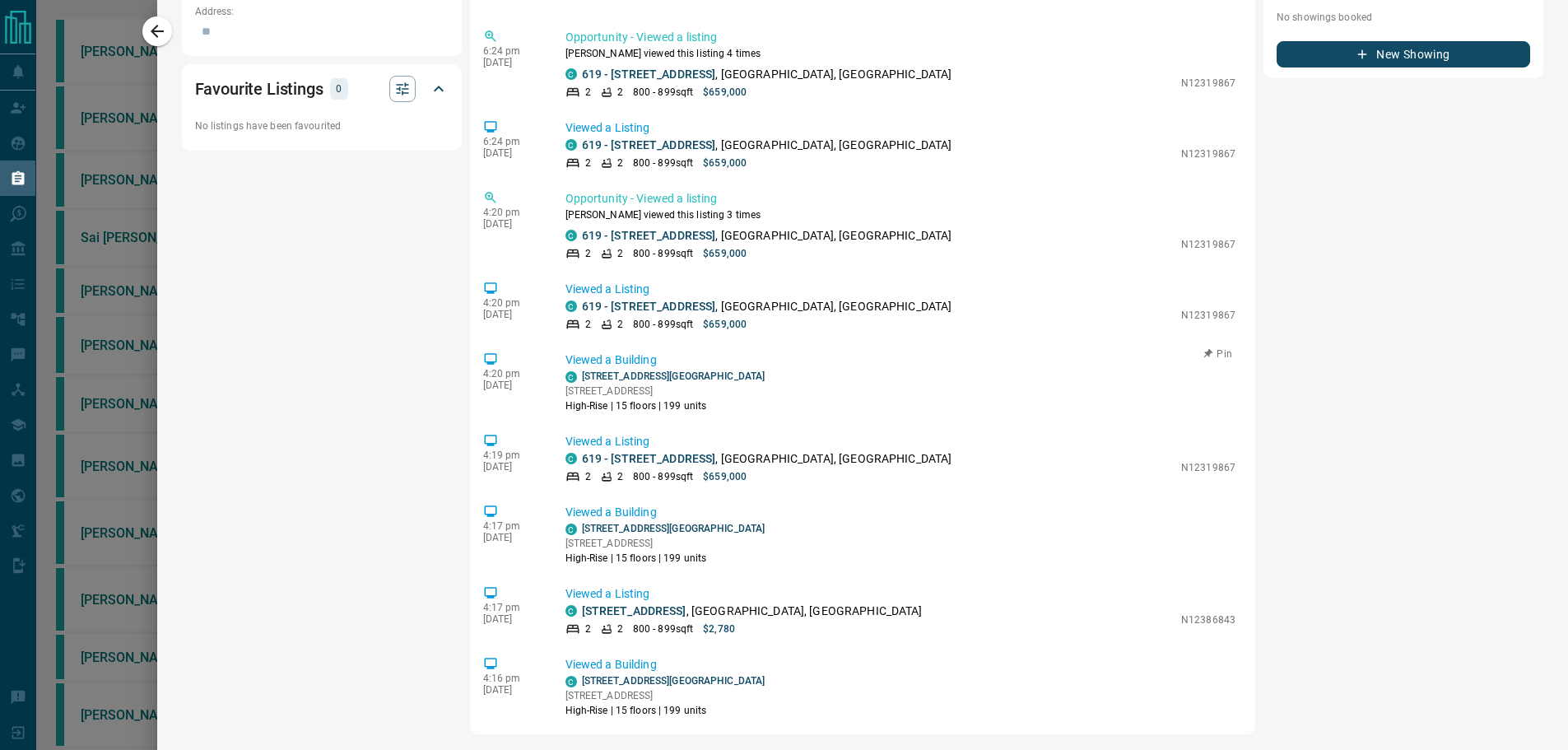
scroll to position [1561, 0]
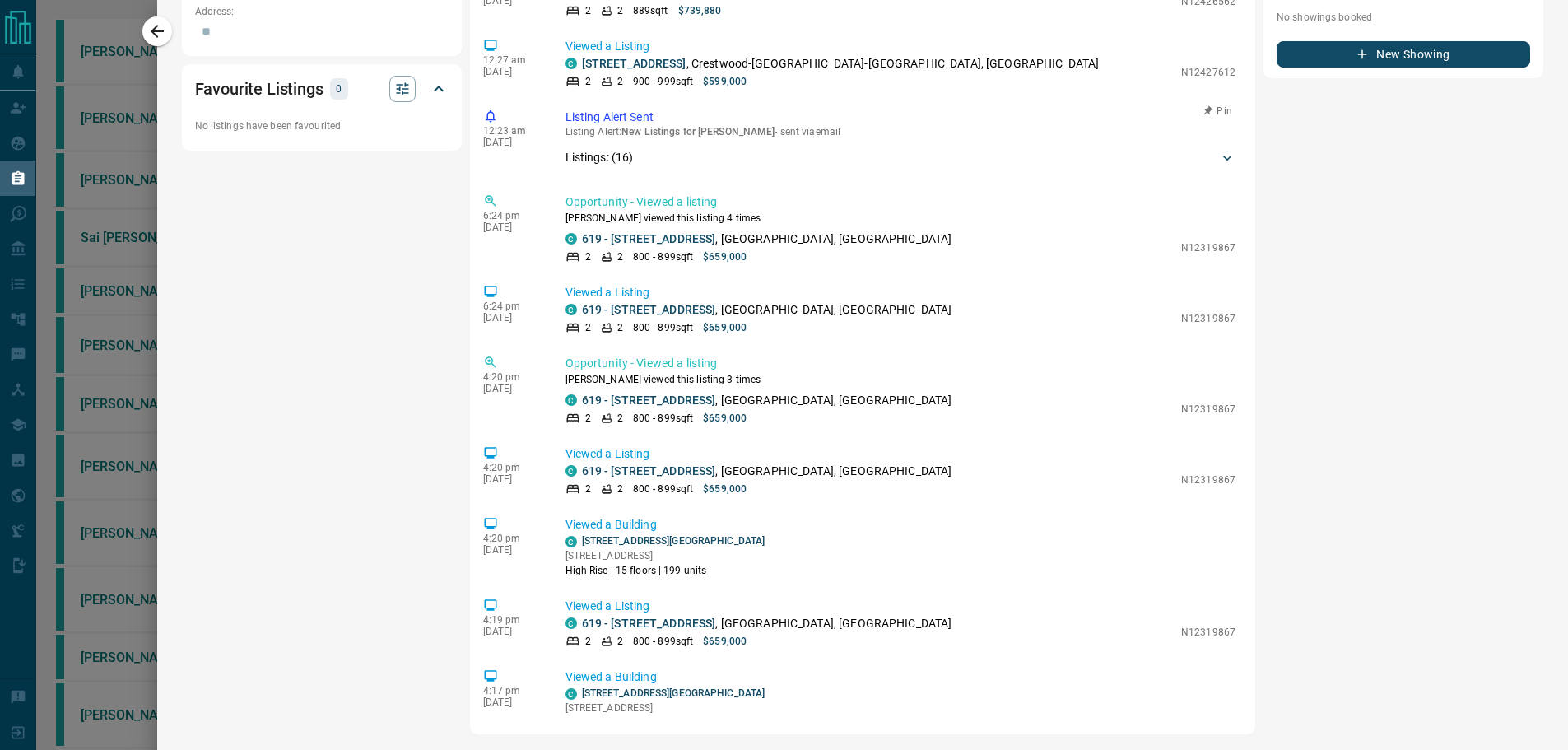
click at [600, 149] on p "Listings: ( 16 )" at bounding box center [600, 158] width 68 height 17
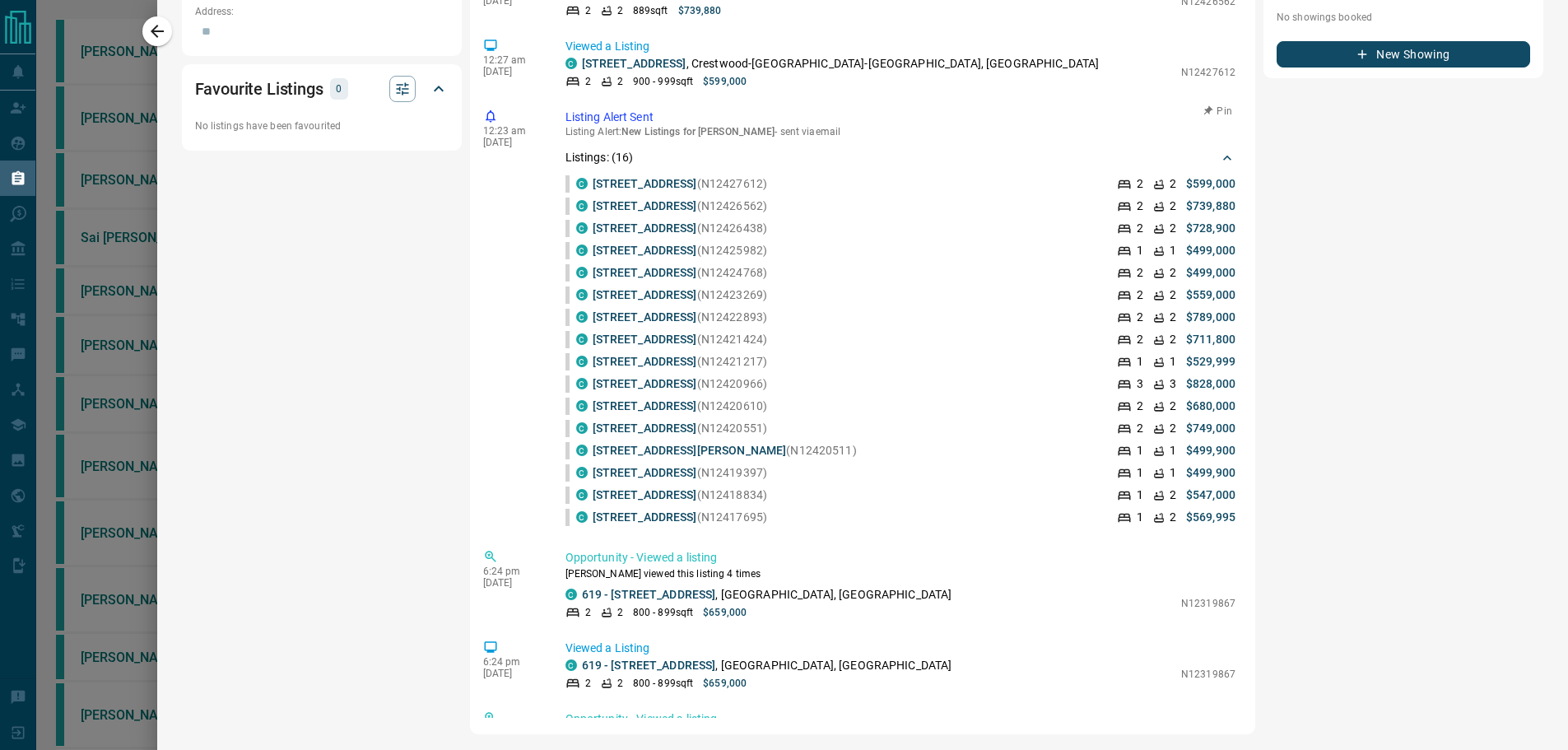
click at [612, 142] on div "Listings: ( 16 )" at bounding box center [900, 158] width 670 height 30
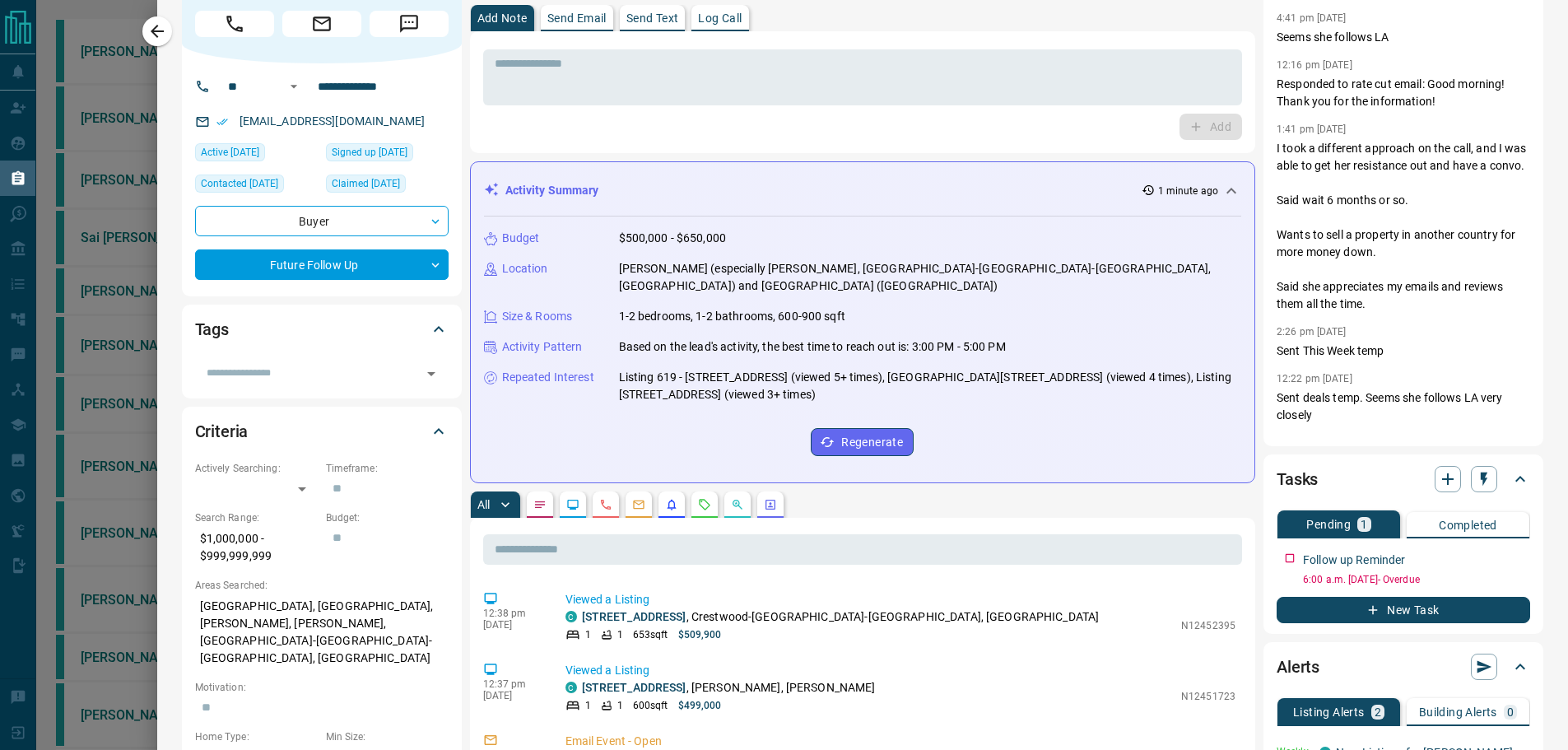
scroll to position [0, 0]
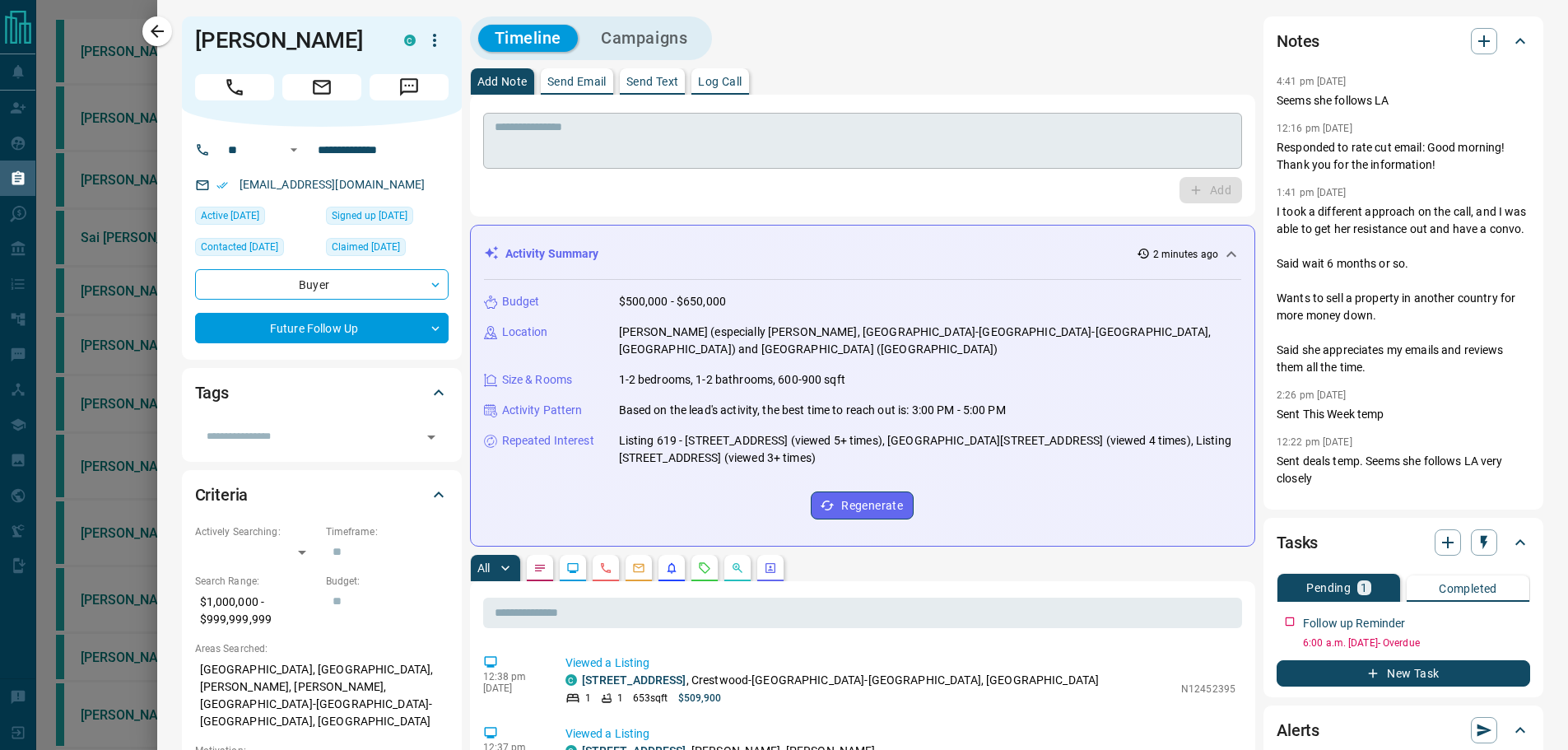
click at [535, 127] on textarea at bounding box center [863, 141] width 736 height 42
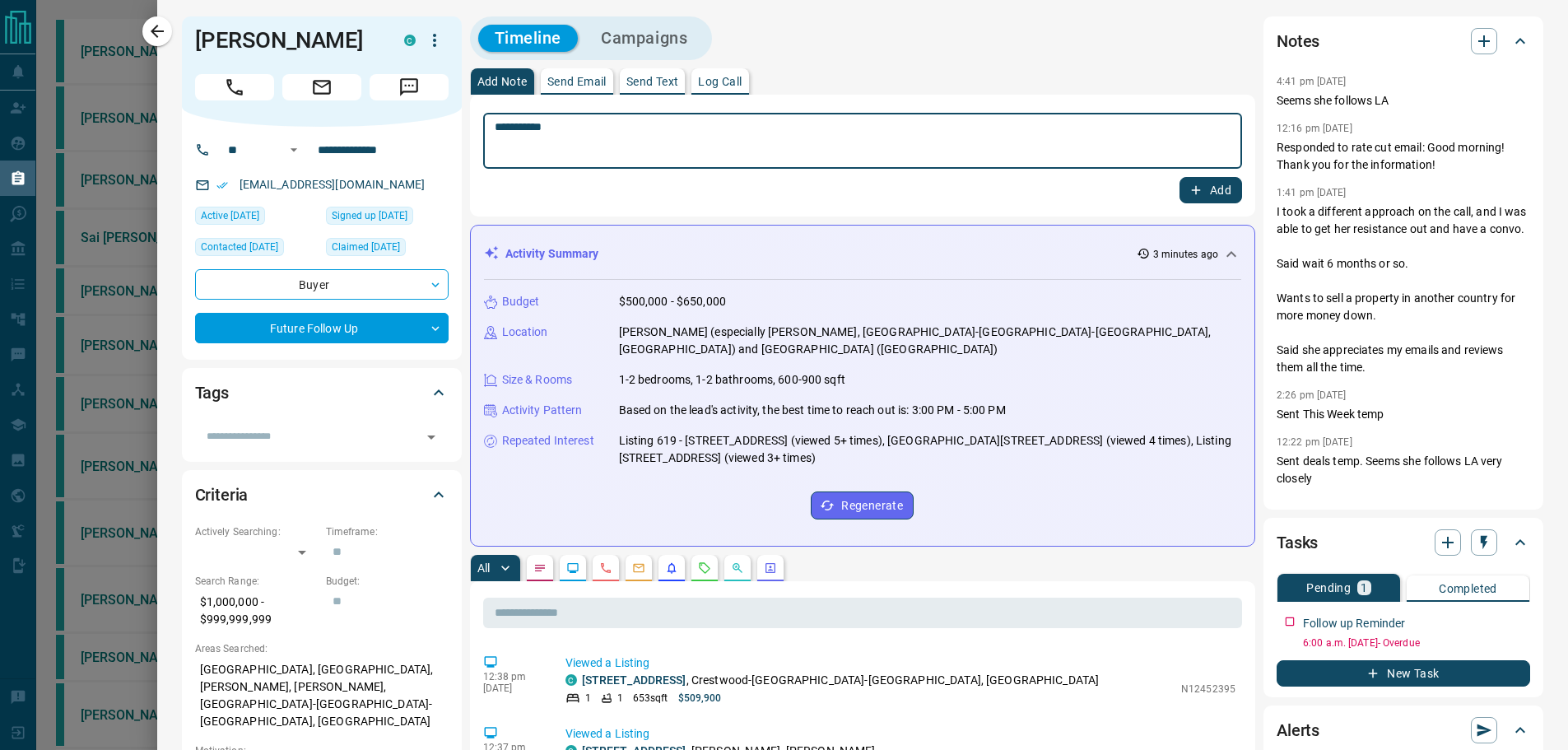
type textarea "**********"
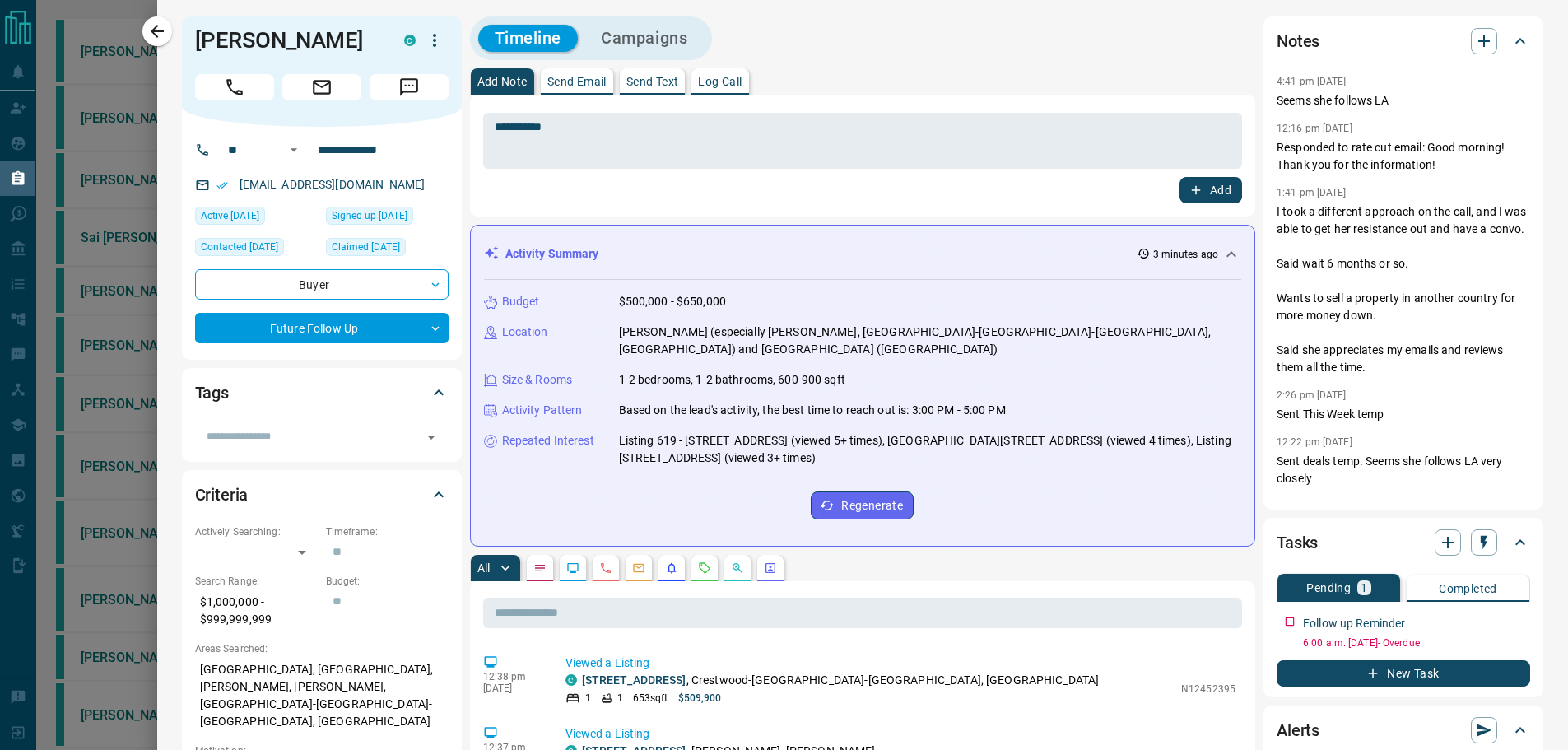
click at [1196, 204] on div "**********" at bounding box center [863, 155] width 786 height 122
click at [1189, 195] on icon "button" at bounding box center [1197, 191] width 15 height 15
click at [1304, 655] on div "New Task" at bounding box center [1403, 669] width 254 height 36
click at [1277, 624] on div "Follow up Reminder 6:00 a.m. [DATE] - Overdue" at bounding box center [1403, 629] width 254 height 42
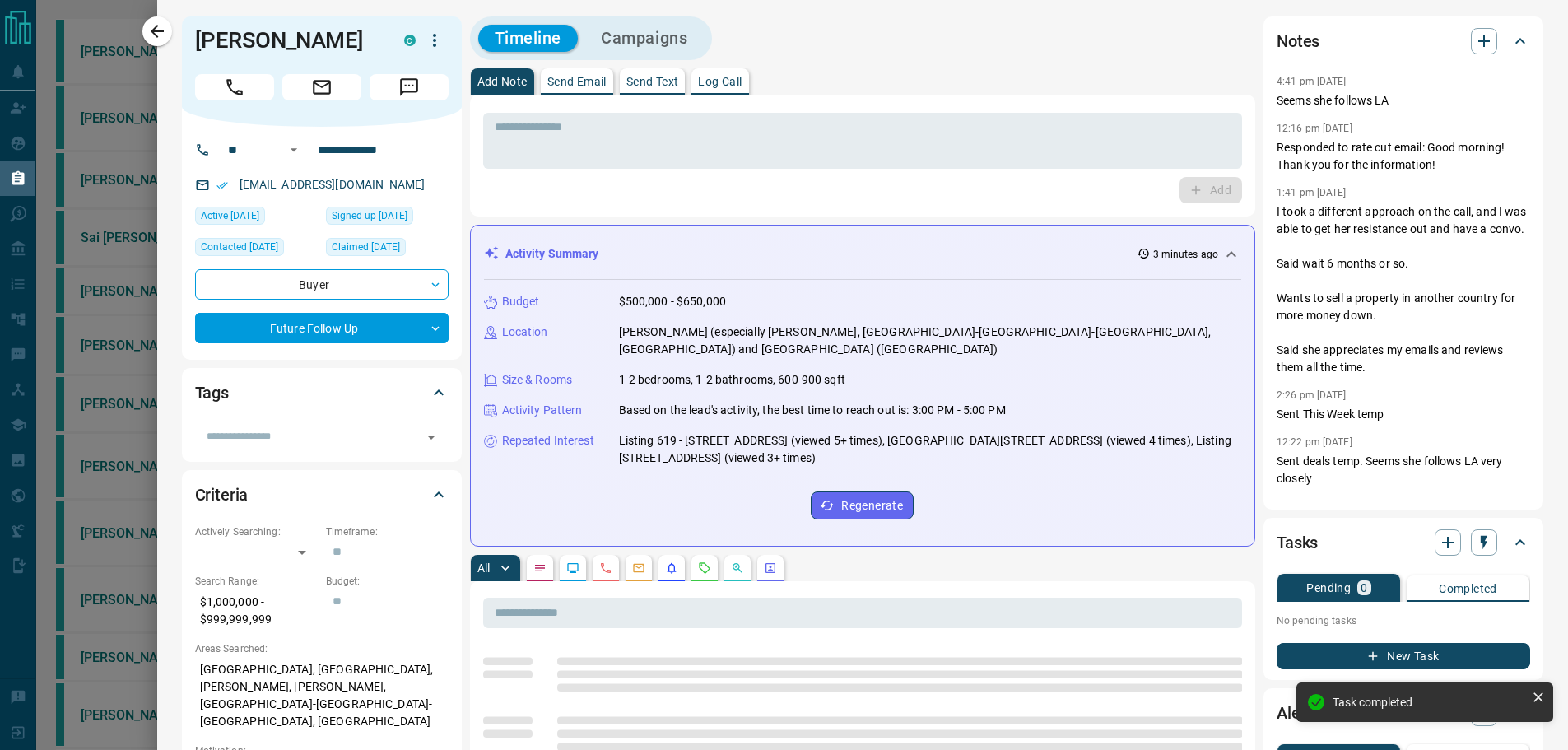
click at [1304, 656] on button "New Task" at bounding box center [1403, 657] width 254 height 26
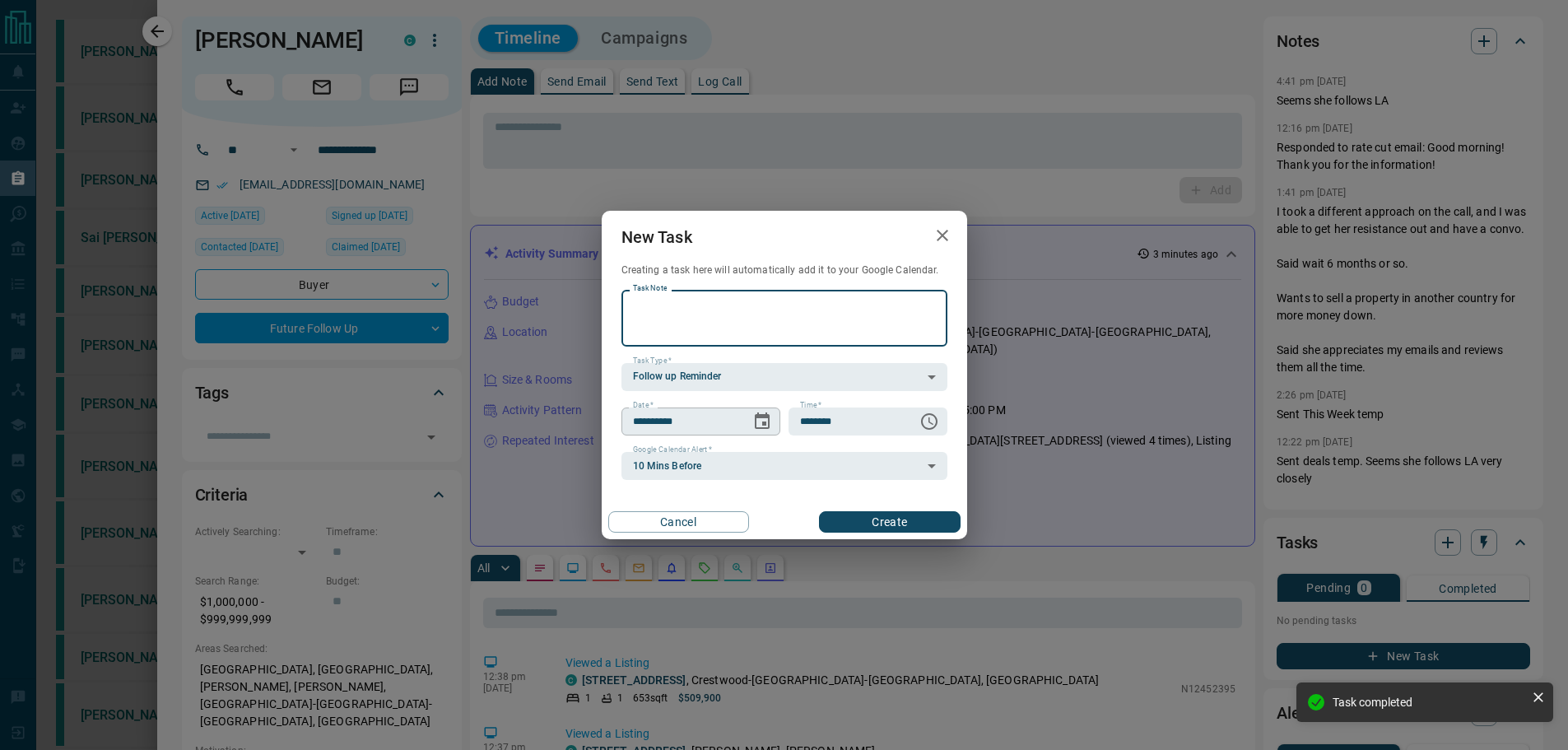
click at [762, 425] on icon "Choose date, selected date is Oct 16, 2025" at bounding box center [762, 420] width 15 height 16
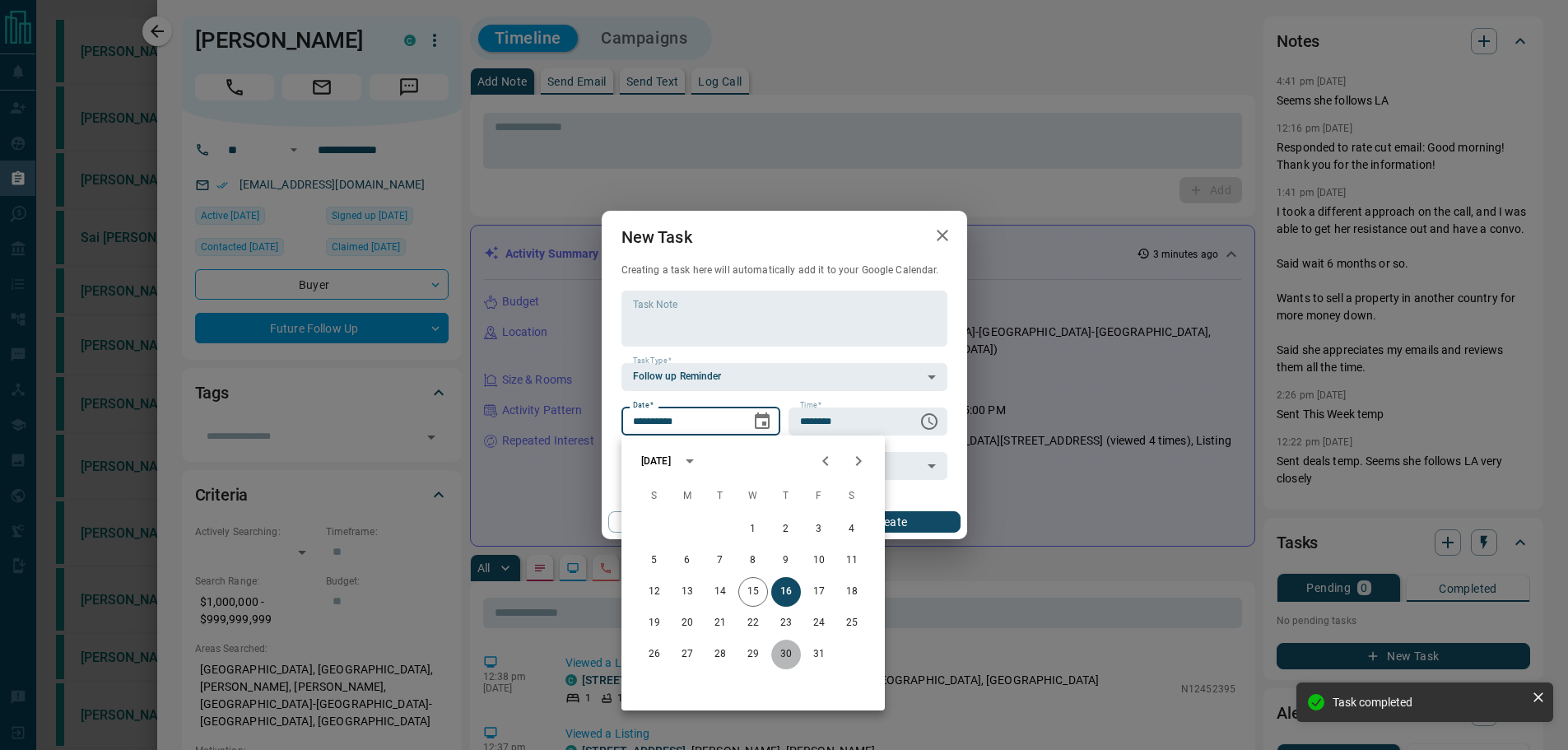
click at [784, 650] on button "30" at bounding box center [785, 654] width 29 height 29
type input "**********"
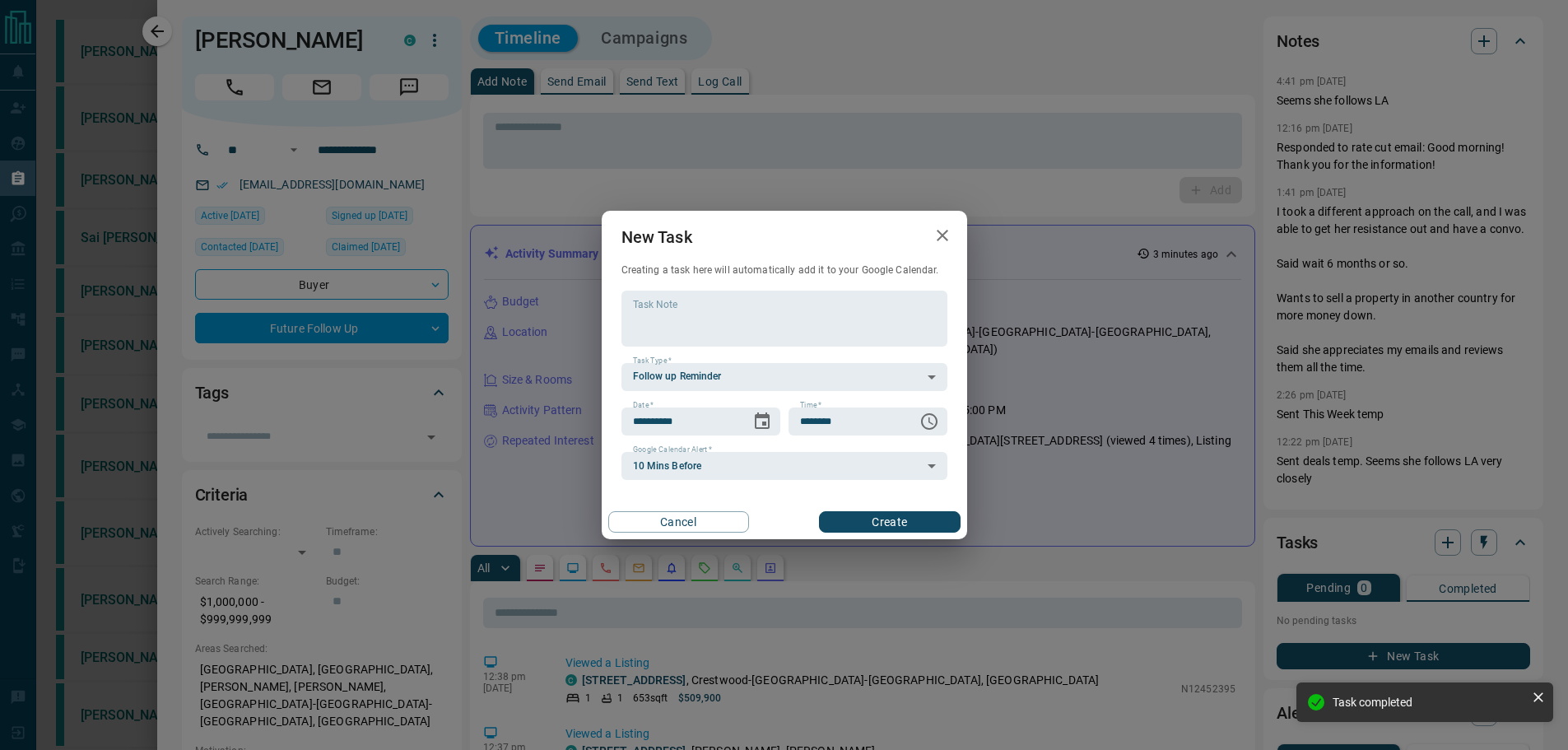
click at [872, 525] on button "Create" at bounding box center [889, 522] width 140 height 22
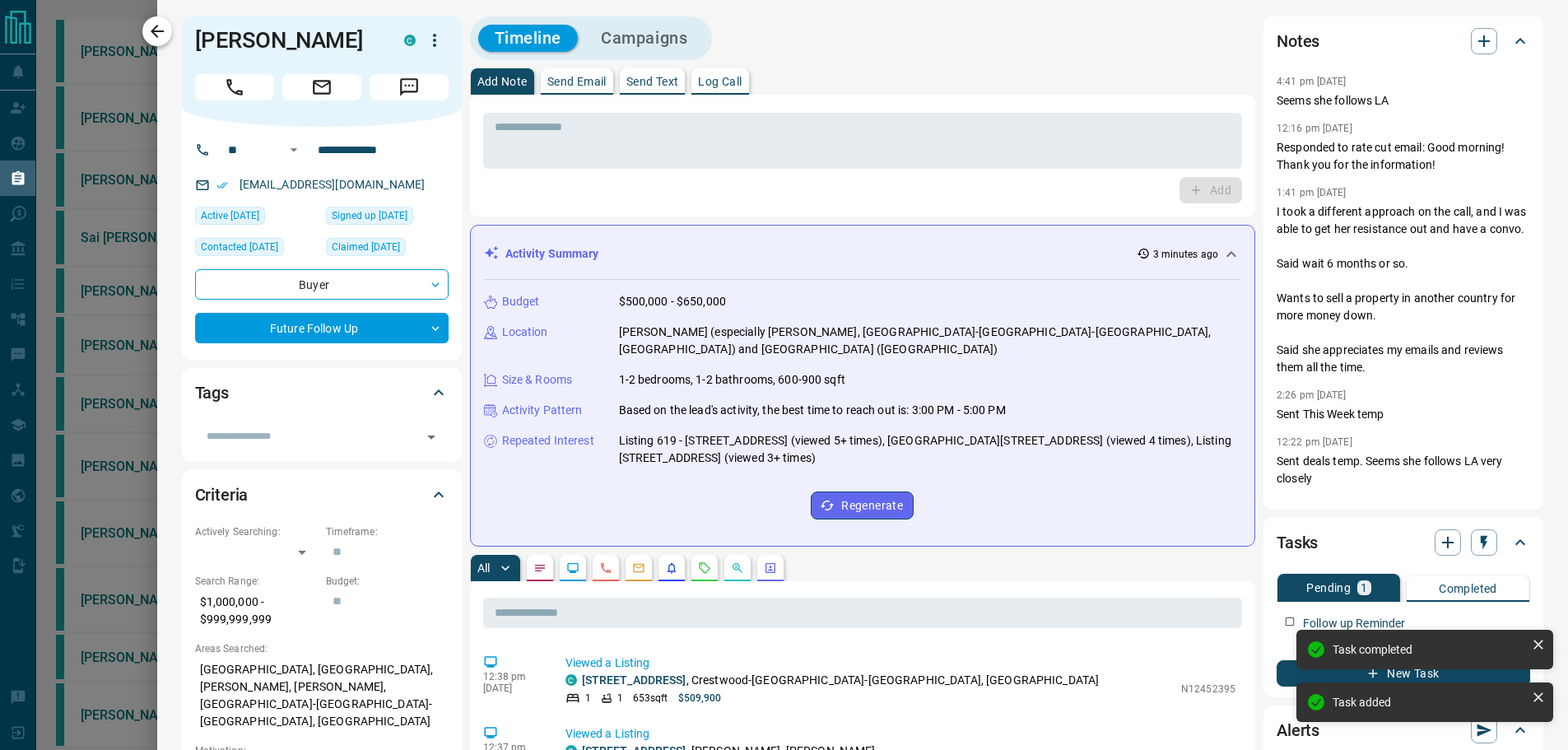
click at [158, 34] on icon "button" at bounding box center [157, 31] width 20 height 20
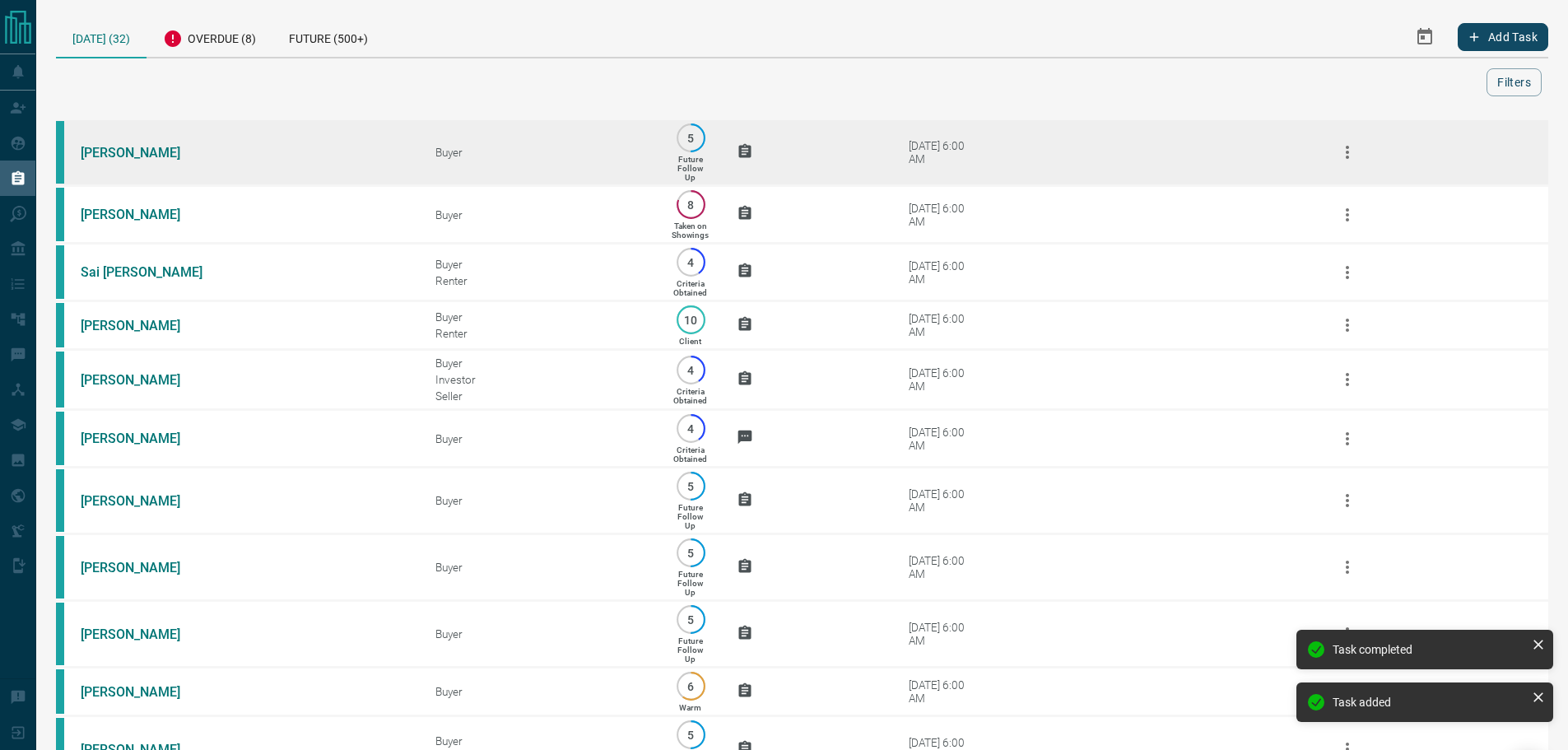
click at [274, 178] on td "[PERSON_NAME]" at bounding box center [233, 153] width 355 height 67
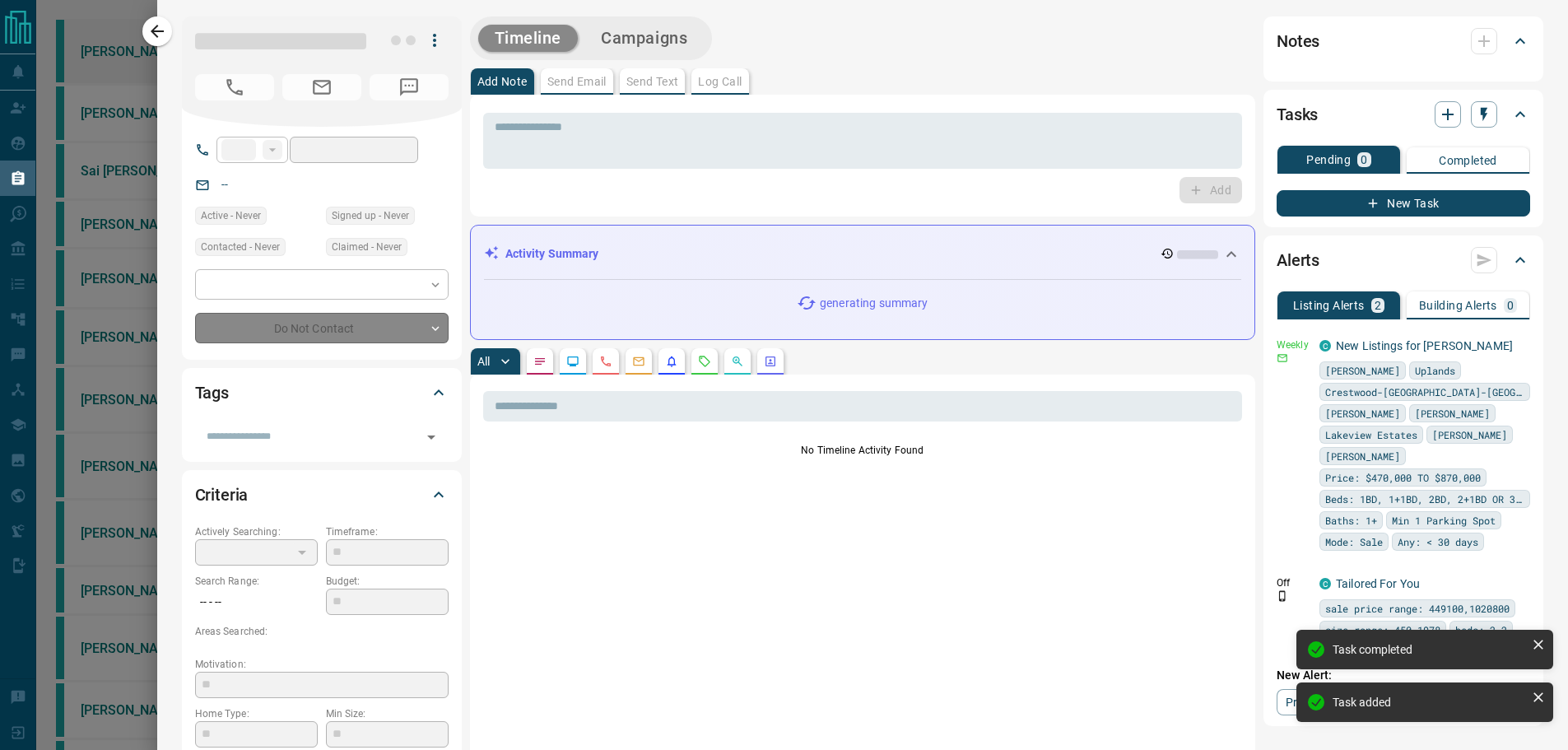
type input "**"
type input "**********"
type input "*"
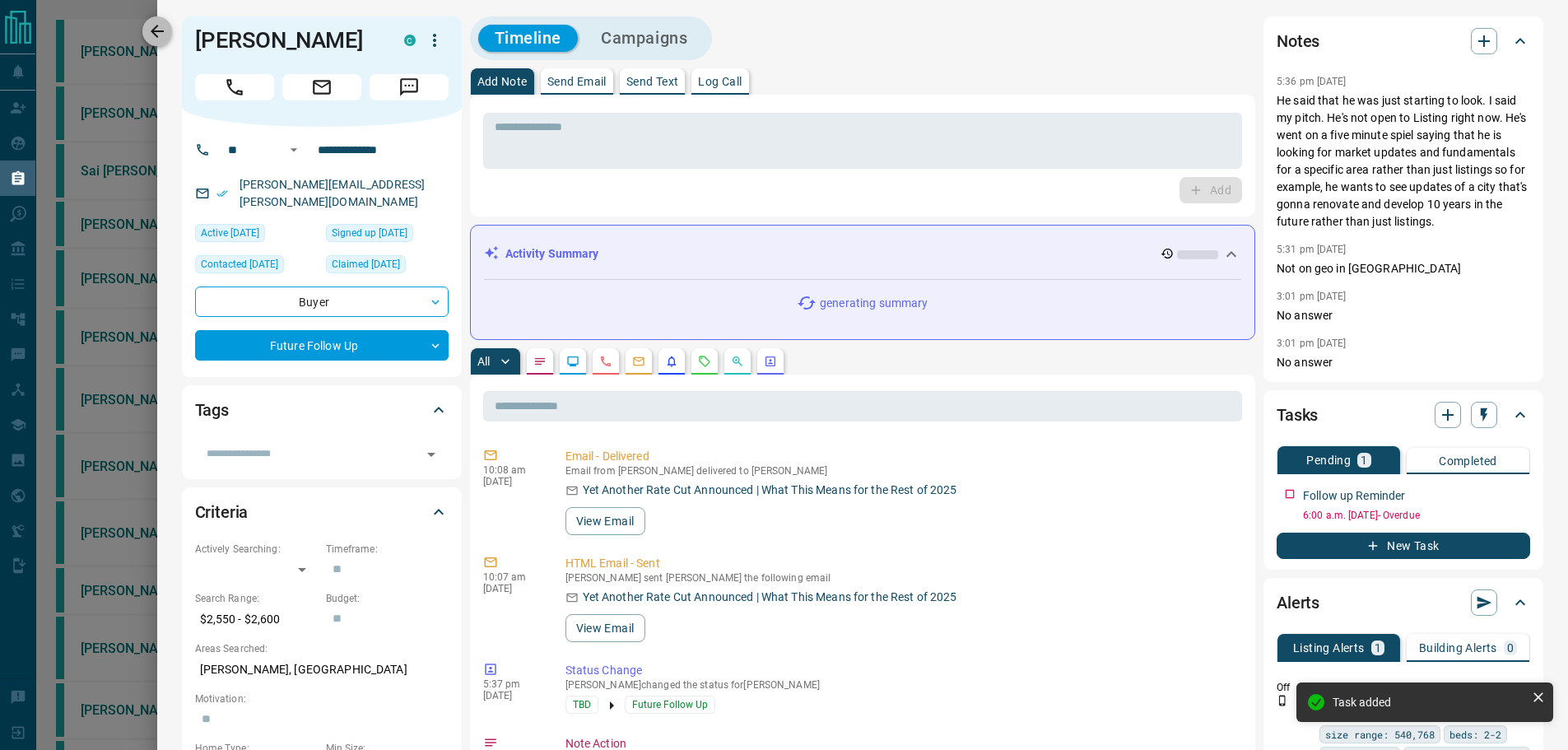
click at [172, 25] on button "button" at bounding box center [157, 30] width 29 height 29
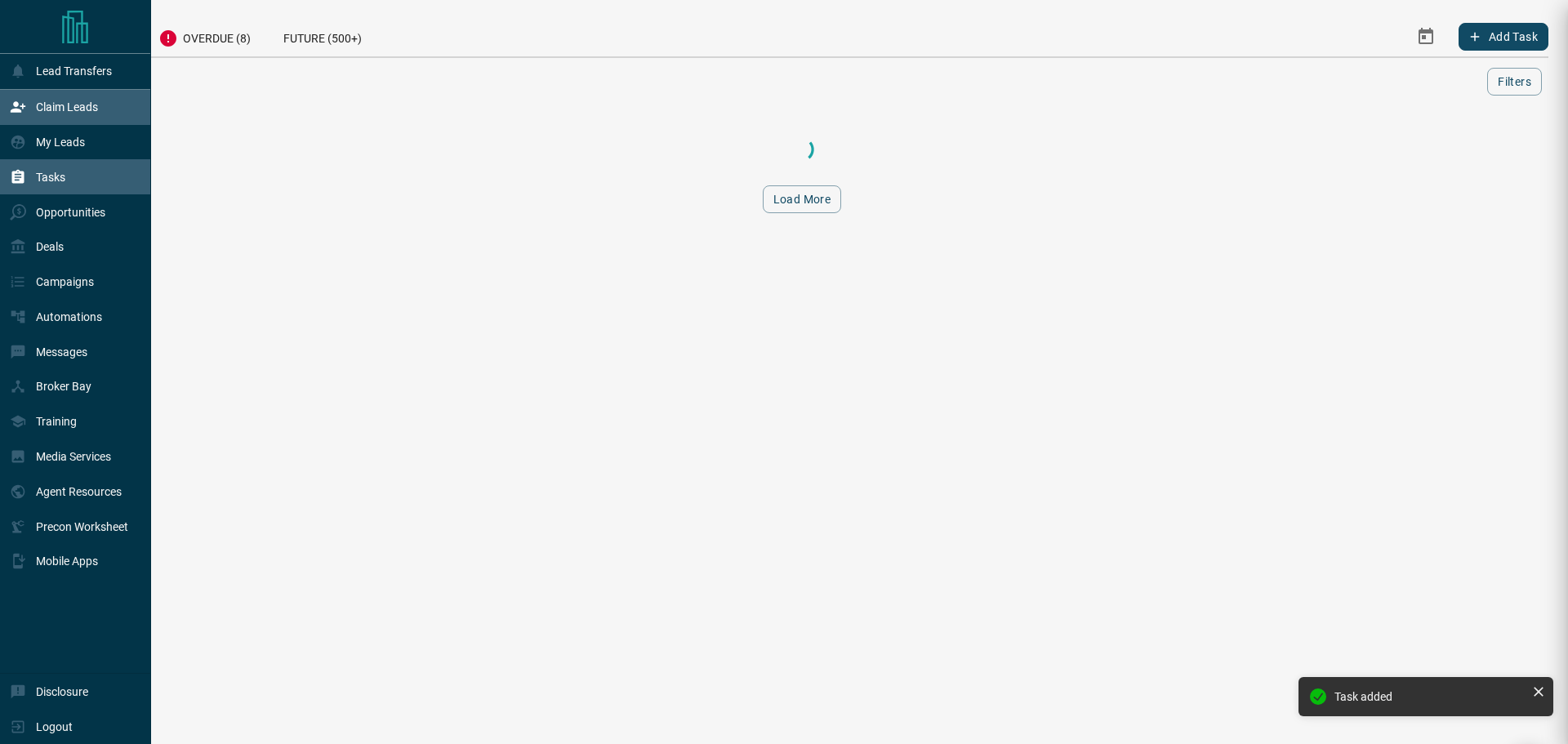
click at [0, 96] on div "Claim Leads" at bounding box center [75, 108] width 151 height 36
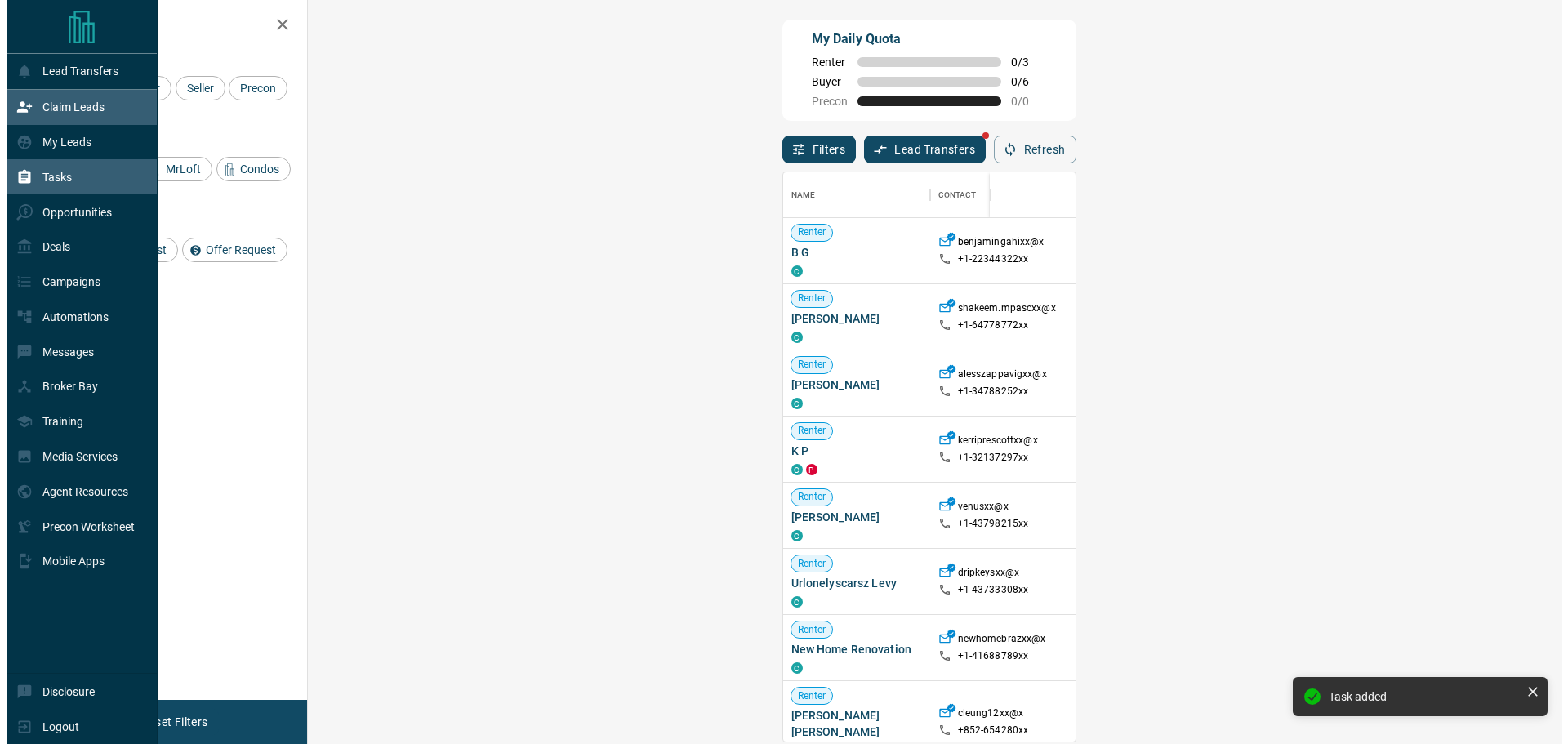
scroll to position [557, 1207]
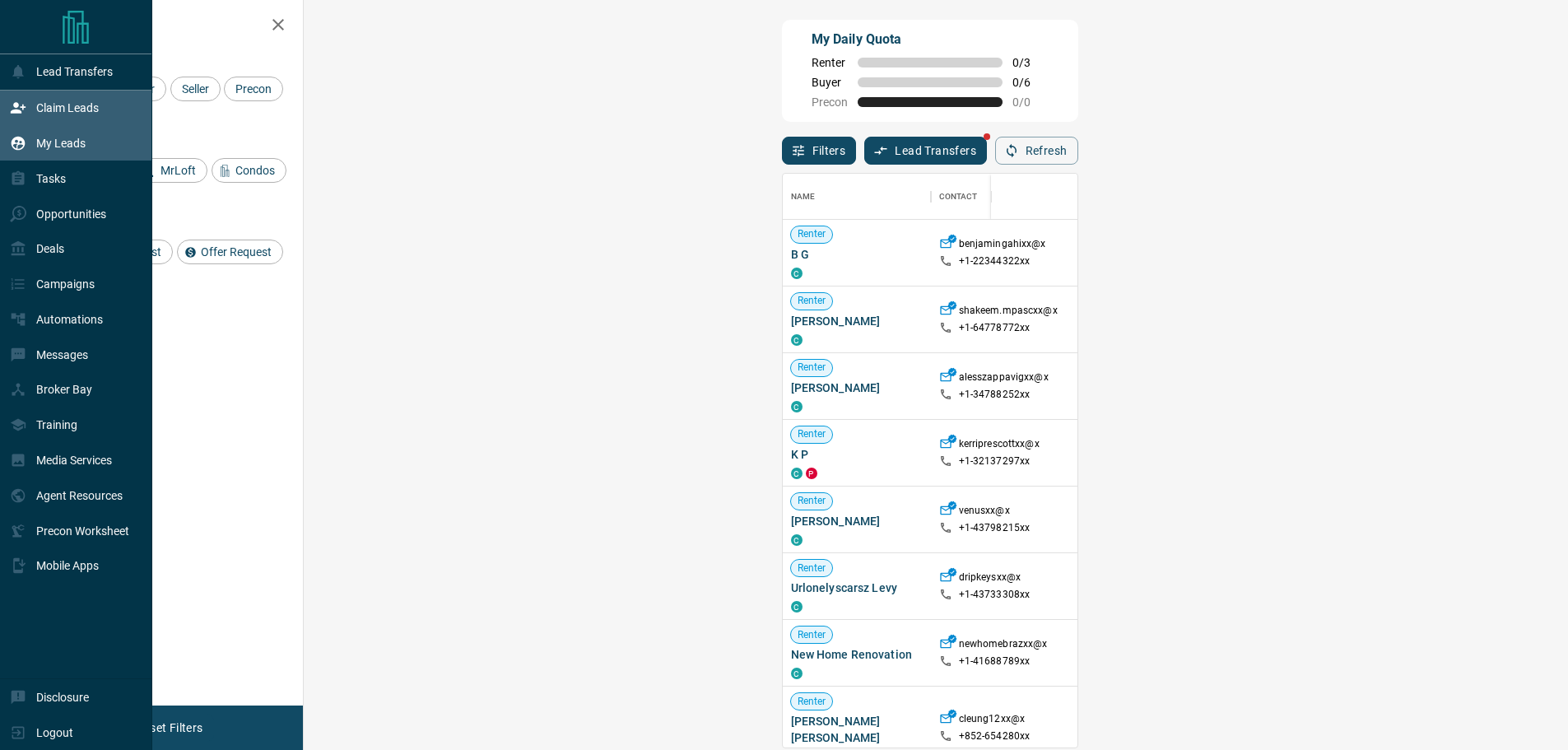
click at [88, 158] on div "My Leads" at bounding box center [75, 144] width 152 height 36
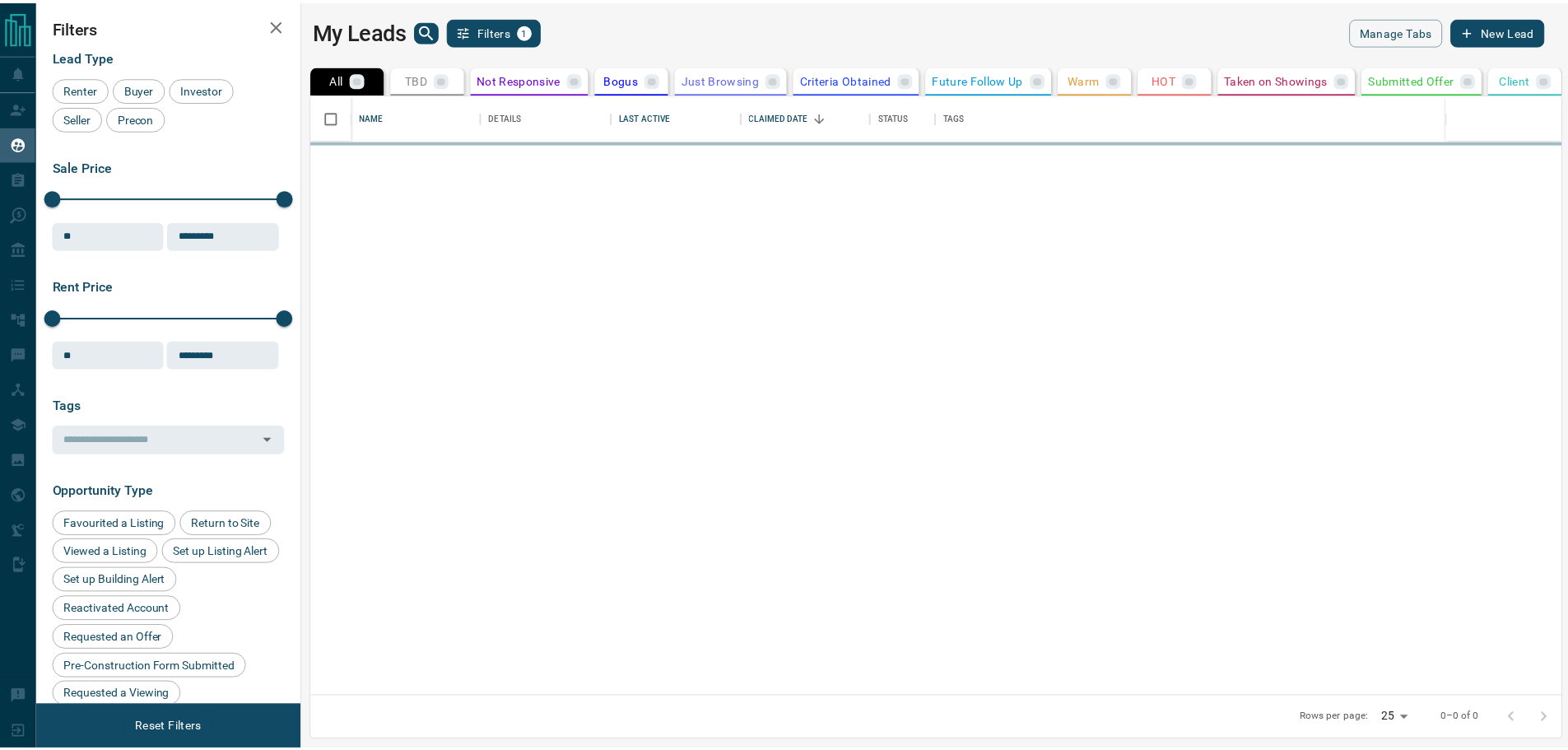
scroll to position [591, 1257]
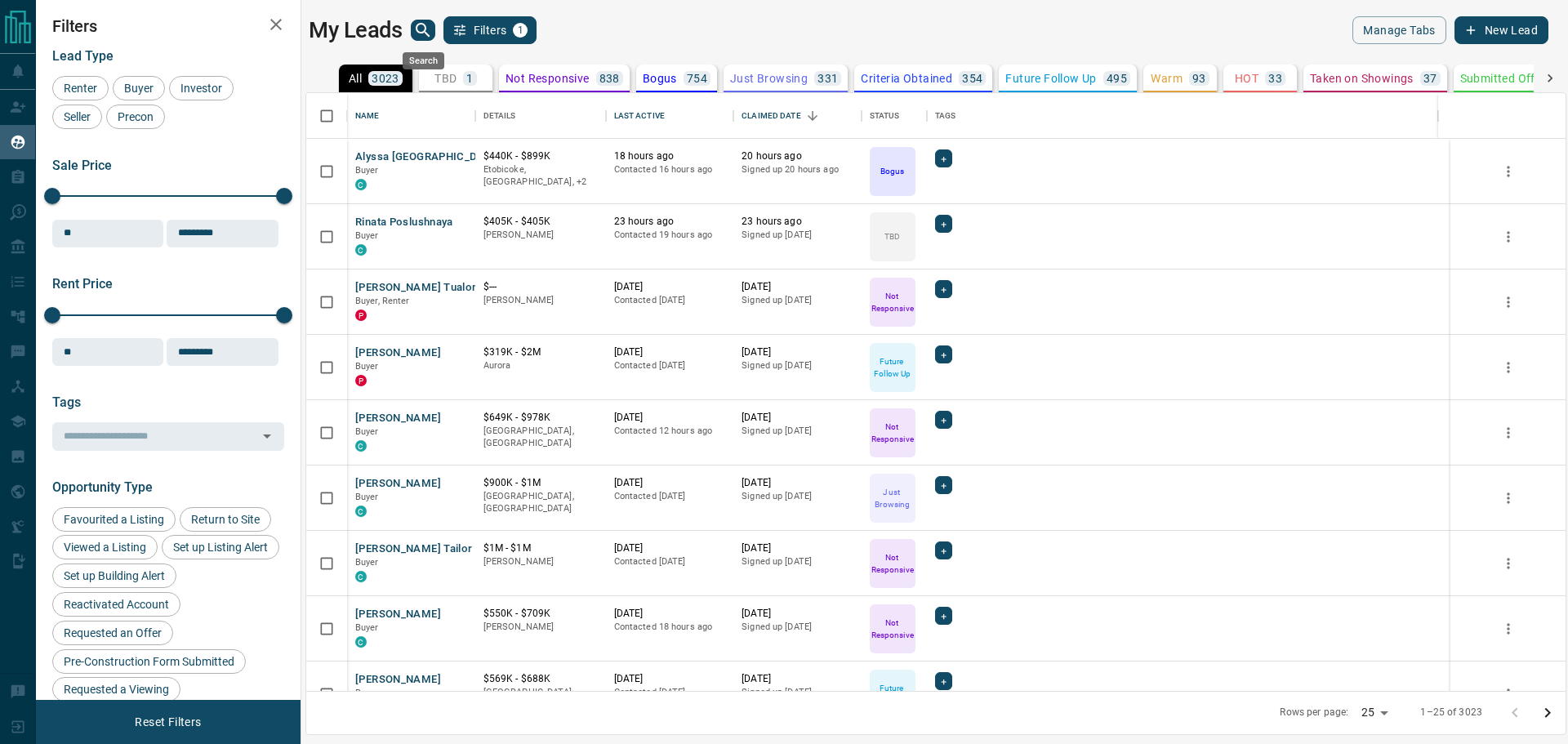
click at [415, 29] on icon "search button" at bounding box center [423, 30] width 20 height 20
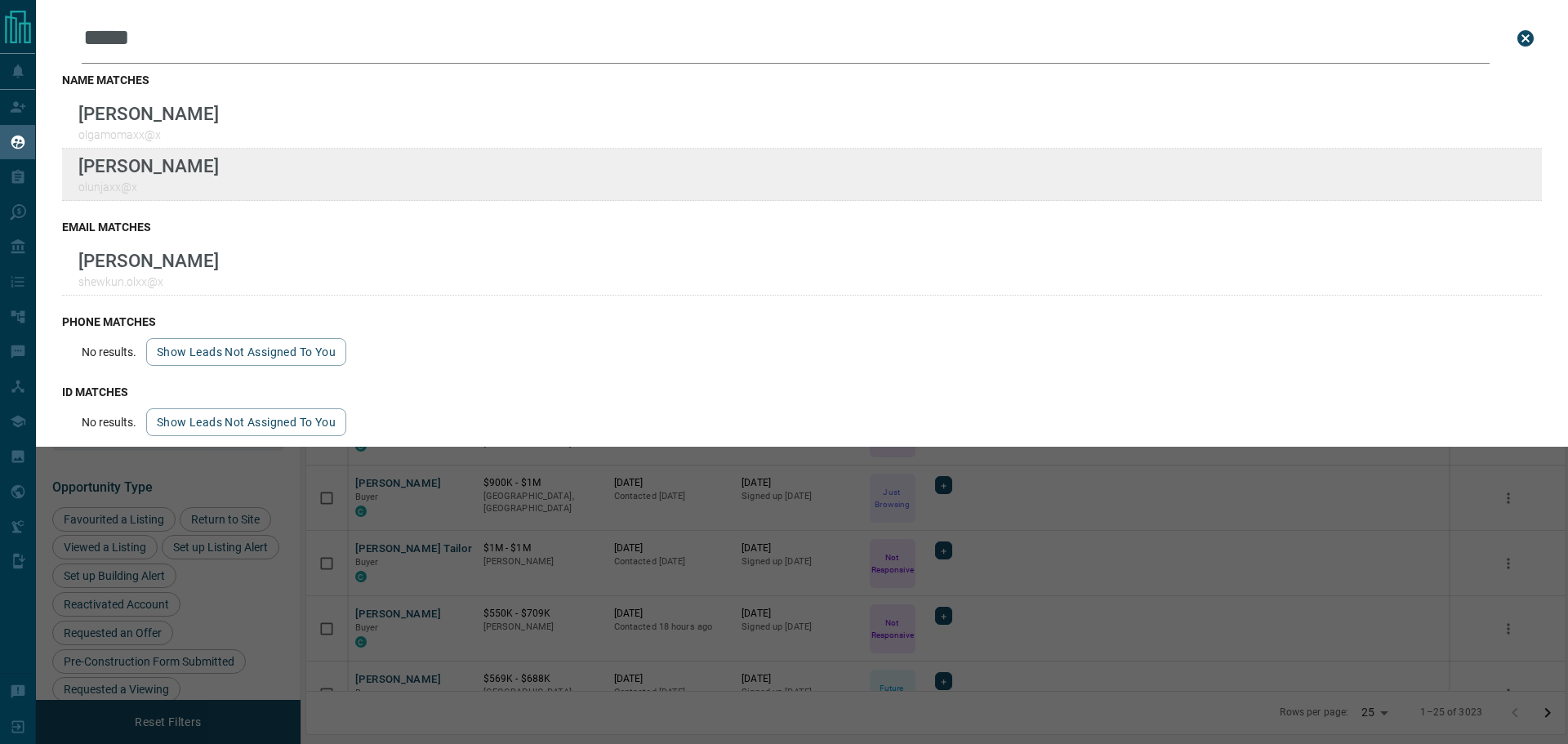
type input "****"
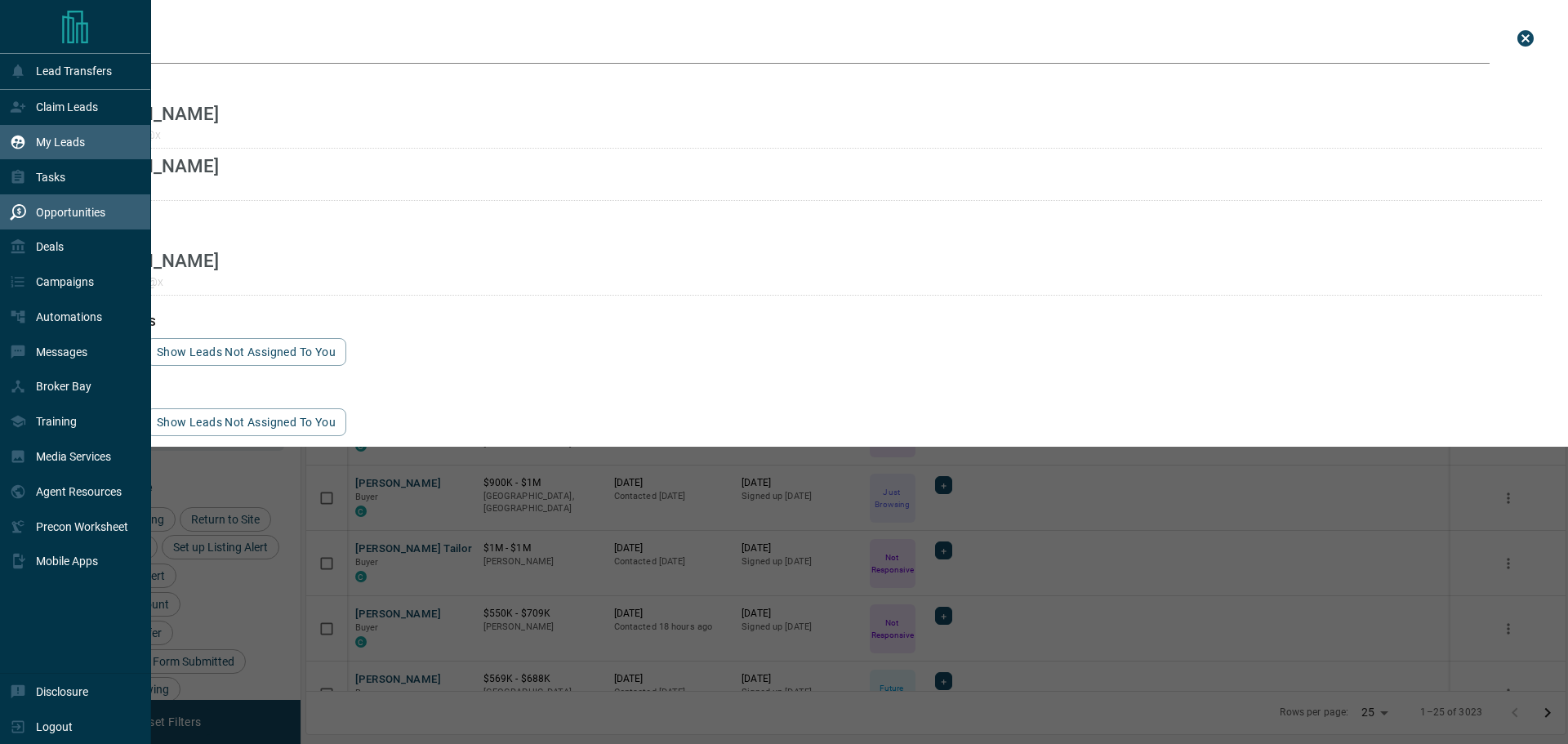
click at [5, 200] on div "Opportunities" at bounding box center [75, 212] width 151 height 36
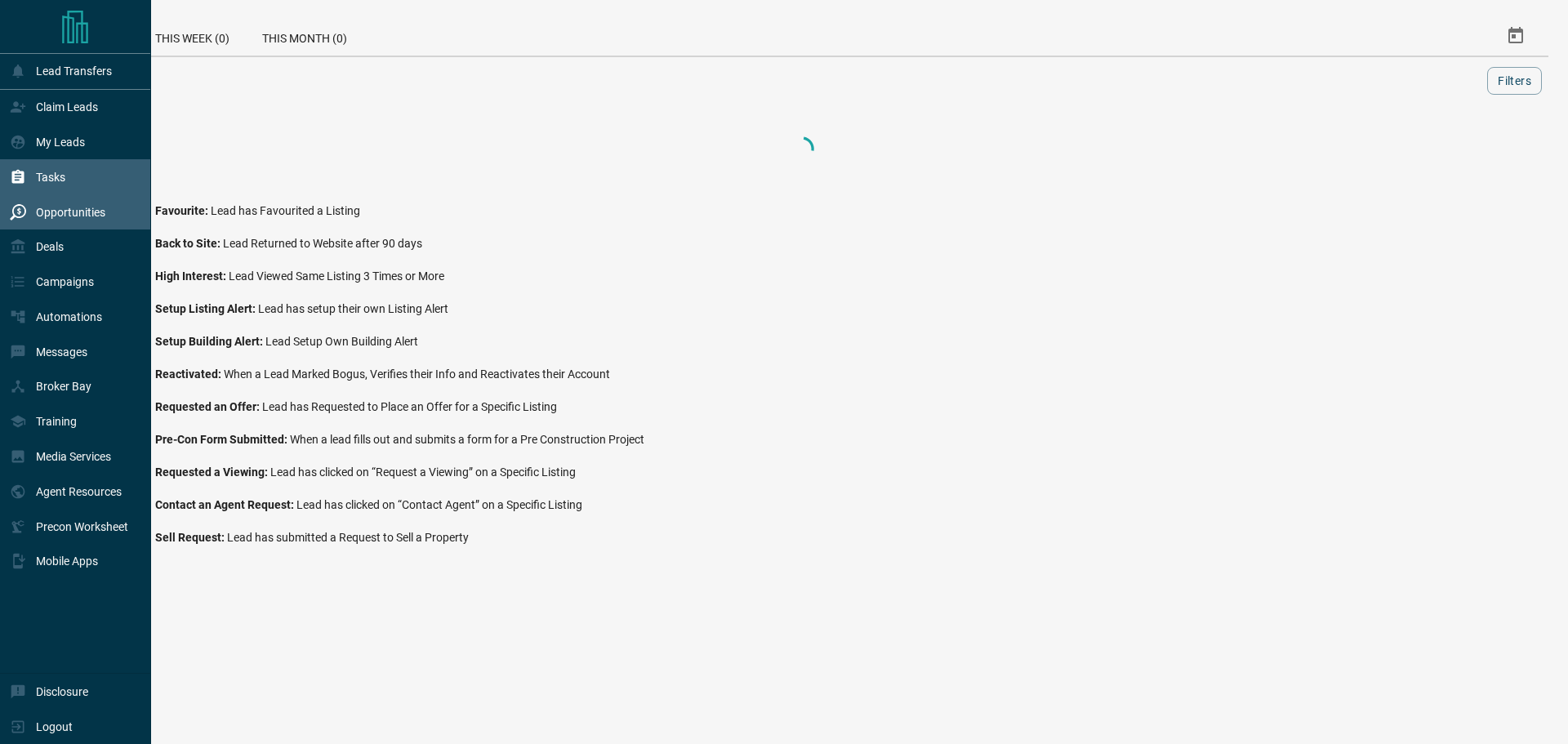
click at [22, 182] on icon at bounding box center [18, 177] width 12 height 14
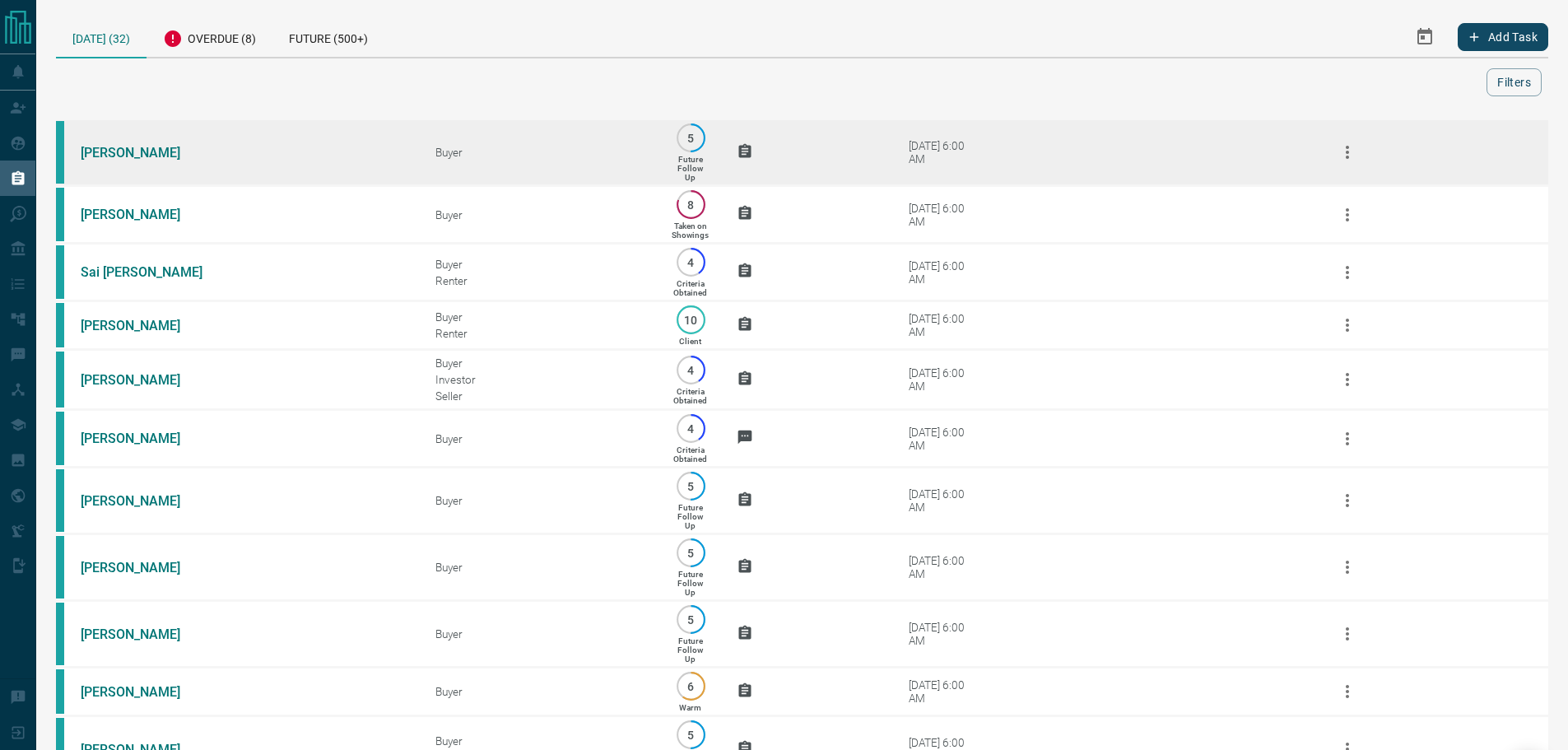
click at [834, 164] on td at bounding box center [785, 153] width 148 height 67
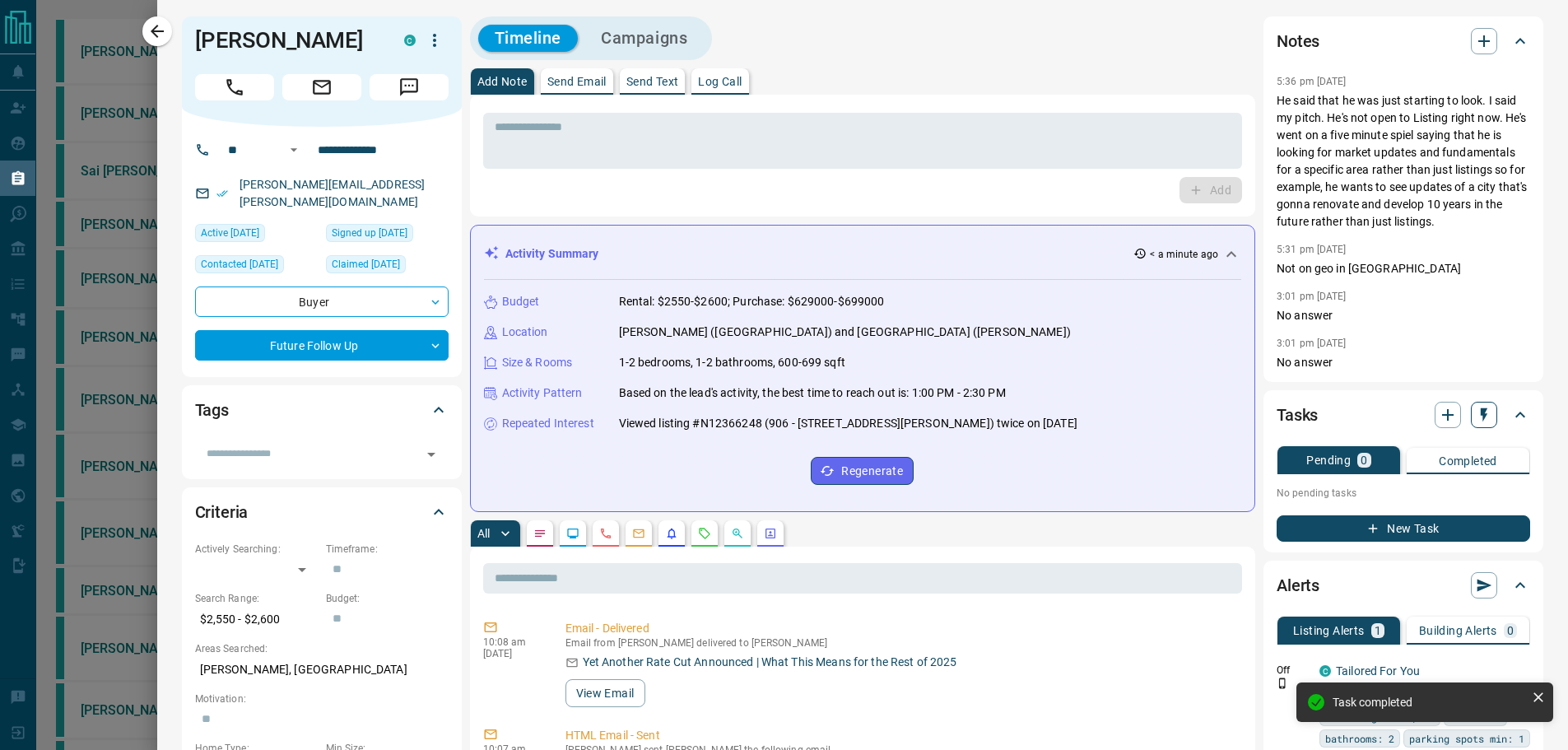
click at [1476, 419] on icon "button" at bounding box center [1483, 414] width 16 height 16
click at [1461, 442] on li "1 Day Follow-Up" at bounding box center [1430, 447] width 112 height 25
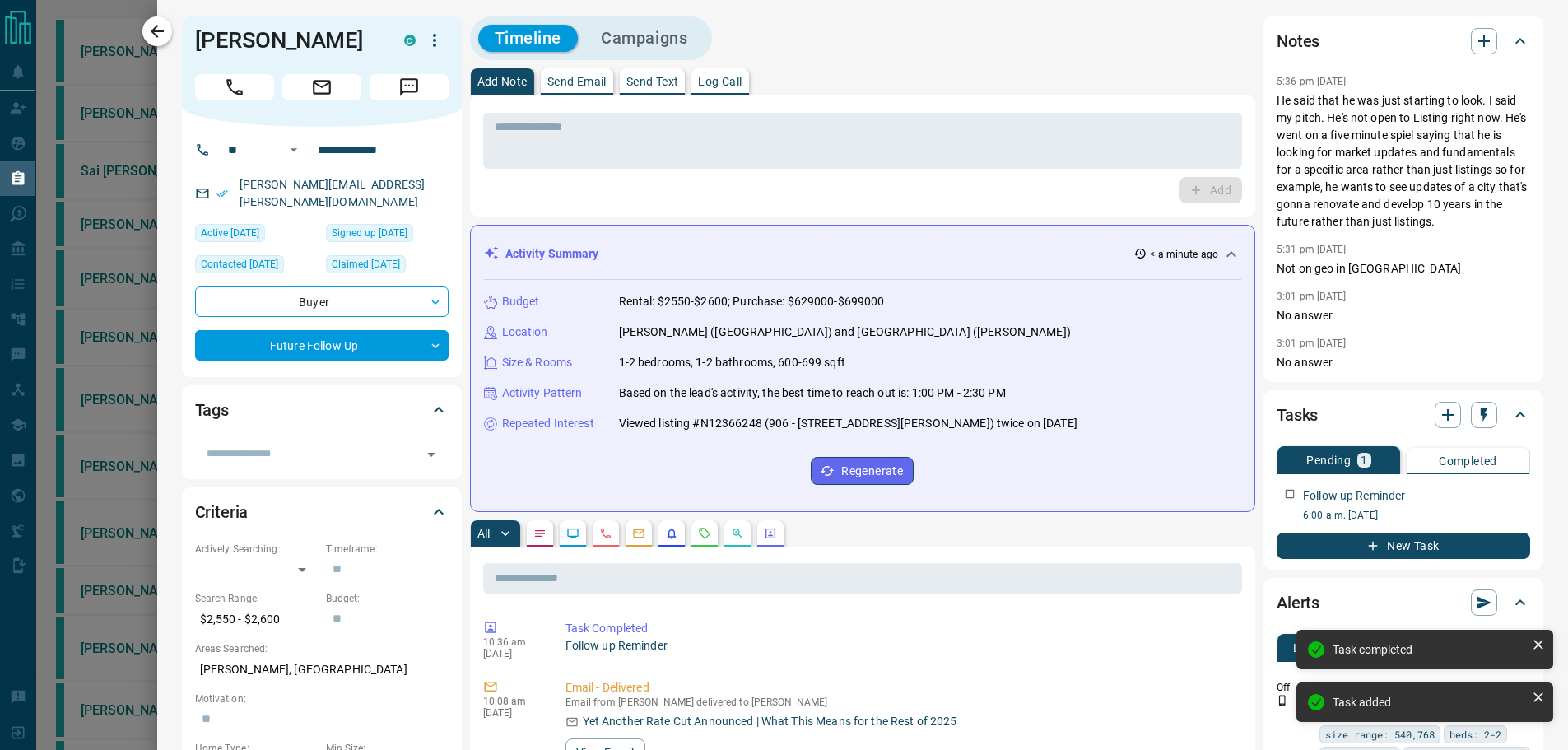
click at [155, 36] on icon "button" at bounding box center [157, 31] width 20 height 20
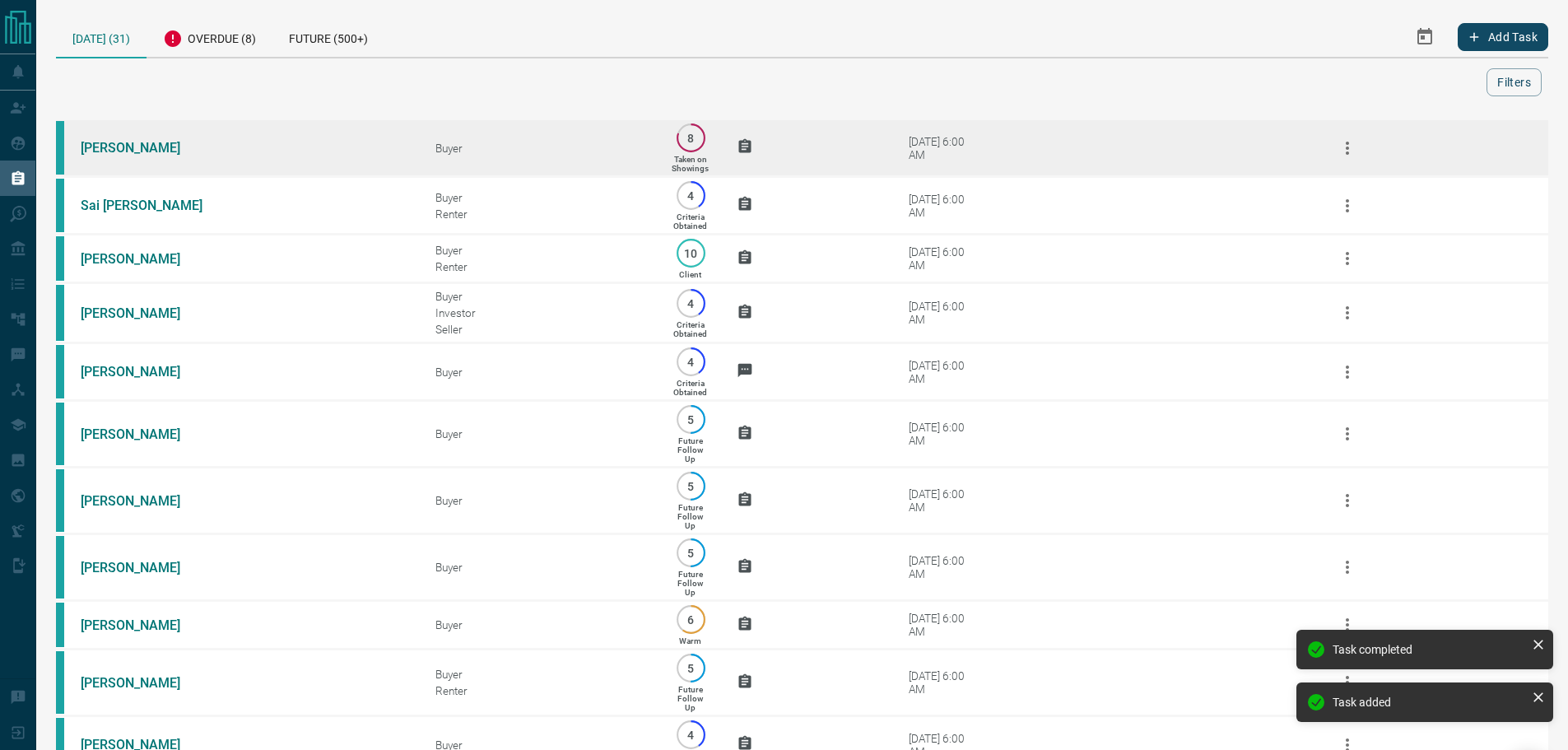
click at [263, 154] on td "[PERSON_NAME]" at bounding box center [233, 148] width 355 height 58
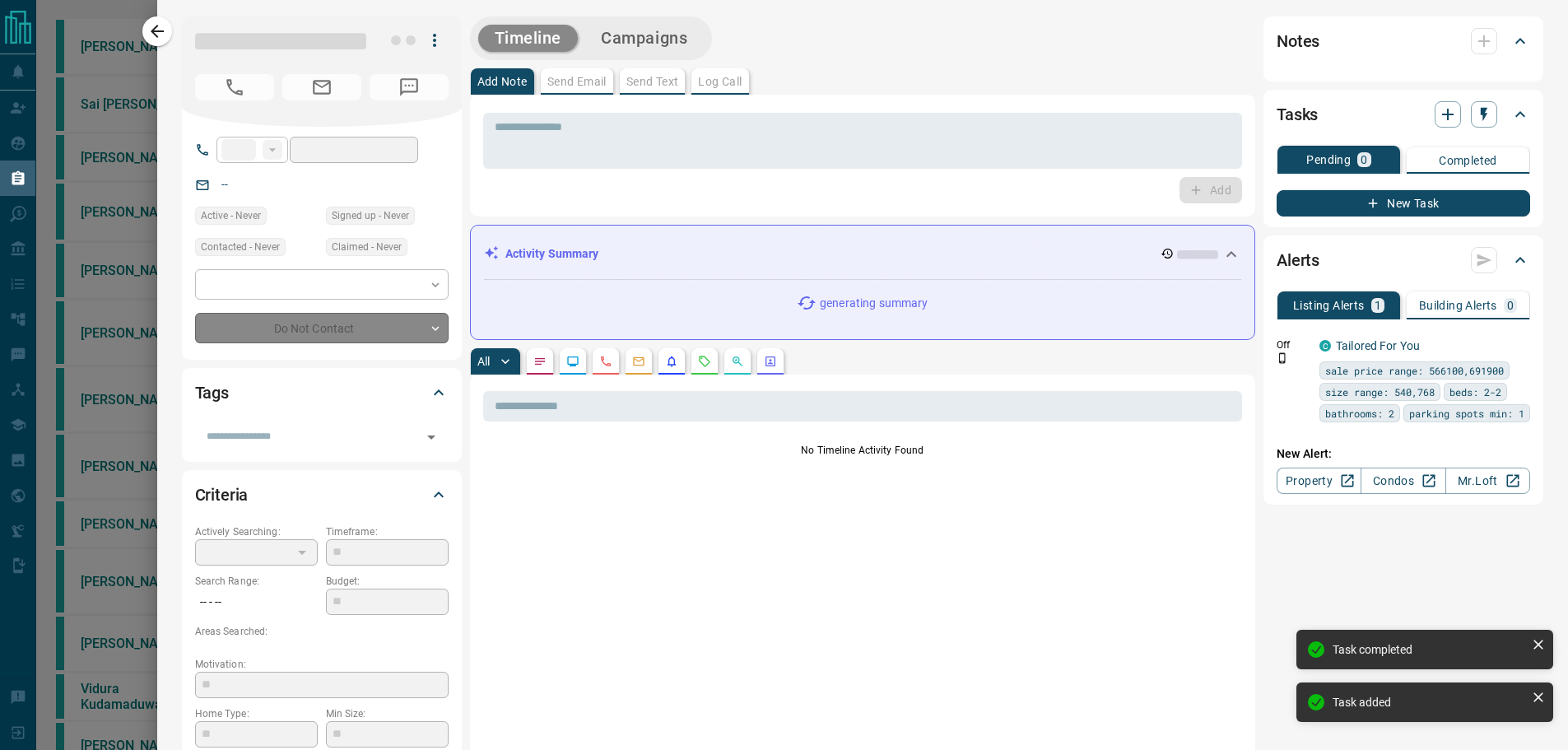
type input "**"
type input "**********"
type input "*"
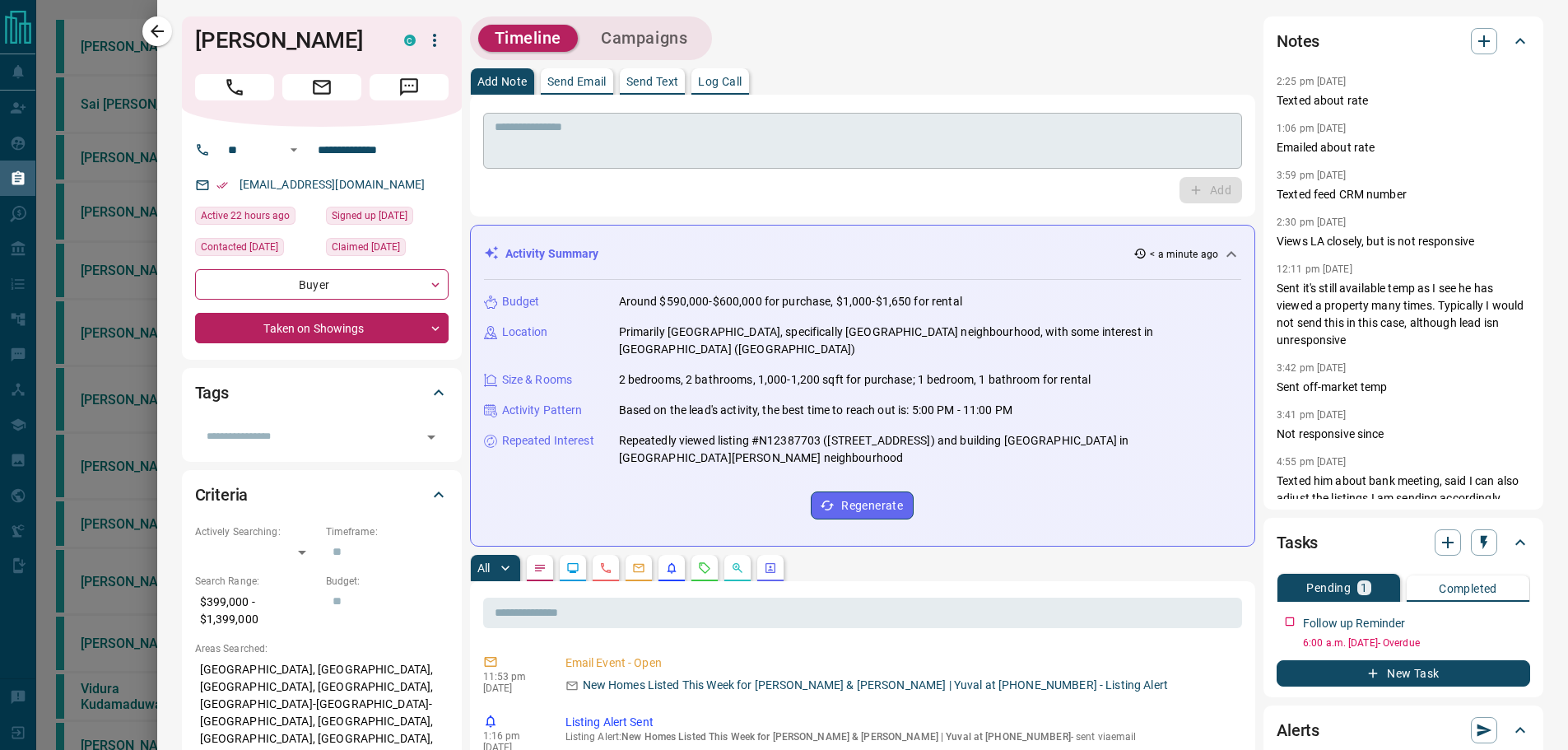
click at [1099, 165] on div "* ​" at bounding box center [863, 141] width 760 height 56
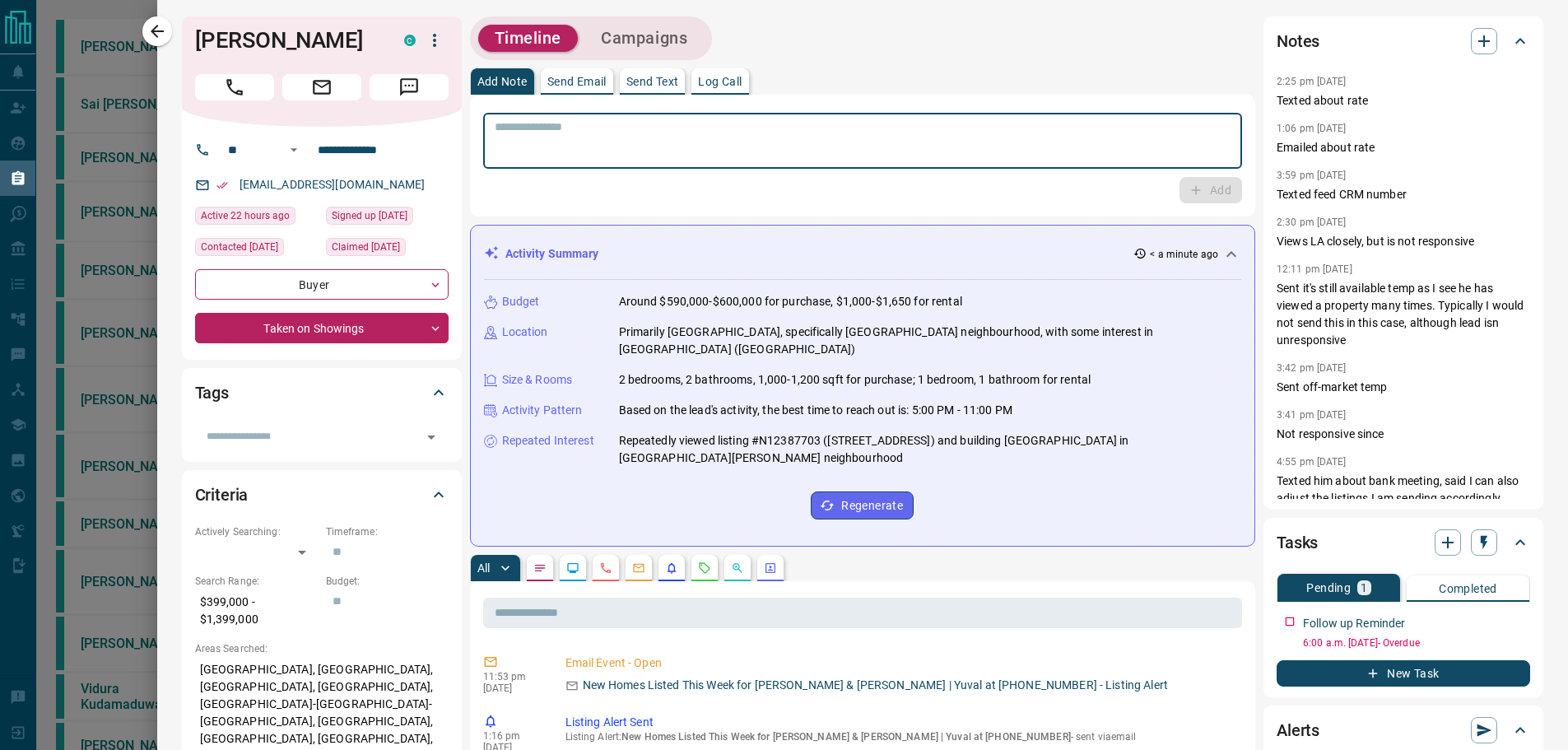
click at [690, 104] on div "* ​ Add" at bounding box center [863, 155] width 786 height 122
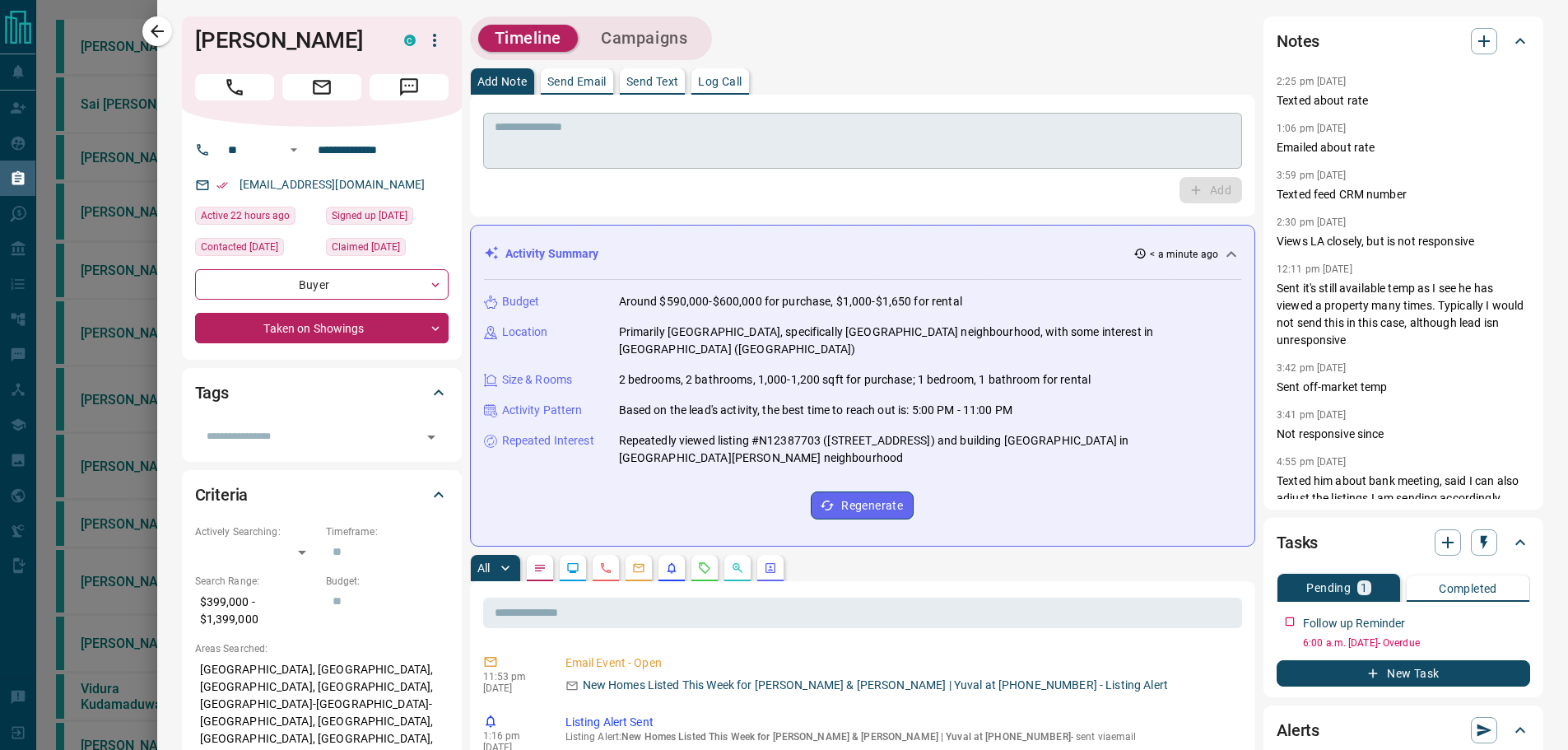
click at [681, 119] on div "* ​" at bounding box center [863, 141] width 760 height 56
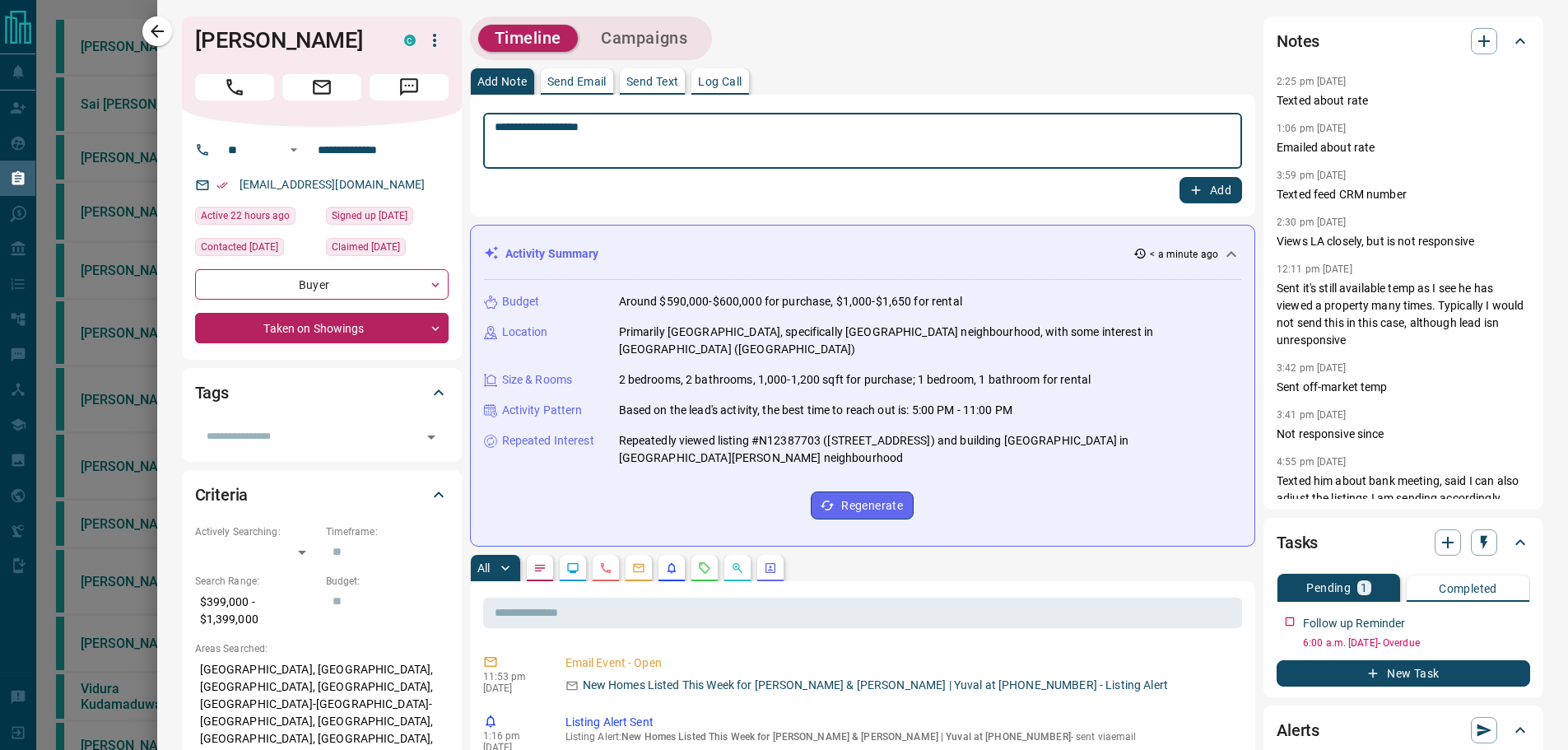
type textarea "**********"
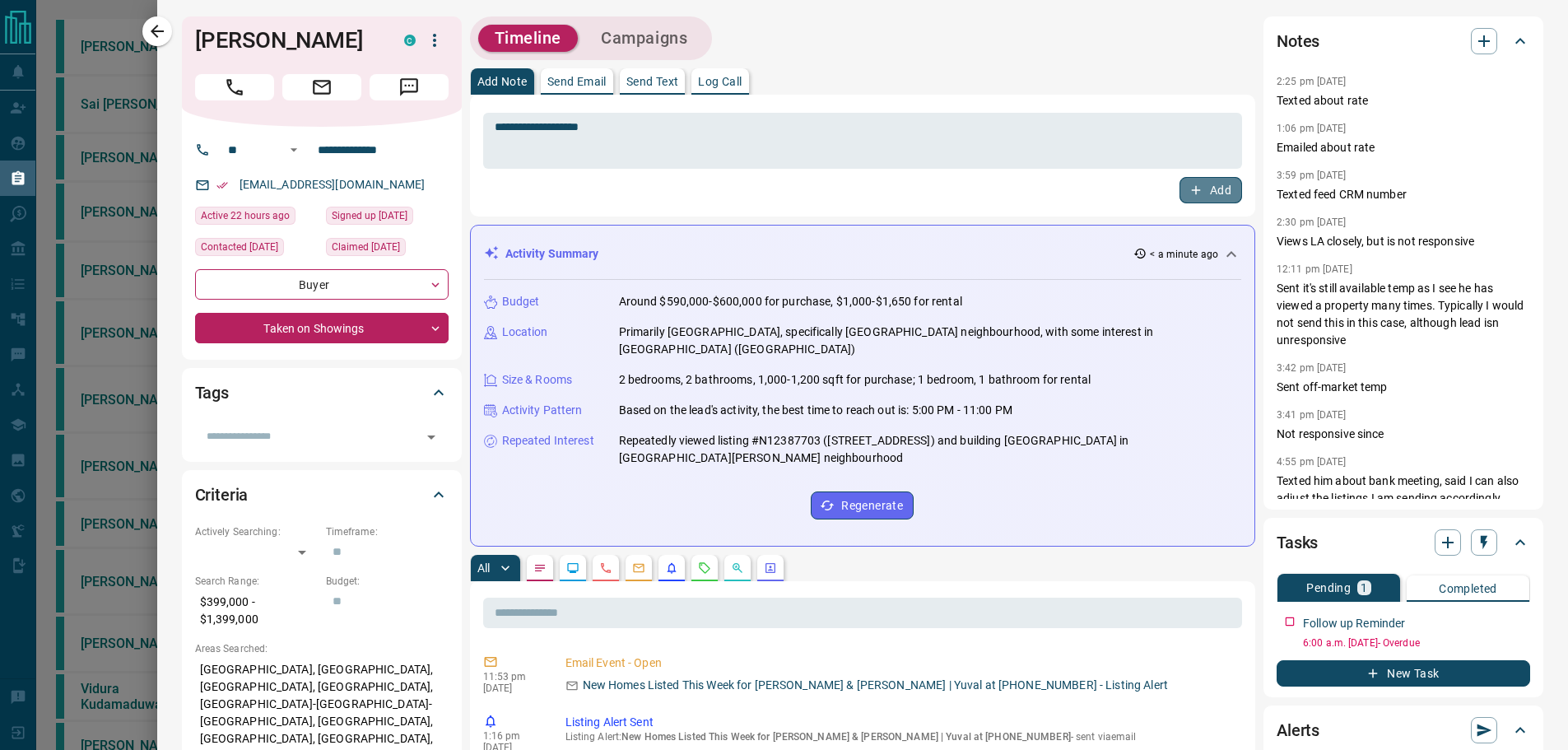
click at [1189, 192] on icon "button" at bounding box center [1197, 191] width 15 height 15
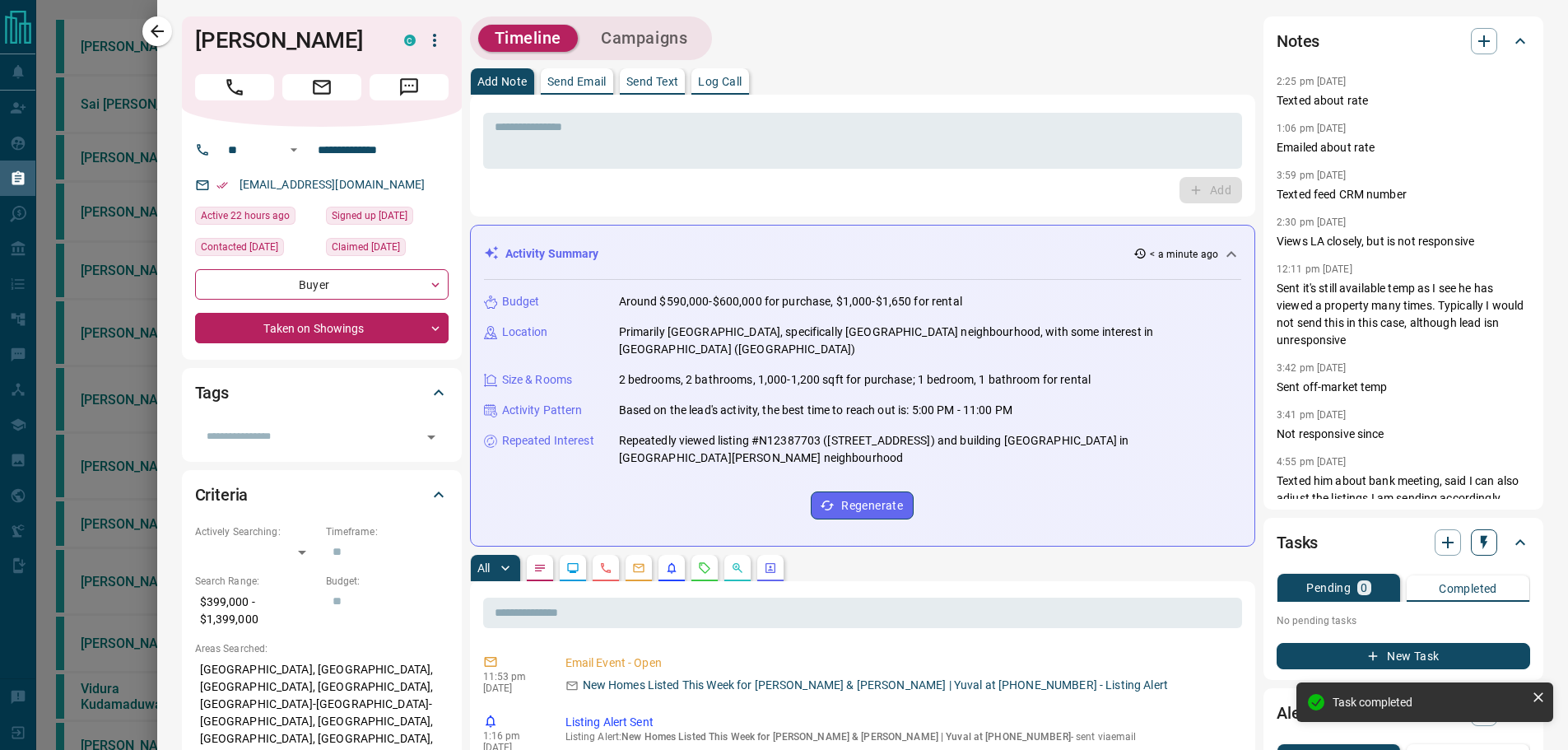
click at [1476, 545] on icon "button" at bounding box center [1483, 542] width 16 height 16
click at [1439, 600] on li "3 Day Follow-Up" at bounding box center [1430, 599] width 112 height 25
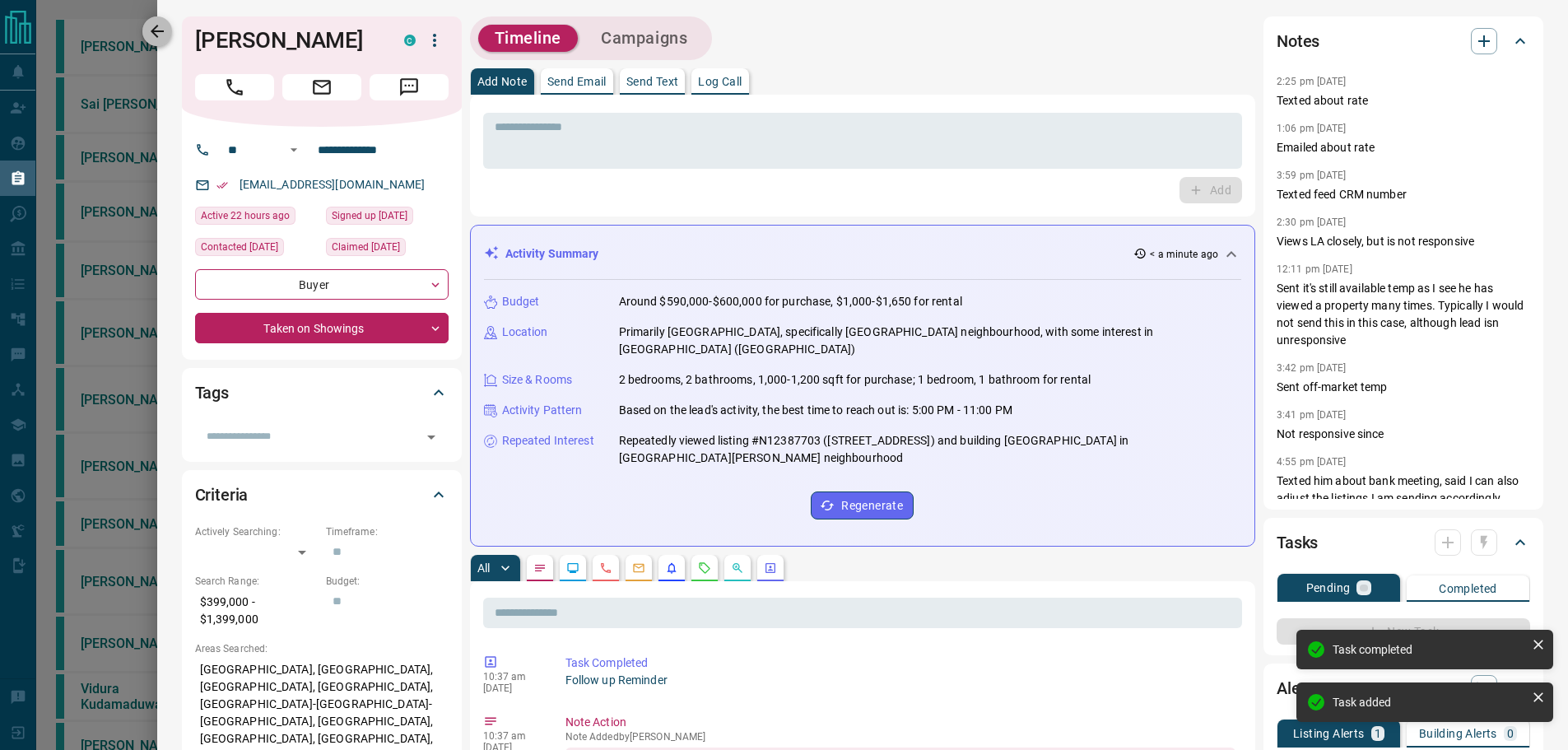
click at [150, 25] on icon "button" at bounding box center [157, 31] width 20 height 20
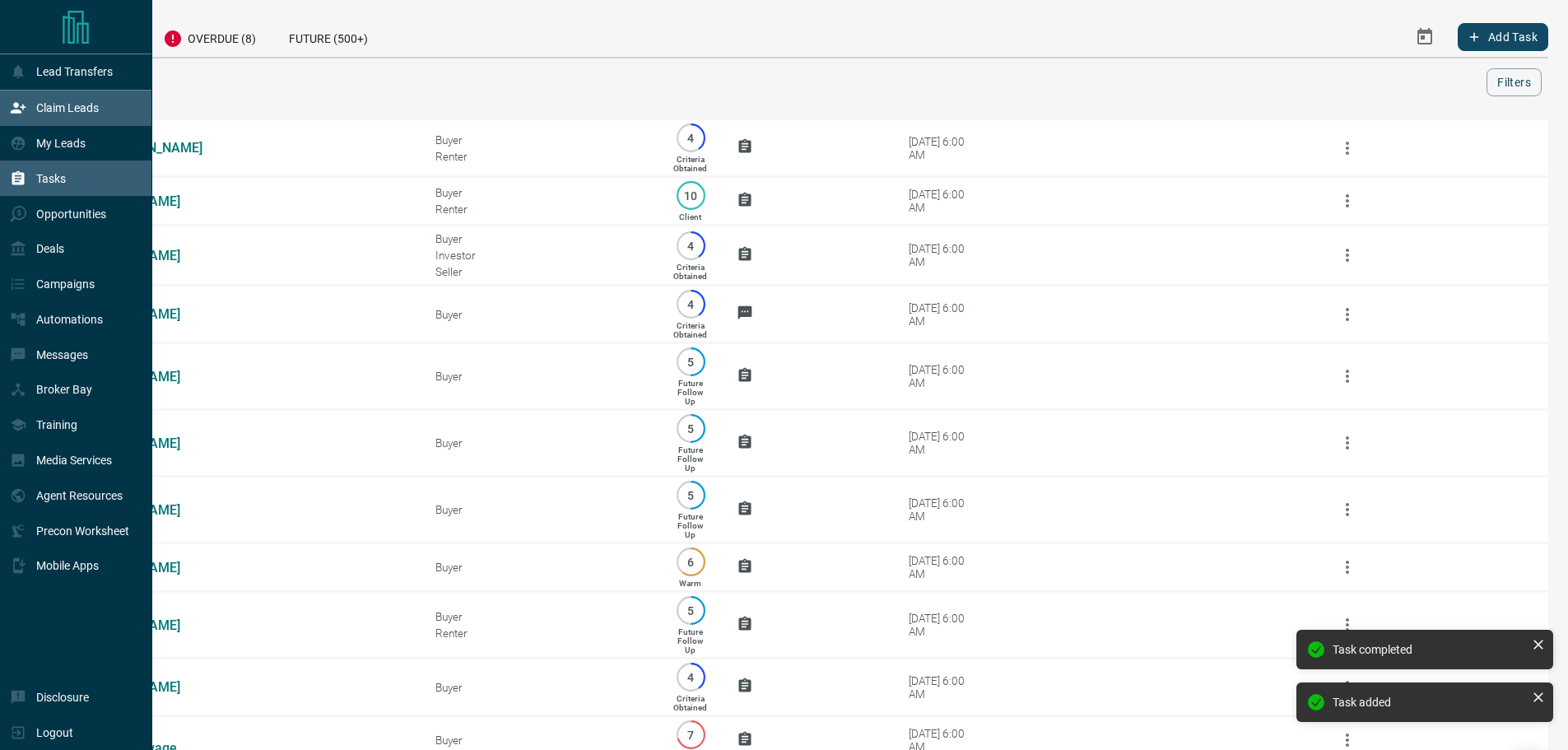
click at [10, 113] on icon at bounding box center [18, 108] width 15 height 10
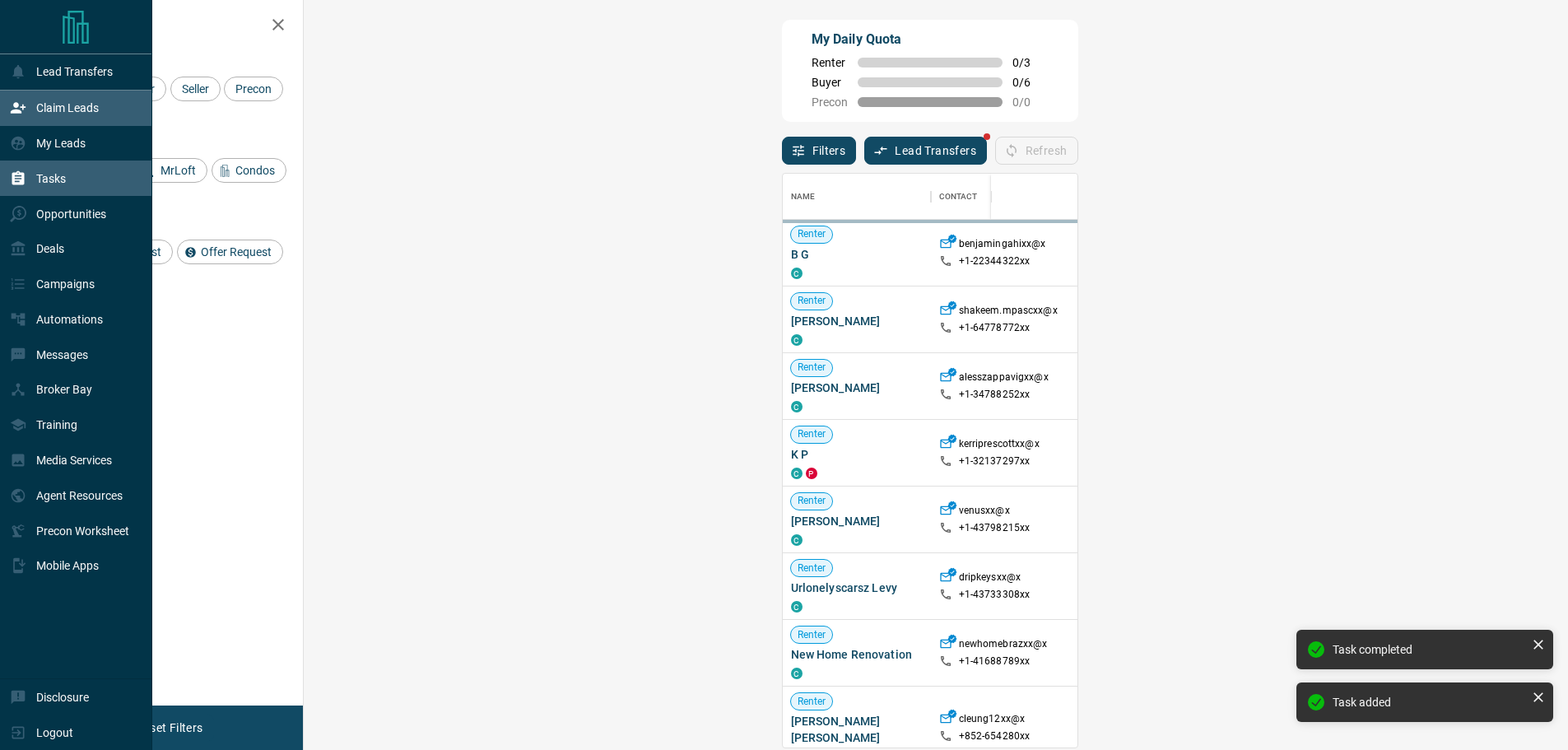
scroll to position [561, 1216]
click at [32, 182] on div "Tasks" at bounding box center [37, 178] width 56 height 27
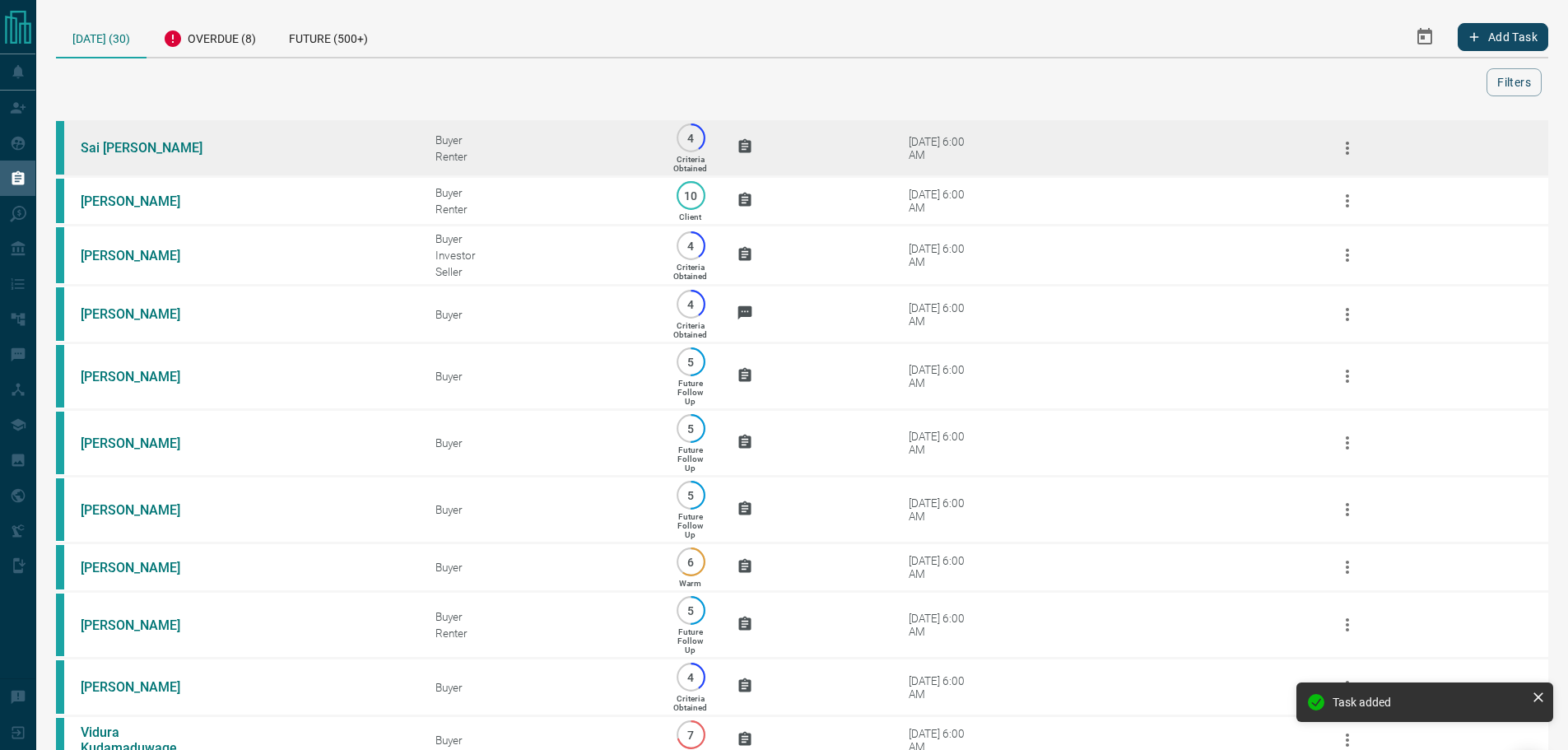
click at [911, 149] on div "[DATE] 6:00 AM" at bounding box center [944, 148] width 70 height 26
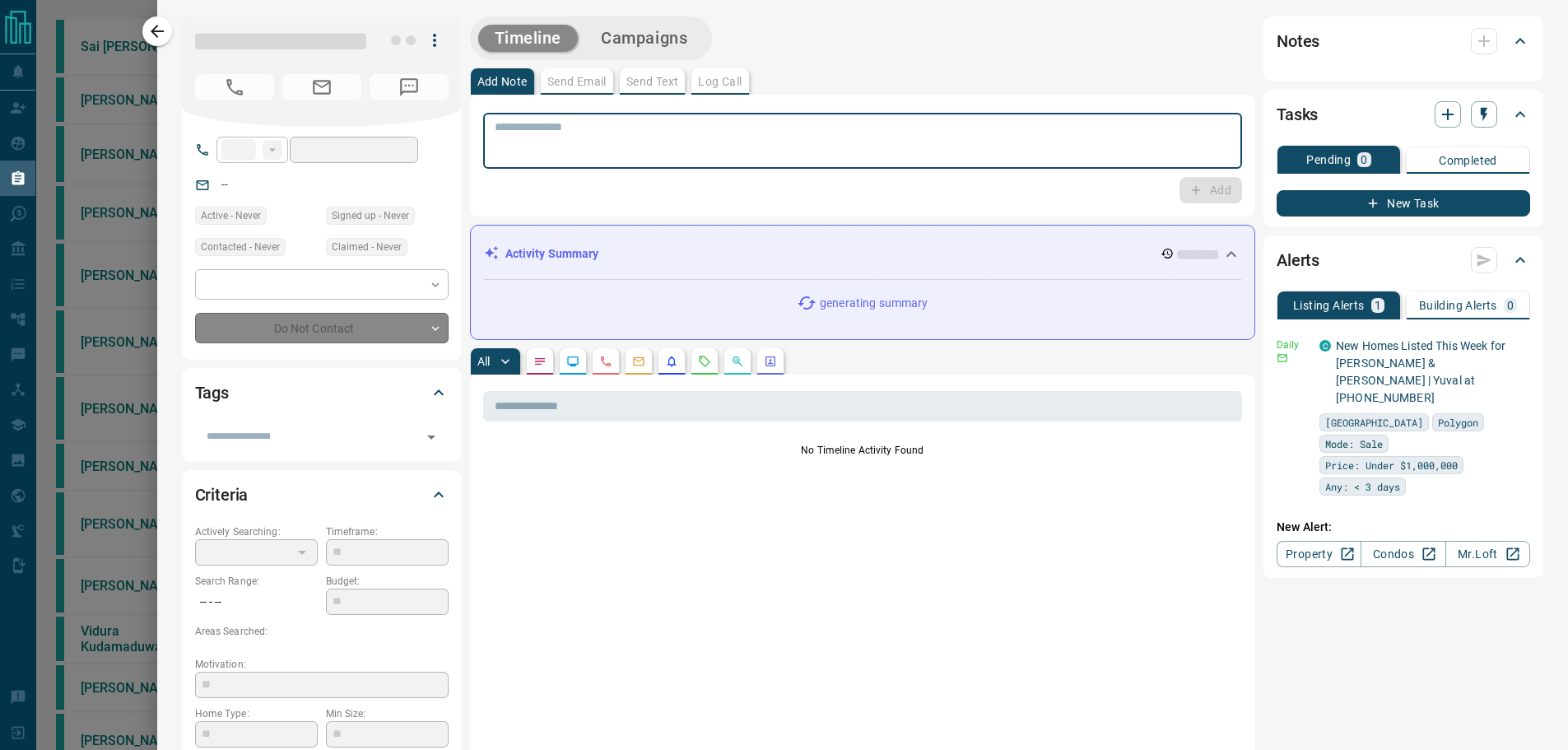
click at [611, 150] on textarea at bounding box center [863, 141] width 736 height 42
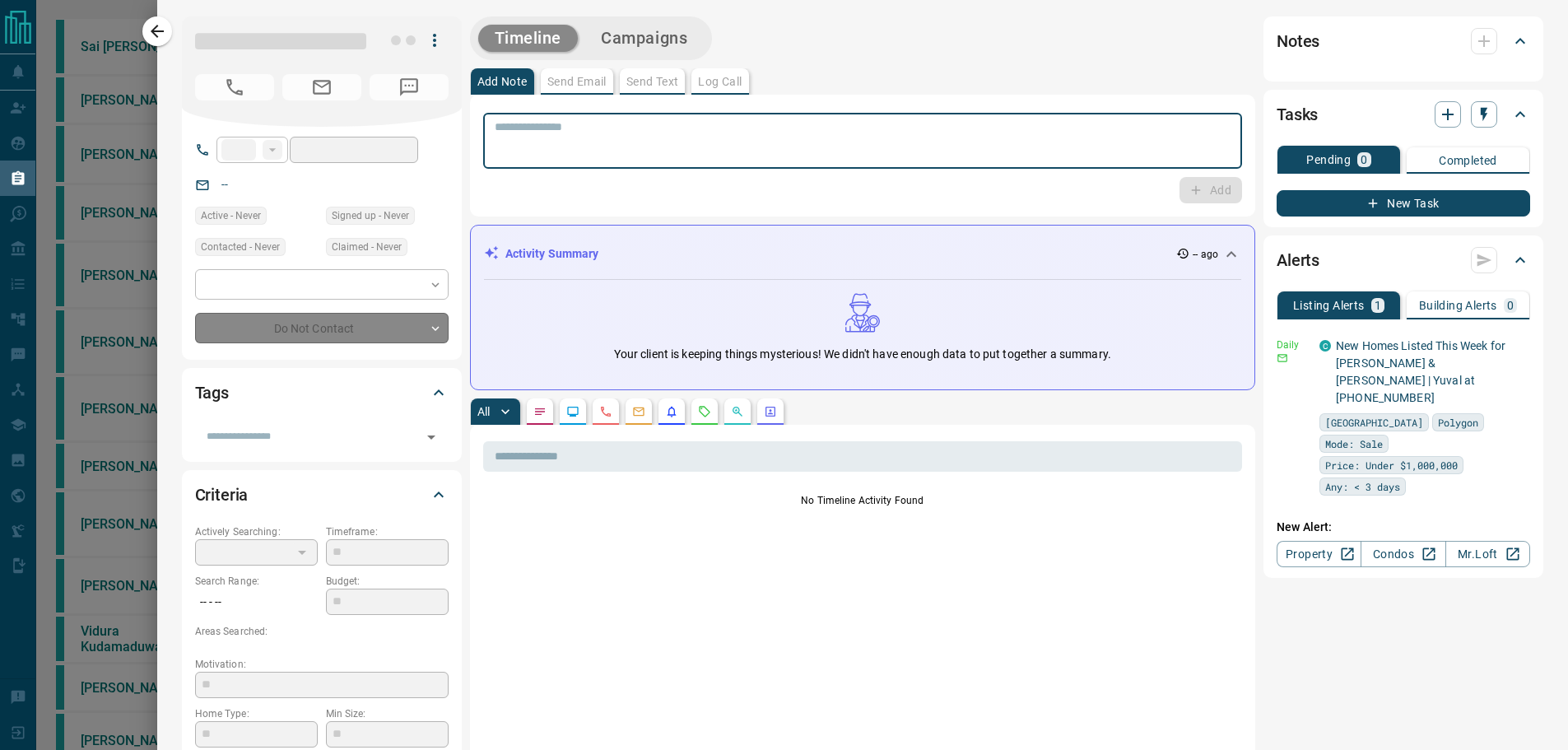
type input "**"
type input "**********"
type input "*"
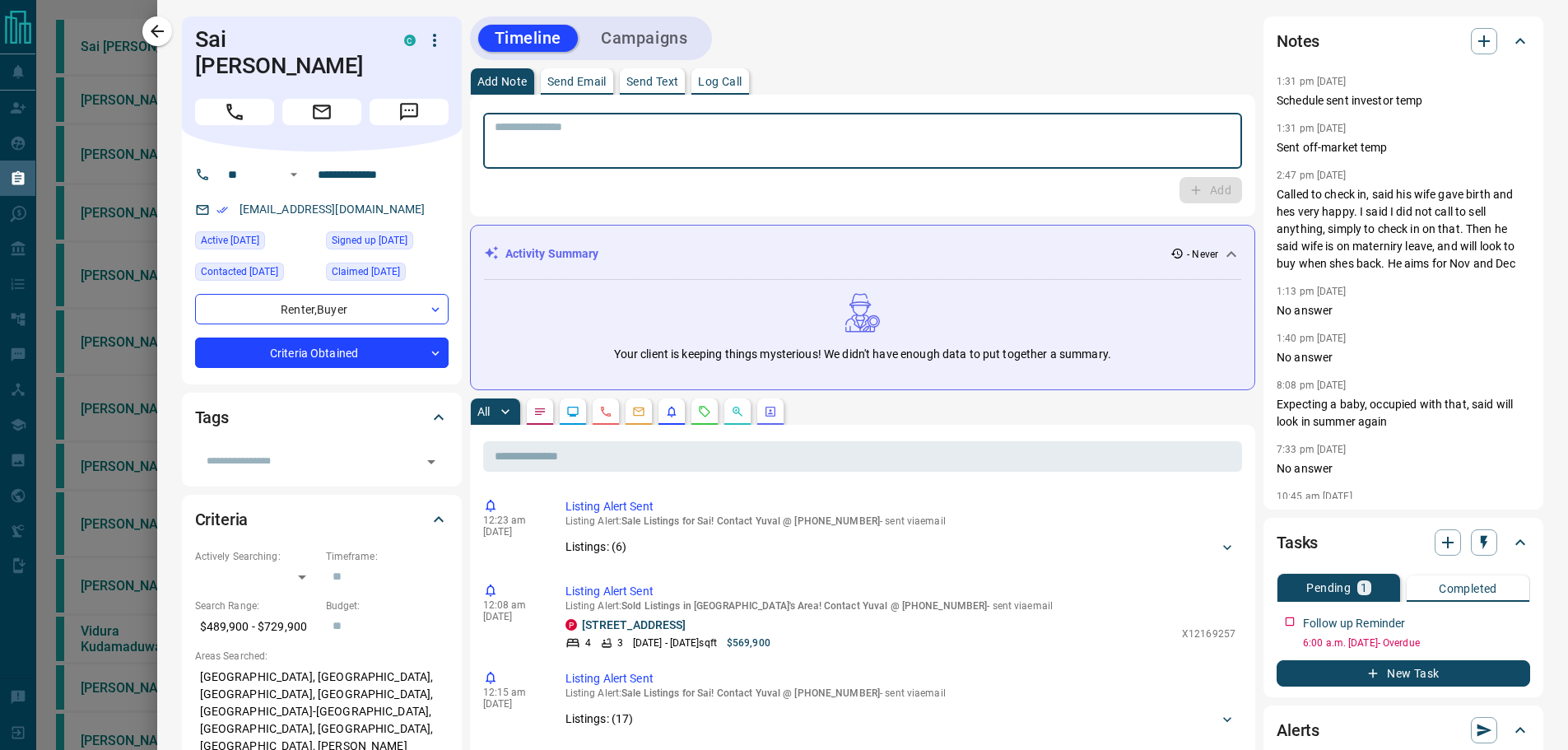
click at [802, 130] on textarea at bounding box center [863, 141] width 736 height 42
type textarea "*"
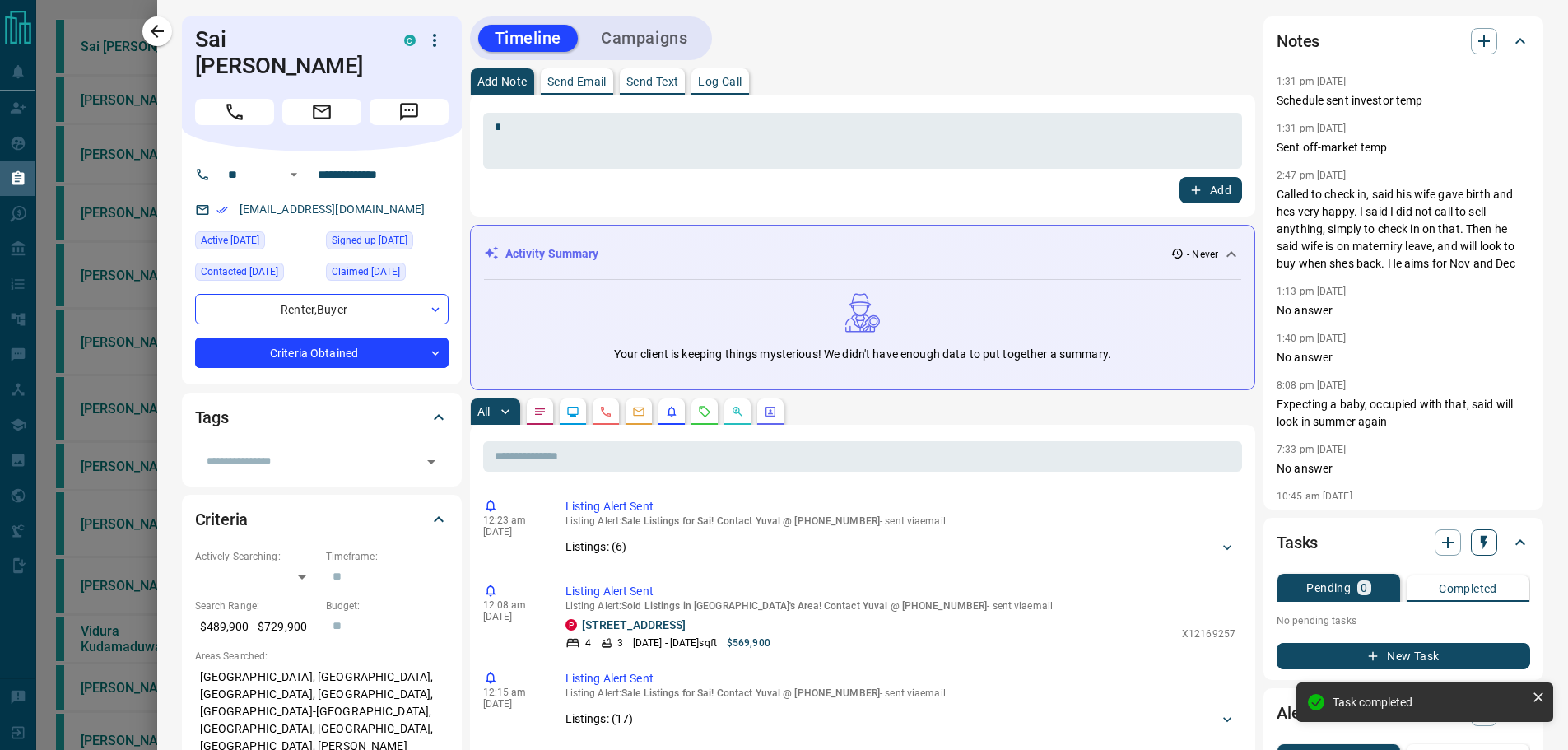
click at [1480, 541] on button "button" at bounding box center [1484, 542] width 26 height 26
click at [1444, 580] on li "1 Day Follow-Up" at bounding box center [1430, 575] width 112 height 25
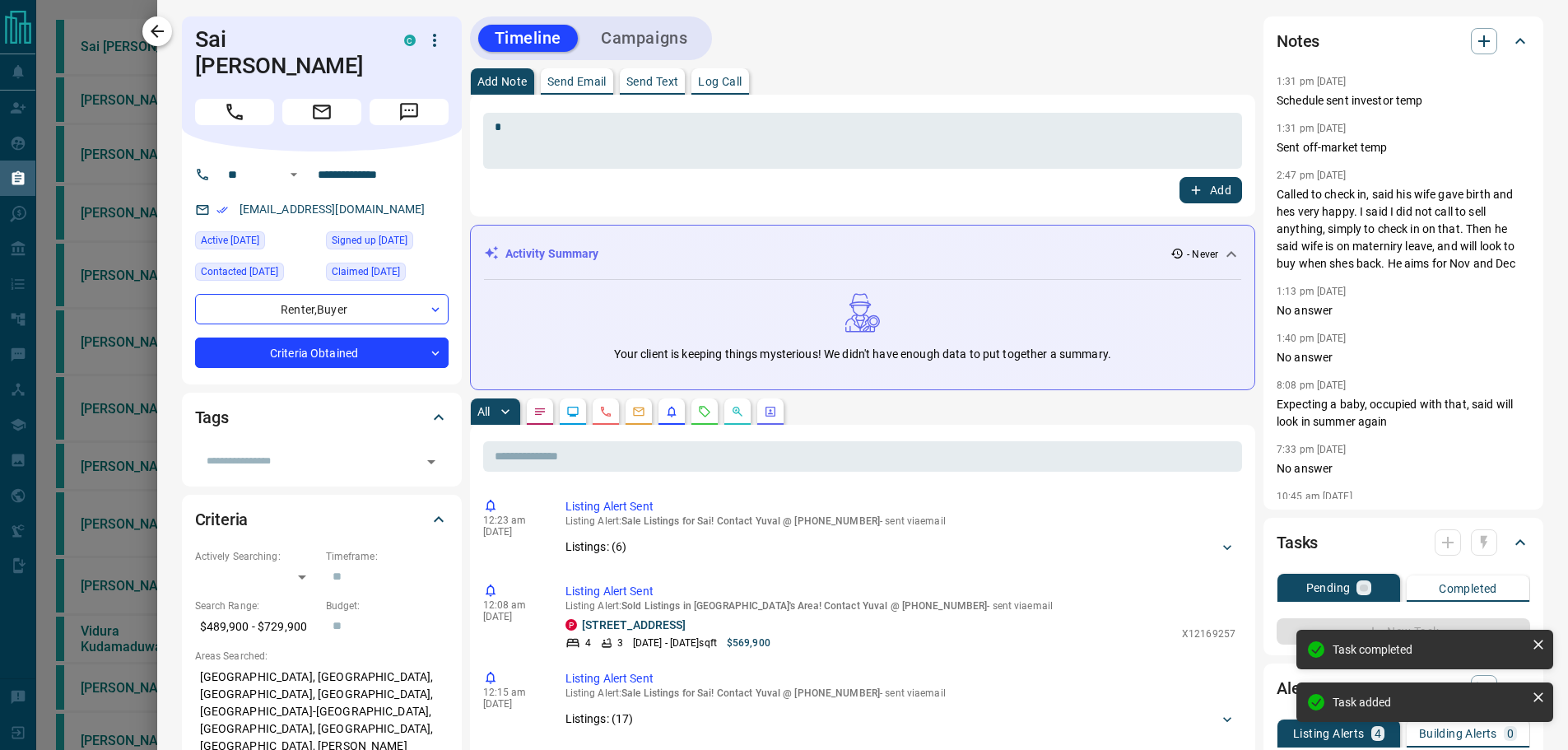
click at [147, 26] on button "button" at bounding box center [157, 30] width 29 height 29
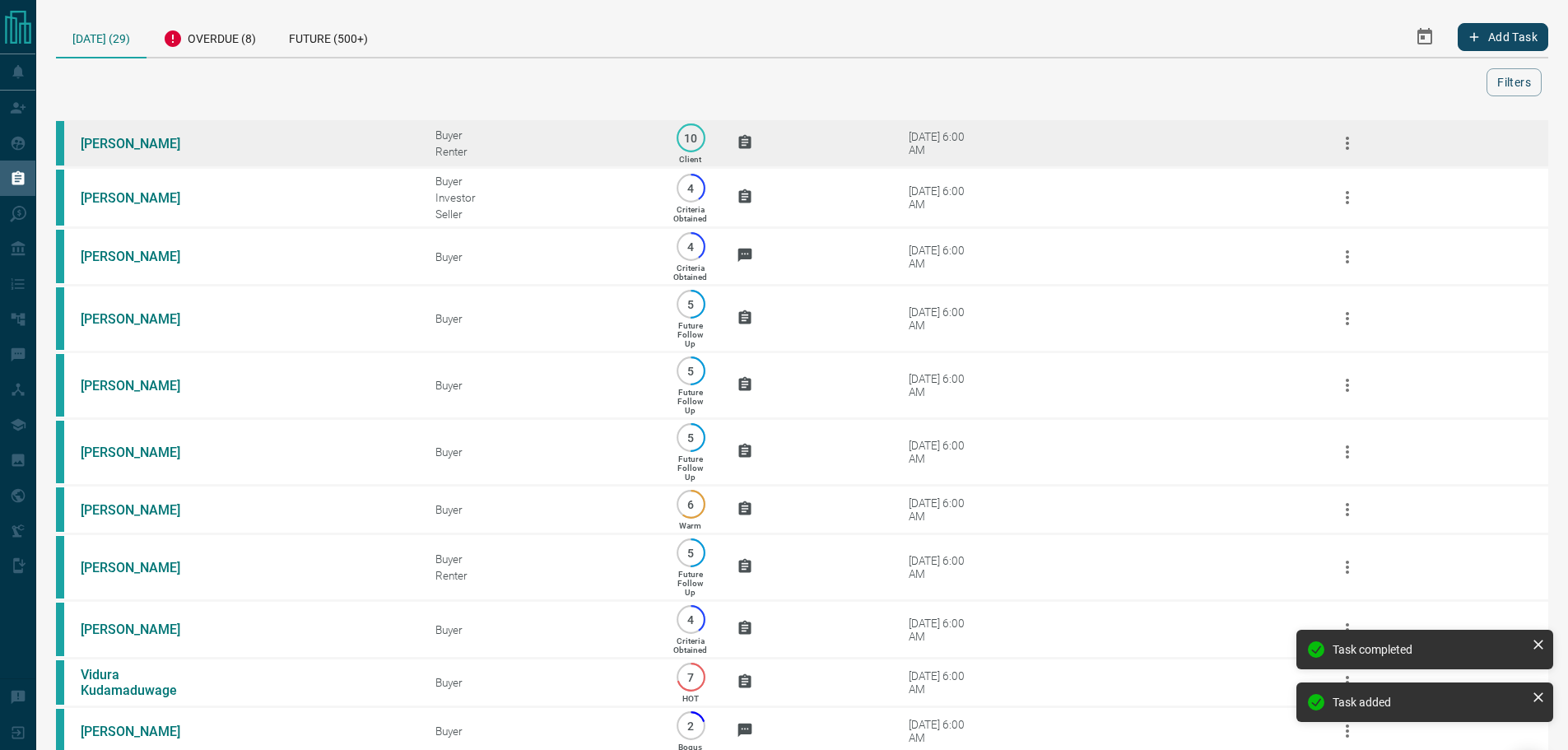
click at [390, 152] on td "[PERSON_NAME]" at bounding box center [233, 144] width 355 height 49
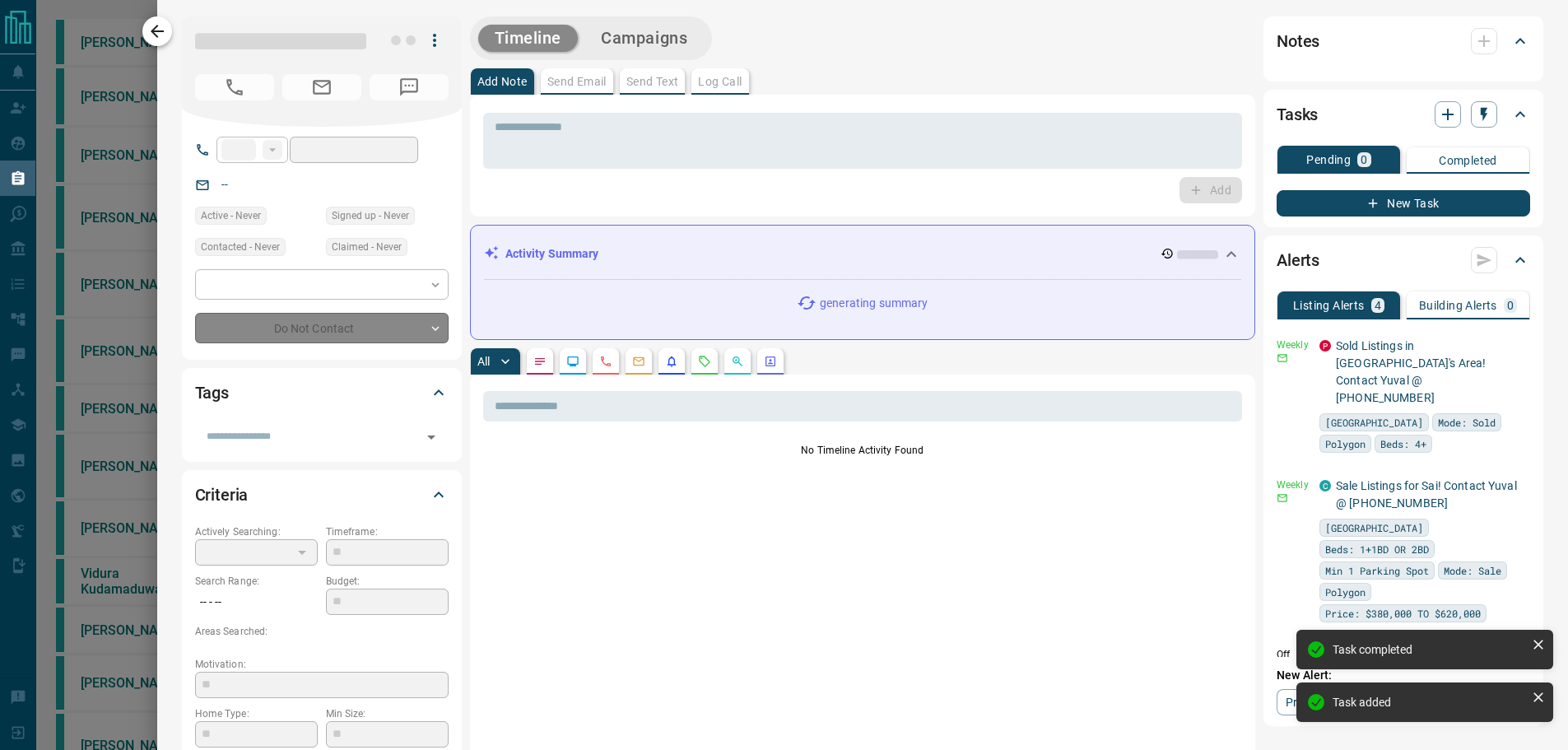
type input "**"
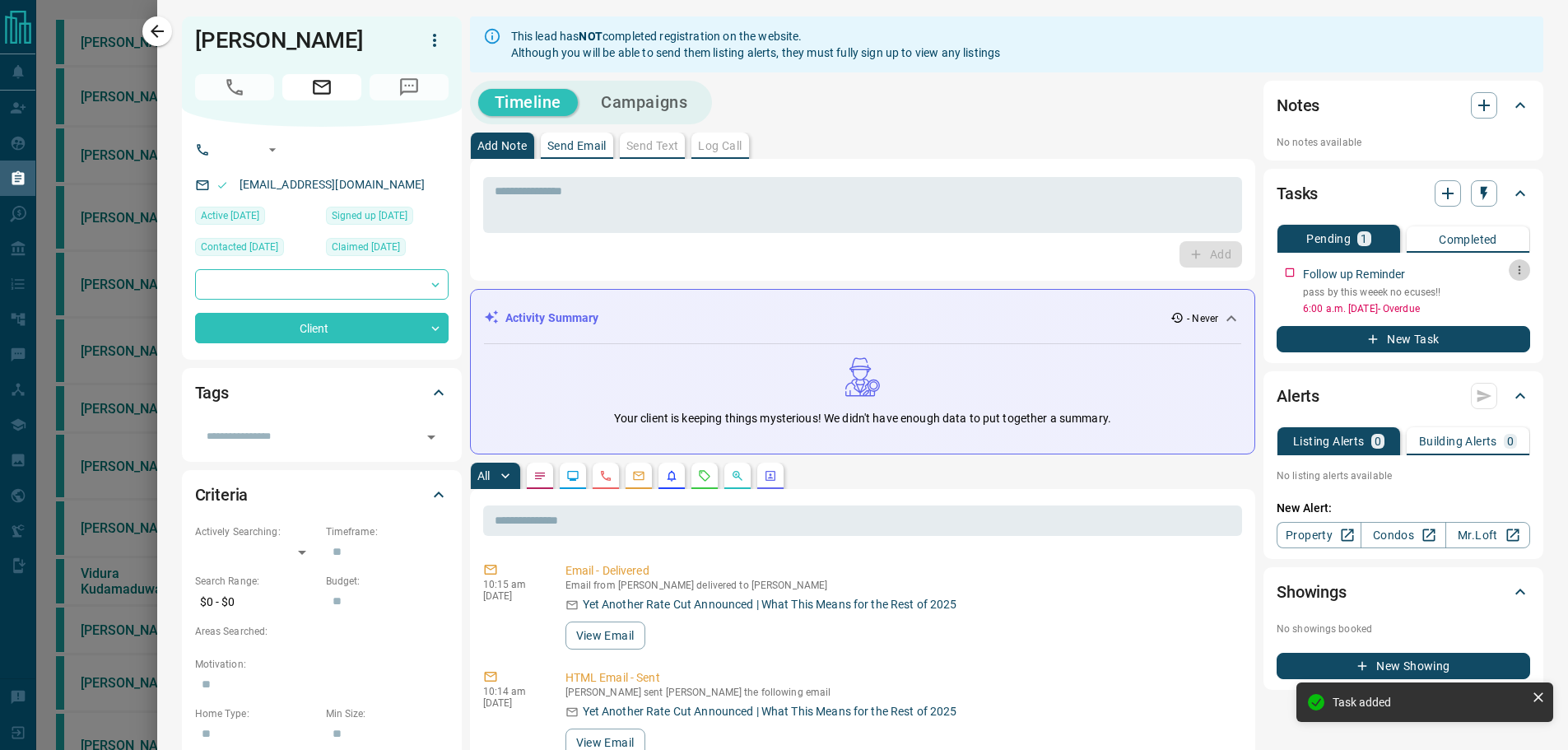
click at [1512, 270] on icon "button" at bounding box center [1519, 270] width 13 height 13
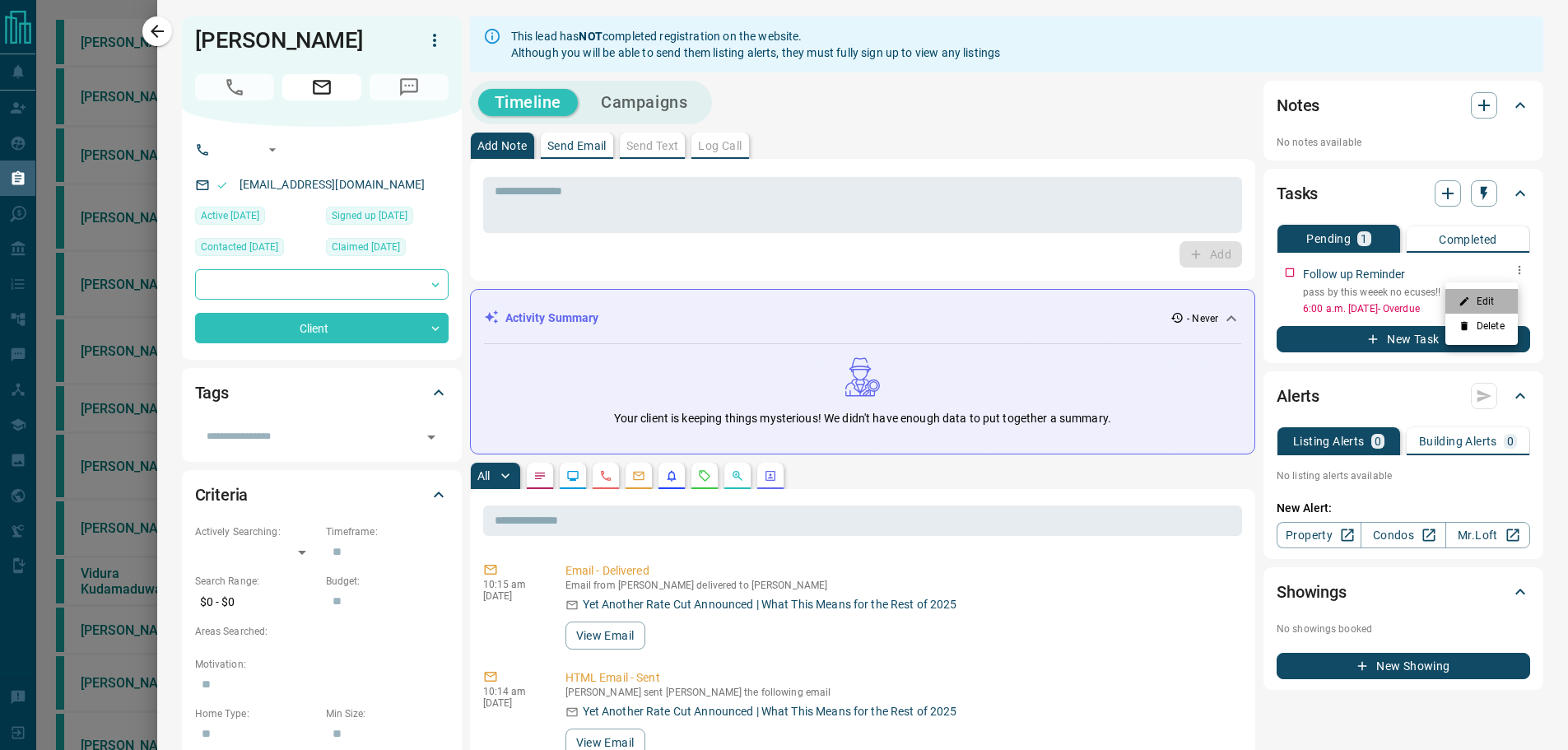
click at [1489, 292] on li "Edit" at bounding box center [1481, 301] width 73 height 25
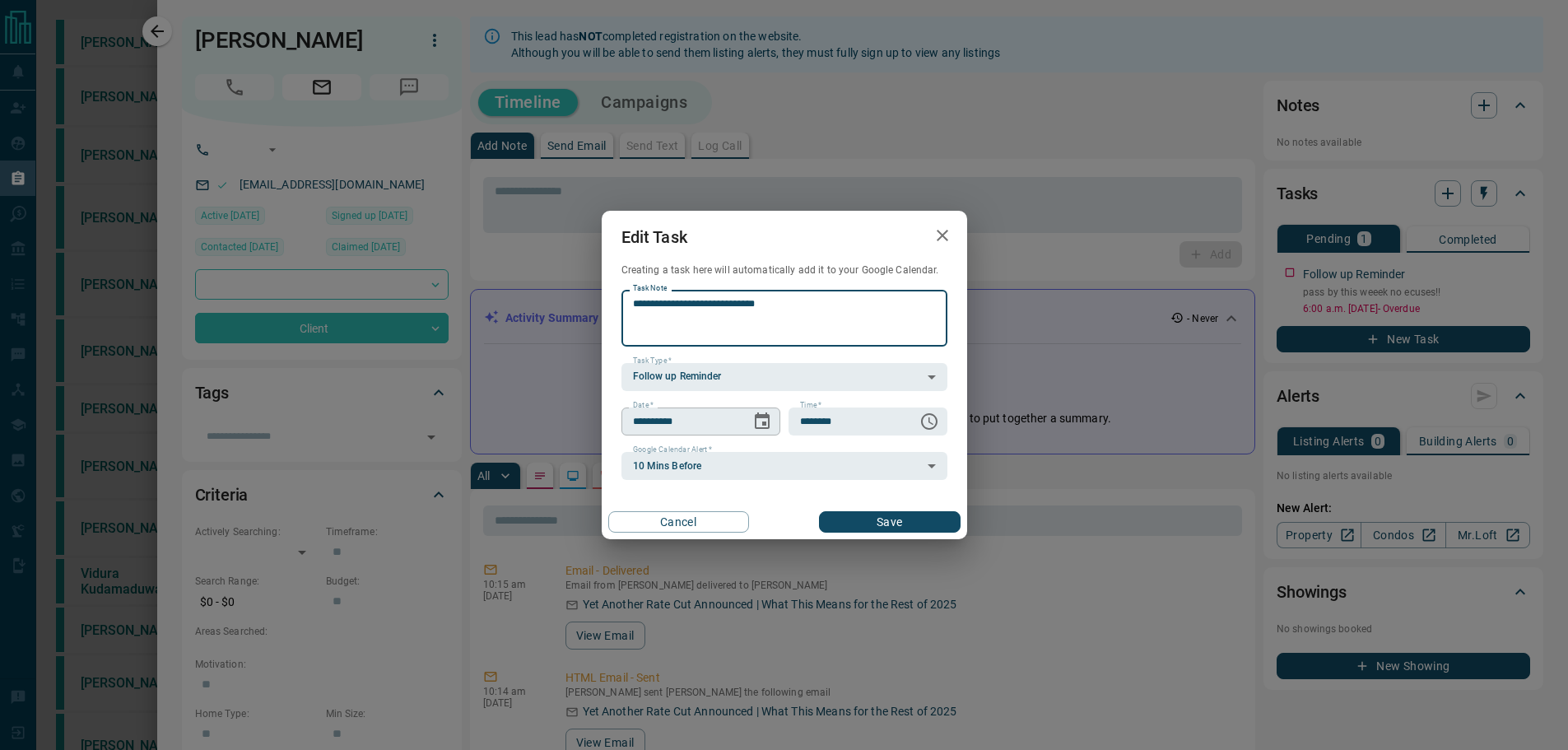
click at [771, 425] on icon "Choose date, selected date is Oct 15, 2025" at bounding box center [762, 421] width 20 height 20
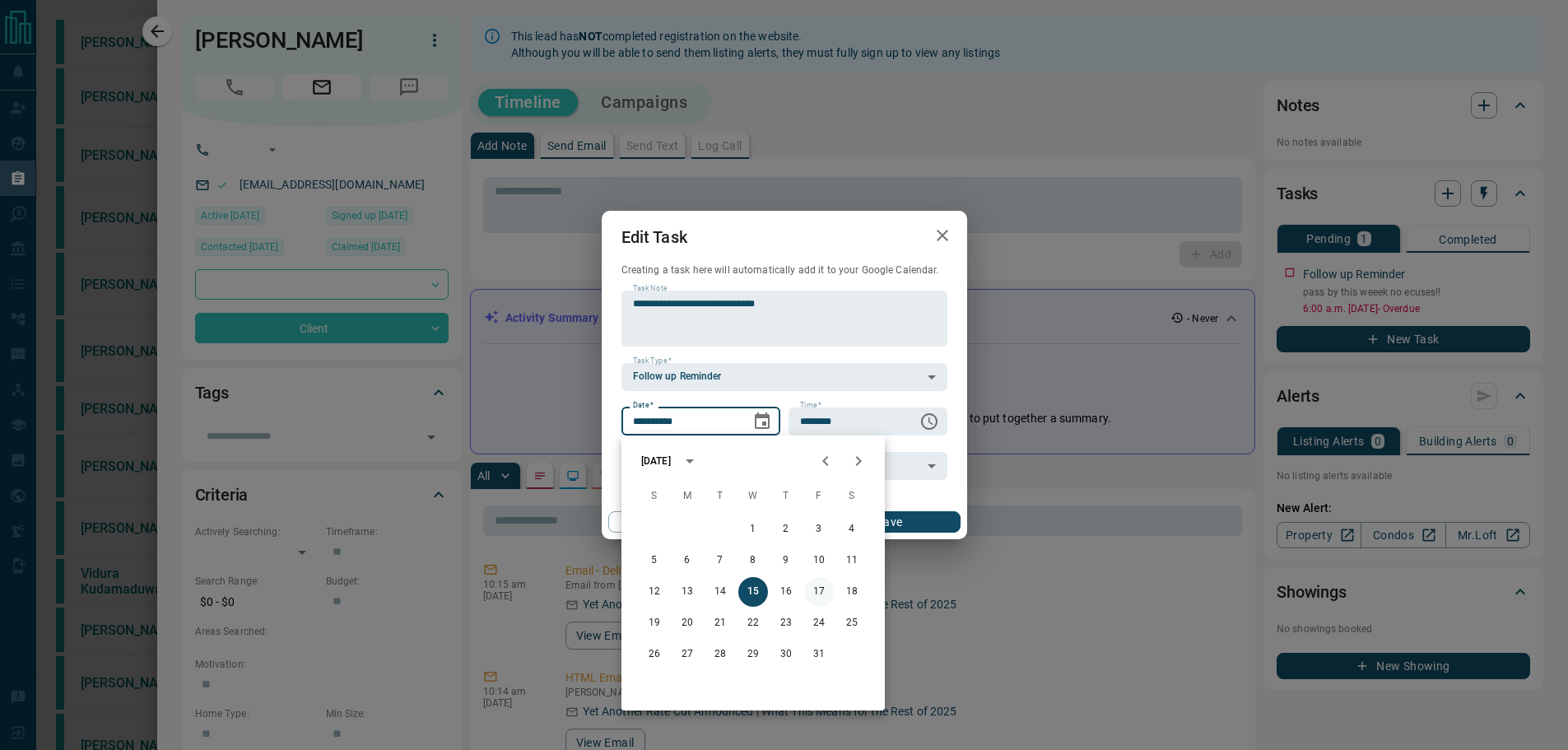
click at [811, 593] on button "17" at bounding box center [818, 592] width 29 height 29
type input "**********"
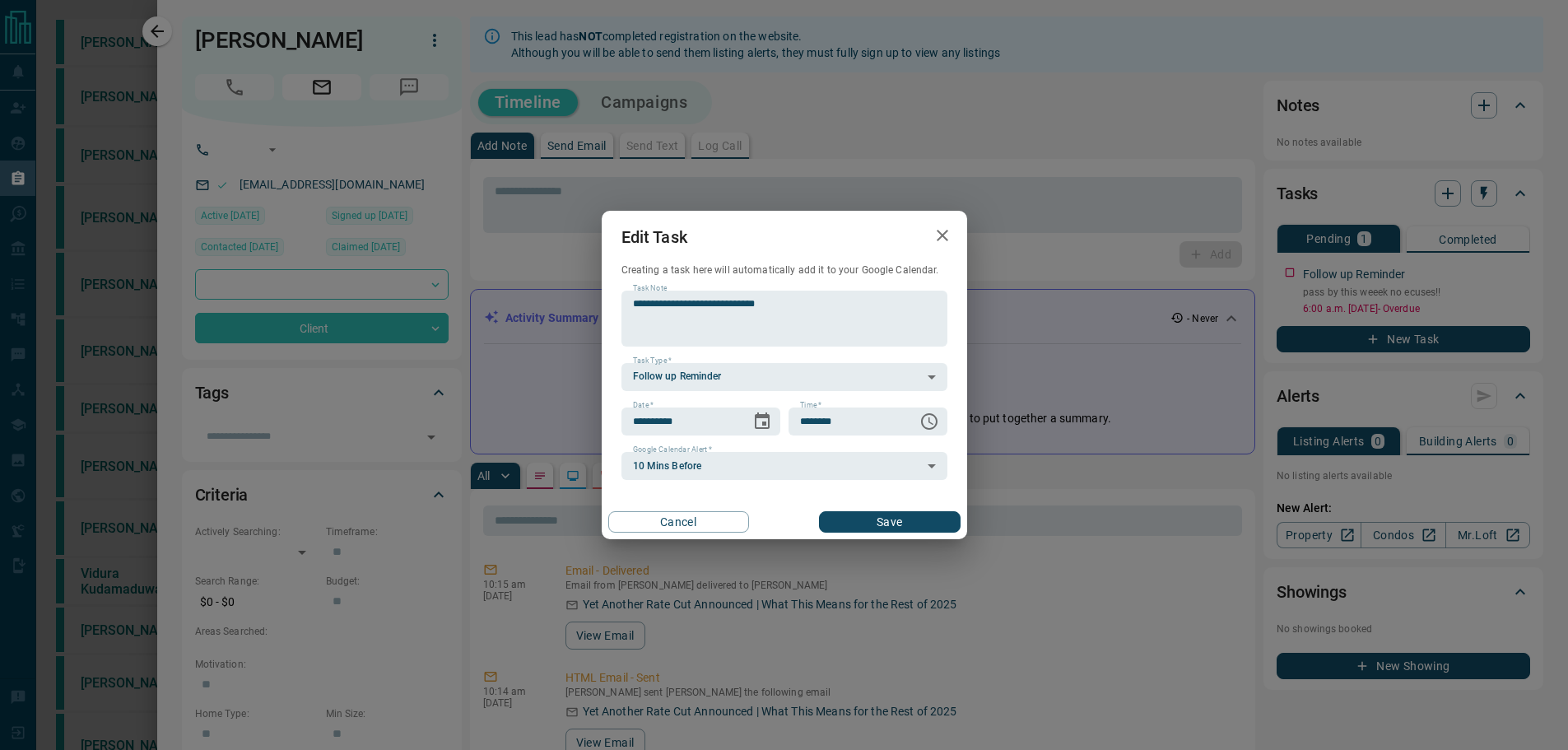
click at [907, 524] on button "Save" at bounding box center [889, 522] width 140 height 22
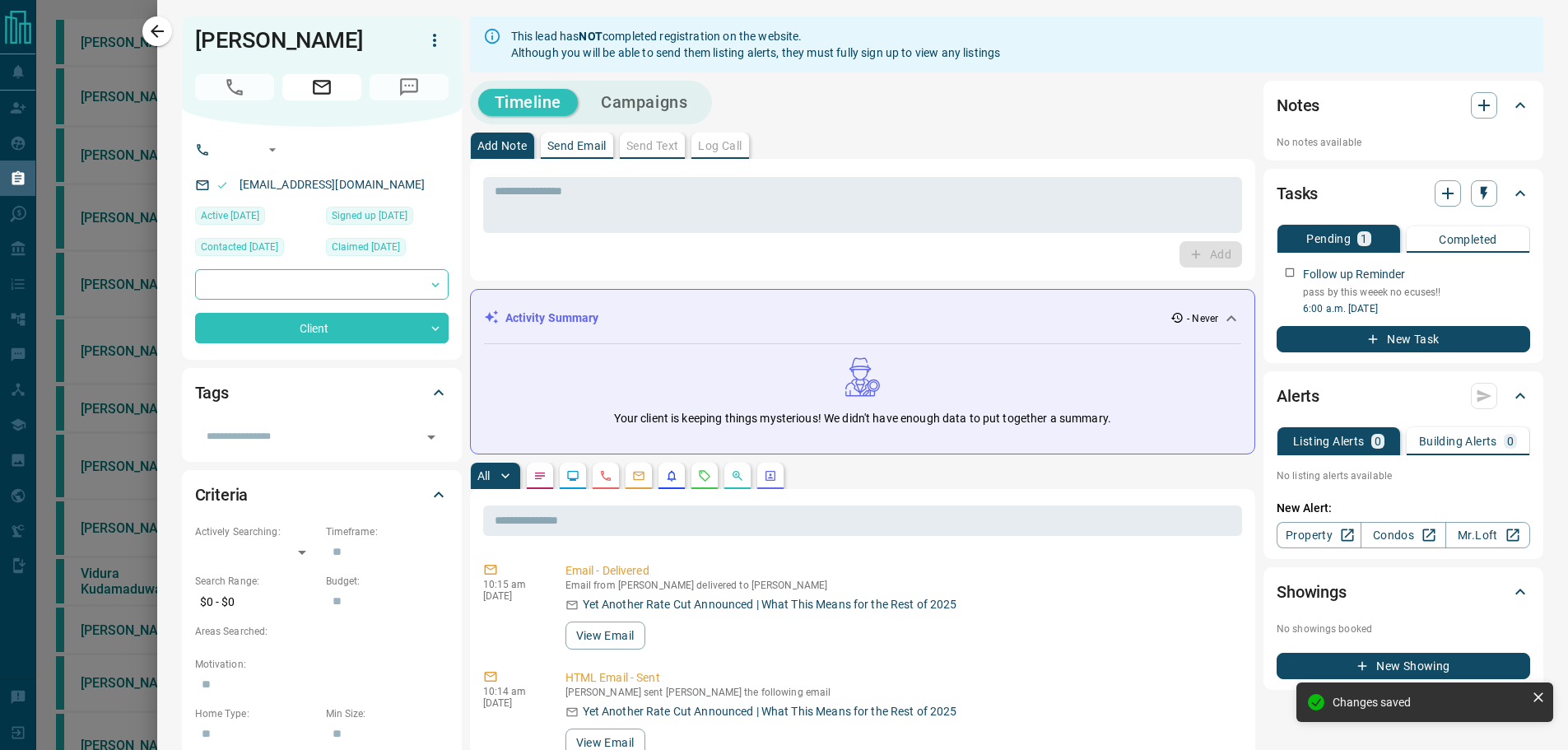
click at [152, 30] on icon "button" at bounding box center [157, 31] width 20 height 20
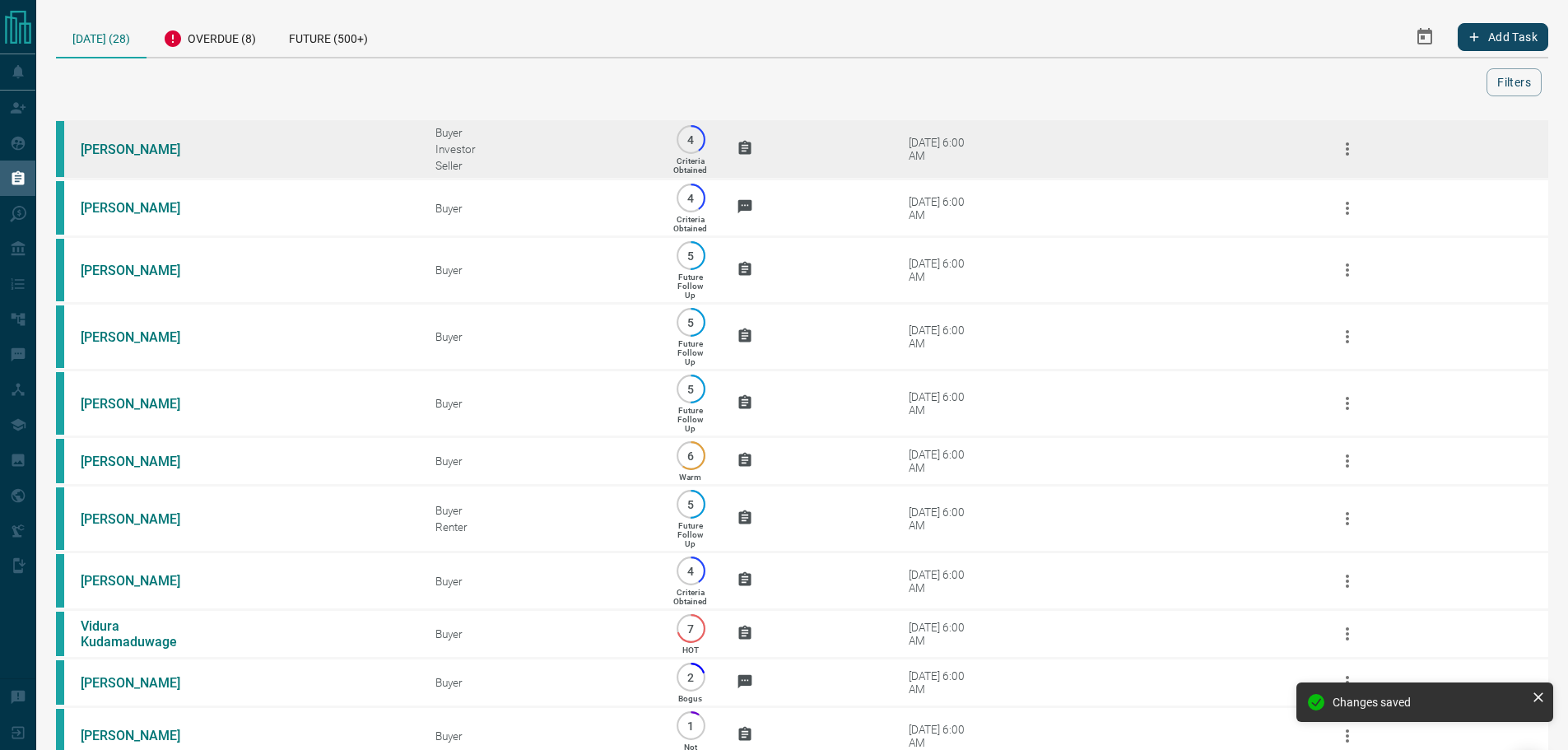
click at [286, 138] on td "[PERSON_NAME]" at bounding box center [233, 150] width 355 height 60
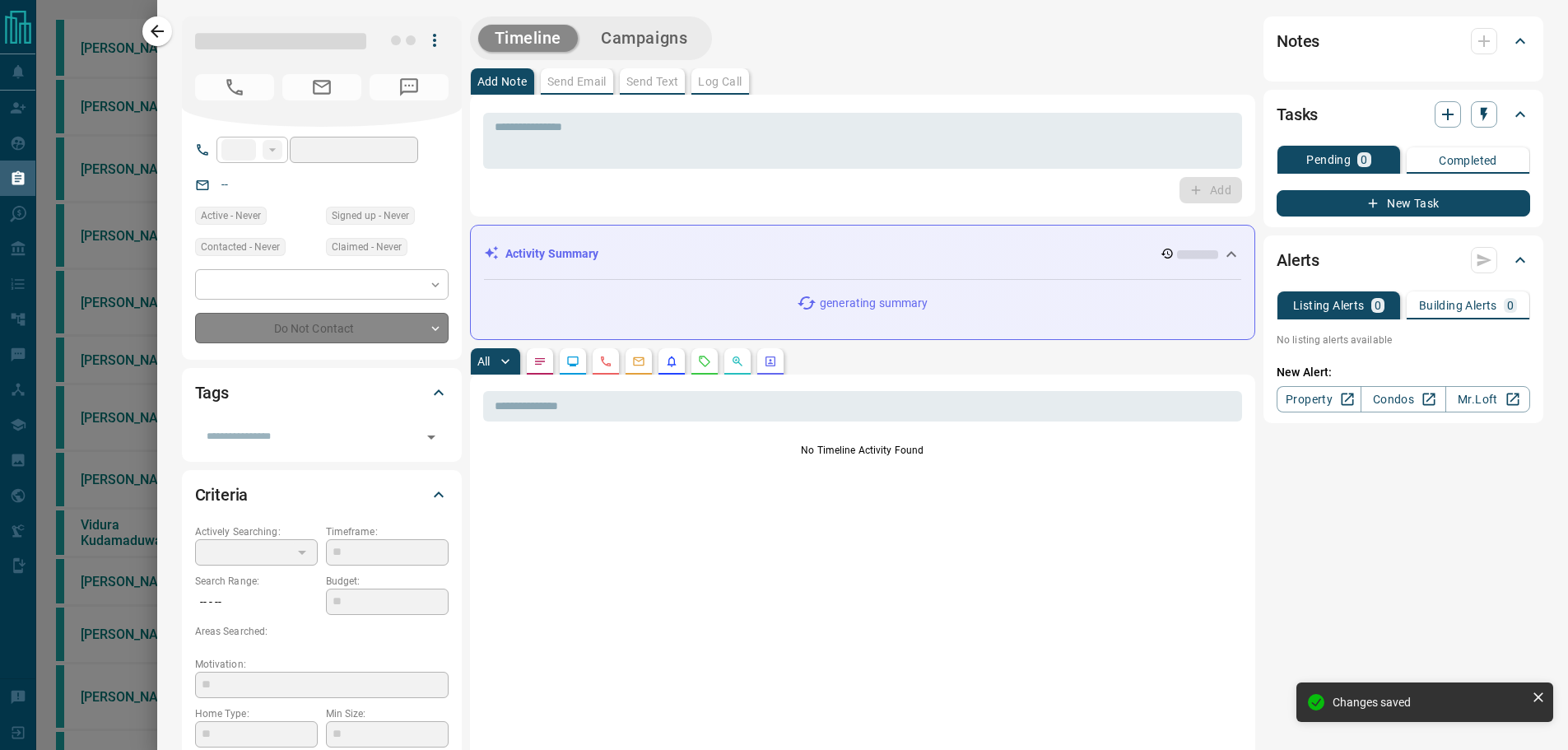
type input "**"
type input "**********"
type input "*"
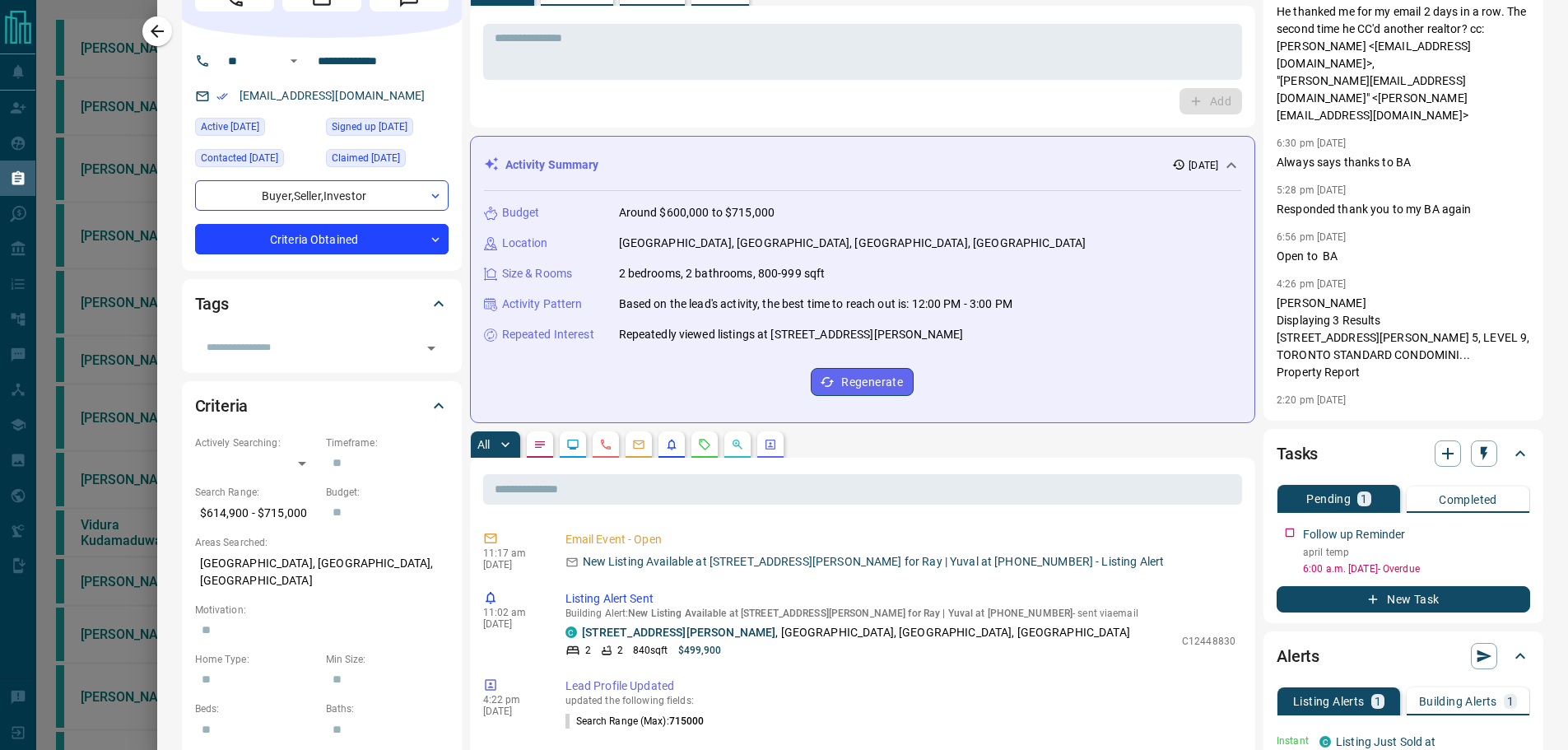
scroll to position [247, 0]
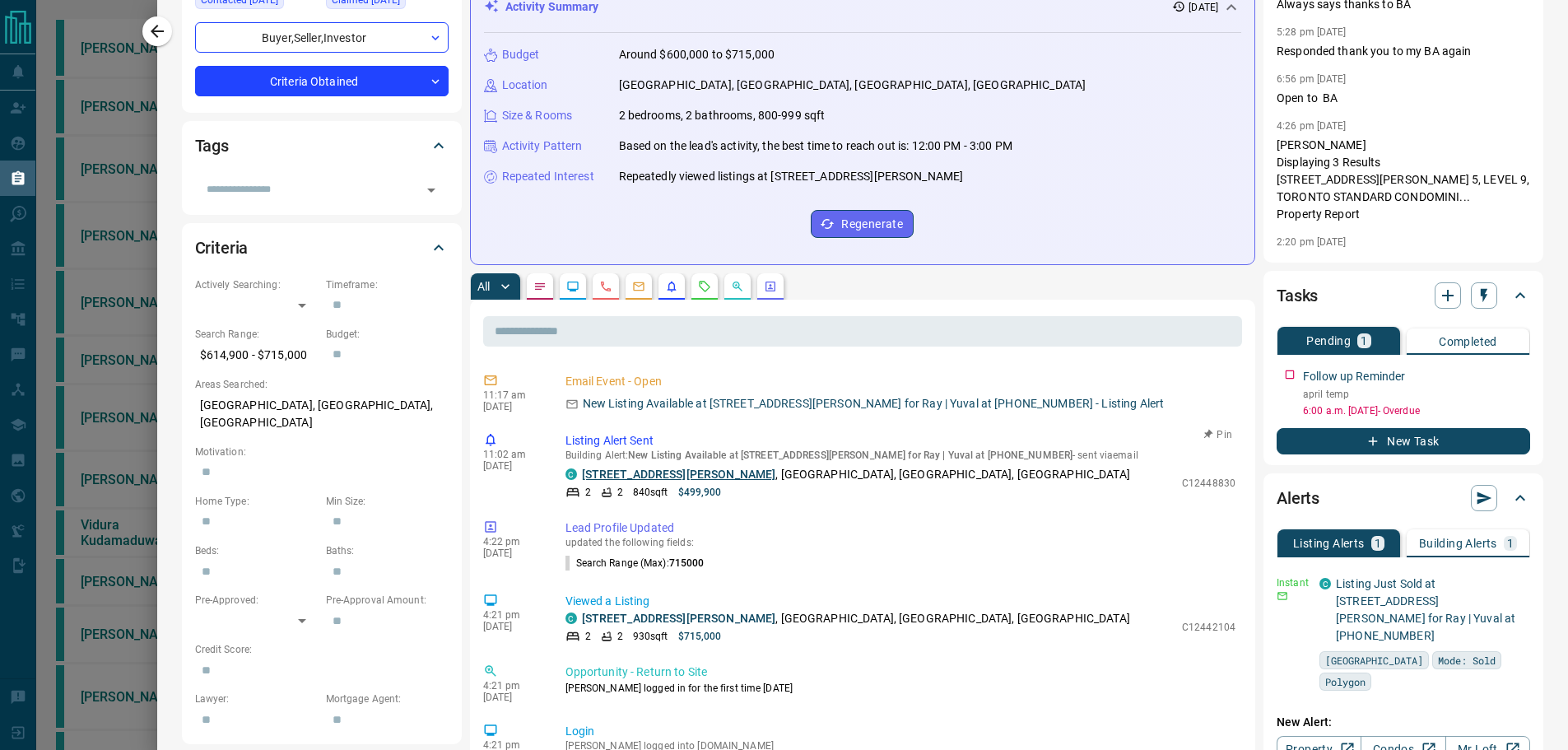
click at [625, 475] on link "[STREET_ADDRESS][PERSON_NAME]" at bounding box center [679, 475] width 194 height 13
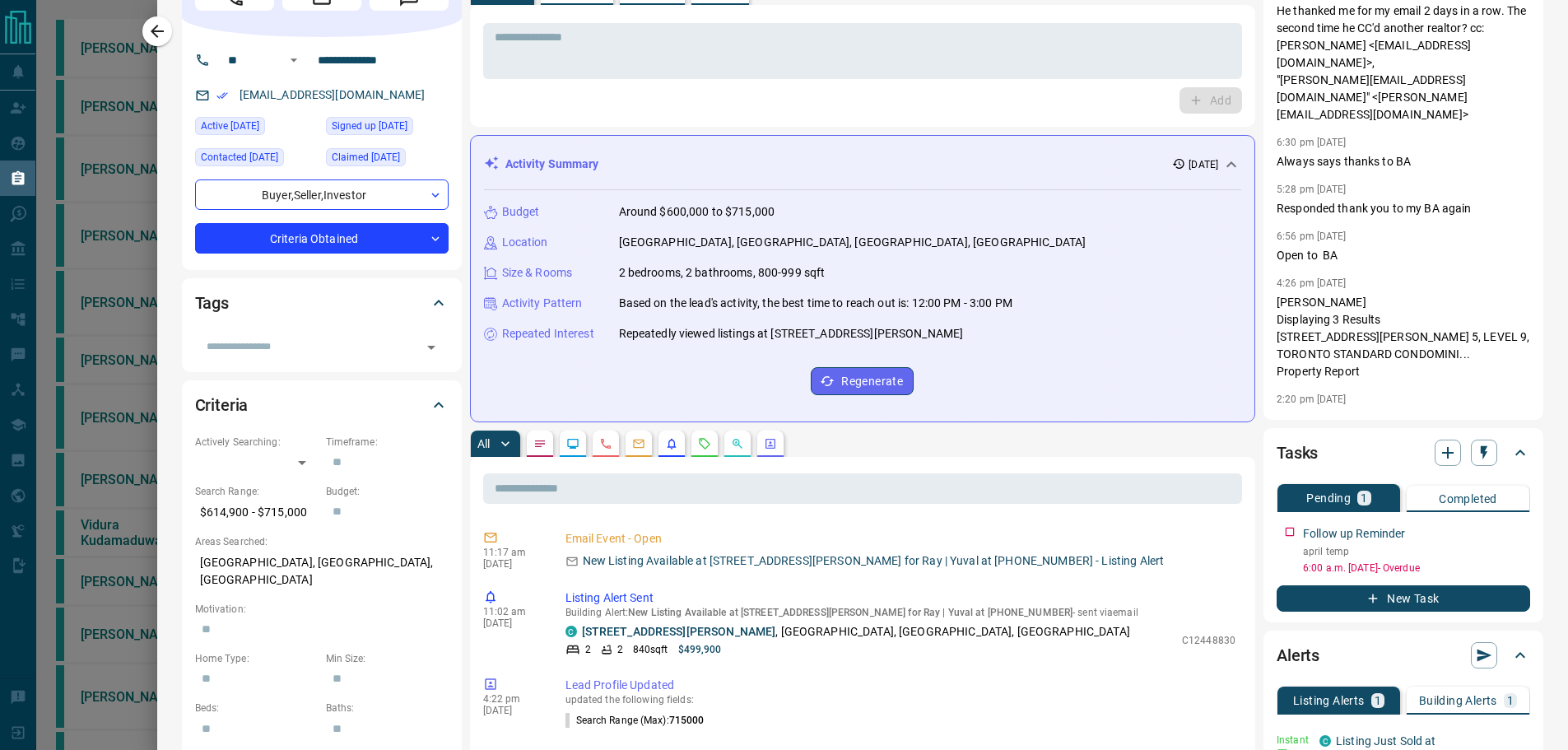
scroll to position [0, 0]
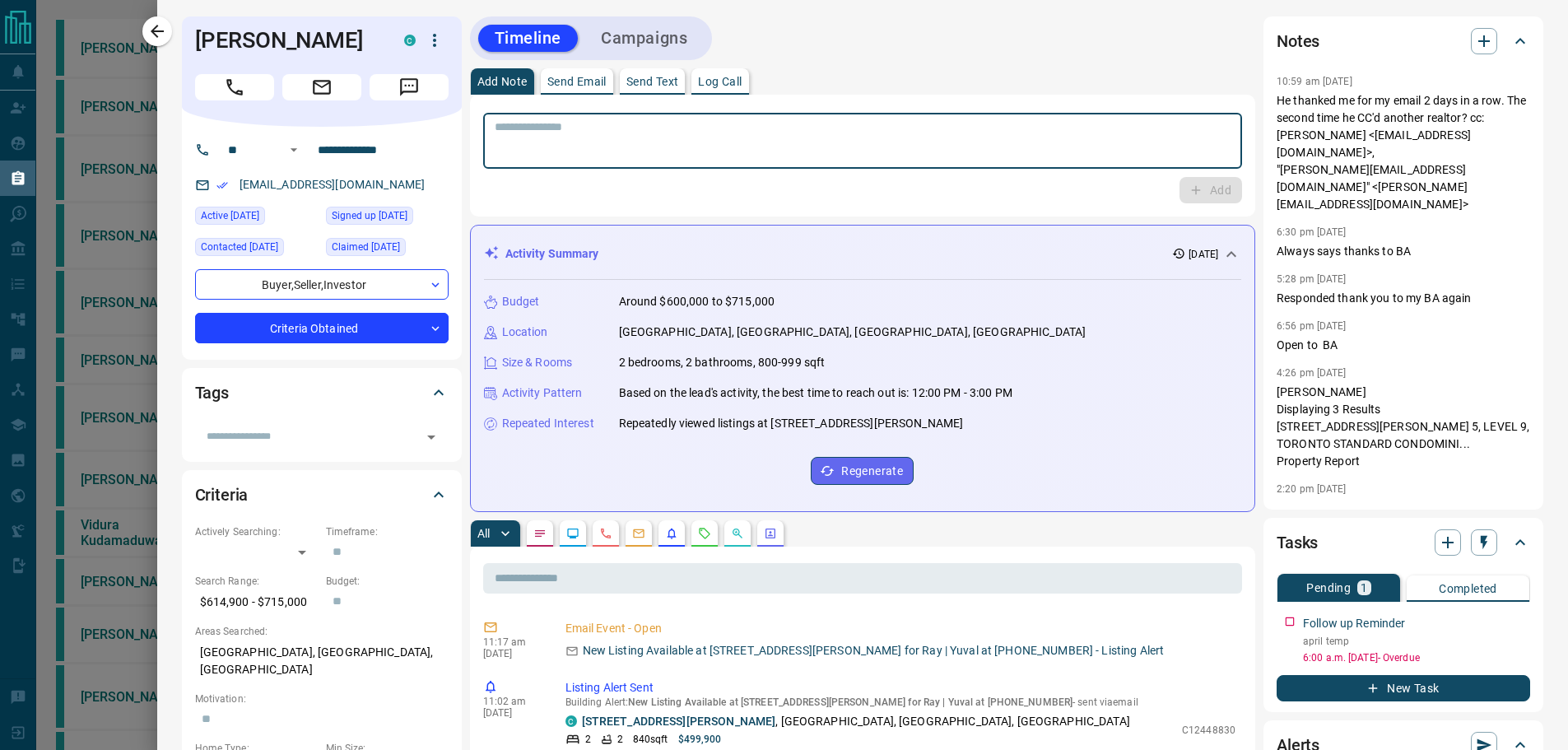
click at [804, 161] on textarea at bounding box center [863, 141] width 736 height 42
type textarea "**********"
click at [1180, 173] on div "**********" at bounding box center [863, 155] width 760 height 95
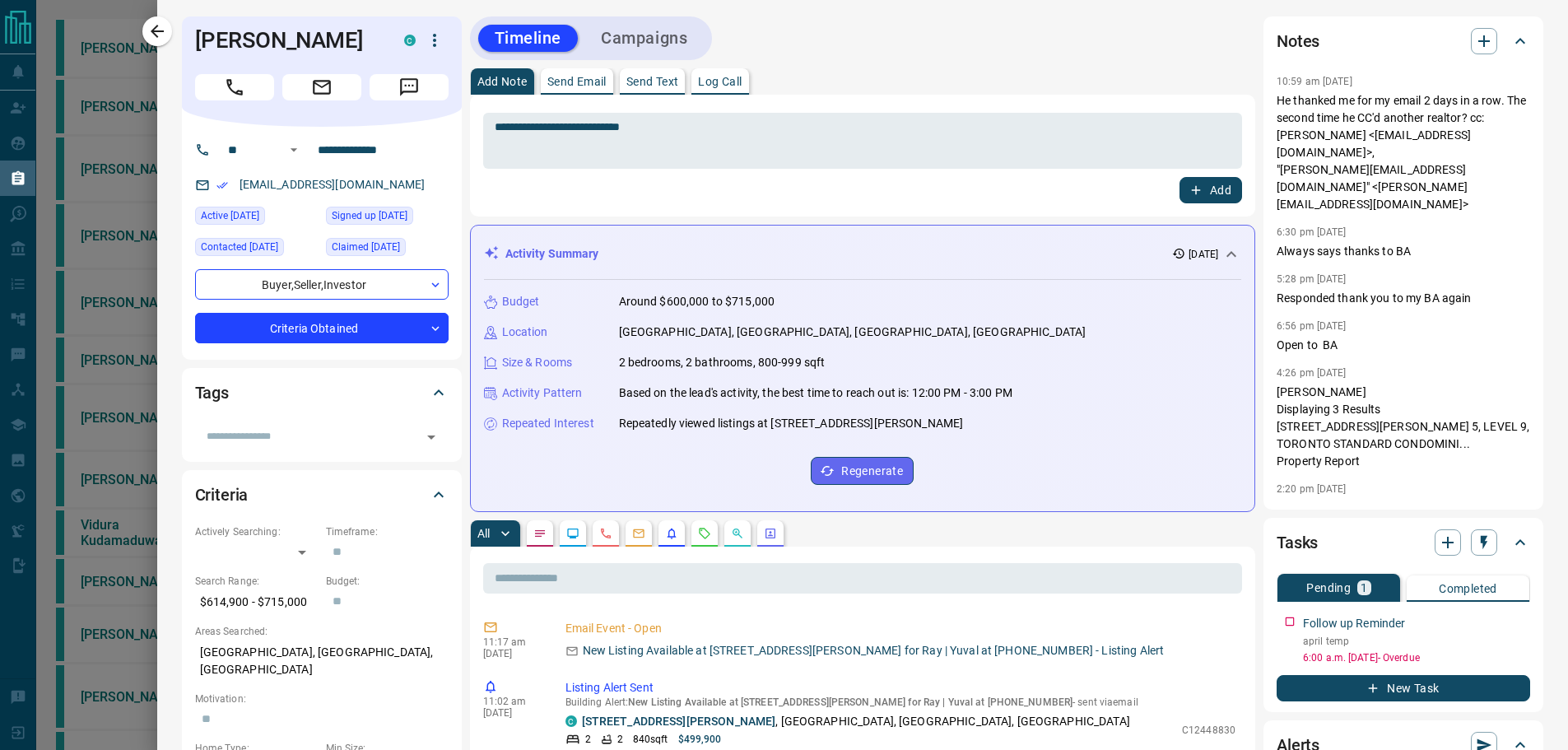
click at [1189, 185] on icon "button" at bounding box center [1197, 191] width 15 height 15
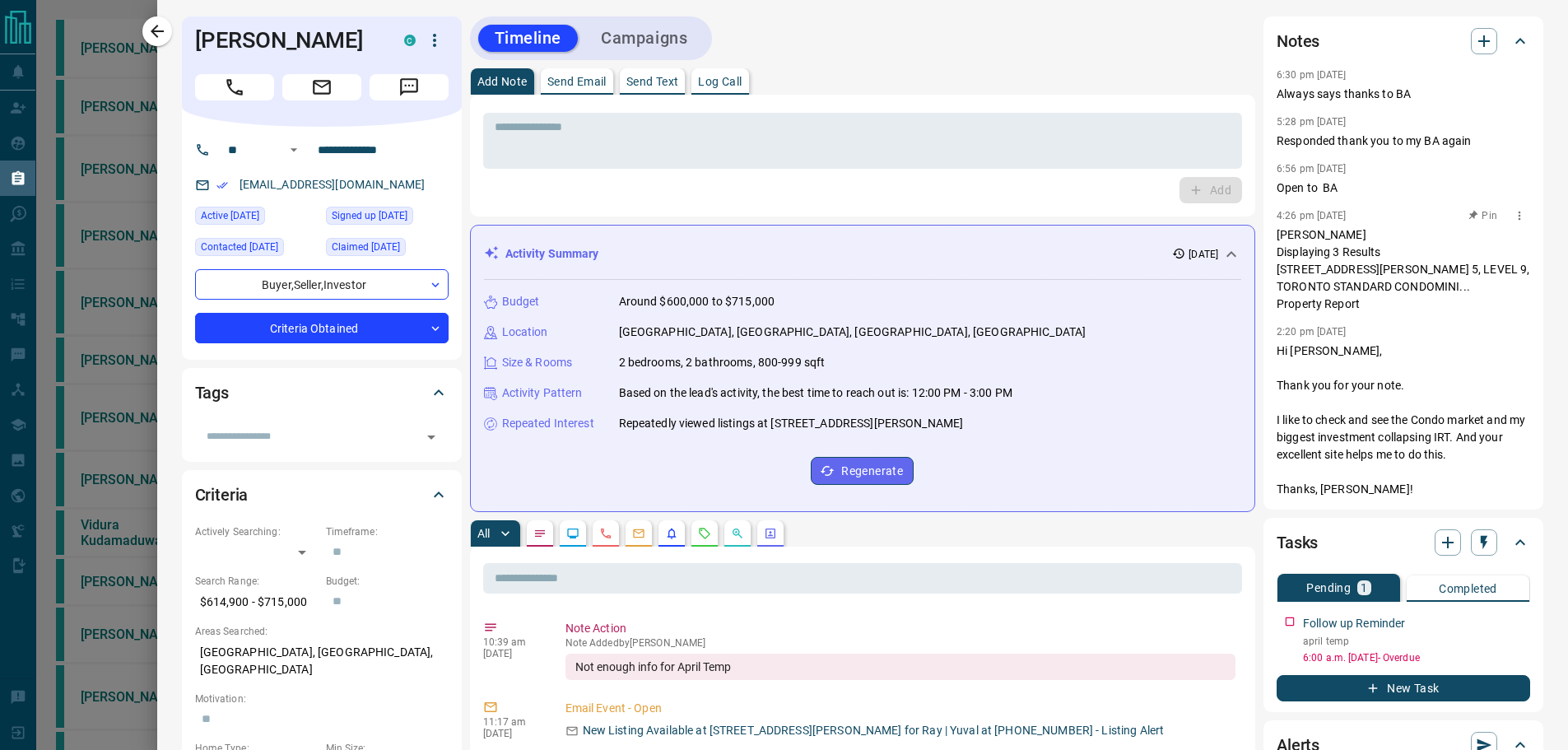
scroll to position [268, 0]
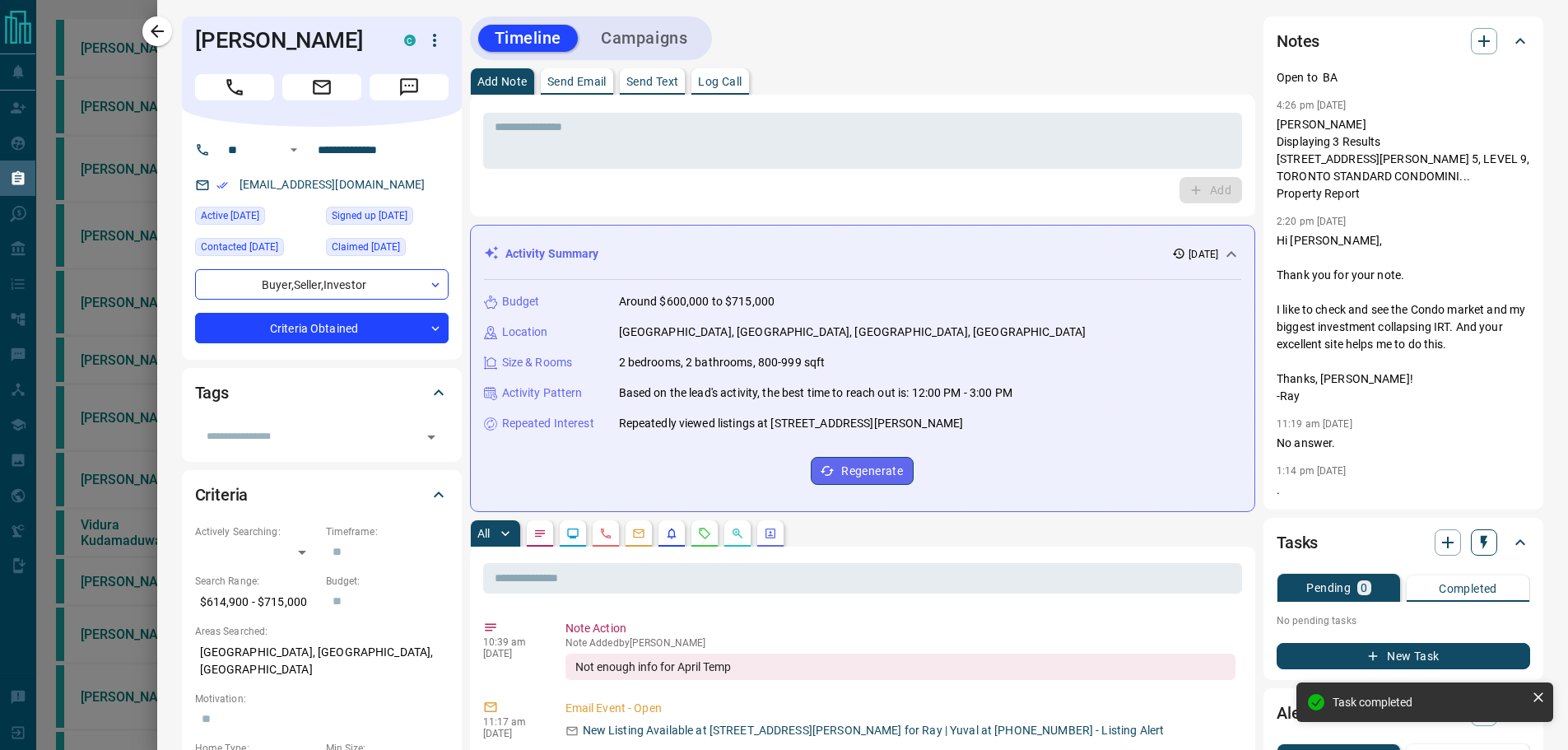
click at [1476, 549] on icon "button" at bounding box center [1483, 542] width 16 height 16
click at [1431, 645] on li "1 Month Follow-Up" at bounding box center [1430, 649] width 112 height 25
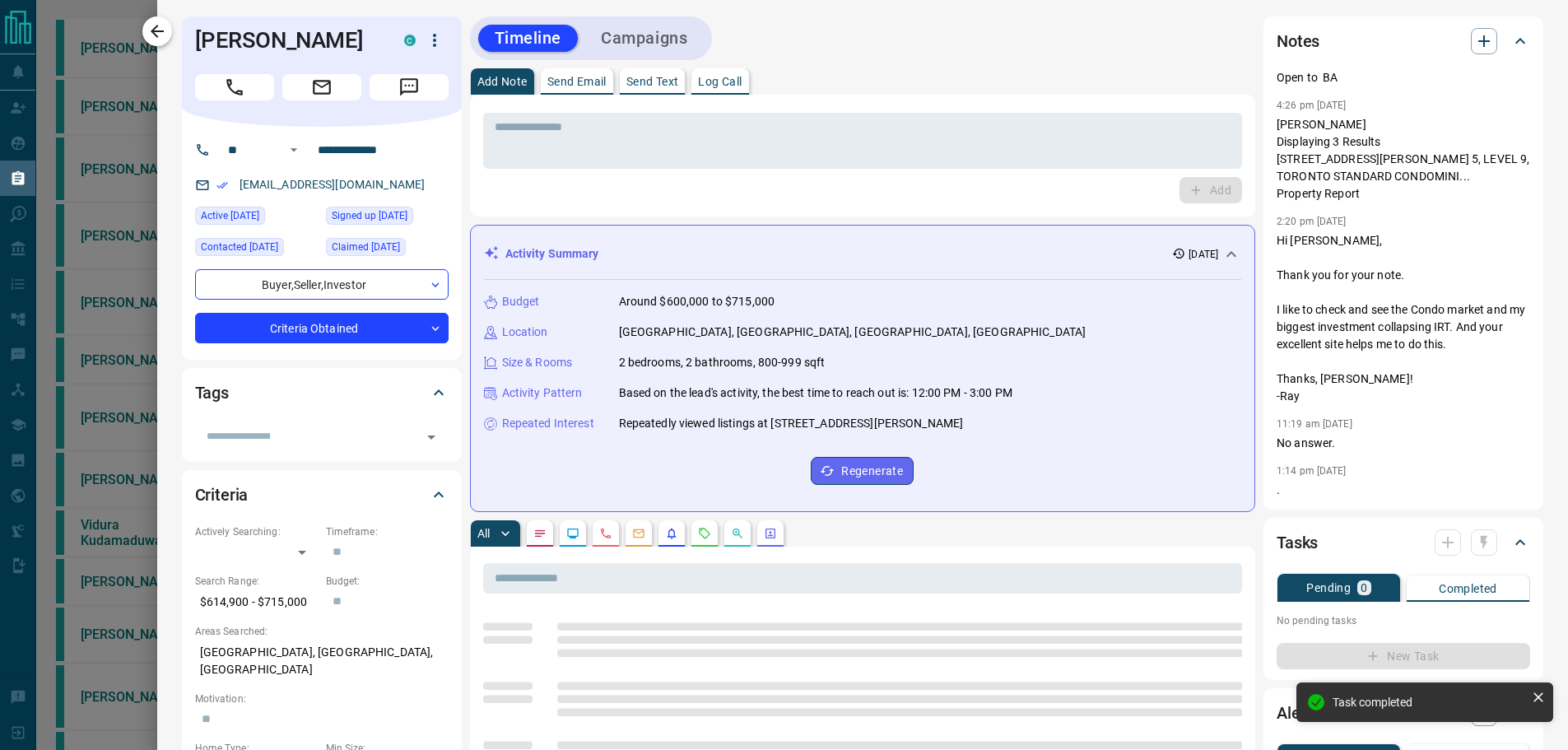
click at [152, 33] on icon "button" at bounding box center [157, 31] width 20 height 20
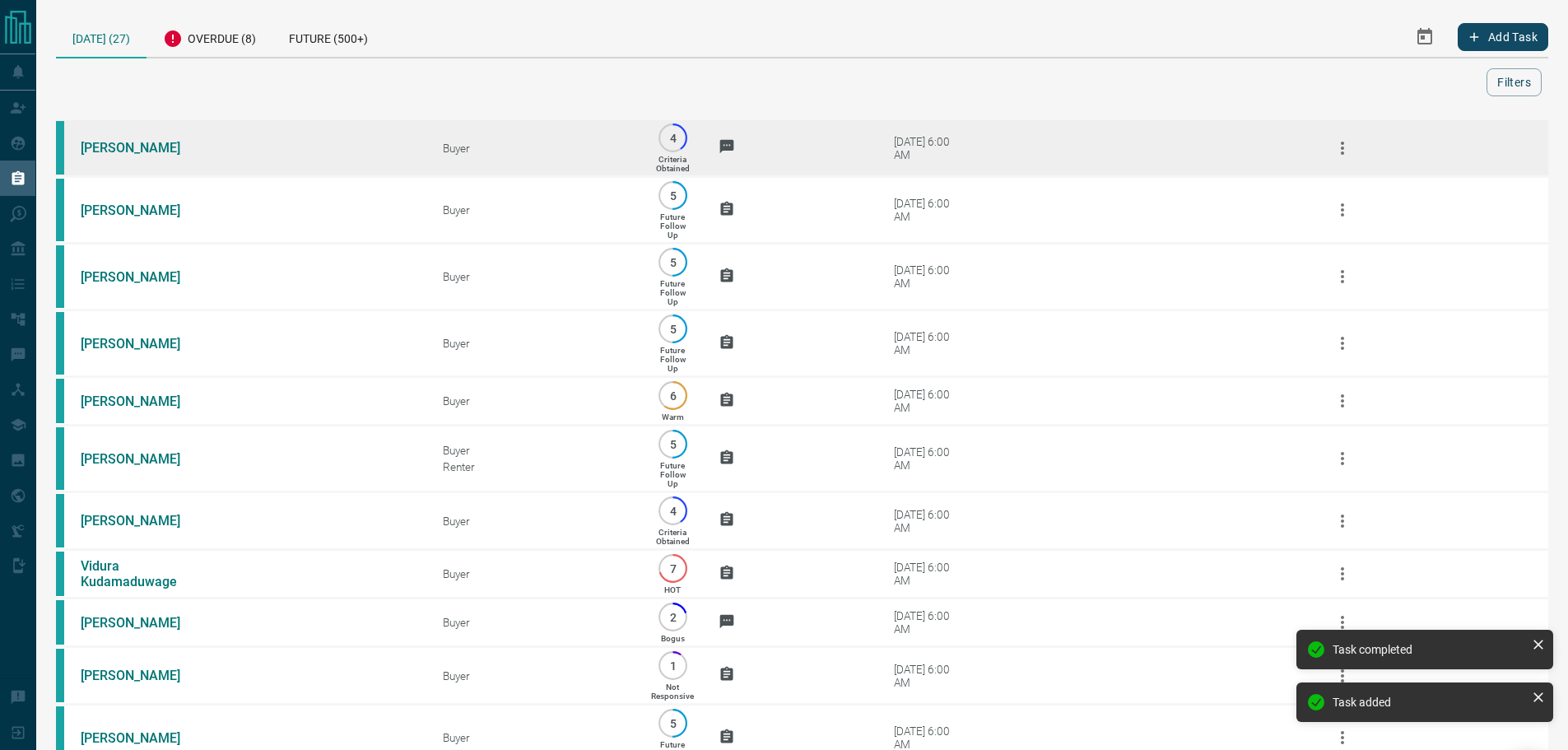
click at [173, 121] on td "[PERSON_NAME]" at bounding box center [237, 148] width 362 height 58
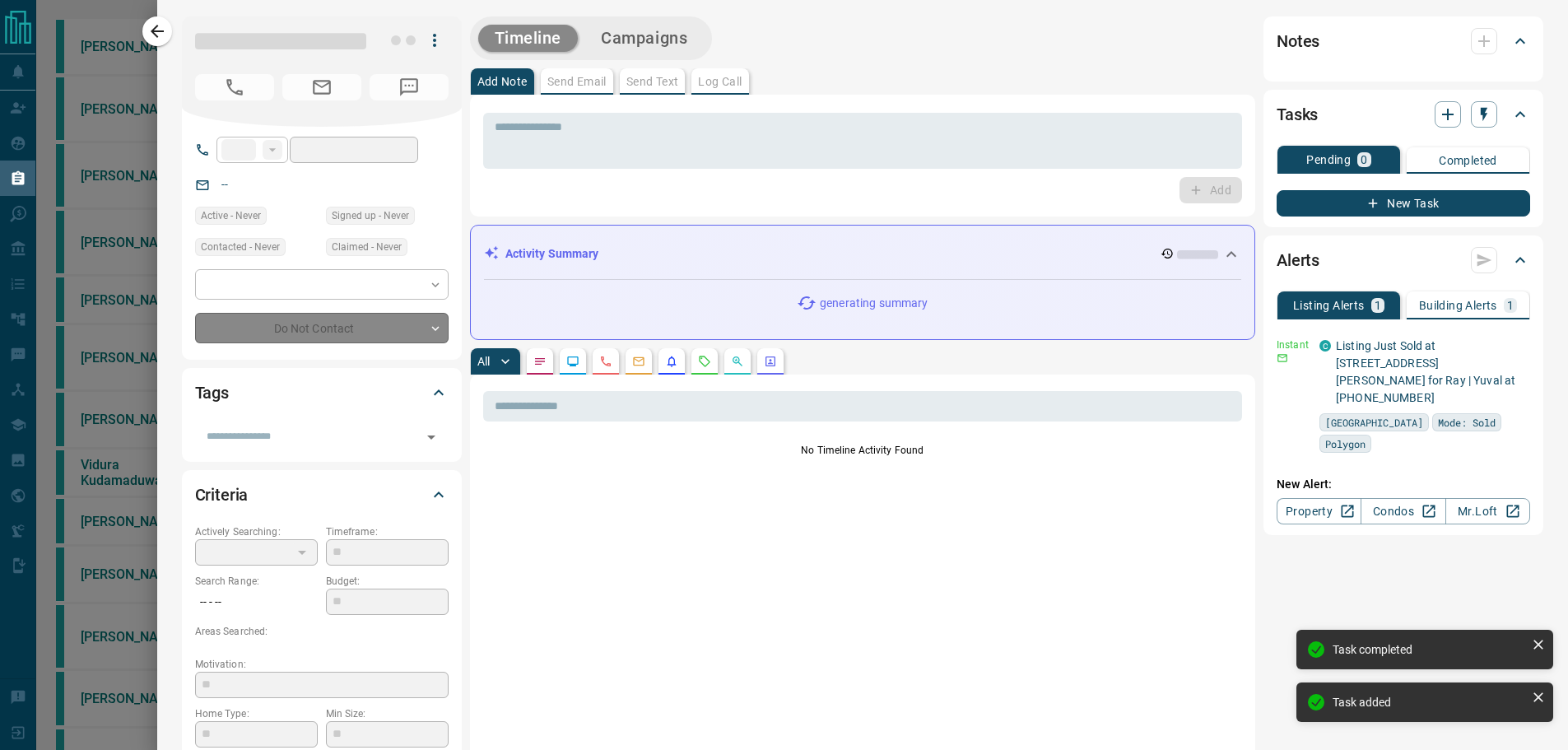
type input "**"
type input "**********"
type input "*"
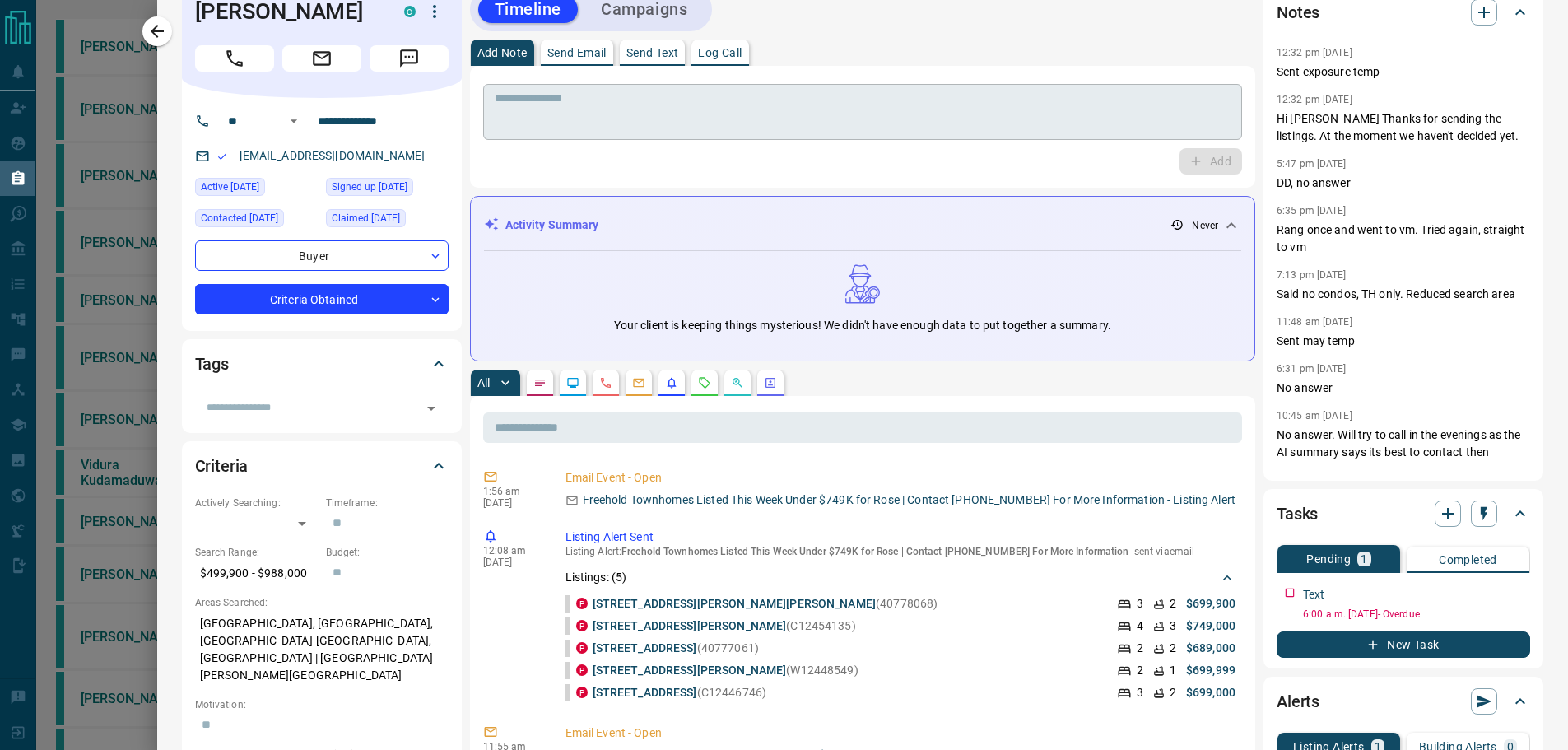
scroll to position [0, 0]
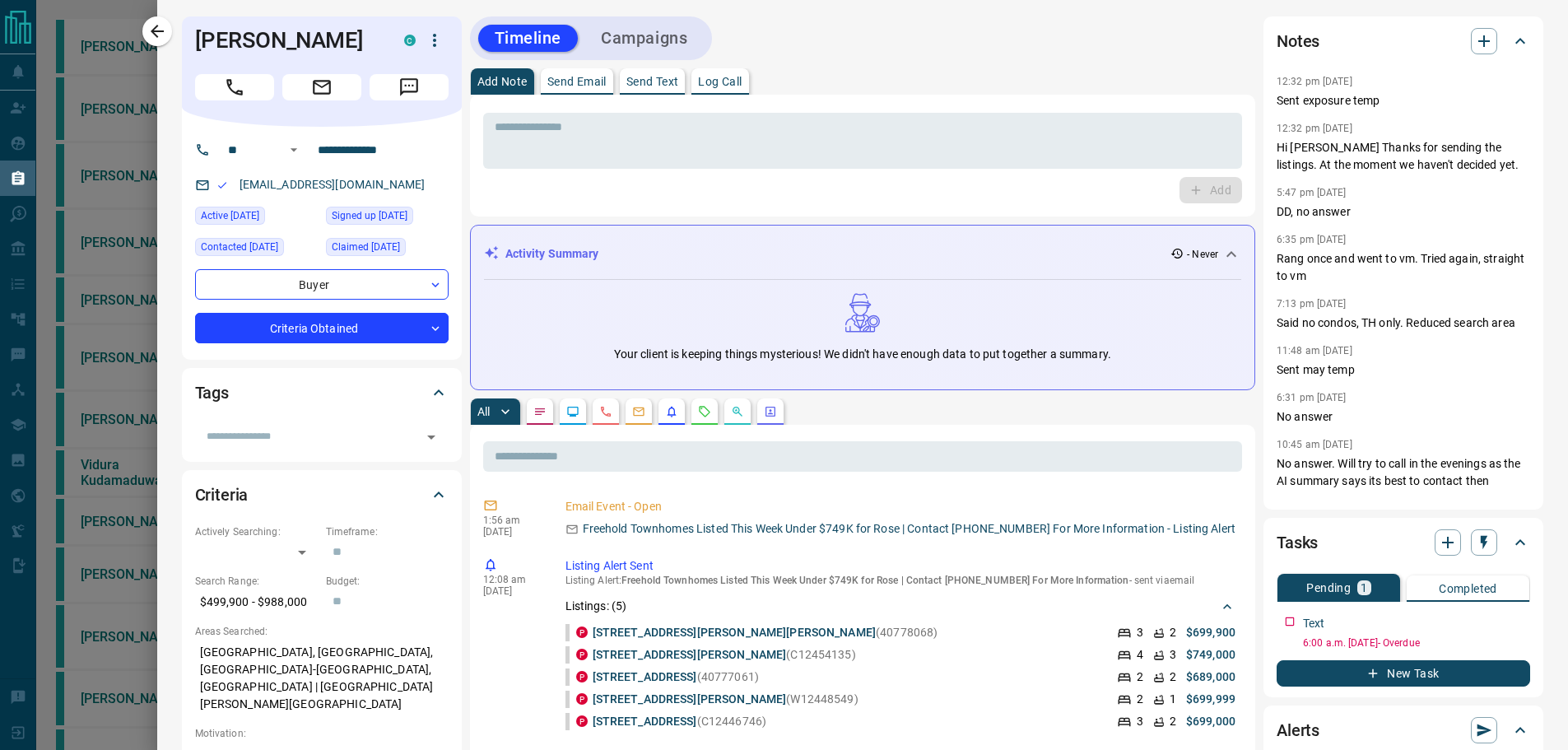
click at [660, 85] on p "Send Text" at bounding box center [652, 81] width 53 height 11
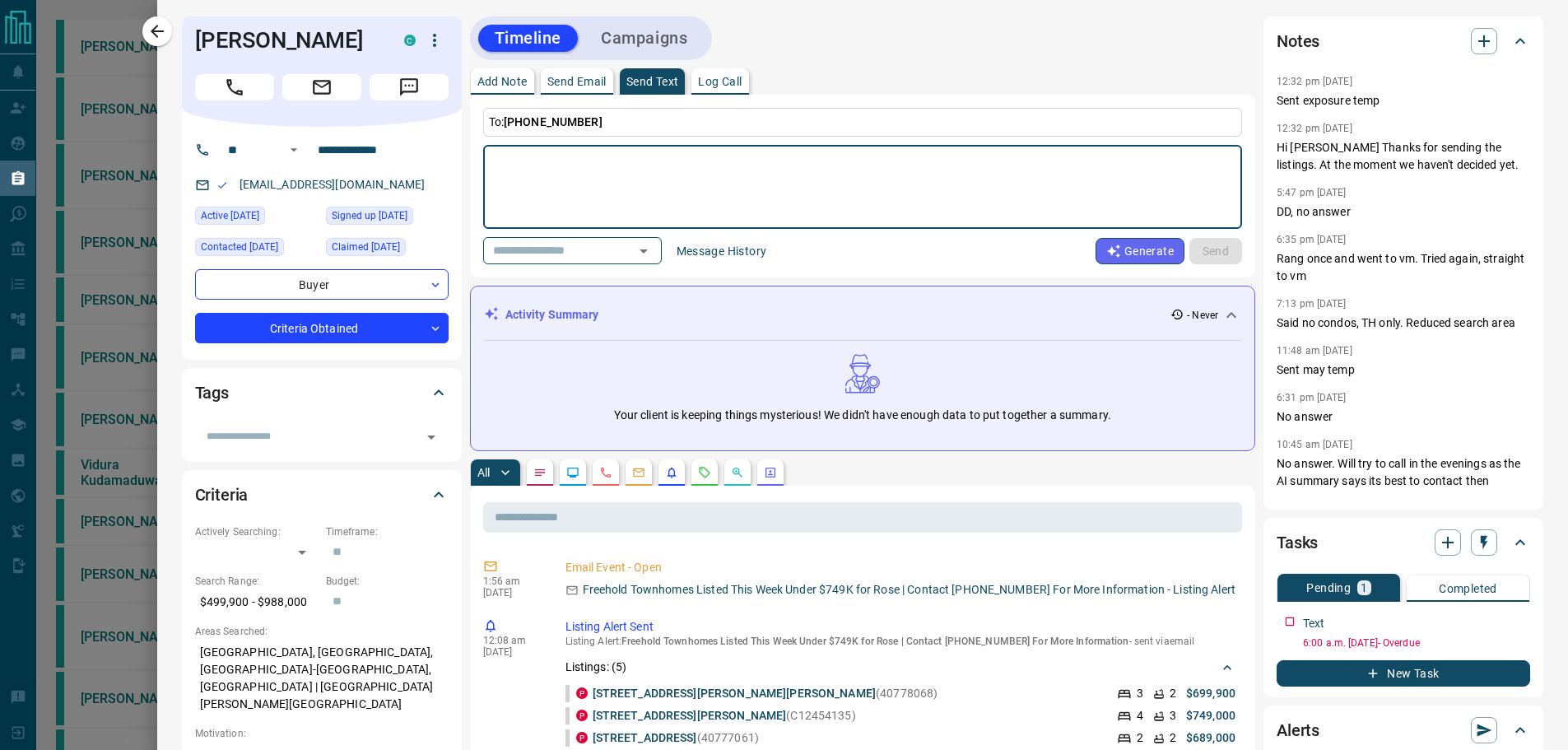
click at [718, 239] on button "Message History" at bounding box center [721, 251] width 110 height 26
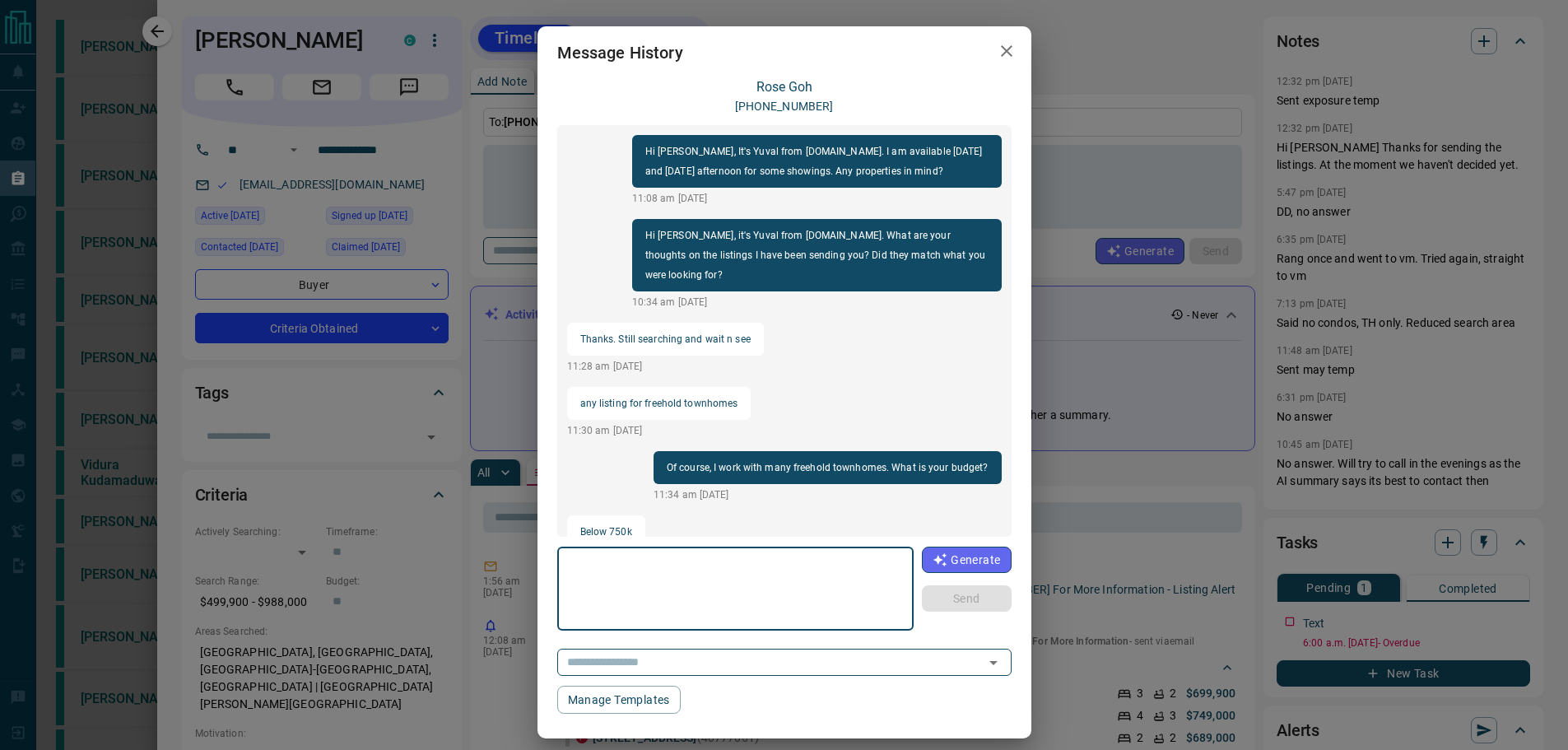
scroll to position [820, 0]
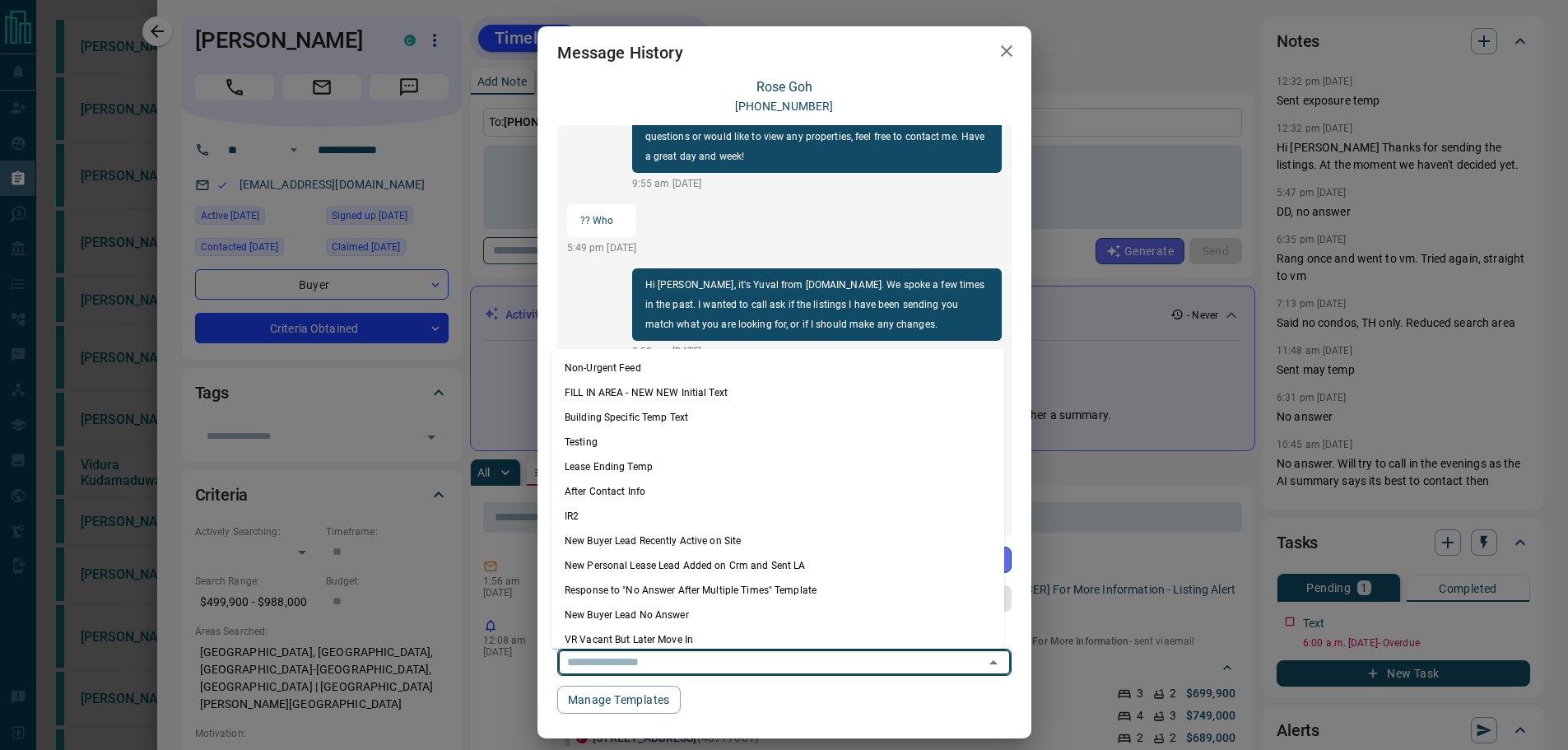
click at [670, 659] on input "text" at bounding box center [760, 662] width 401 height 21
click at [999, 46] on icon "button" at bounding box center [1006, 51] width 20 height 20
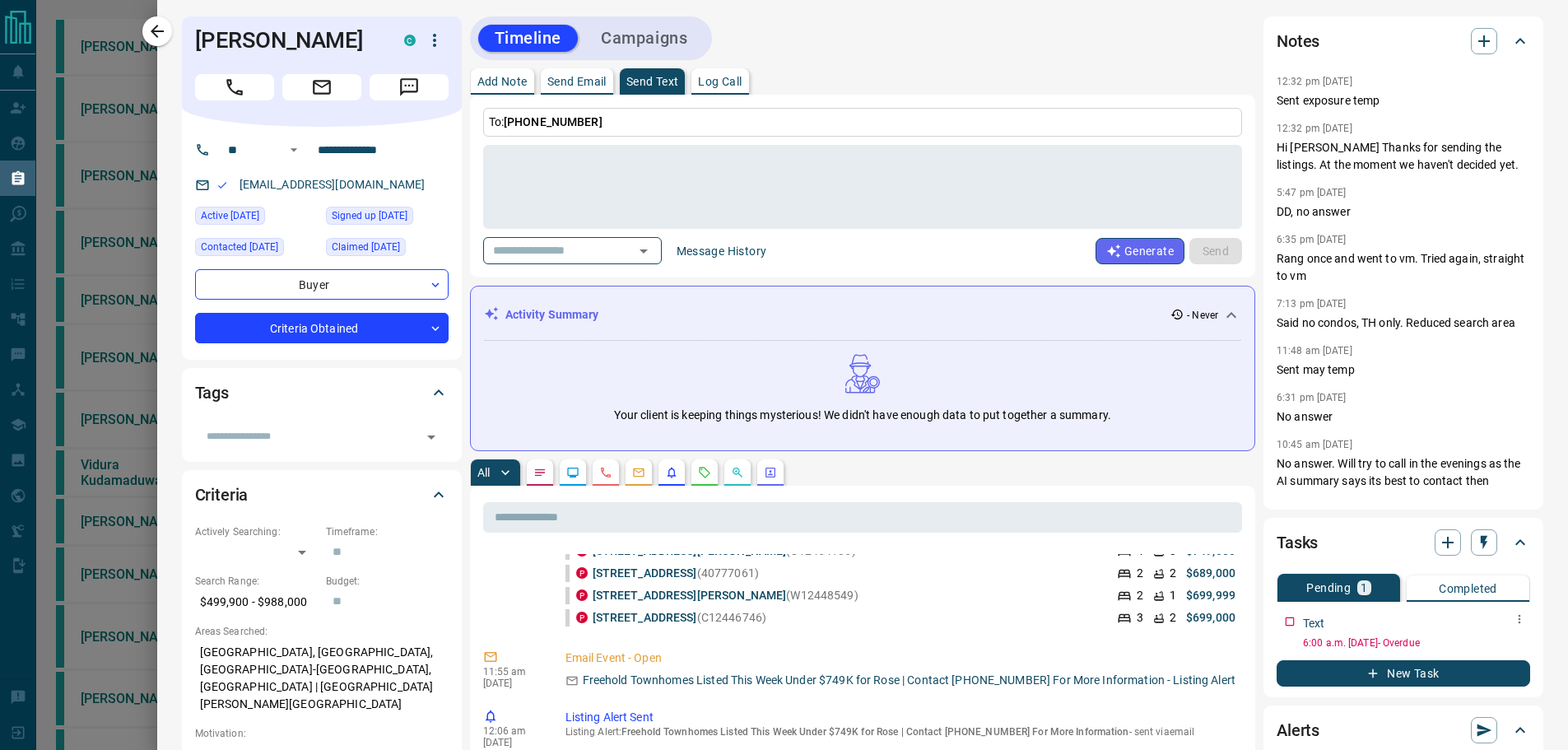
scroll to position [494, 0]
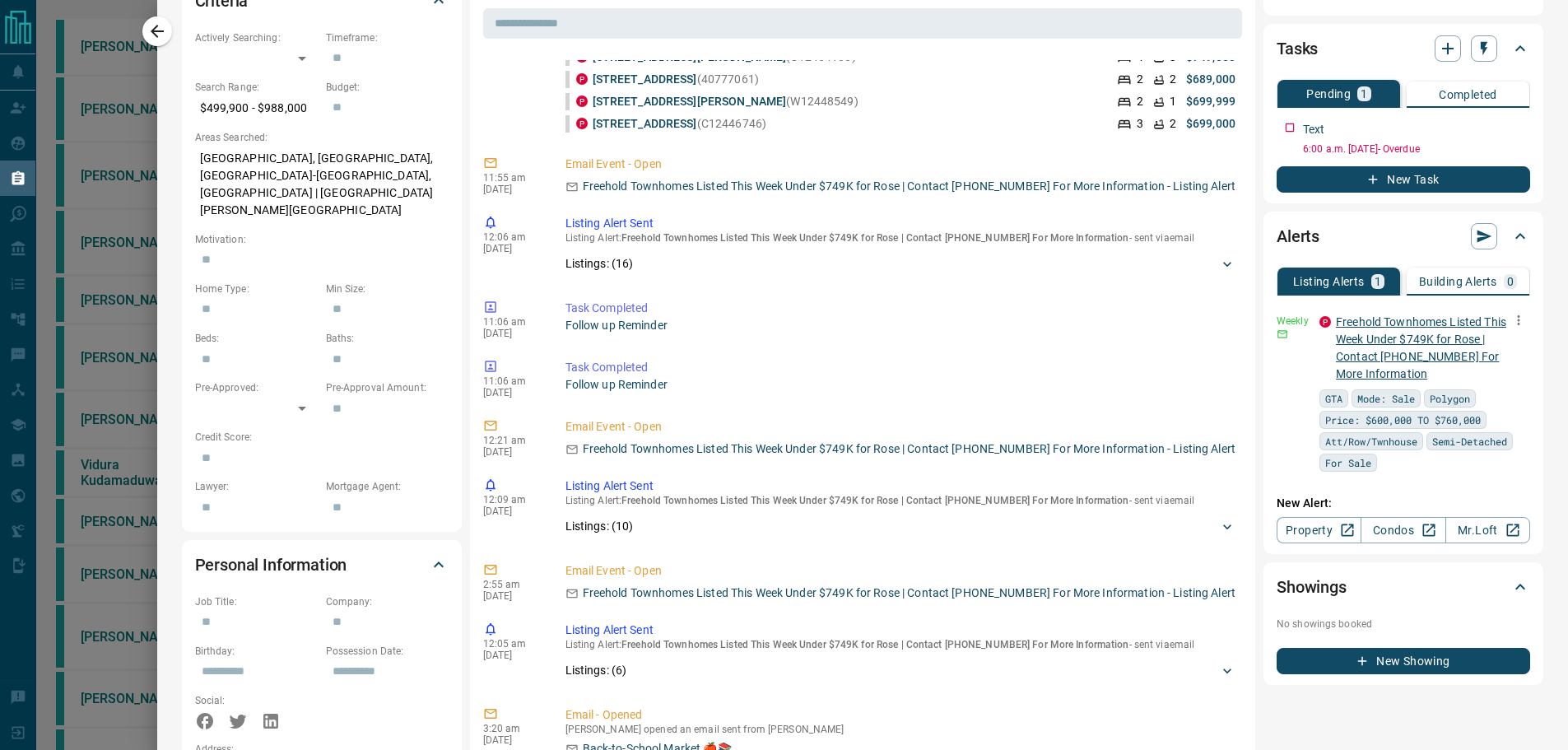
click at [1375, 337] on link "Freehold Townhomes Listed This Week Under $749K for Rose | Contact [PHONE_NUMBE…" at bounding box center [1421, 347] width 171 height 65
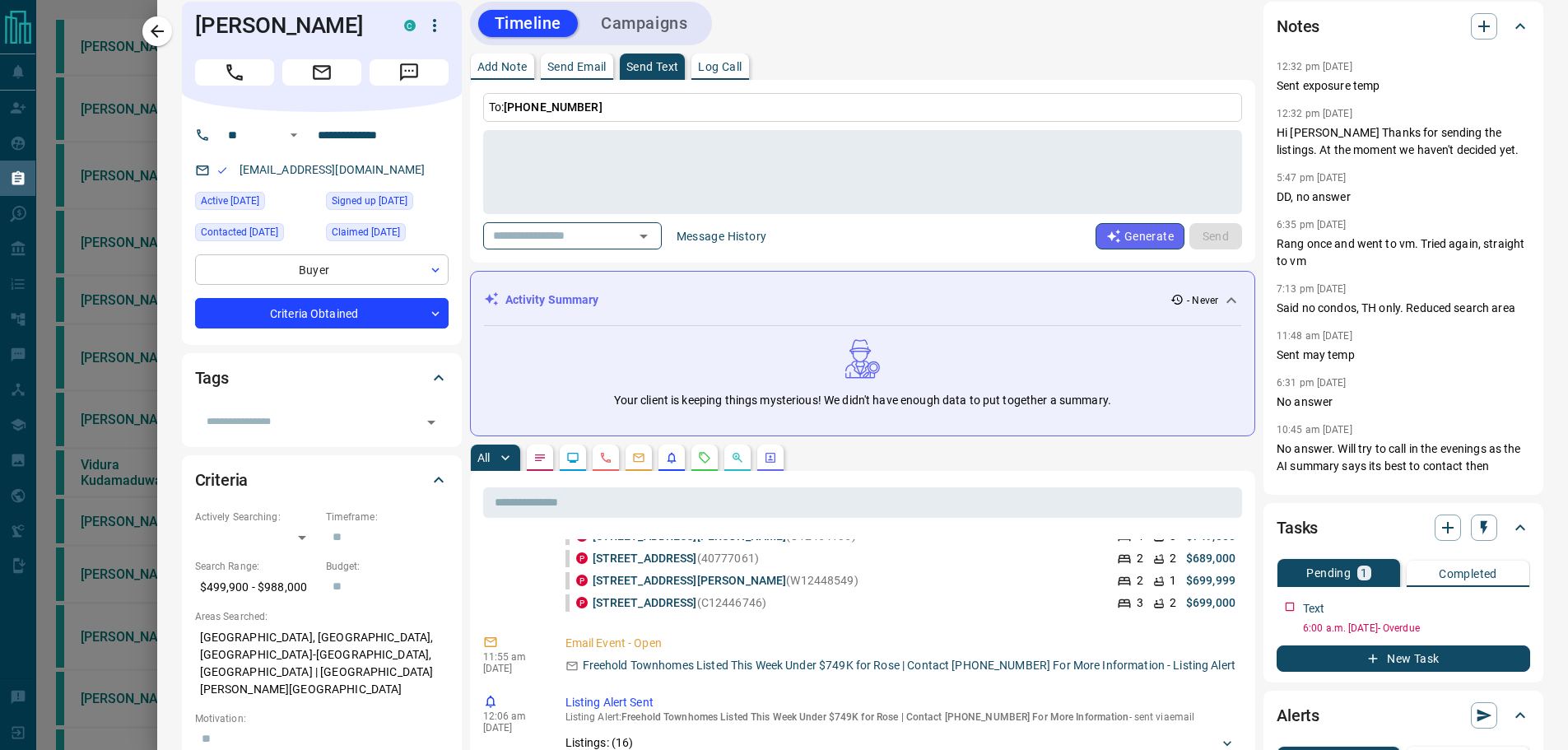
scroll to position [0, 0]
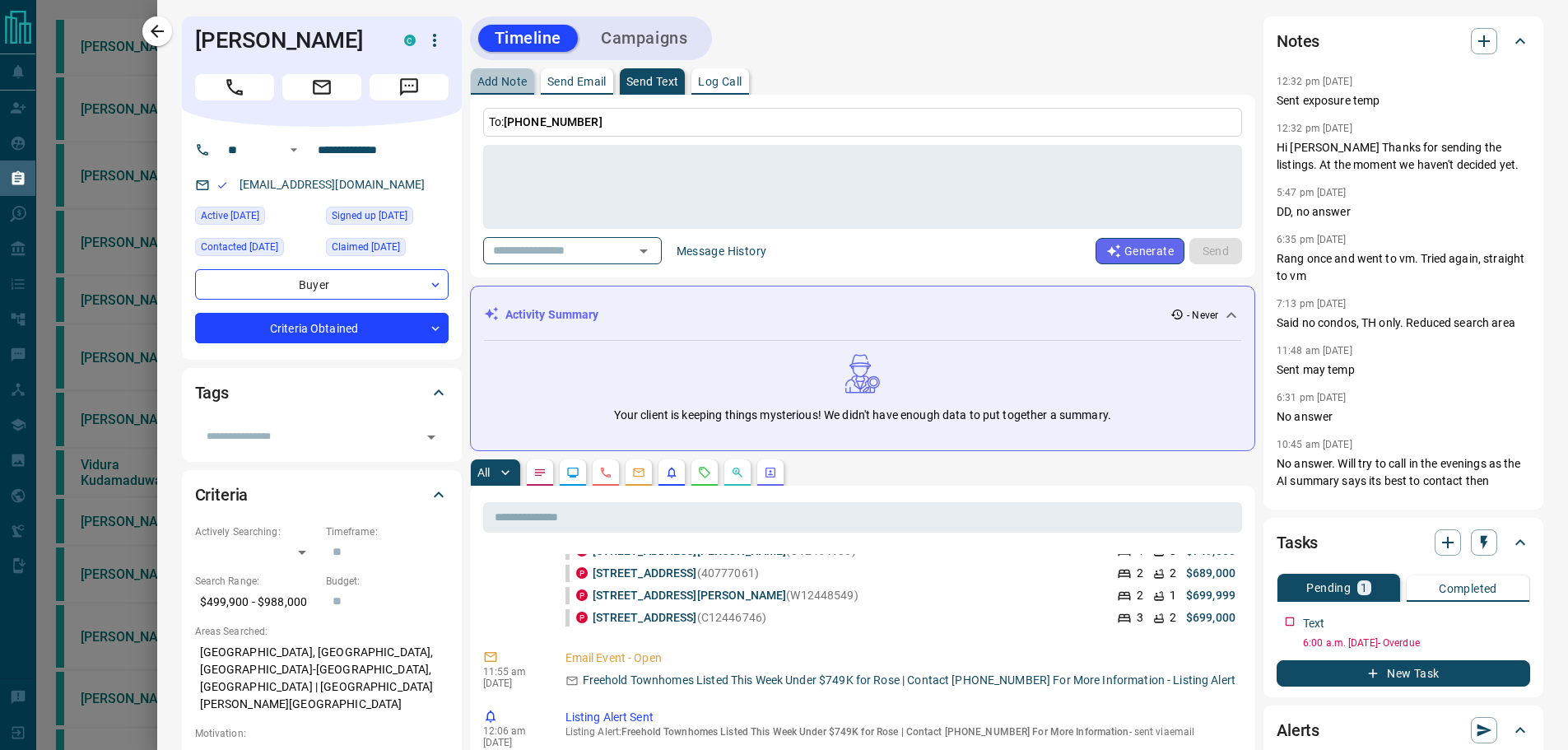
click at [515, 80] on p "Add Note" at bounding box center [502, 81] width 50 height 11
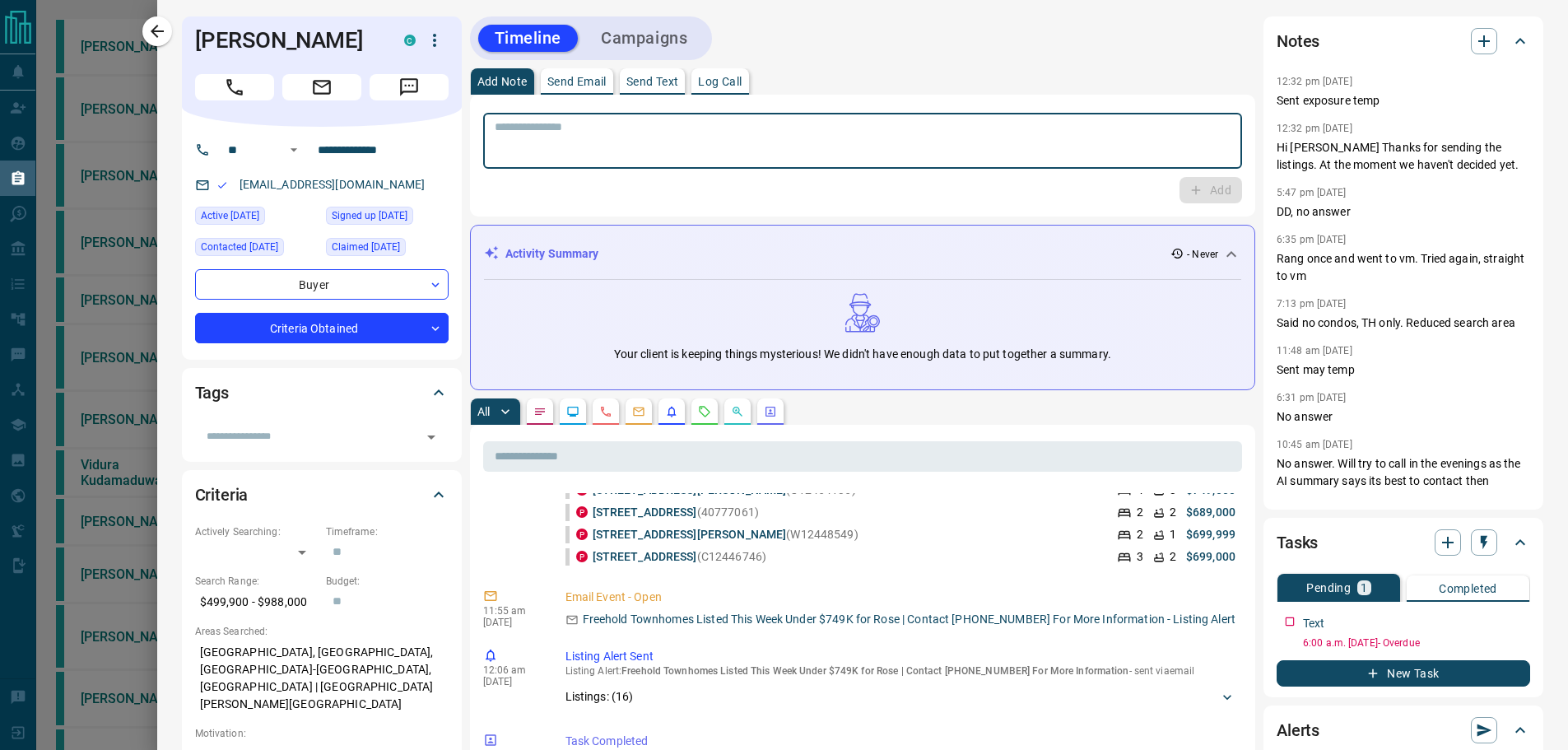
click at [539, 128] on textarea at bounding box center [863, 141] width 736 height 42
type textarea "**********"
click at [1193, 184] on button "Add" at bounding box center [1211, 191] width 62 height 26
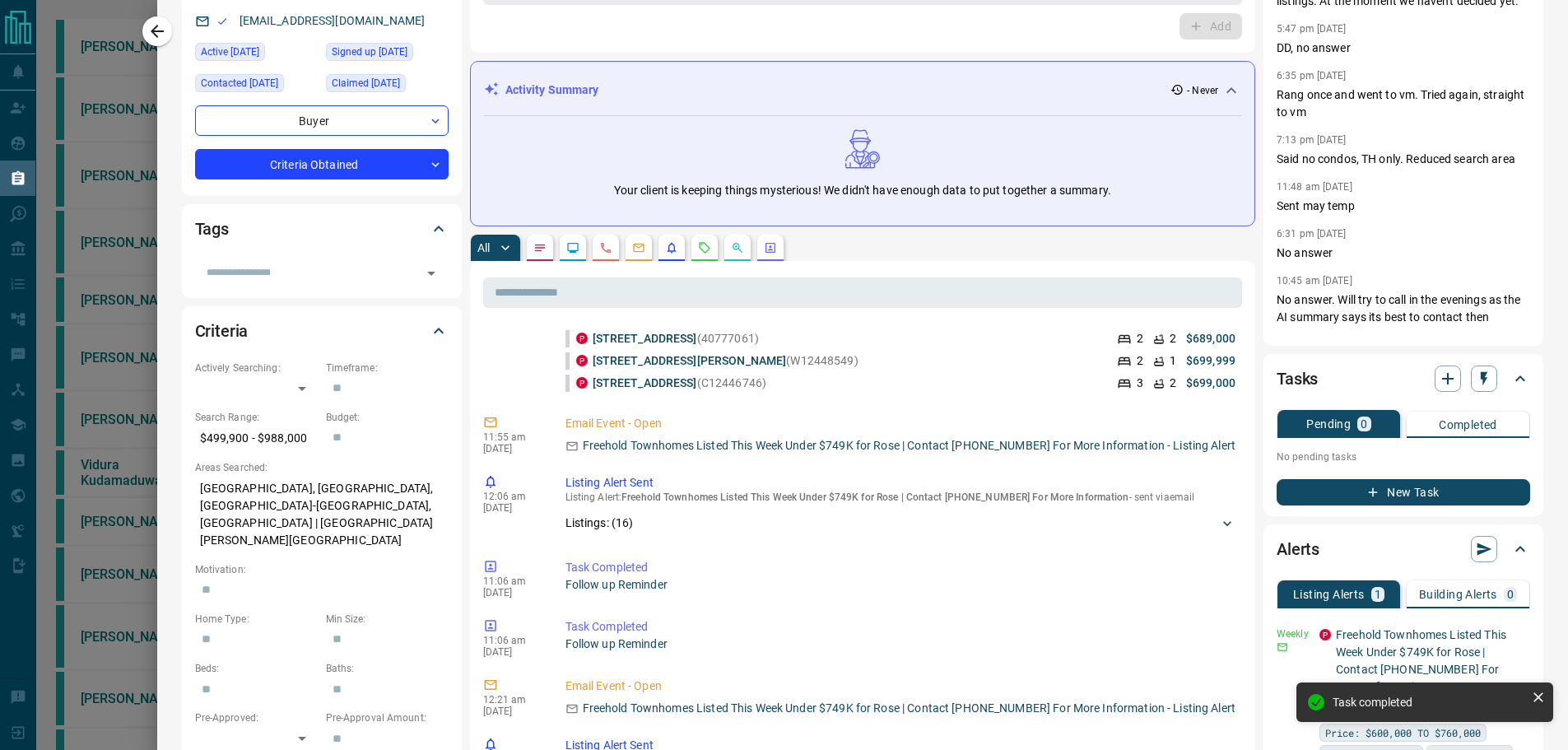
scroll to position [165, 0]
click at [1469, 363] on div "Tasks" at bounding box center [1403, 378] width 254 height 40
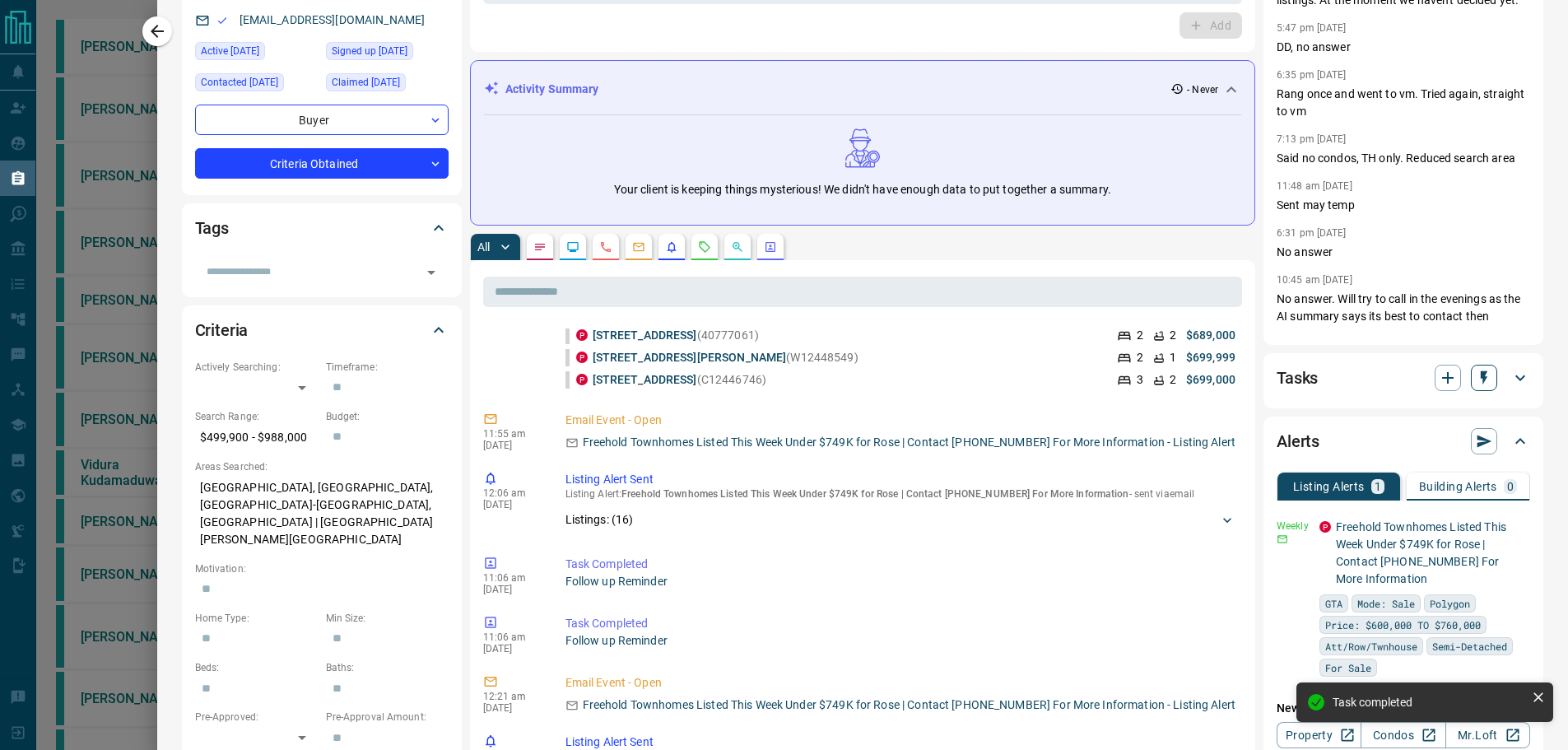
click at [1480, 376] on icon "button" at bounding box center [1483, 378] width 7 height 14
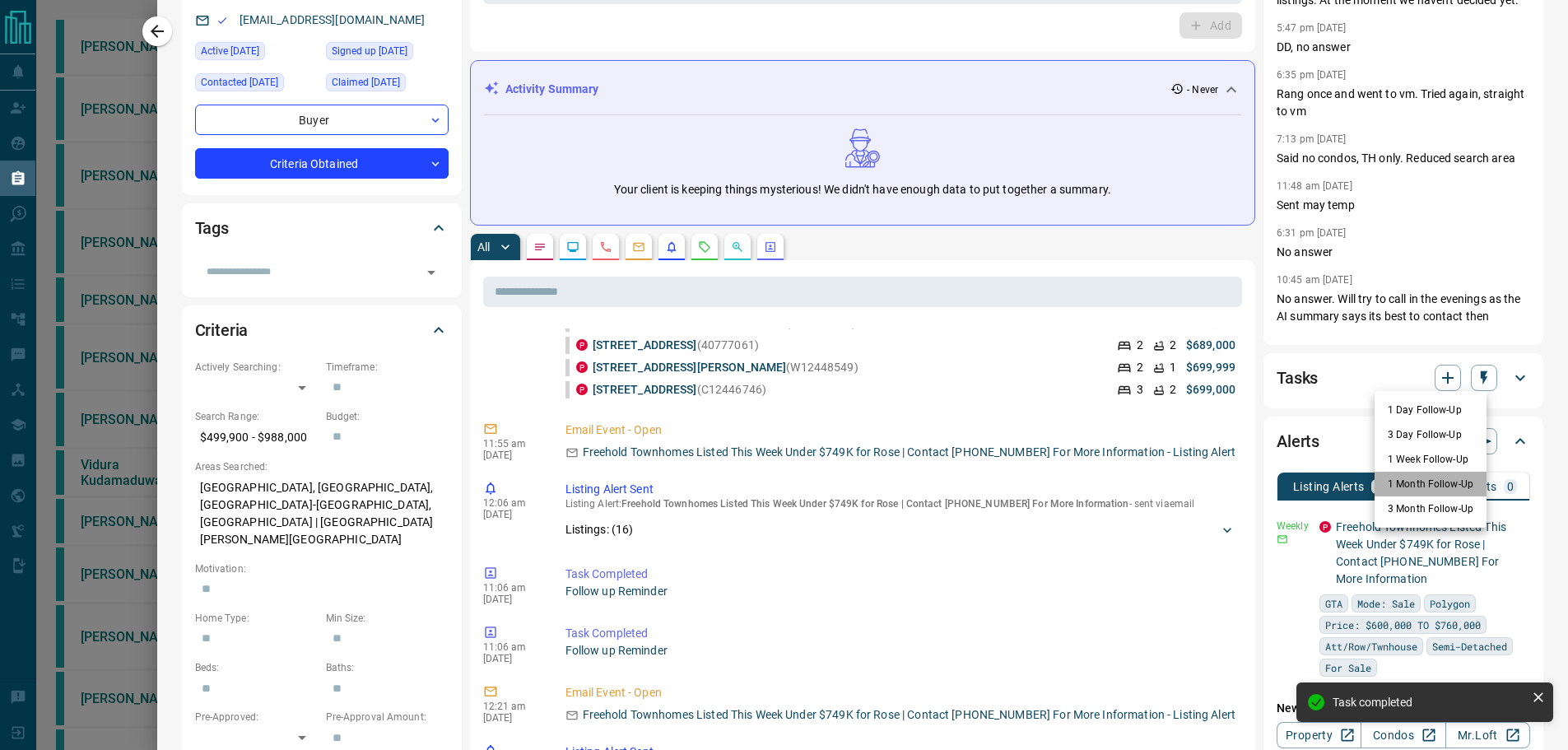
click at [1447, 477] on li "1 Month Follow-Up" at bounding box center [1430, 484] width 112 height 25
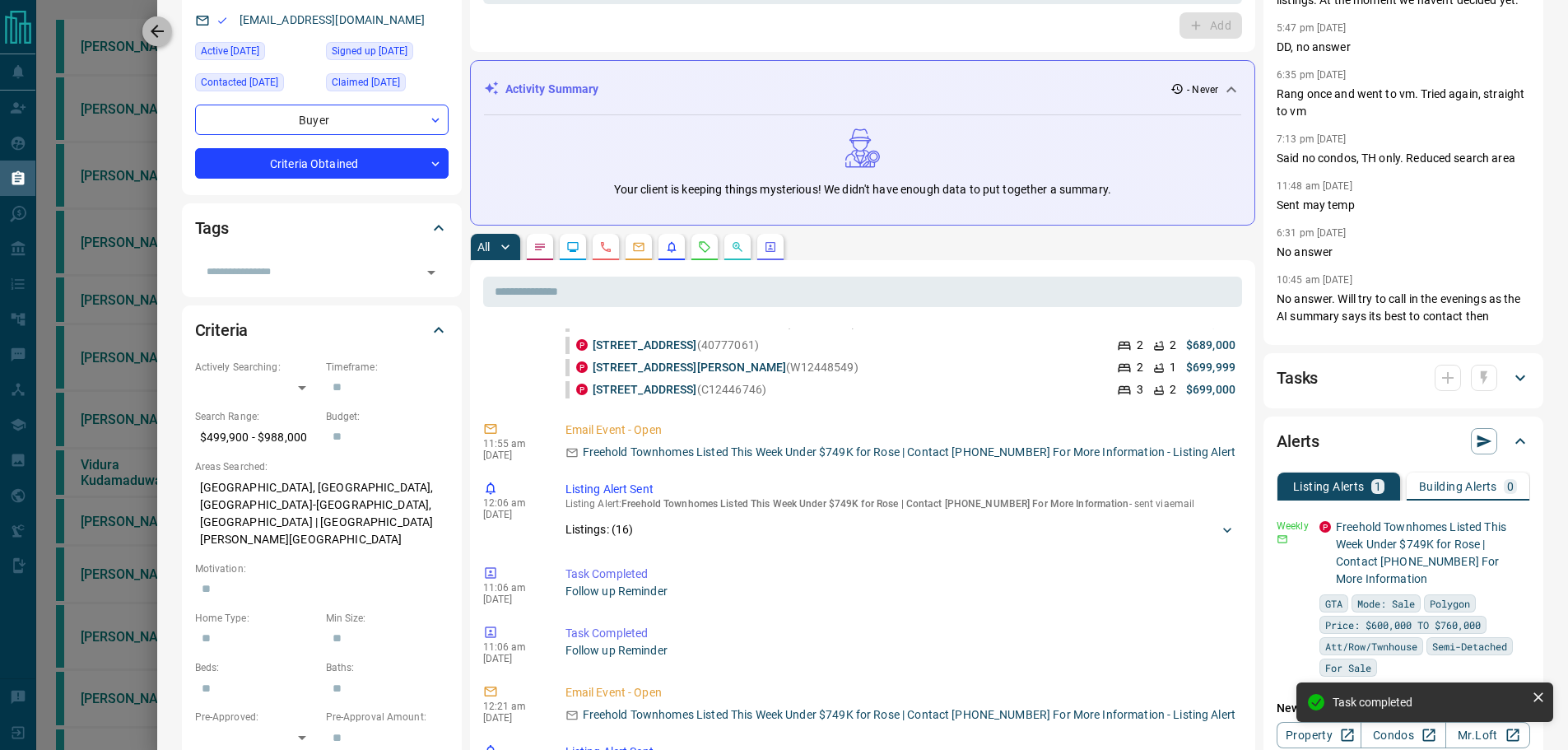
click at [146, 29] on button "button" at bounding box center [157, 30] width 29 height 29
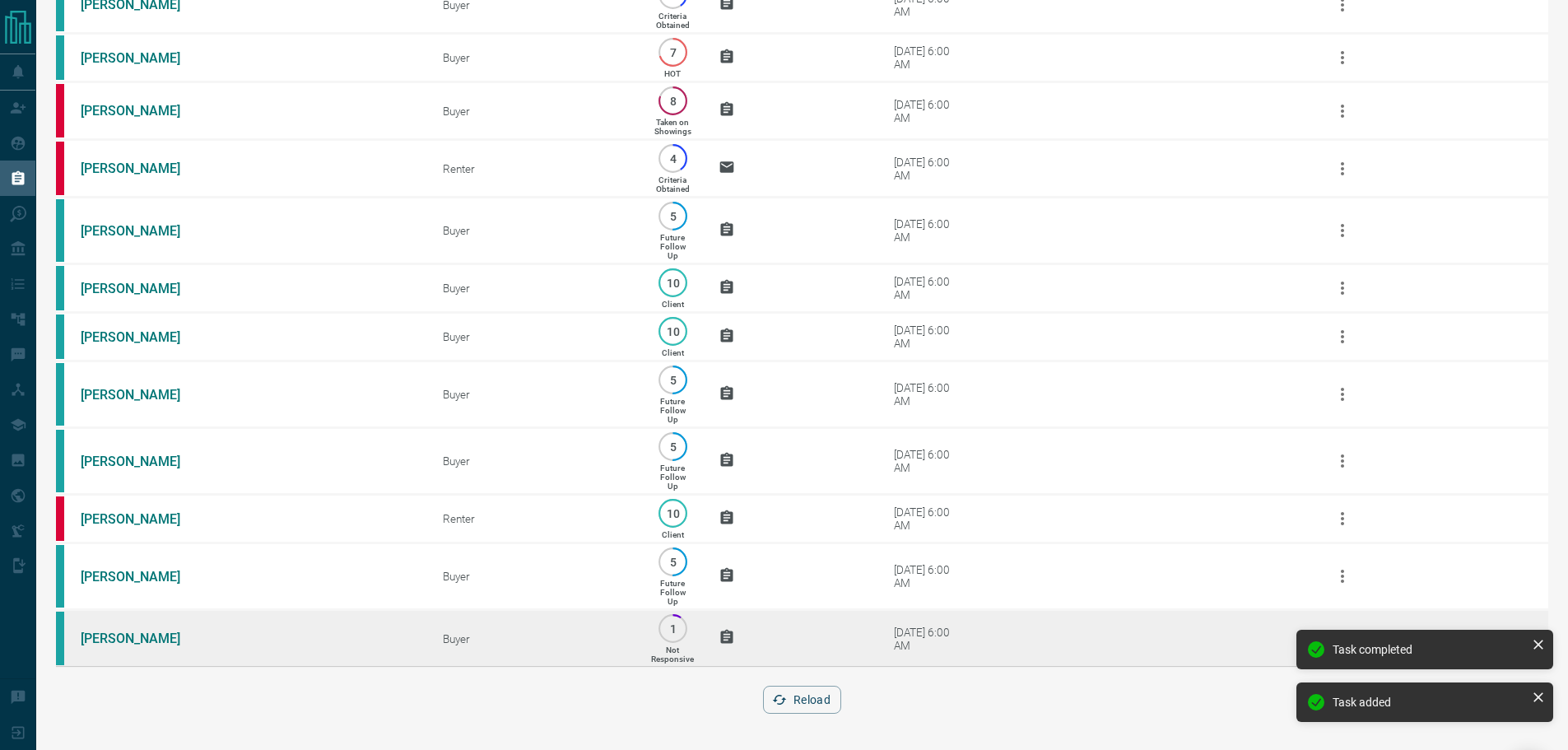
scroll to position [1058, 0]
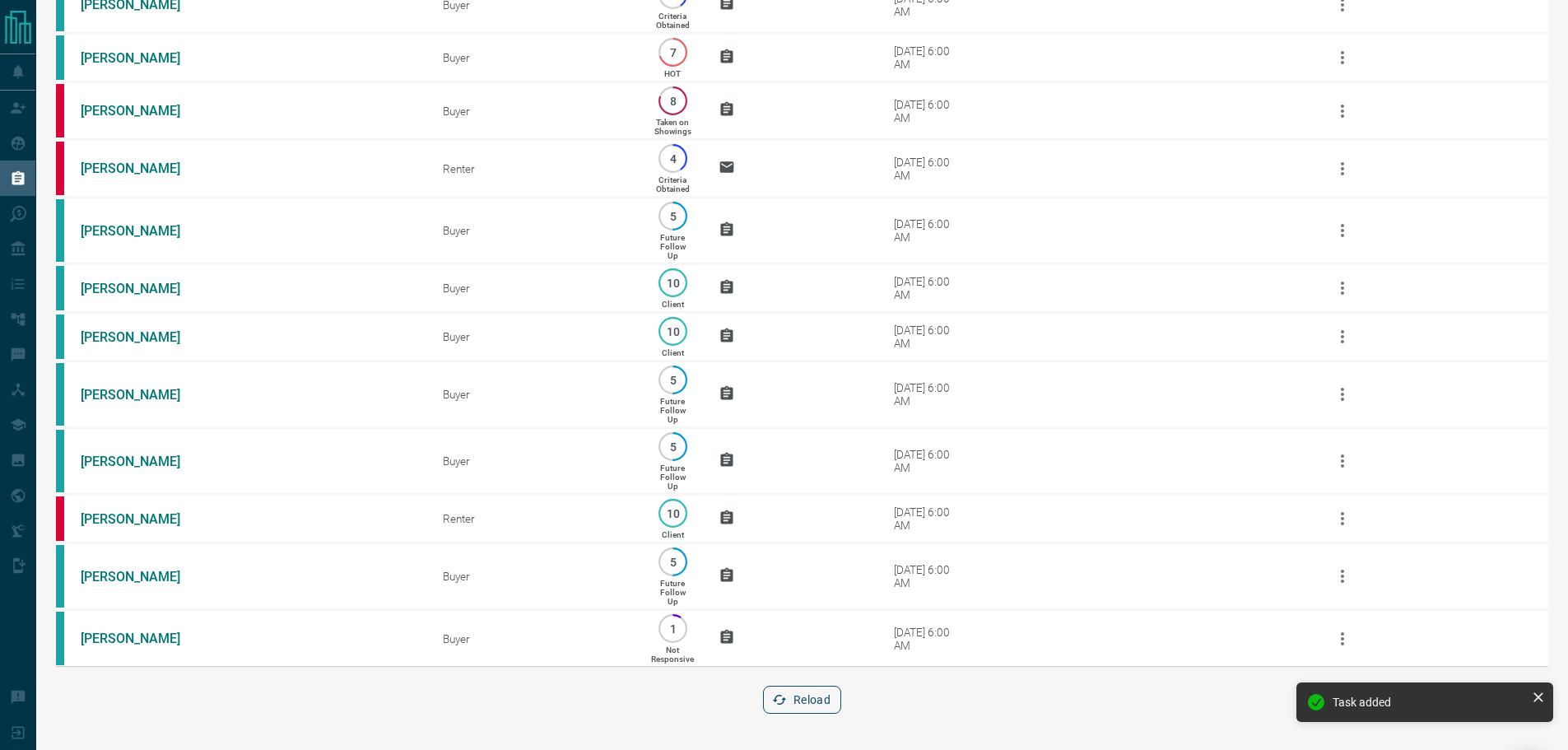
click at [811, 687] on button "Reload" at bounding box center [801, 700] width 78 height 28
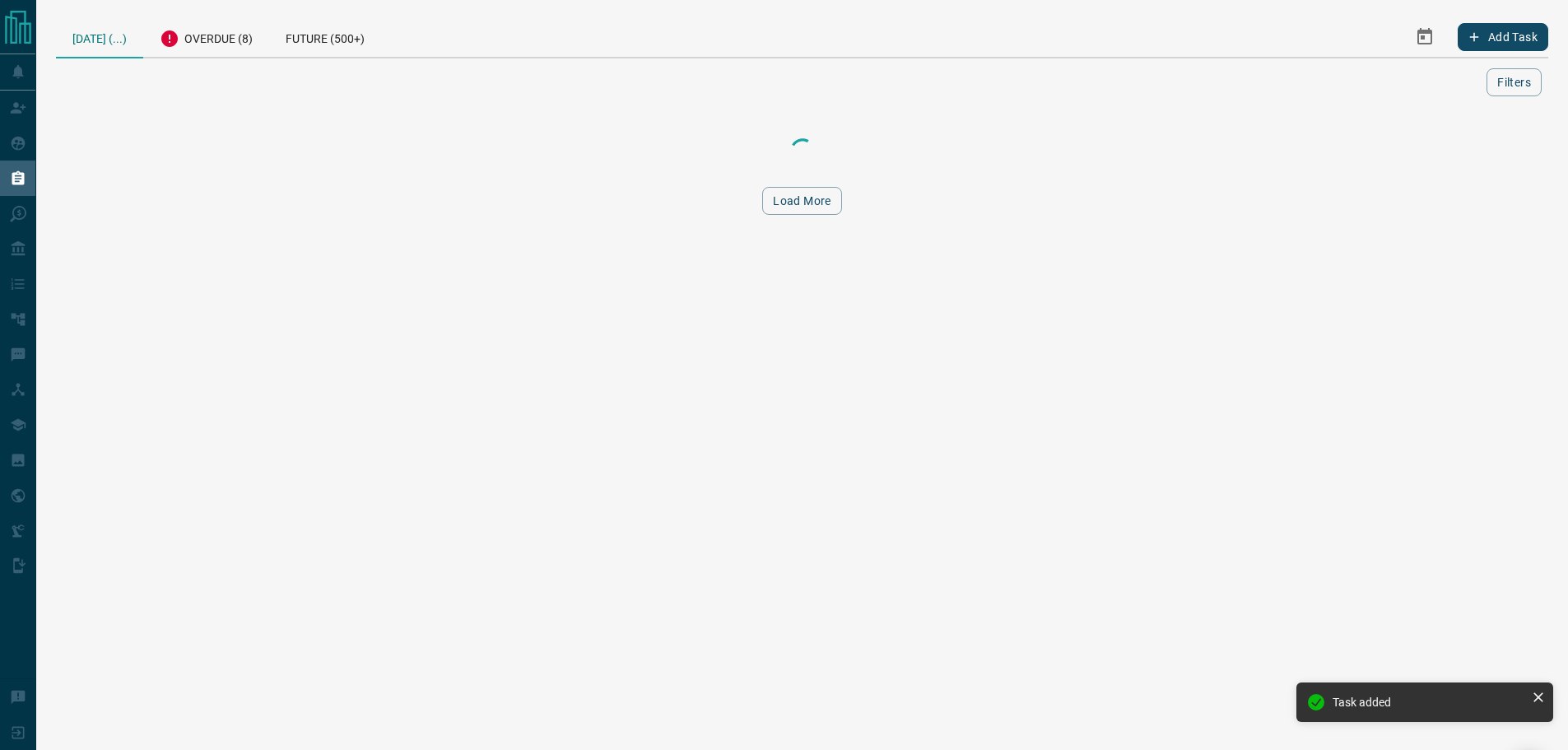
scroll to position [0, 0]
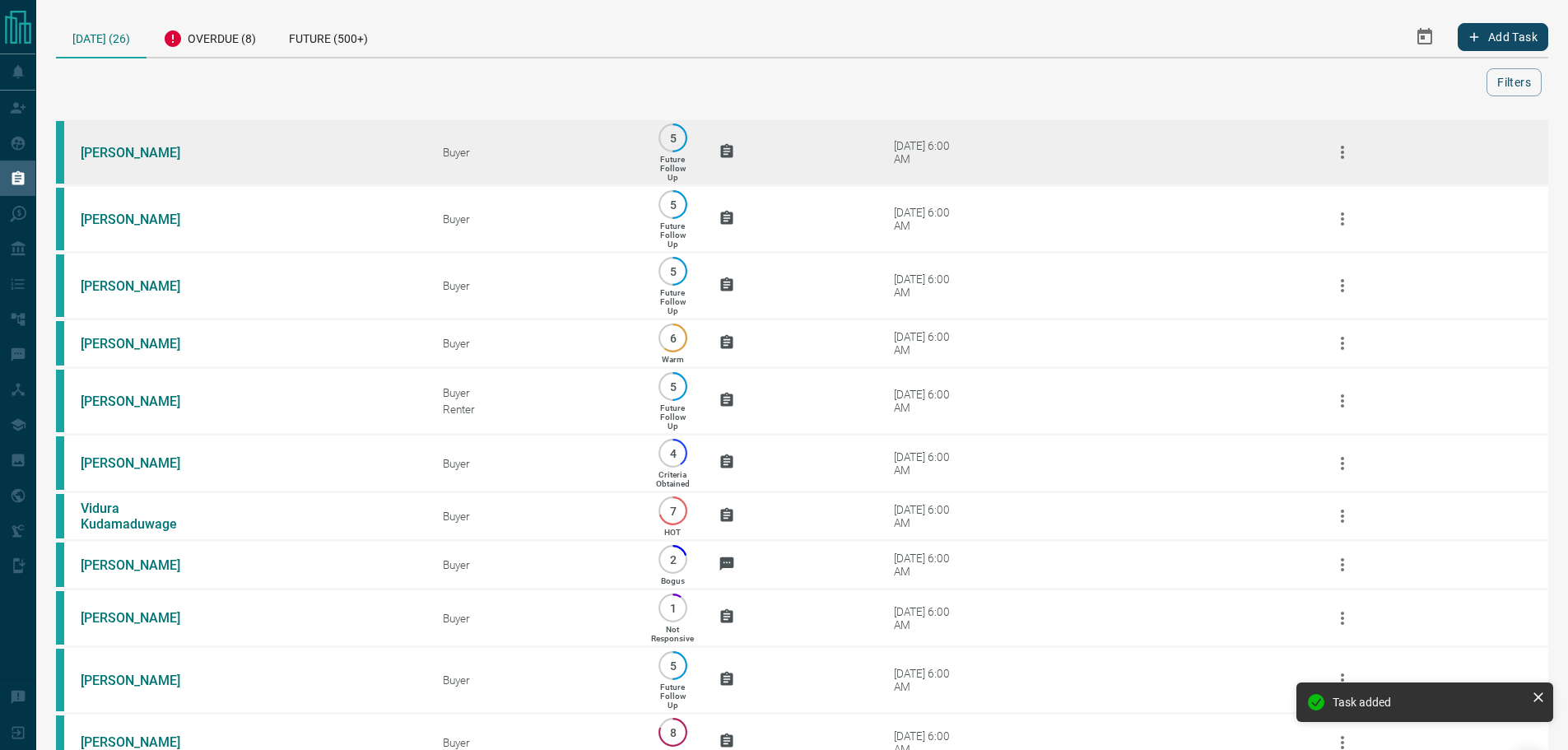
click at [904, 155] on div "[DATE] 6:00 AM" at bounding box center [929, 153] width 70 height 26
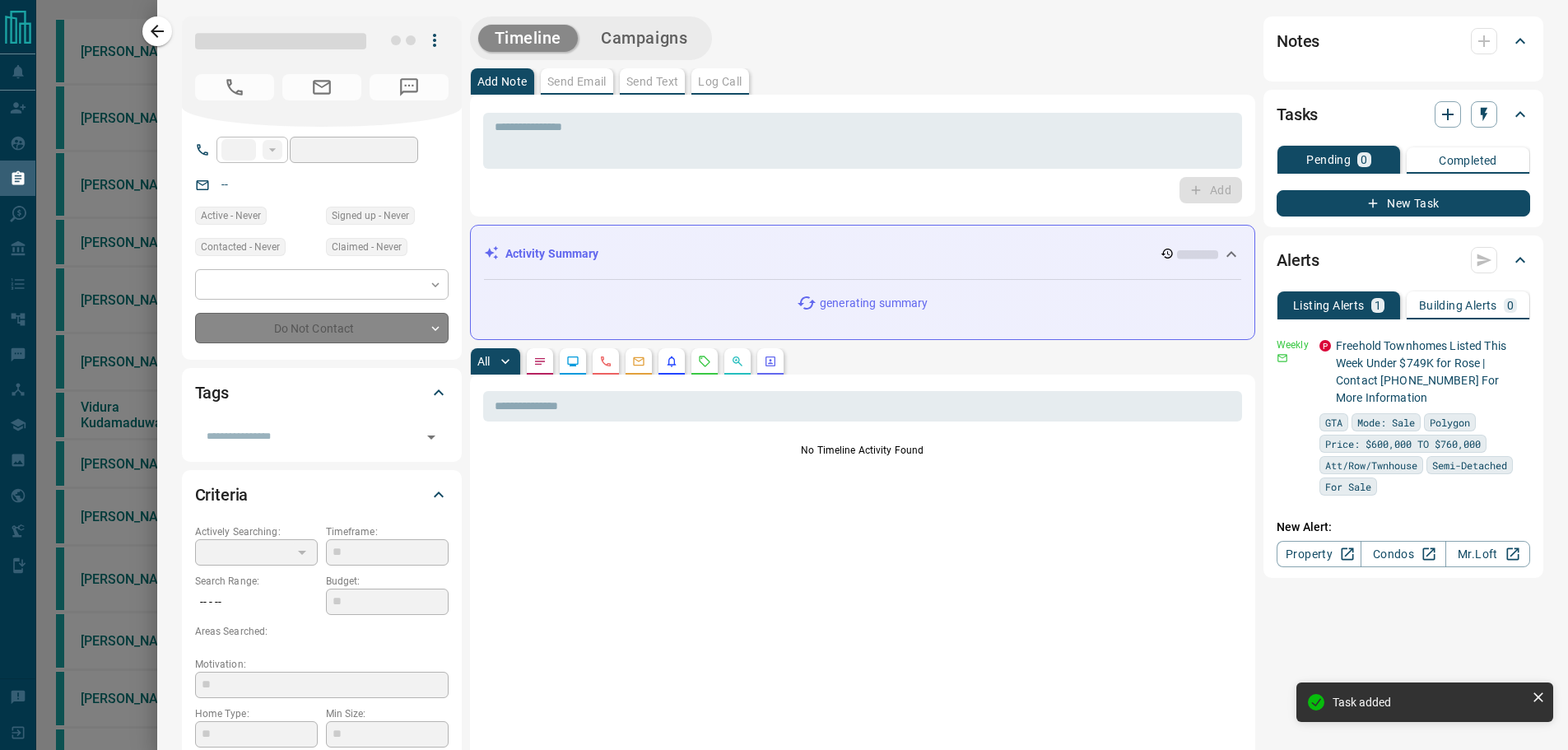
type input "**"
type input "**********"
type input "*"
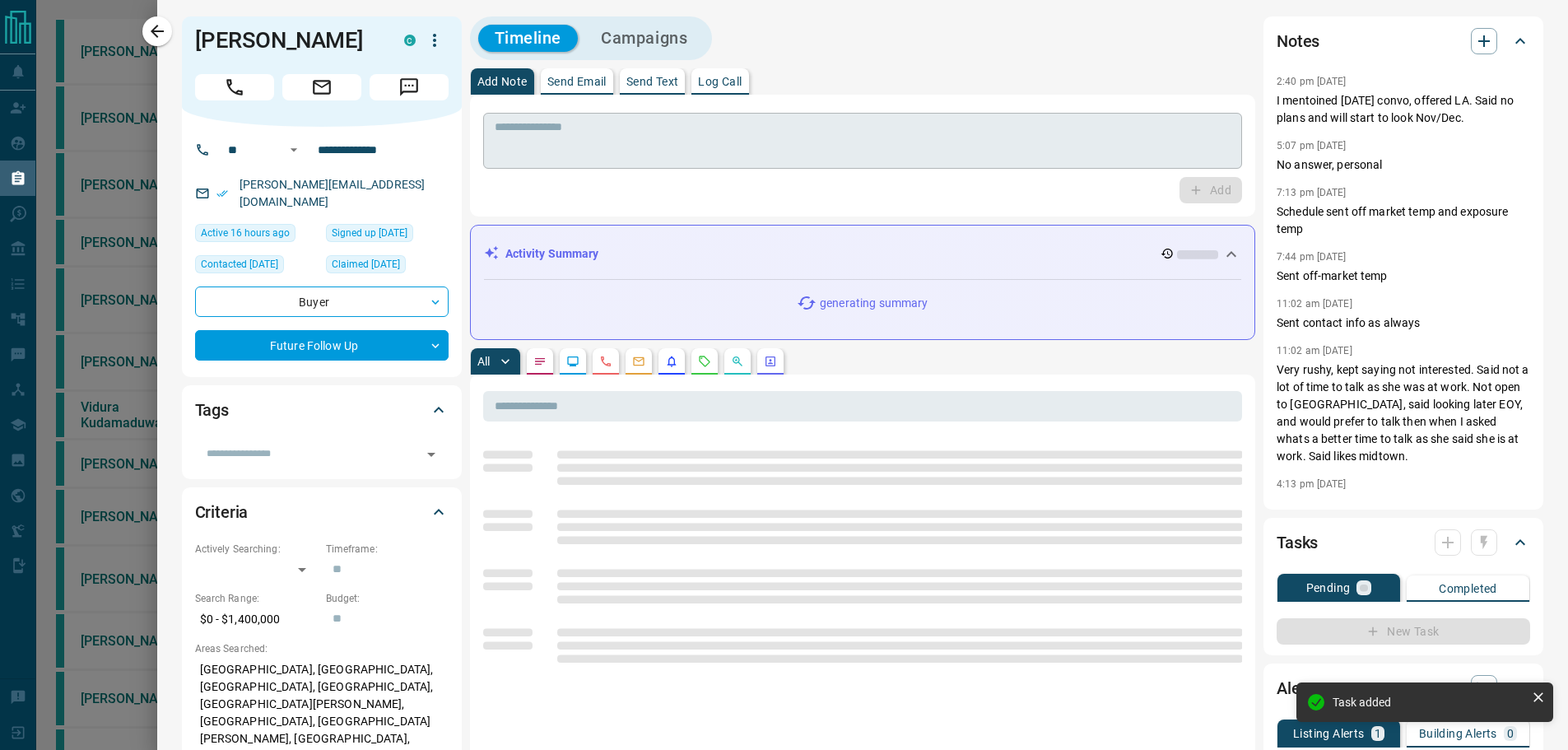
click at [560, 152] on textarea at bounding box center [863, 141] width 736 height 42
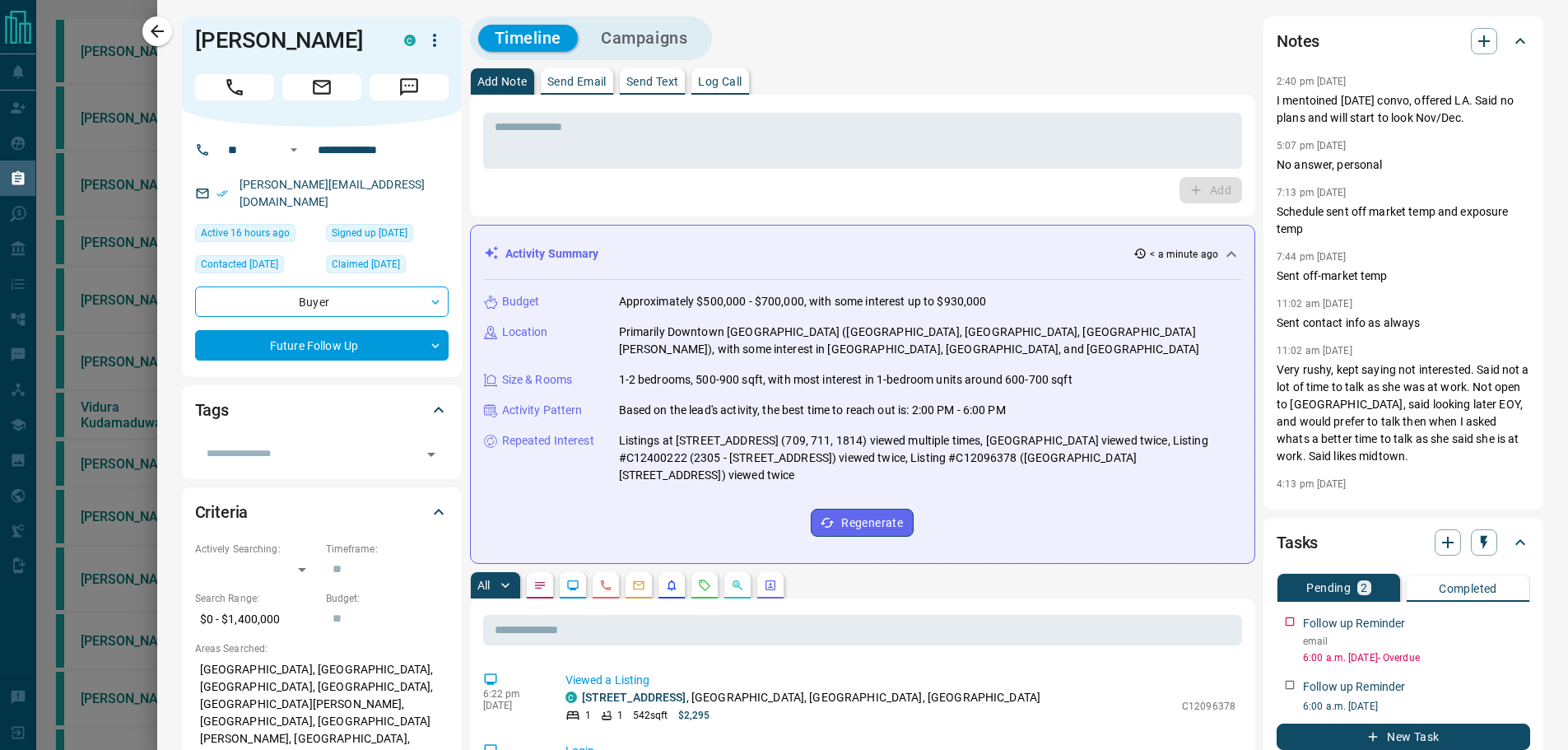
click at [592, 97] on div "* ​ Add" at bounding box center [863, 155] width 786 height 122
click at [640, 86] on p "Send Text" at bounding box center [652, 81] width 53 height 11
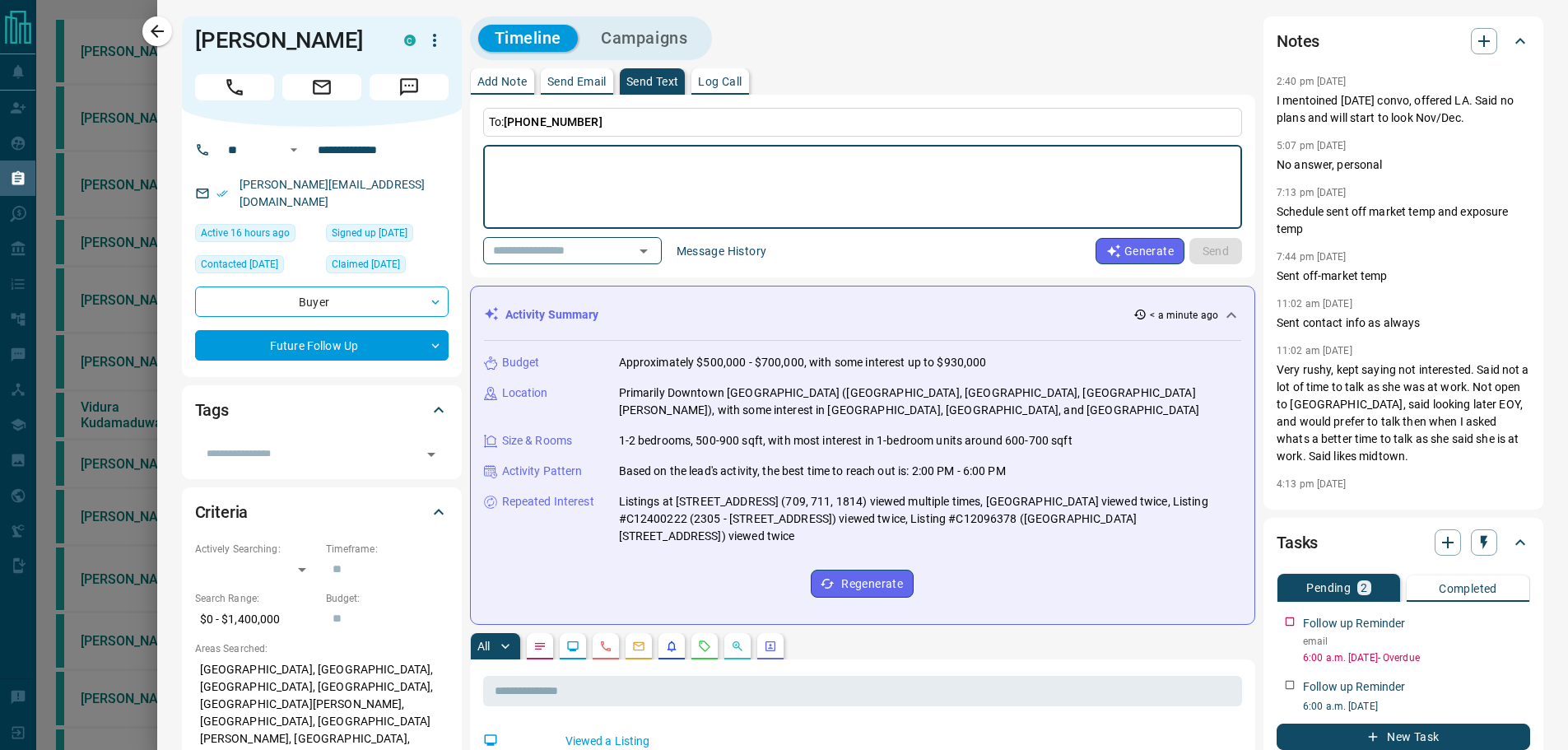
click at [716, 243] on button "Message History" at bounding box center [721, 251] width 110 height 26
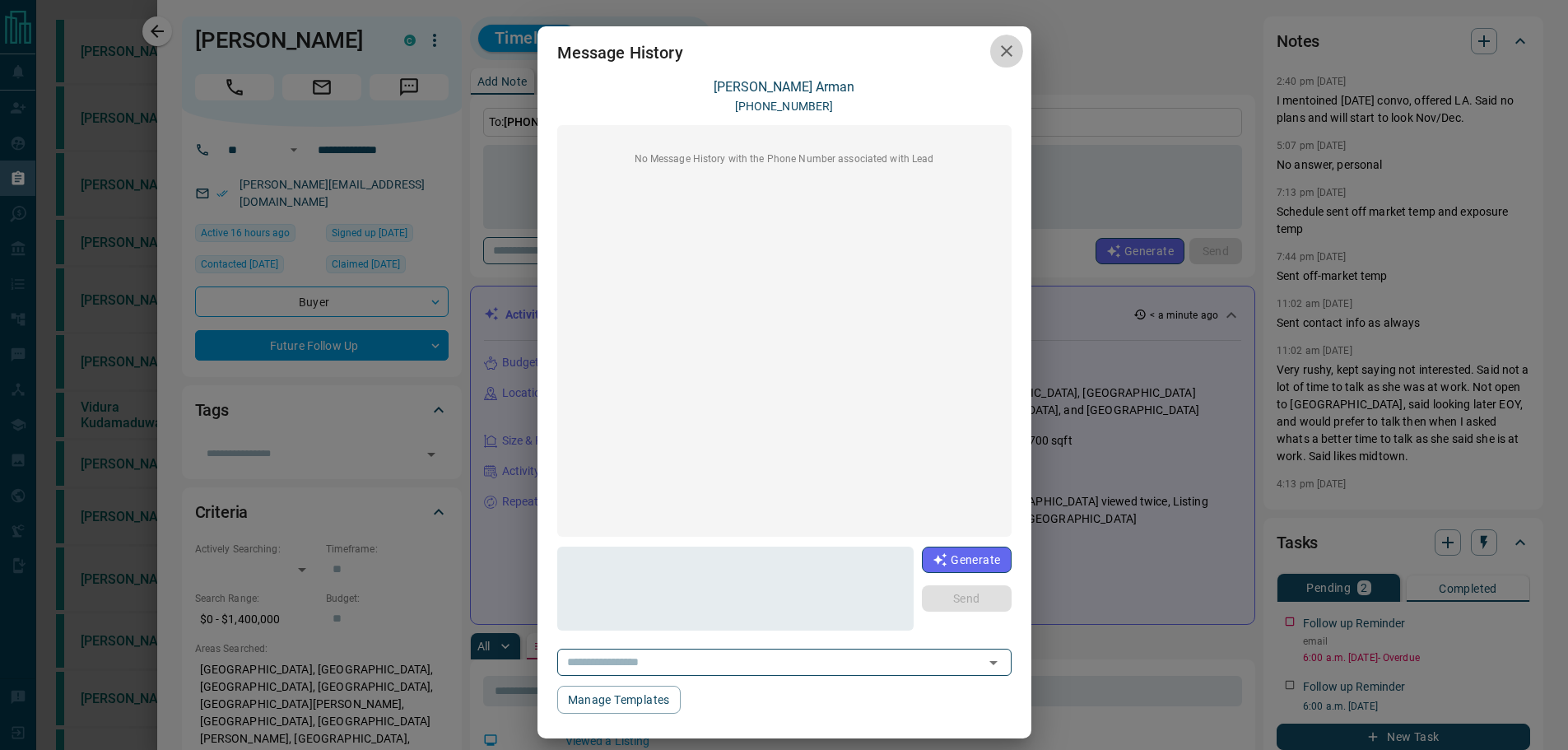
click at [1006, 49] on icon "button" at bounding box center [1006, 51] width 20 height 20
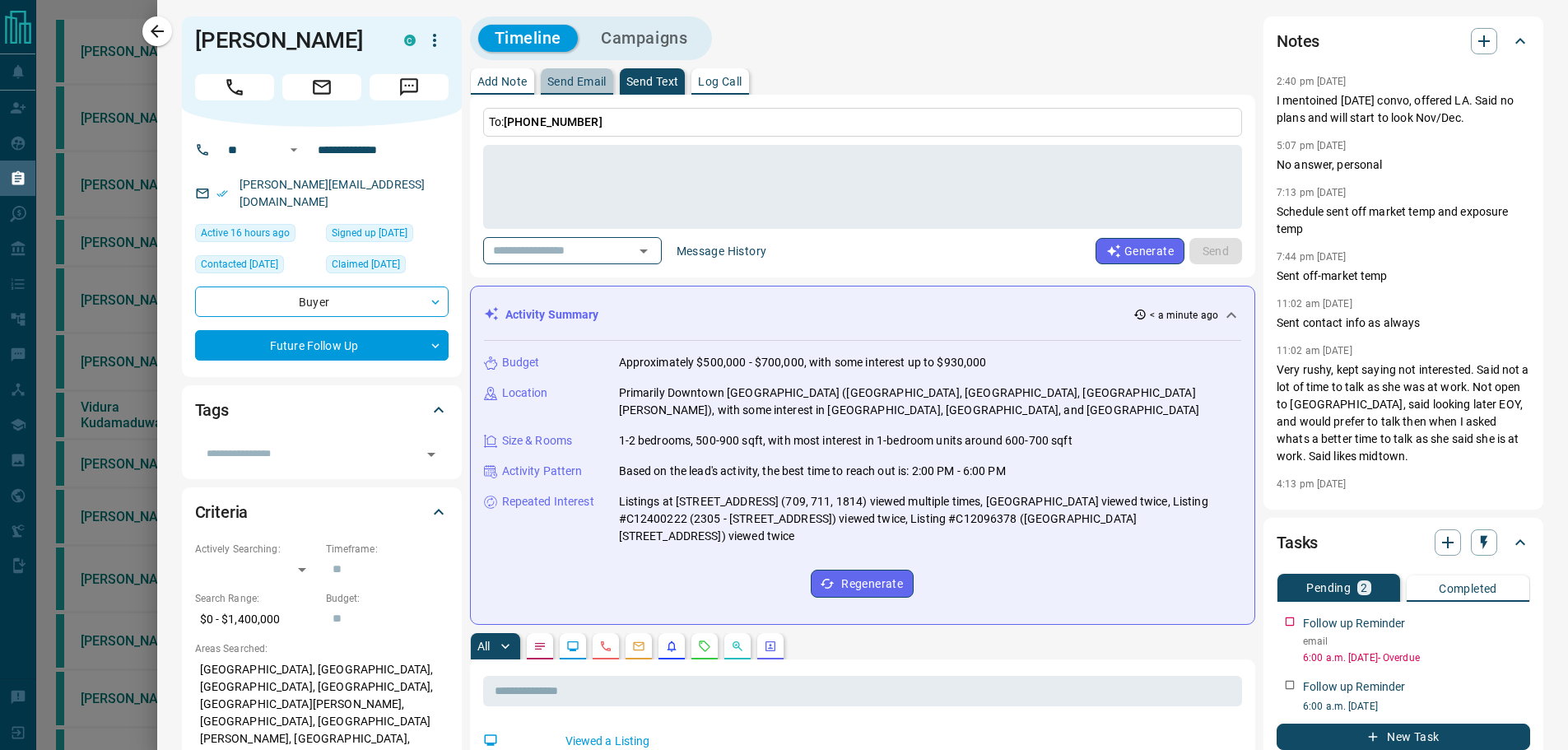
click at [577, 91] on button "Send Email" at bounding box center [577, 81] width 73 height 26
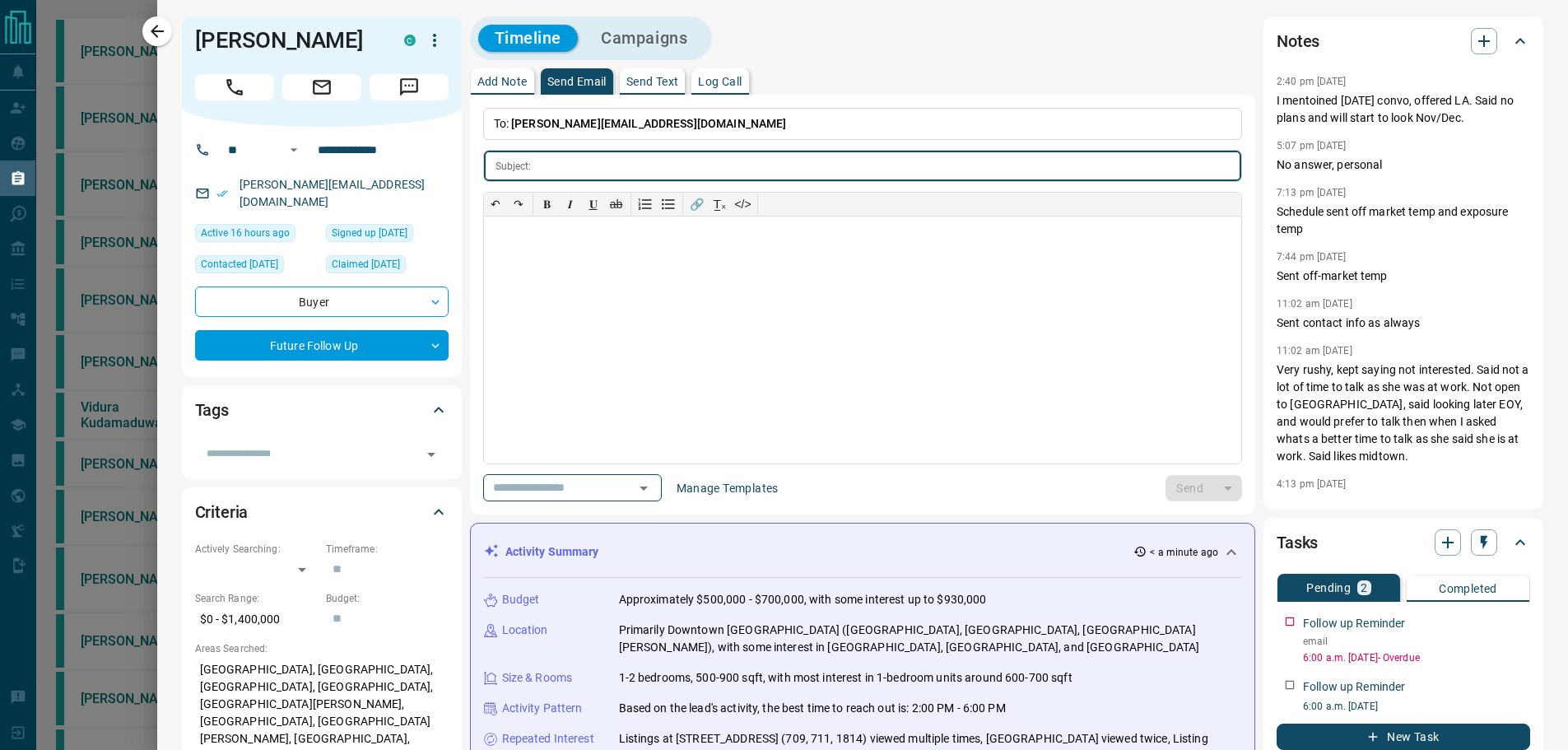
click at [822, 165] on input "text" at bounding box center [889, 166] width 703 height 30
type input "**********"
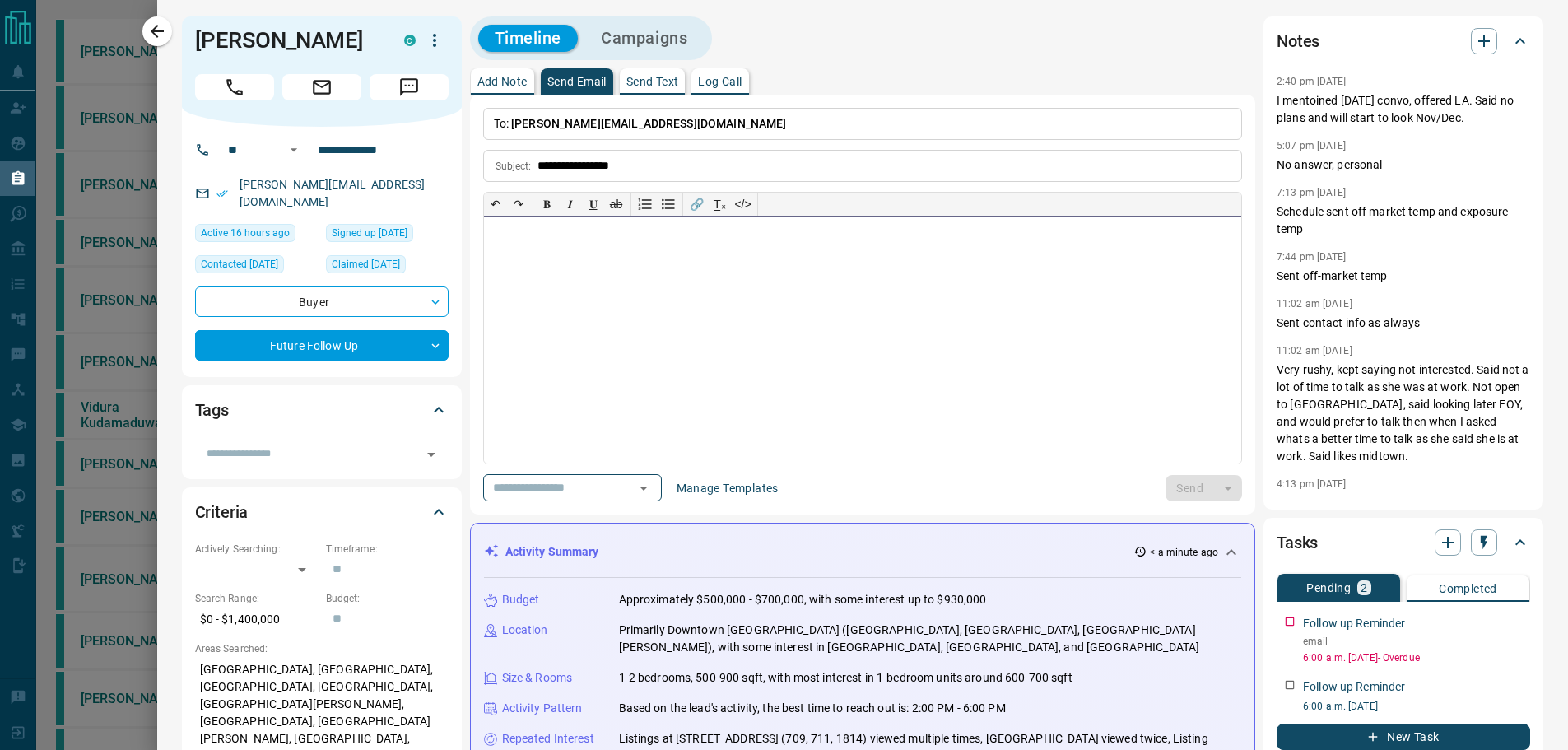
click at [846, 259] on div at bounding box center [863, 341] width 758 height 247
click at [516, 80] on p "Add Note" at bounding box center [502, 81] width 50 height 11
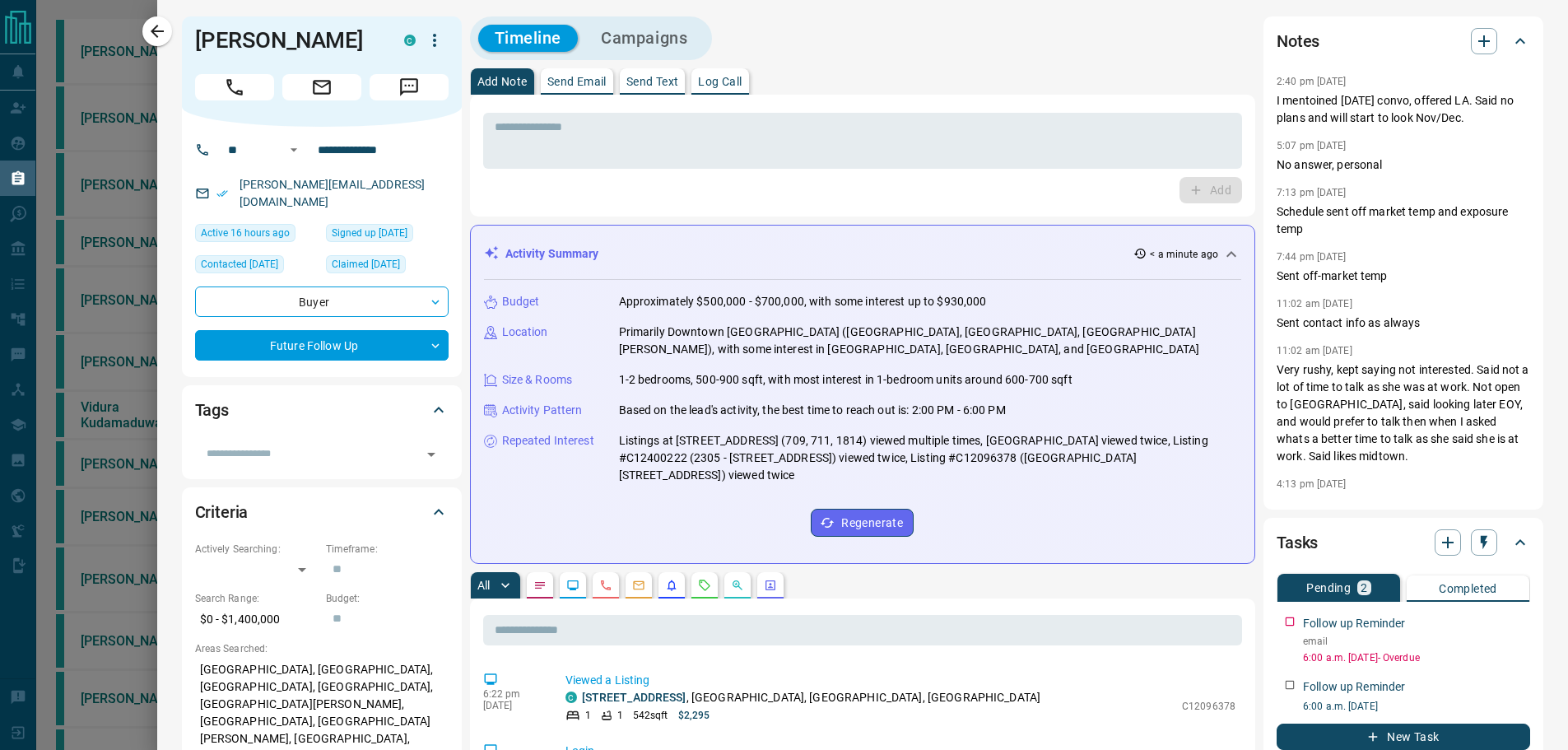
click at [572, 81] on p "Send Email" at bounding box center [577, 81] width 59 height 11
